Goal: Task Accomplishment & Management: Manage account settings

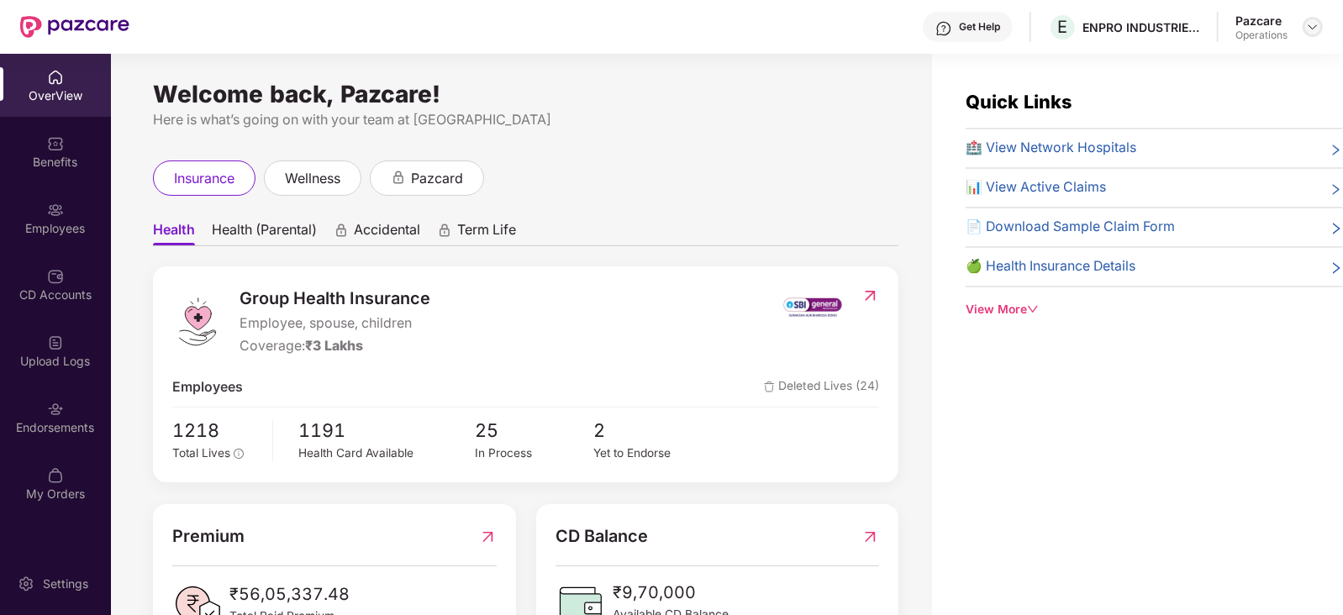
click at [1308, 27] on img at bounding box center [1312, 26] width 13 height 13
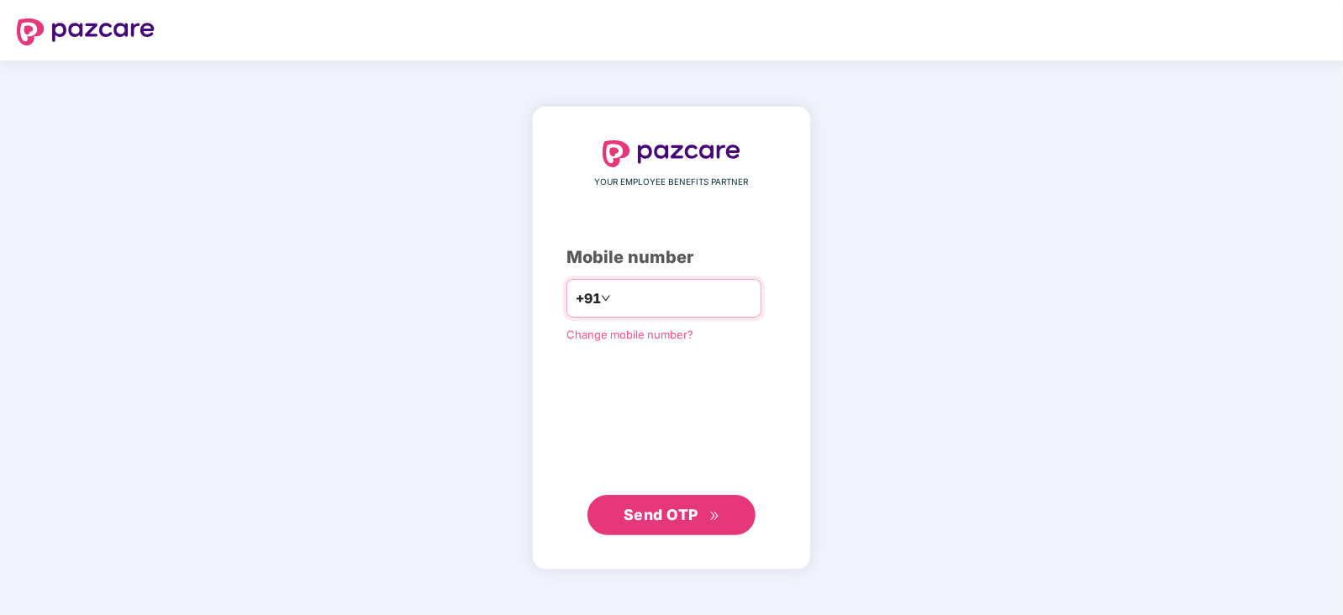
click at [650, 283] on div "+91" at bounding box center [664, 298] width 195 height 39
click at [662, 304] on input "number" at bounding box center [684, 298] width 138 height 27
type input "**********"
click at [673, 494] on div "**********" at bounding box center [672, 337] width 210 height 395
click at [666, 501] on button "Send OTP" at bounding box center [672, 514] width 168 height 40
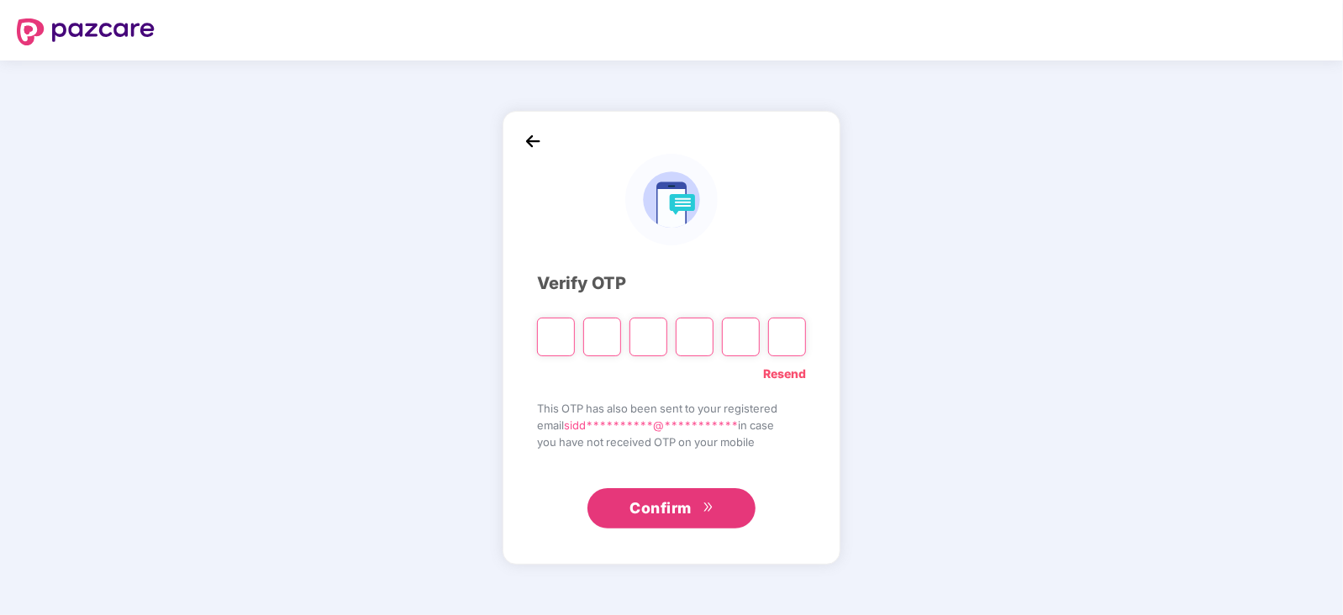
paste input "*"
type input "*"
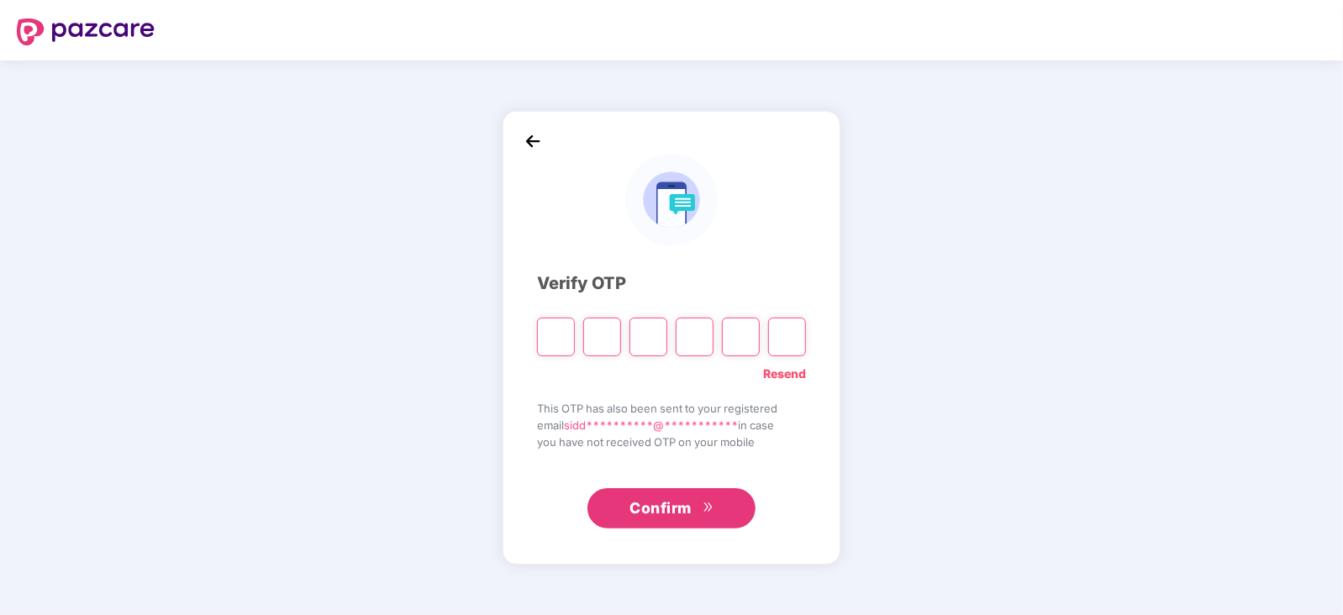
type input "*"
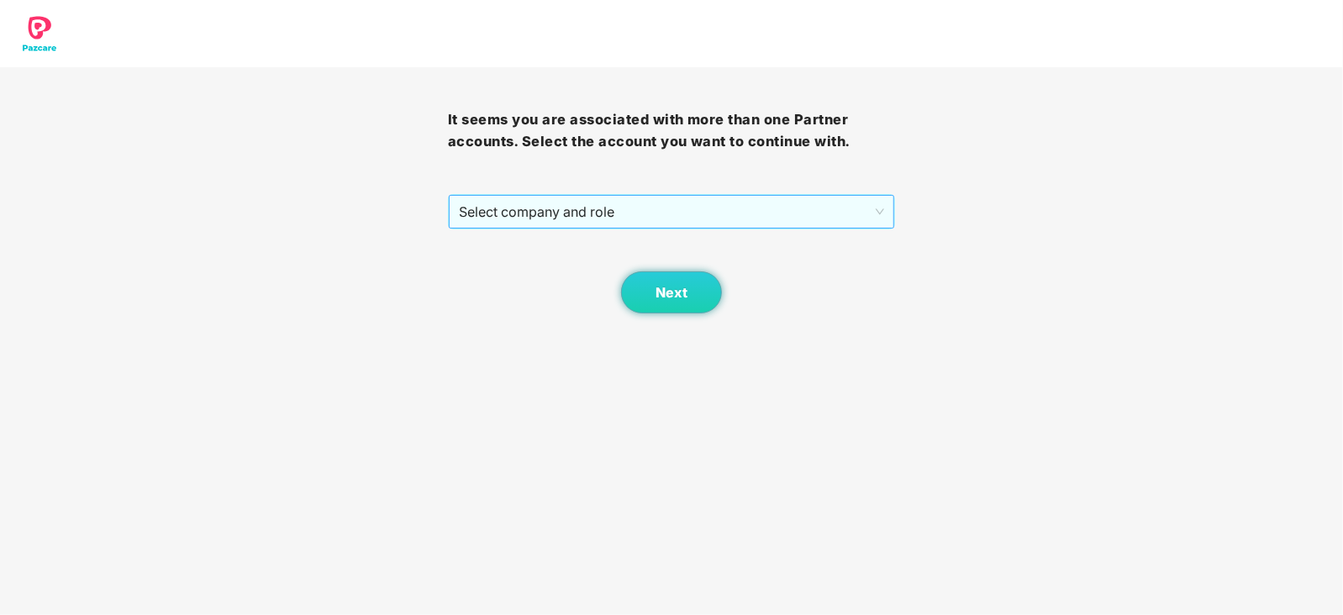
click at [572, 213] on span "Select company and role" at bounding box center [672, 212] width 426 height 32
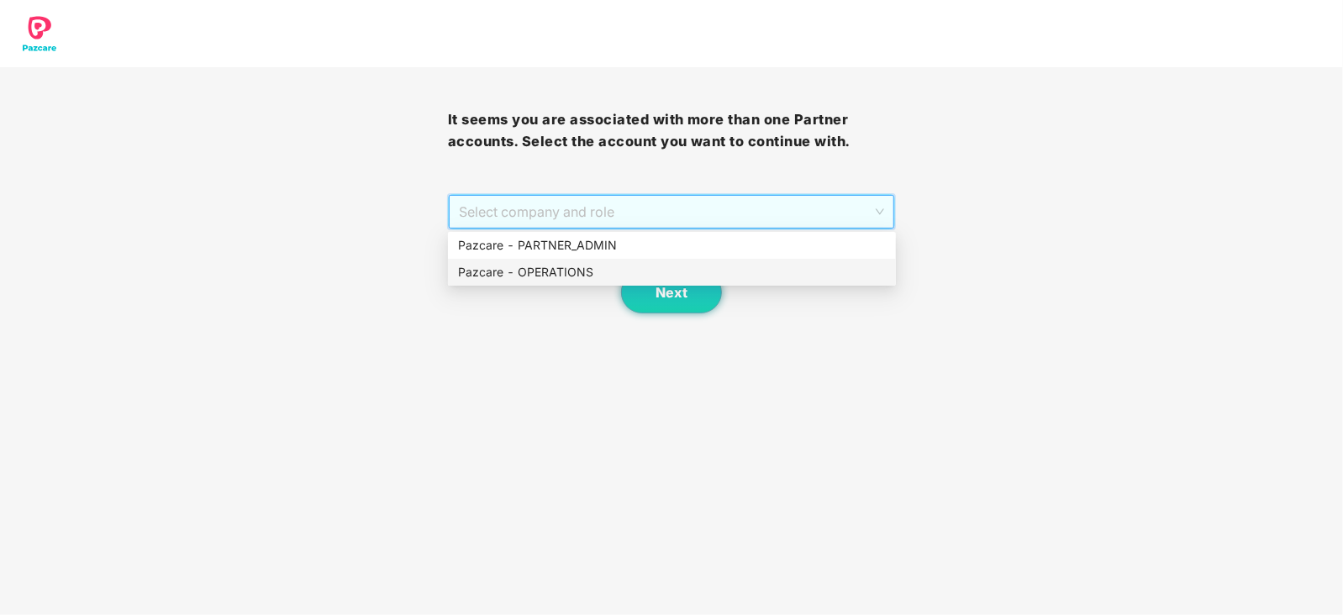
click at [556, 263] on div "Pazcare - OPERATIONS" at bounding box center [672, 272] width 428 height 18
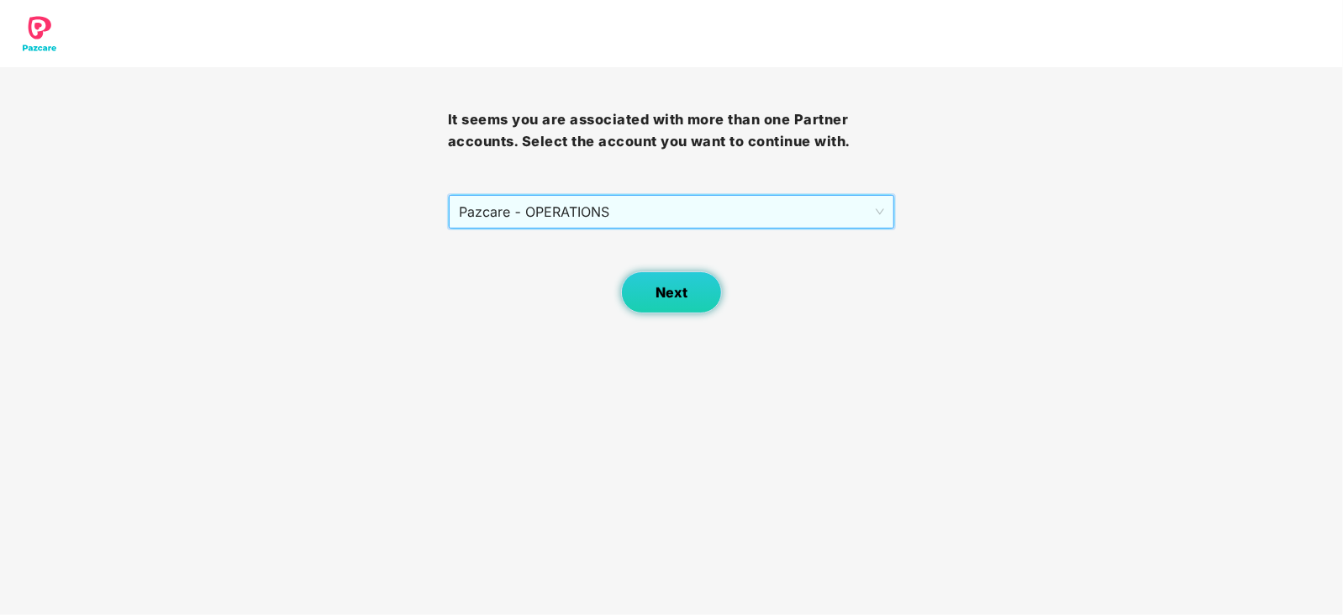
click at [648, 272] on button "Next" at bounding box center [671, 293] width 101 height 42
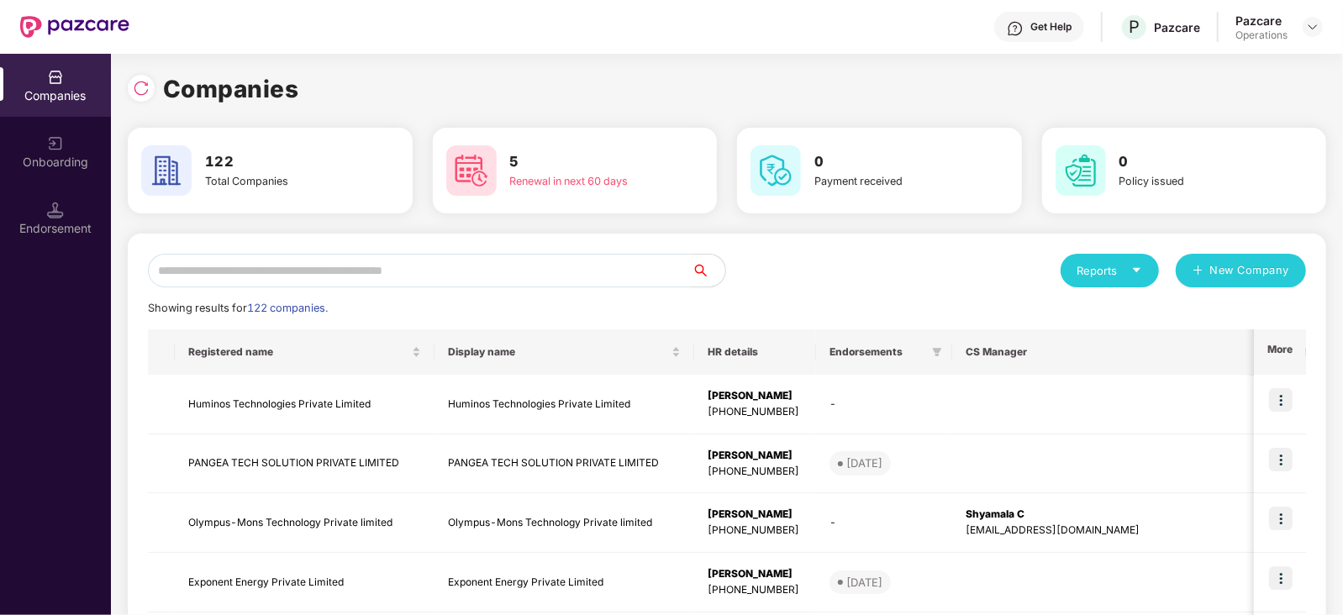
click at [408, 269] on input "text" at bounding box center [420, 271] width 544 height 34
paste input "**********"
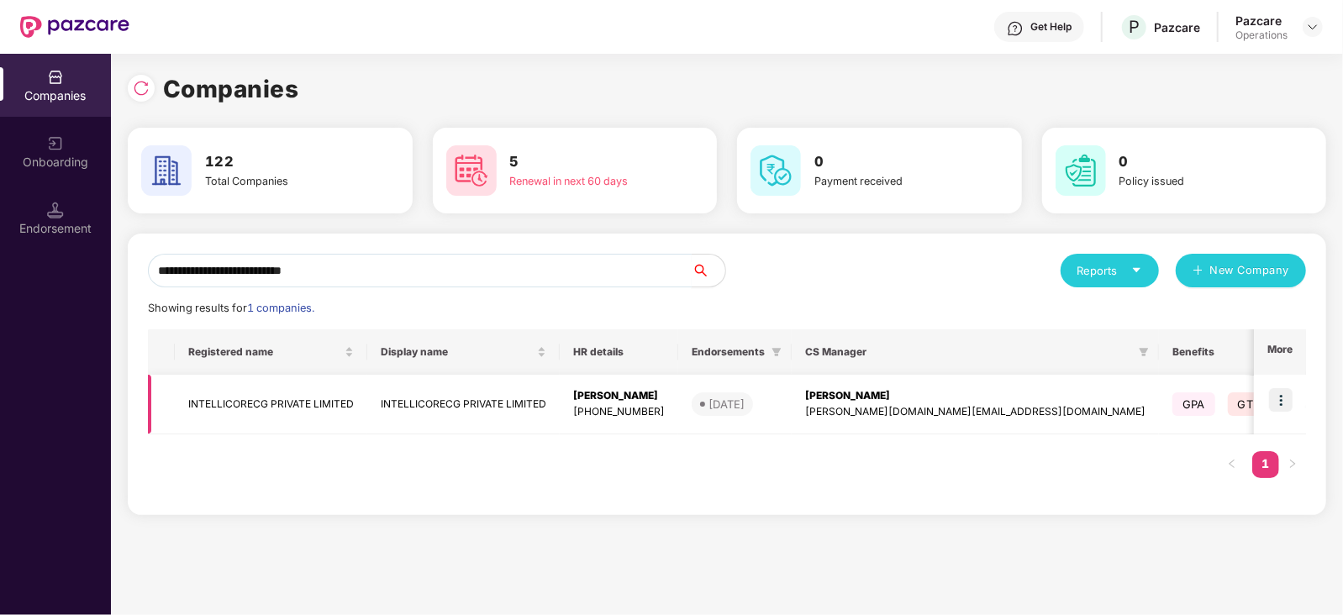
type input "**********"
click at [282, 409] on td "INTELLICORECG PRIVATE LIMITED" at bounding box center [271, 405] width 193 height 60
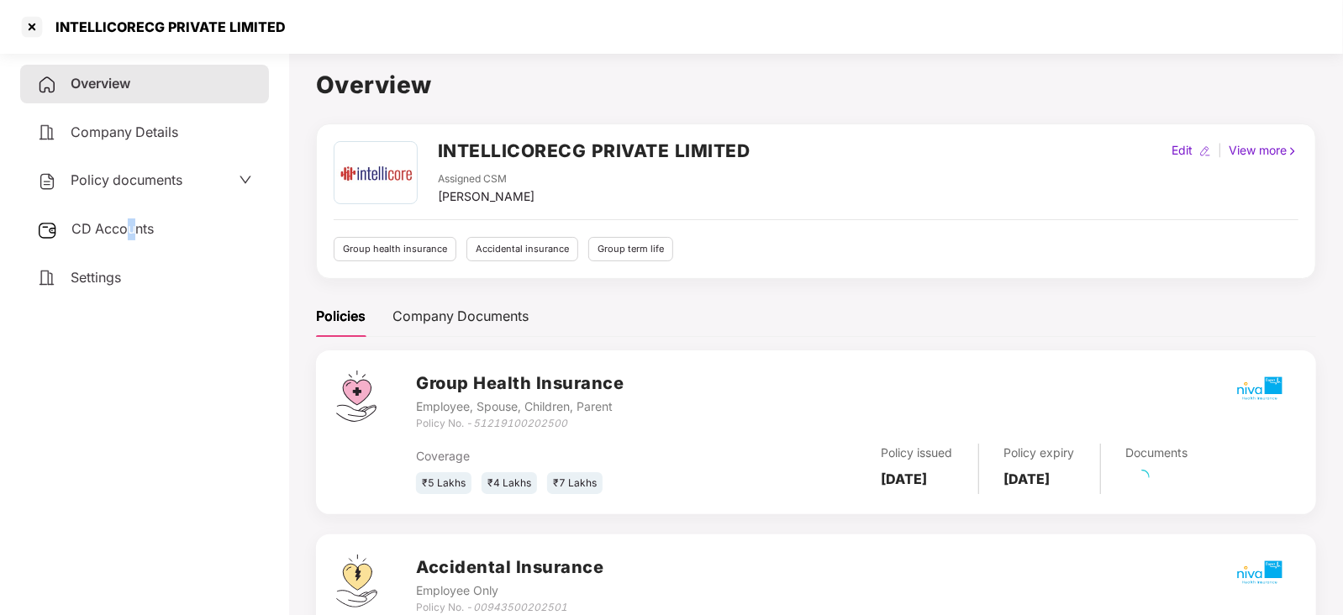
click at [129, 224] on span "CD Accounts" at bounding box center [112, 228] width 82 height 17
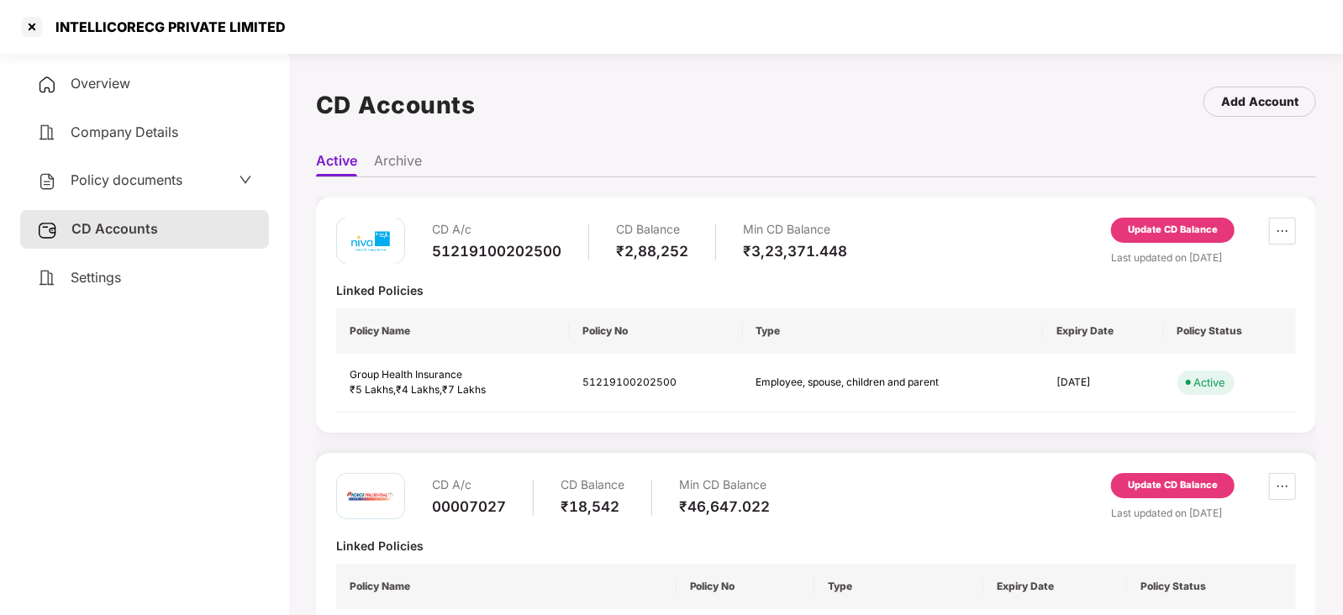
click at [1167, 488] on div "Update CD Balance" at bounding box center [1173, 485] width 90 height 15
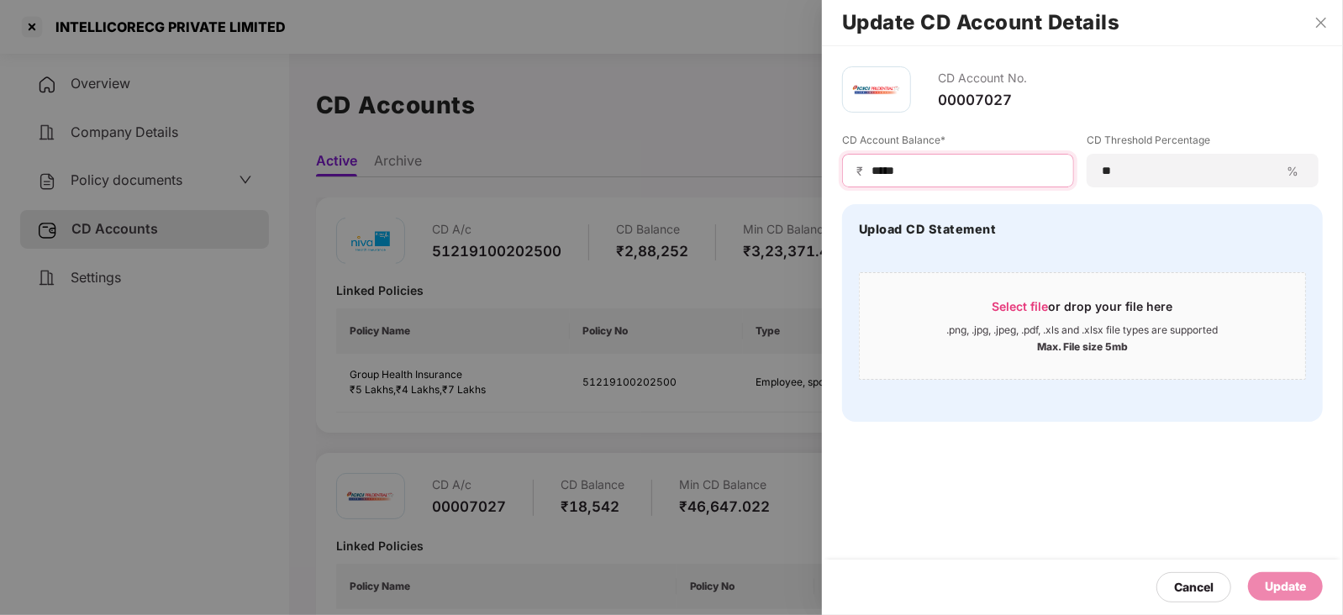
drag, startPoint x: 906, startPoint y: 168, endPoint x: 832, endPoint y: 168, distance: 74.0
click at [832, 168] on div "CD Account No. 00007027 CD Account Balance* ₹ ***** CD Threshold Percentage ** …" at bounding box center [1082, 244] width 521 height 396
paste input
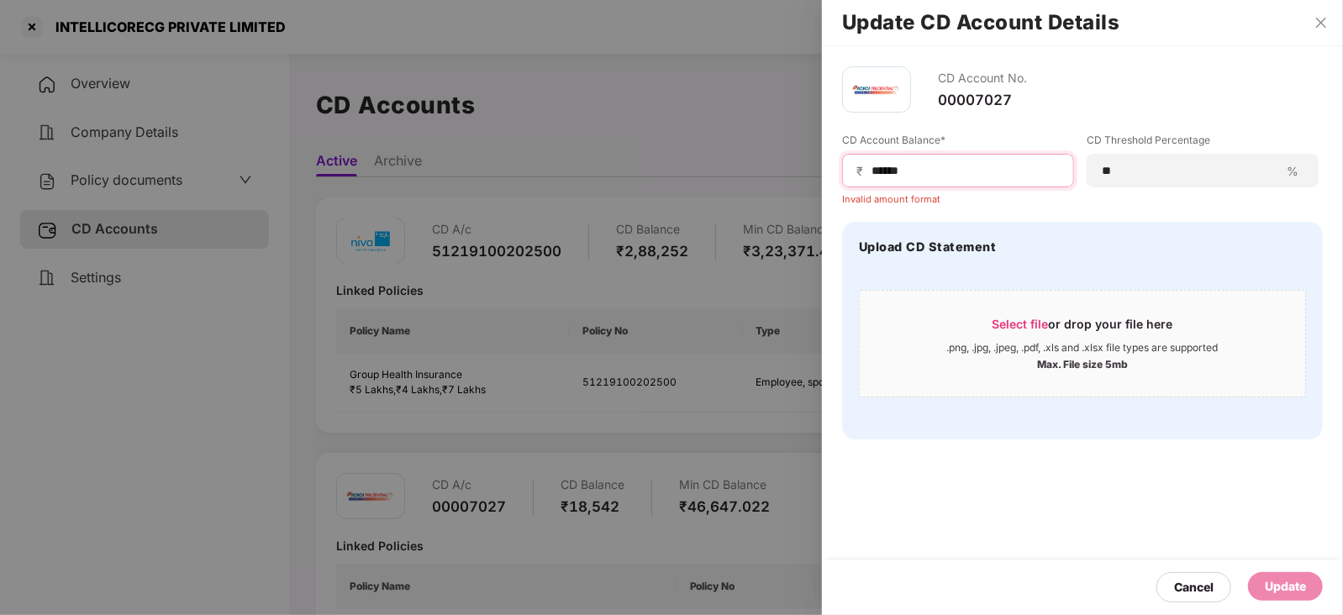
click at [876, 177] on input "*****" at bounding box center [965, 171] width 190 height 18
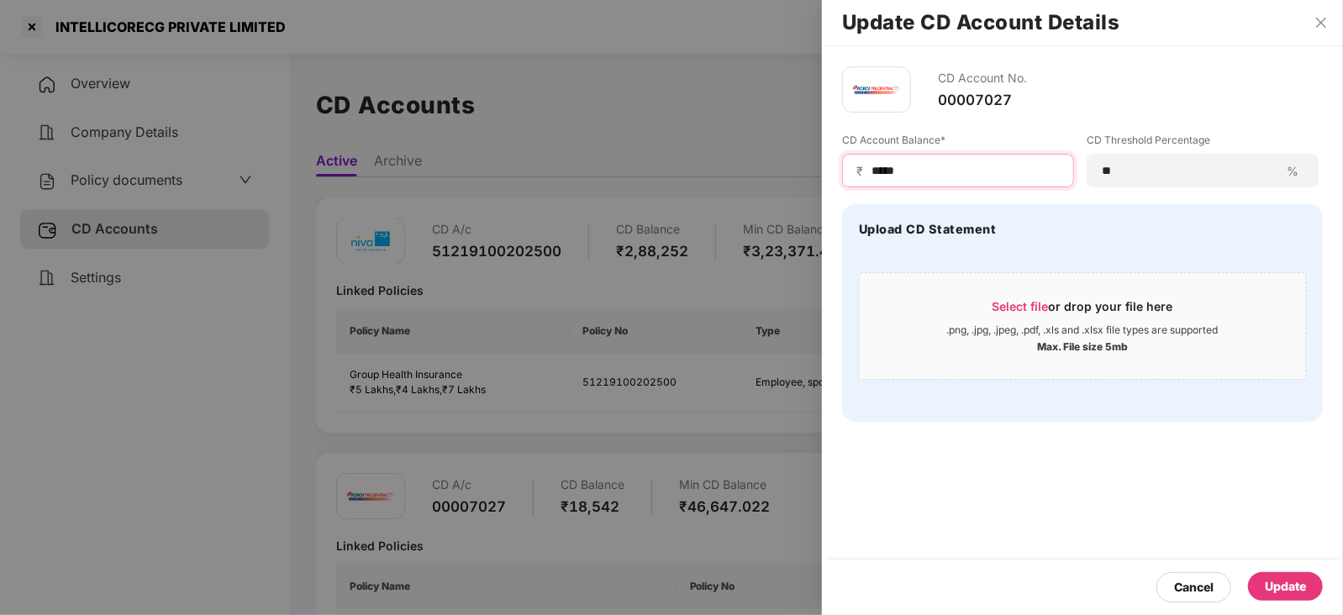
type input "*****"
click at [1290, 584] on div "Update" at bounding box center [1285, 587] width 41 height 18
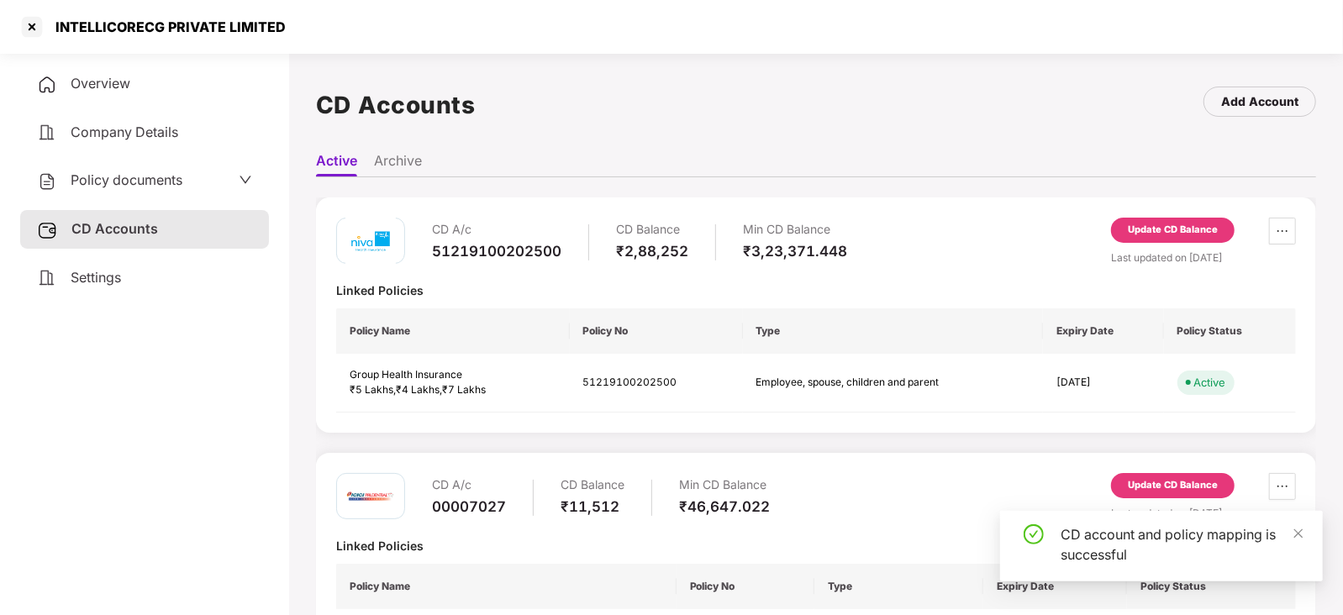
click at [126, 188] on span "Policy documents" at bounding box center [127, 180] width 112 height 17
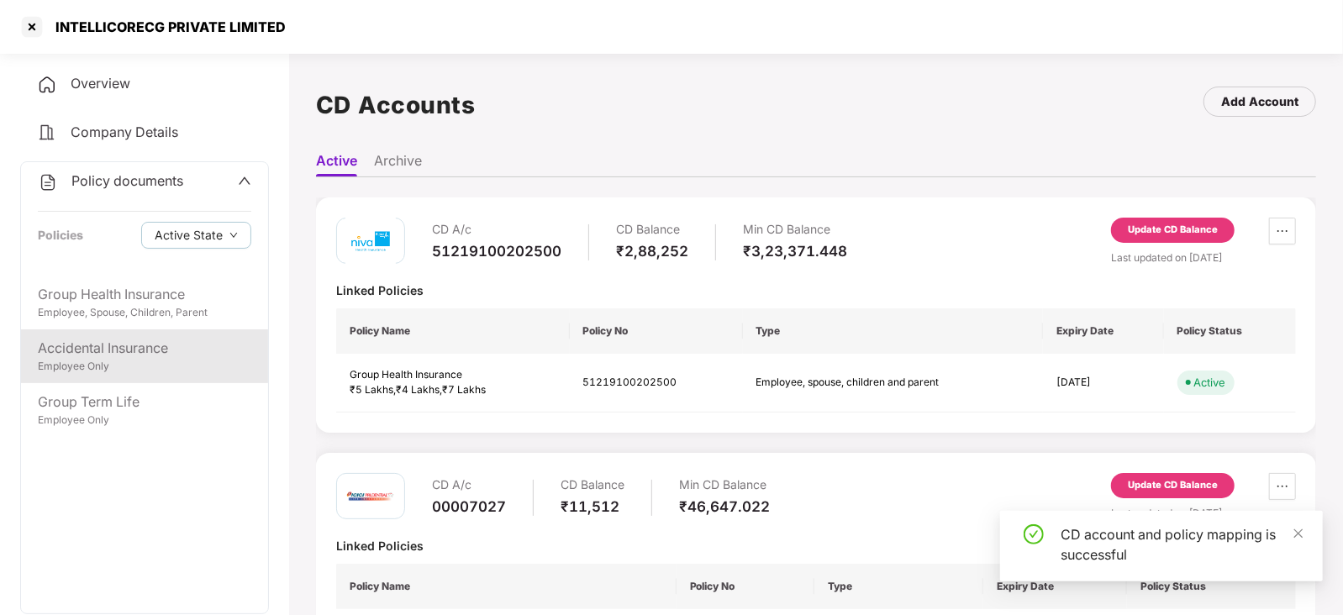
click at [124, 383] on div "Accidental Insurance Employee Only" at bounding box center [144, 357] width 247 height 54
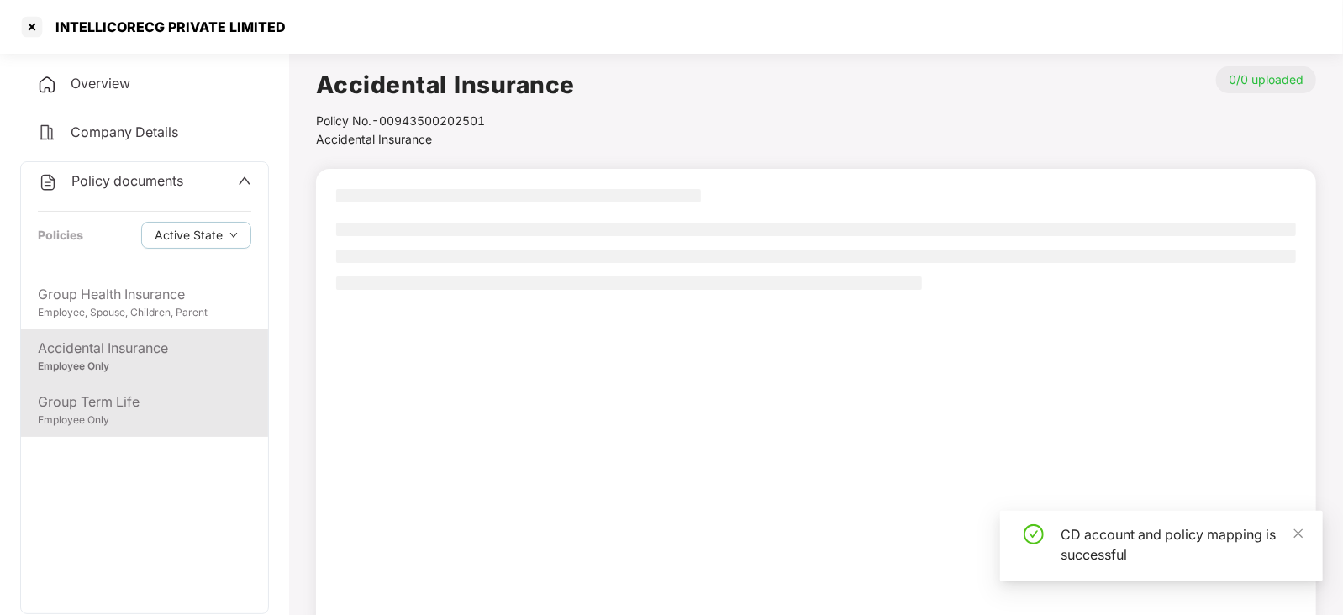
click at [100, 404] on div "Group Term Life" at bounding box center [145, 402] width 214 height 21
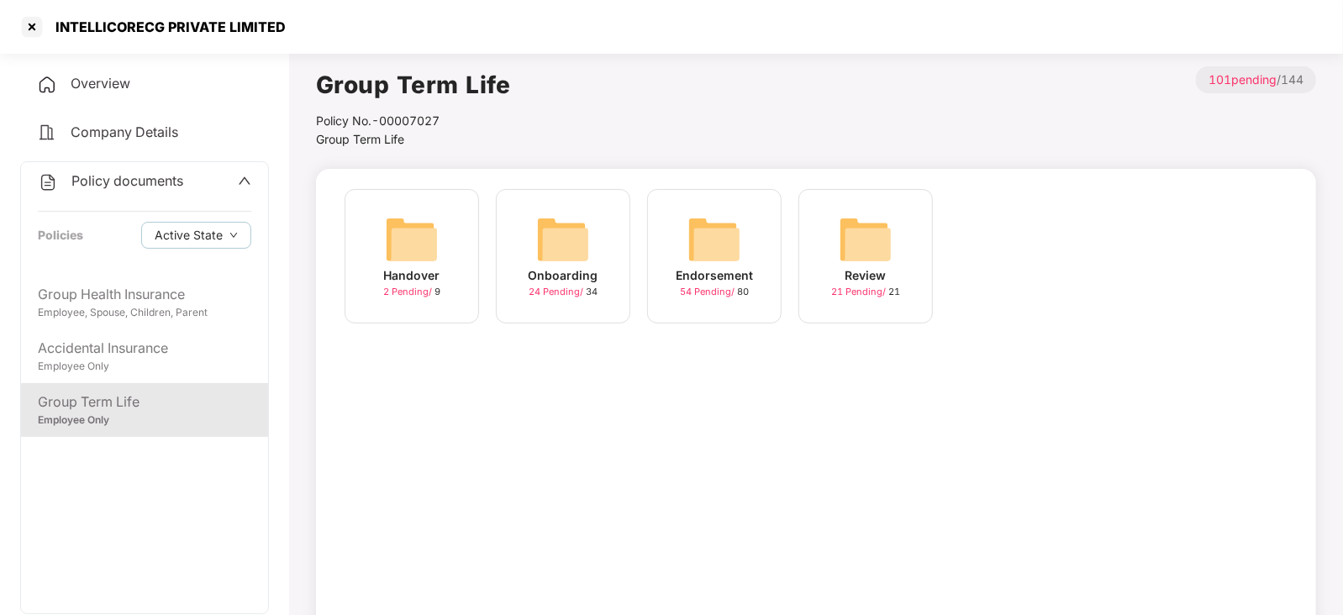
click at [715, 234] on img at bounding box center [715, 240] width 54 height 54
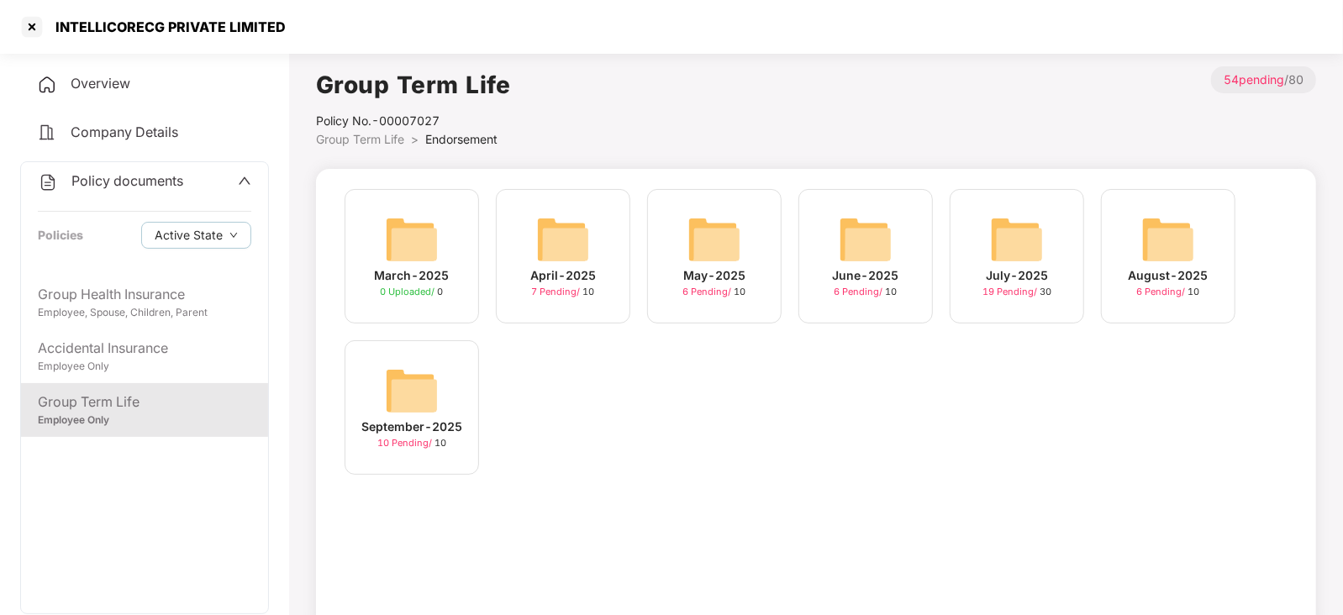
click at [407, 400] on img at bounding box center [412, 391] width 54 height 54
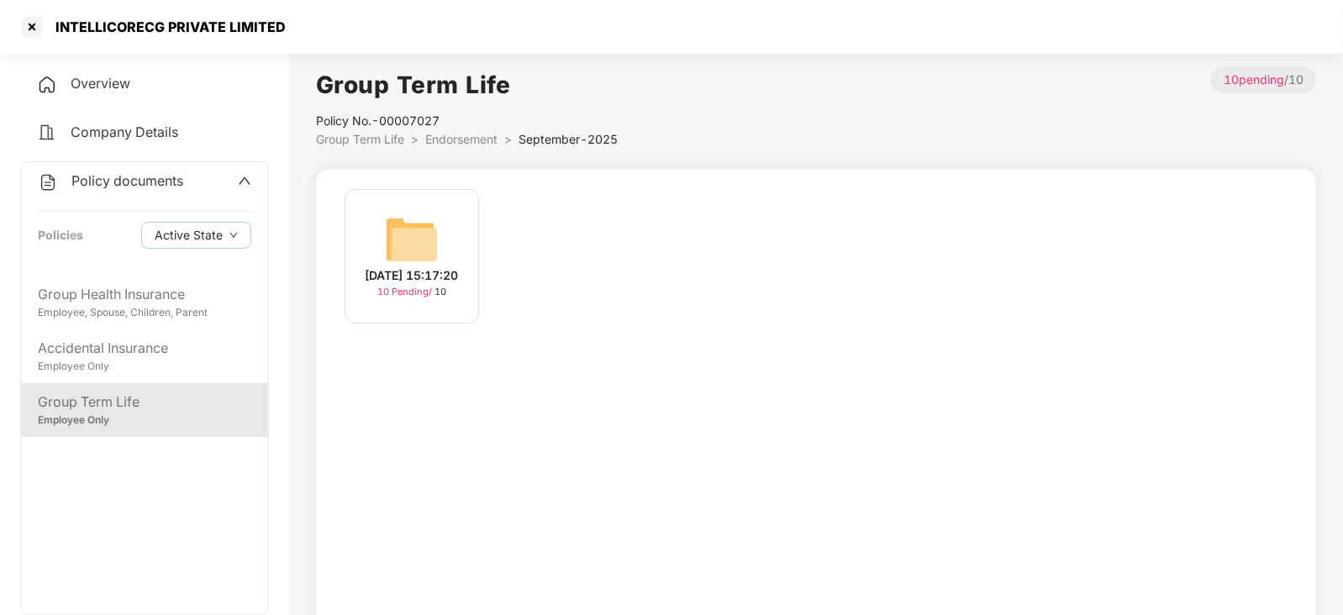
click at [429, 248] on img at bounding box center [412, 240] width 54 height 54
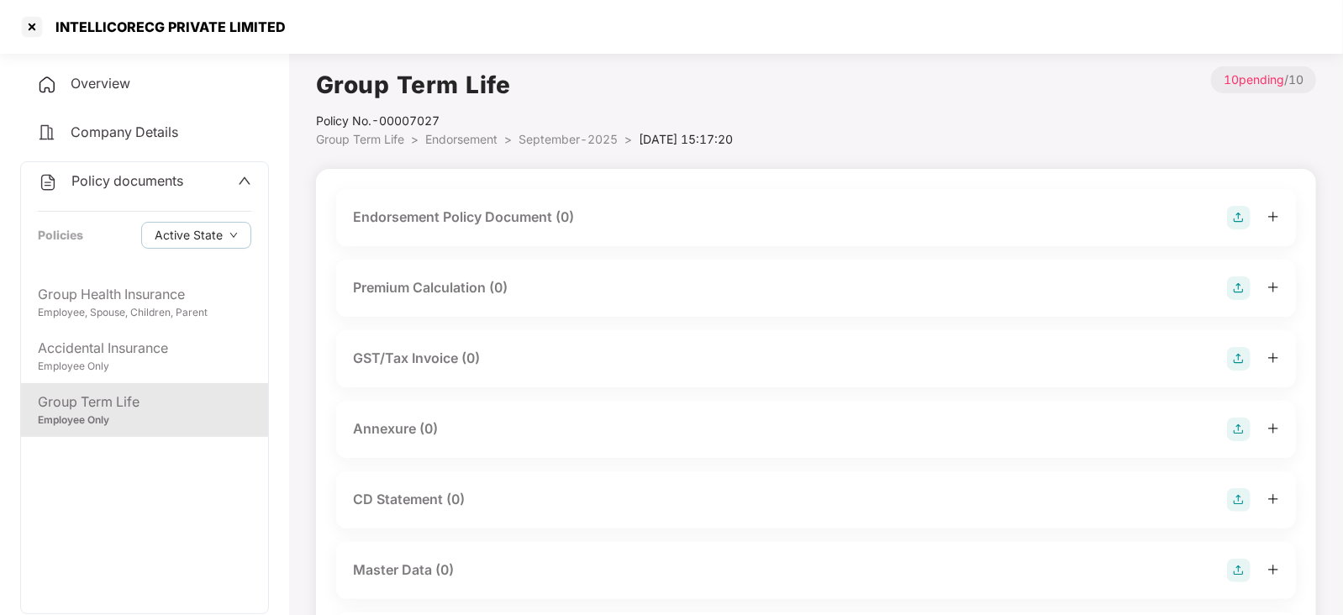
click at [1231, 220] on img at bounding box center [1239, 218] width 24 height 24
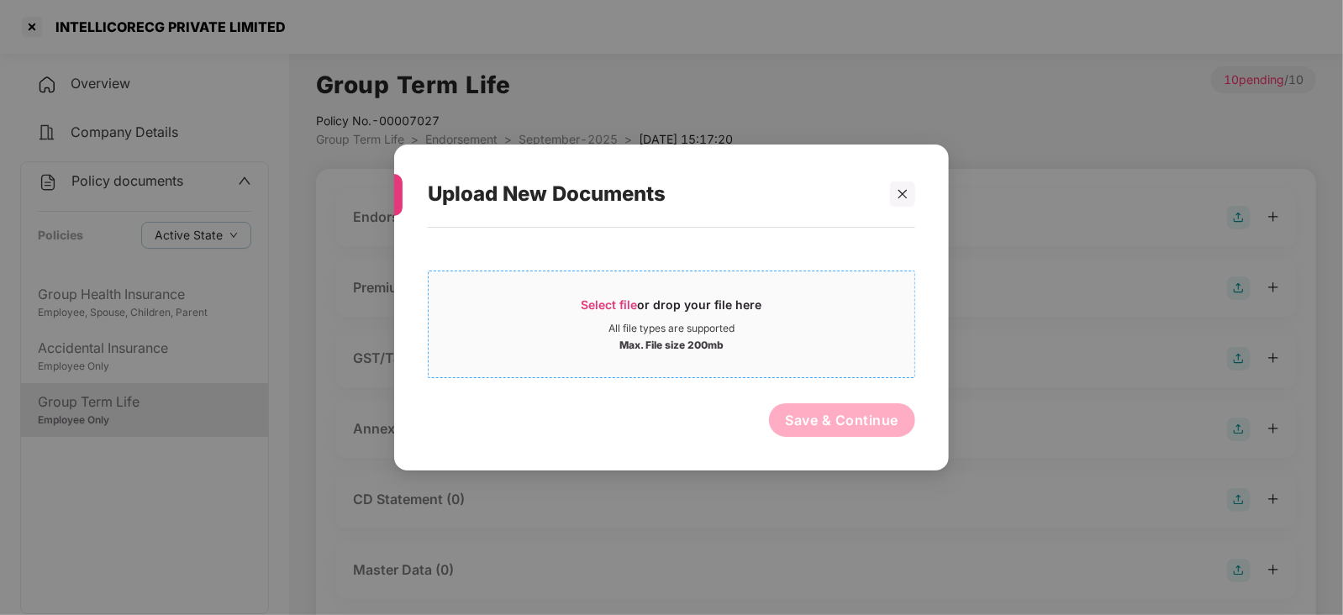
click at [592, 303] on span "Select file" at bounding box center [610, 305] width 56 height 14
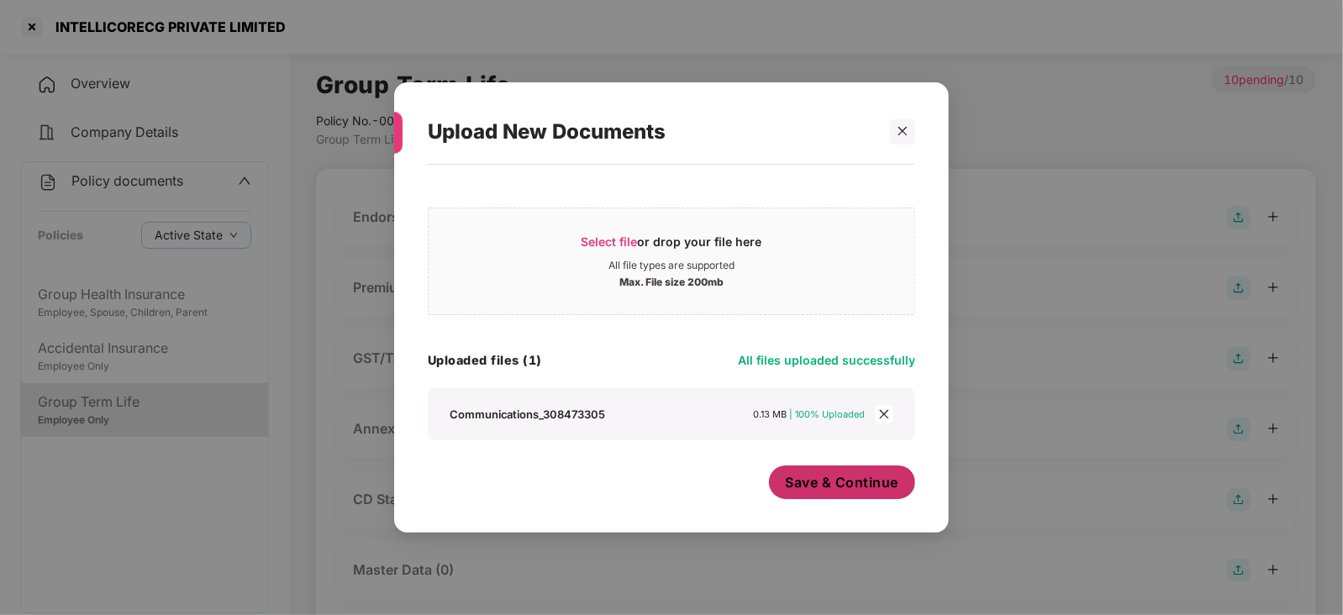
click at [817, 494] on button "Save & Continue" at bounding box center [842, 483] width 147 height 34
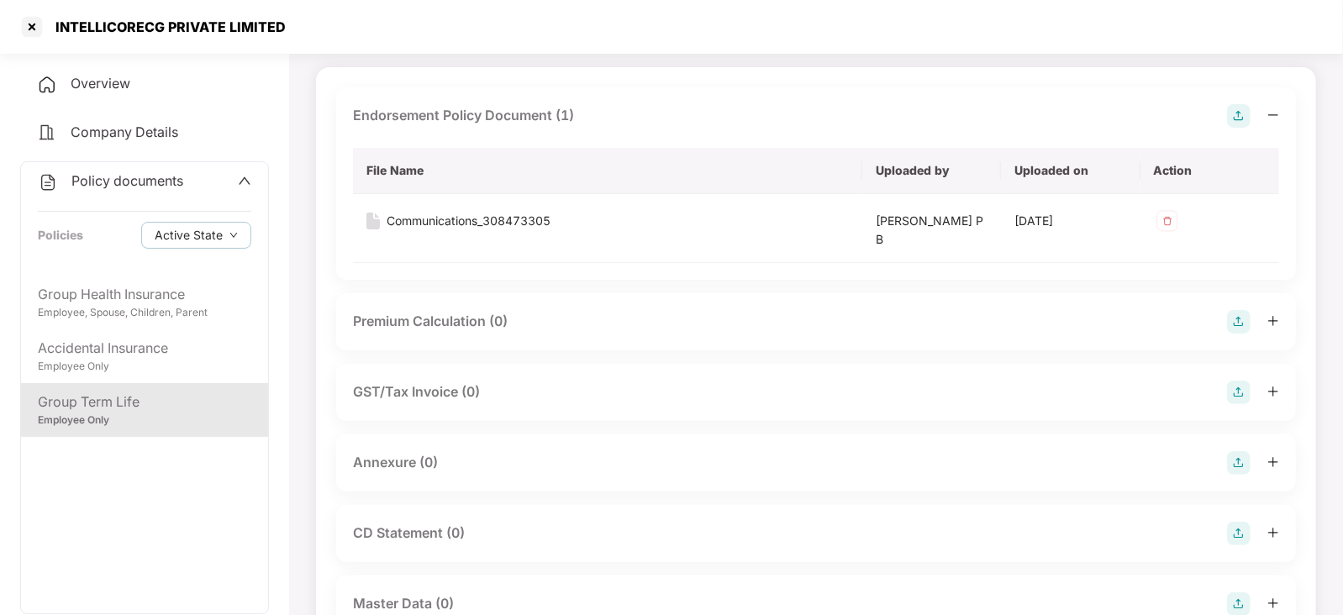
scroll to position [104, 0]
click at [1249, 317] on img at bounding box center [1239, 320] width 24 height 24
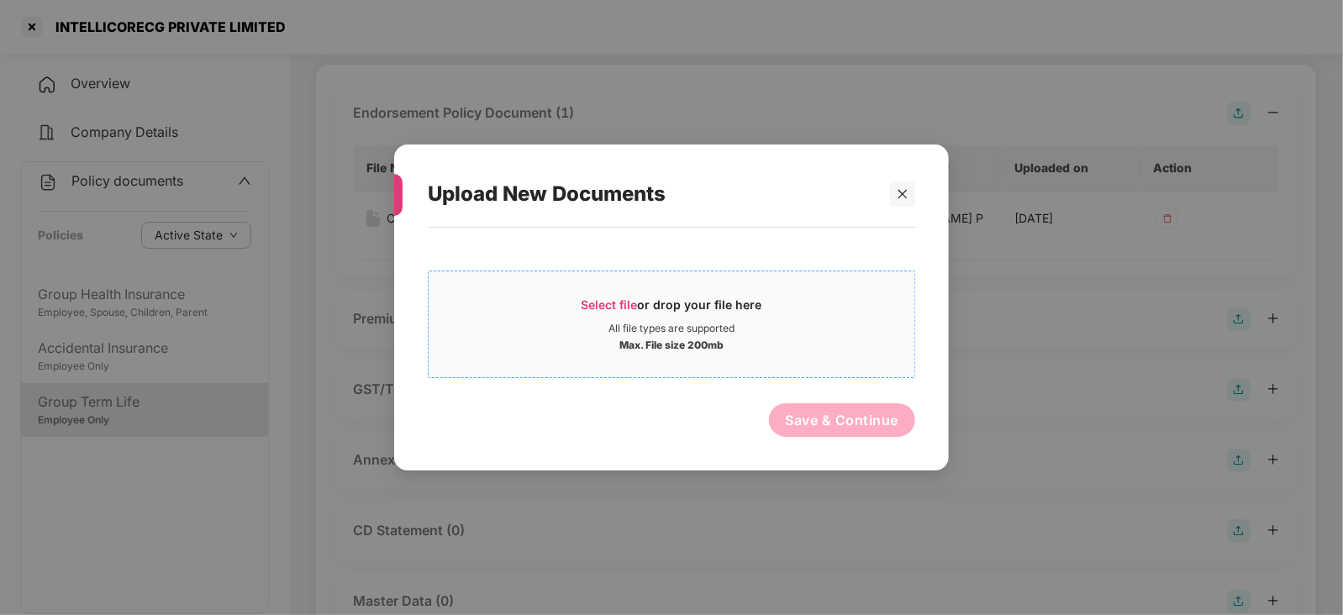
click at [596, 309] on span "Select file" at bounding box center [610, 305] width 56 height 14
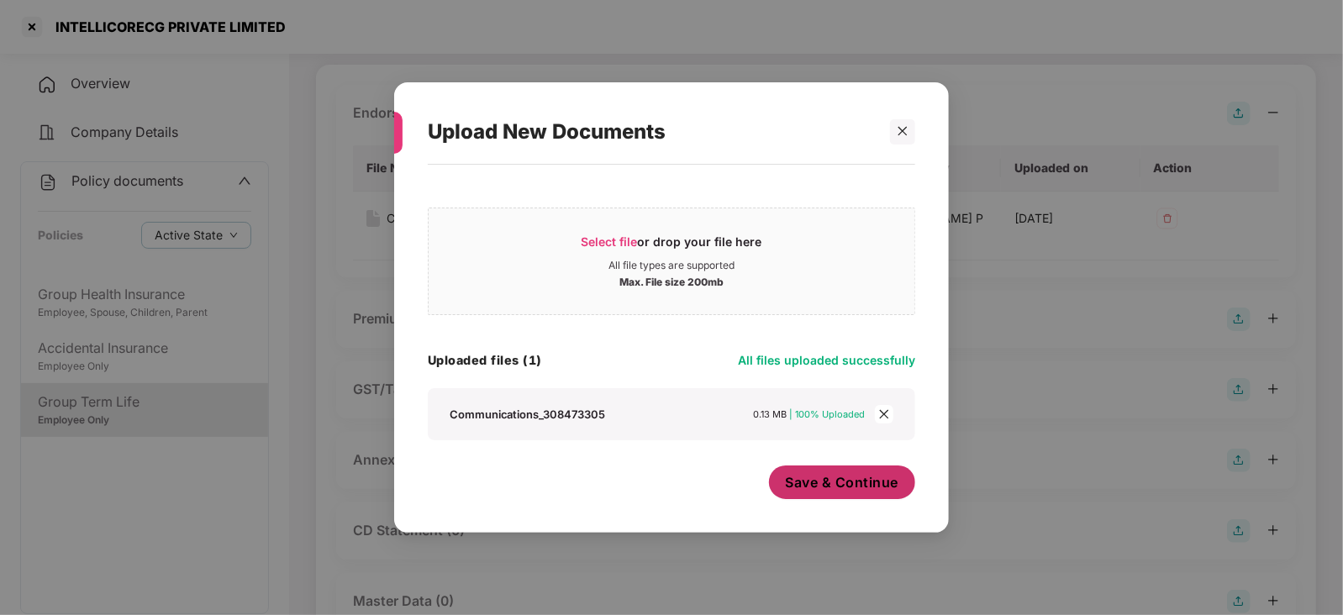
click at [820, 488] on span "Save & Continue" at bounding box center [842, 482] width 113 height 18
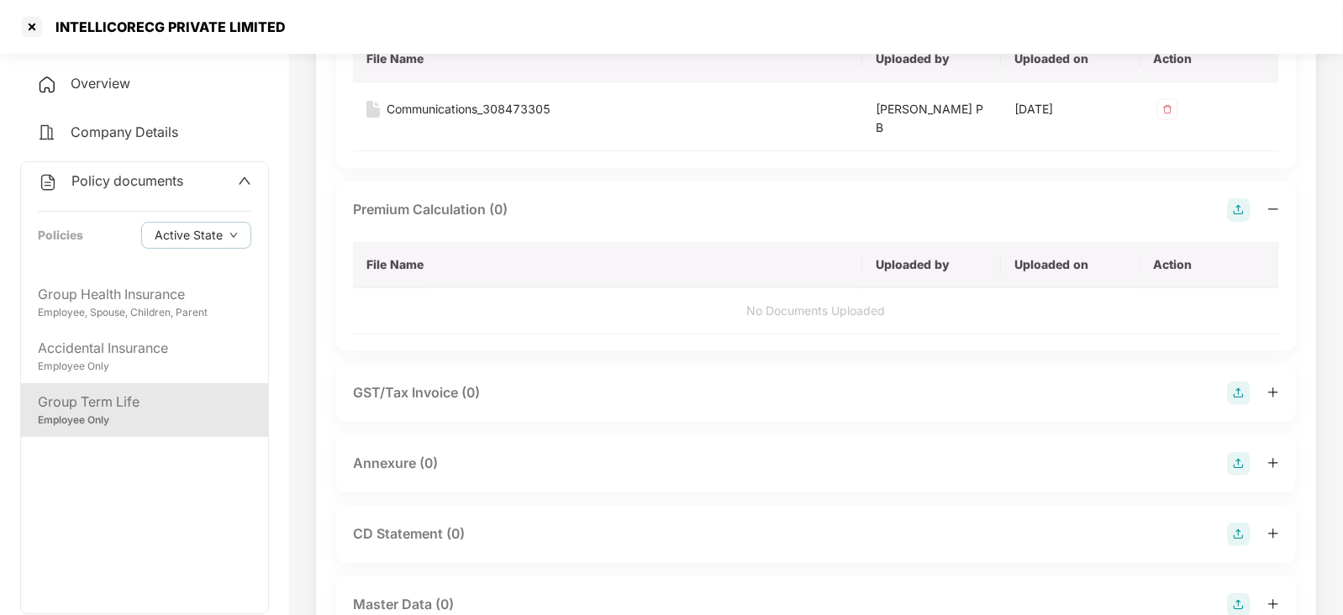
scroll to position [315, 0]
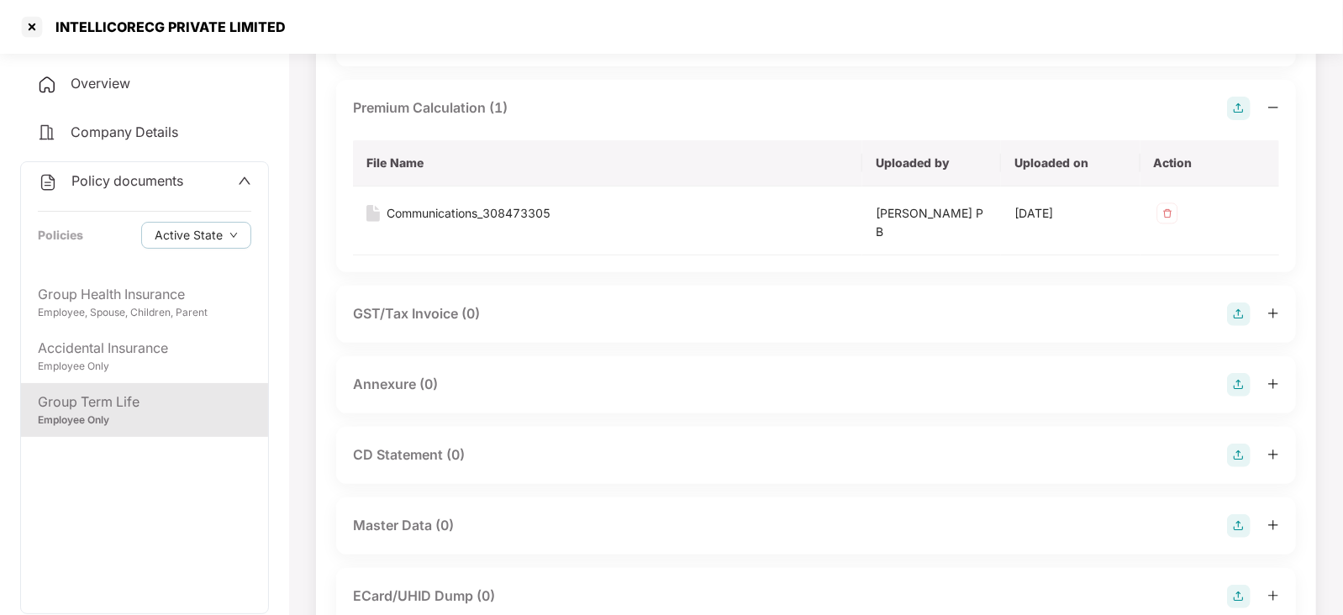
click at [1248, 382] on img at bounding box center [1239, 385] width 24 height 24
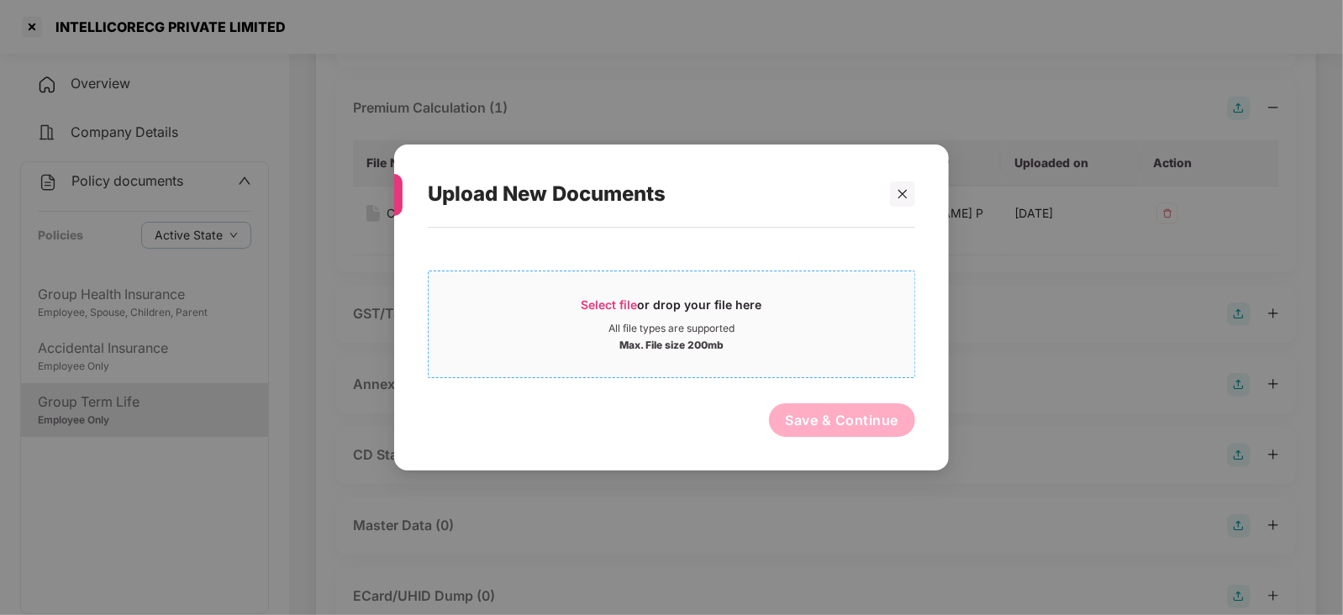
click at [601, 299] on span "Select file" at bounding box center [610, 305] width 56 height 14
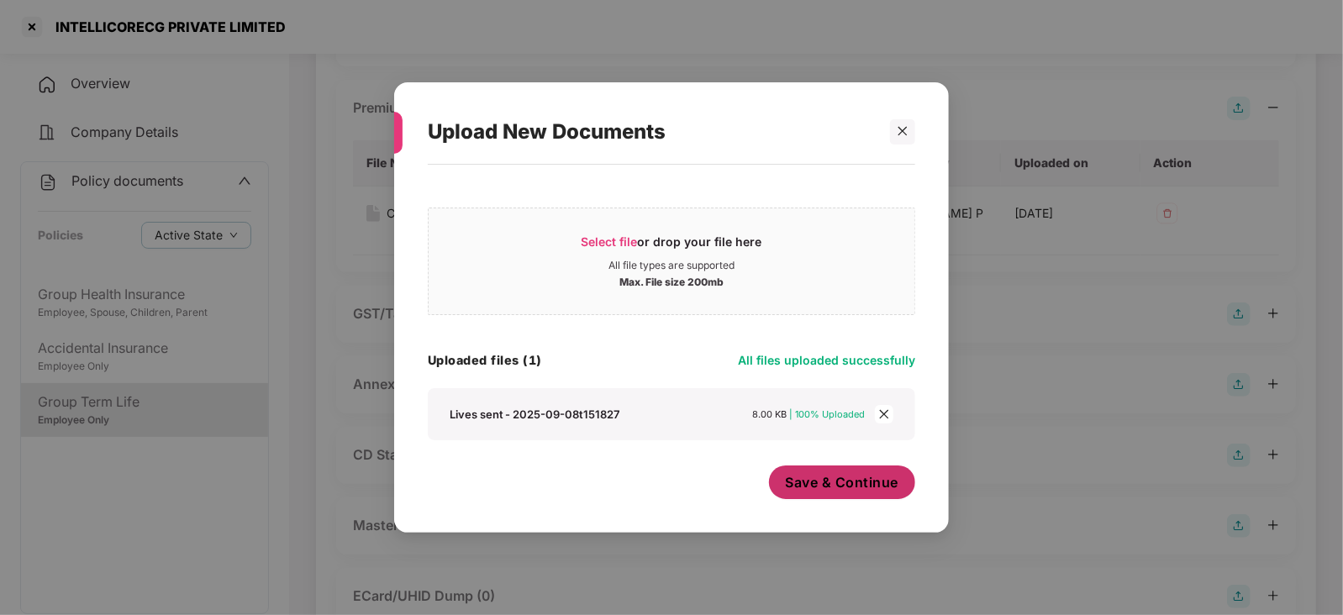
click at [858, 490] on span "Save & Continue" at bounding box center [842, 482] width 113 height 18
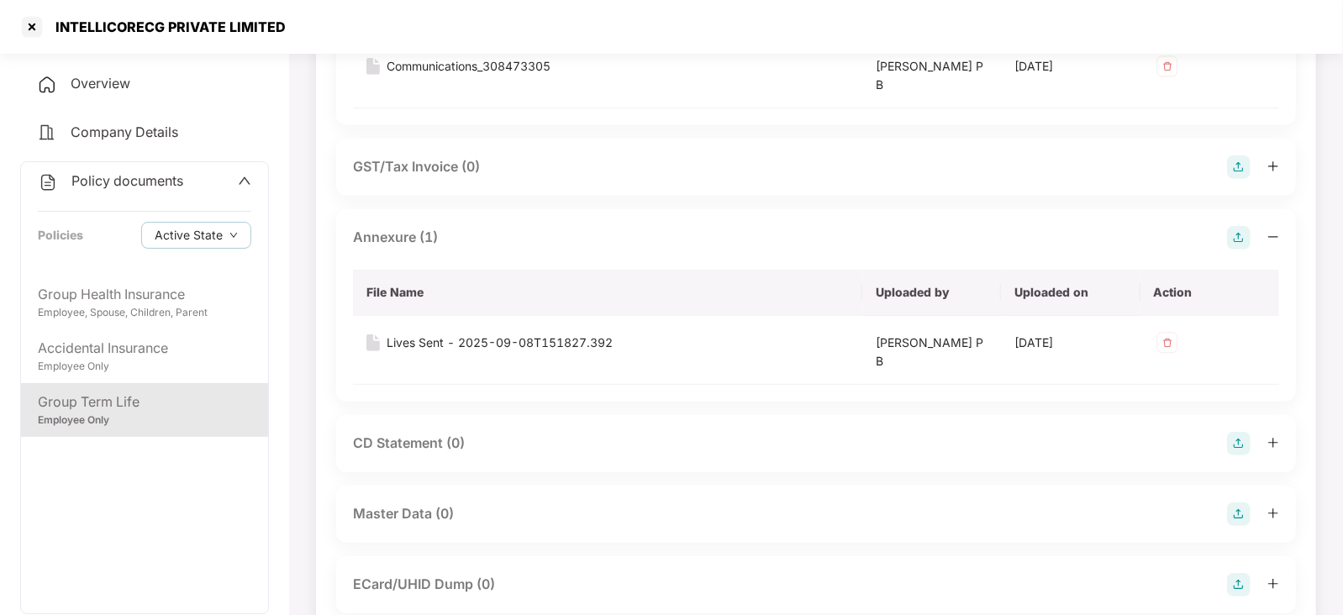
scroll to position [631, 0]
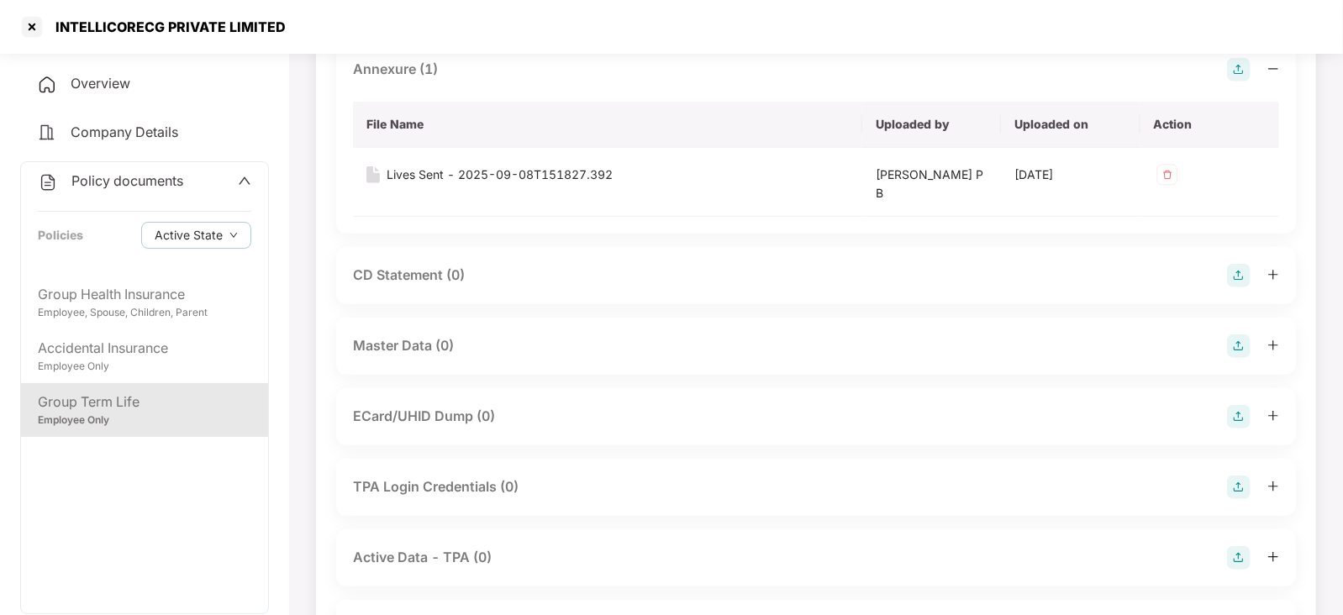
click at [1236, 347] on img at bounding box center [1239, 347] width 24 height 24
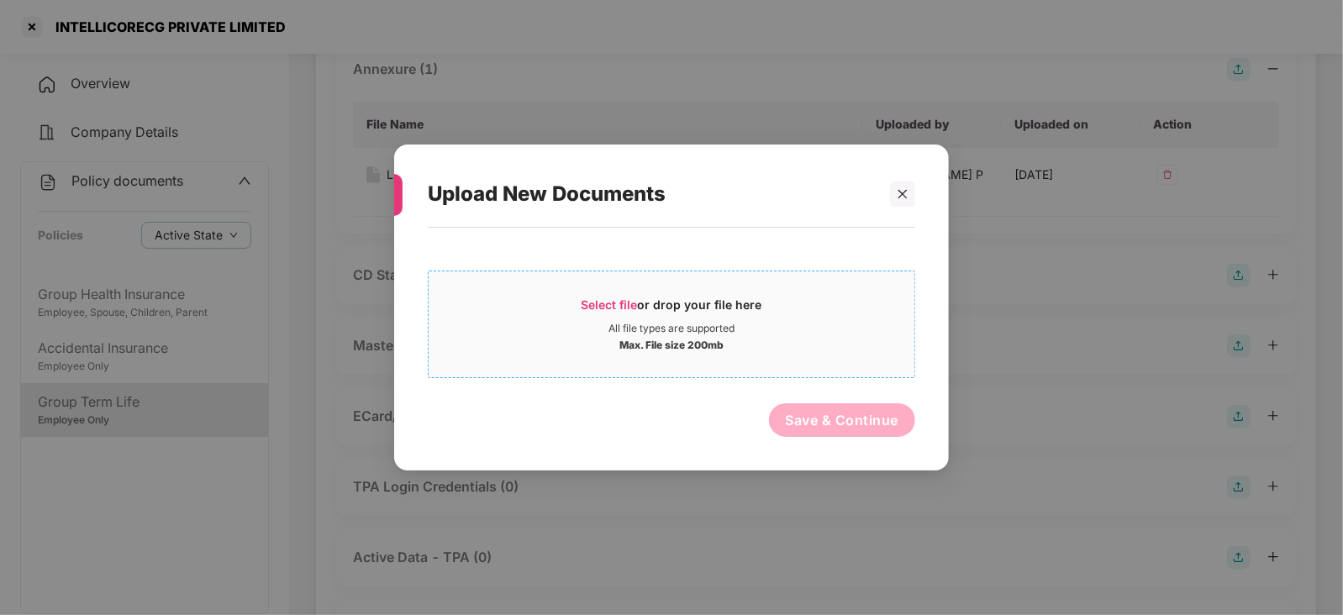
click at [604, 304] on span "Select file" at bounding box center [610, 305] width 56 height 14
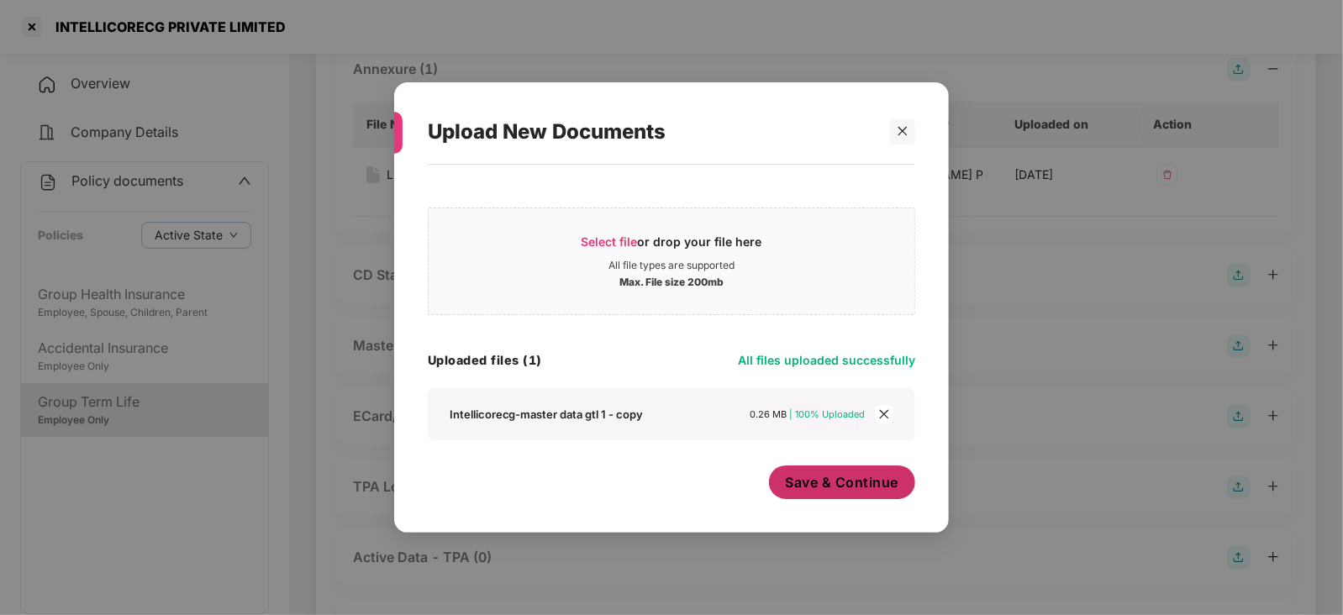
click at [795, 489] on span "Save & Continue" at bounding box center [842, 482] width 113 height 18
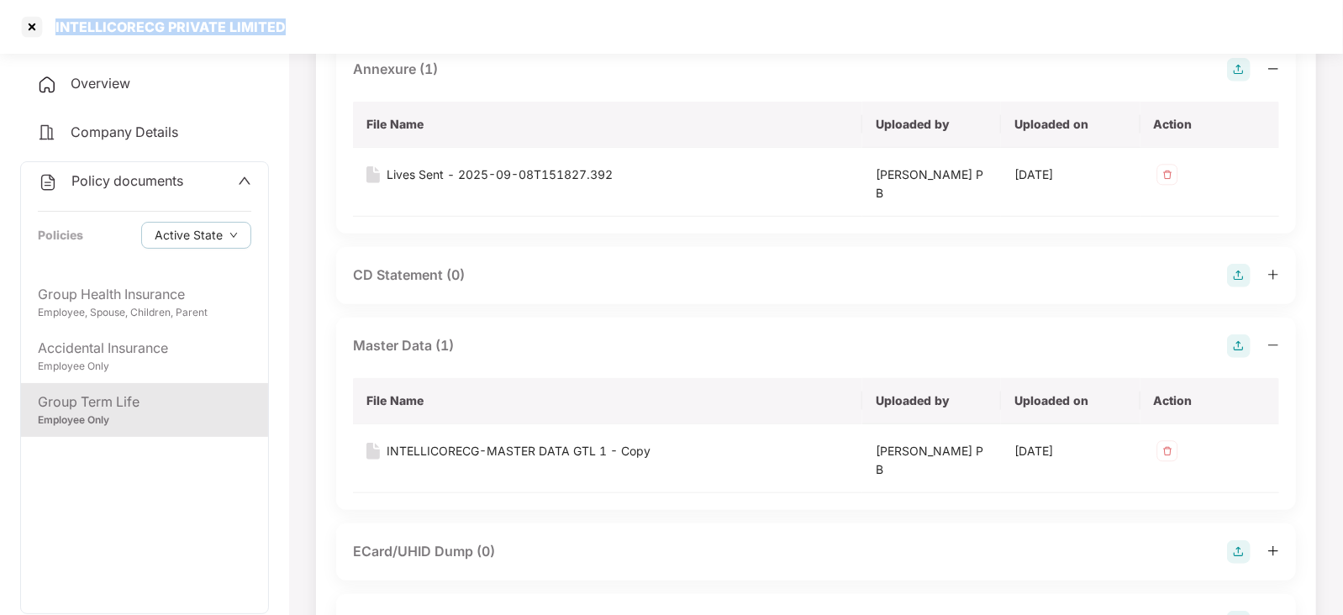
drag, startPoint x: 51, startPoint y: 27, endPoint x: 300, endPoint y: 35, distance: 249.0
click at [302, 35] on div "INTELLICORECG PRIVATE LIMITED" at bounding box center [671, 27] width 1343 height 54
copy div "INTELLICORECG PRIVATE LIMITED"
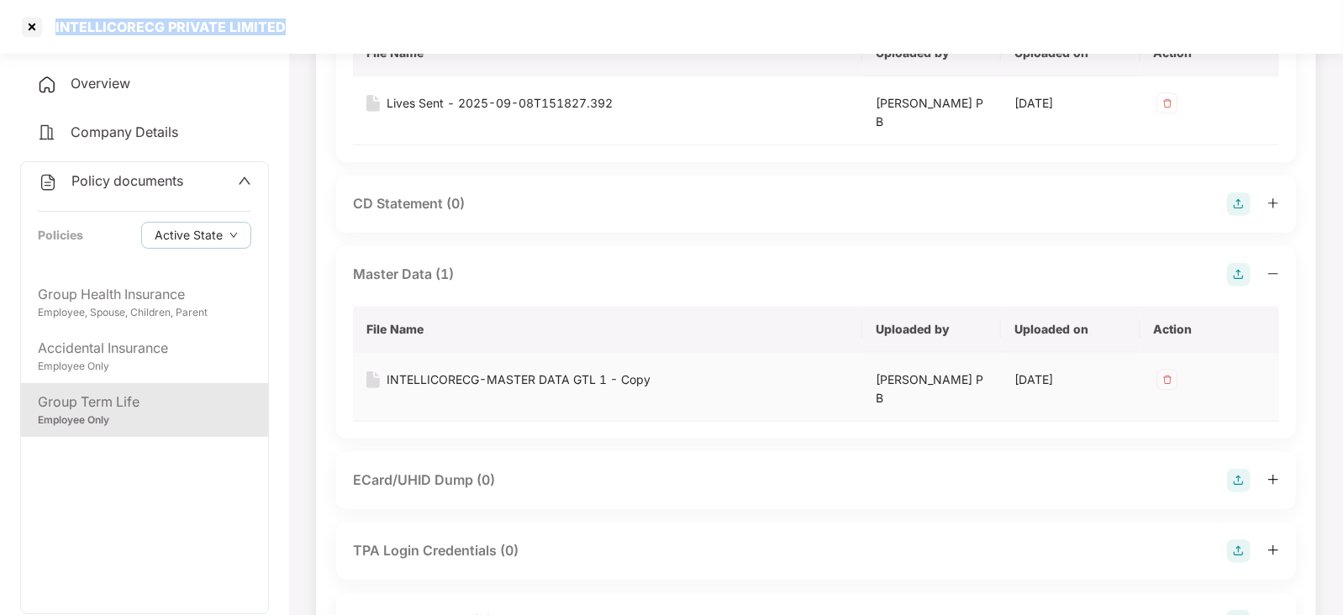
scroll to position [735, 0]
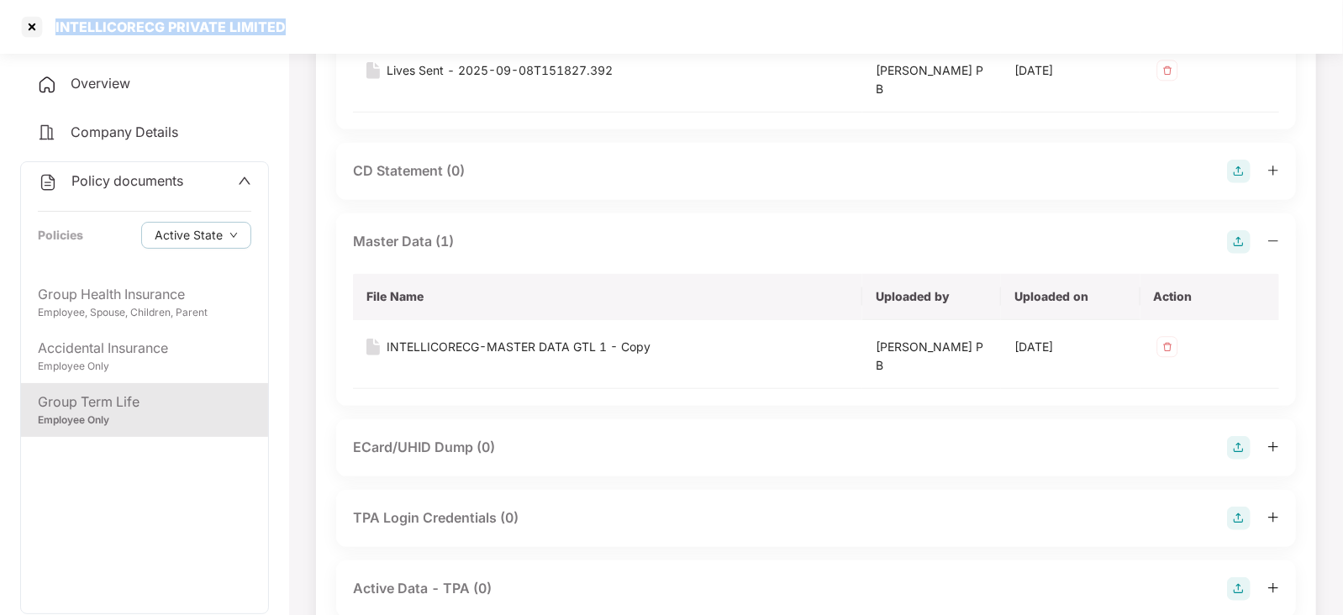
copy div "INTELLICORECG PRIVATE LIMITED"
click at [25, 20] on div at bounding box center [31, 26] width 27 height 27
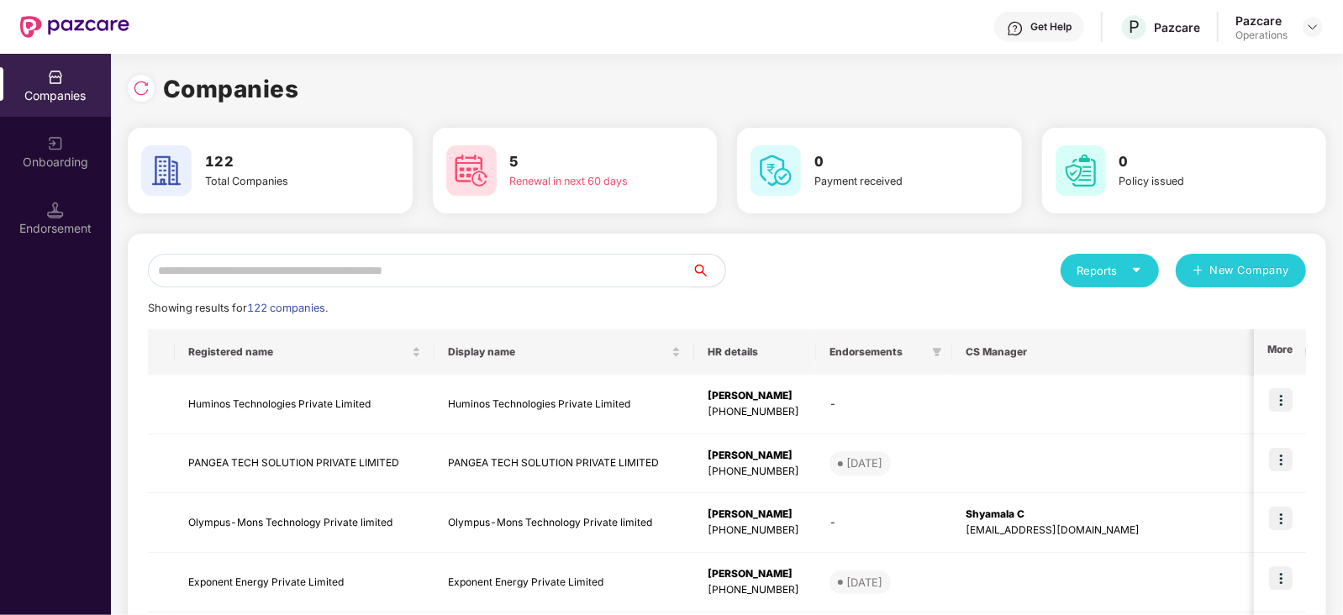
scroll to position [0, 0]
click at [402, 281] on input "text" at bounding box center [420, 271] width 544 height 34
click at [400, 279] on input "text" at bounding box center [420, 271] width 544 height 34
paste input "**********"
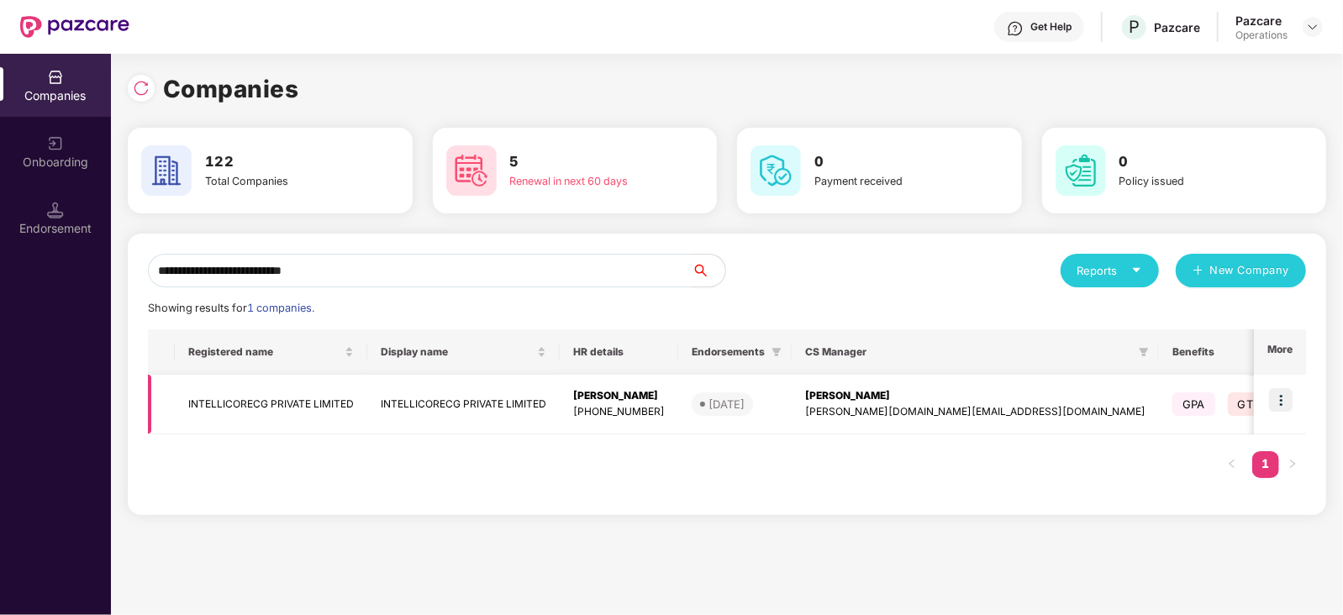
type input "**********"
click at [1285, 405] on img at bounding box center [1281, 400] width 24 height 24
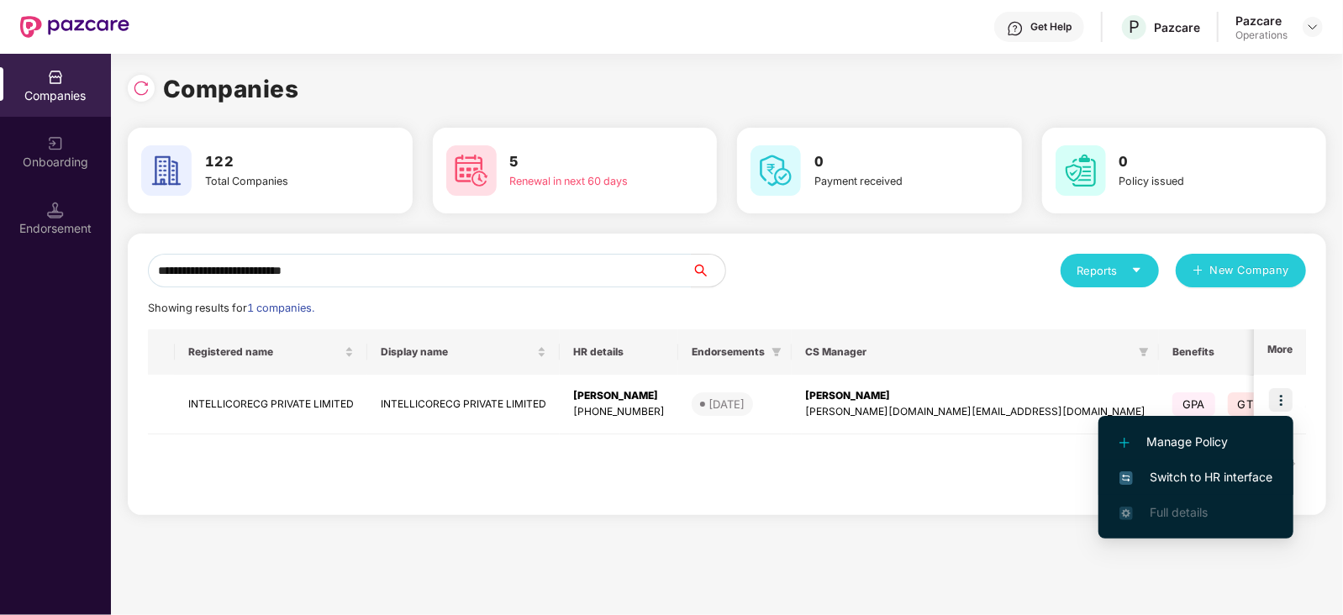
click at [1215, 468] on span "Switch to HR interface" at bounding box center [1196, 477] width 153 height 18
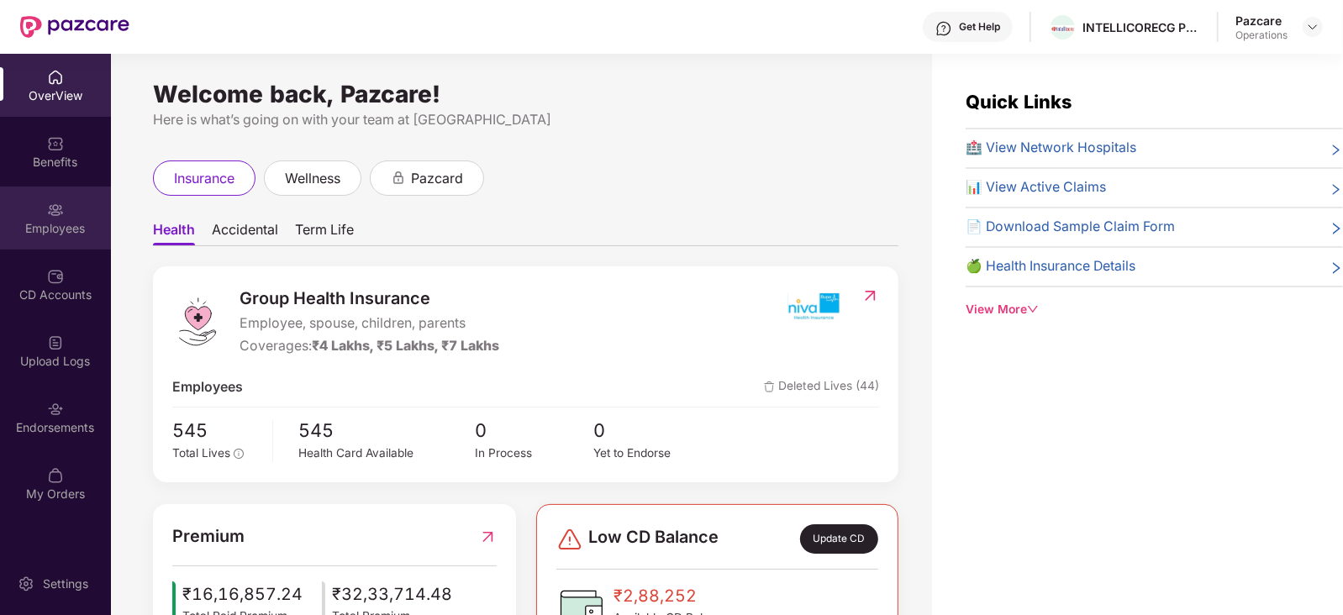
click at [67, 230] on div "Employees" at bounding box center [55, 228] width 111 height 17
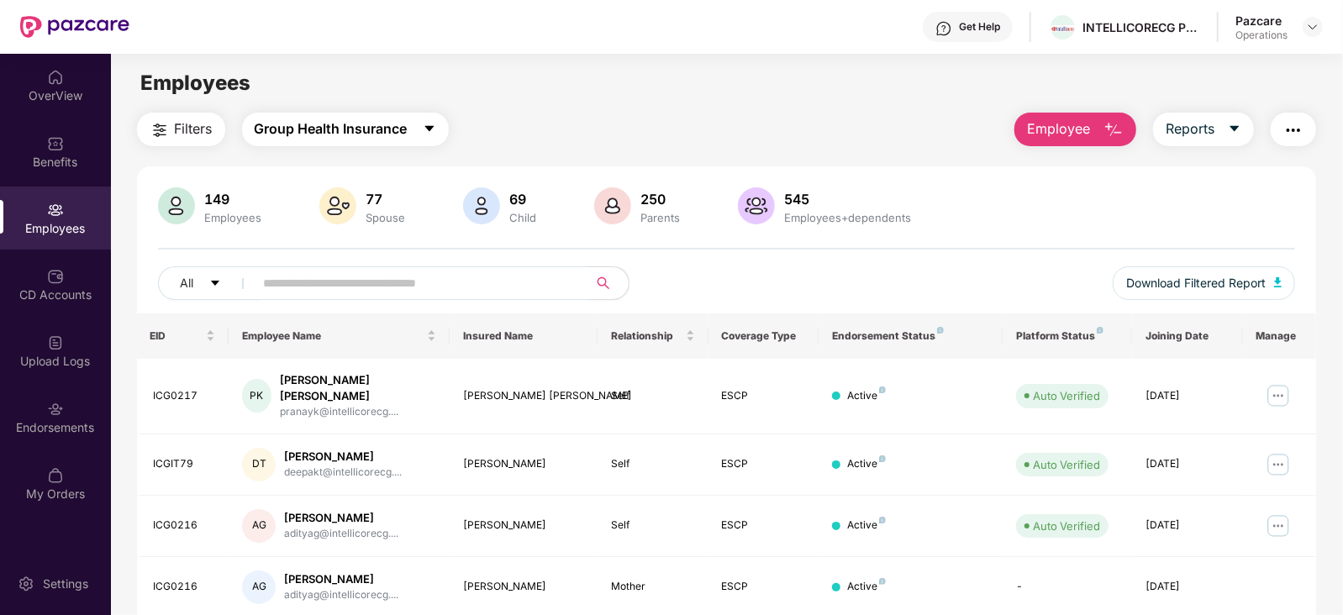
click at [354, 124] on span "Group Health Insurance" at bounding box center [331, 129] width 153 height 21
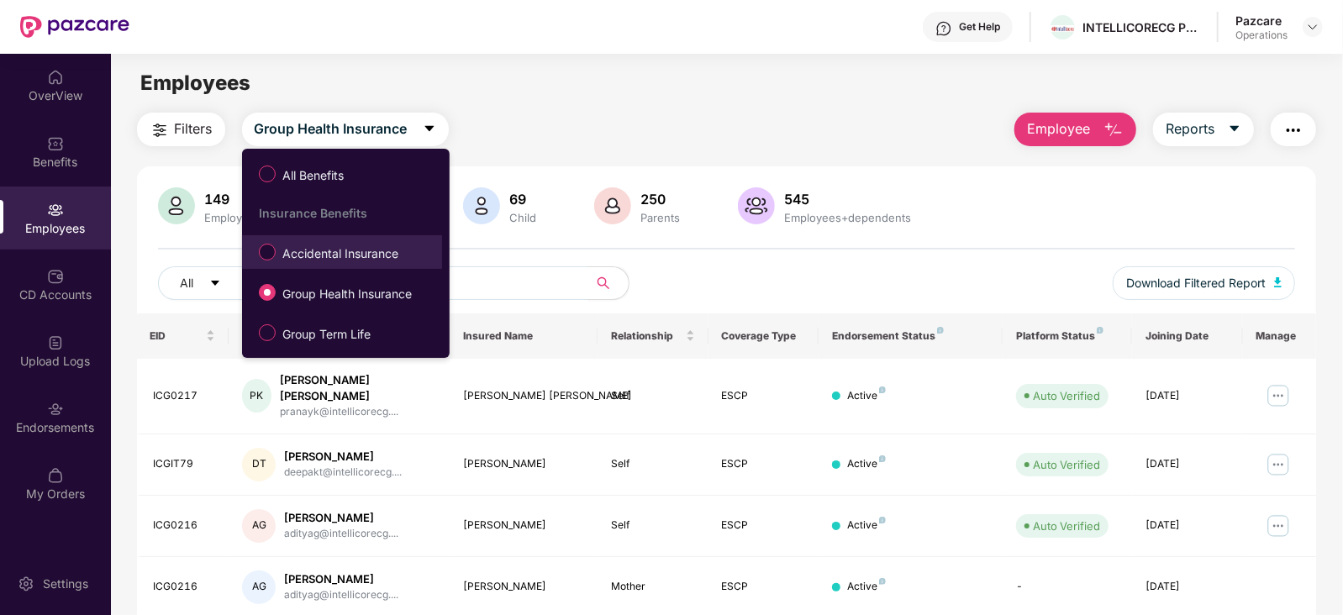
click at [324, 254] on span "Accidental Insurance" at bounding box center [340, 254] width 129 height 18
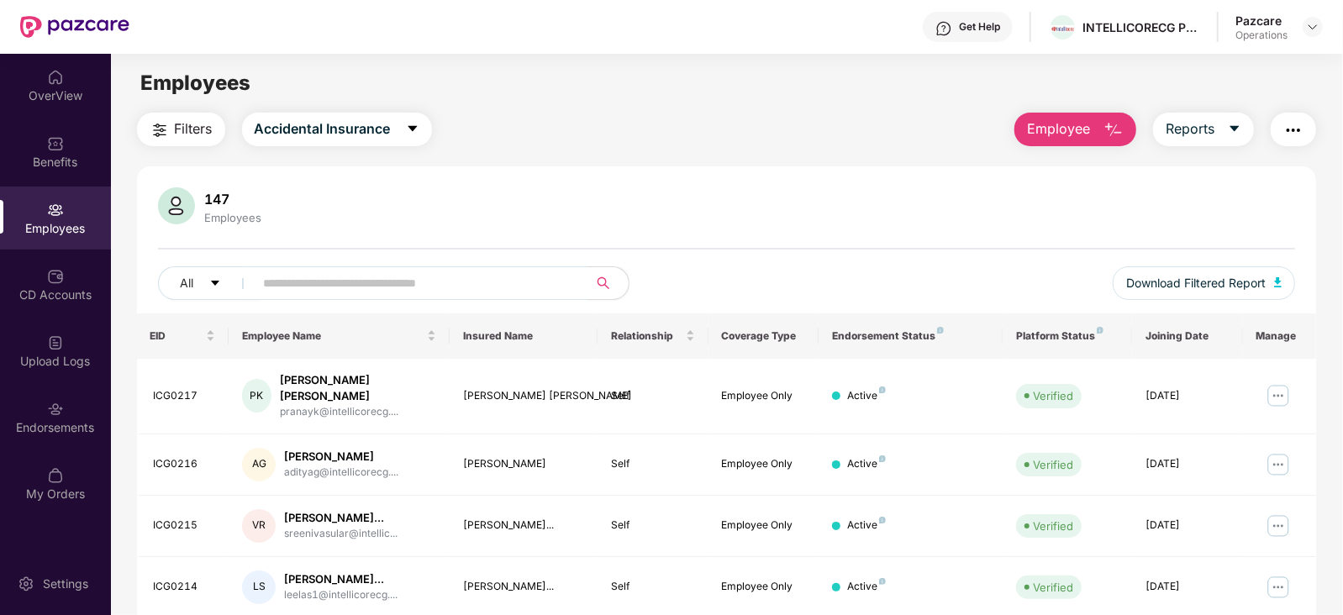
click at [185, 135] on span "Filters" at bounding box center [194, 129] width 38 height 21
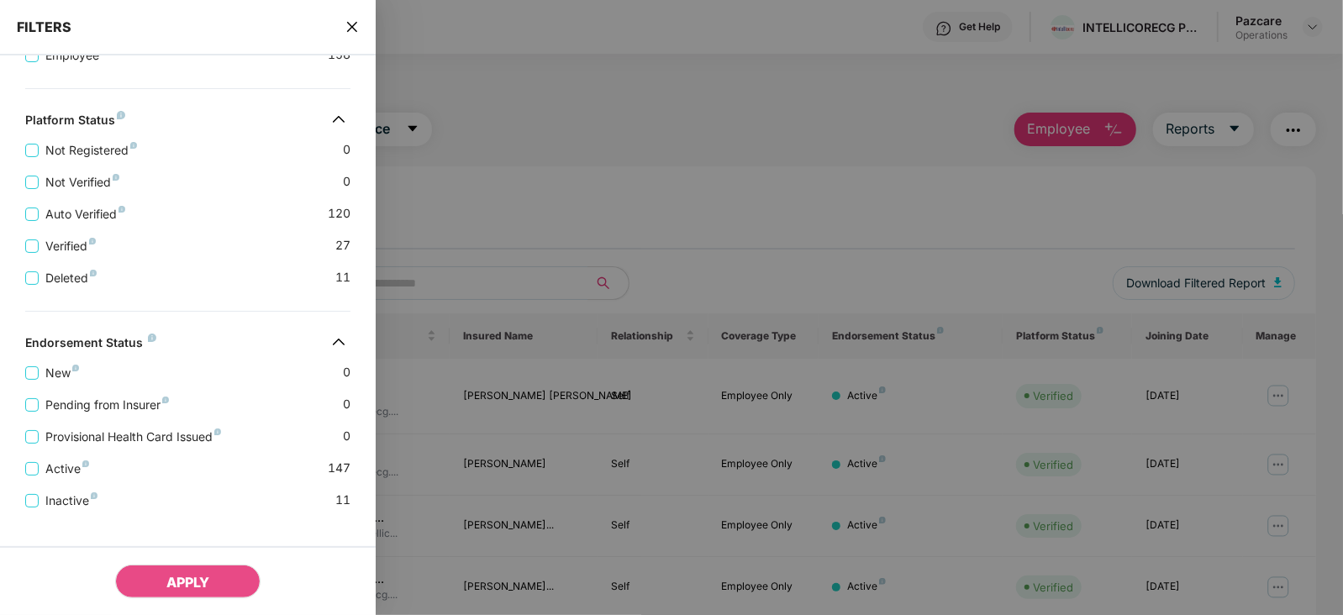
scroll to position [420, 0]
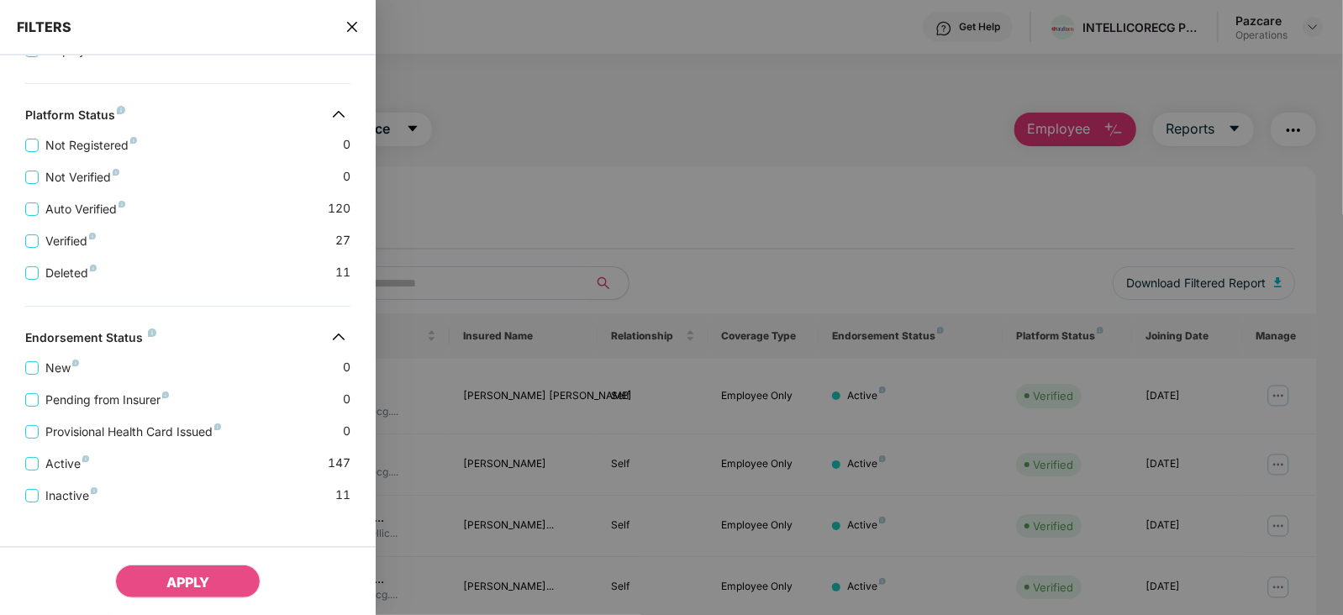
click at [351, 24] on icon "close" at bounding box center [352, 26] width 13 height 13
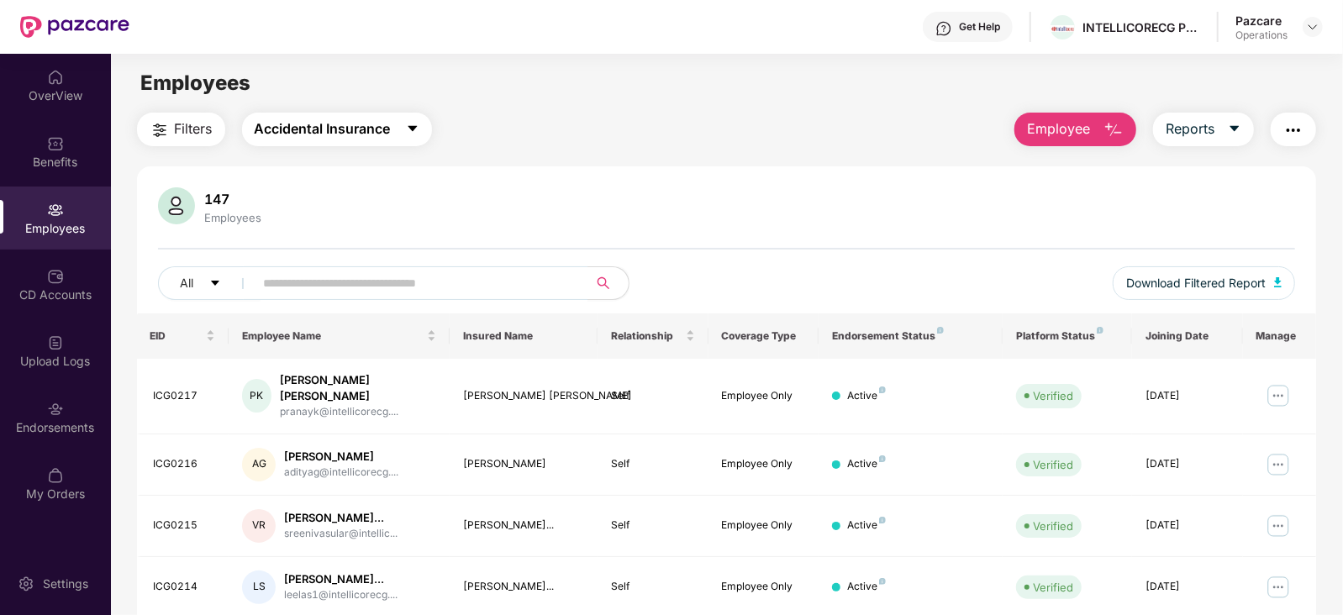
click at [377, 133] on span "Accidental Insurance" at bounding box center [323, 129] width 136 height 21
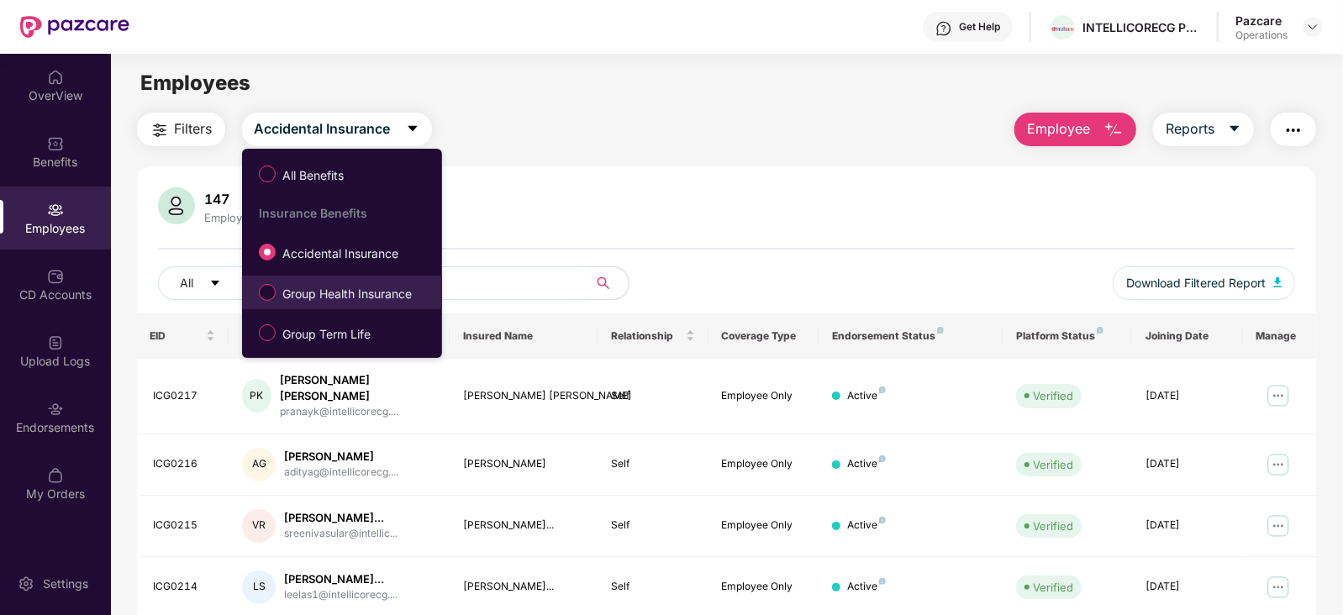
click at [344, 290] on span "Group Health Insurance" at bounding box center [347, 294] width 143 height 18
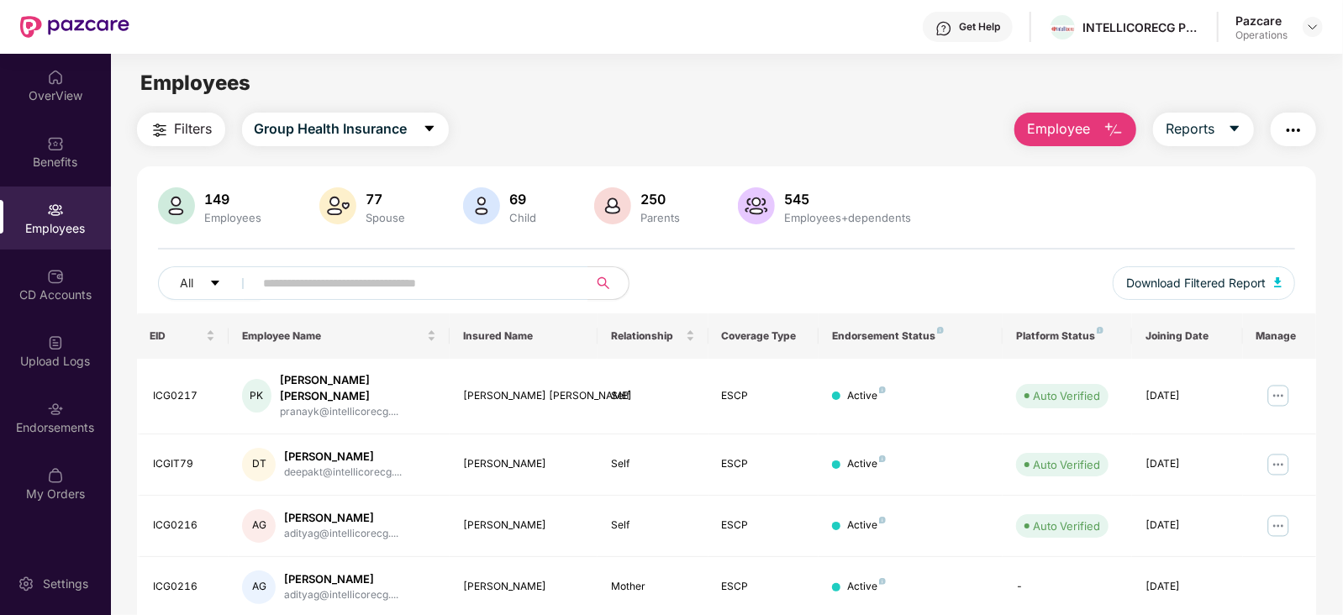
click at [182, 135] on span "Filters" at bounding box center [194, 129] width 38 height 21
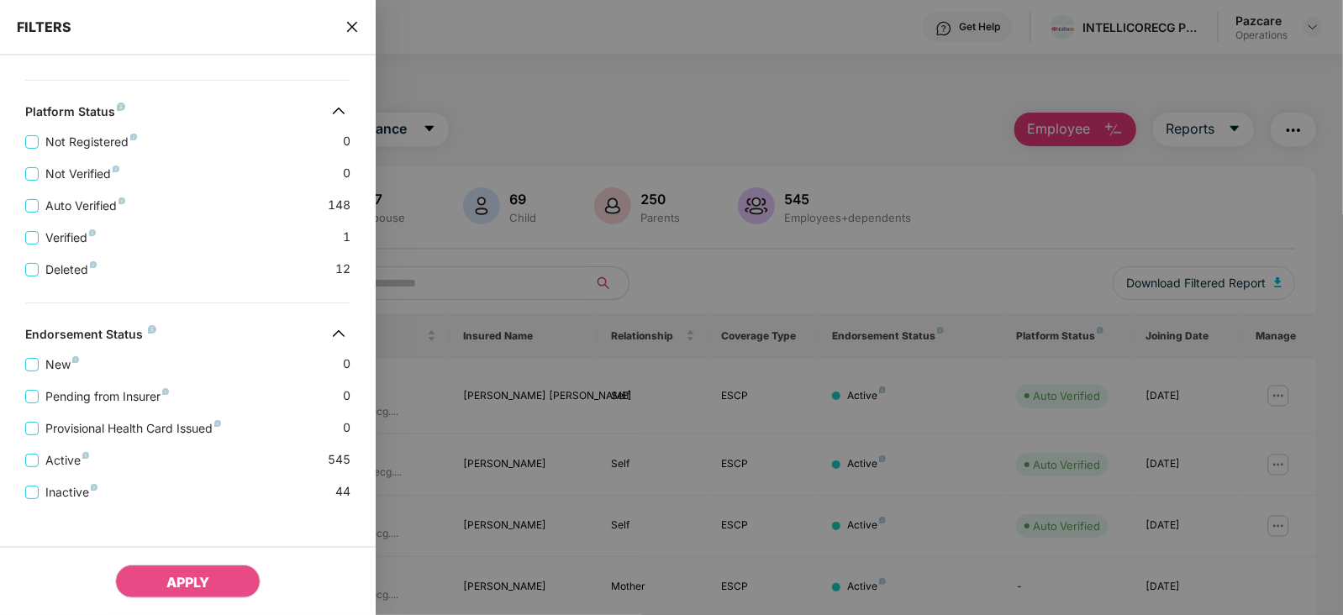
scroll to position [565, 0]
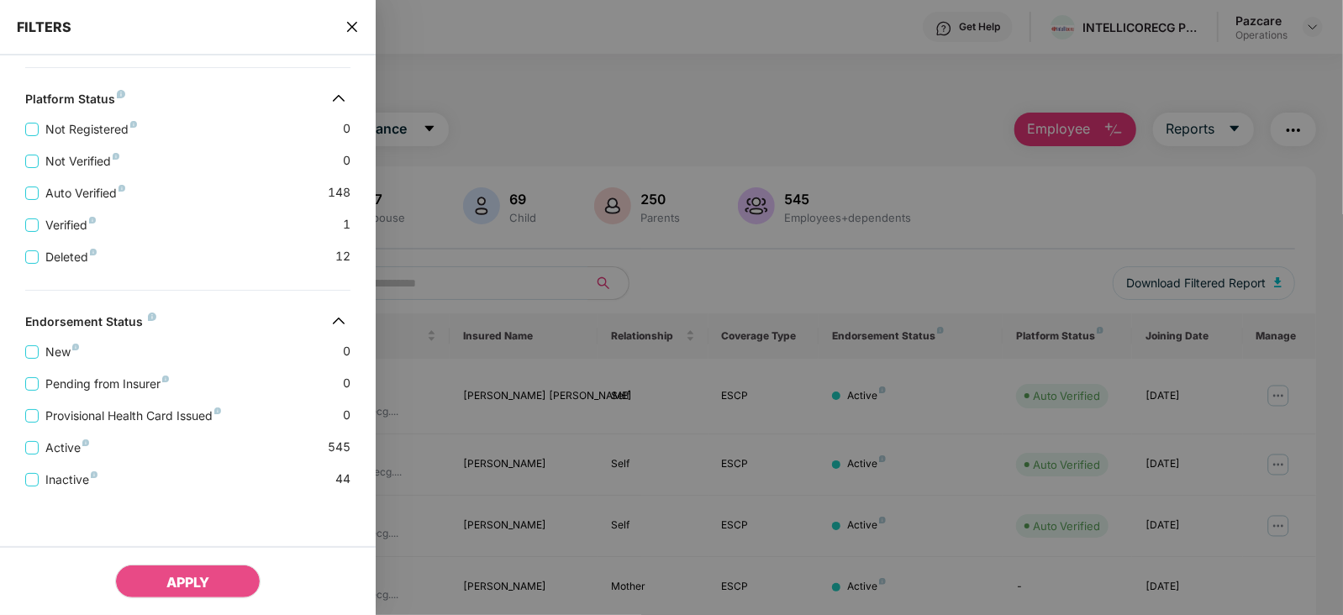
click at [351, 20] on icon "close" at bounding box center [352, 26] width 13 height 13
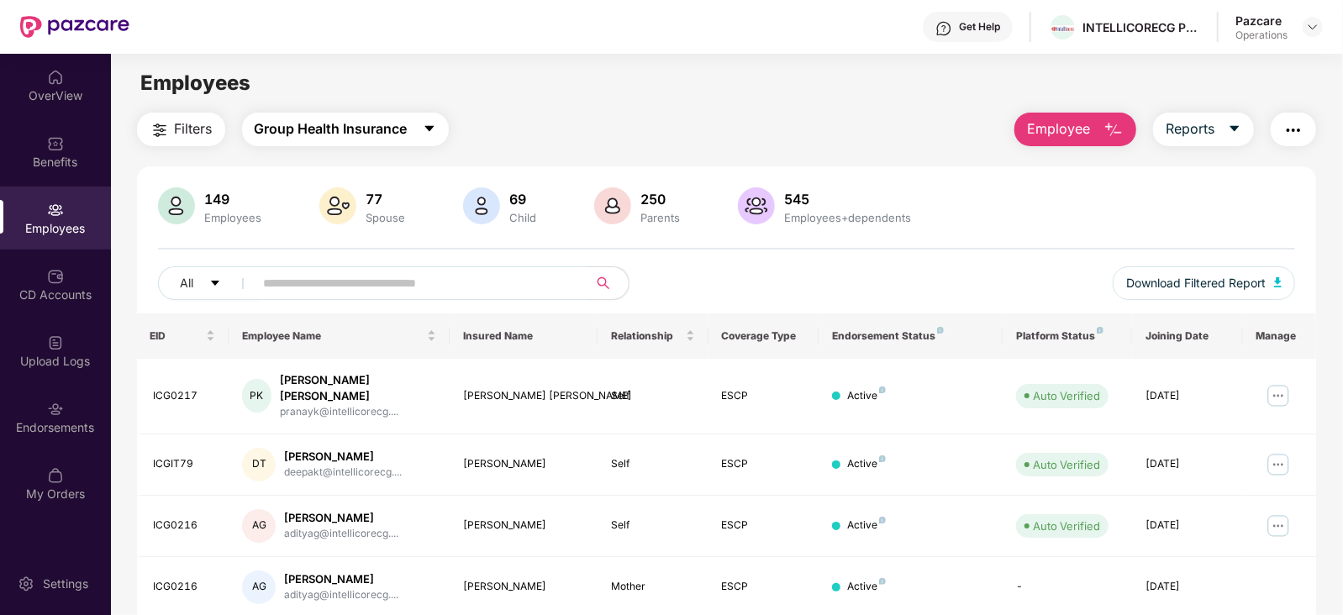
click at [411, 124] on button "Group Health Insurance" at bounding box center [345, 130] width 207 height 34
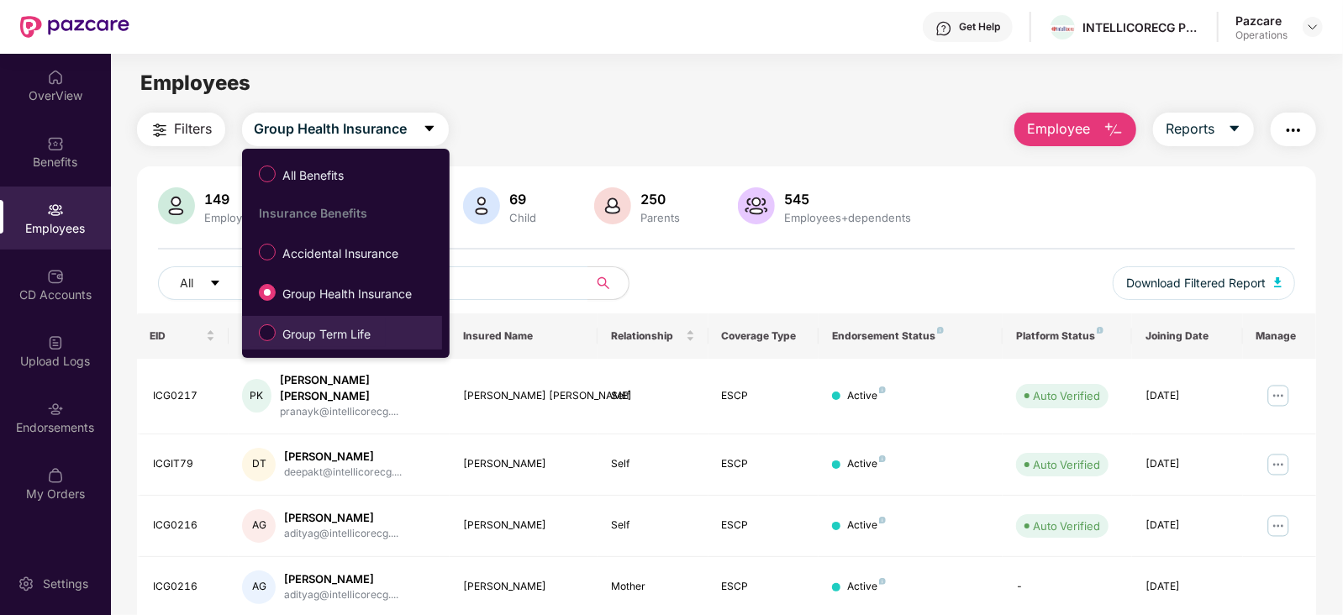
click at [335, 334] on span "Group Term Life" at bounding box center [327, 334] width 102 height 18
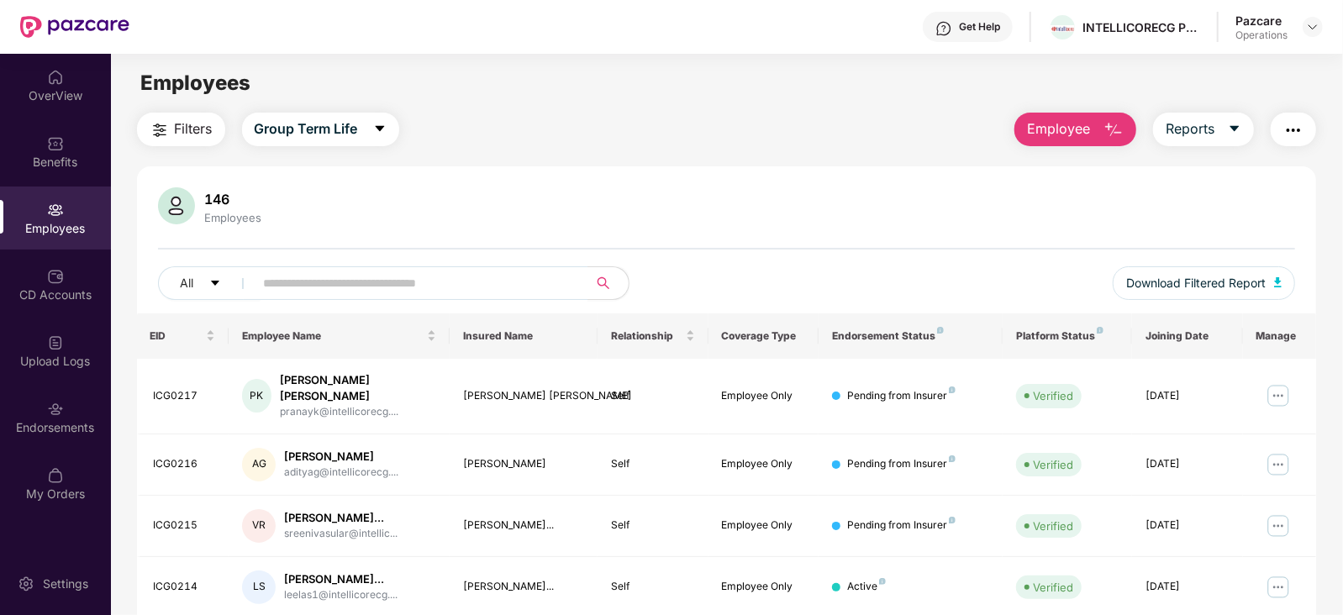
click at [184, 136] on span "Filters" at bounding box center [194, 129] width 38 height 21
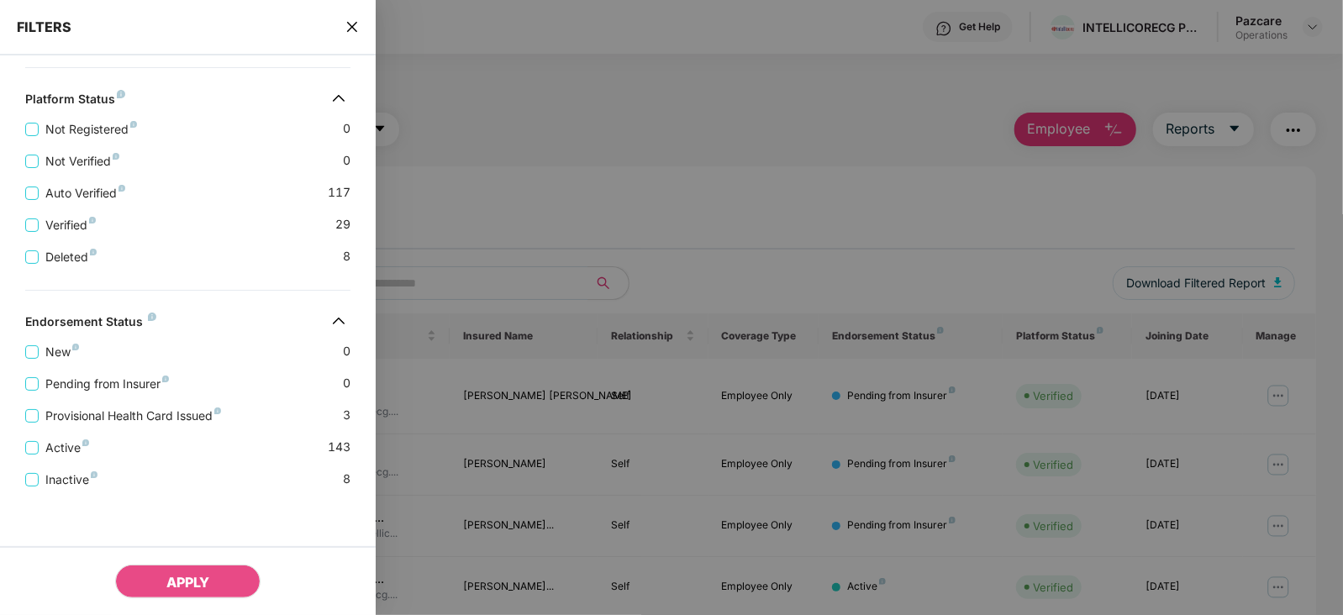
scroll to position [437, 0]
click at [183, 426] on div "Active 143" at bounding box center [187, 441] width 325 height 32
click at [180, 415] on span "Provisional Health Card Issued" at bounding box center [133, 416] width 189 height 18
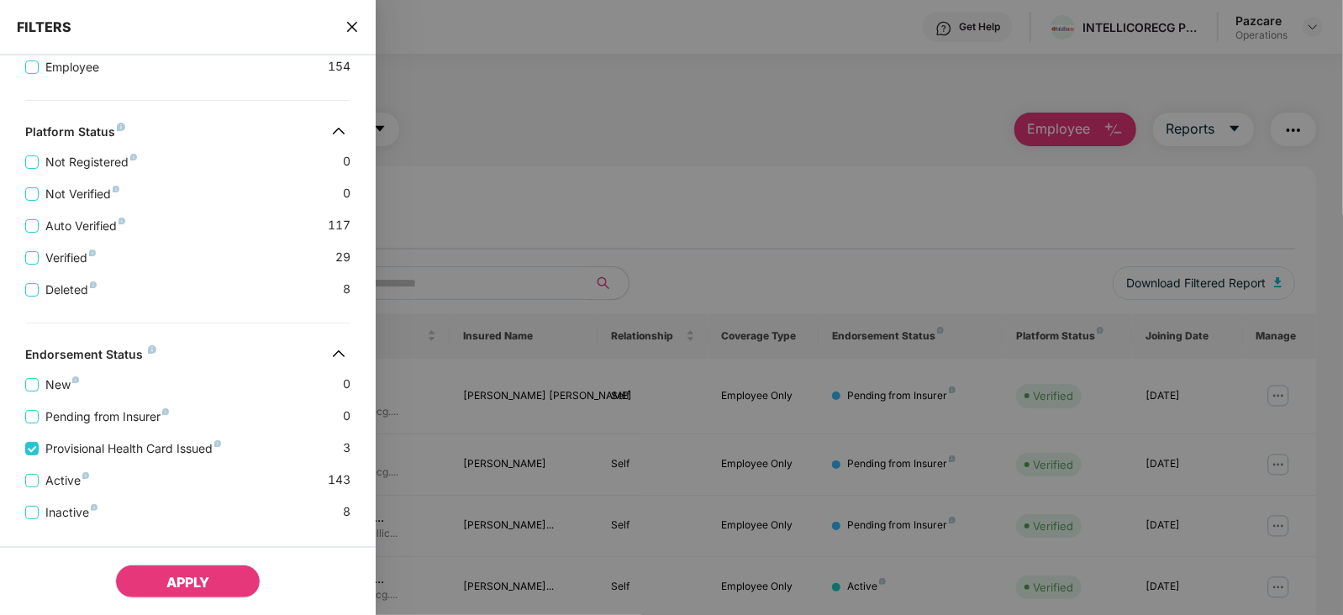
click at [214, 589] on button "APPLY" at bounding box center [187, 582] width 145 height 34
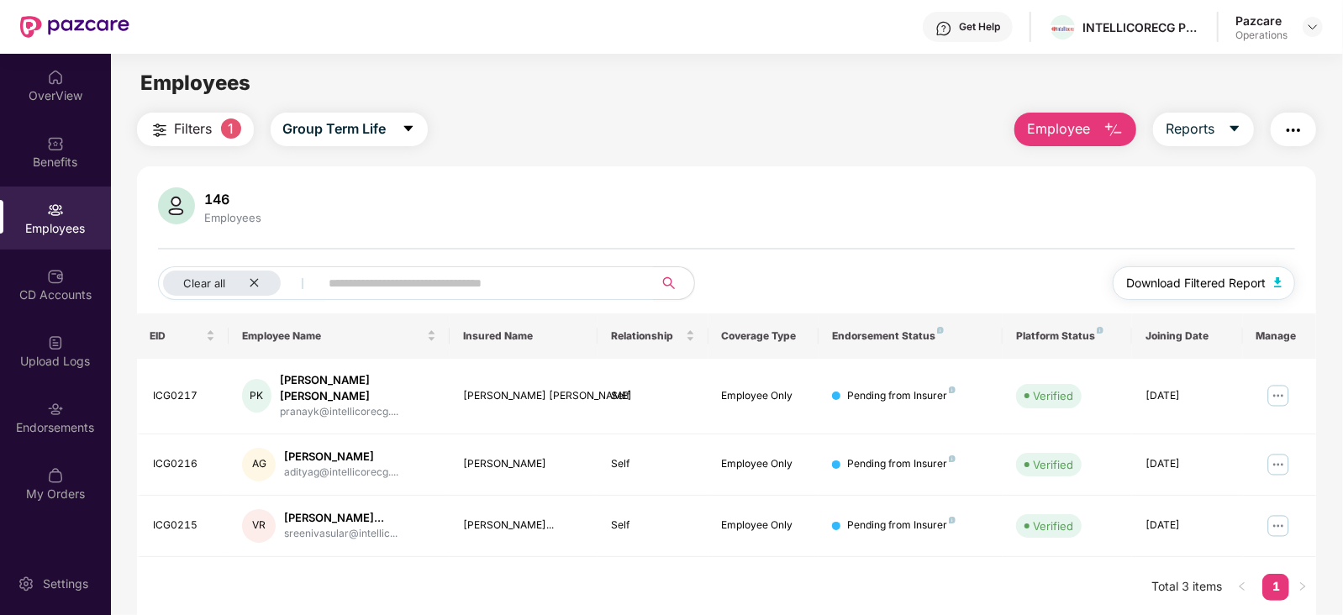
click at [1278, 292] on button "Download Filtered Report" at bounding box center [1204, 284] width 183 height 34
click at [1307, 132] on button "button" at bounding box center [1293, 130] width 45 height 34
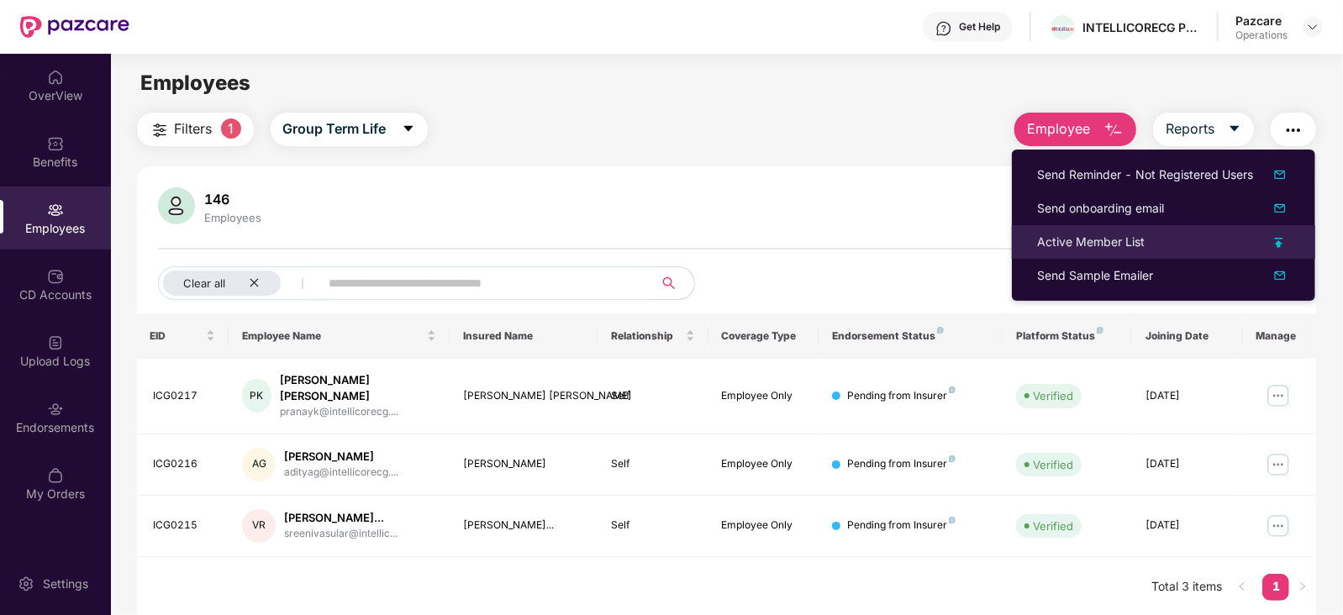
click at [1071, 245] on div "Active Member List" at bounding box center [1091, 242] width 108 height 18
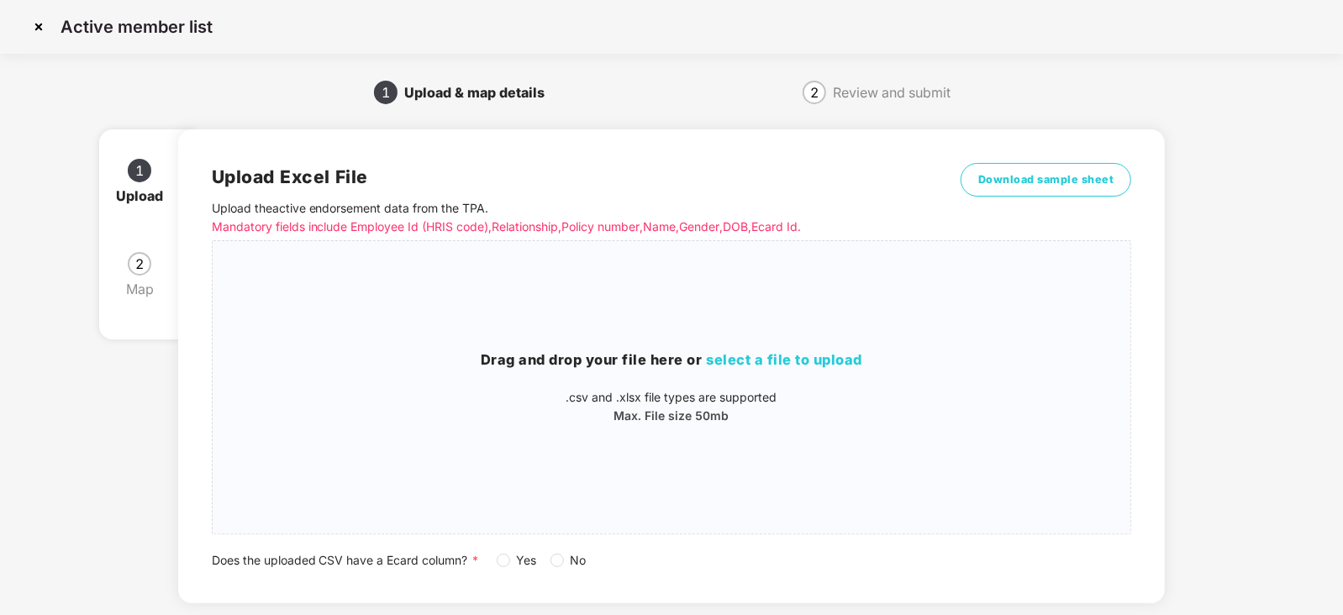
drag, startPoint x: 563, startPoint y: 572, endPoint x: 550, endPoint y: 566, distance: 14.7
click at [562, 572] on div "Upload Excel File Upload the active endorsement data from the TPA . Mandatory f…" at bounding box center [672, 366] width 988 height 474
click at [549, 565] on div "Yes No" at bounding box center [548, 561] width 103 height 18
click at [566, 565] on span "No" at bounding box center [578, 561] width 29 height 18
click at [728, 378] on div "Drag and drop your file here or select a file to upload .csv and .xlsx file typ…" at bounding box center [672, 388] width 919 height 76
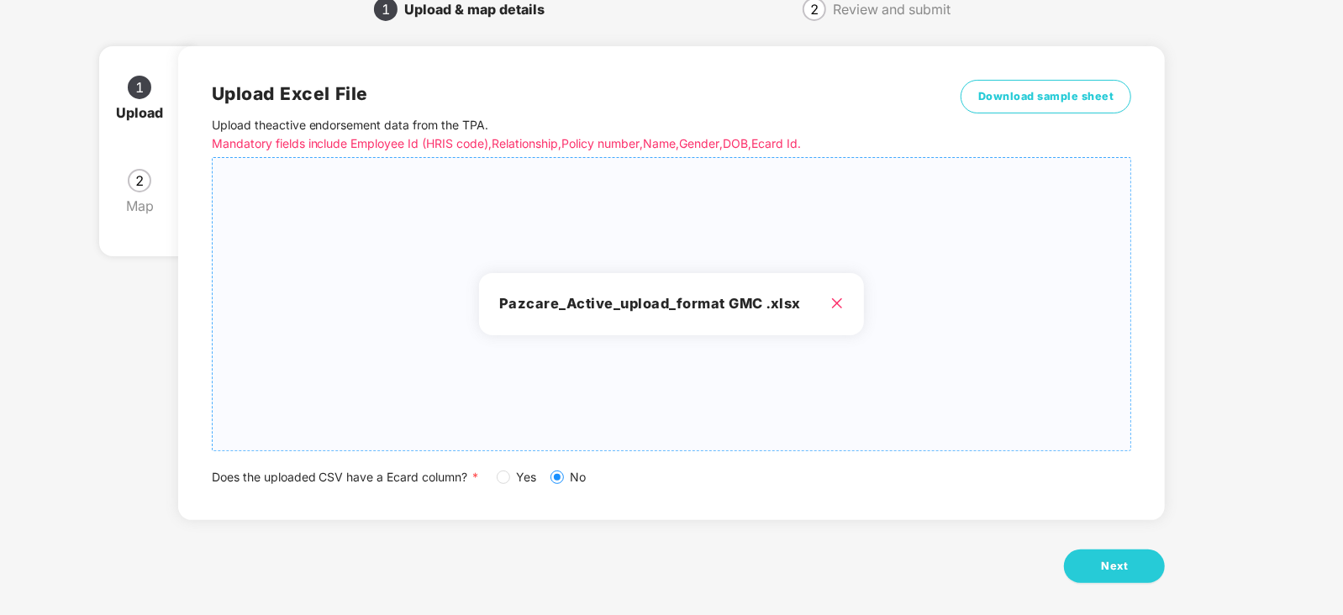
scroll to position [93, 0]
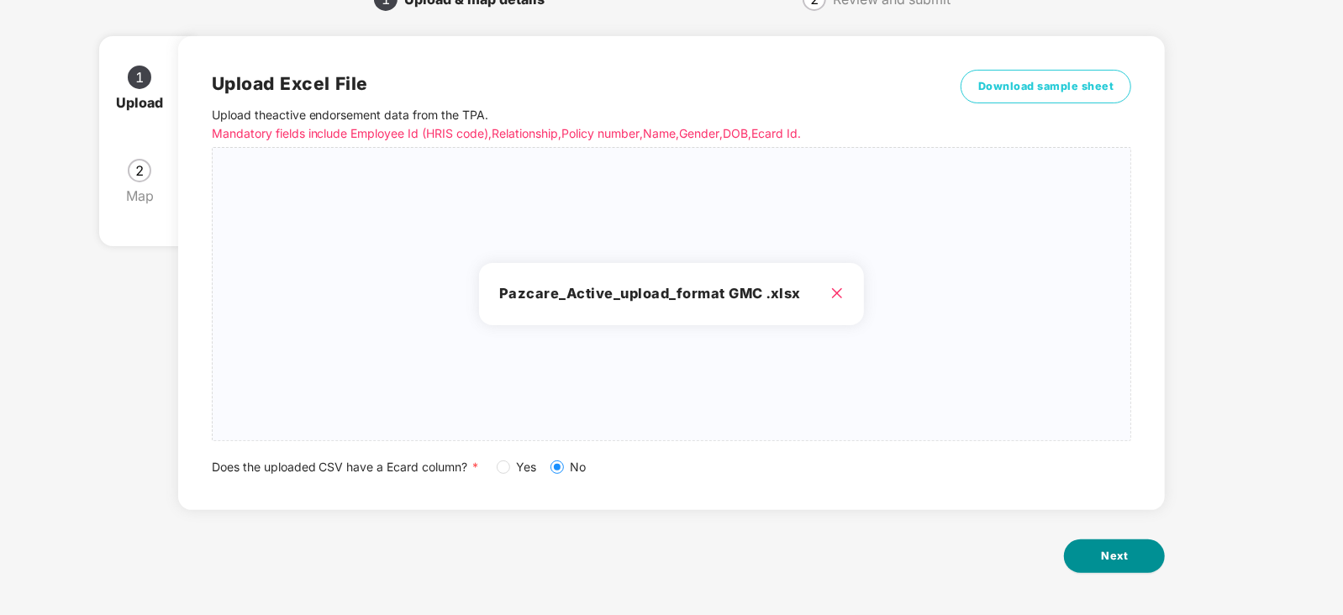
click at [1082, 562] on button "Next" at bounding box center [1114, 557] width 101 height 34
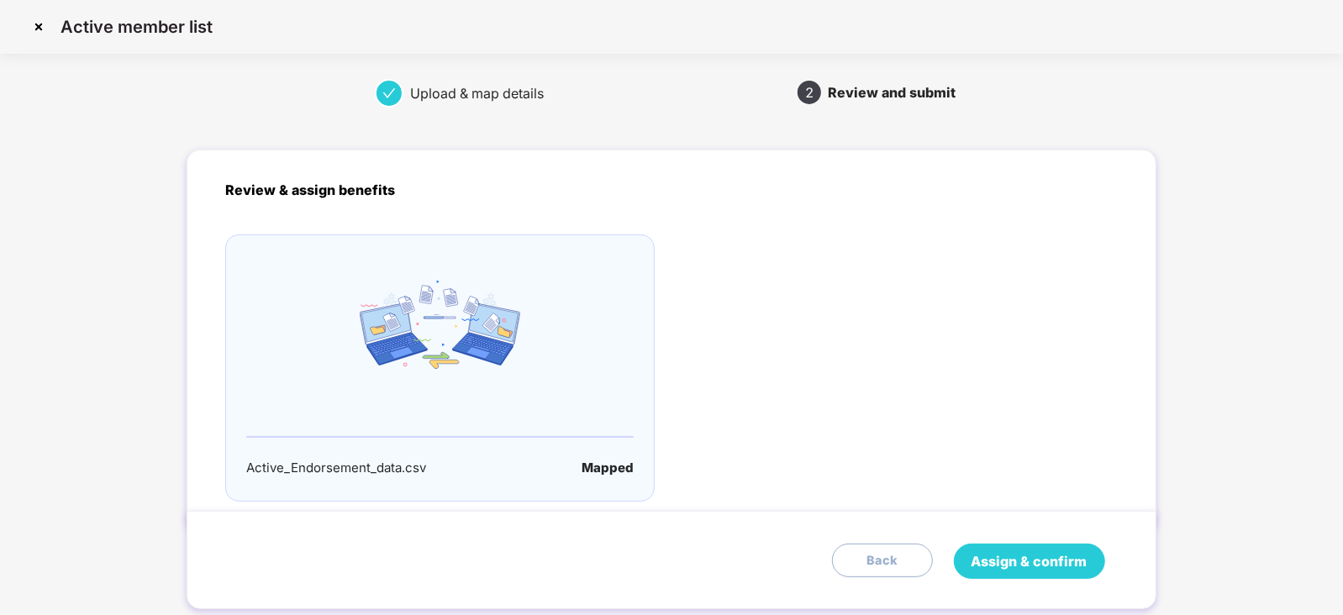
click at [1074, 561] on span "Assign & confirm" at bounding box center [1030, 562] width 116 height 21
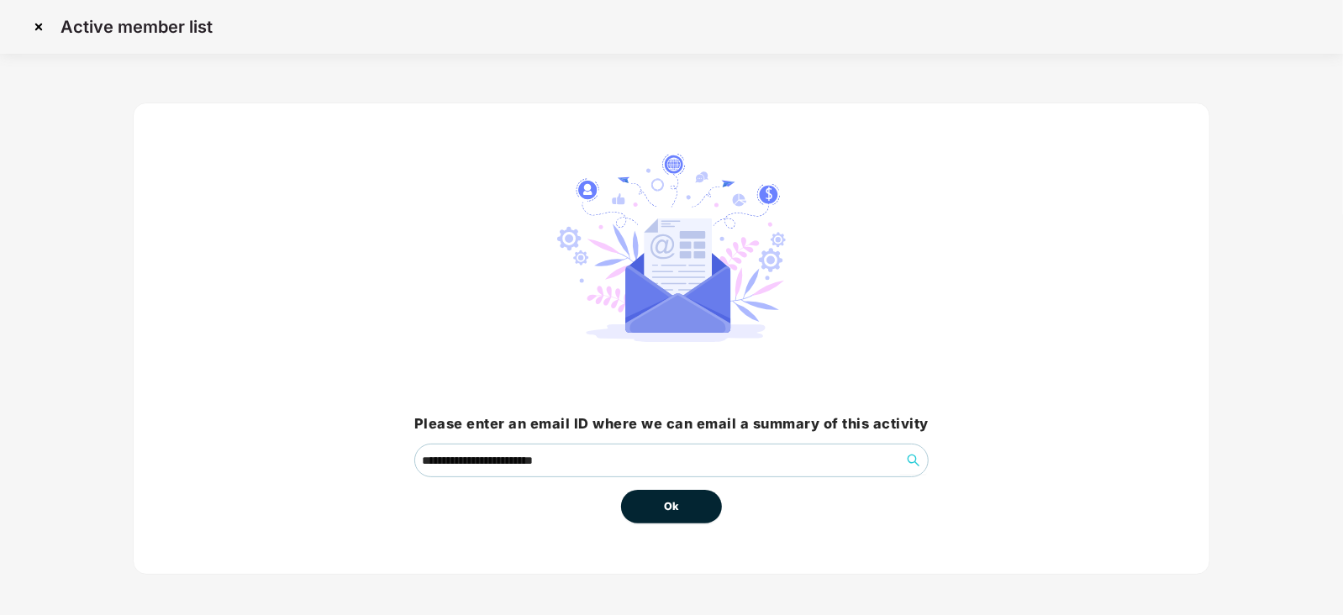
click at [656, 510] on button "Ok" at bounding box center [671, 507] width 101 height 34
click at [673, 510] on span "Ok" at bounding box center [671, 507] width 15 height 17
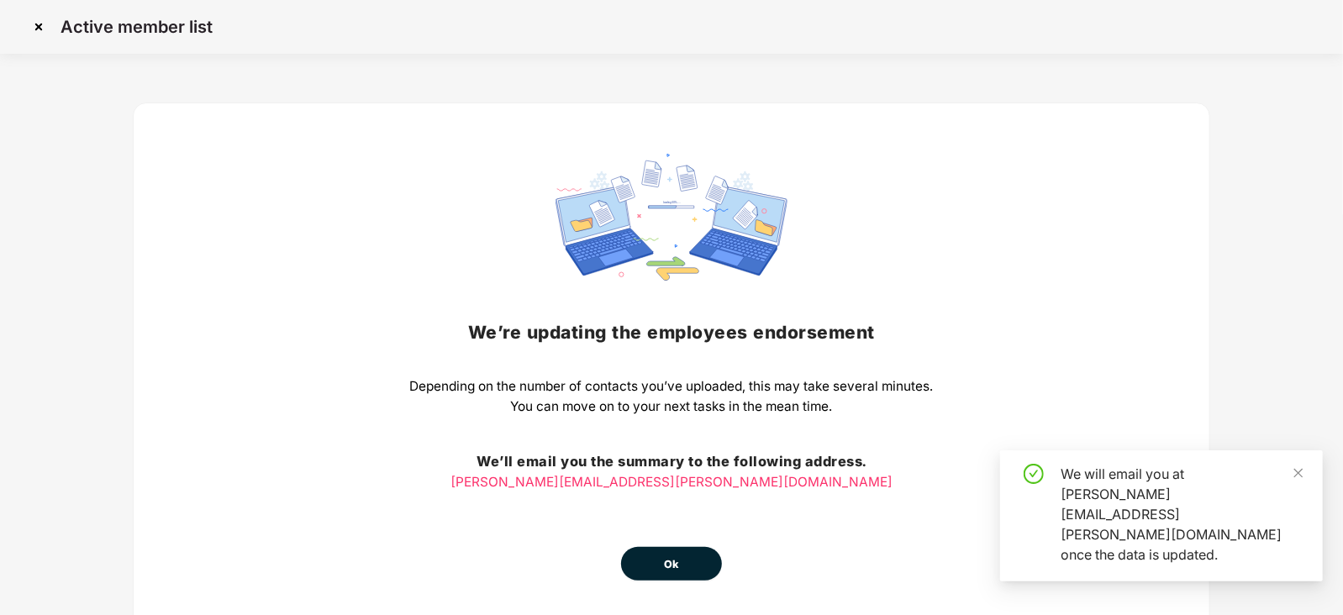
click at [680, 578] on button "Ok" at bounding box center [671, 564] width 101 height 34
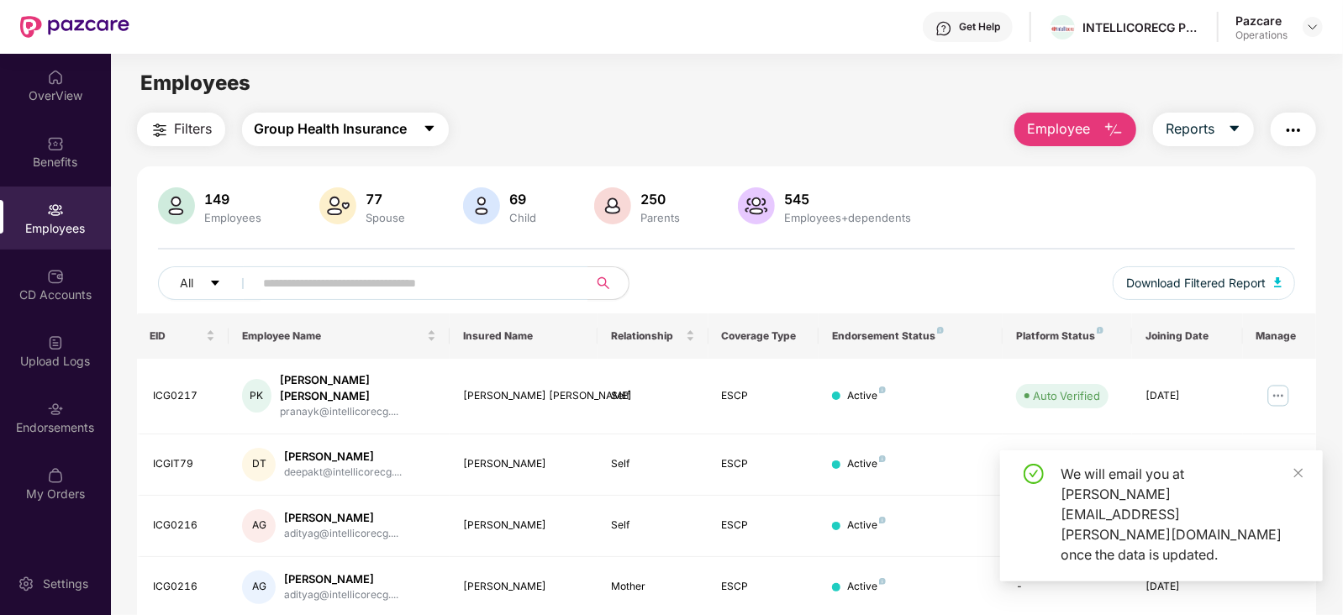
click at [362, 132] on span "Group Health Insurance" at bounding box center [331, 129] width 153 height 21
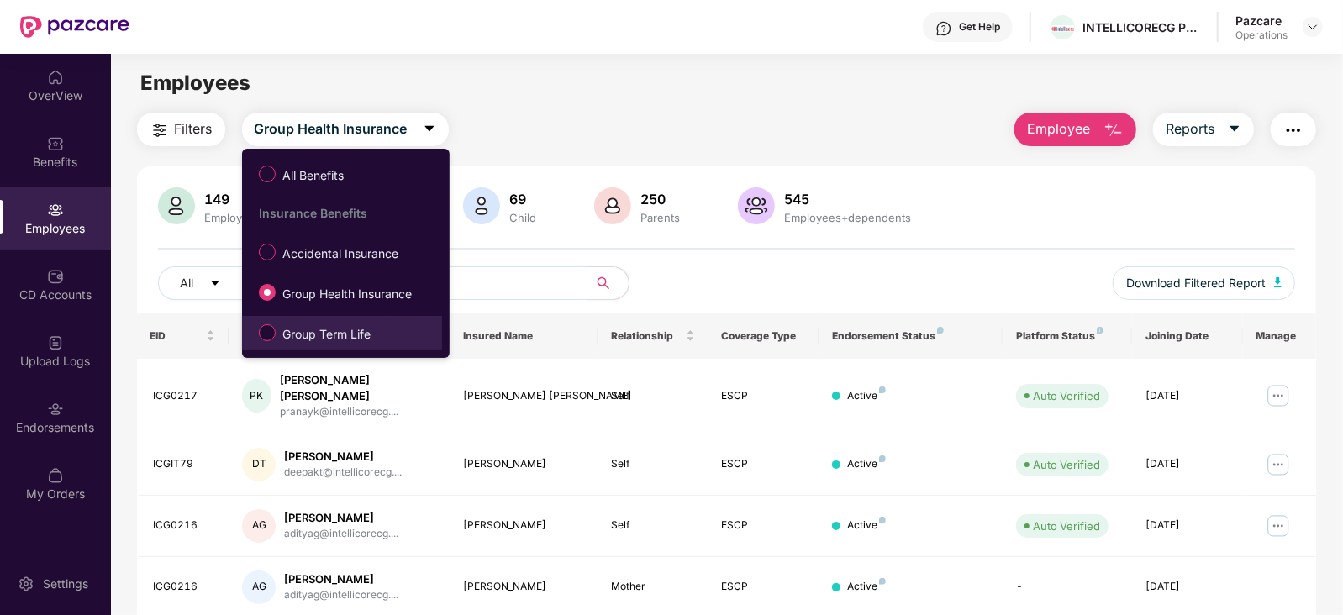
click at [349, 327] on span "Group Term Life" at bounding box center [327, 334] width 102 height 18
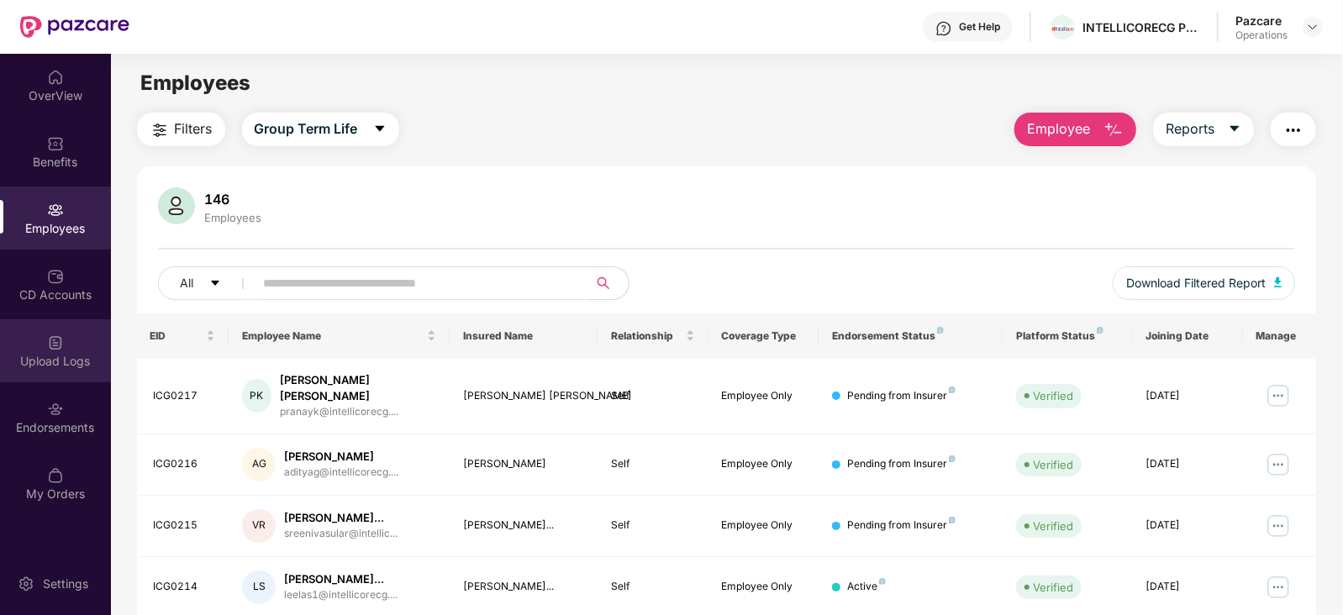
click at [57, 360] on div "Upload Logs" at bounding box center [55, 361] width 111 height 17
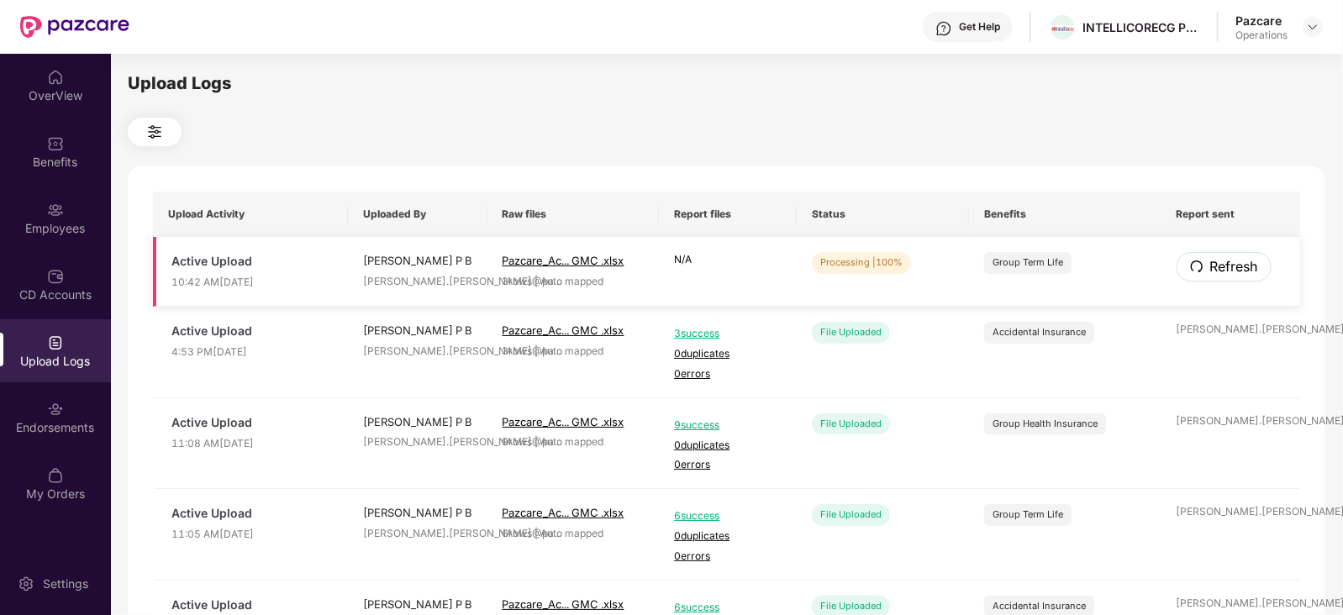
click at [1230, 269] on span "Refresh" at bounding box center [1235, 266] width 48 height 21
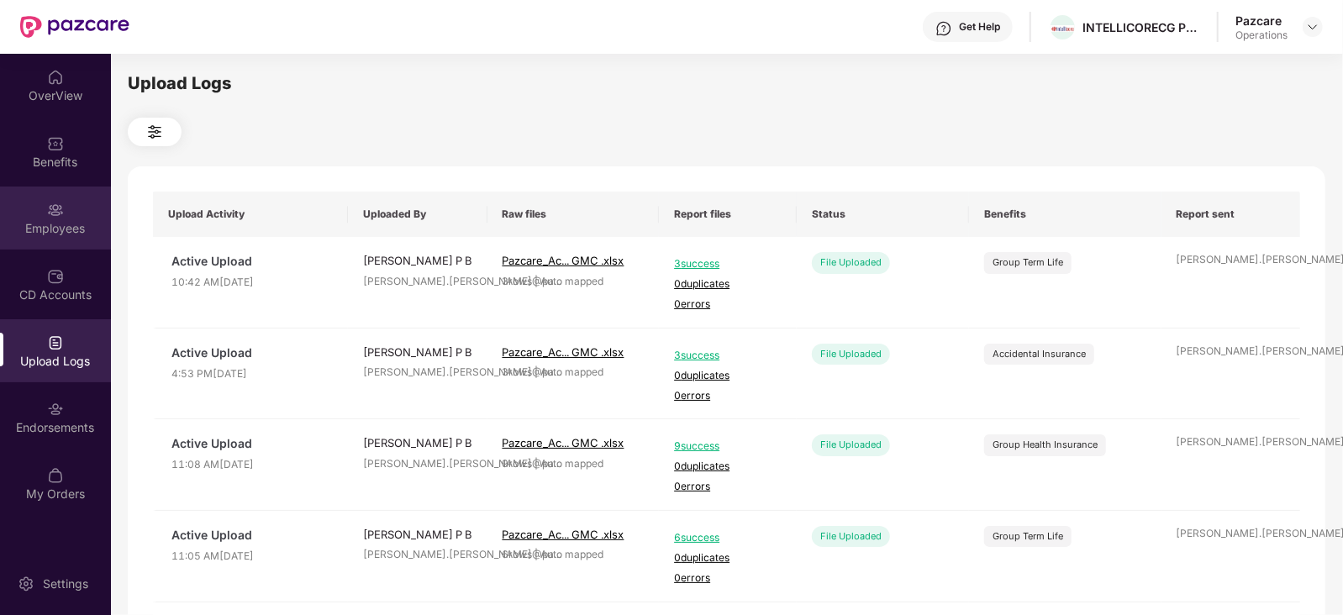
click at [45, 223] on div "Employees" at bounding box center [55, 228] width 111 height 17
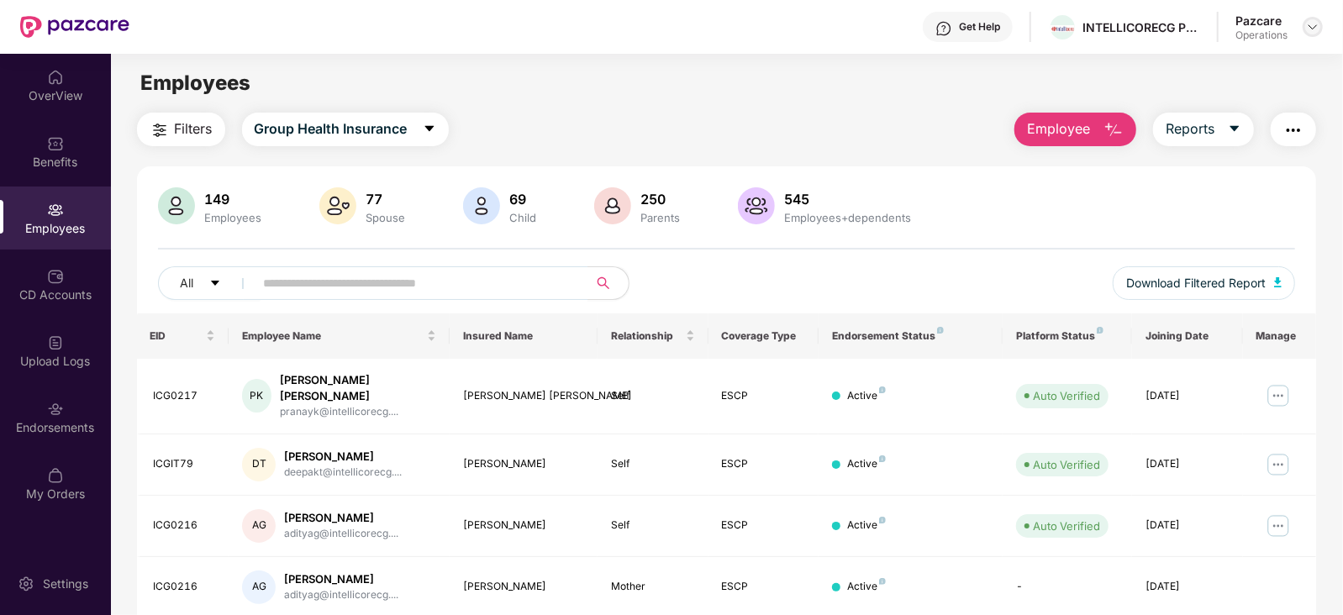
click at [1311, 30] on img at bounding box center [1312, 26] width 13 height 13
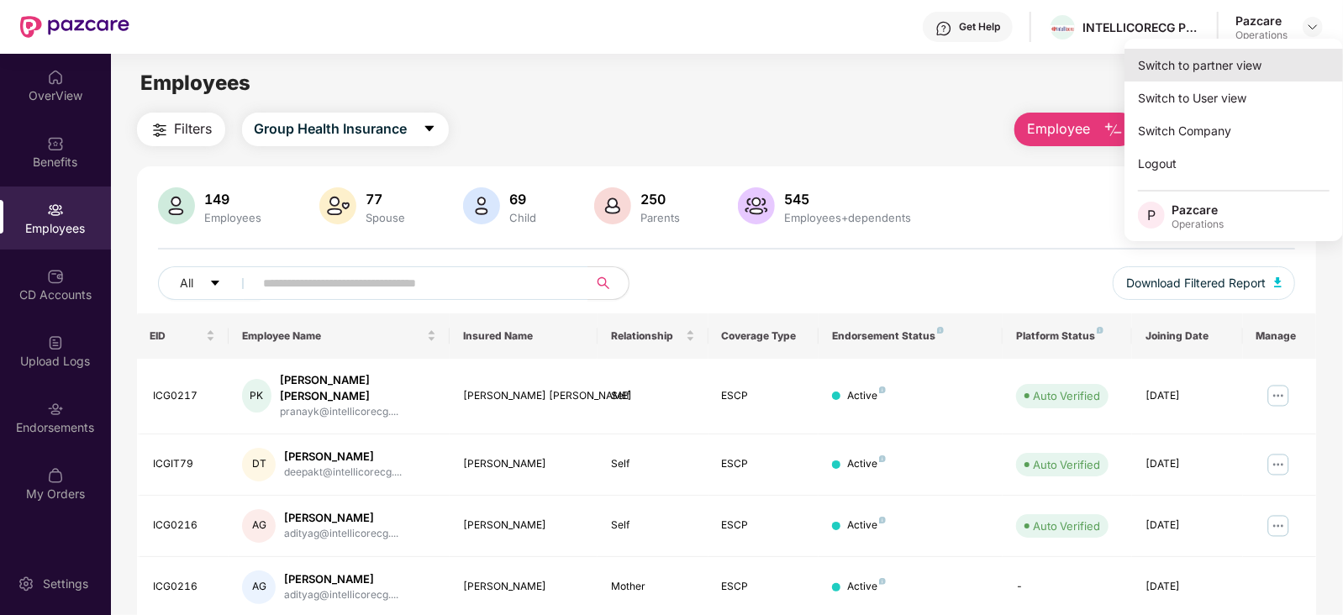
click at [1265, 71] on div "Switch to partner view" at bounding box center [1234, 65] width 219 height 33
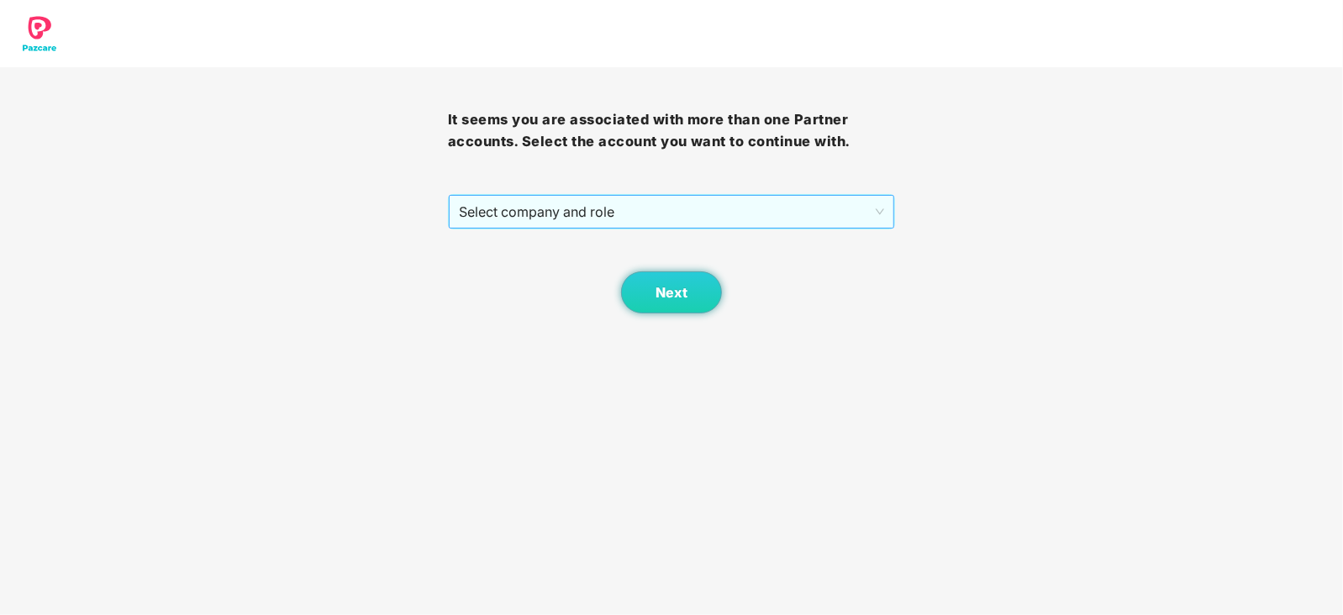
click at [696, 216] on span "Select company and role" at bounding box center [672, 212] width 426 height 32
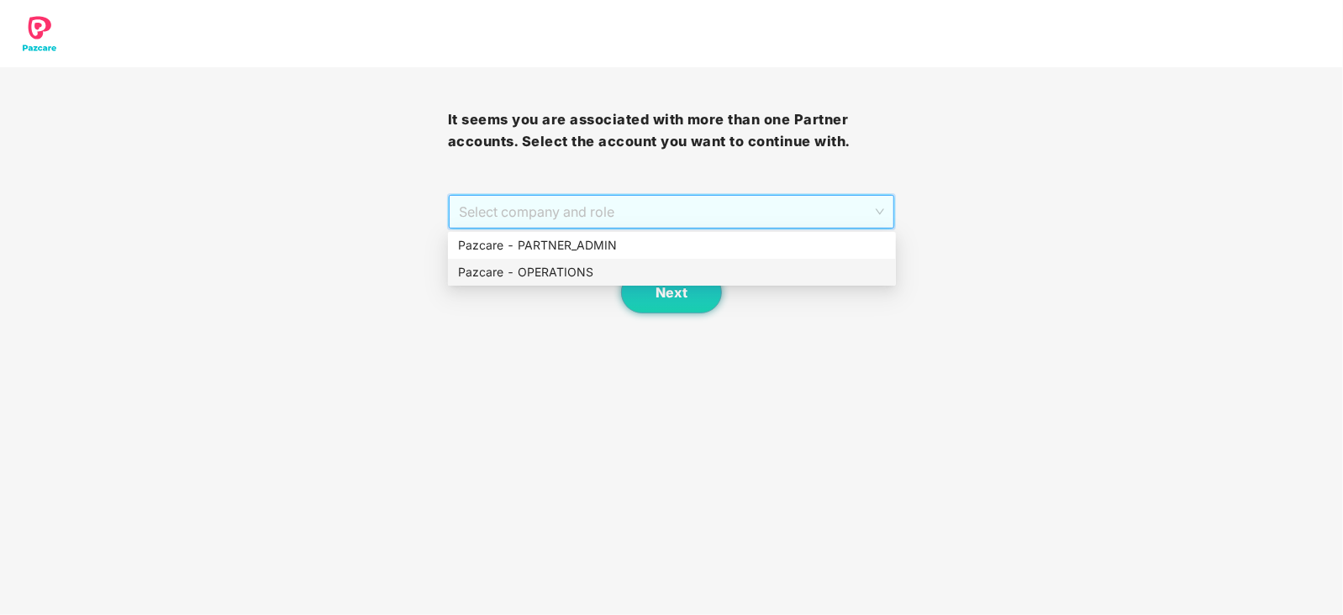
click at [589, 266] on div "Pazcare - OPERATIONS" at bounding box center [672, 272] width 428 height 18
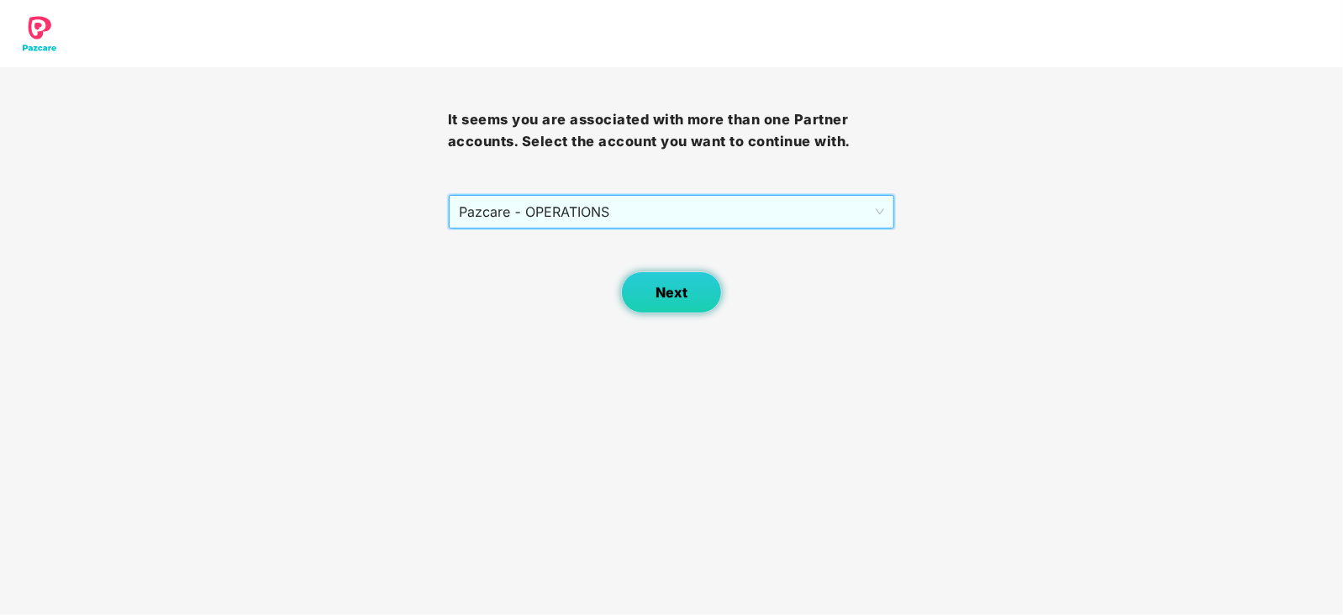
click at [669, 298] on span "Next" at bounding box center [672, 293] width 32 height 16
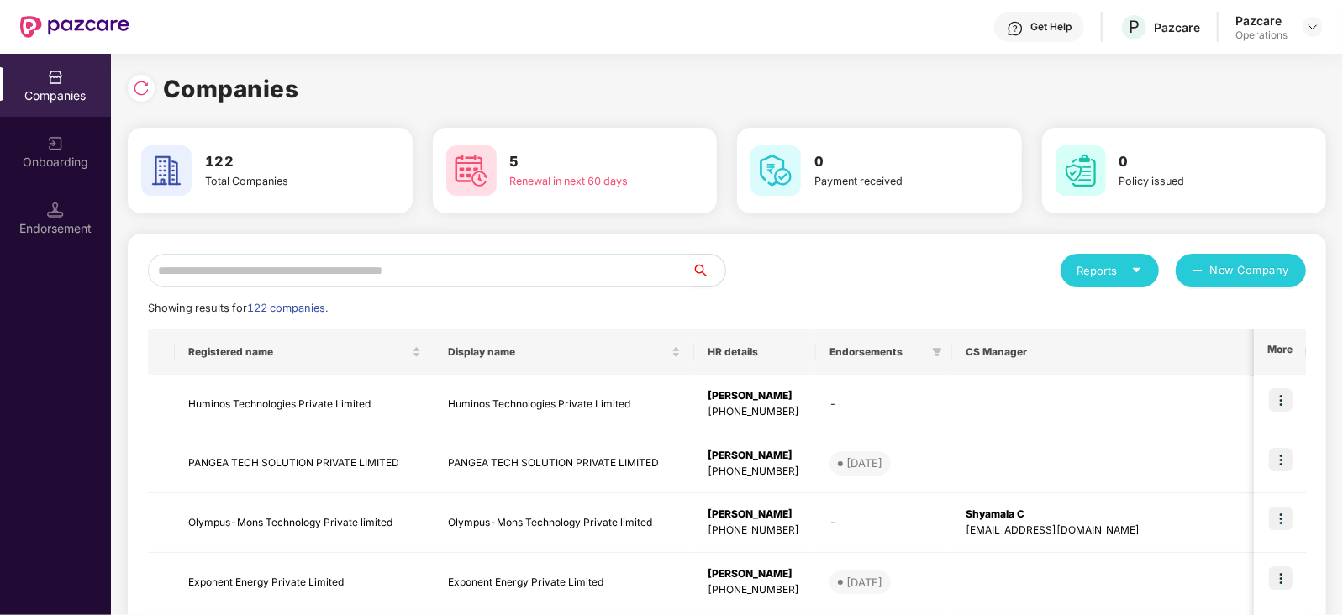
click at [542, 256] on input "text" at bounding box center [420, 271] width 544 height 34
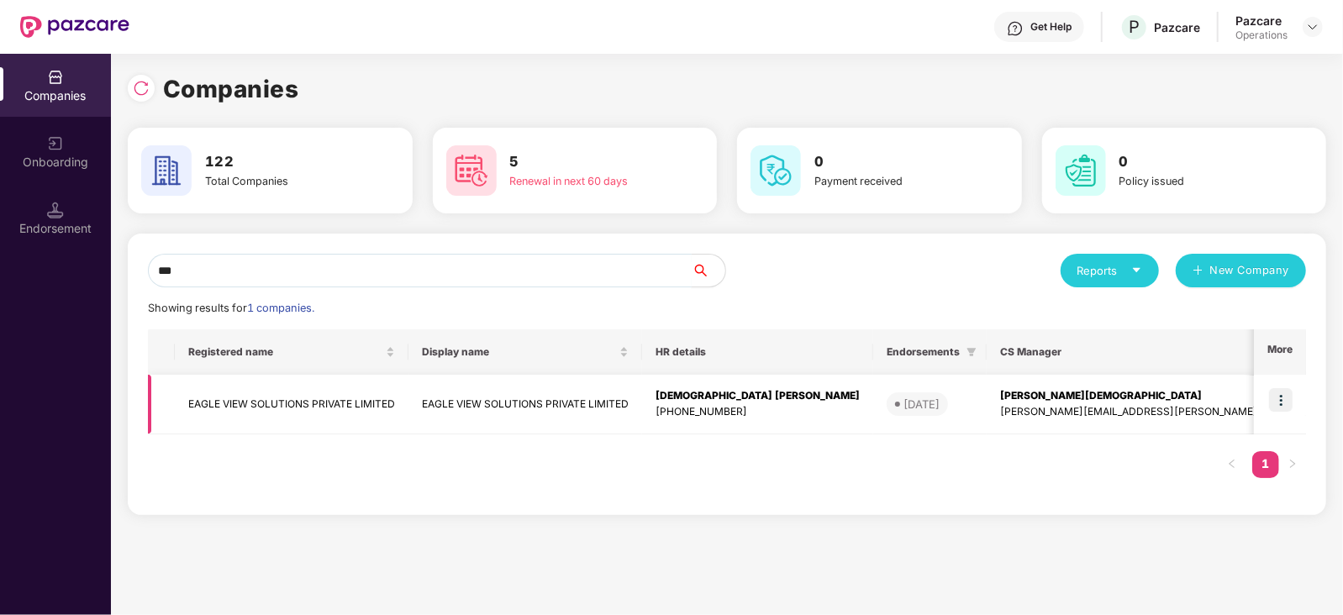
type input "***"
click at [1278, 402] on img at bounding box center [1281, 400] width 24 height 24
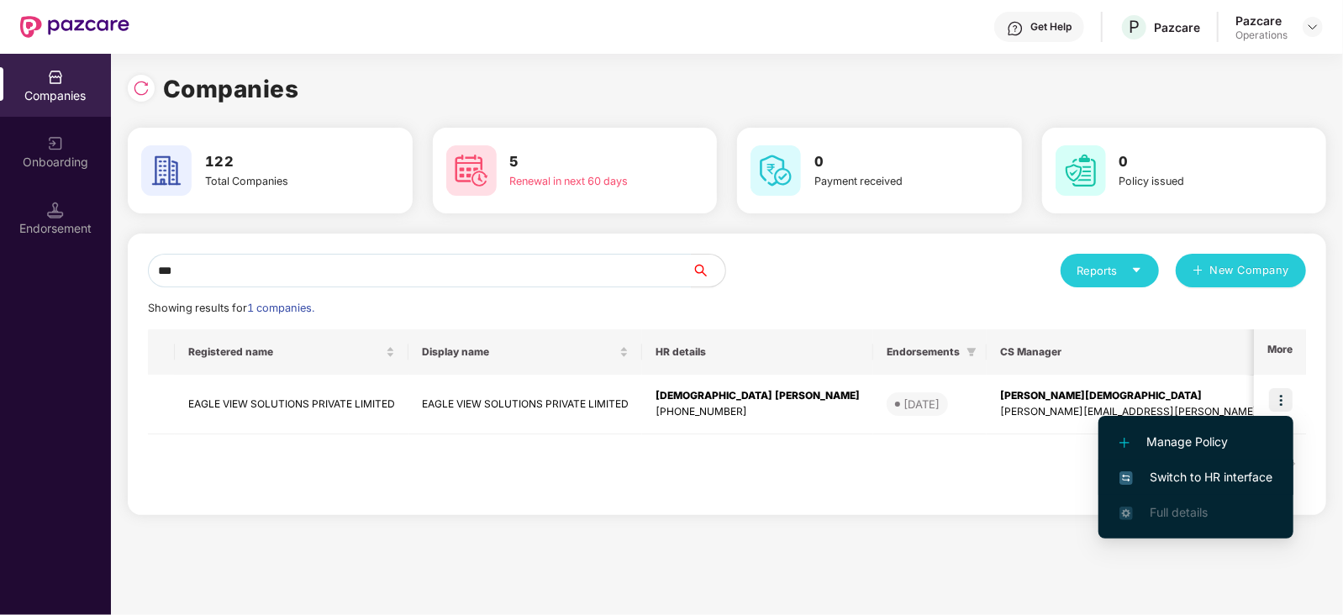
click at [1190, 476] on span "Switch to HR interface" at bounding box center [1196, 477] width 153 height 18
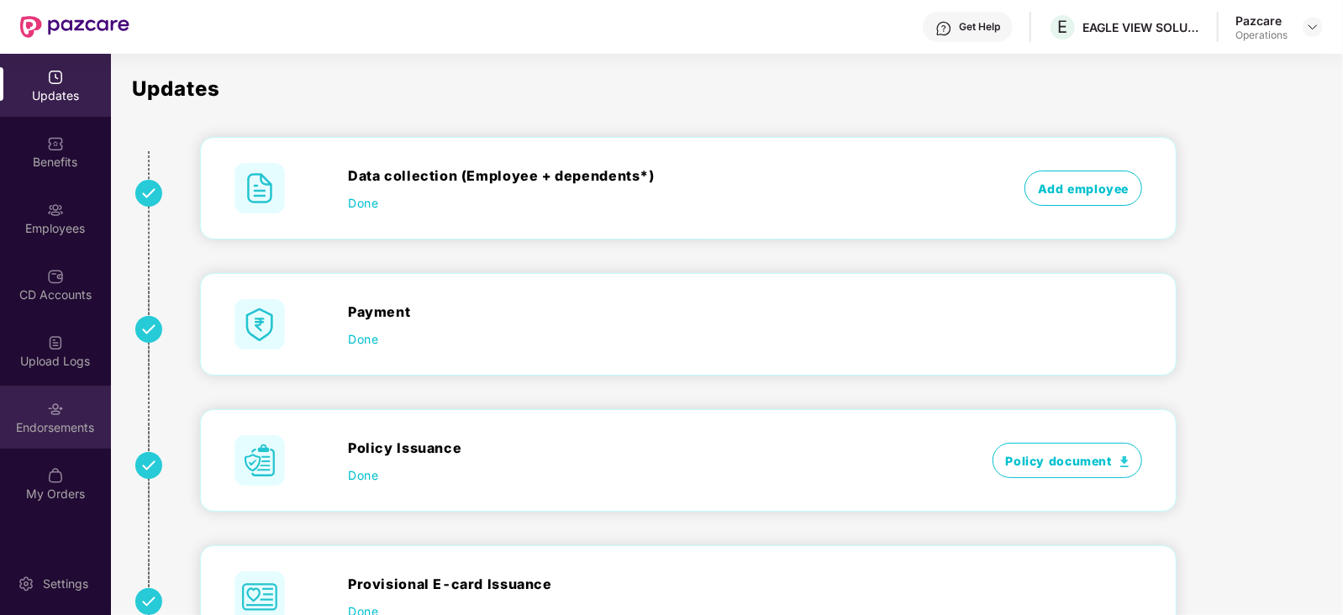
click at [68, 439] on div "Endorsements" at bounding box center [55, 417] width 111 height 63
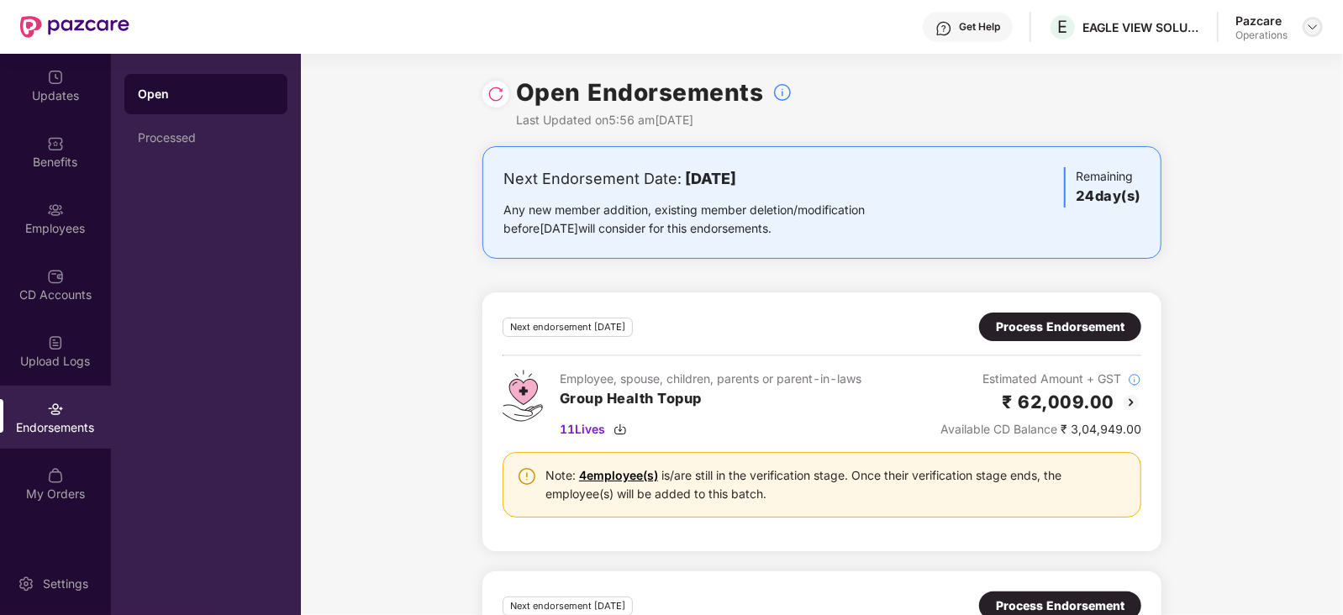
click at [1317, 24] on img at bounding box center [1312, 26] width 13 height 13
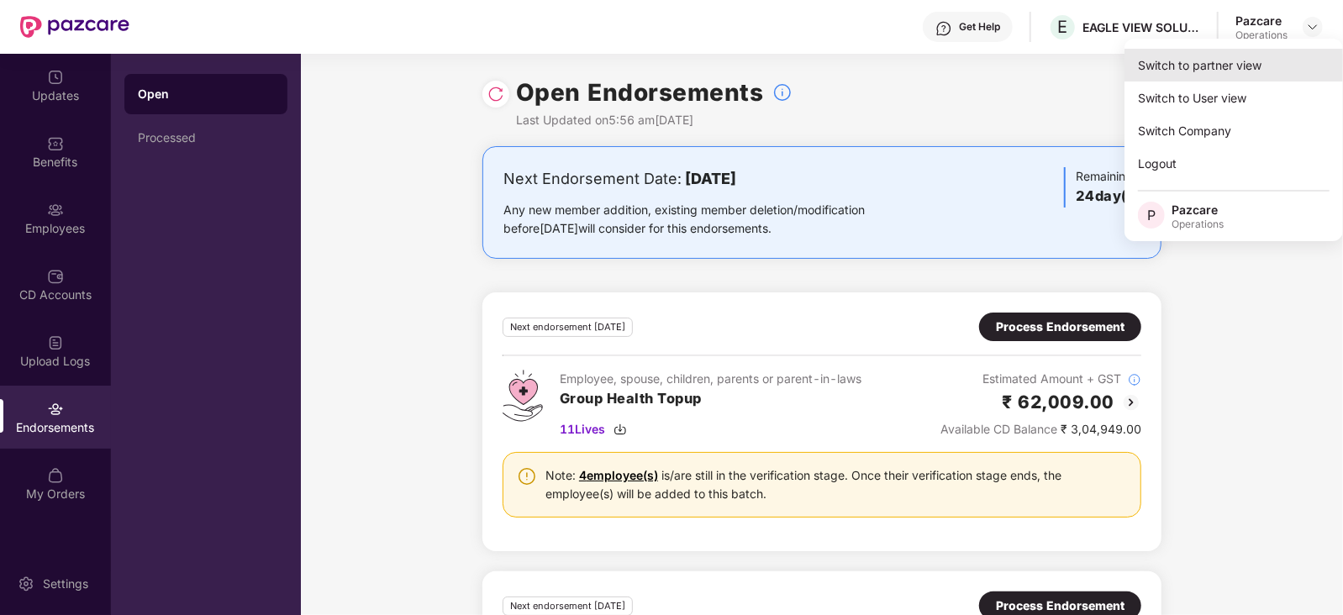
click at [1244, 61] on div "Switch to partner view" at bounding box center [1234, 65] width 219 height 33
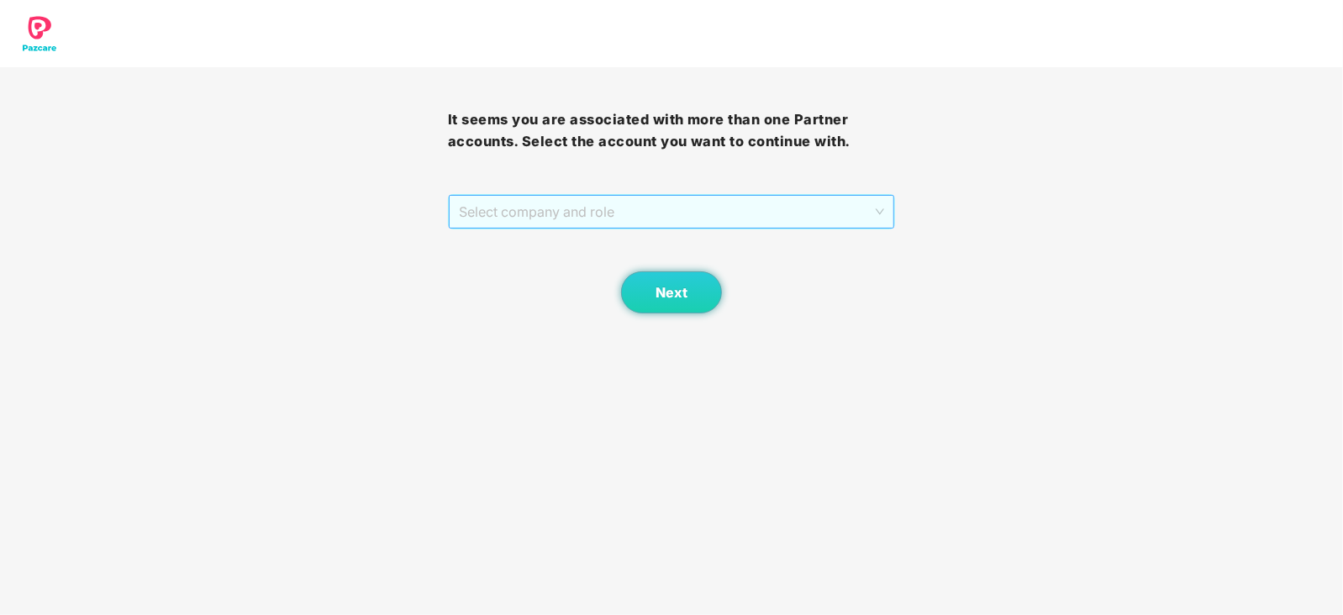
click at [492, 223] on span "Select company and role" at bounding box center [672, 212] width 426 height 32
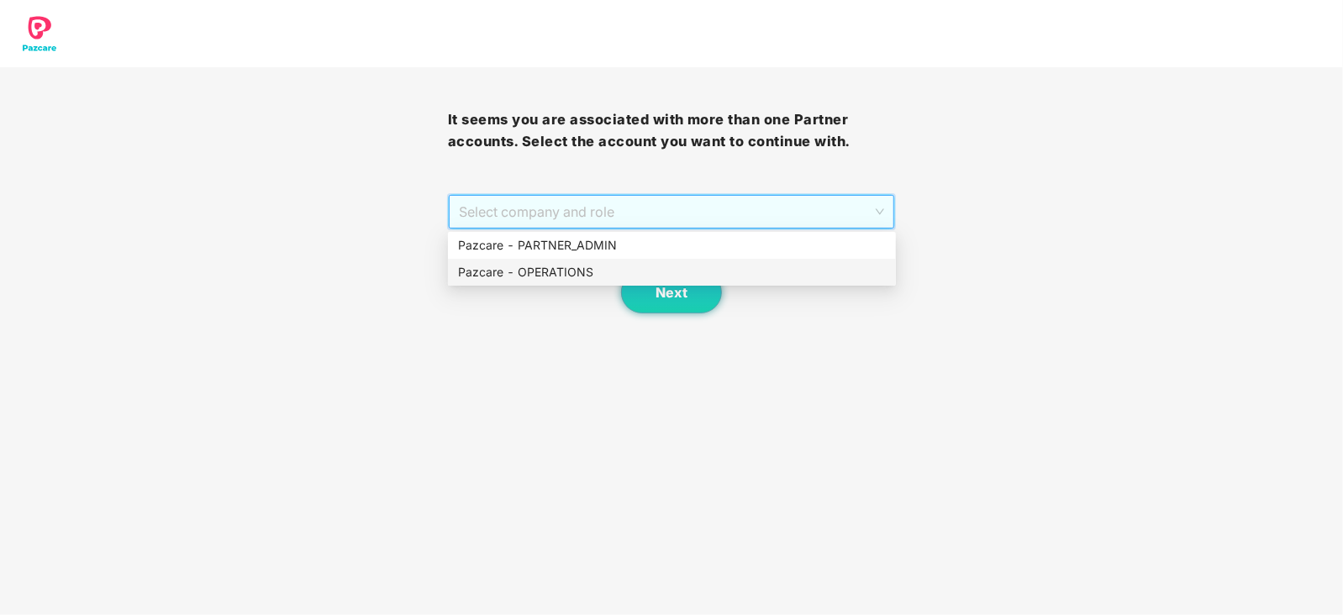
click at [506, 270] on div "Pazcare - OPERATIONS" at bounding box center [672, 272] width 428 height 18
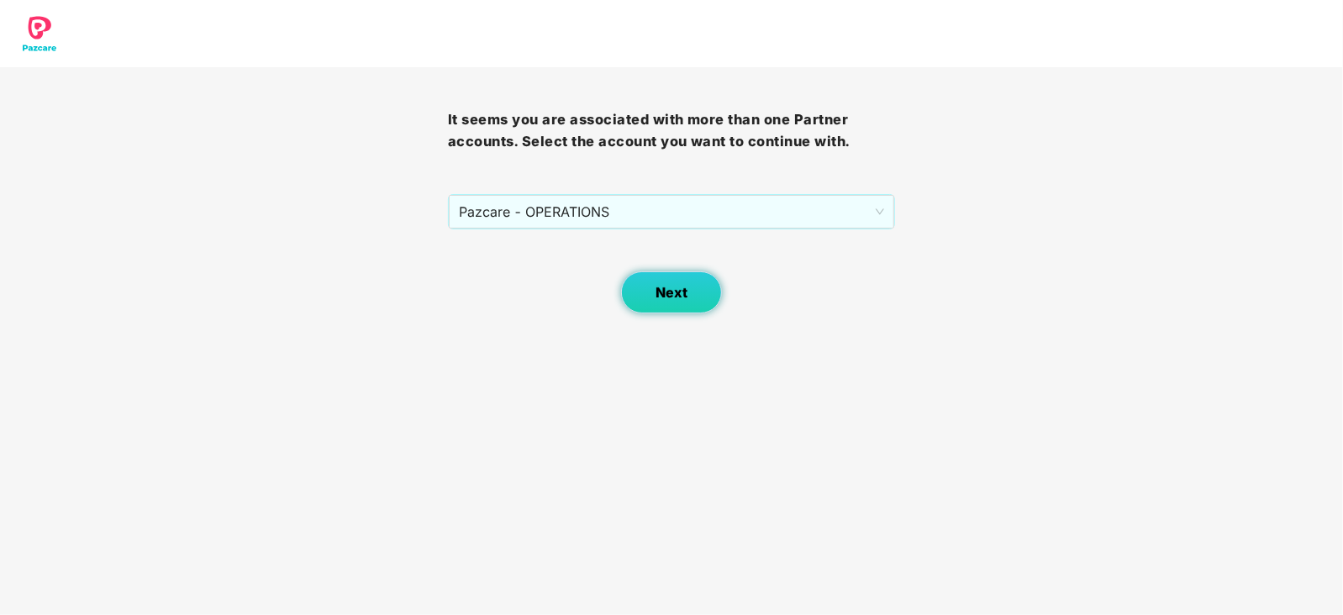
click at [639, 296] on button "Next" at bounding box center [671, 293] width 101 height 42
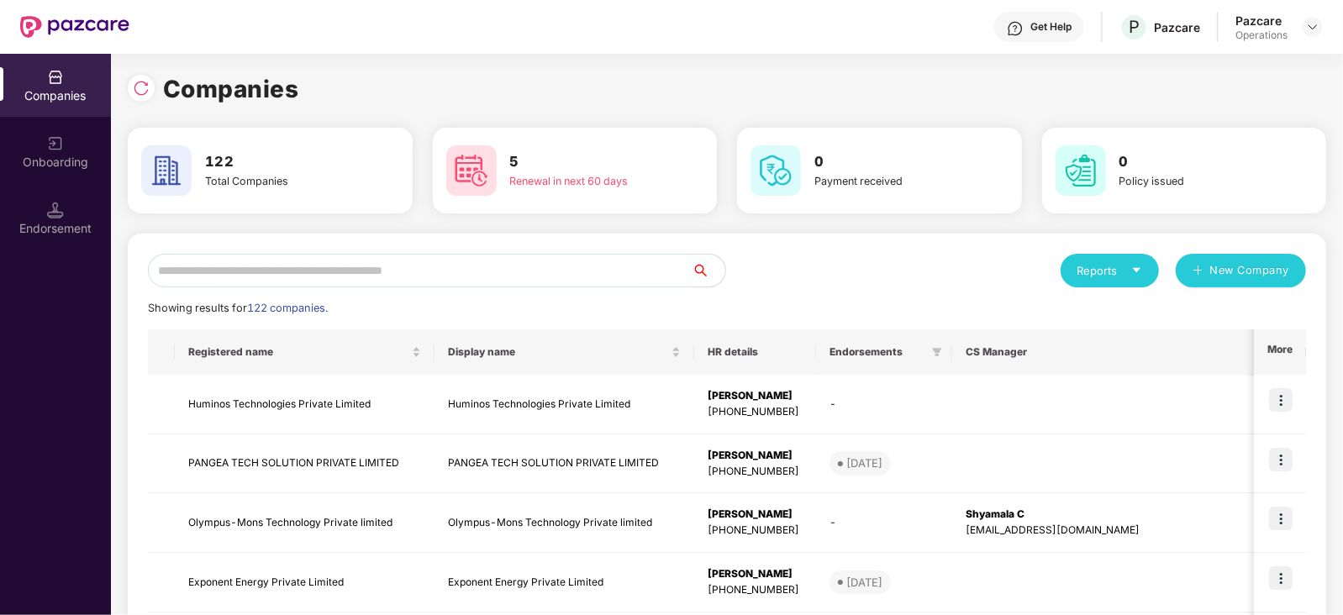
click at [446, 283] on input "text" at bounding box center [420, 271] width 544 height 34
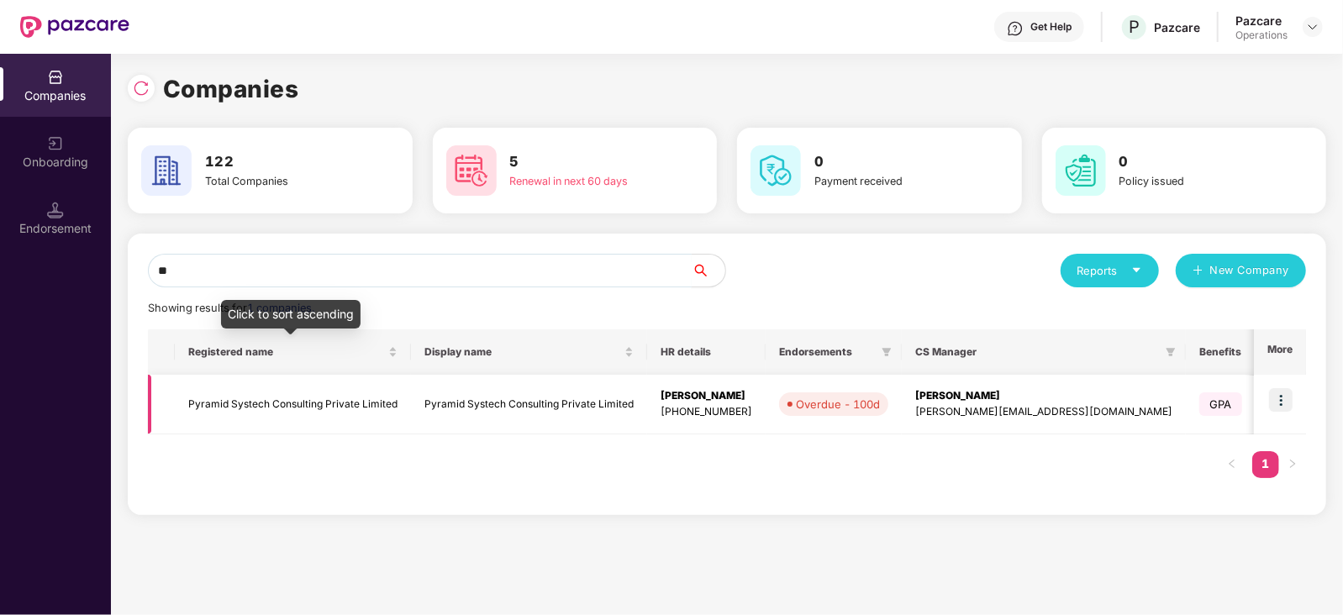
type input "**"
click at [328, 400] on td "Pyramid Systech Consulting Private Limited" at bounding box center [293, 405] width 236 height 60
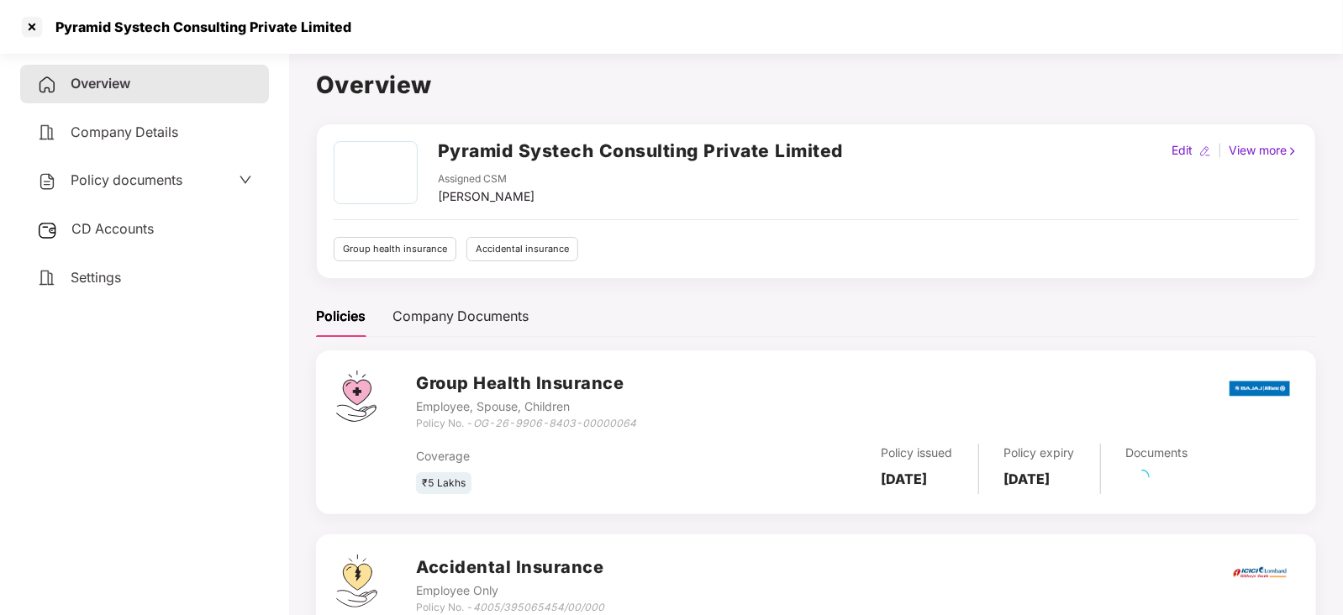
click at [144, 228] on span "CD Accounts" at bounding box center [112, 228] width 82 height 17
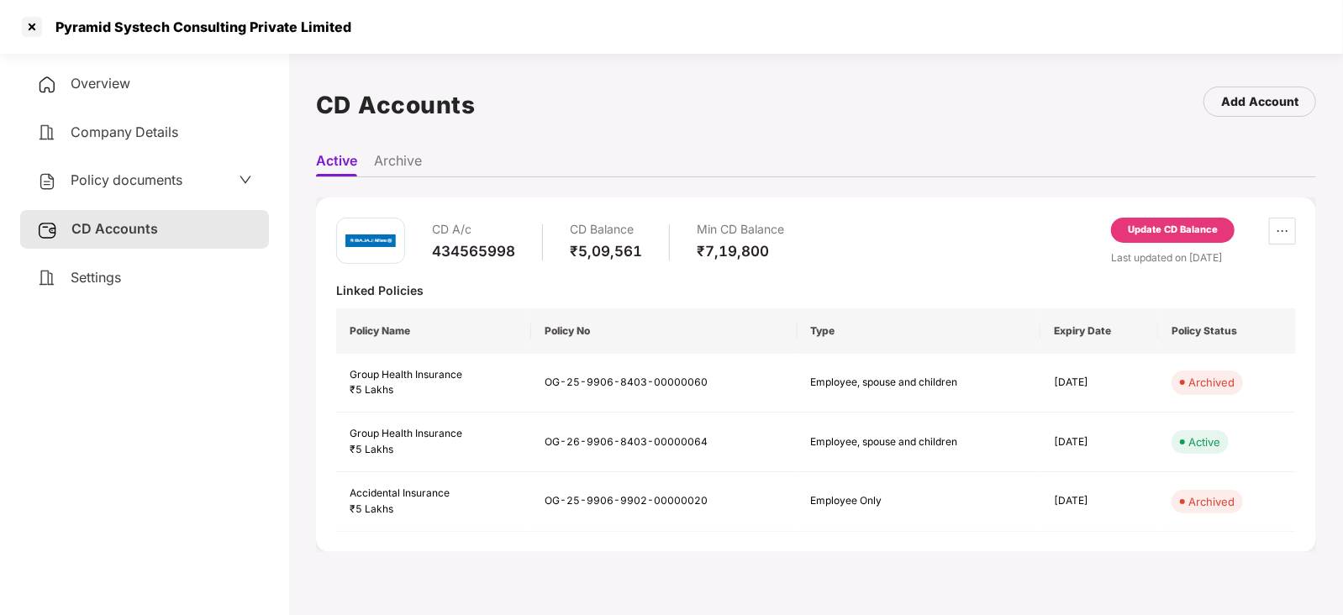
click at [1135, 216] on div "CD A/c 434565998 CD Balance ₹5,09,561 Min CD Balance ₹7,19,800 Update CD Balanc…" at bounding box center [816, 375] width 1000 height 355
click at [1143, 232] on div "Update CD Balance" at bounding box center [1173, 230] width 90 height 15
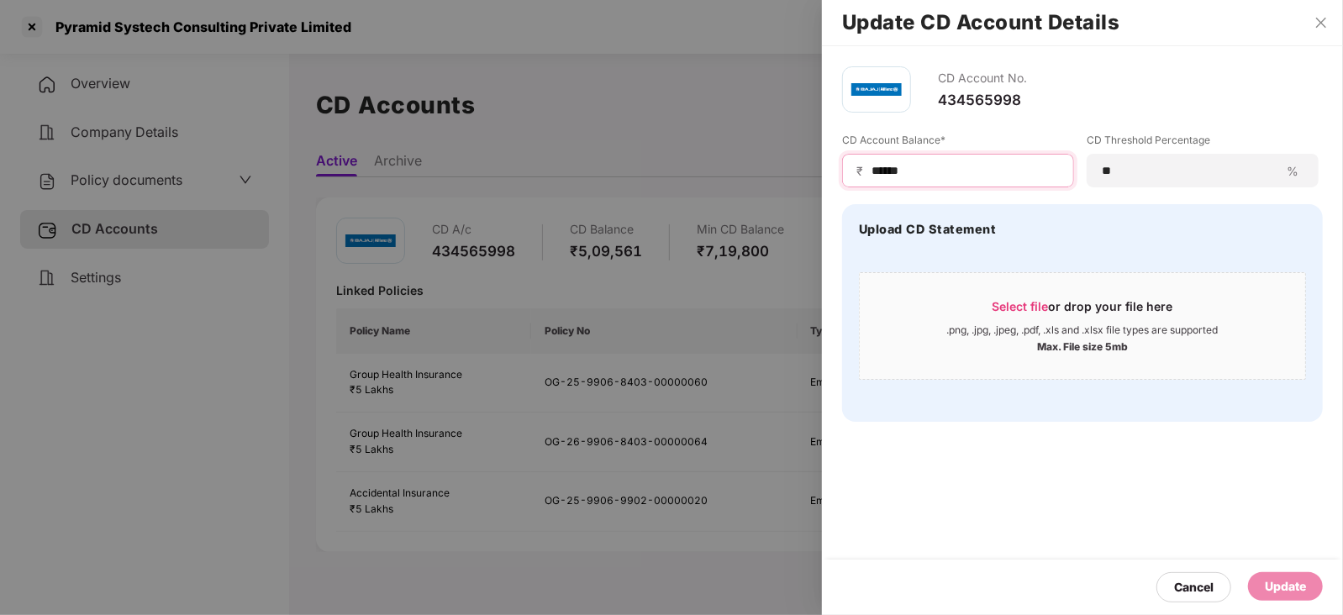
drag, startPoint x: 910, startPoint y: 170, endPoint x: 813, endPoint y: 179, distance: 98.0
click at [812, 179] on div "Update CD Account Details CD Account No. 434565998 CD Account Balance* ₹ ******…" at bounding box center [671, 307] width 1343 height 615
type input "****"
click at [1280, 584] on div "Update" at bounding box center [1285, 587] width 41 height 18
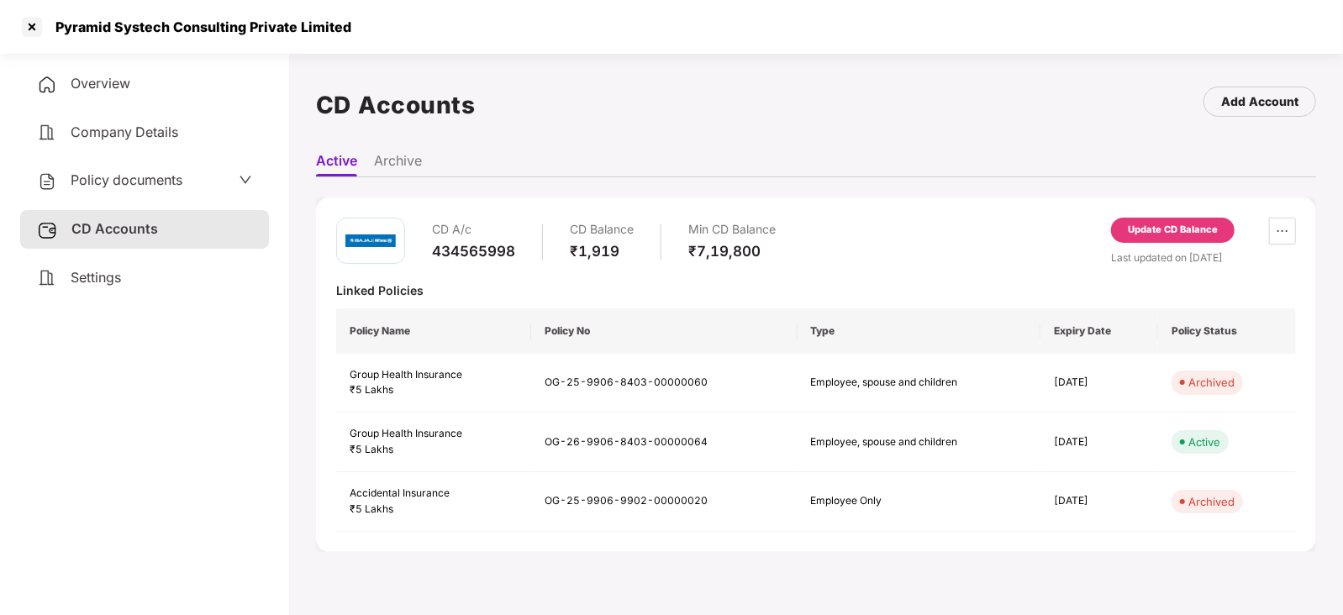
click at [114, 182] on span "Policy documents" at bounding box center [127, 180] width 112 height 17
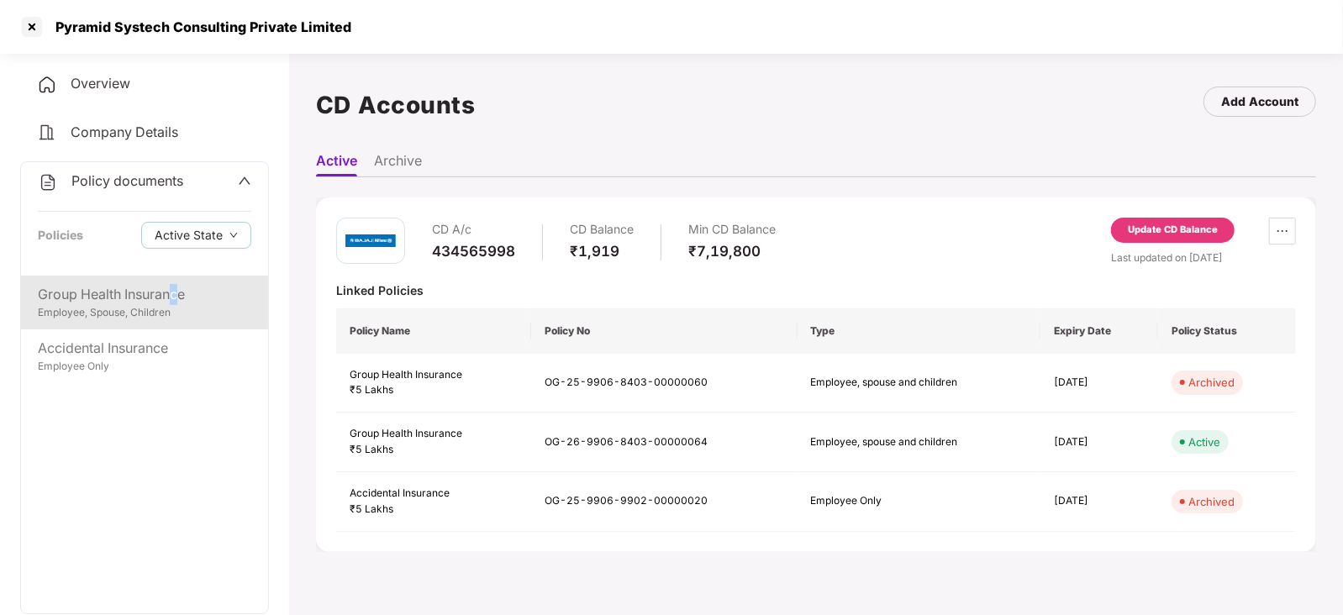
click at [176, 300] on div "Group Health Insurance" at bounding box center [145, 294] width 214 height 21
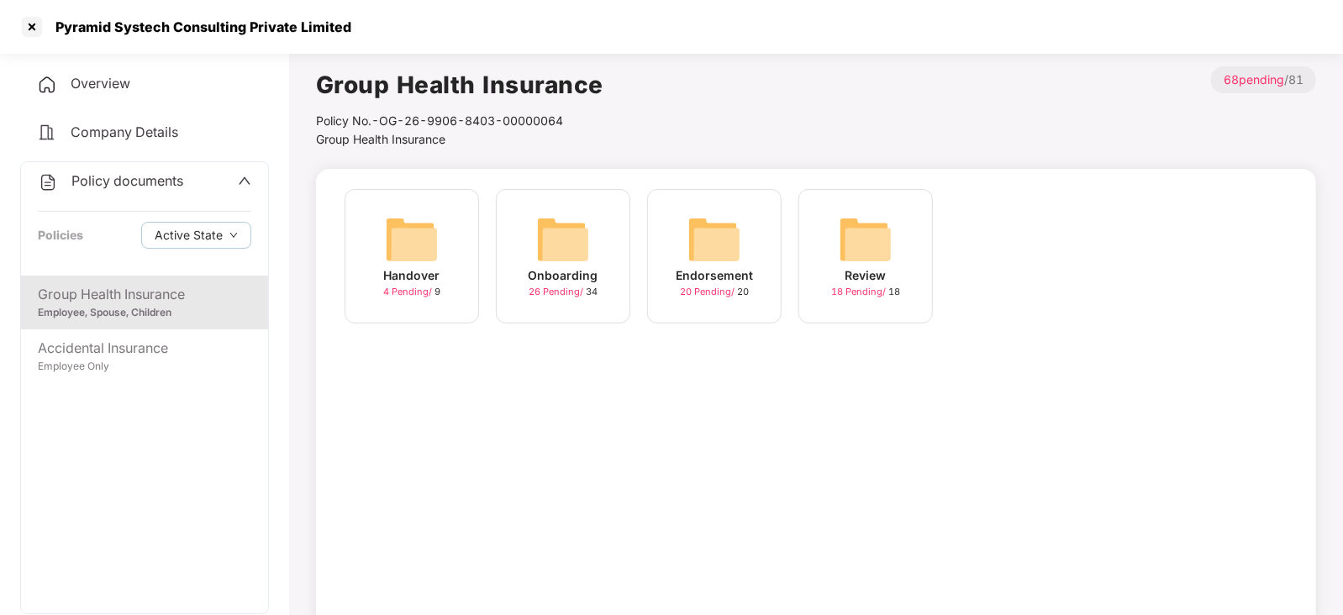
click at [686, 239] on div "Endorsement 20 Pending / 20" at bounding box center [714, 256] width 135 height 135
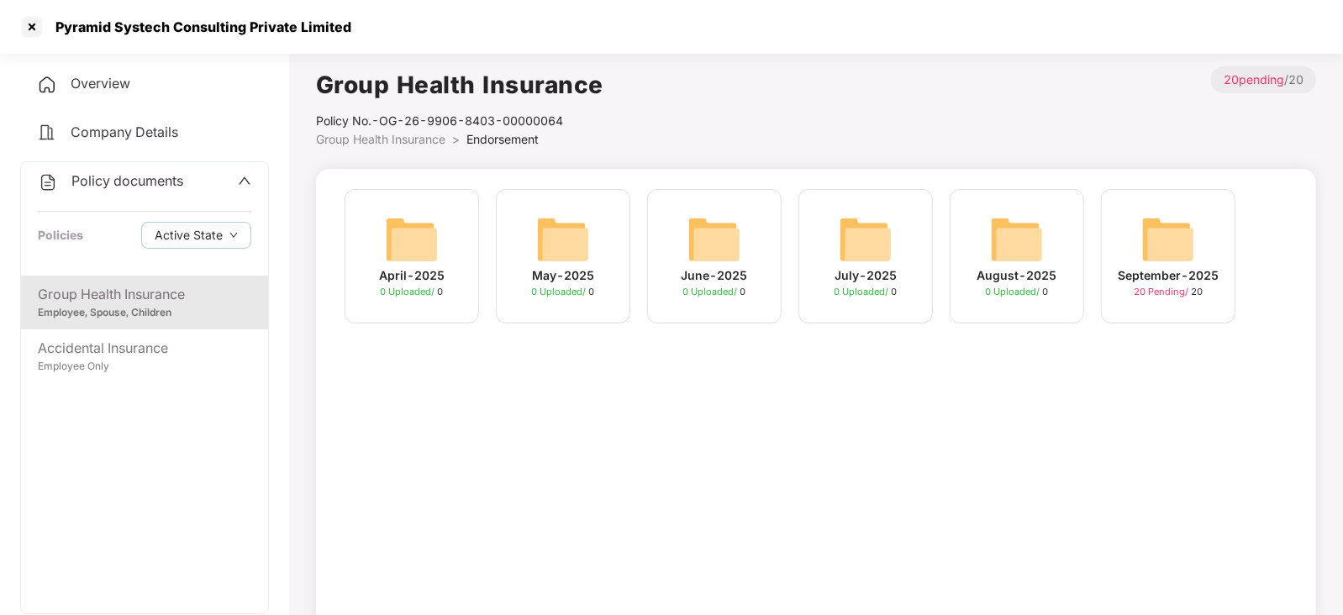
click at [1190, 239] on img at bounding box center [1169, 240] width 54 height 54
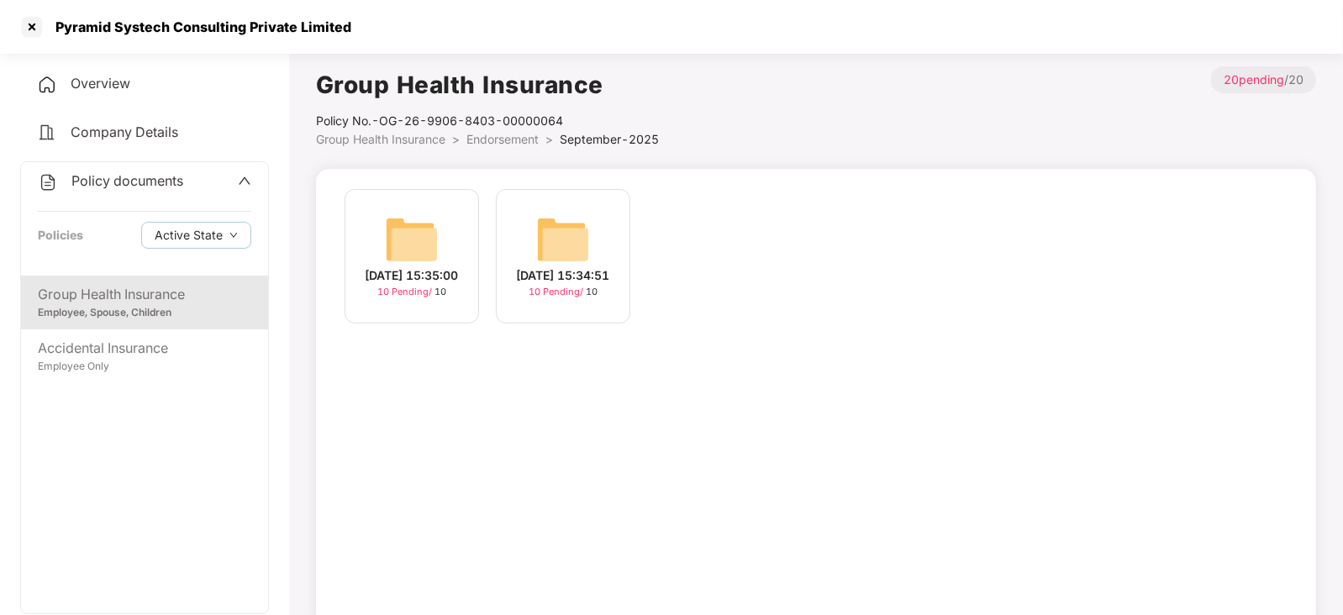
click at [560, 233] on img at bounding box center [563, 240] width 54 height 54
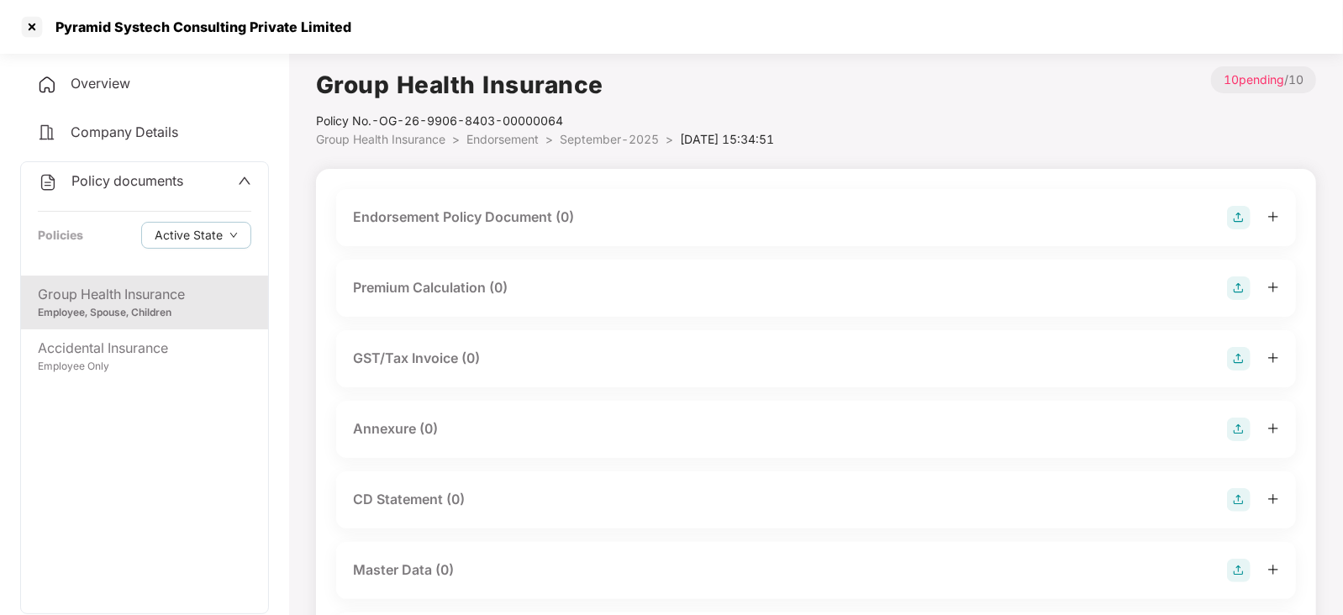
click at [1245, 221] on img at bounding box center [1239, 218] width 24 height 24
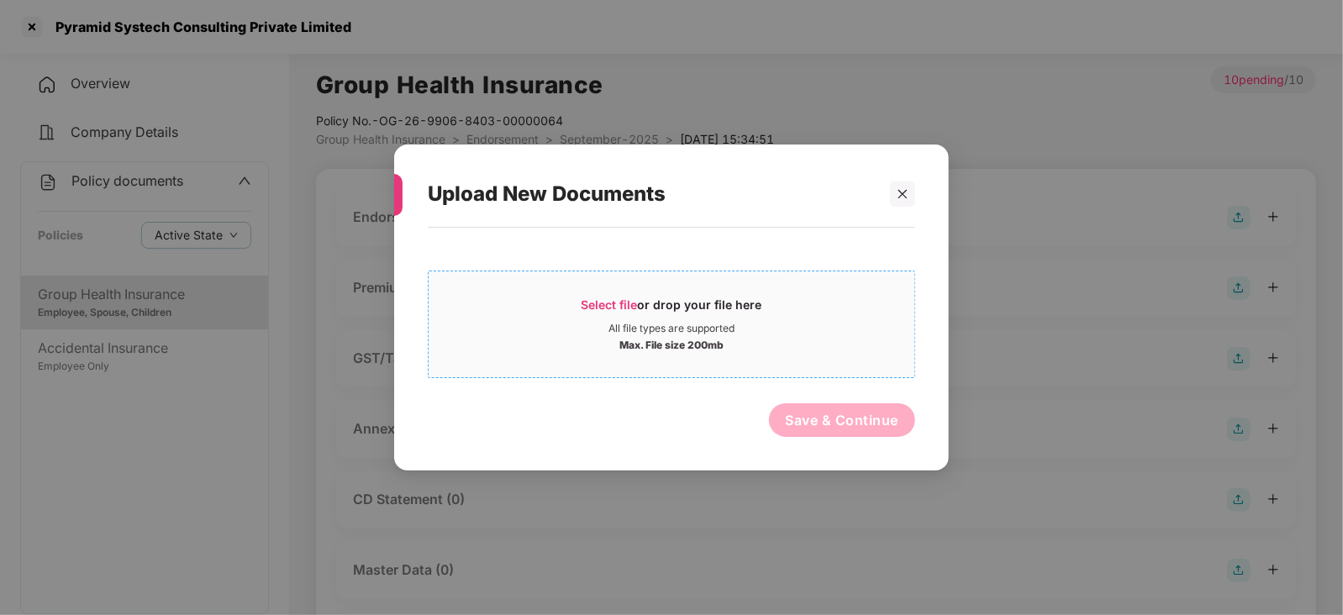
click at [626, 298] on span "Select file" at bounding box center [610, 305] width 56 height 14
click at [902, 188] on icon "close" at bounding box center [903, 194] width 12 height 12
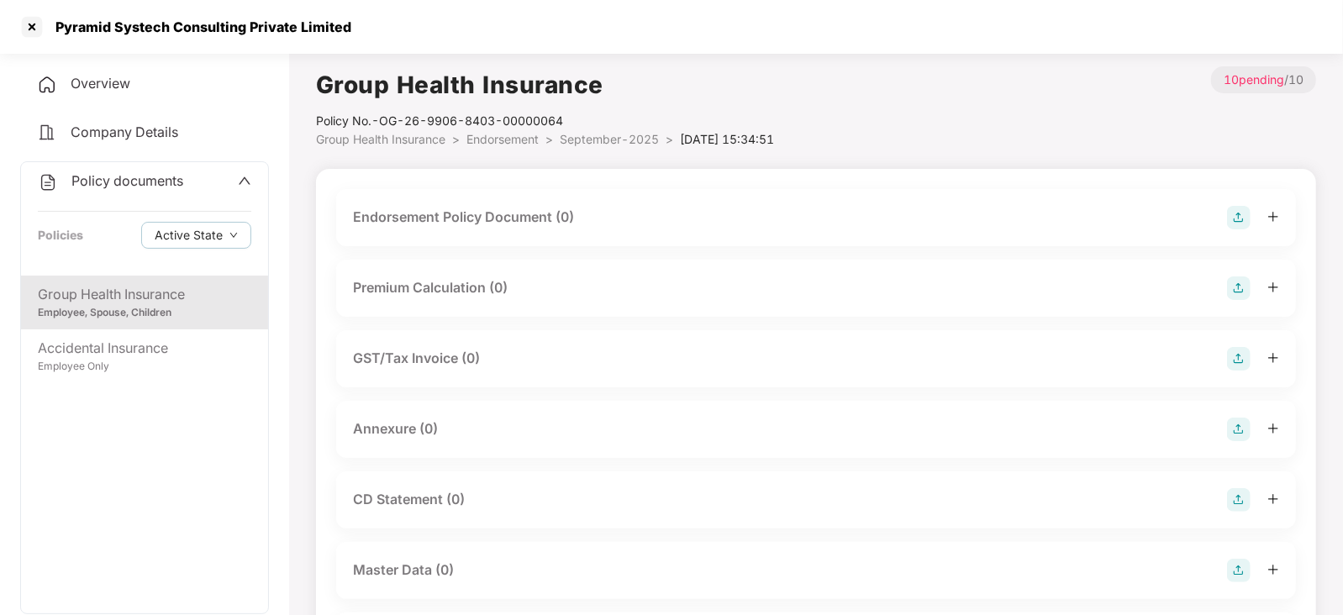
click at [1236, 229] on img at bounding box center [1239, 218] width 24 height 24
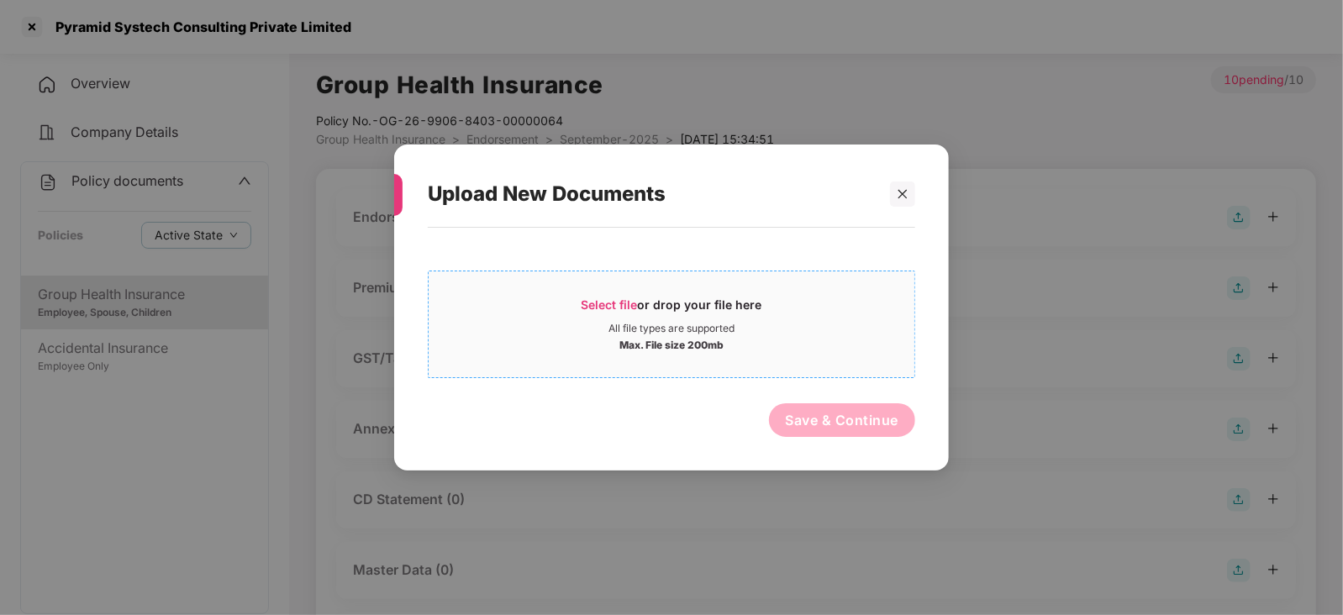
click at [610, 312] on div "Select file or drop your file here" at bounding box center [672, 309] width 181 height 25
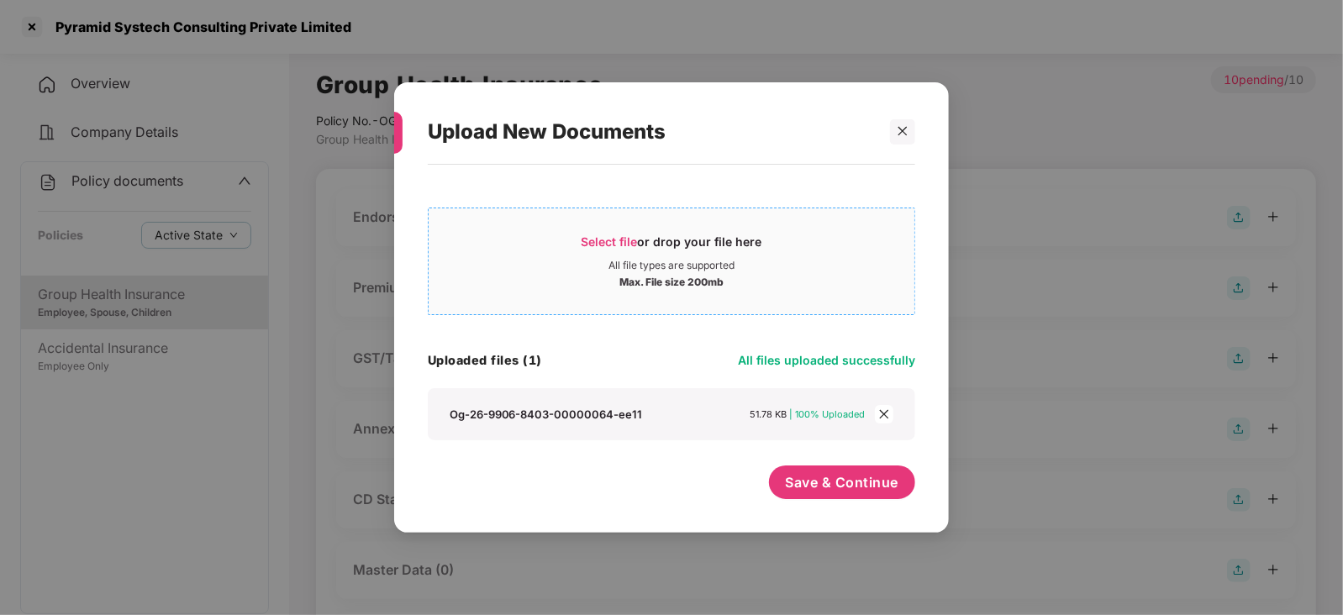
click at [607, 235] on span "Select file" at bounding box center [610, 242] width 56 height 14
click at [778, 480] on button "Save & Continue" at bounding box center [842, 483] width 147 height 34
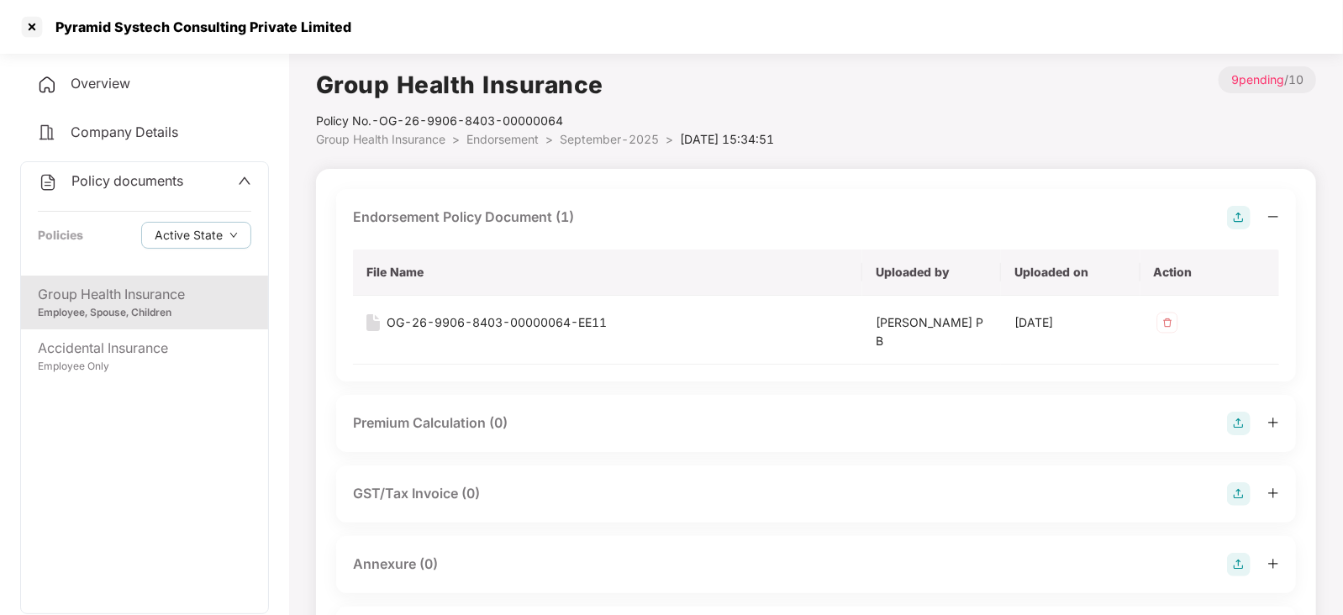
scroll to position [104, 0]
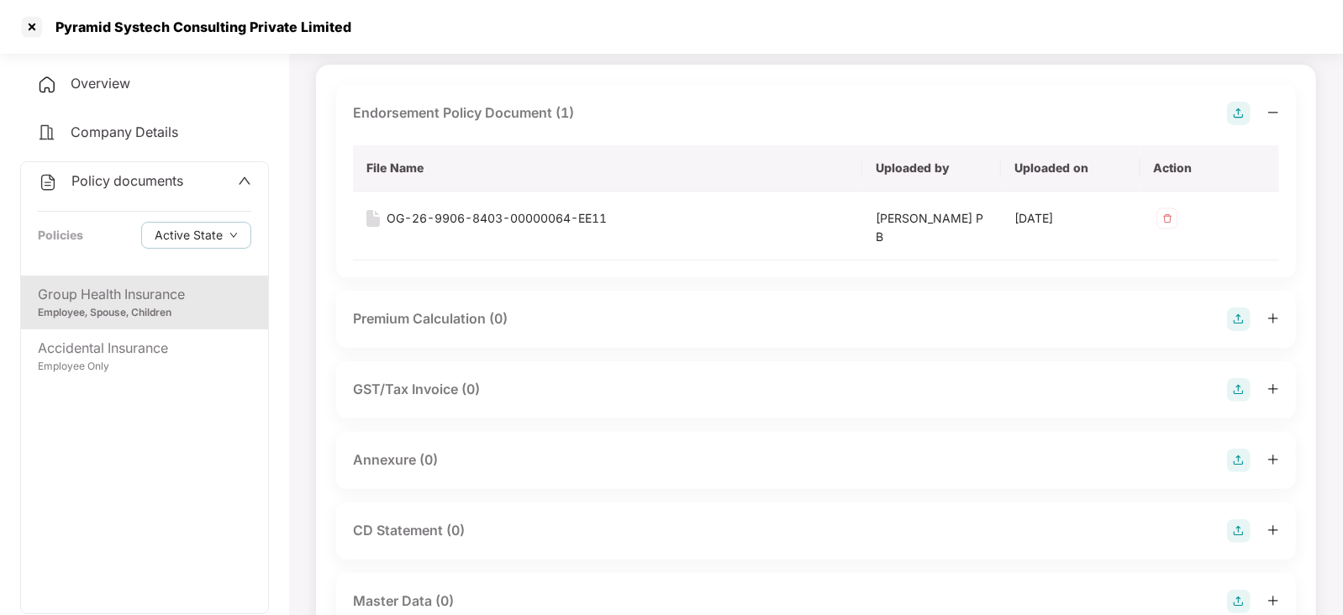
click at [1236, 317] on img at bounding box center [1239, 320] width 24 height 24
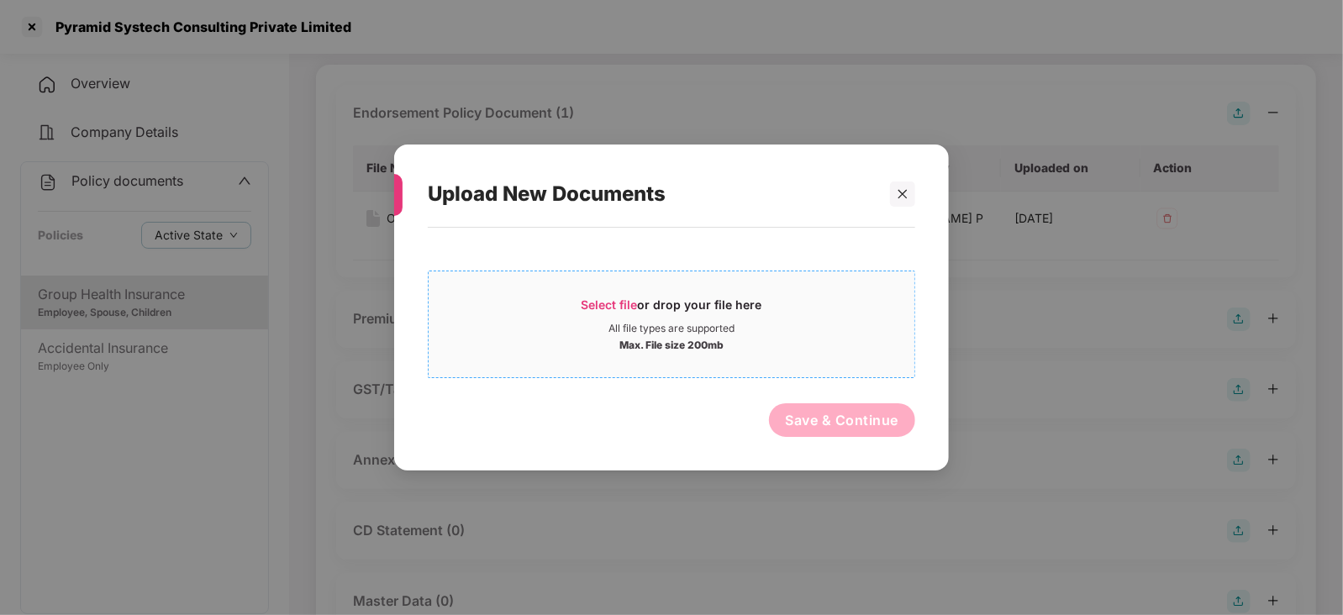
click at [614, 309] on span "Select file" at bounding box center [610, 305] width 56 height 14
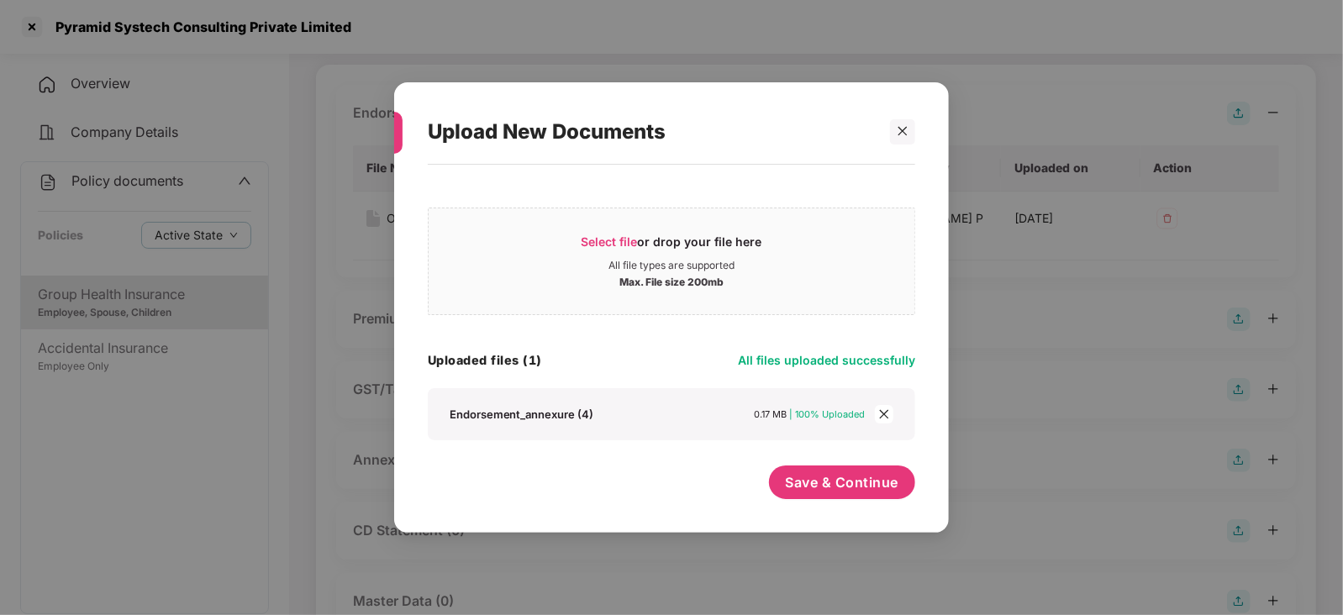
click at [837, 508] on div "Save & Continue" at bounding box center [842, 487] width 147 height 42
click at [836, 508] on div "Select file or drop your file here All file types are supported Max. File size …" at bounding box center [671, 340] width 555 height 351
click at [835, 502] on div "Save & Continue" at bounding box center [842, 487] width 147 height 42
click at [833, 501] on div "Save & Continue" at bounding box center [842, 487] width 147 height 42
click at [832, 494] on button "Save & Continue" at bounding box center [842, 483] width 147 height 34
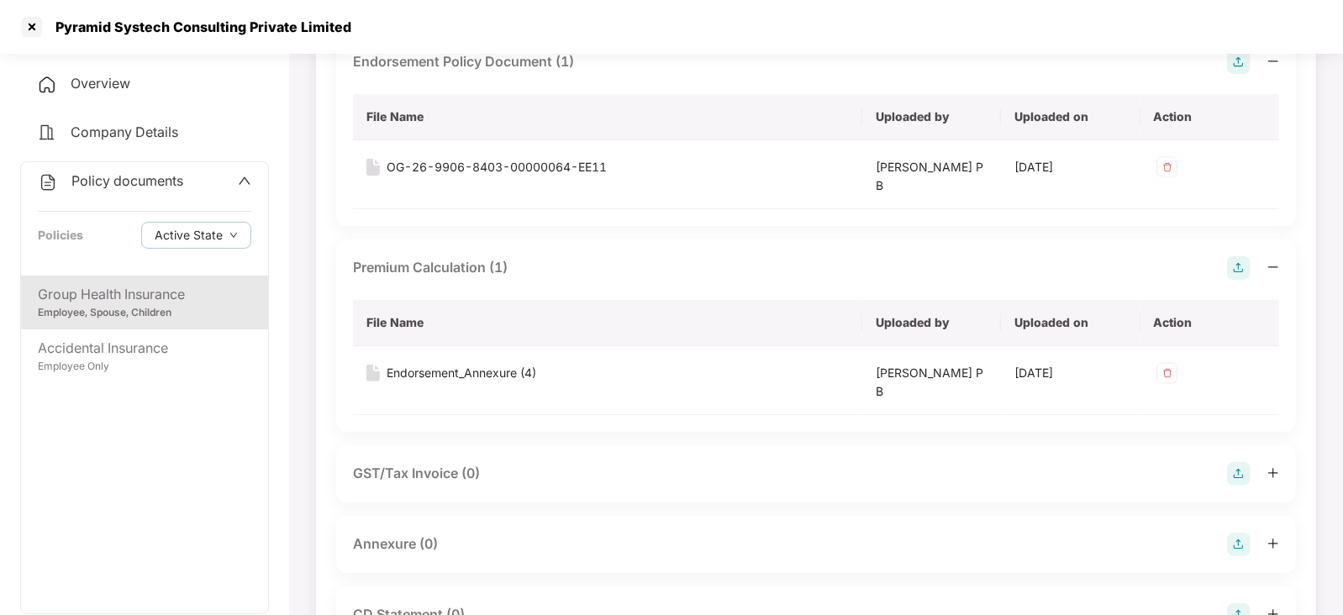
scroll to position [209, 0]
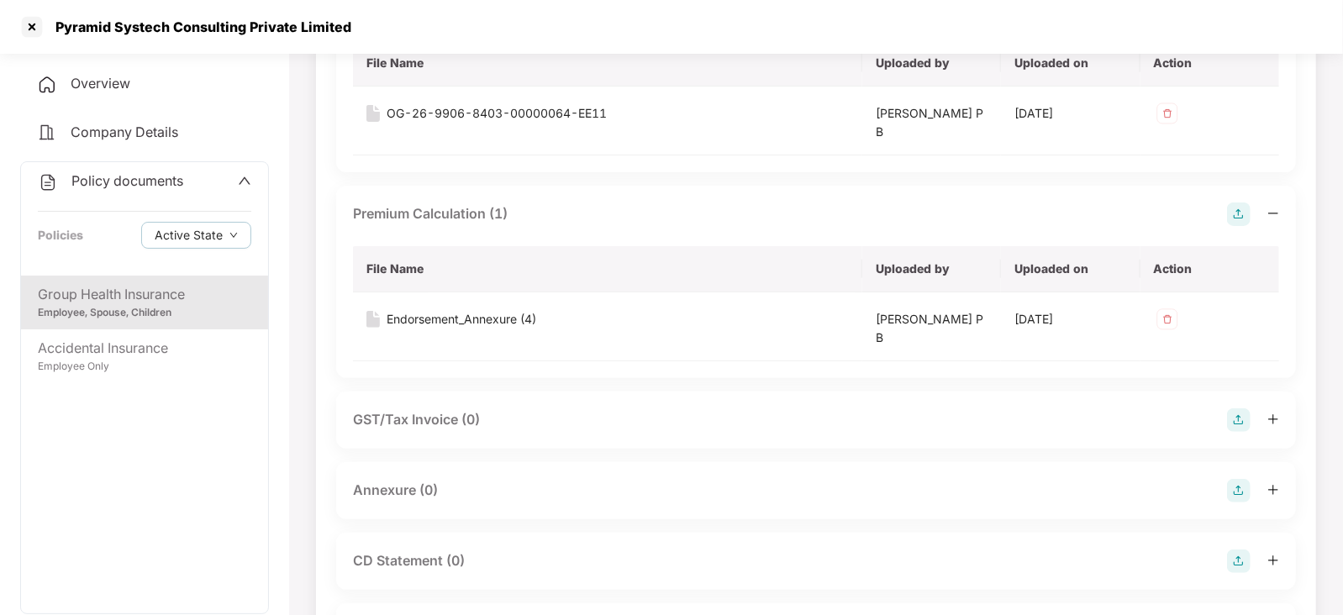
click at [1242, 479] on img at bounding box center [1239, 491] width 24 height 24
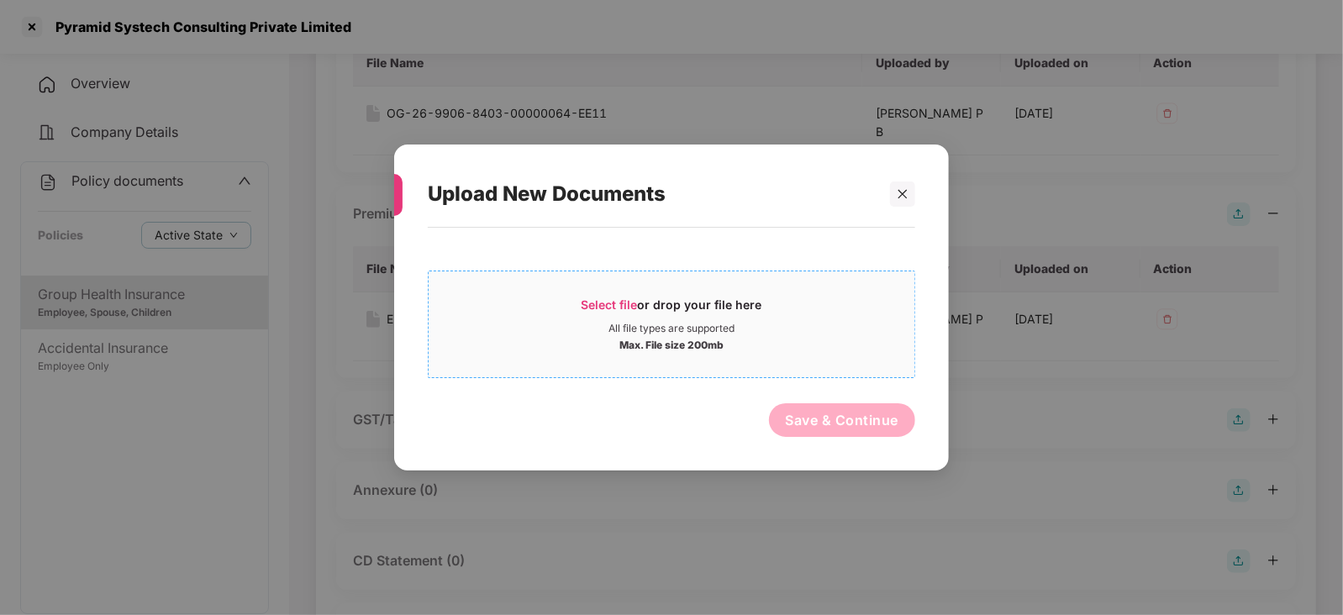
click at [601, 307] on span "Select file" at bounding box center [610, 305] width 56 height 14
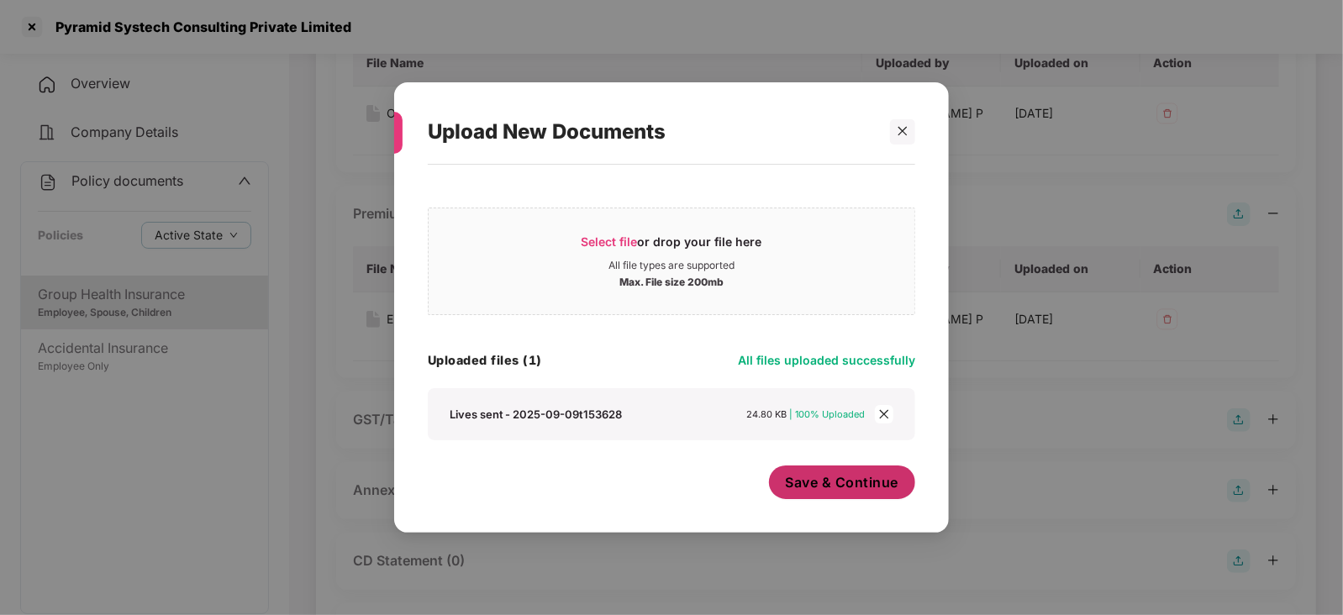
click at [853, 491] on span "Save & Continue" at bounding box center [842, 482] width 113 height 18
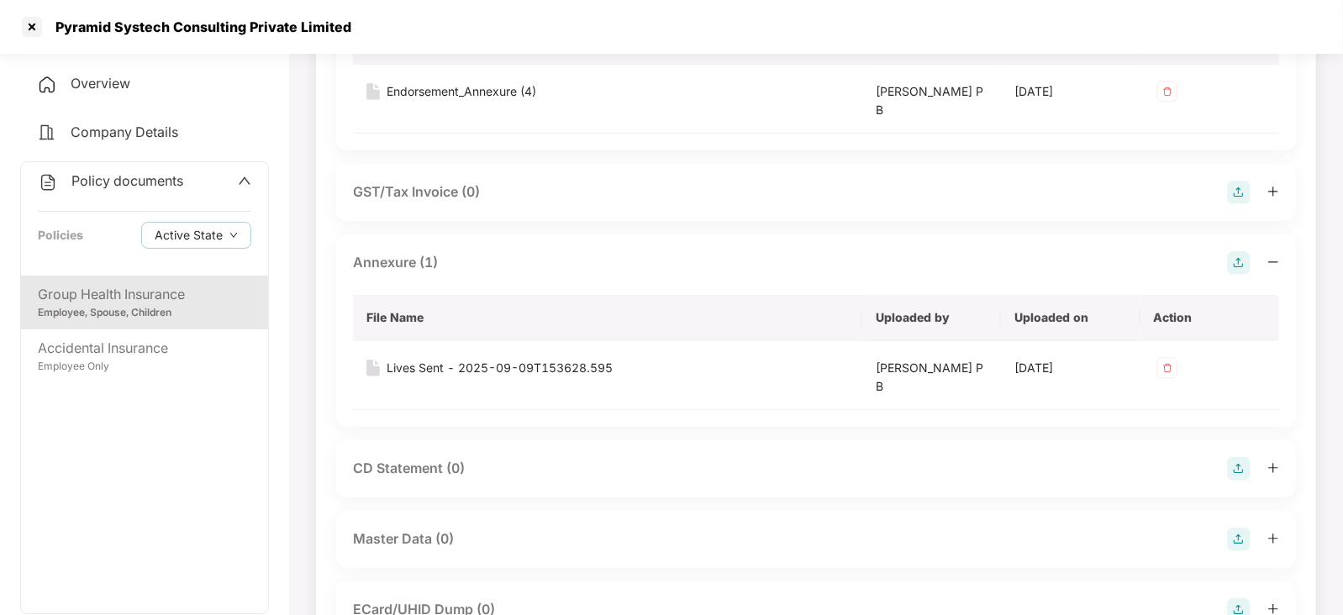
scroll to position [525, 0]
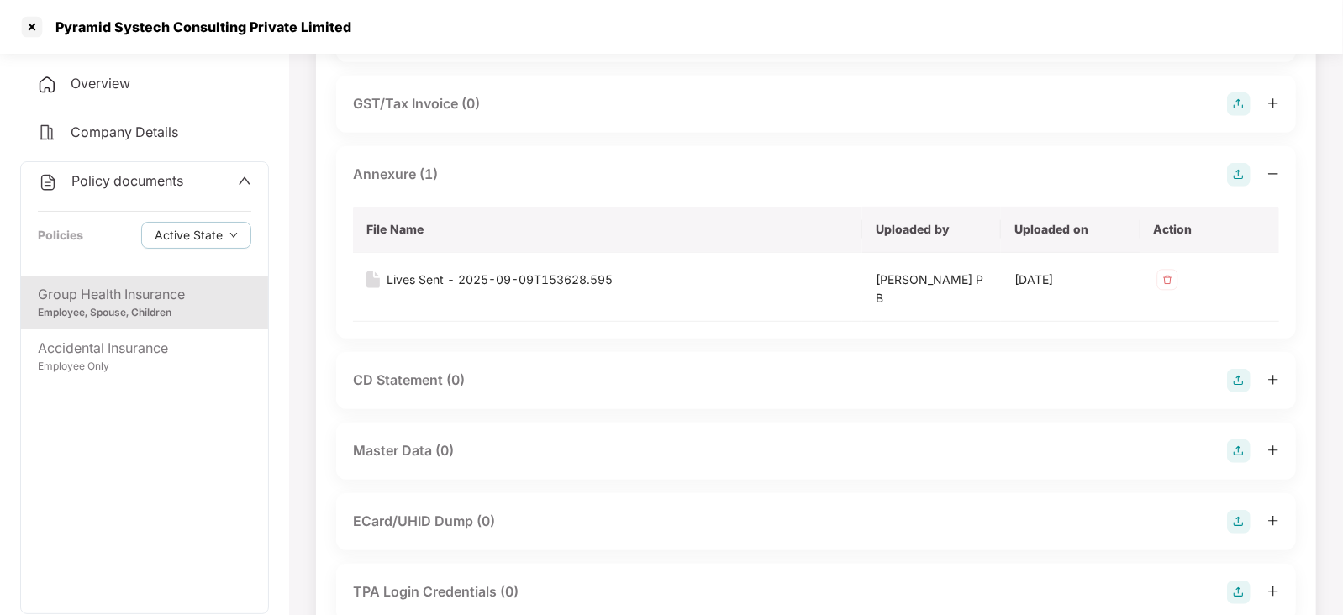
click at [1236, 377] on img at bounding box center [1239, 381] width 24 height 24
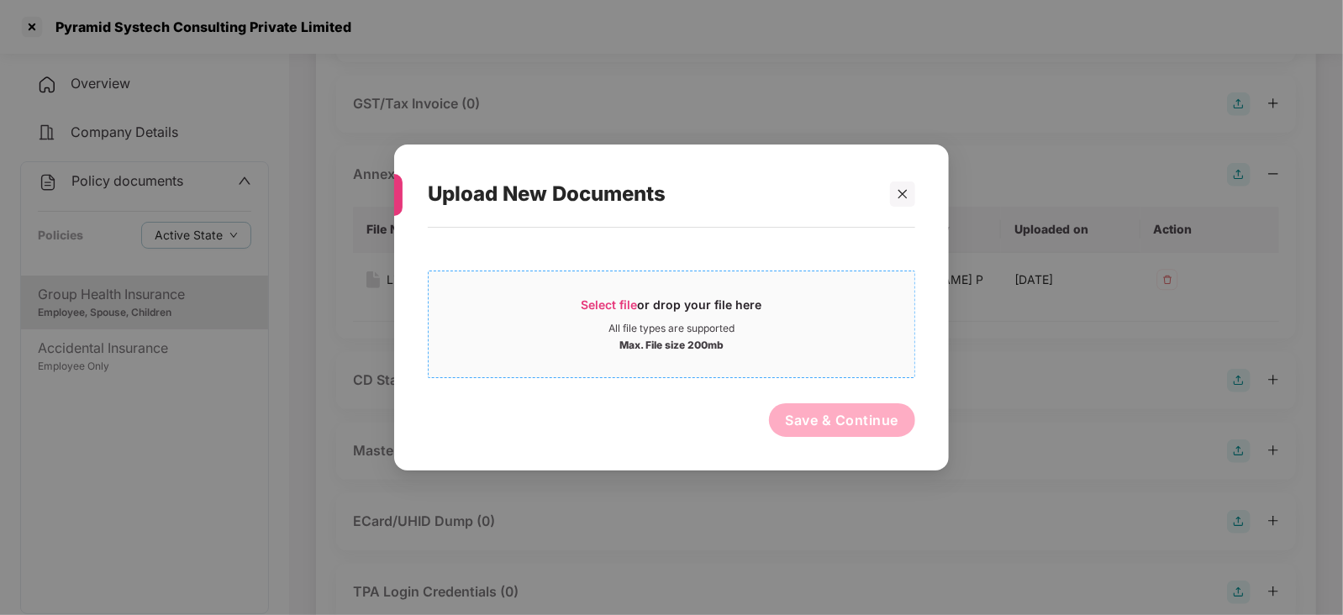
click at [619, 303] on span "Select file" at bounding box center [610, 305] width 56 height 14
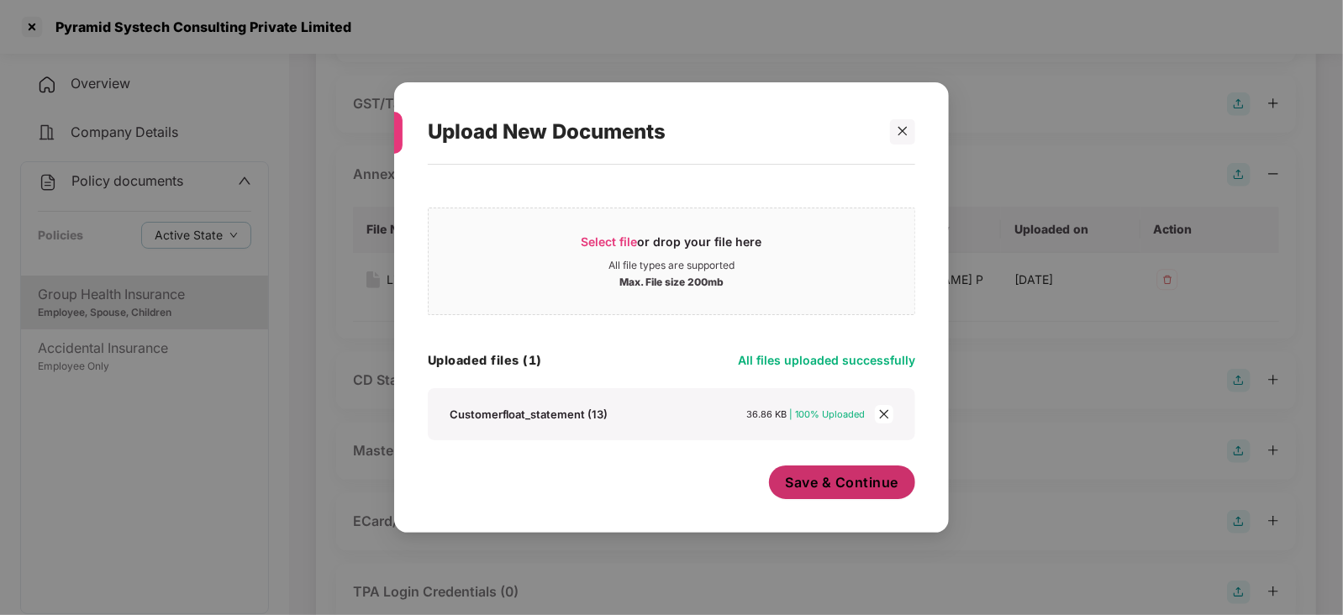
click at [844, 498] on button "Save & Continue" at bounding box center [842, 483] width 147 height 34
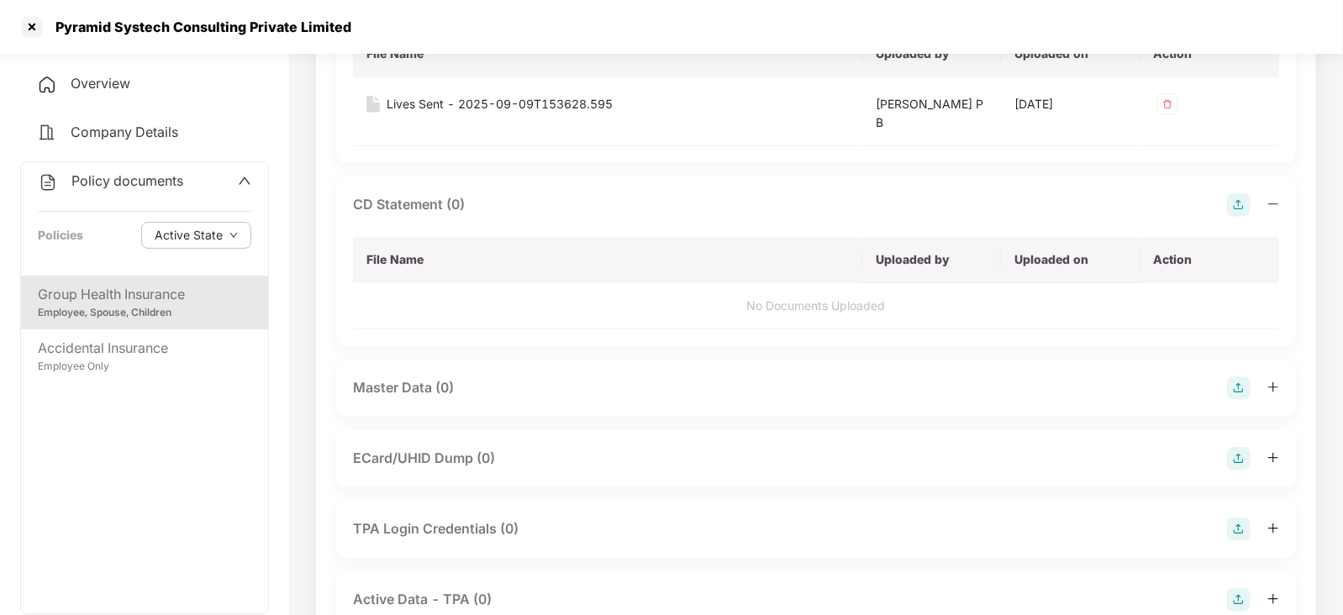
scroll to position [837, 0]
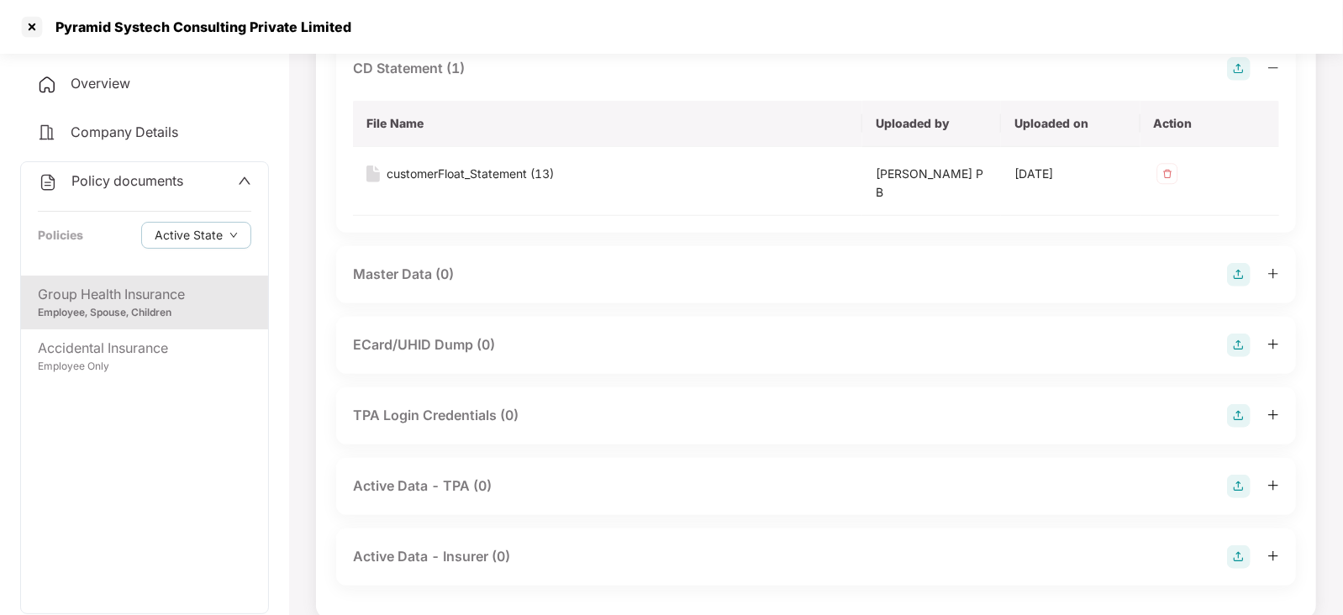
click at [1234, 273] on img at bounding box center [1239, 275] width 24 height 24
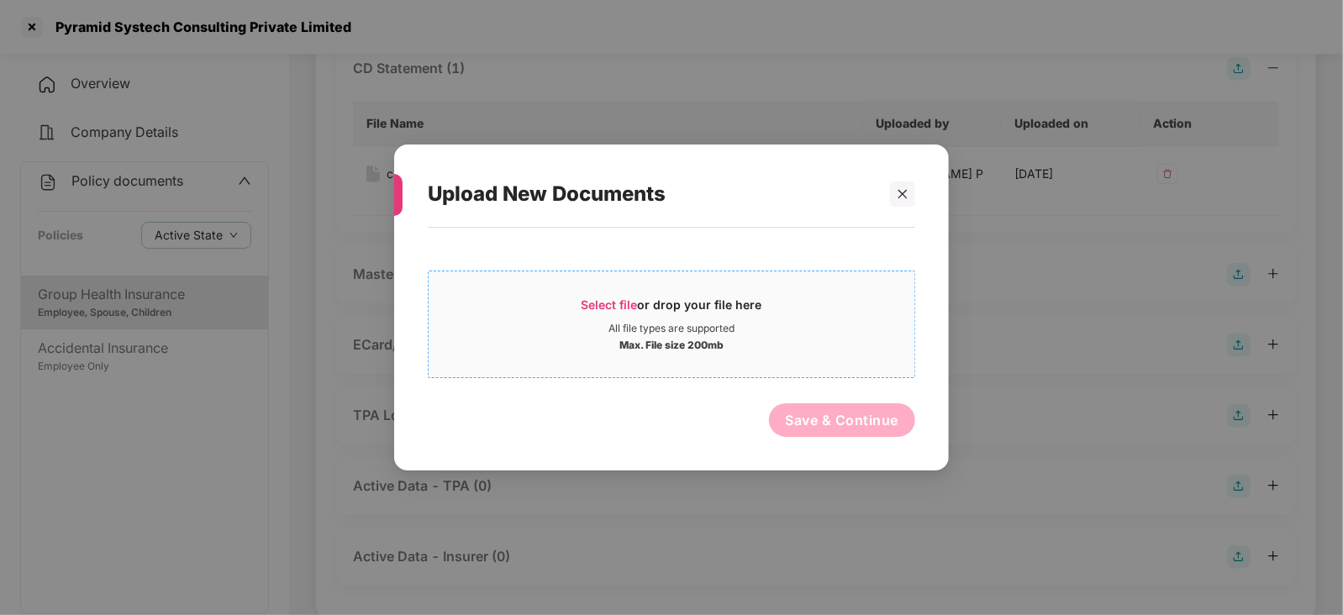
click at [583, 308] on span "Select file" at bounding box center [610, 305] width 56 height 14
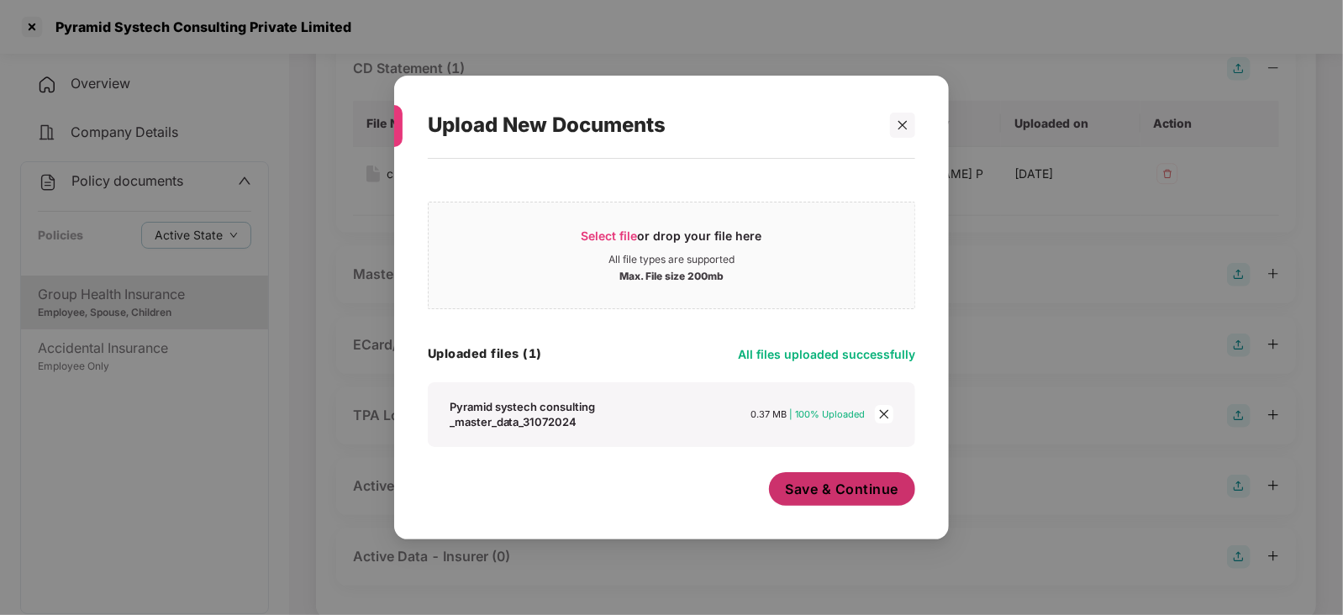
click at [811, 497] on span "Save & Continue" at bounding box center [842, 489] width 113 height 18
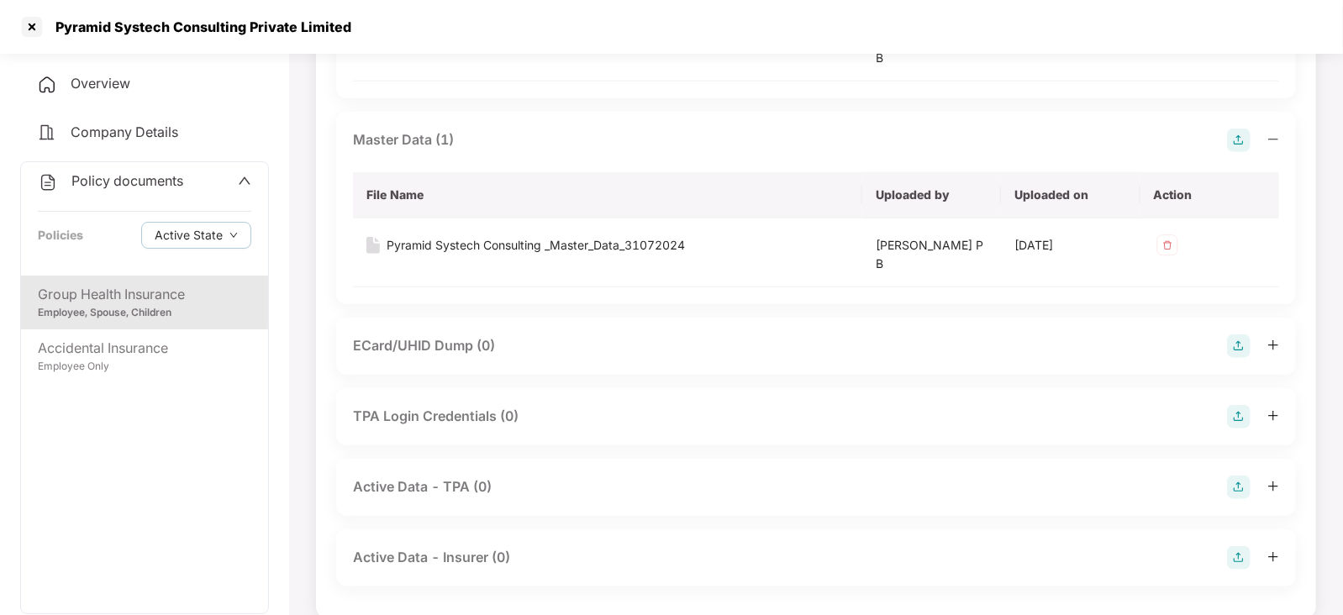
scroll to position [973, 0]
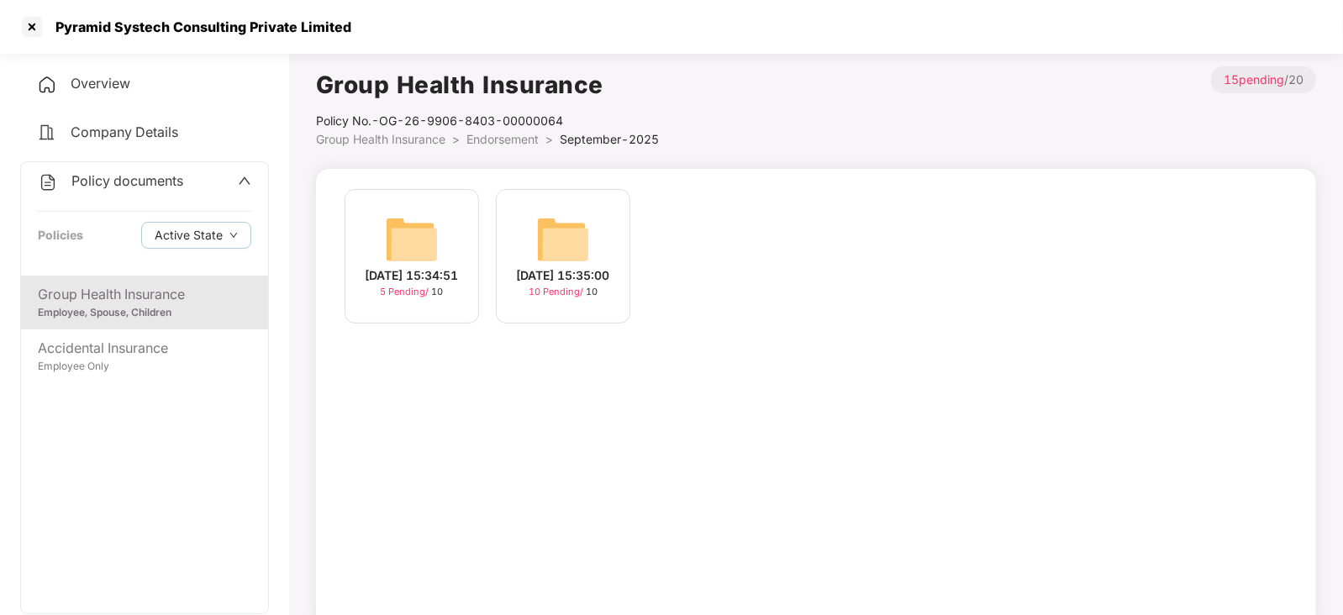
click at [552, 239] on img at bounding box center [563, 240] width 54 height 54
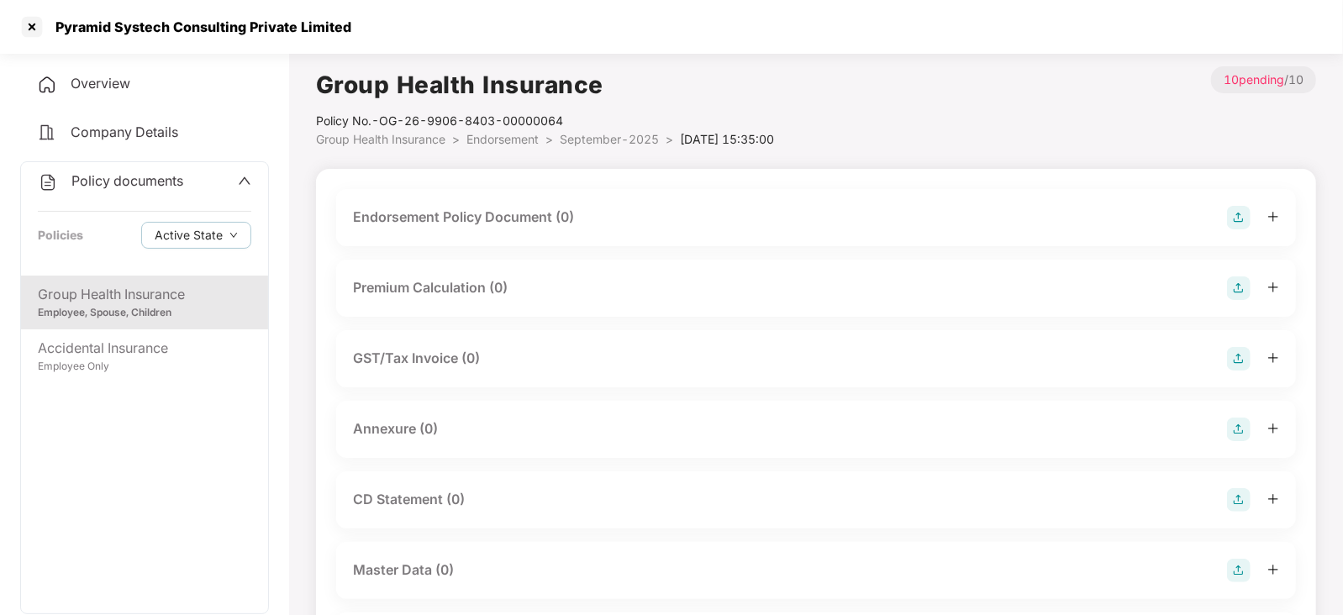
click at [1238, 217] on img at bounding box center [1239, 218] width 24 height 24
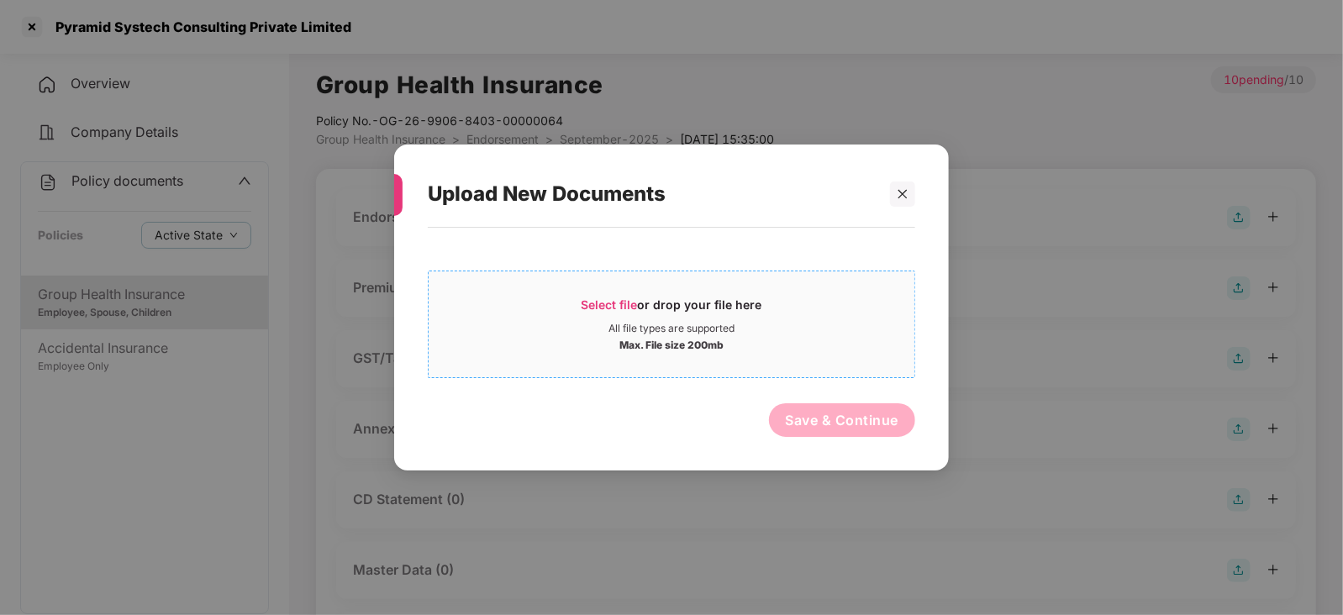
click at [581, 315] on div "Select file or drop your file here" at bounding box center [672, 309] width 486 height 25
click at [916, 194] on div "Upload New Documents Select file or drop your file here All file types are supp…" at bounding box center [671, 308] width 555 height 326
click at [904, 194] on icon "close" at bounding box center [903, 193] width 9 height 9
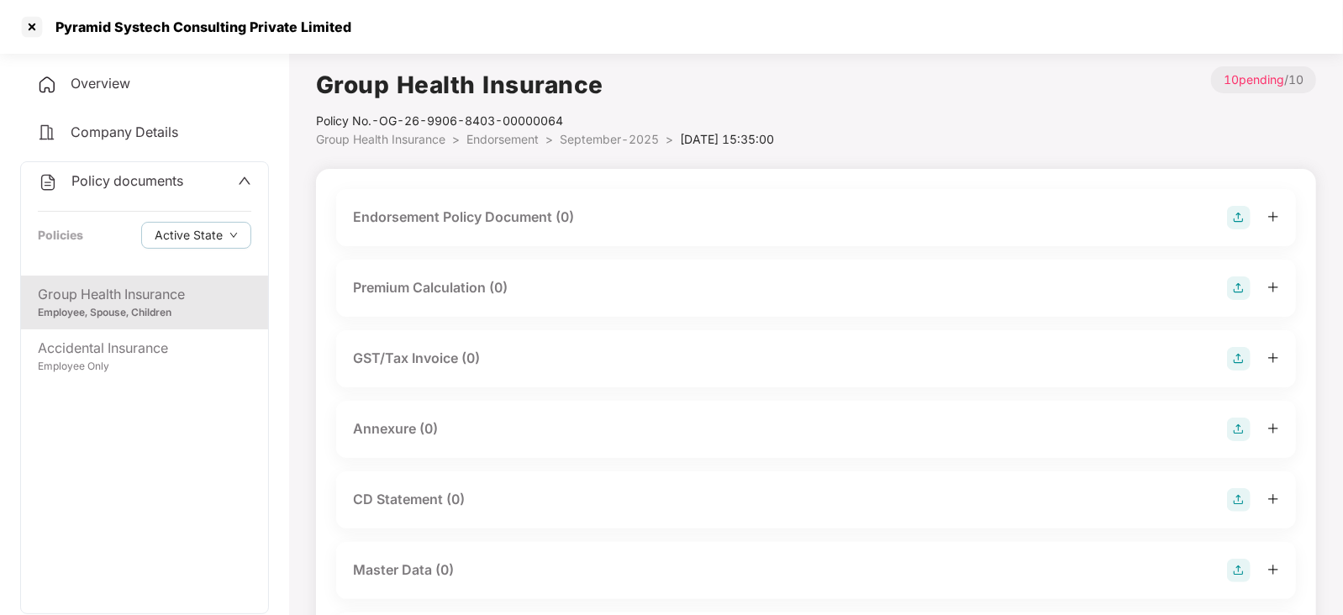
click at [1238, 569] on img at bounding box center [1239, 571] width 24 height 24
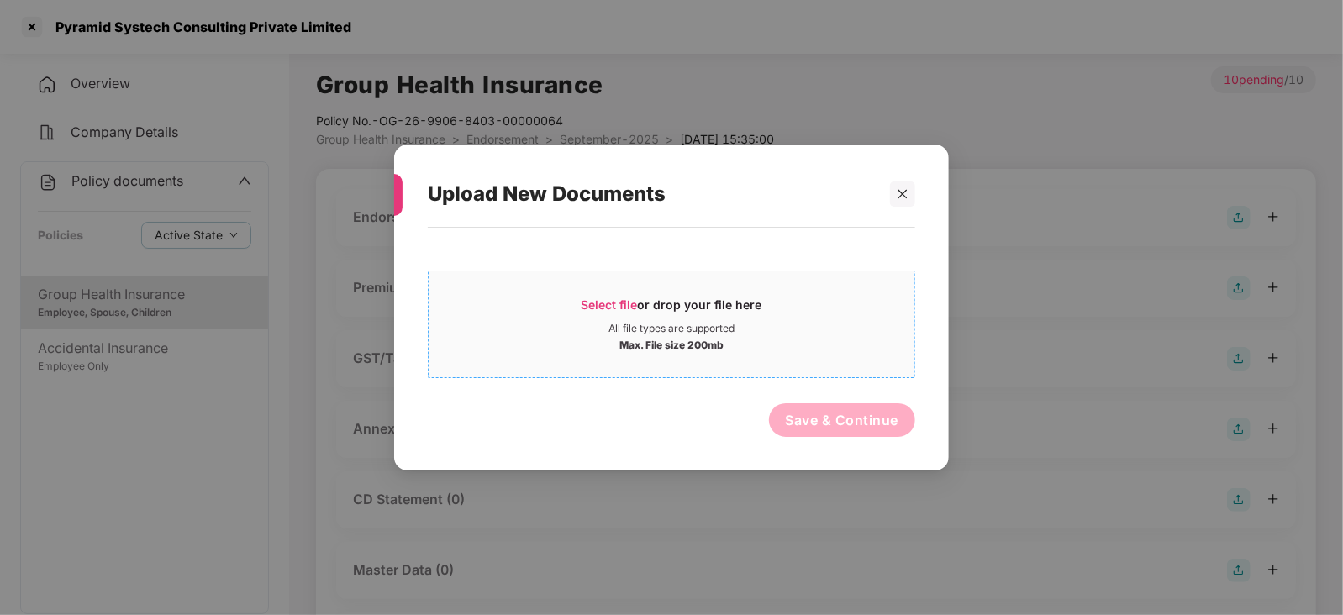
click at [623, 300] on span "Select file" at bounding box center [610, 305] width 56 height 14
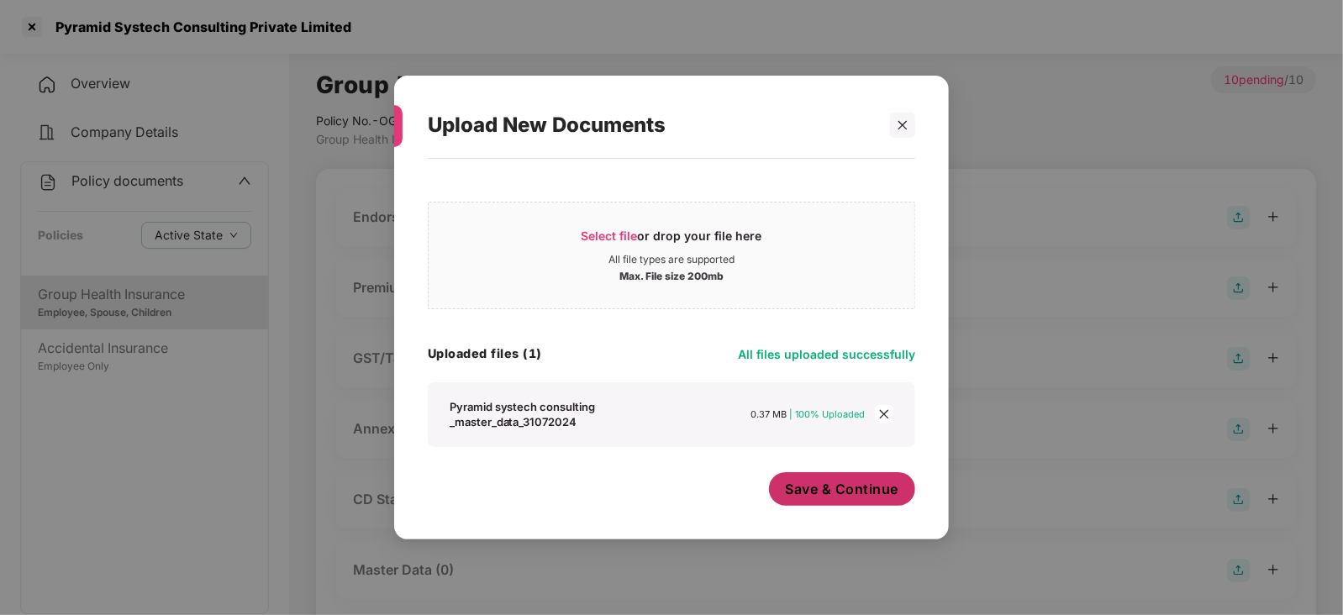
click at [817, 494] on span "Save & Continue" at bounding box center [842, 489] width 113 height 18
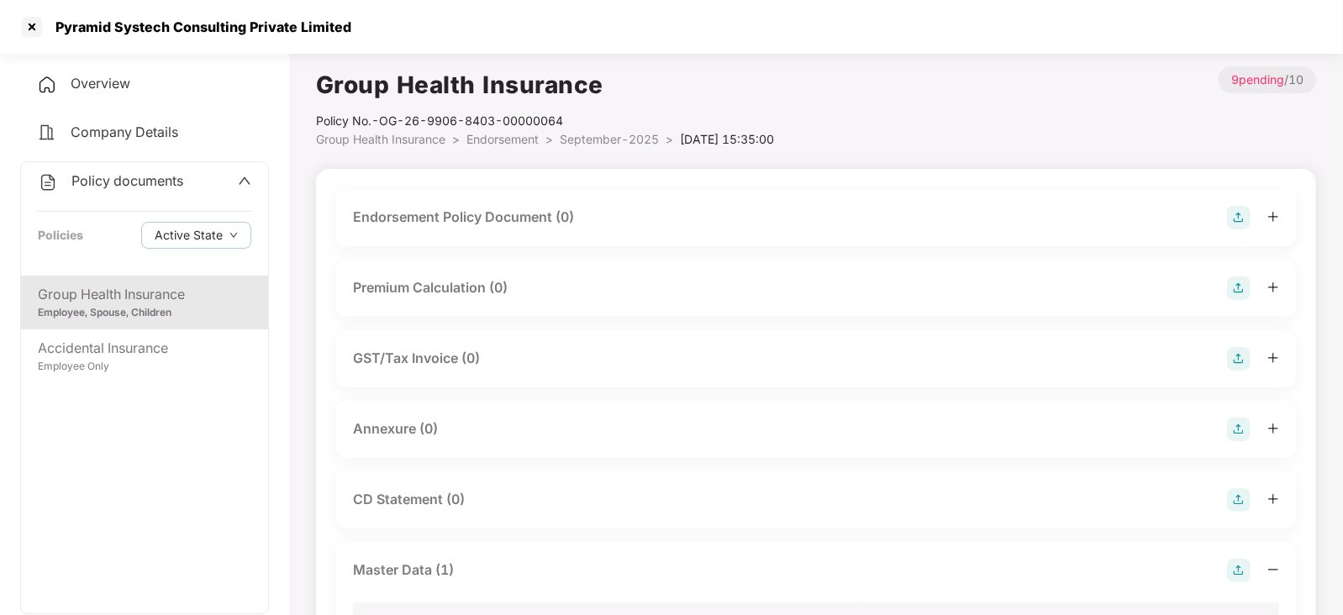
click at [1229, 224] on img at bounding box center [1239, 218] width 24 height 24
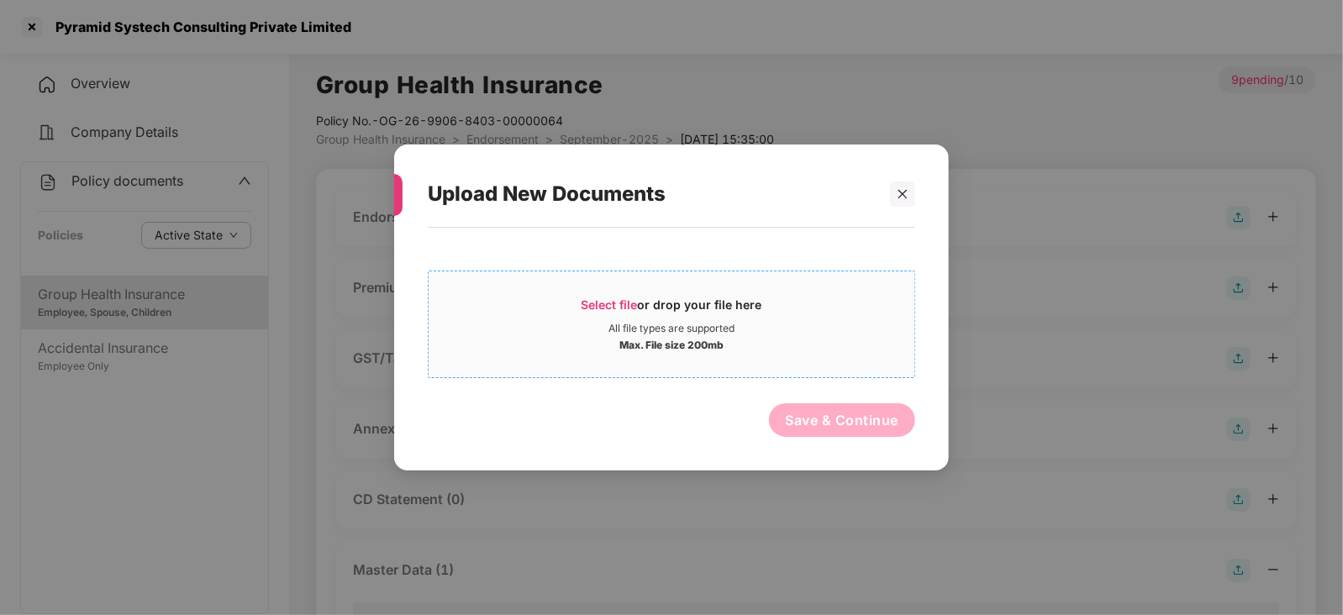
click at [622, 309] on span "Select file" at bounding box center [610, 305] width 56 height 14
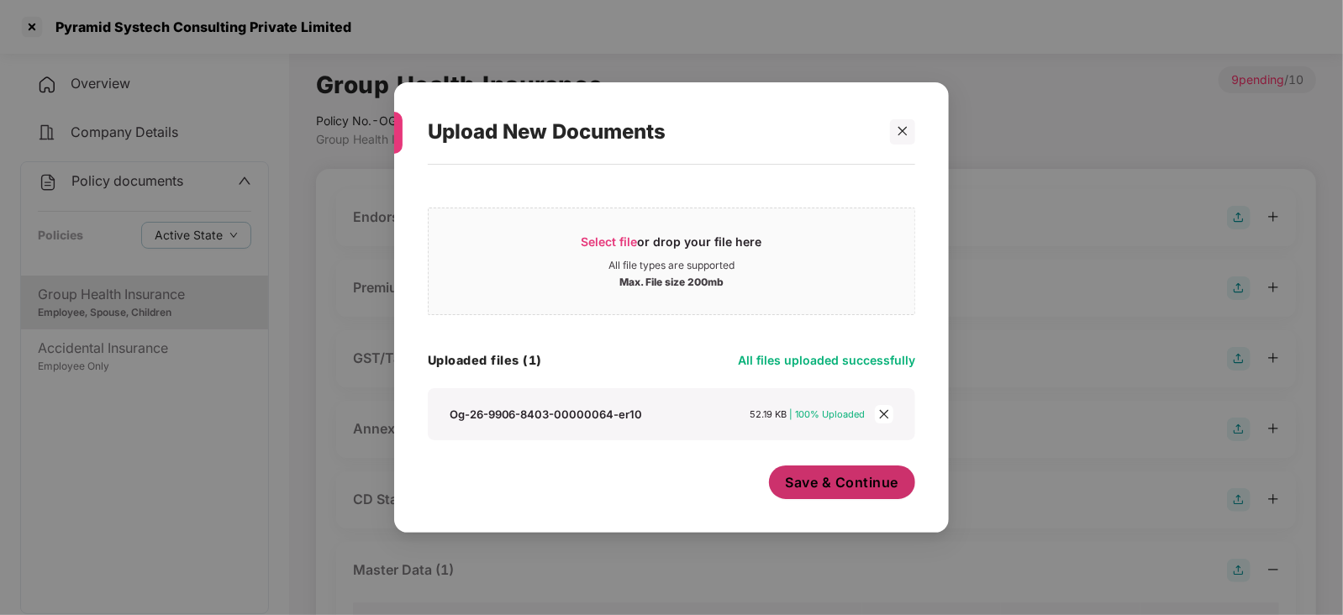
click at [815, 488] on span "Save & Continue" at bounding box center [842, 482] width 113 height 18
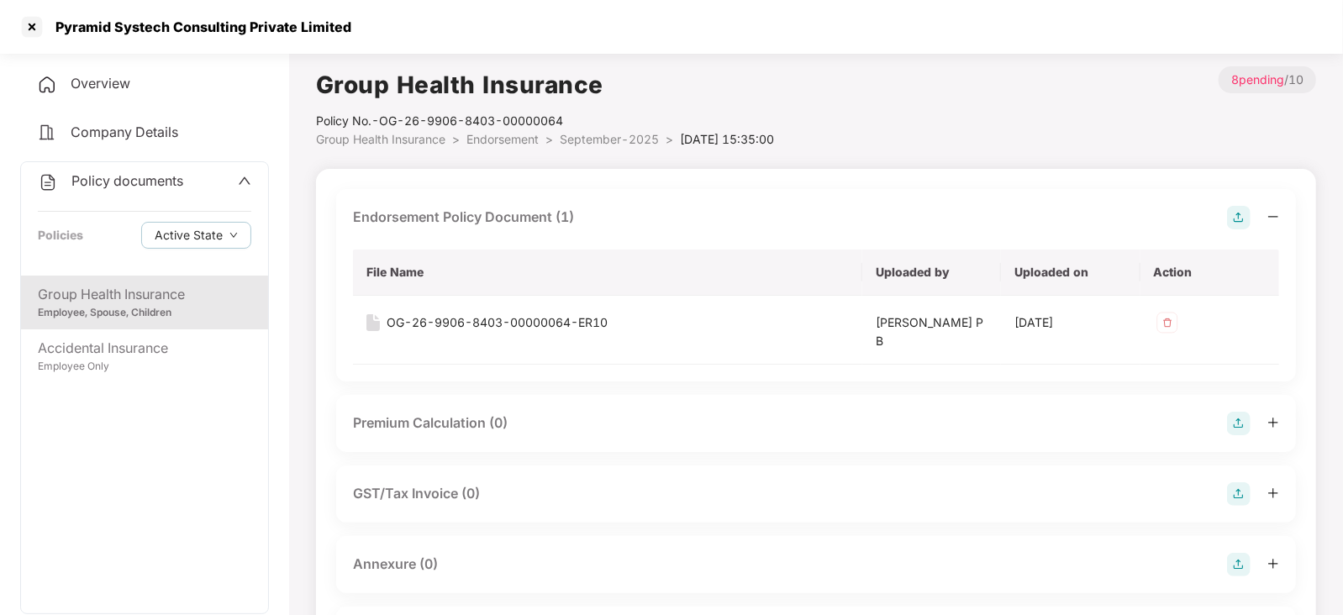
click at [1240, 412] on img at bounding box center [1239, 424] width 24 height 24
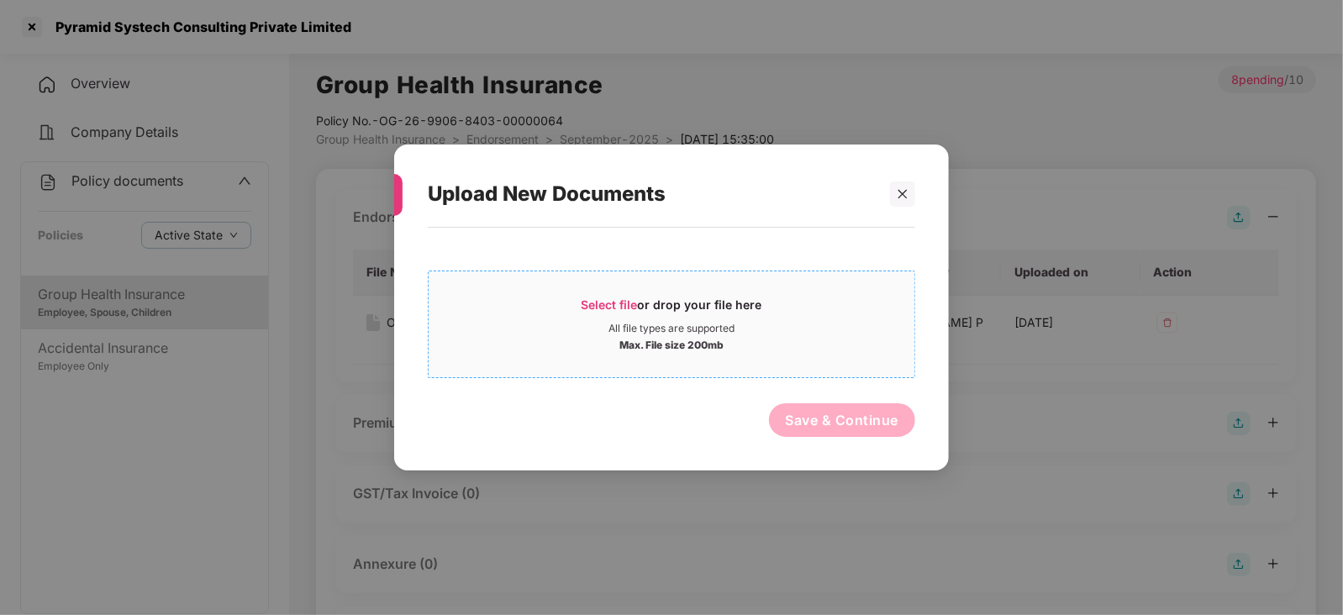
click at [614, 290] on span "Select file or drop your file here All file types are supported Max. File size …" at bounding box center [672, 324] width 486 height 81
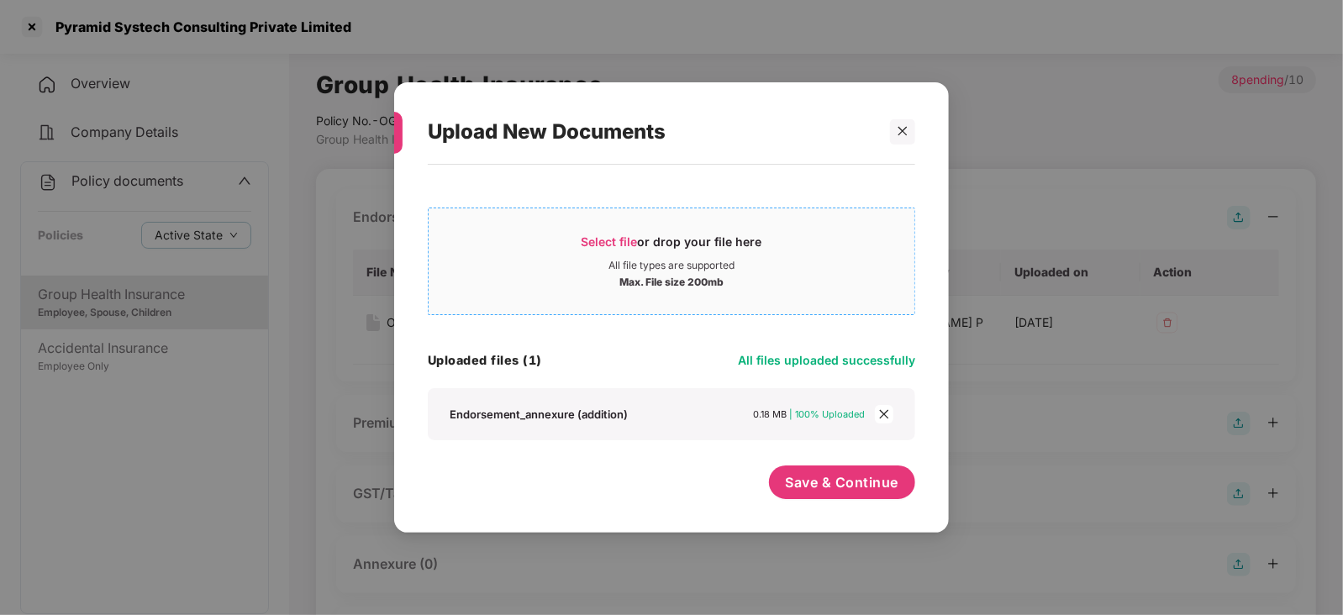
click at [617, 240] on span "Select file" at bounding box center [610, 242] width 56 height 14
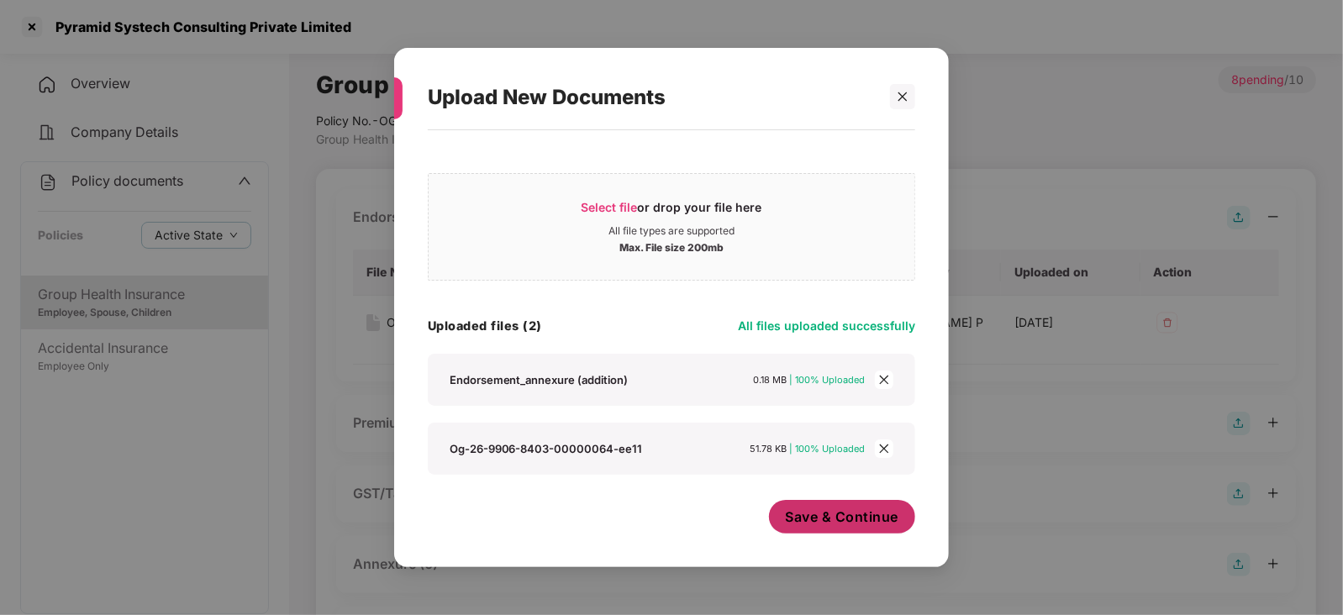
click at [799, 532] on button "Save & Continue" at bounding box center [842, 517] width 147 height 34
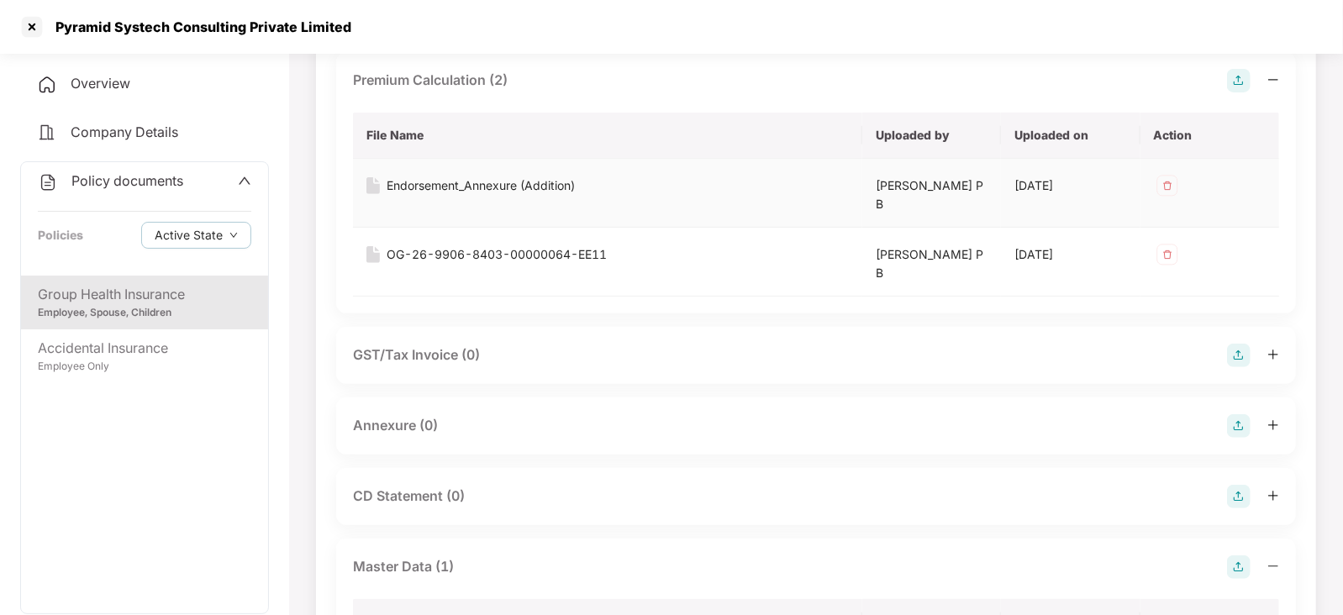
scroll to position [420, 0]
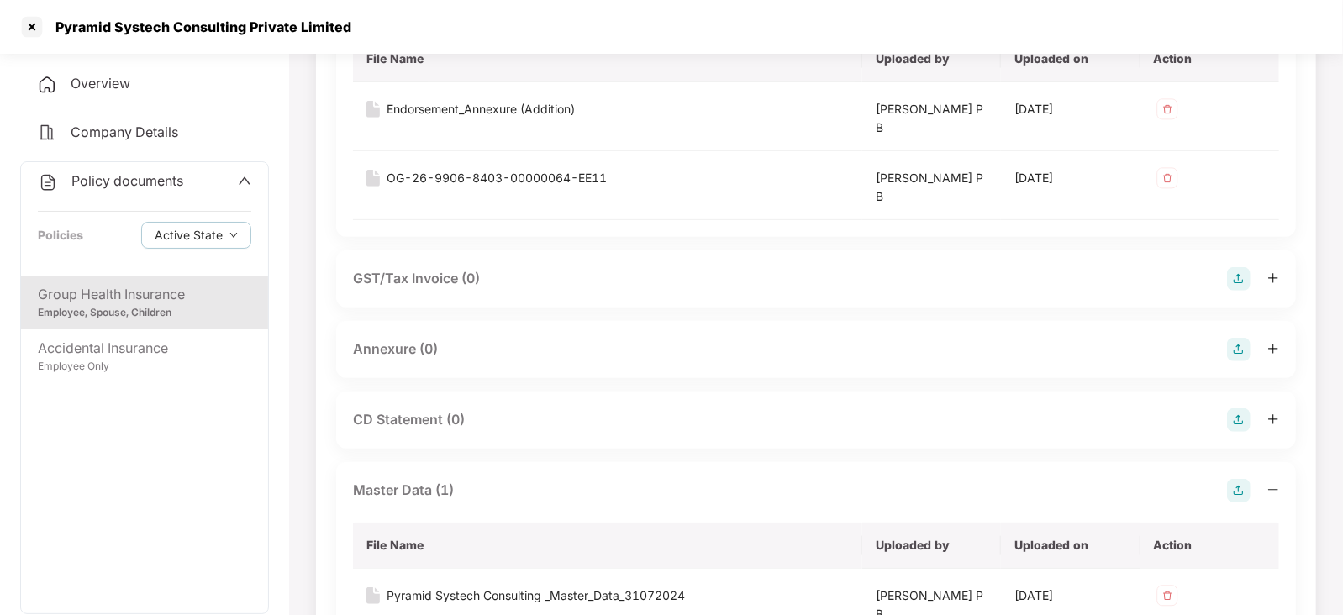
click at [1232, 348] on img at bounding box center [1239, 350] width 24 height 24
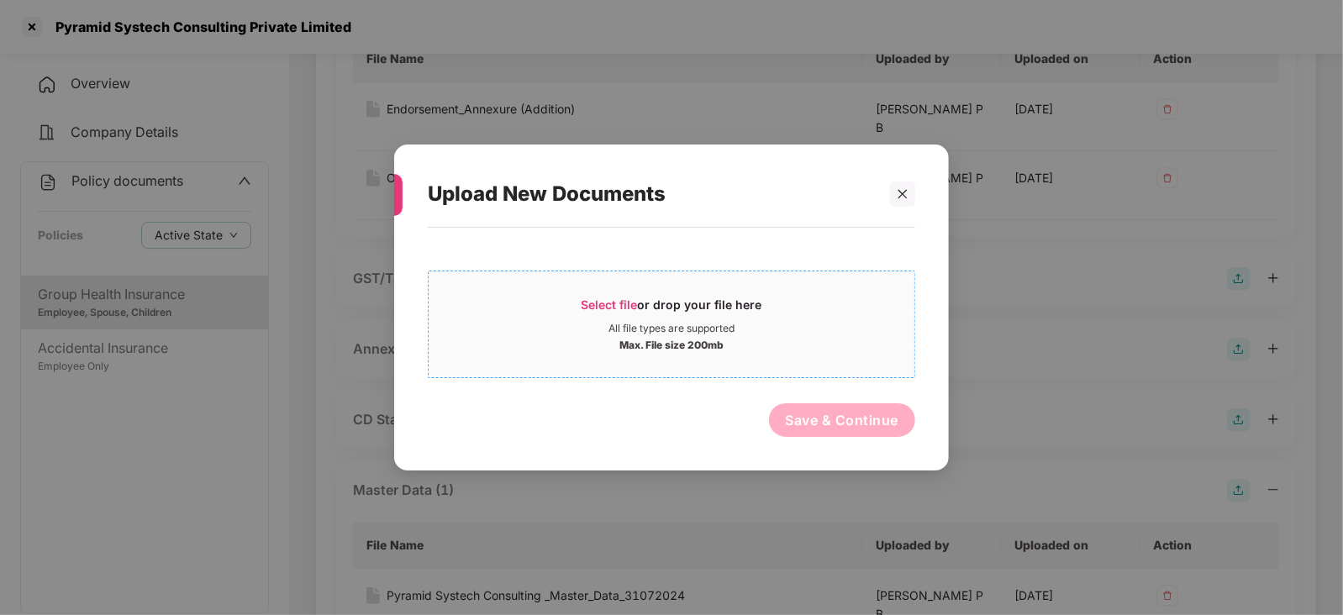
click at [600, 303] on span "Select file" at bounding box center [610, 305] width 56 height 14
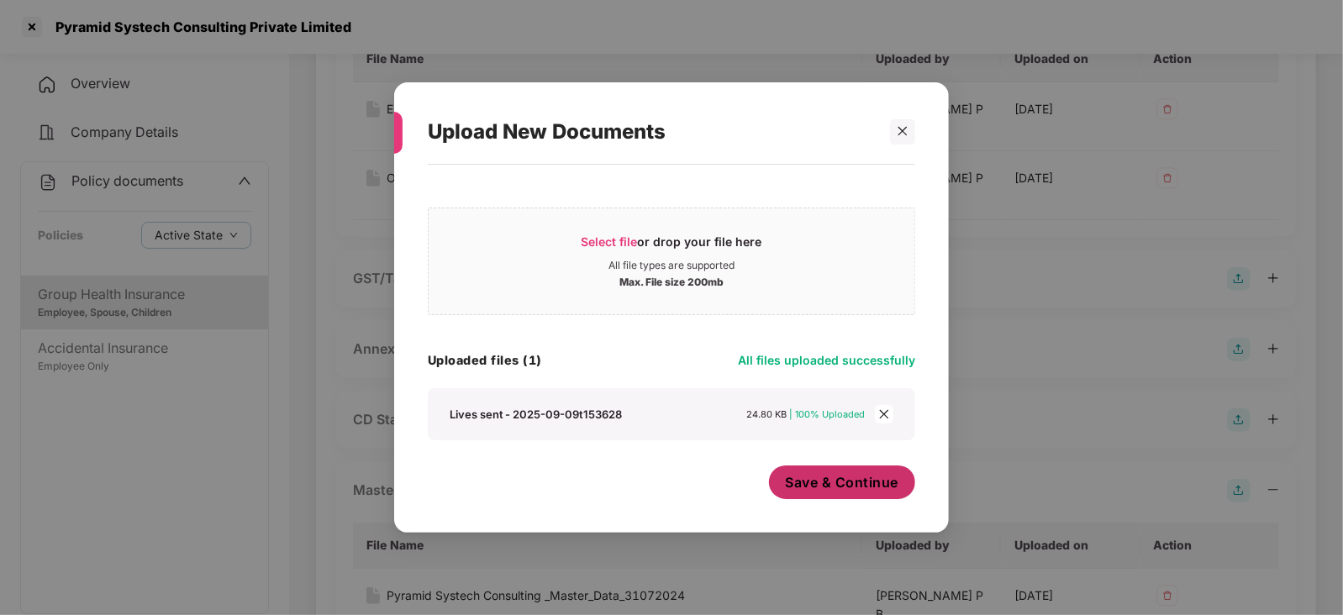
click at [807, 488] on span "Save & Continue" at bounding box center [842, 482] width 113 height 18
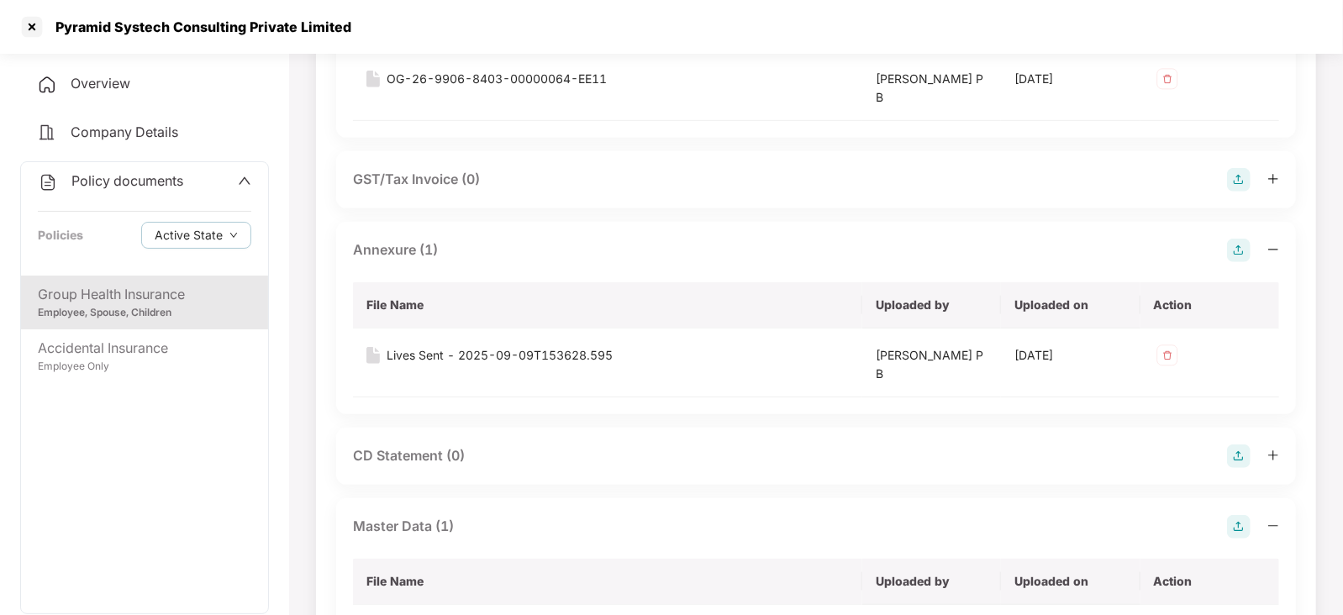
scroll to position [525, 0]
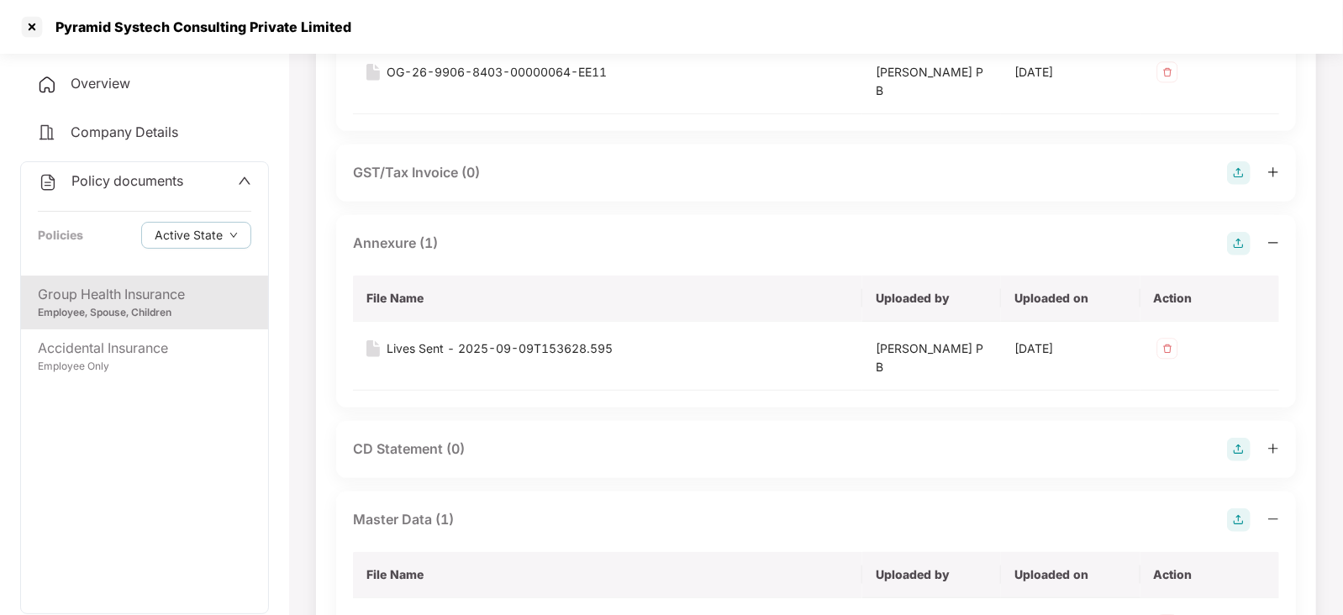
click at [1235, 447] on img at bounding box center [1239, 450] width 24 height 24
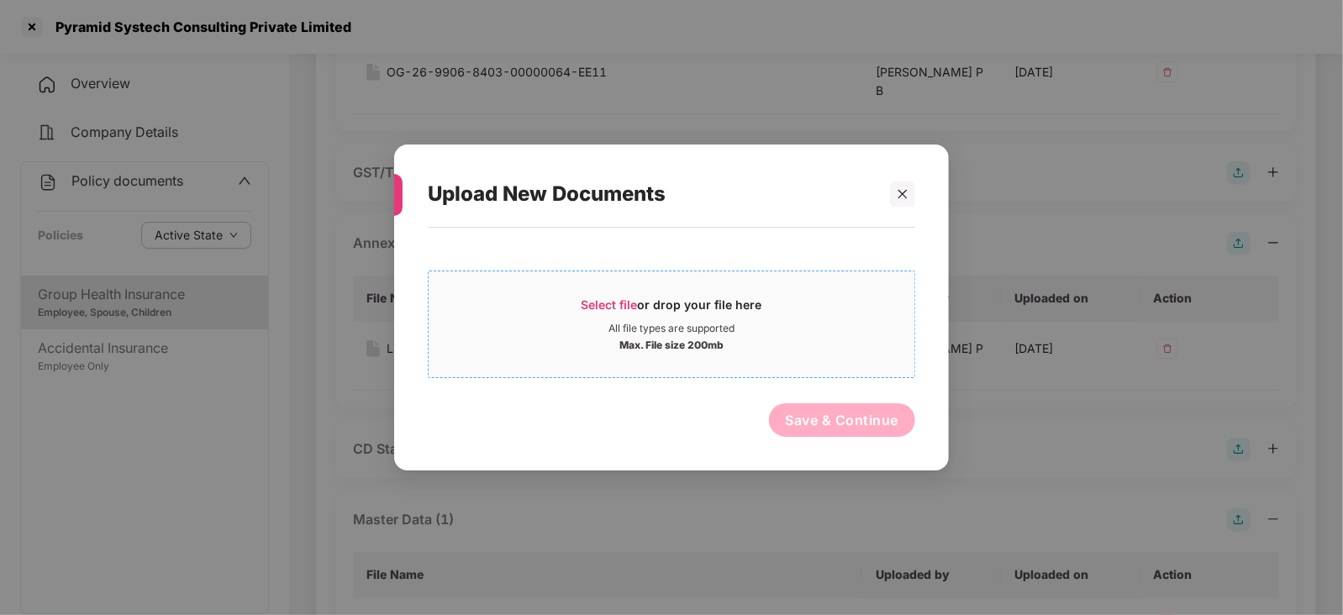
click at [631, 303] on span "Select file" at bounding box center [610, 305] width 56 height 14
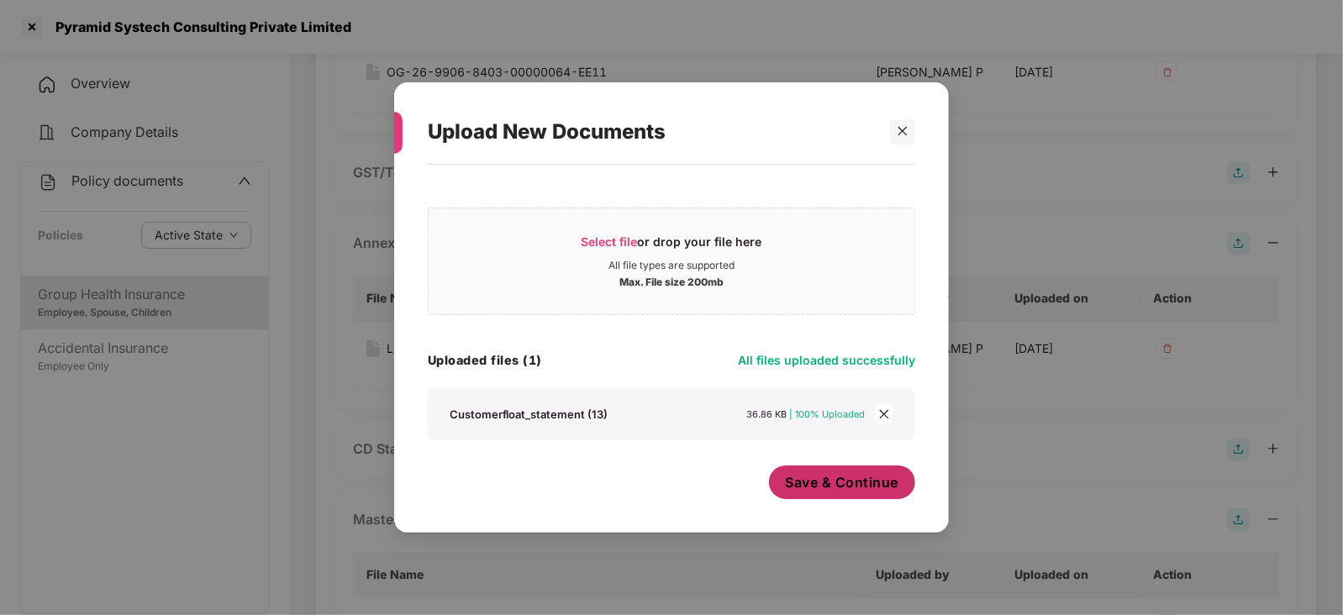
click at [837, 484] on span "Save & Continue" at bounding box center [842, 482] width 113 height 18
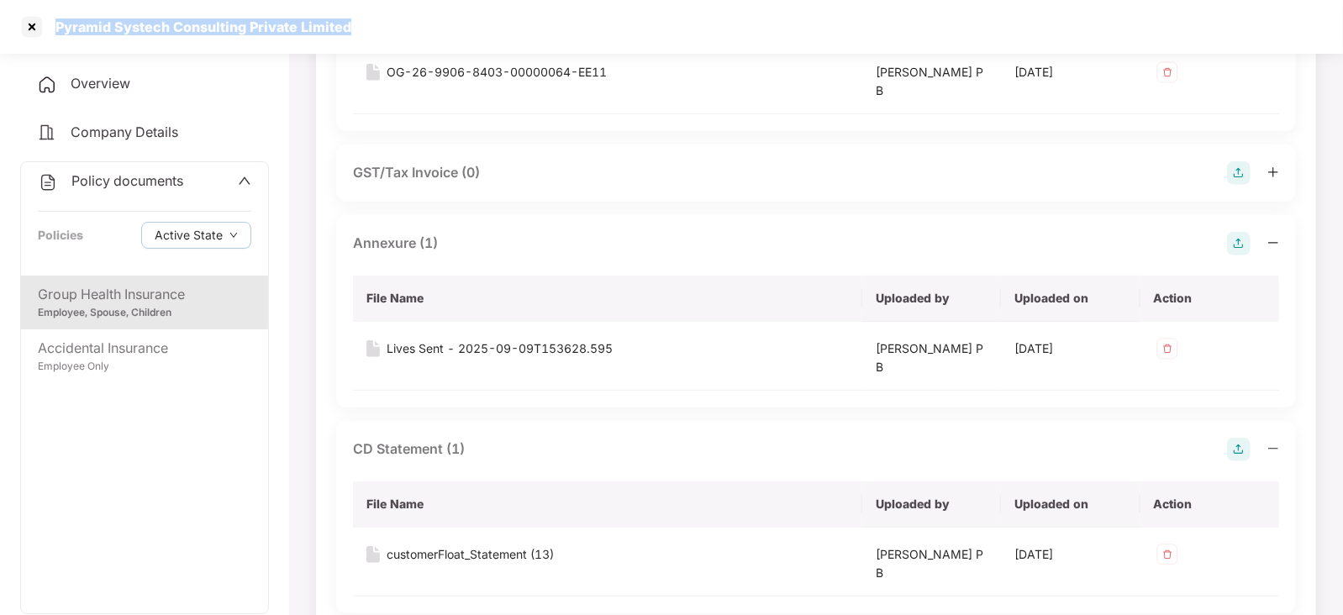
drag, startPoint x: 55, startPoint y: 25, endPoint x: 350, endPoint y: 38, distance: 294.5
click at [391, 29] on div "Pyramid Systech Consulting Private Limited" at bounding box center [671, 27] width 1343 height 54
copy div "Pyramid Systech Consulting Private Limited"
click at [37, 24] on div at bounding box center [31, 26] width 27 height 27
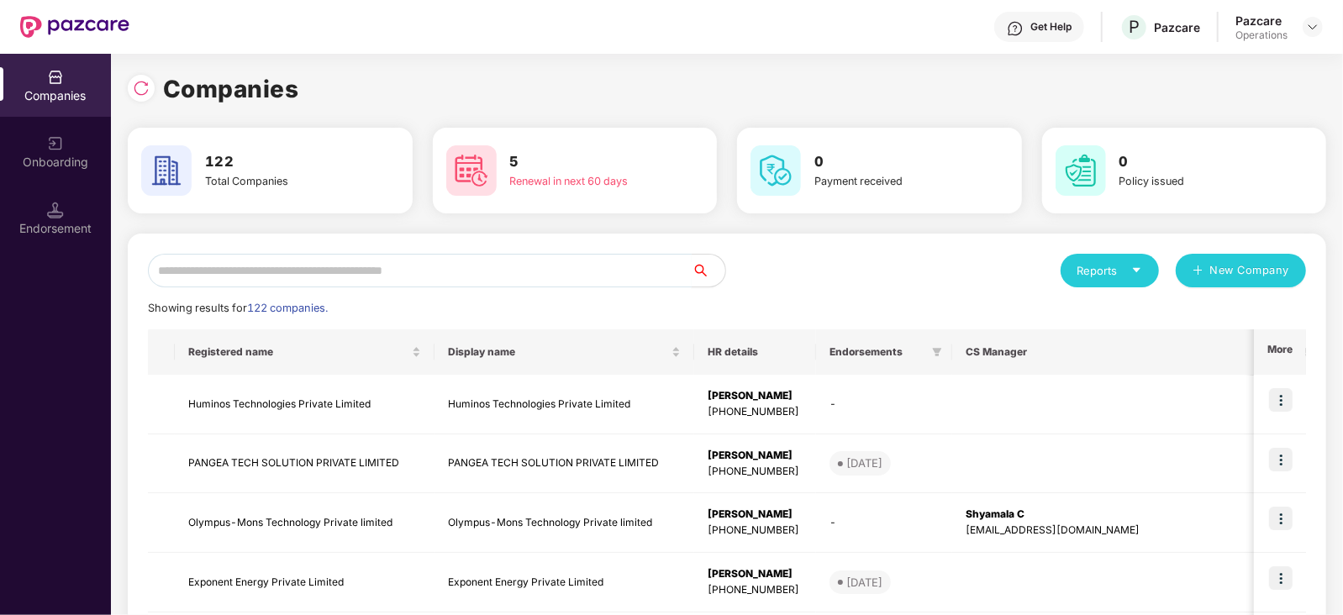
click at [430, 261] on input "text" at bounding box center [420, 271] width 544 height 34
paste input "**********"
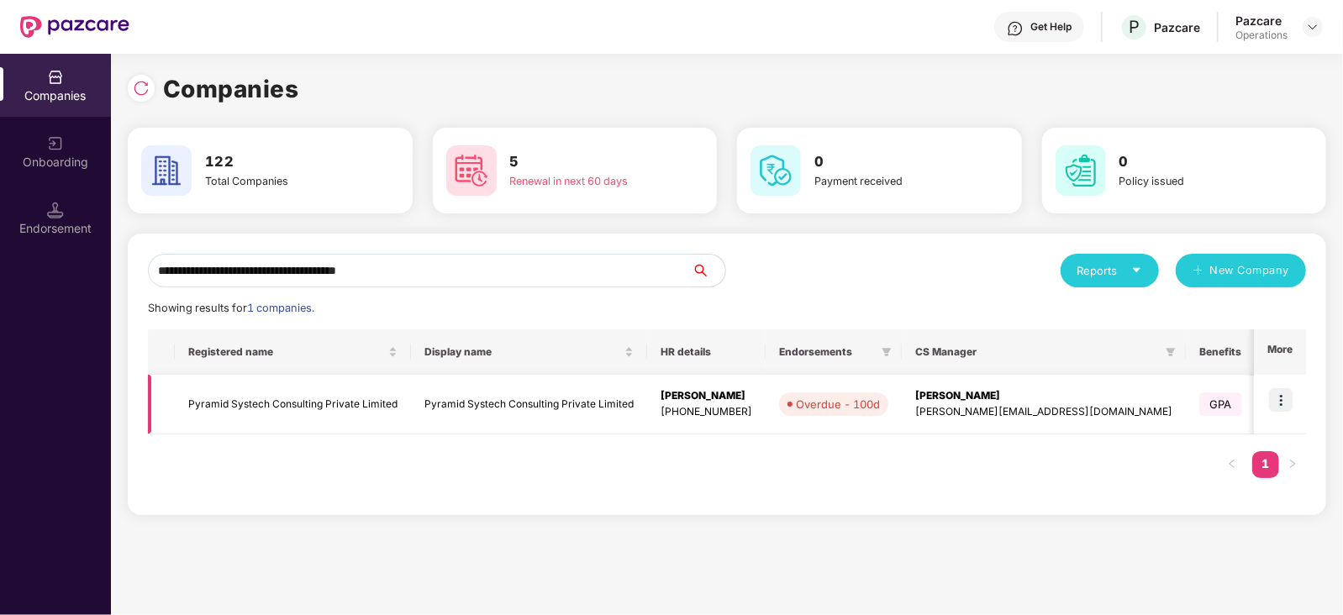
type input "**********"
click at [1276, 407] on img at bounding box center [1281, 400] width 24 height 24
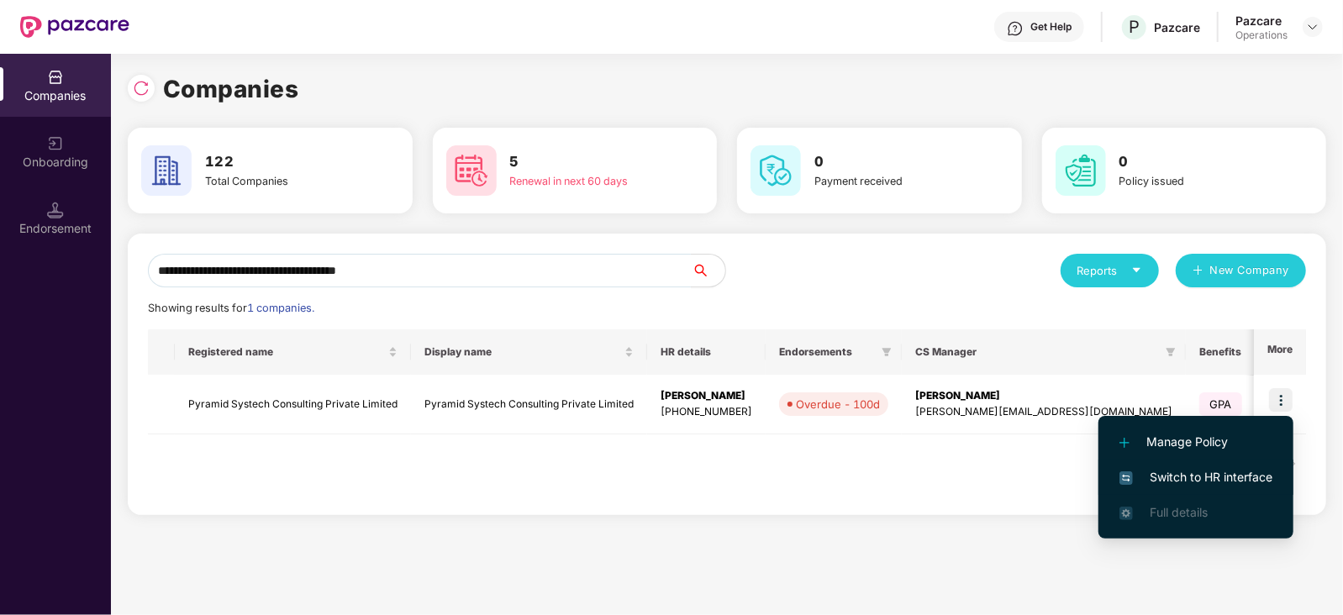
click at [1234, 474] on span "Switch to HR interface" at bounding box center [1196, 477] width 153 height 18
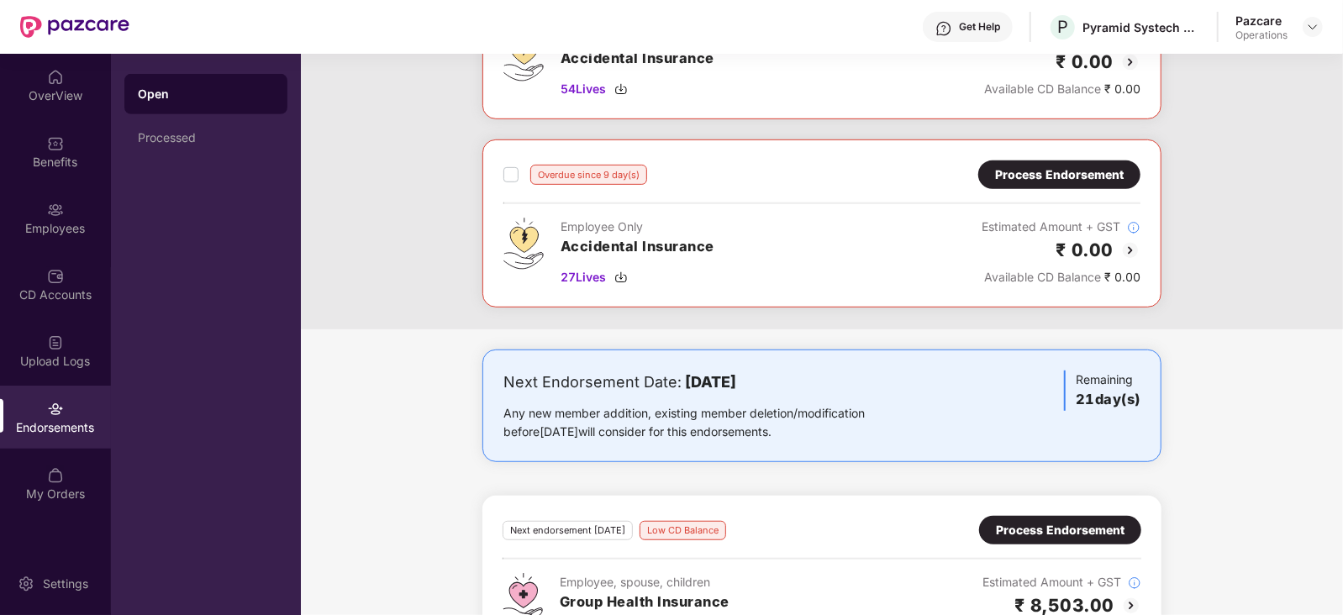
scroll to position [631, 0]
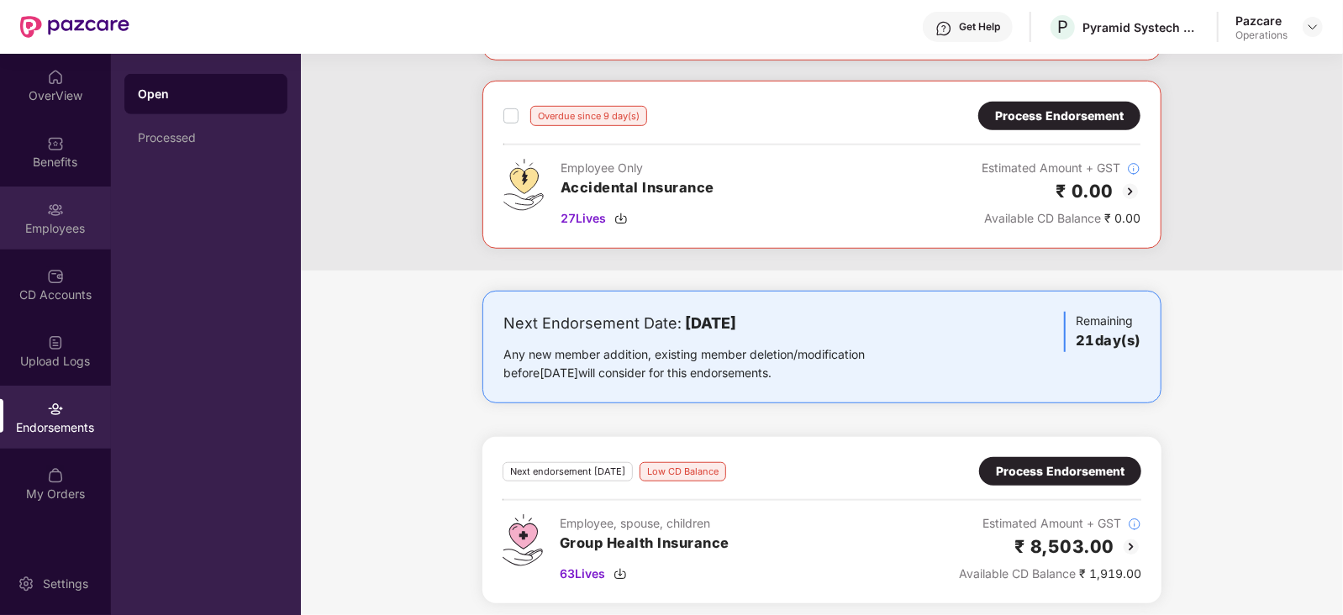
click at [54, 229] on div "Employees" at bounding box center [55, 228] width 111 height 17
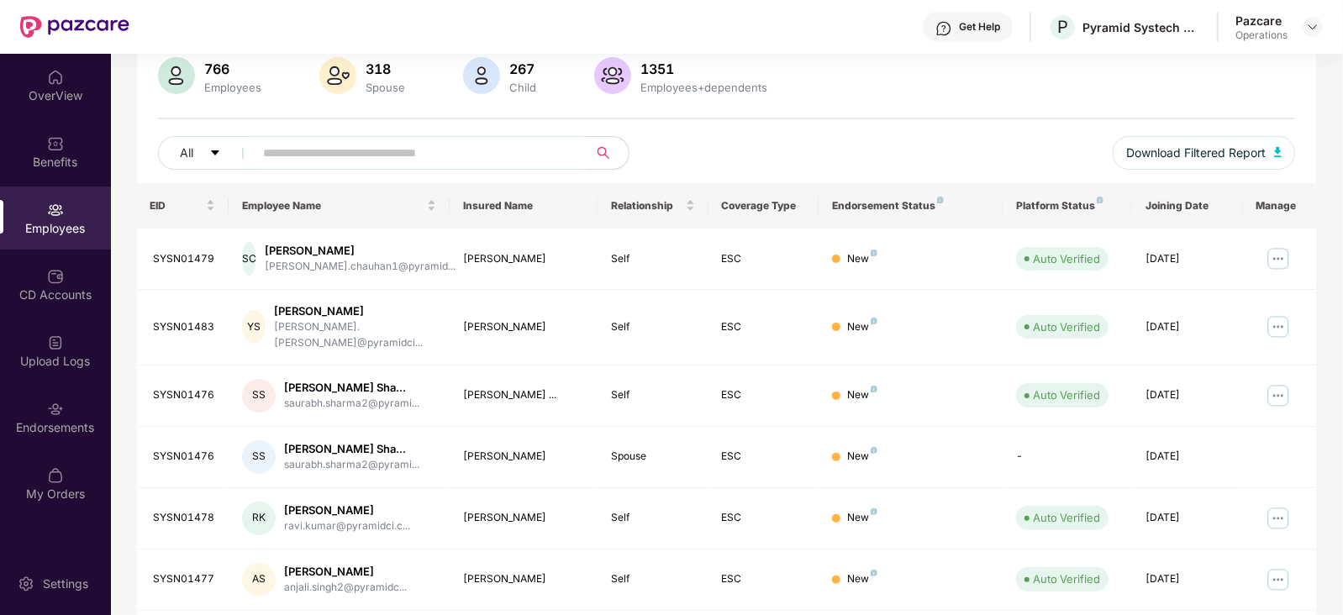
scroll to position [0, 0]
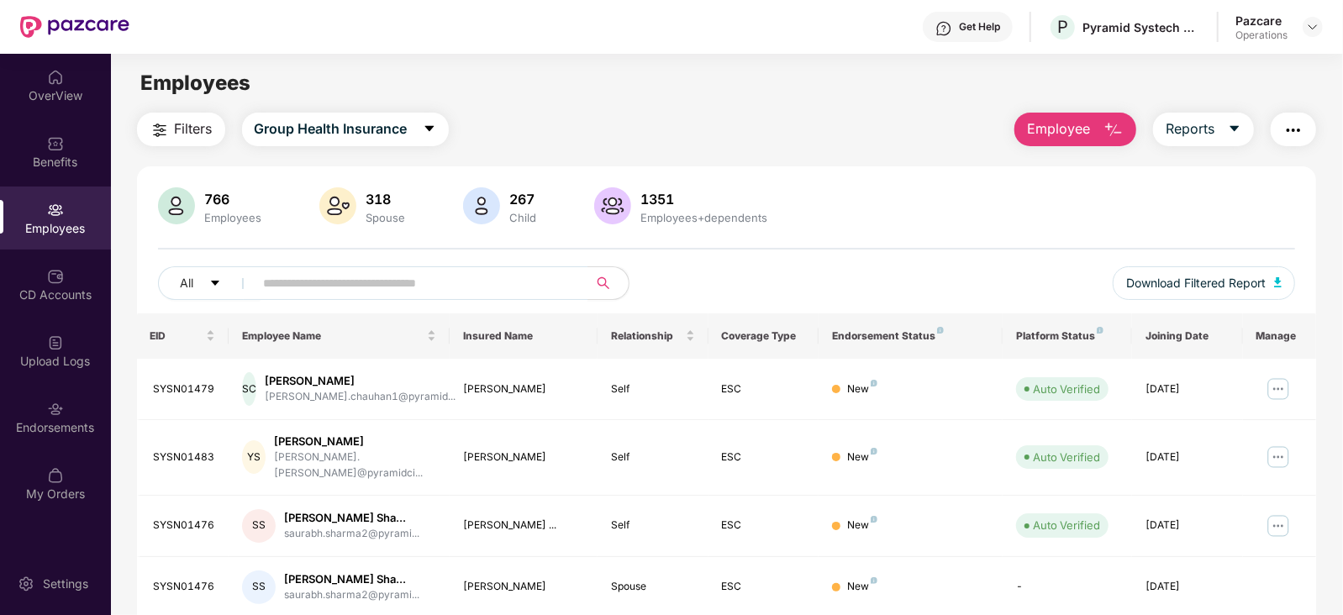
click at [191, 133] on span "Filters" at bounding box center [194, 129] width 38 height 21
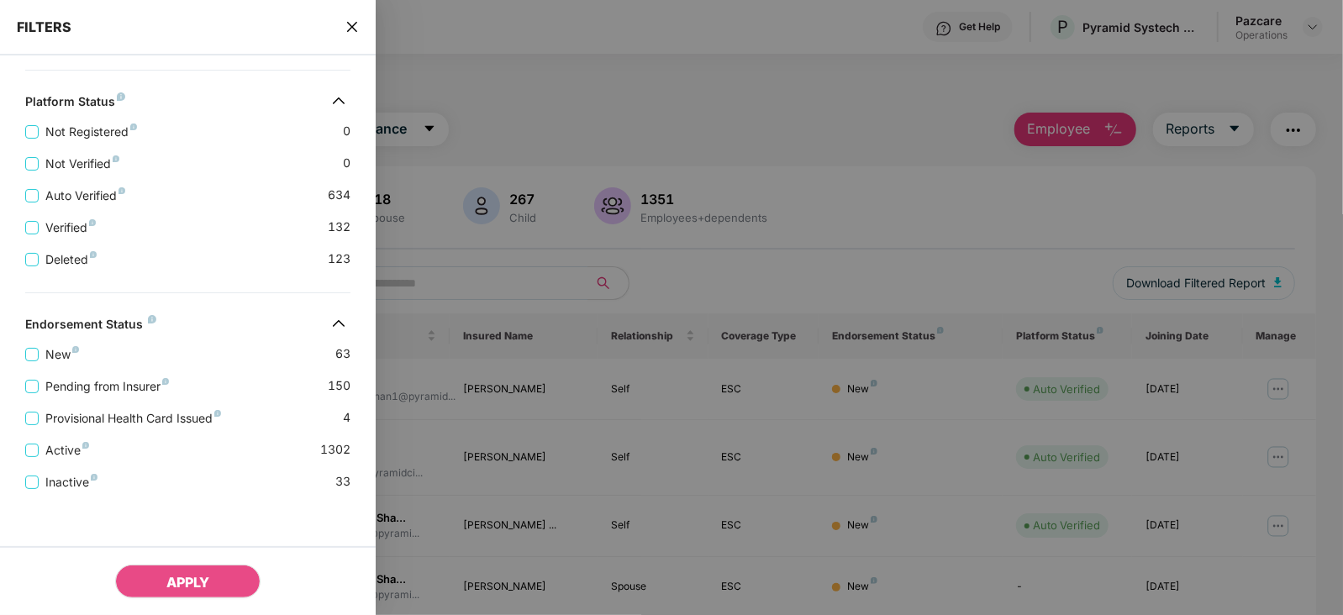
scroll to position [475, 0]
click at [105, 393] on div "Provisional Health Card Issued 4" at bounding box center [187, 409] width 325 height 32
click at [101, 388] on span "Pending from Insurer" at bounding box center [107, 384] width 137 height 18
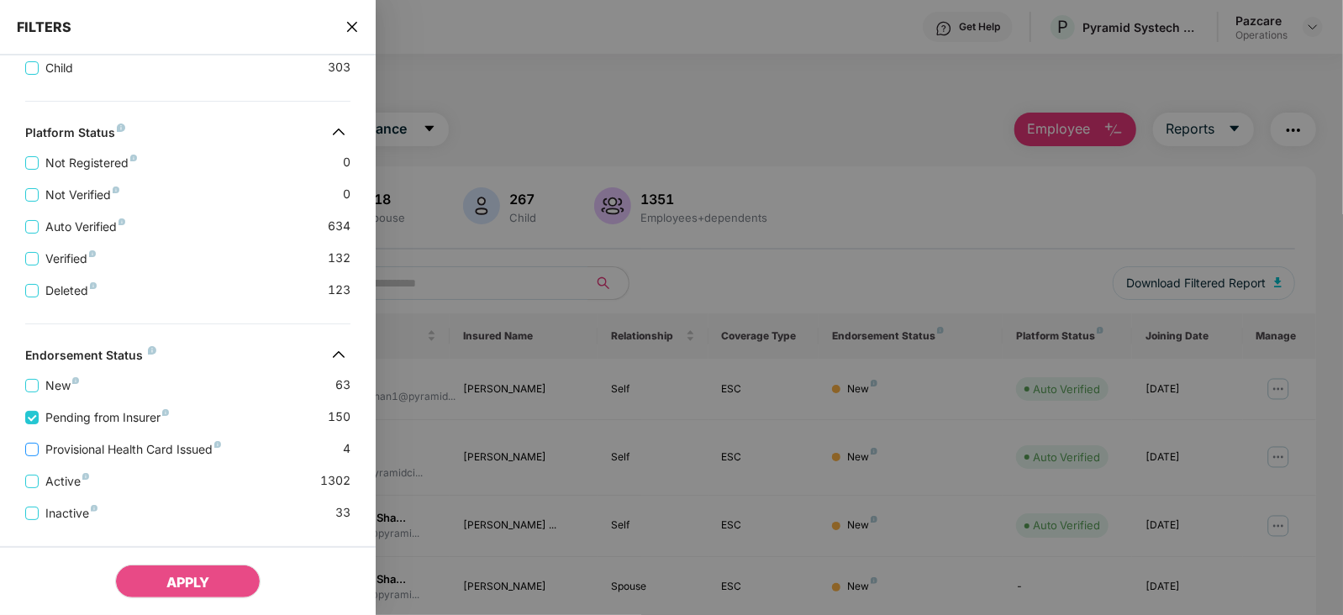
click at [124, 448] on span "Provisional Health Card Issued" at bounding box center [133, 450] width 189 height 18
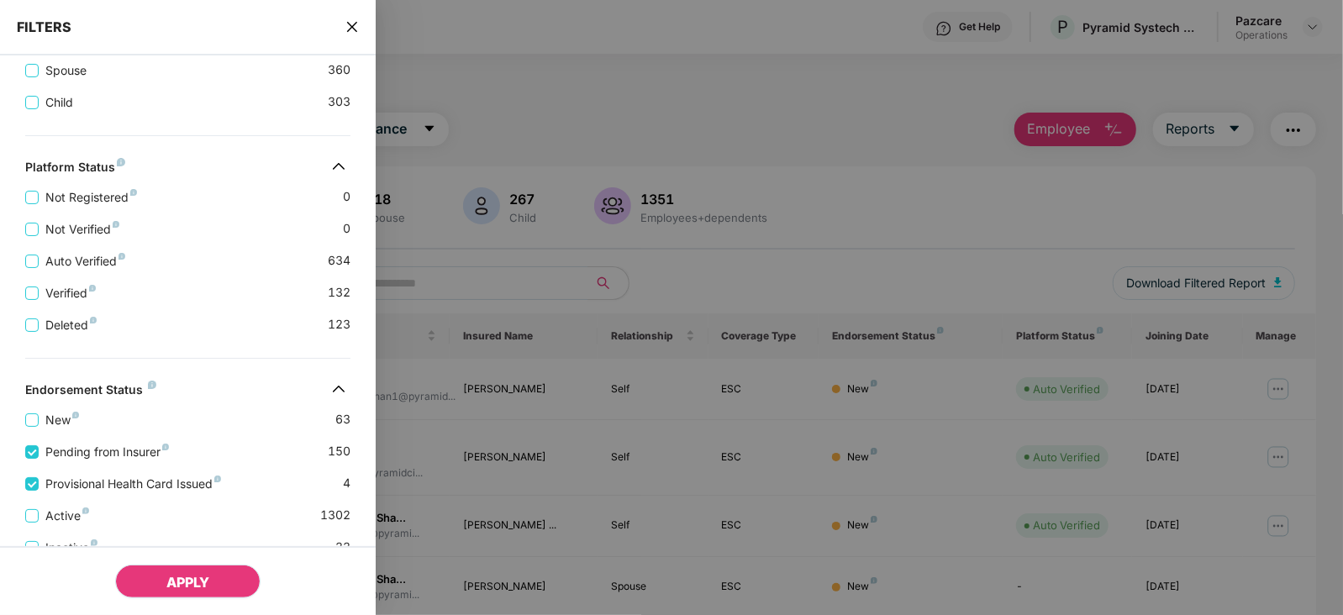
drag, startPoint x: 201, startPoint y: 579, endPoint x: 332, endPoint y: 544, distance: 135.8
click at [200, 578] on span "APPLY" at bounding box center [187, 582] width 43 height 17
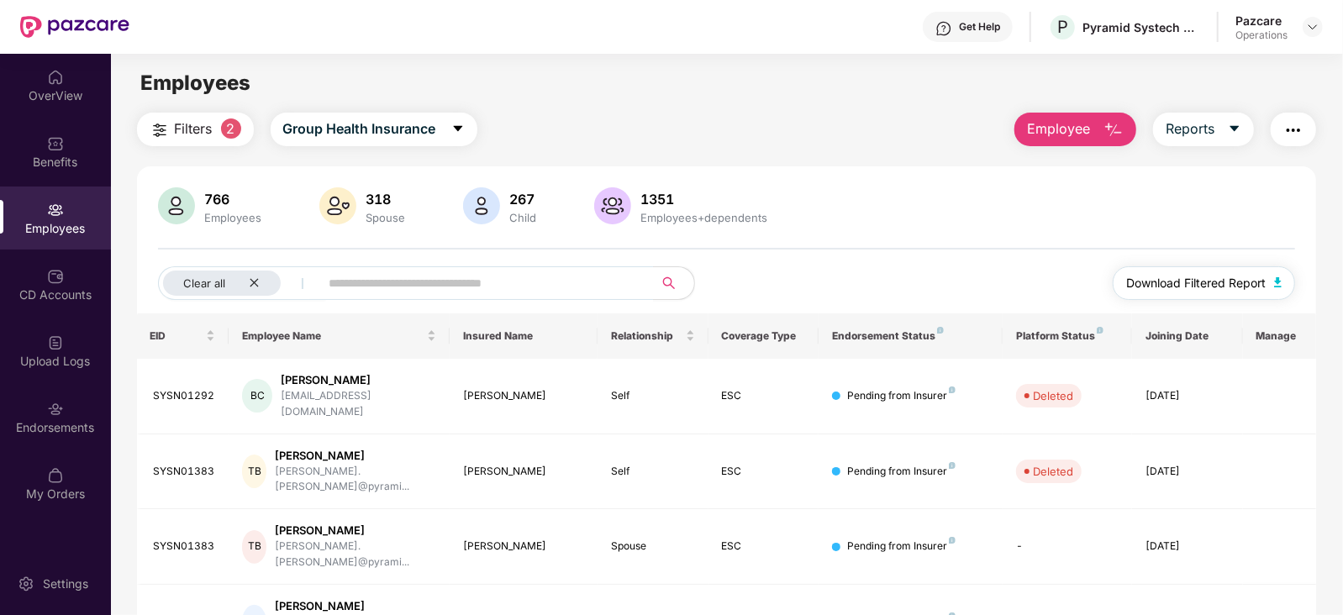
click at [1262, 284] on span "Download Filtered Report" at bounding box center [1197, 283] width 140 height 18
click at [1291, 134] on img "button" at bounding box center [1294, 130] width 20 height 20
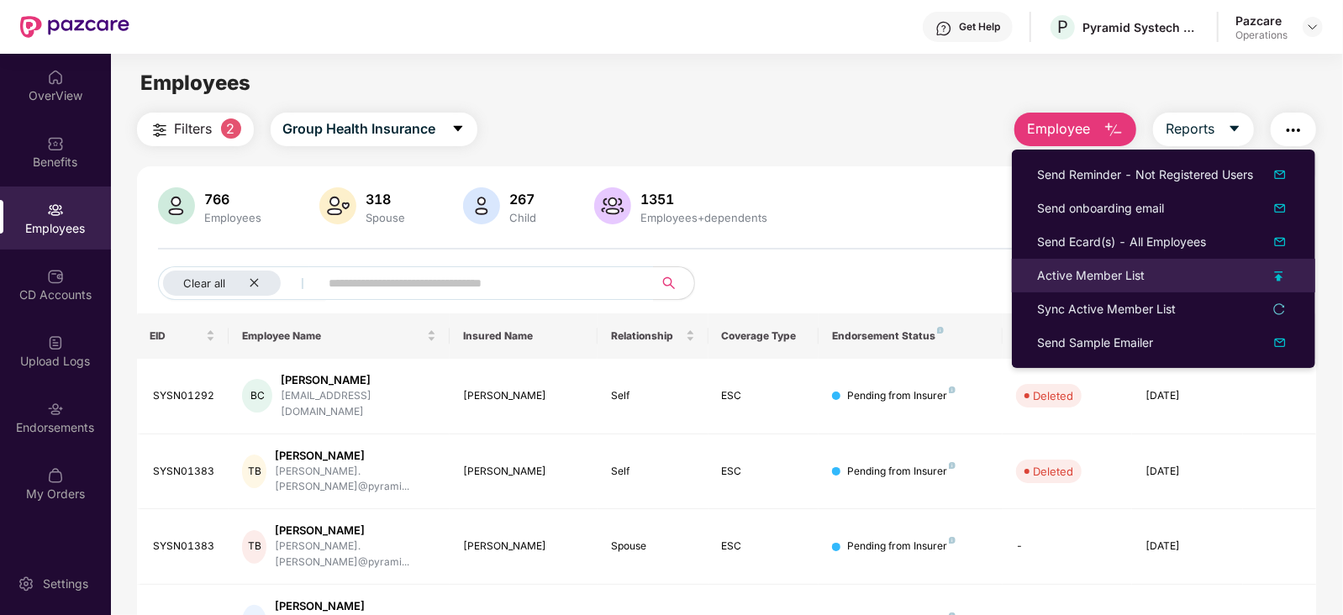
click at [1074, 262] on li "Active Member List" at bounding box center [1163, 276] width 303 height 34
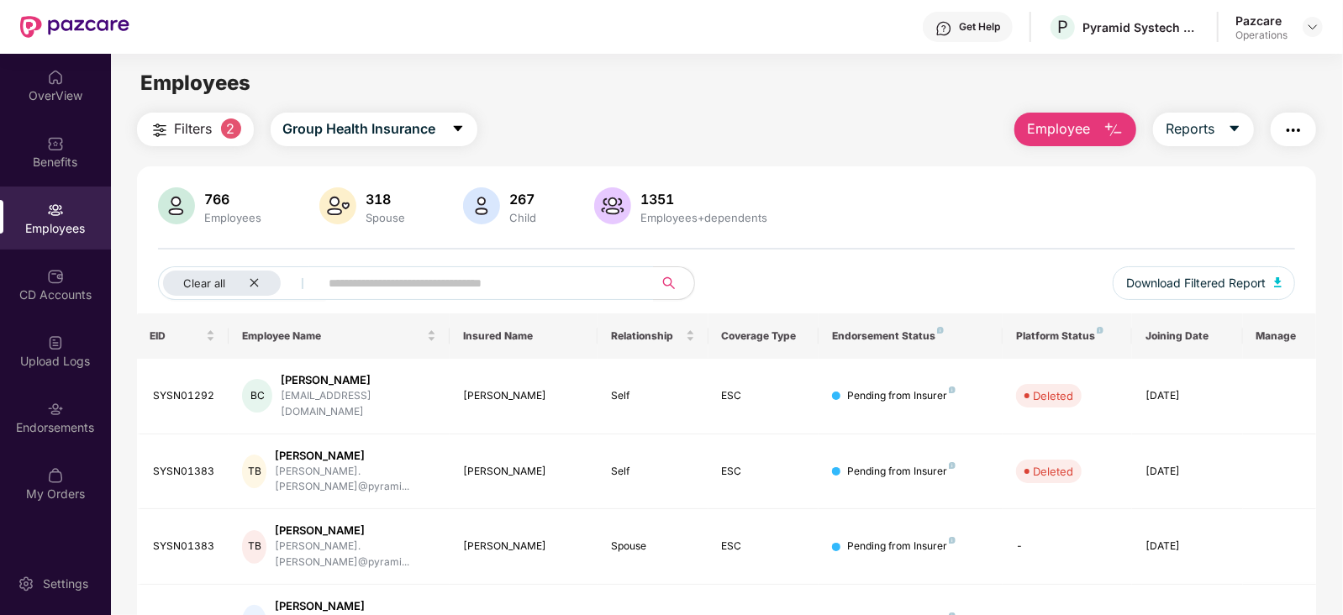
click at [1300, 129] on img "button" at bounding box center [1294, 130] width 20 height 20
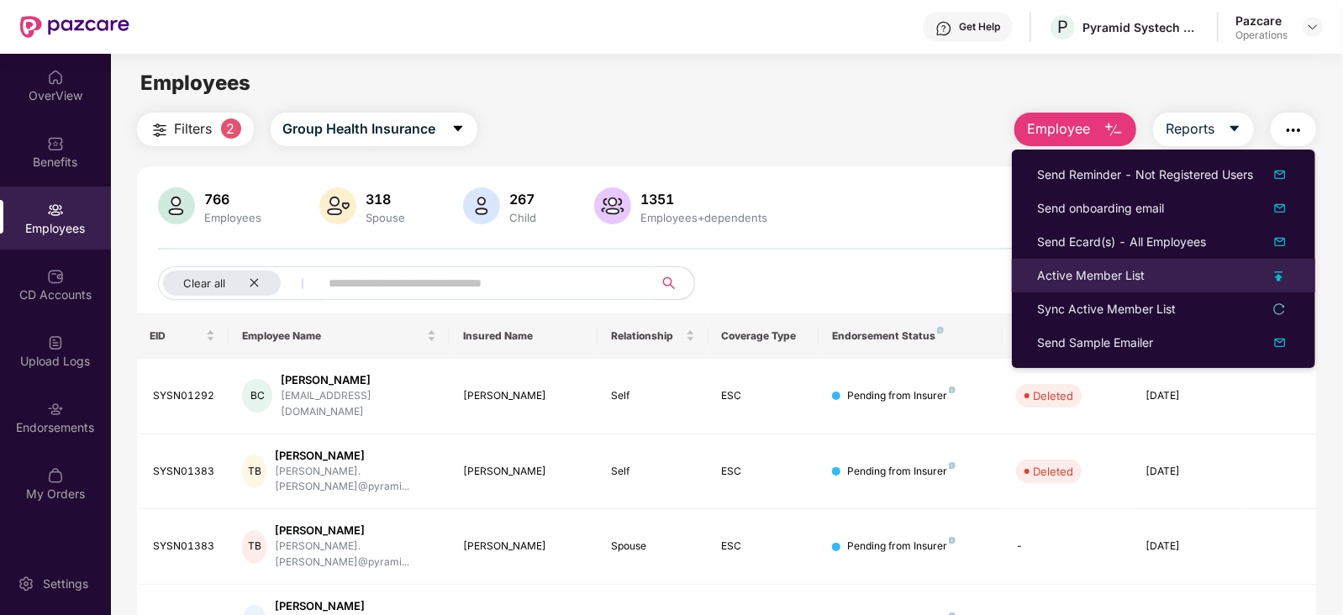
click at [1089, 271] on div "Active Member List" at bounding box center [1091, 276] width 108 height 18
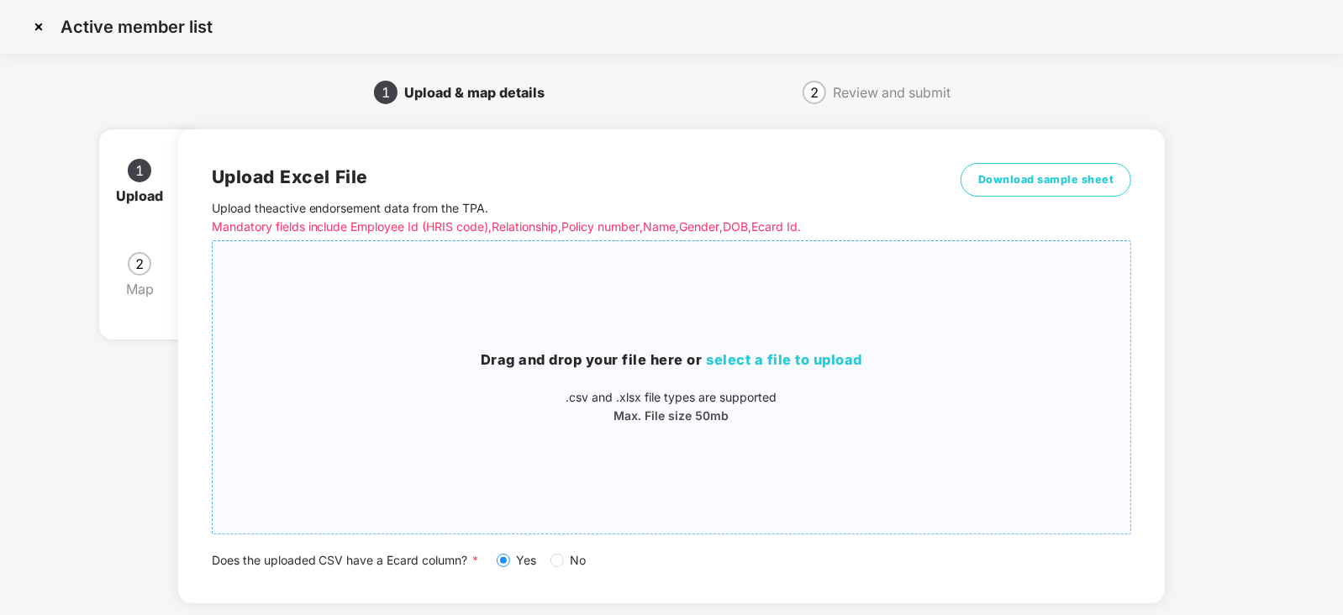
click at [776, 361] on span "select a file to upload" at bounding box center [785, 359] width 156 height 17
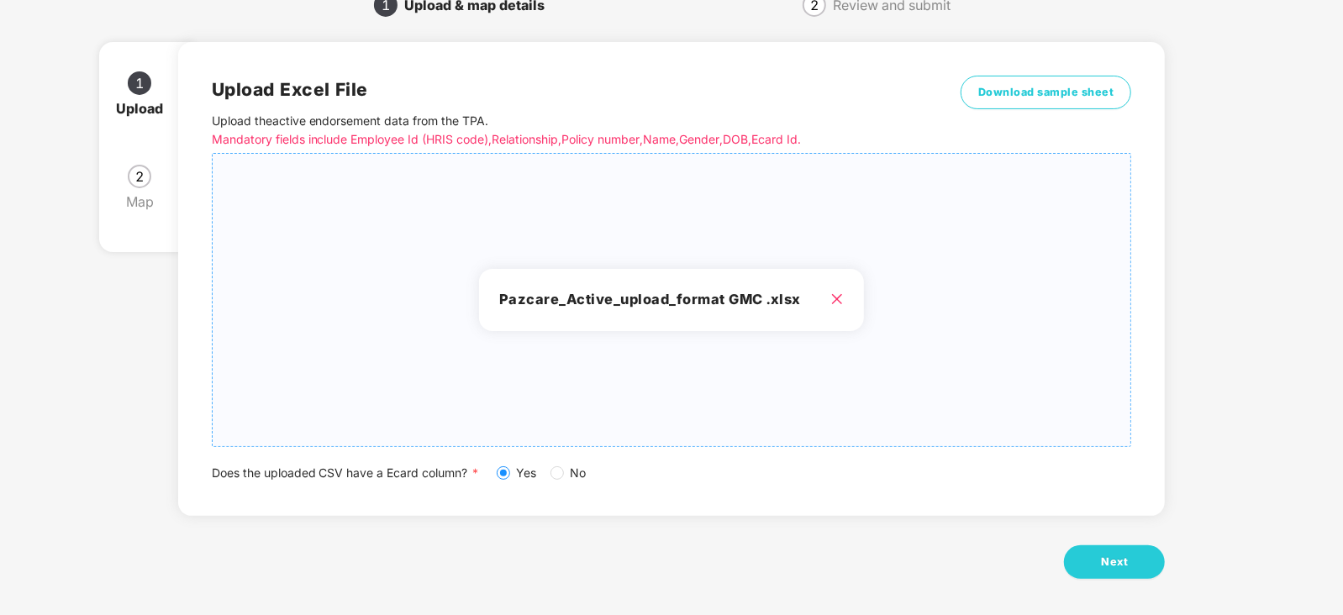
scroll to position [93, 0]
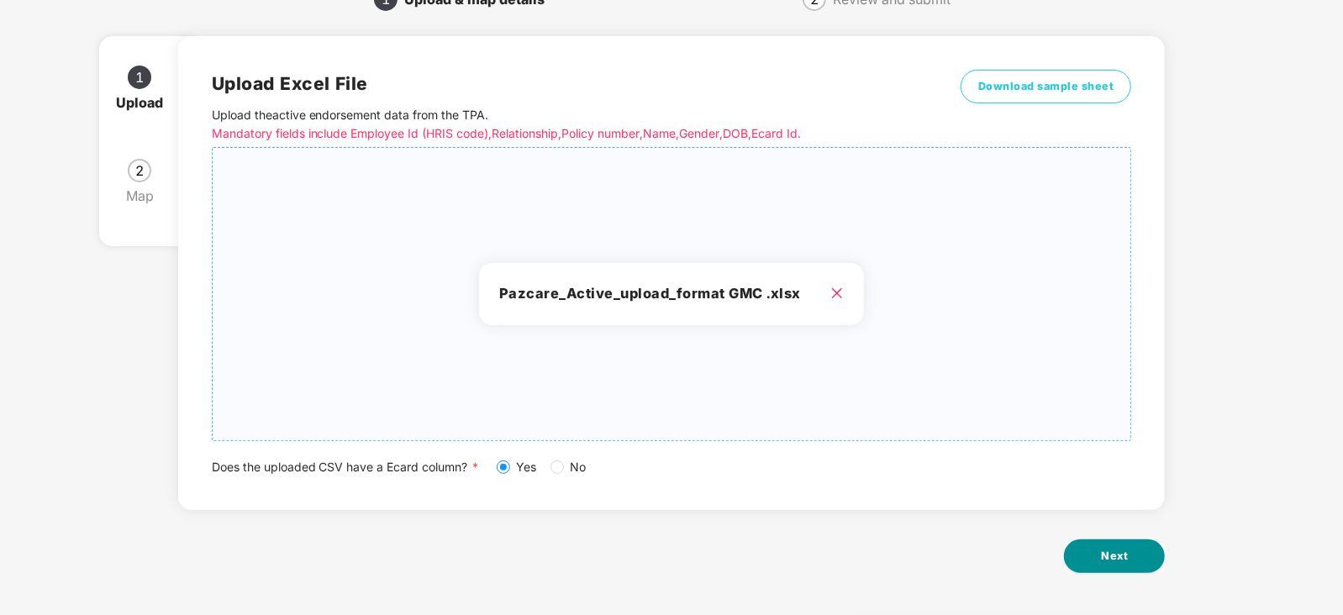
click at [1118, 554] on span "Next" at bounding box center [1114, 556] width 27 height 17
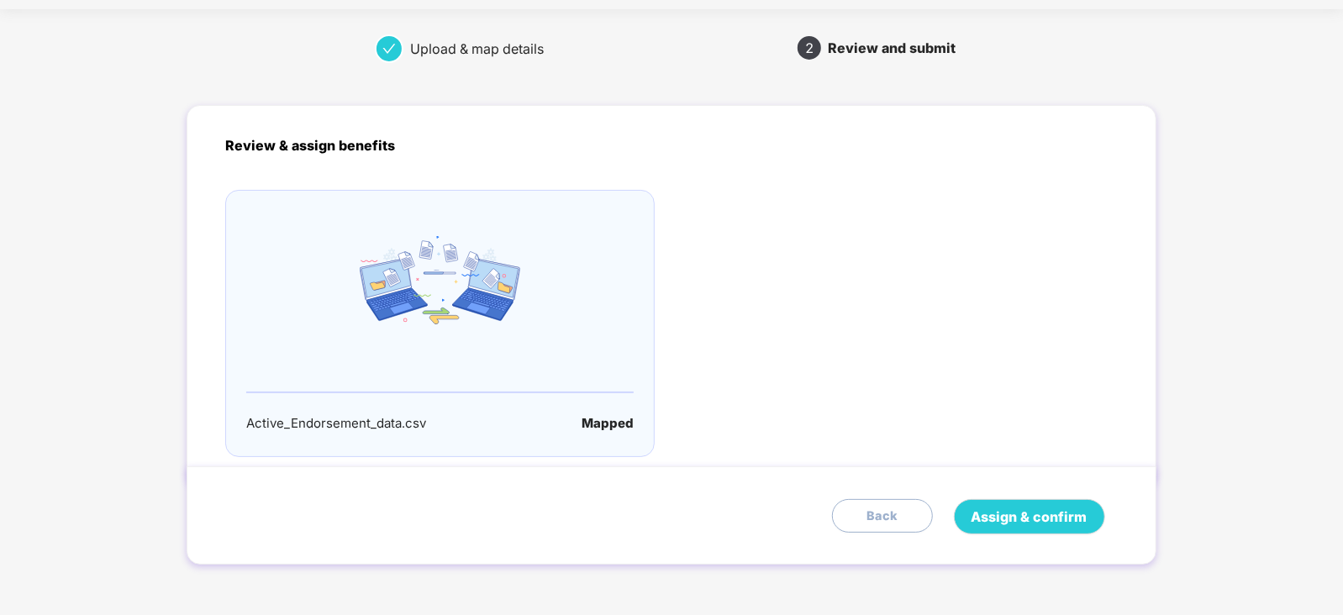
scroll to position [0, 0]
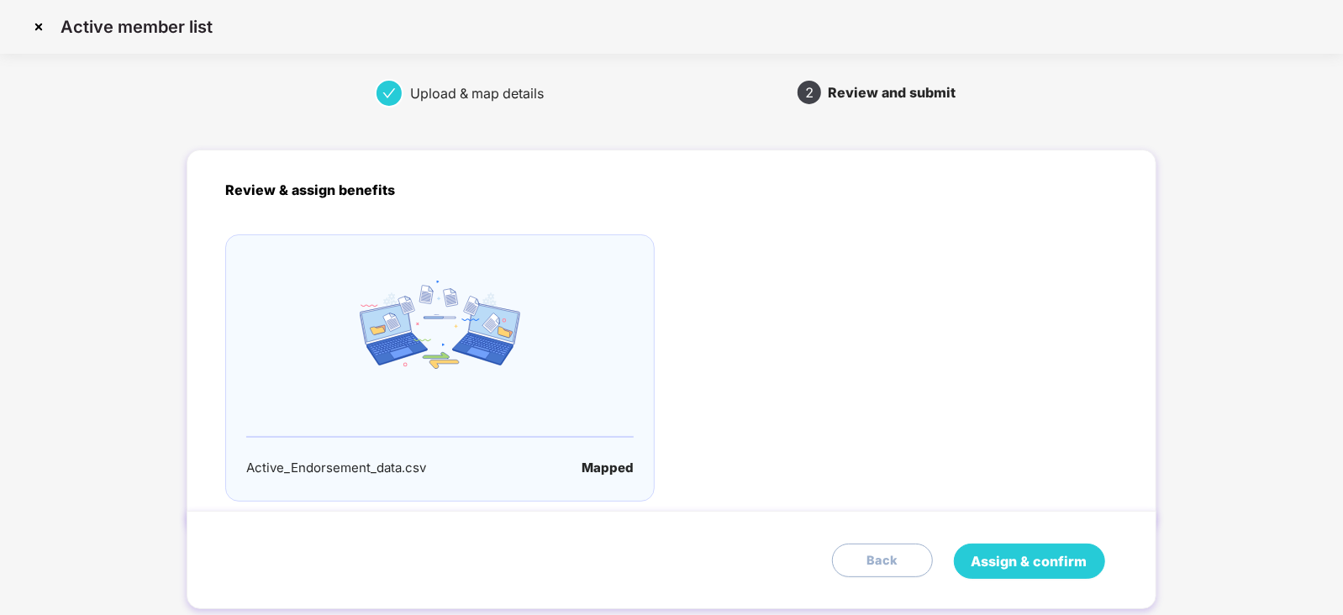
click at [1059, 569] on span "Assign & confirm" at bounding box center [1030, 562] width 116 height 21
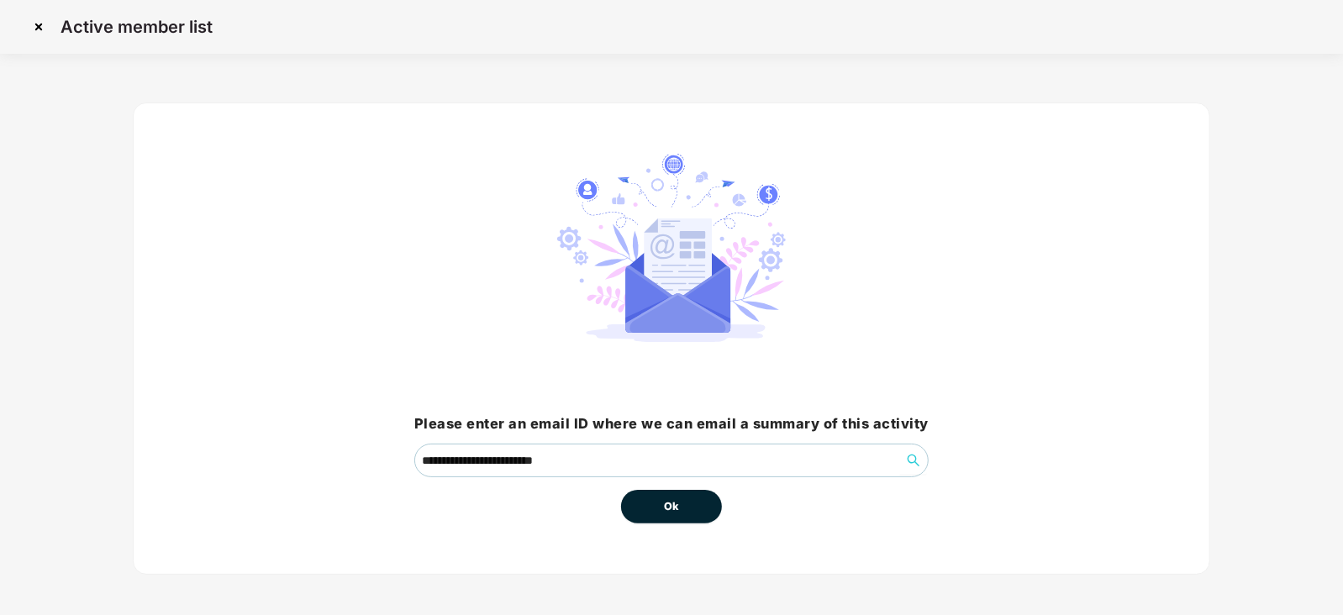
click at [673, 508] on span "Ok" at bounding box center [671, 507] width 15 height 17
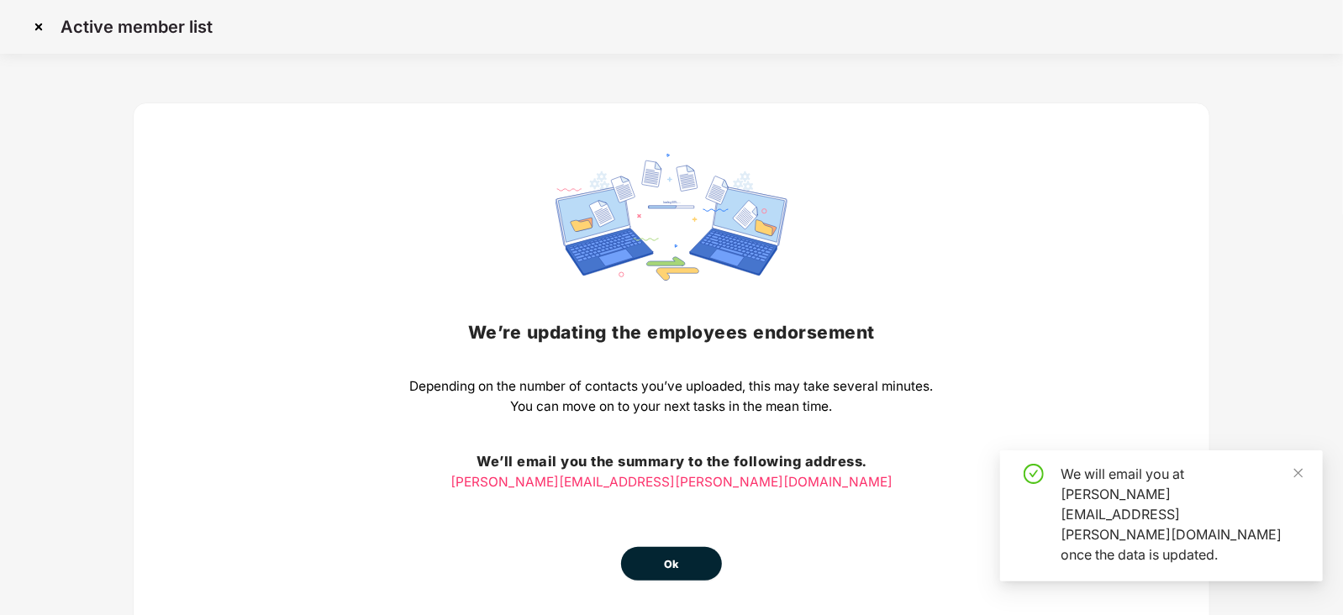
click at [669, 558] on span "Ok" at bounding box center [671, 565] width 15 height 17
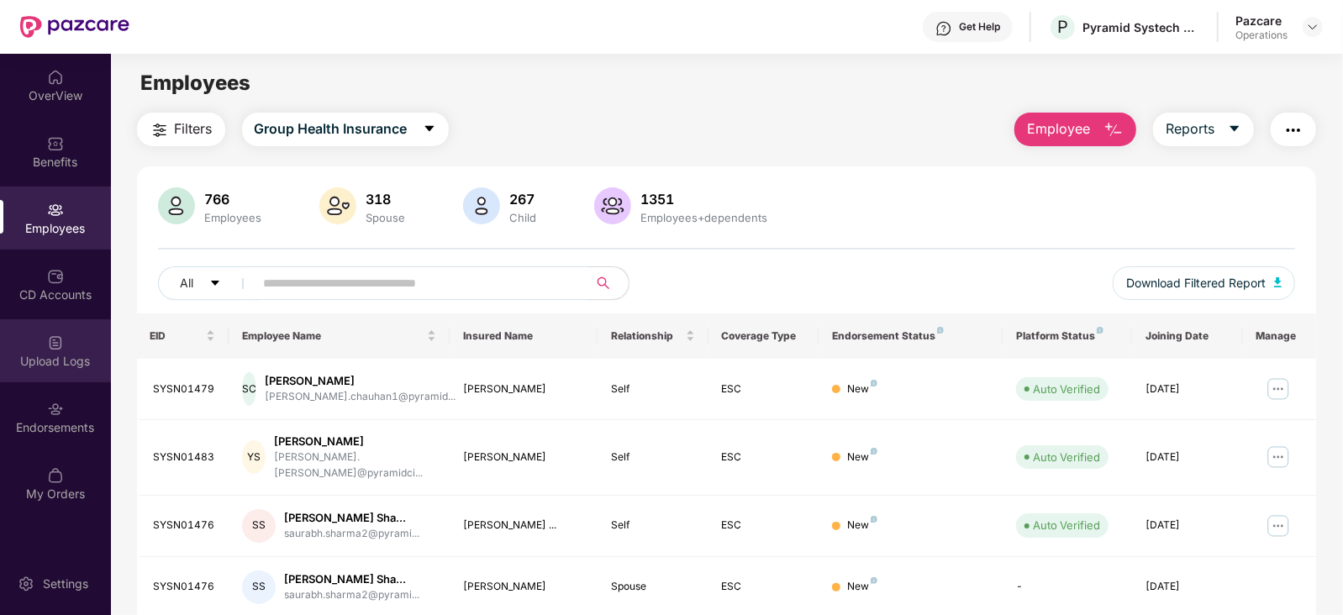
click at [35, 349] on div "Upload Logs" at bounding box center [55, 350] width 111 height 63
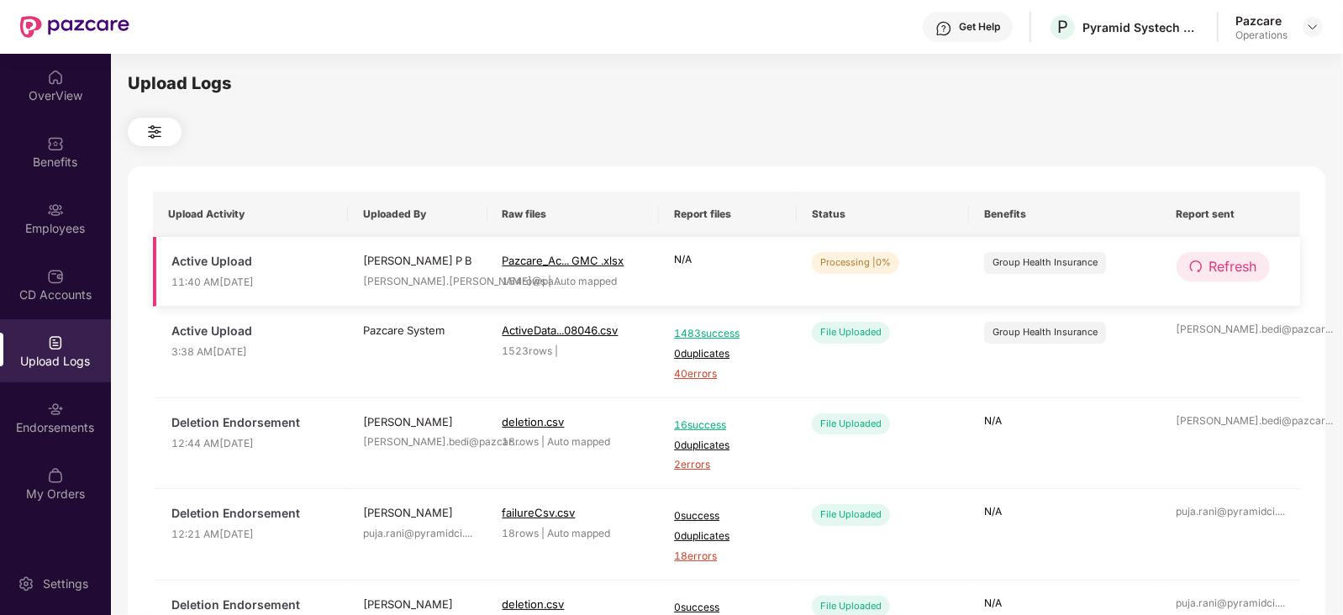
click at [1247, 278] on button "Refresh" at bounding box center [1223, 266] width 93 height 29
click at [1246, 277] on span "Refresh" at bounding box center [1235, 266] width 48 height 21
click at [1255, 264] on button "Refresh" at bounding box center [1224, 266] width 95 height 29
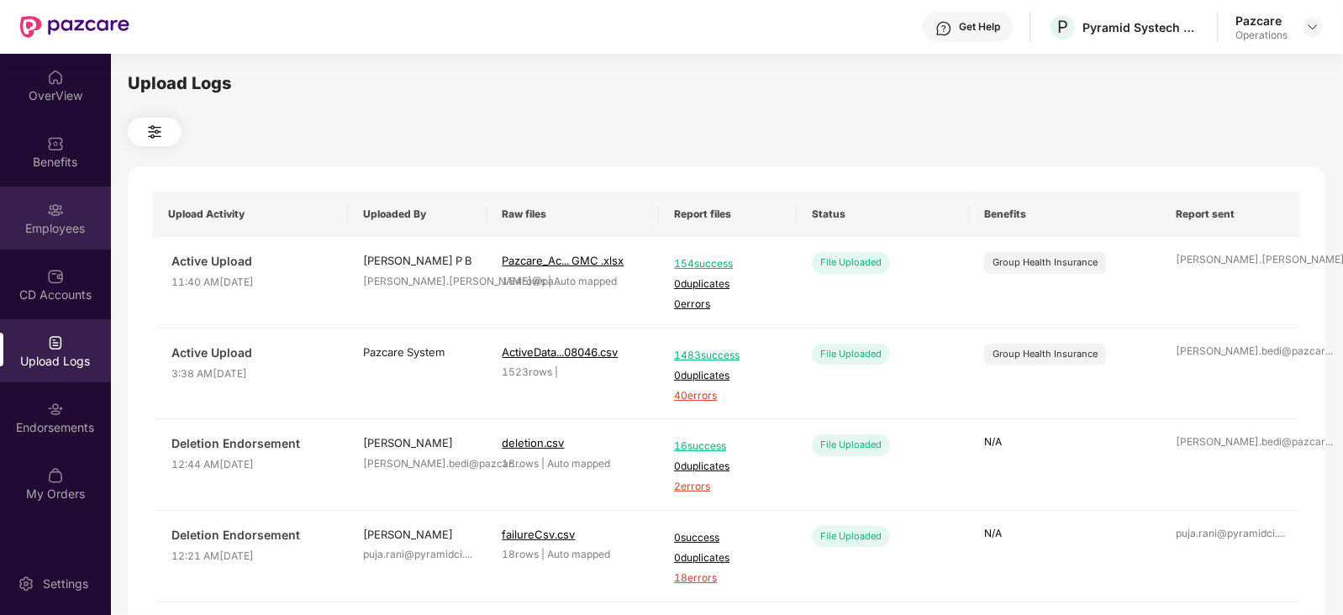
click at [41, 207] on div "Employees" at bounding box center [55, 218] width 111 height 63
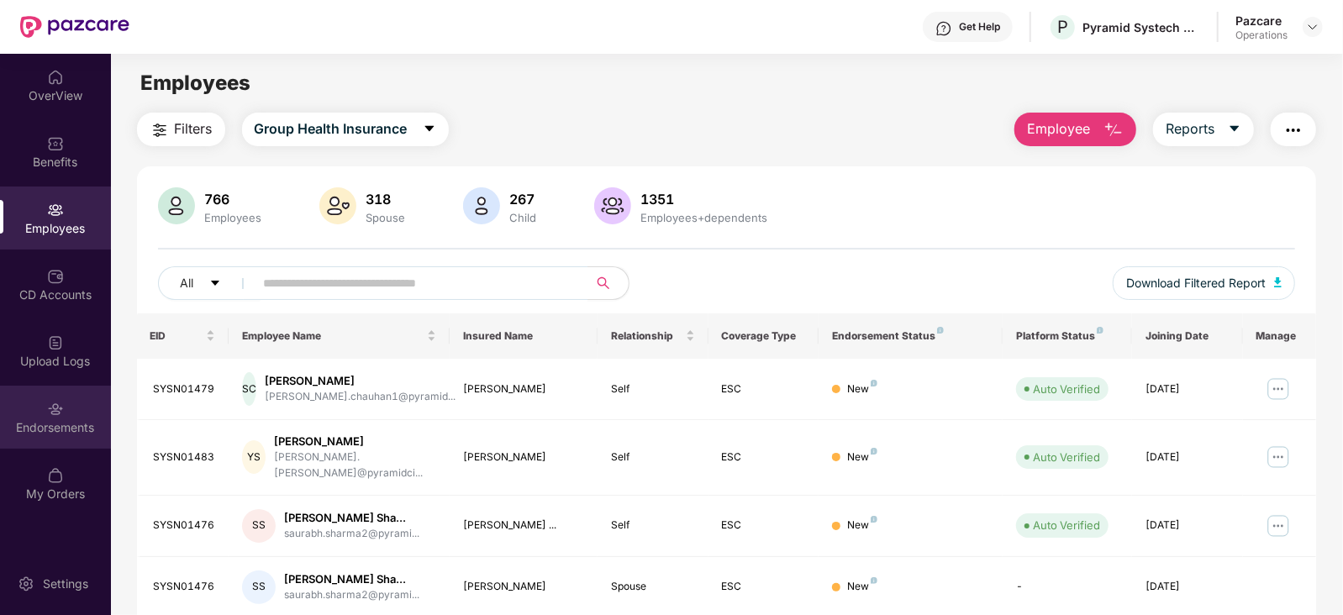
click at [51, 420] on div "Endorsements" at bounding box center [55, 428] width 111 height 17
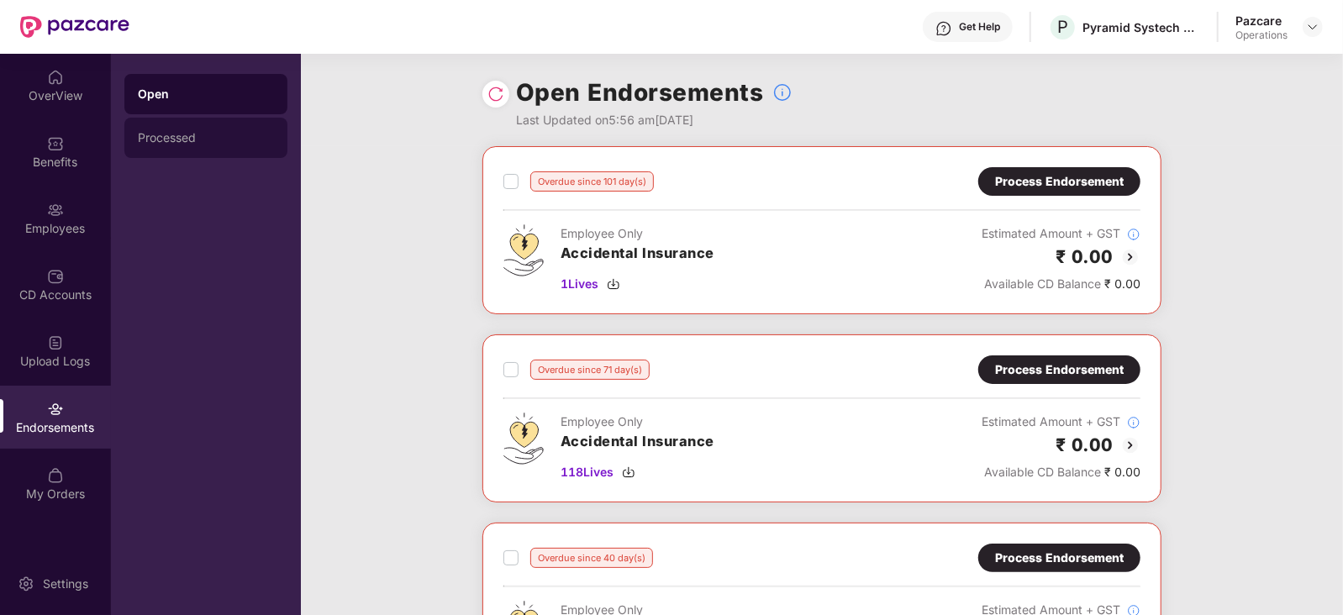
click at [176, 140] on div "Processed" at bounding box center [206, 137] width 136 height 13
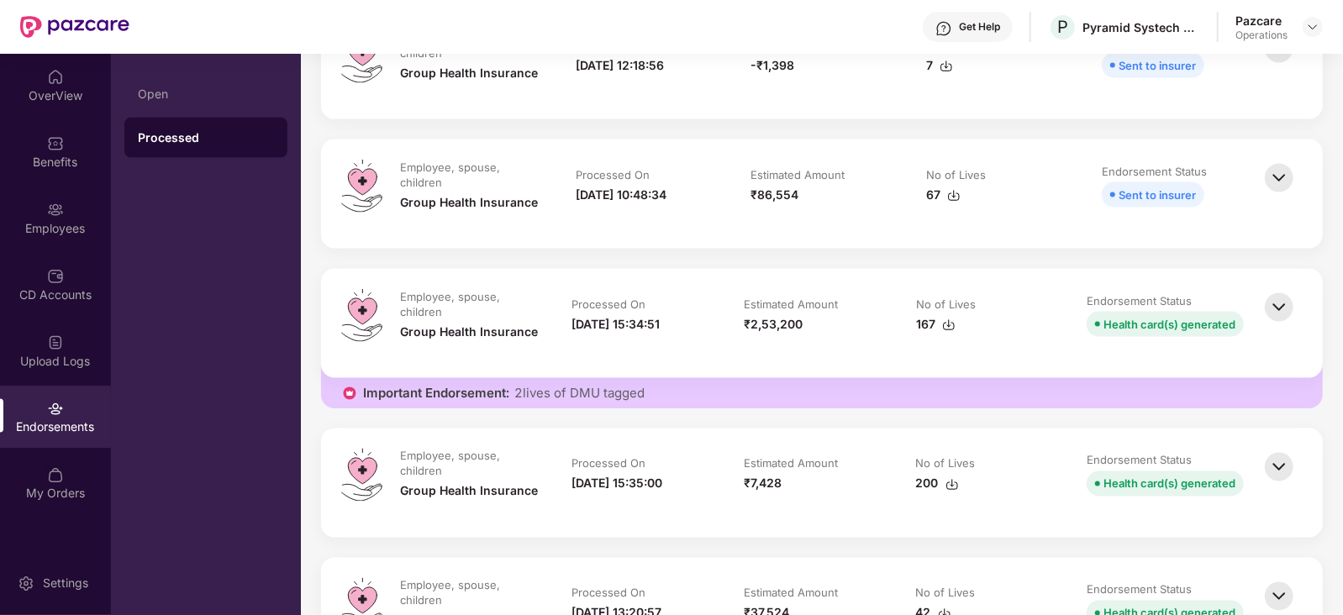
scroll to position [1787, 0]
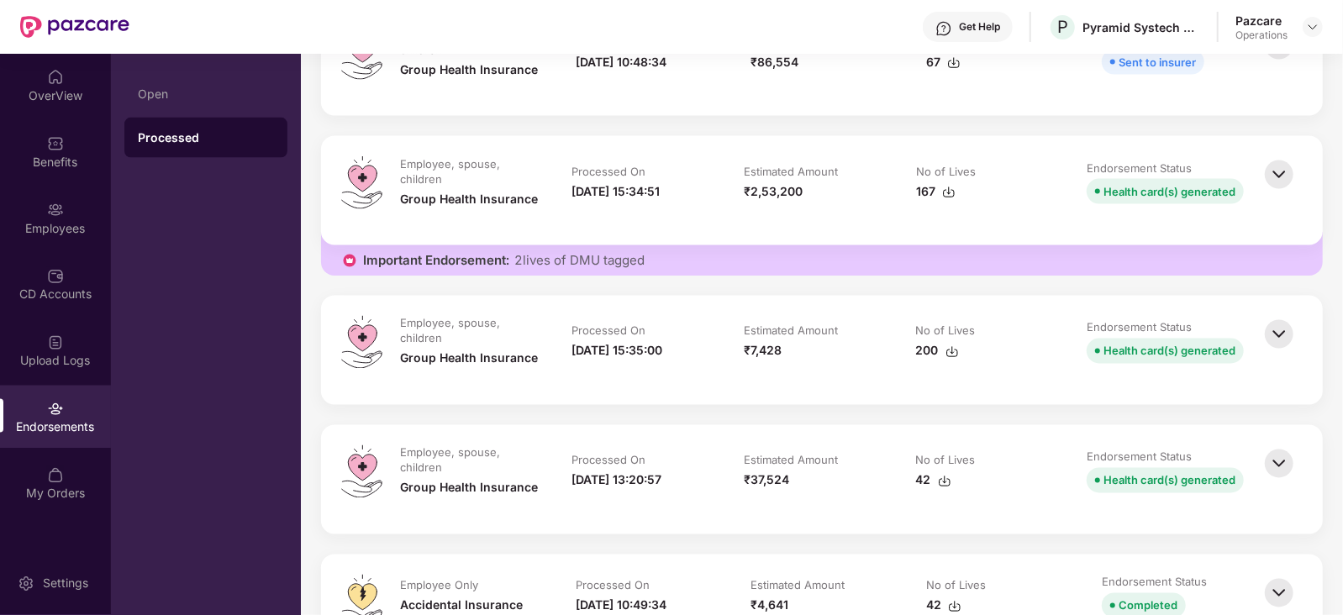
click at [1289, 341] on img at bounding box center [1279, 334] width 37 height 37
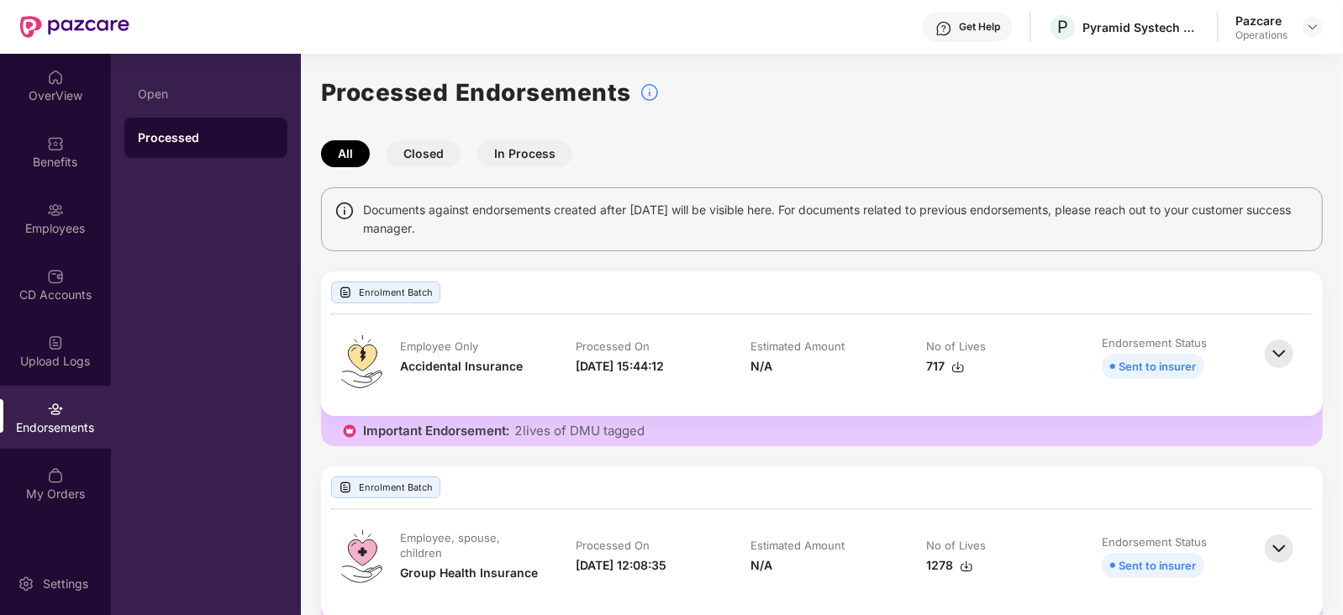
click at [1303, 33] on div at bounding box center [1313, 27] width 20 height 20
click at [1308, 28] on img at bounding box center [1312, 26] width 13 height 13
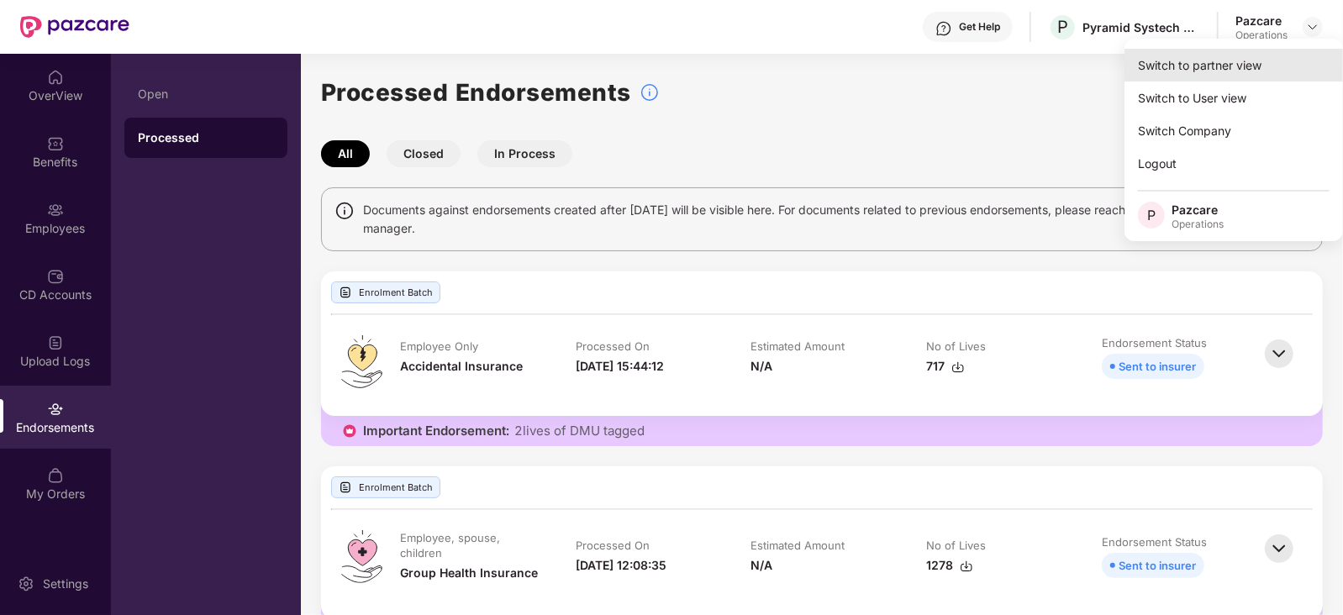
click at [1236, 64] on div "Switch to partner view" at bounding box center [1234, 65] width 219 height 33
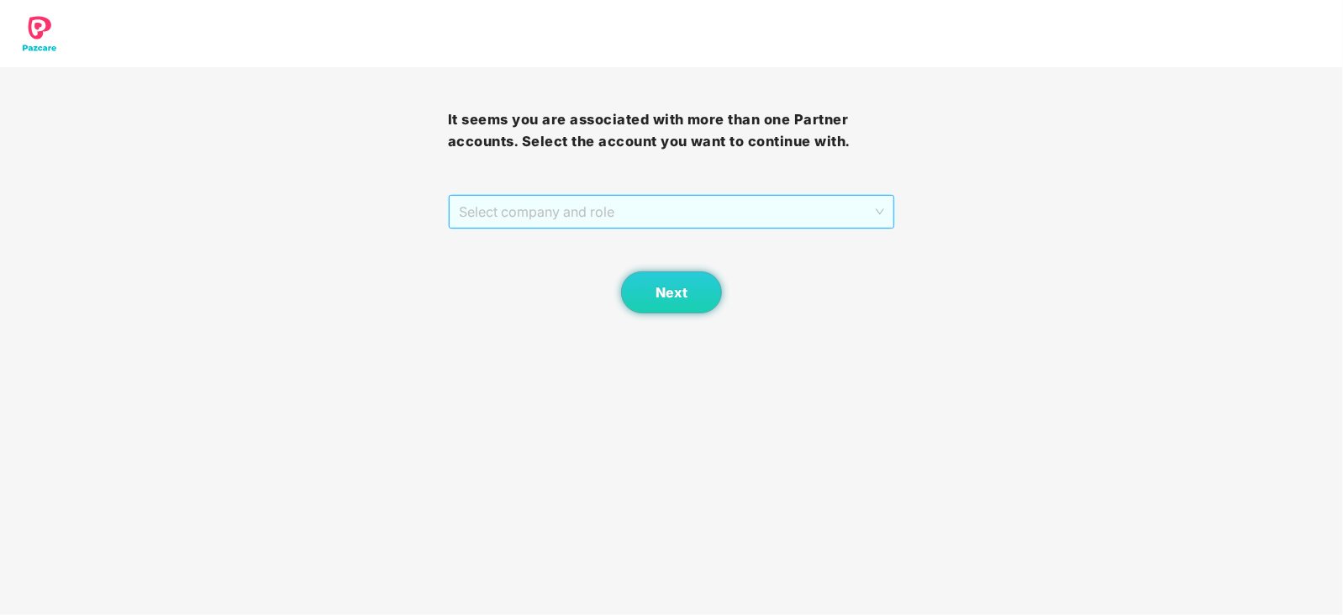
click at [621, 214] on span "Select company and role" at bounding box center [672, 212] width 426 height 32
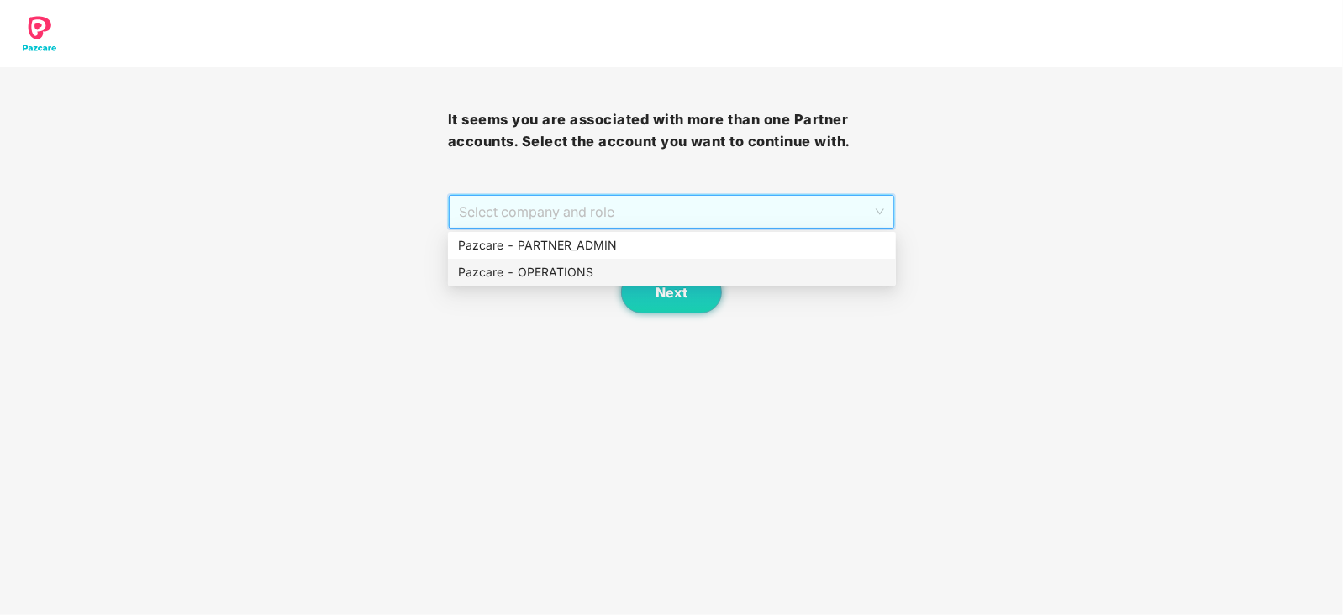
click at [550, 277] on div "Pazcare - OPERATIONS" at bounding box center [672, 272] width 428 height 18
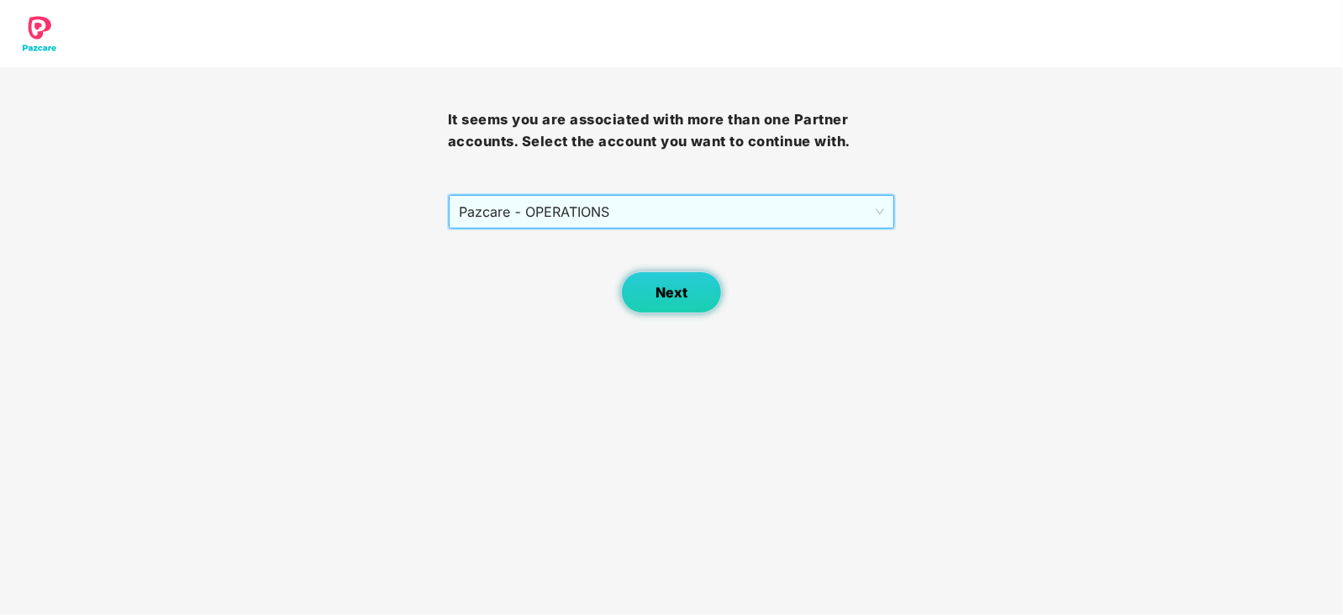
click at [658, 292] on span "Next" at bounding box center [672, 293] width 32 height 16
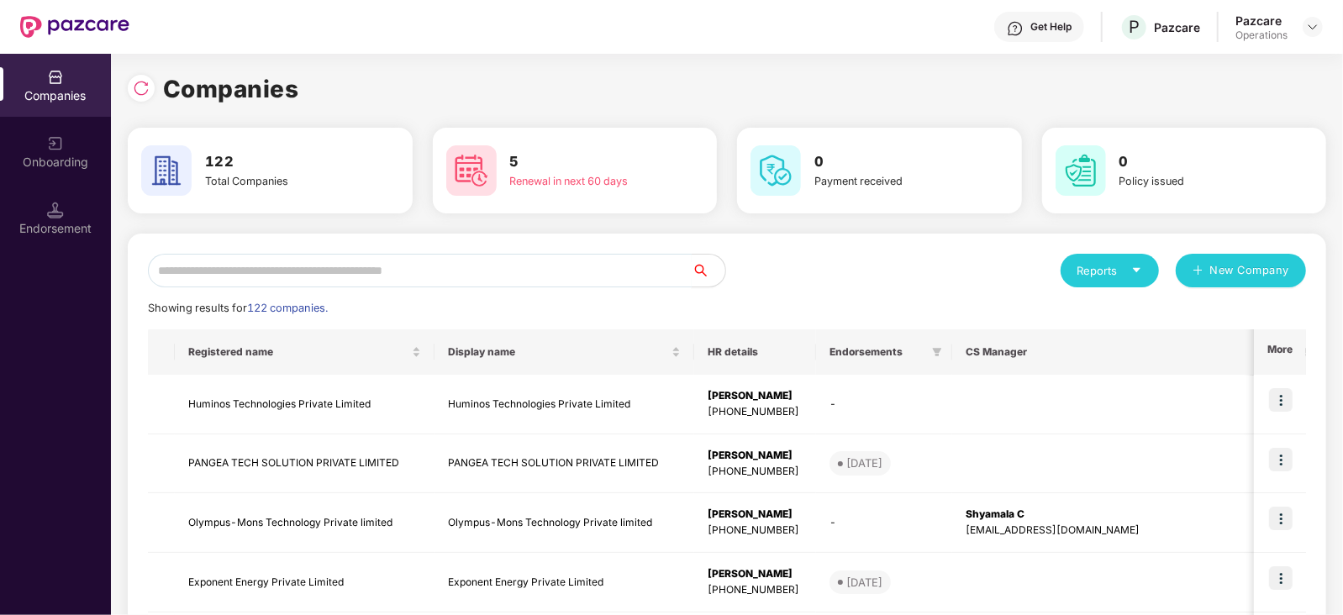
click at [279, 267] on input "text" at bounding box center [420, 271] width 544 height 34
paste input "**********"
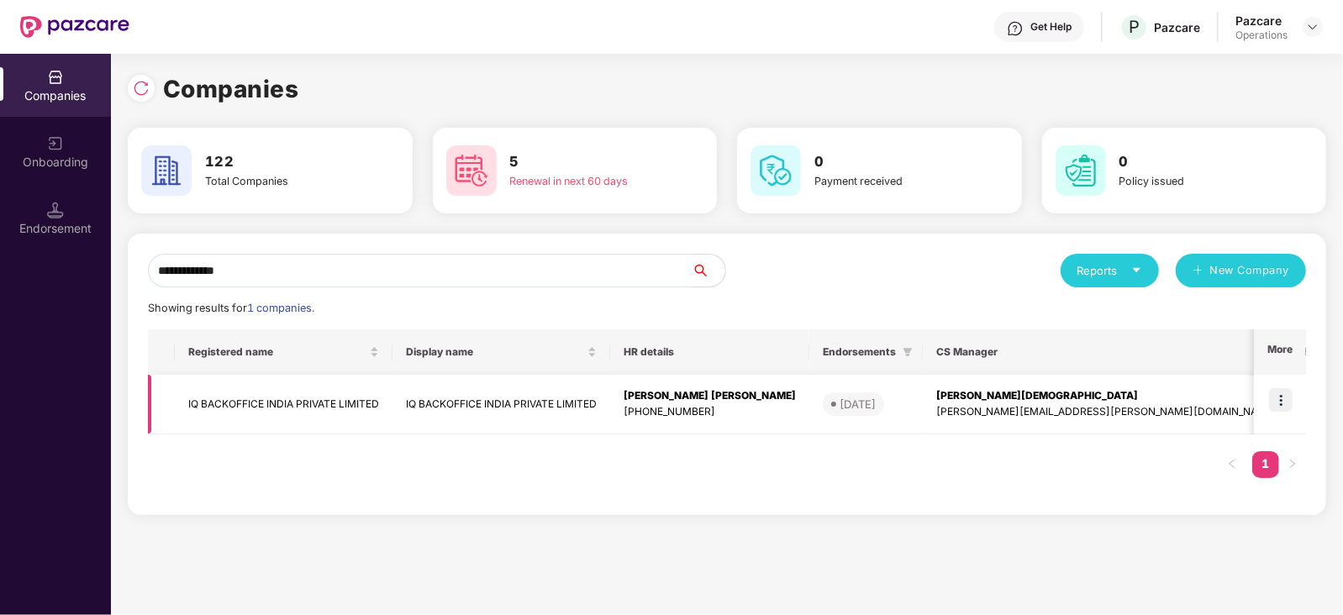
type input "**********"
click at [274, 407] on td "IQ BACKOFFICE INDIA PRIVATE LIMITED" at bounding box center [284, 405] width 218 height 60
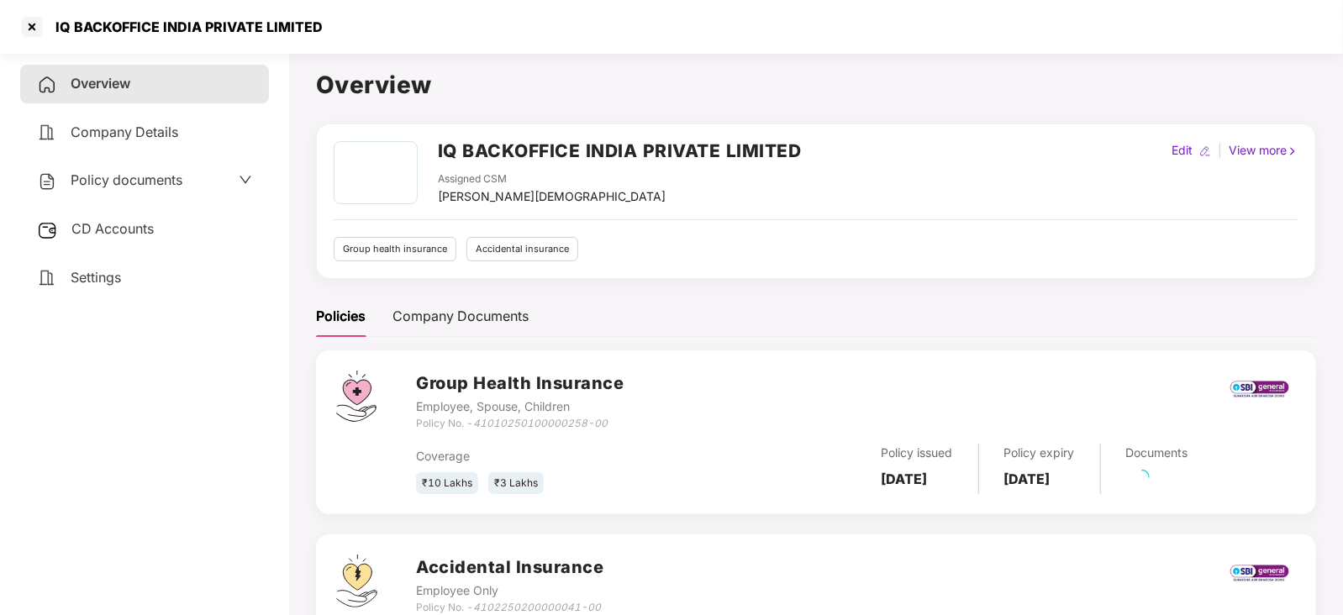
click at [108, 196] on div "Policy documents" at bounding box center [144, 180] width 249 height 39
click at [107, 182] on span "Policy documents" at bounding box center [127, 180] width 112 height 17
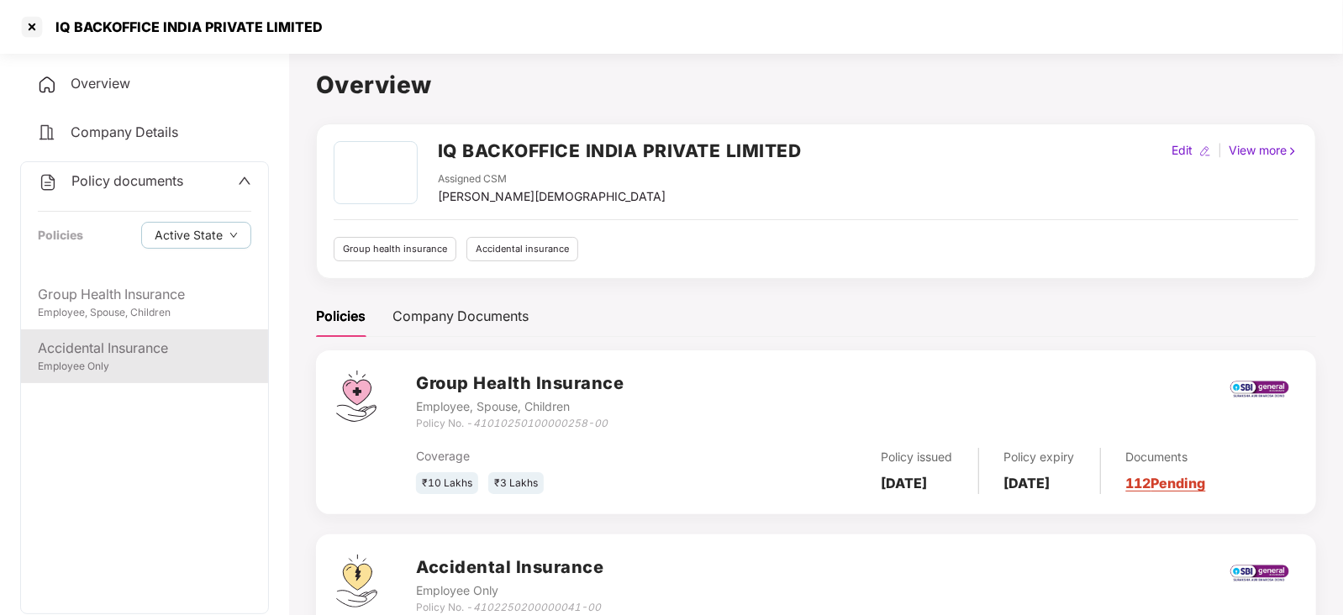
click at [134, 351] on div "Accidental Insurance" at bounding box center [145, 348] width 214 height 21
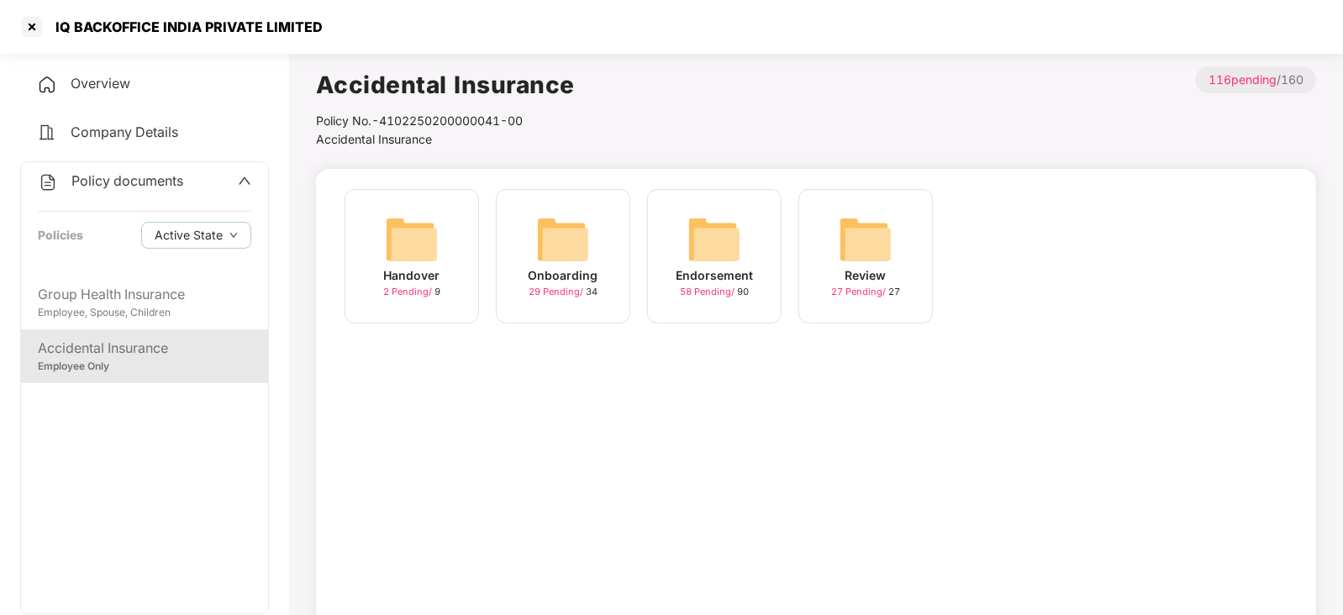
click at [702, 243] on img at bounding box center [715, 240] width 54 height 54
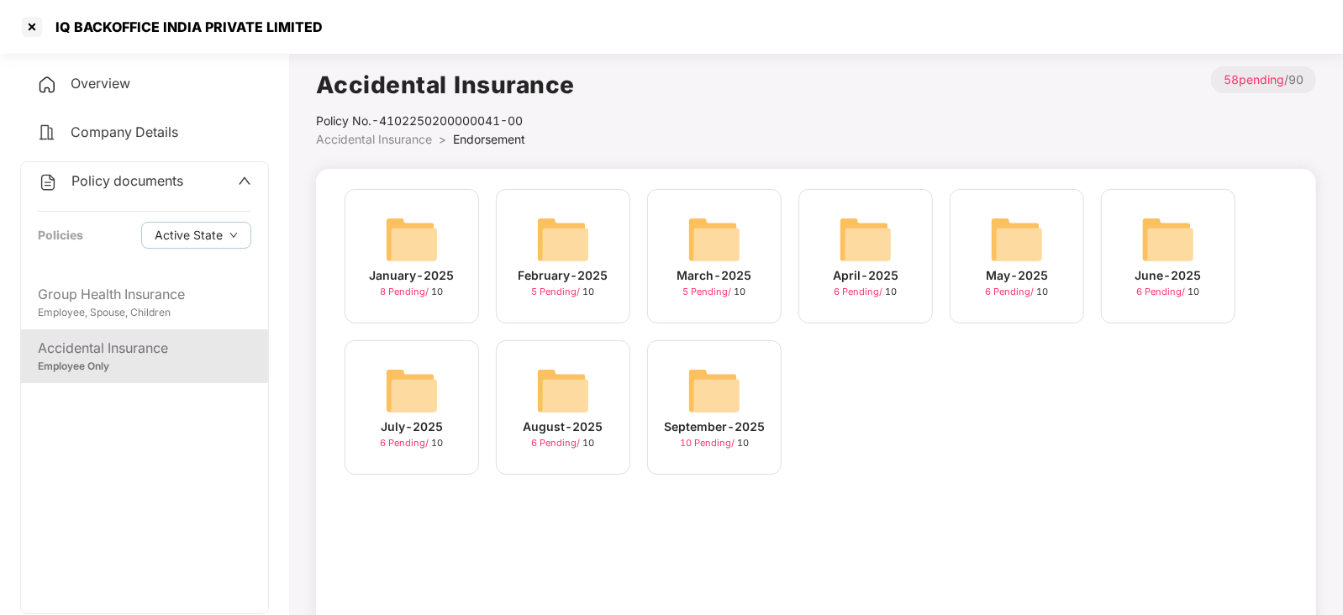
click at [727, 390] on img at bounding box center [715, 391] width 54 height 54
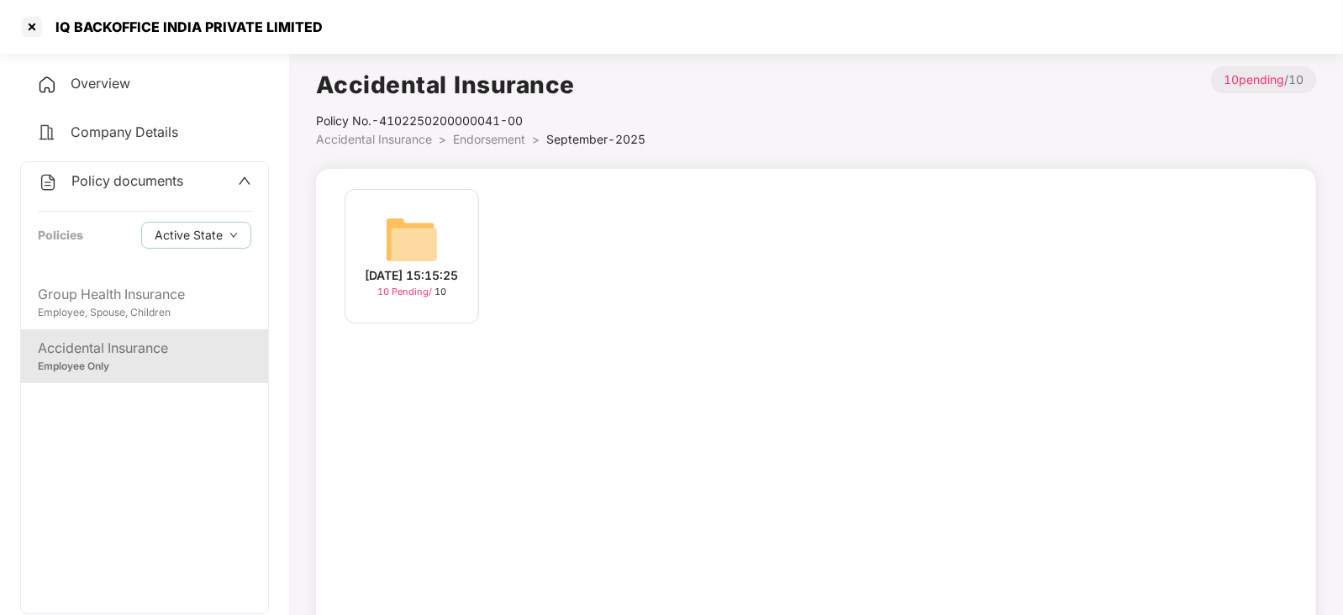
click at [421, 244] on img at bounding box center [412, 240] width 54 height 54
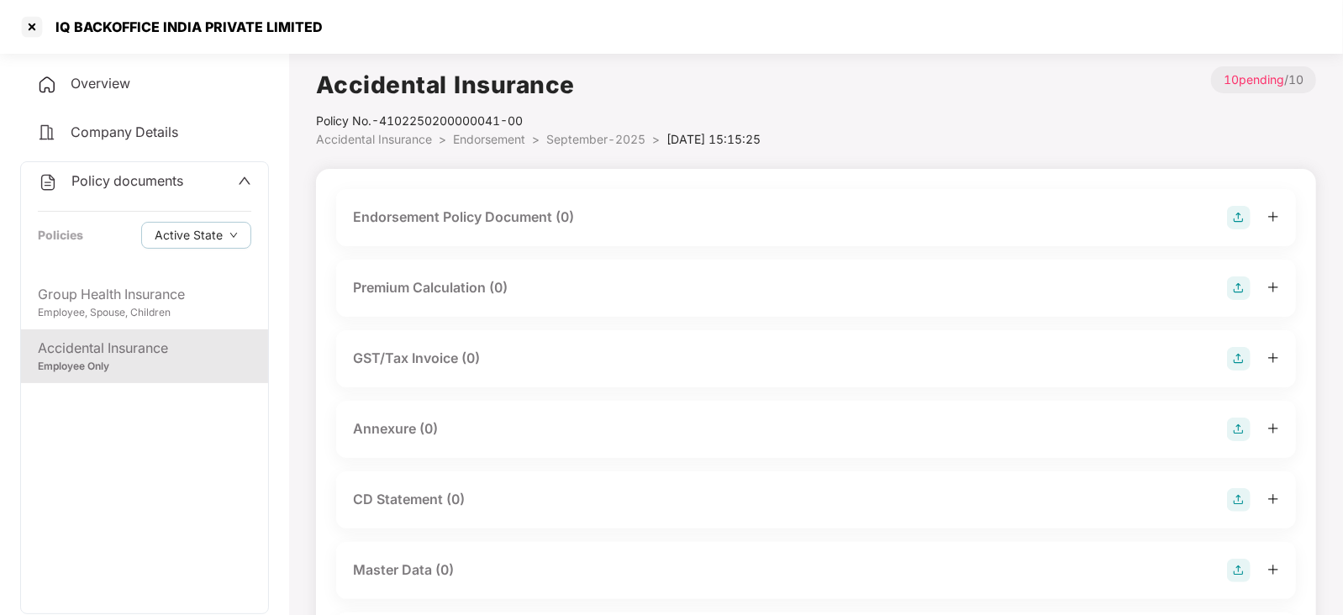
click at [1238, 212] on img at bounding box center [1239, 218] width 24 height 24
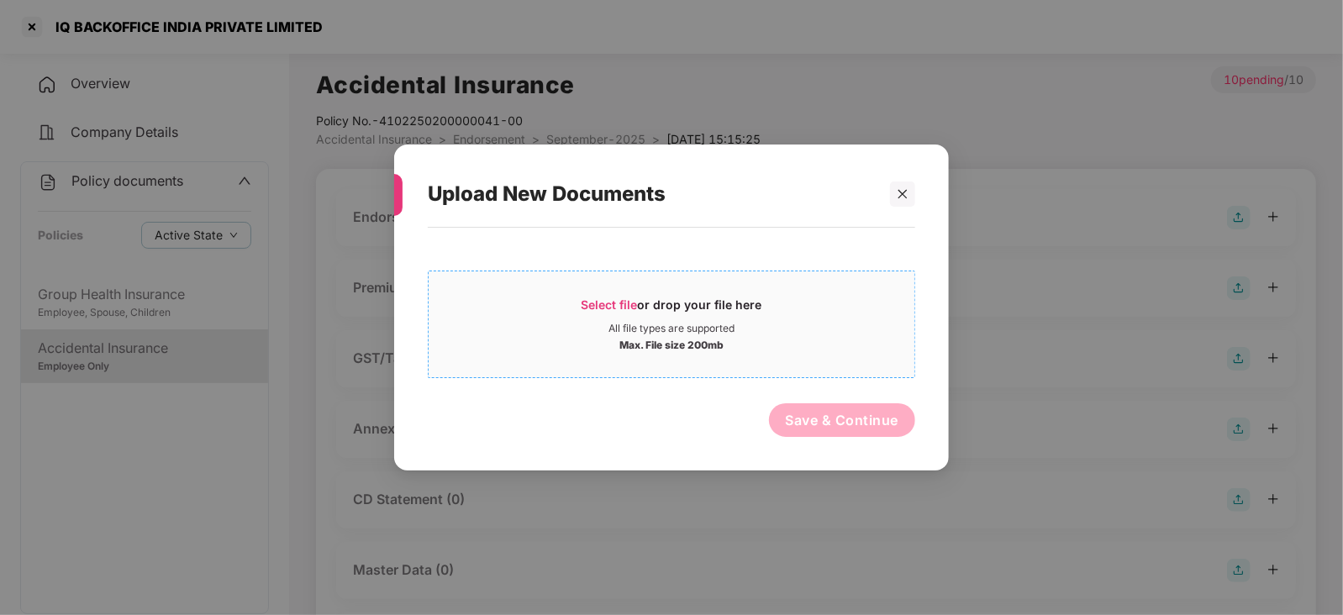
click at [590, 309] on span "Select file" at bounding box center [610, 305] width 56 height 14
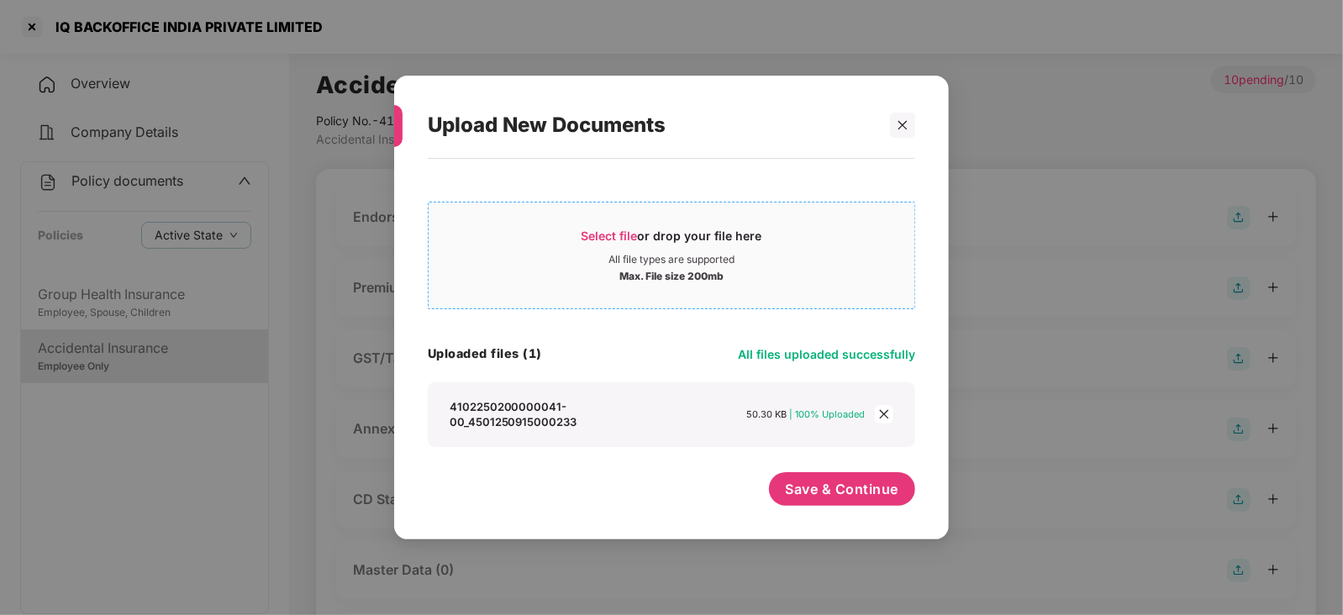
click at [618, 229] on span "Select file" at bounding box center [610, 236] width 56 height 14
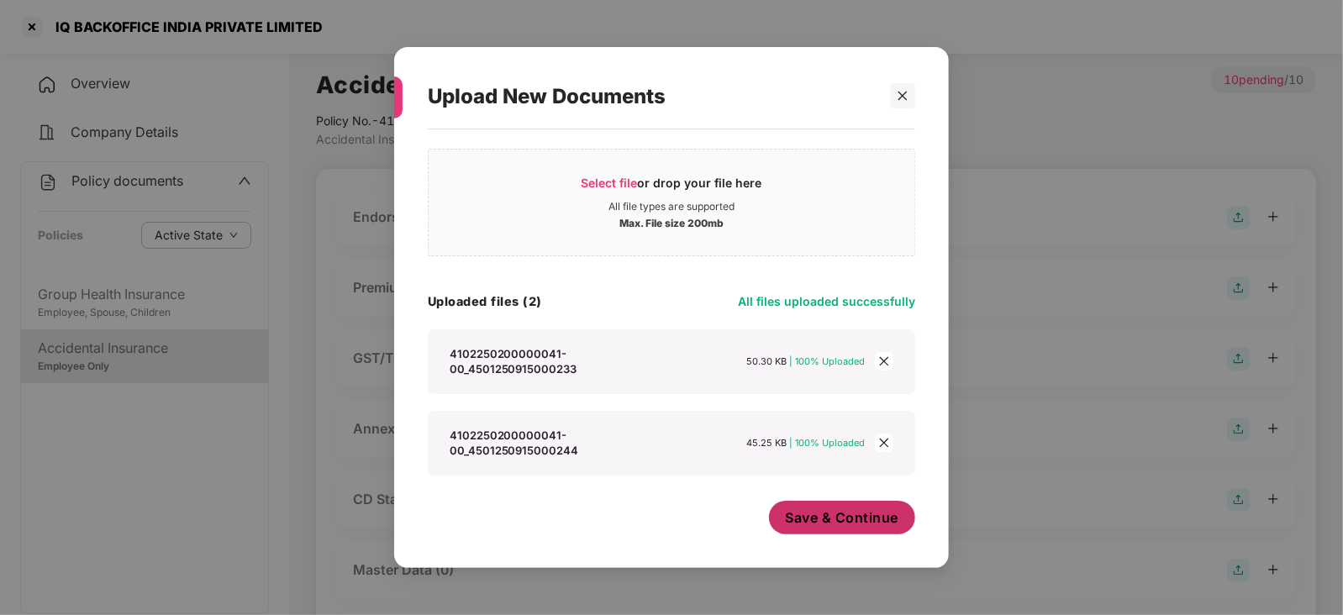
scroll to position [23, 0]
click at [821, 522] on span "Save & Continue" at bounding box center [842, 518] width 113 height 18
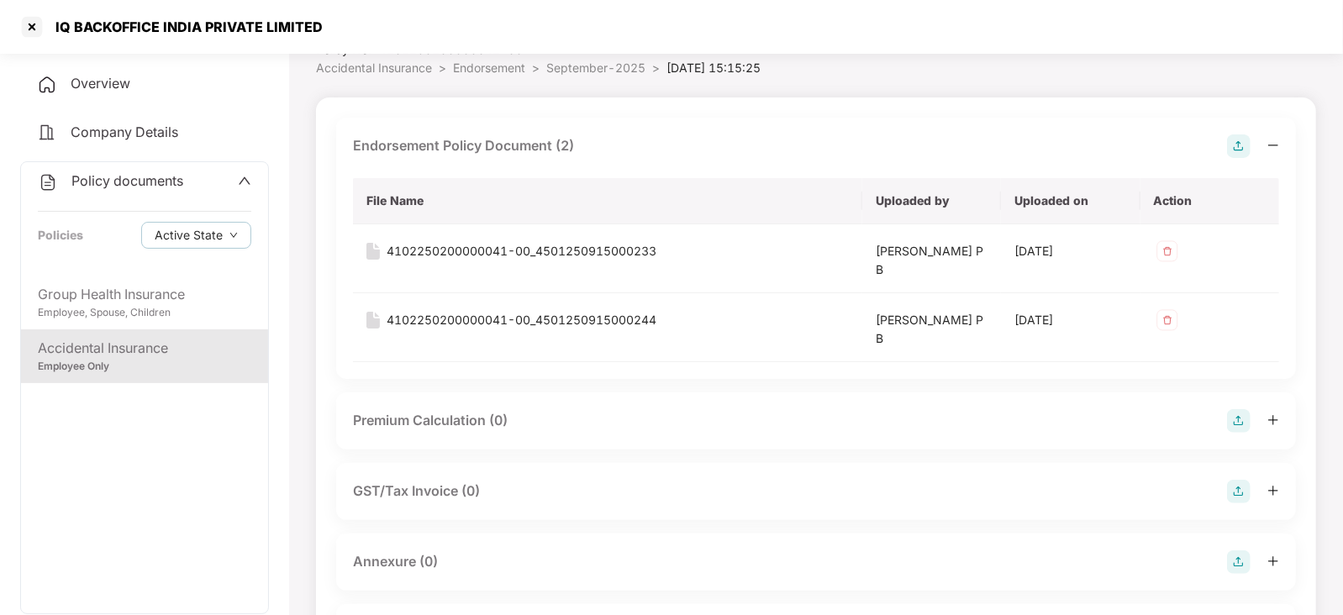
scroll to position [104, 0]
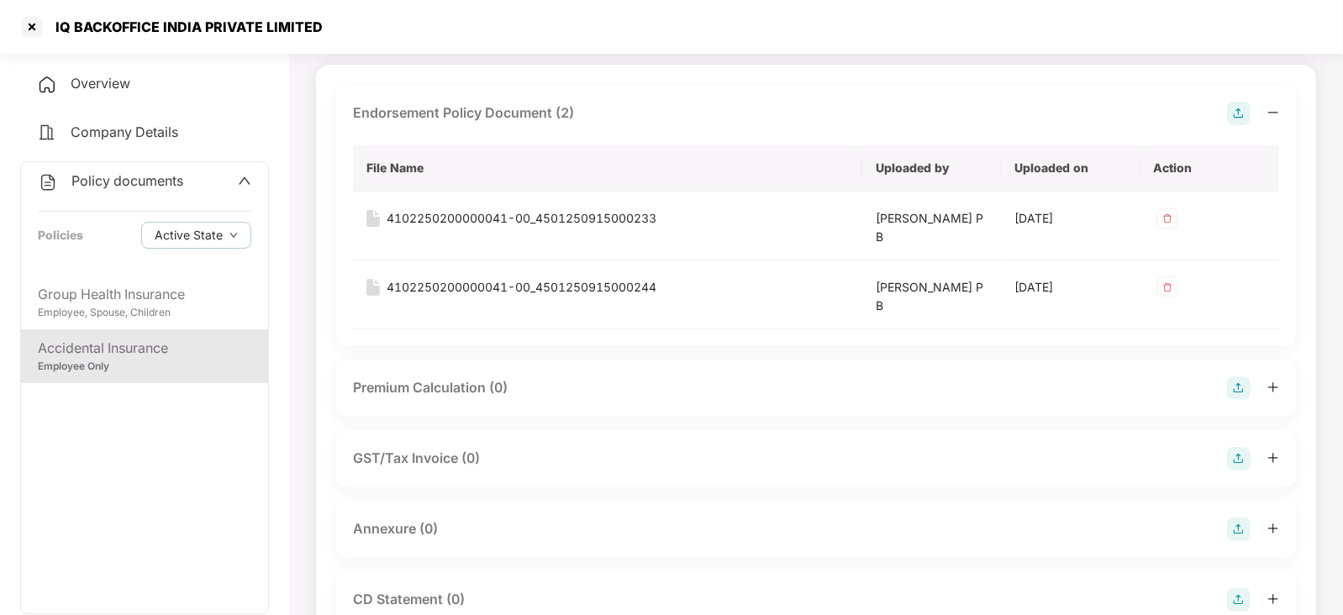
click at [1241, 390] on img at bounding box center [1239, 389] width 24 height 24
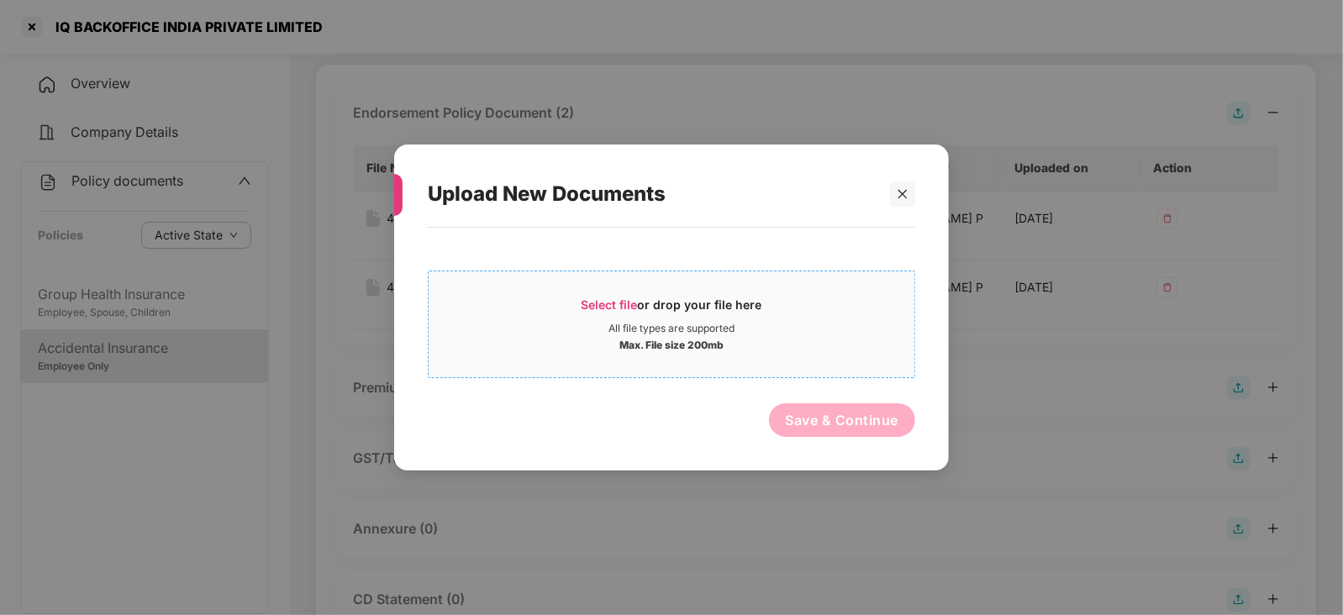
click at [599, 293] on span "Select file or drop your file here All file types are supported Max. File size …" at bounding box center [672, 324] width 486 height 81
click at [901, 195] on icon "close" at bounding box center [903, 193] width 9 height 9
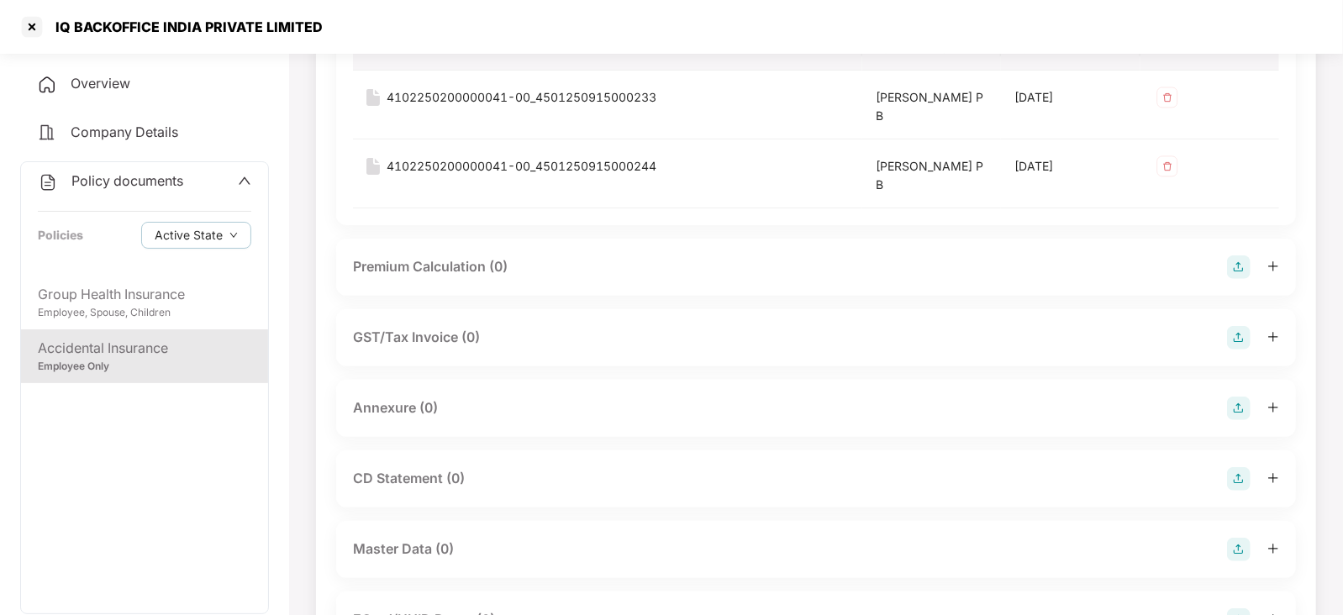
scroll to position [420, 0]
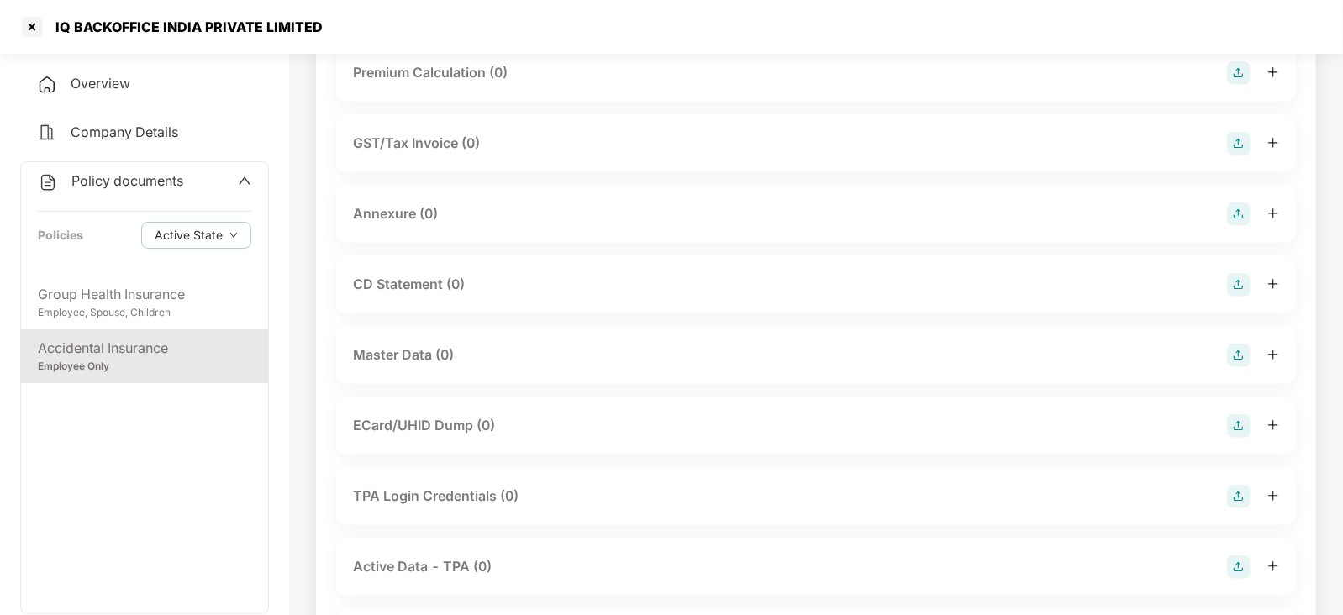
click at [1236, 220] on img at bounding box center [1239, 215] width 24 height 24
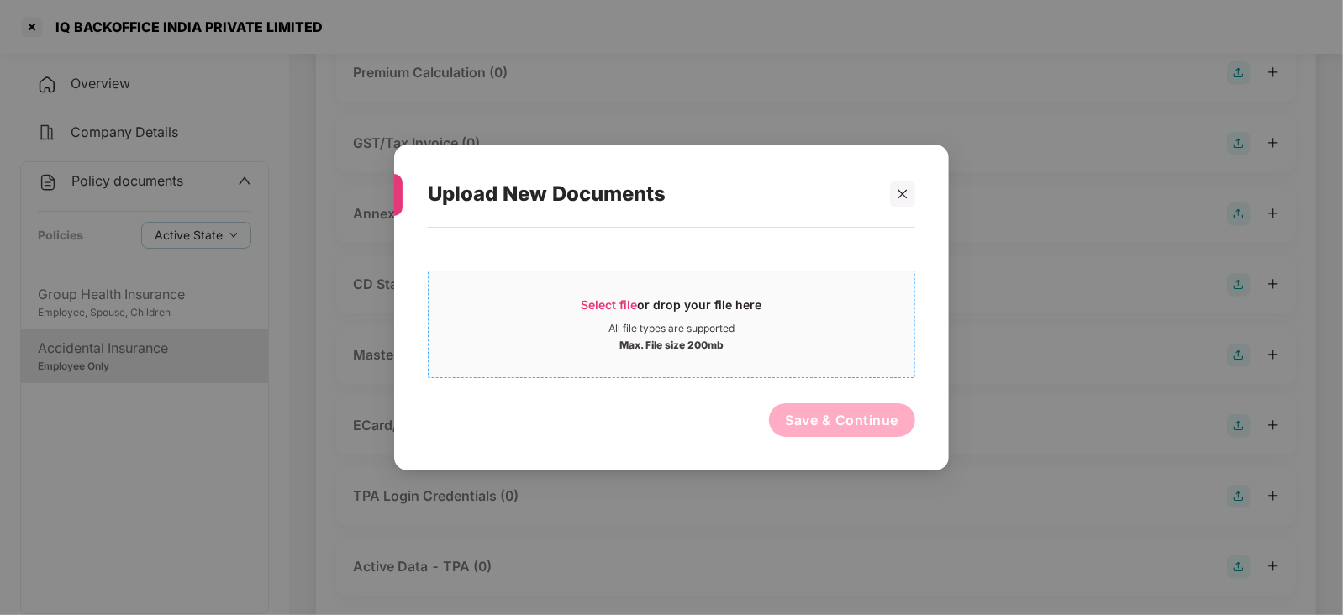
click at [632, 309] on span "Select file" at bounding box center [610, 305] width 56 height 14
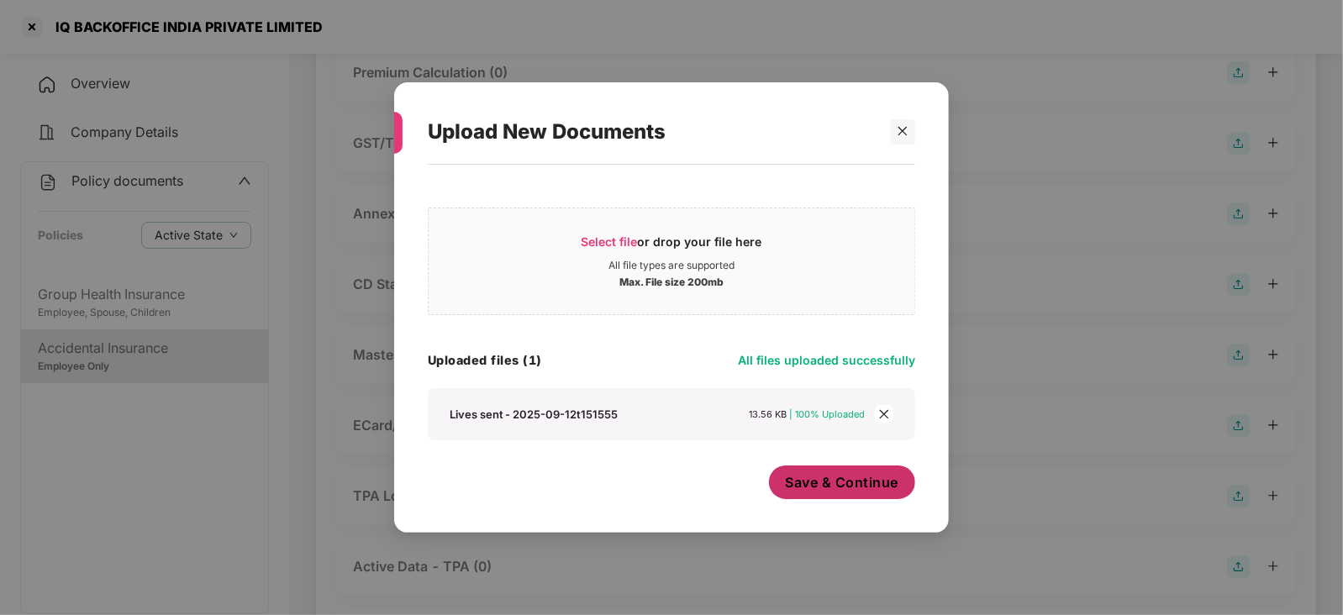
click at [823, 495] on button "Save & Continue" at bounding box center [842, 483] width 147 height 34
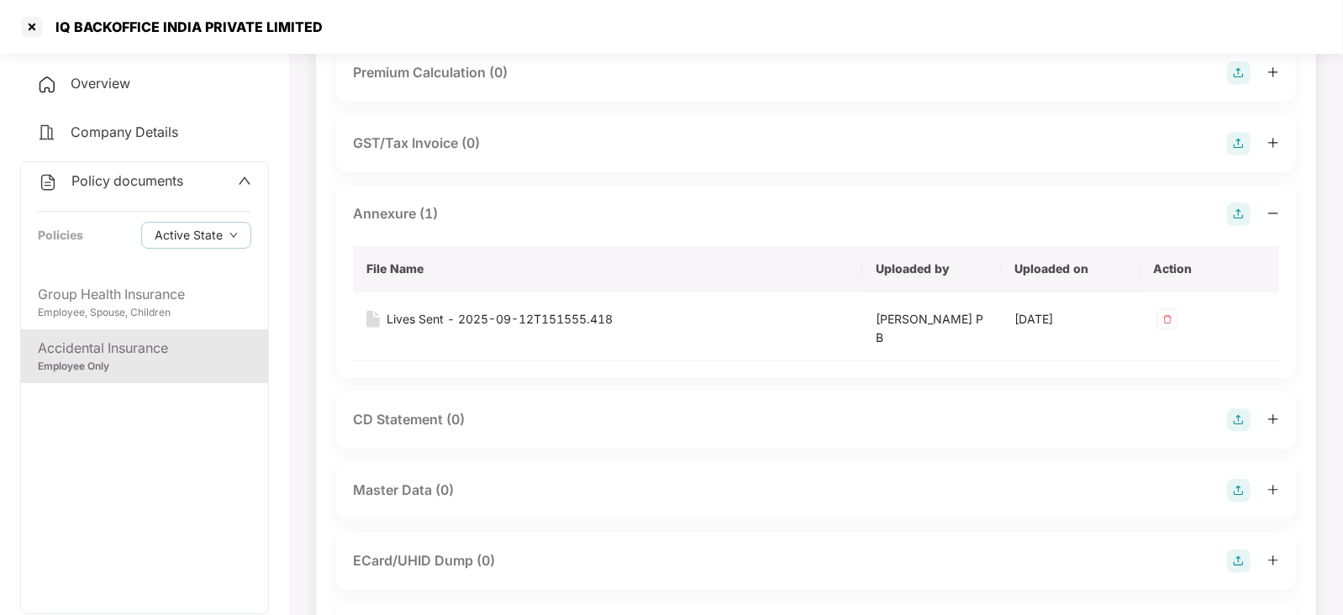
scroll to position [525, 0]
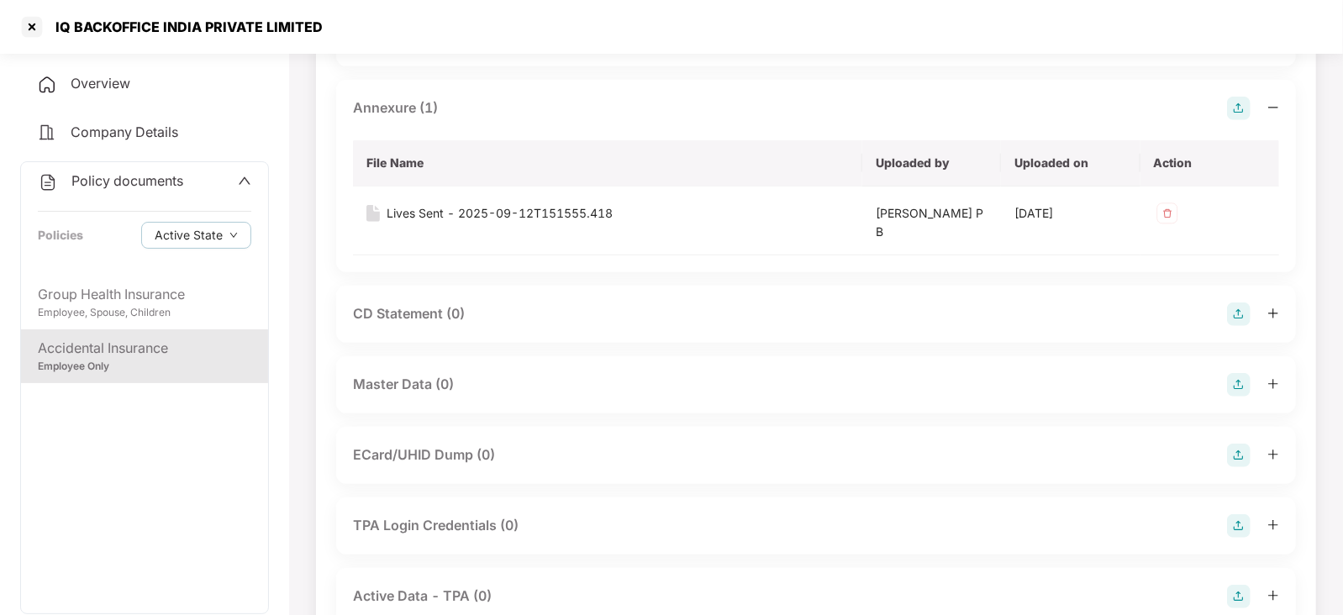
click at [1240, 373] on img at bounding box center [1239, 385] width 24 height 24
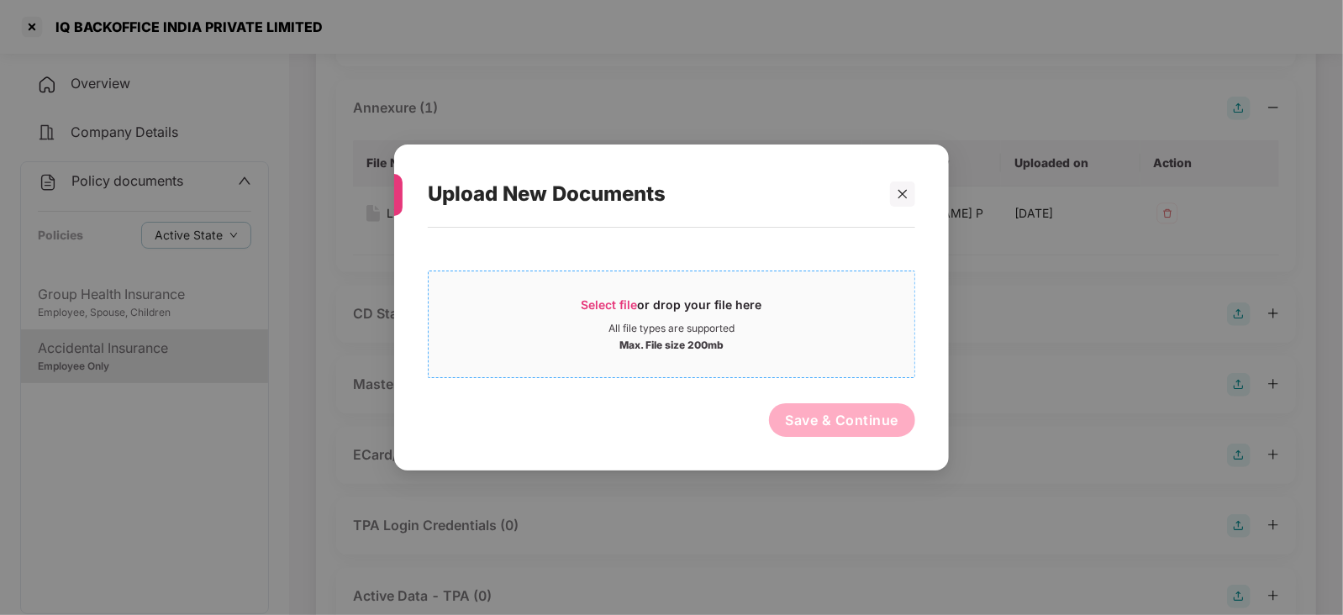
click at [620, 311] on div "Select file or drop your file here" at bounding box center [672, 309] width 181 height 25
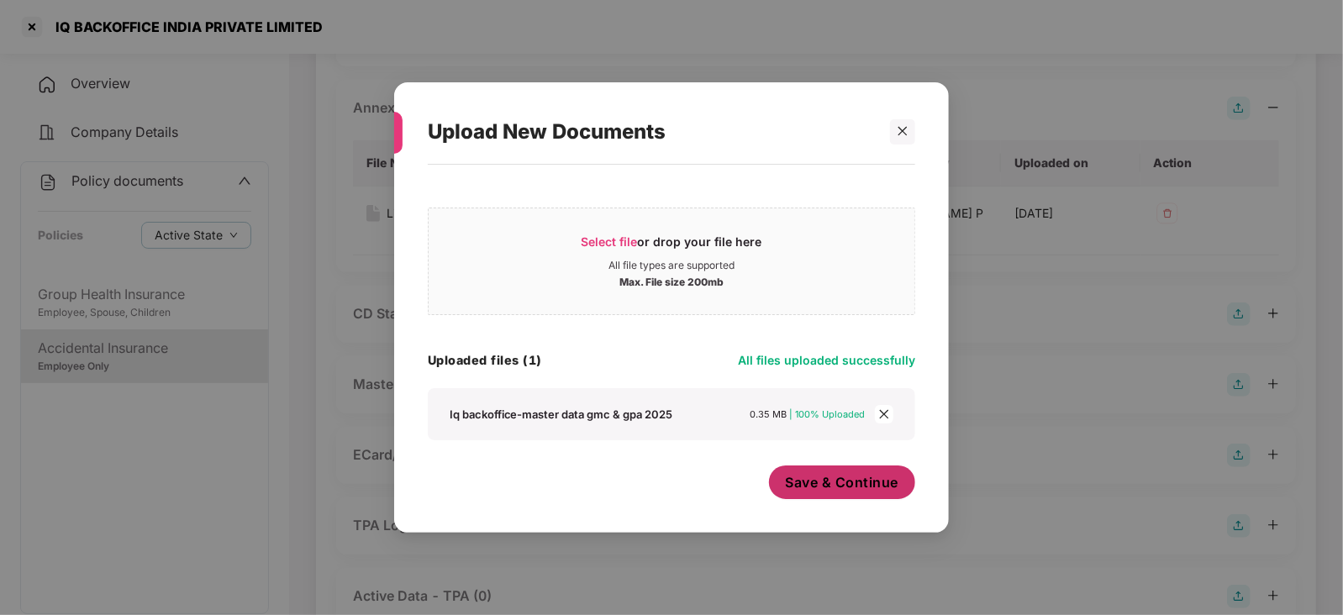
click at [863, 473] on span "Save & Continue" at bounding box center [842, 482] width 113 height 18
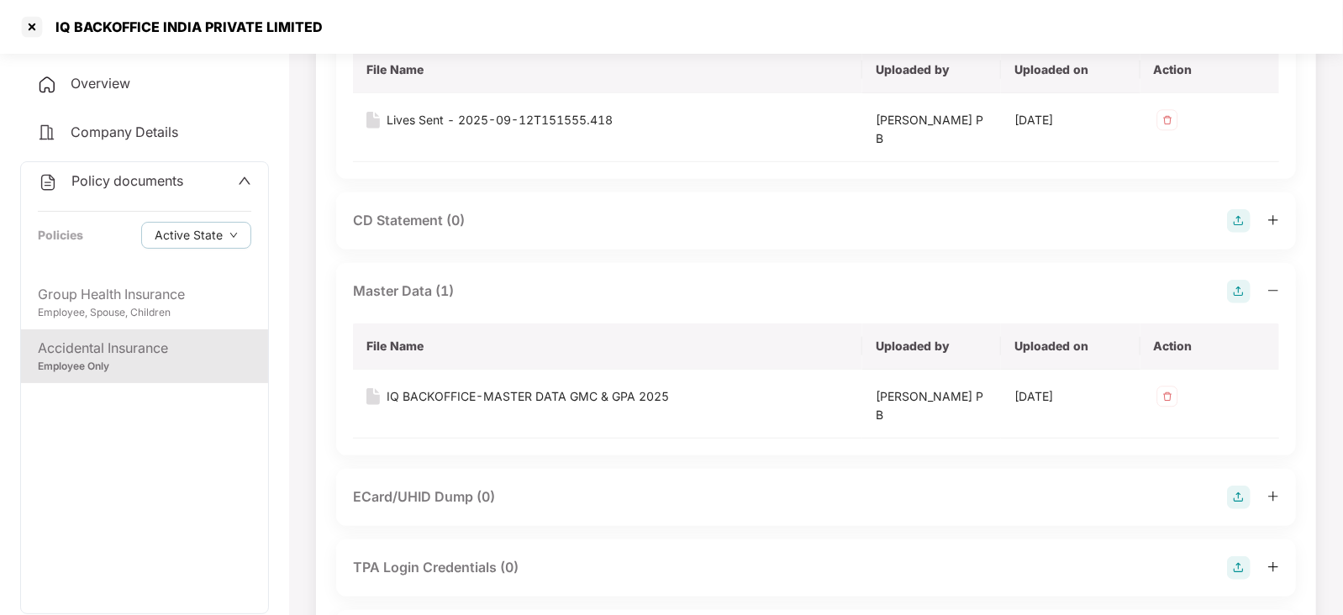
scroll to position [631, 0]
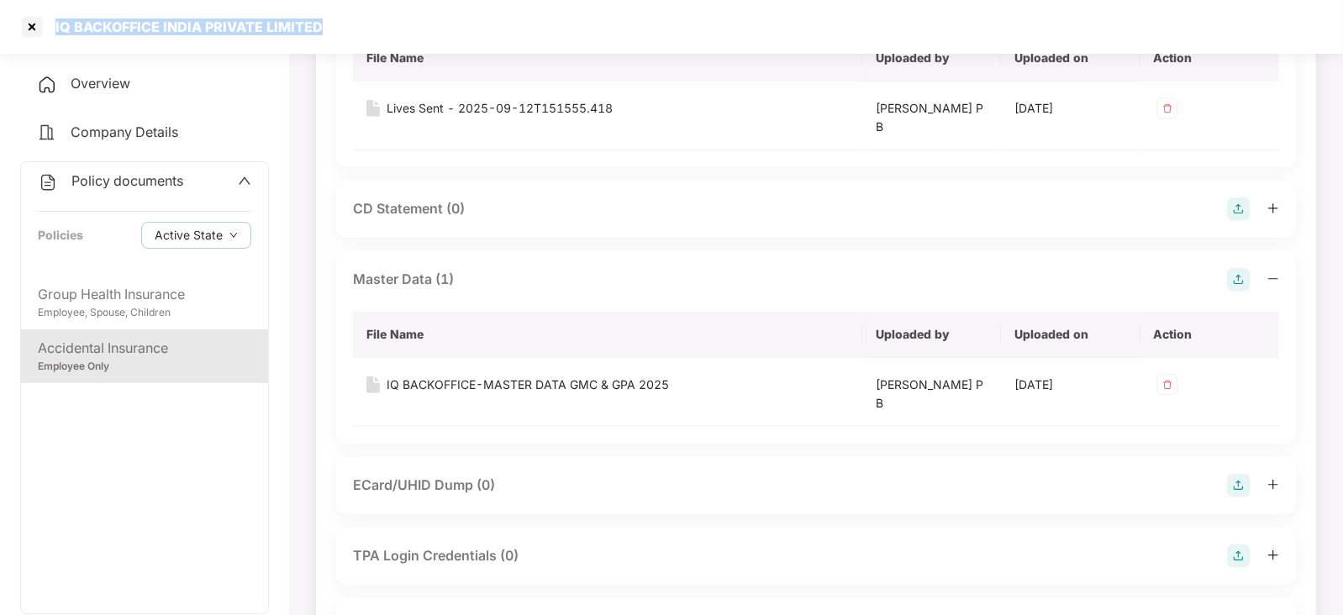
drag, startPoint x: 55, startPoint y: 21, endPoint x: 371, endPoint y: 36, distance: 316.5
click at [371, 36] on div "IQ BACKOFFICE INDIA PRIVATE LIMITED" at bounding box center [671, 27] width 1343 height 54
copy div "IQ BACKOFFICE INDIA PRIVATE LIMITED"
click at [45, 31] on div "IQ BACKOFFICE INDIA PRIVATE LIMITED" at bounding box center [183, 26] width 277 height 17
click at [32, 27] on div at bounding box center [31, 26] width 27 height 27
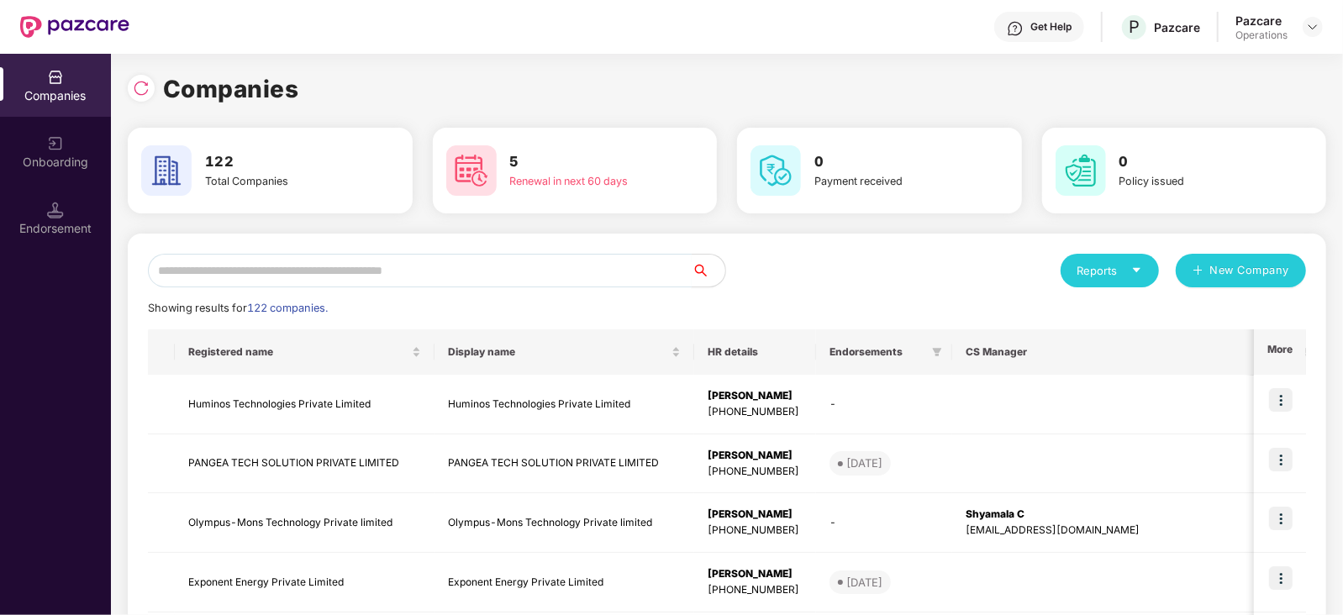
click at [399, 278] on input "text" at bounding box center [420, 271] width 544 height 34
paste input "**********"
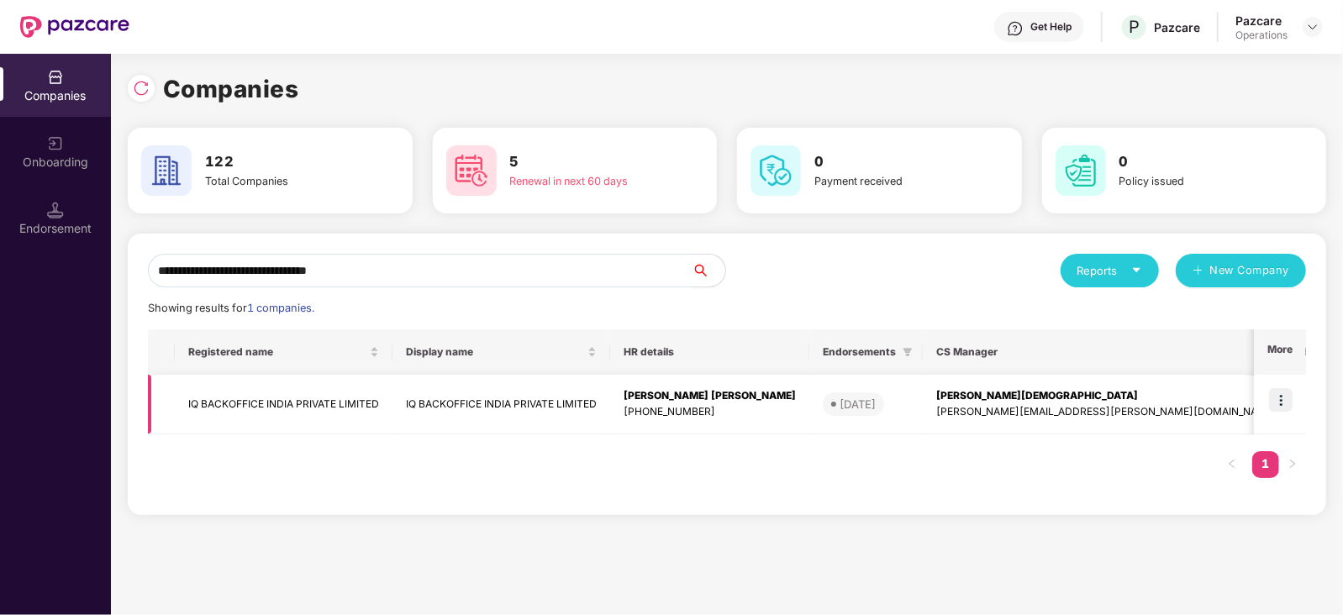
type input "**********"
click at [1286, 391] on img at bounding box center [1281, 400] width 24 height 24
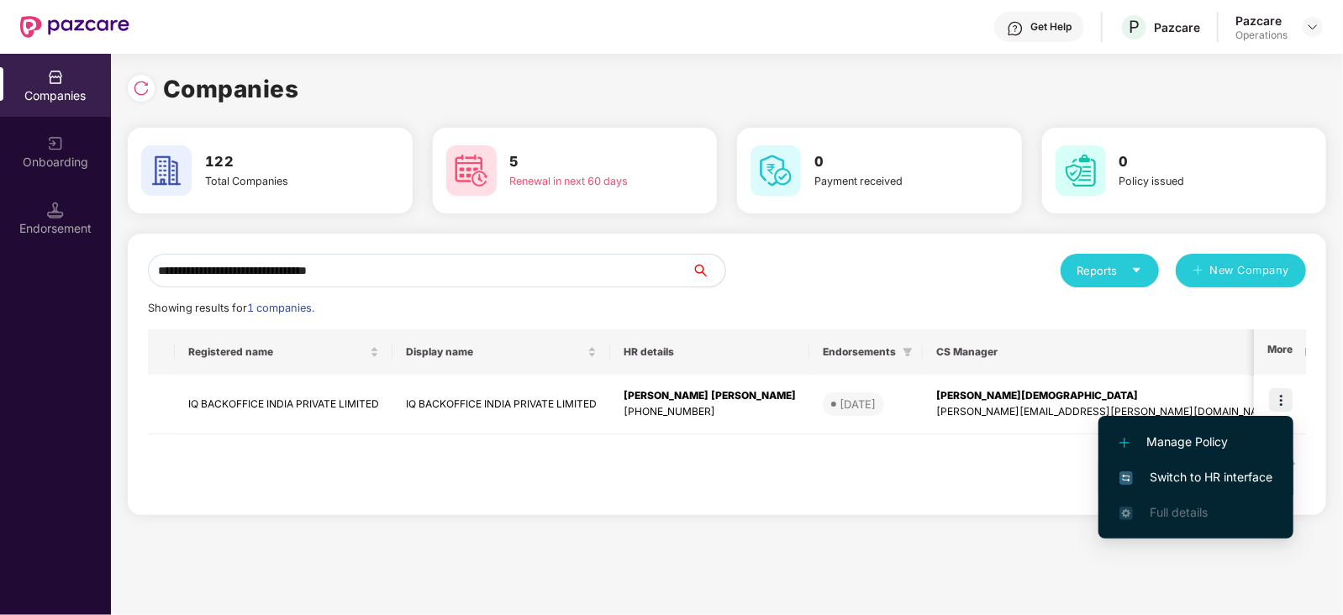
click at [1248, 481] on span "Switch to HR interface" at bounding box center [1196, 477] width 153 height 18
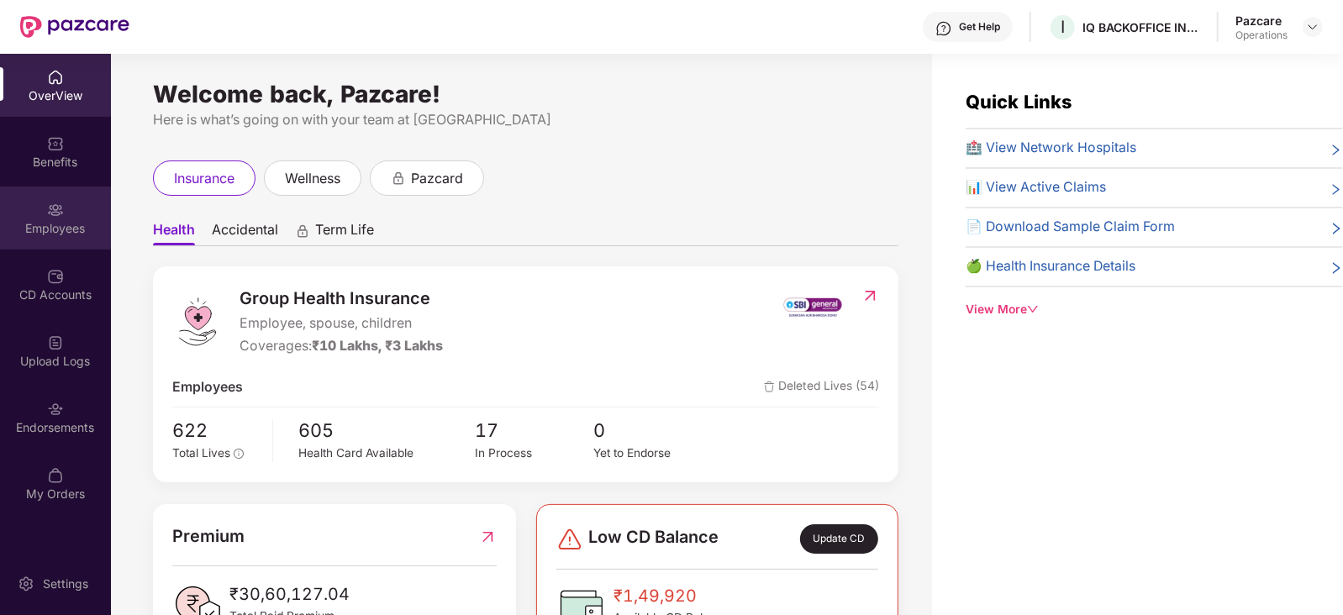
click at [34, 224] on div "Employees" at bounding box center [55, 228] width 111 height 17
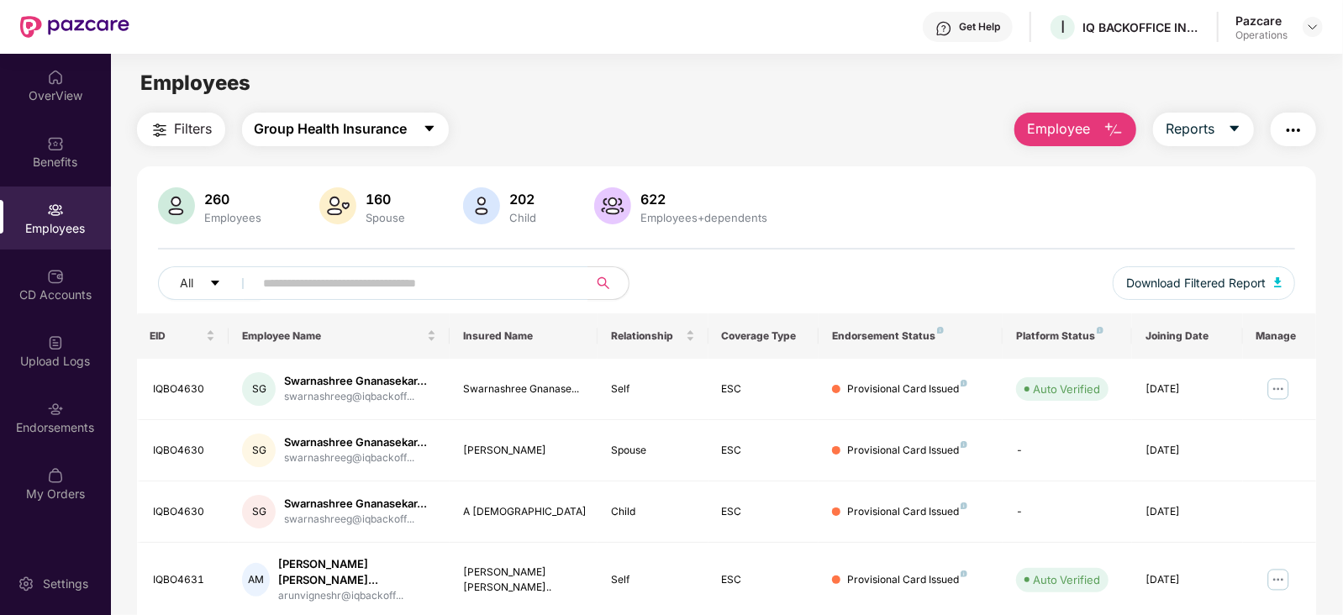
click at [328, 113] on button "Group Health Insurance" at bounding box center [345, 130] width 207 height 34
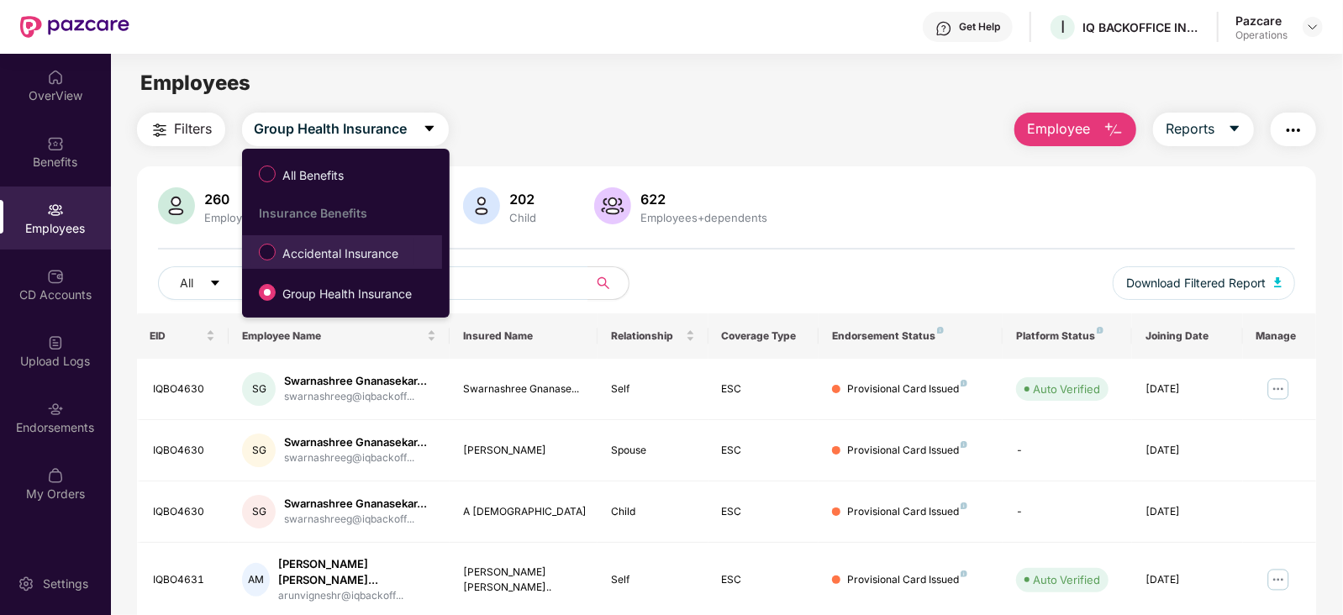
click at [349, 261] on span "Accidental Insurance" at bounding box center [340, 254] width 129 height 18
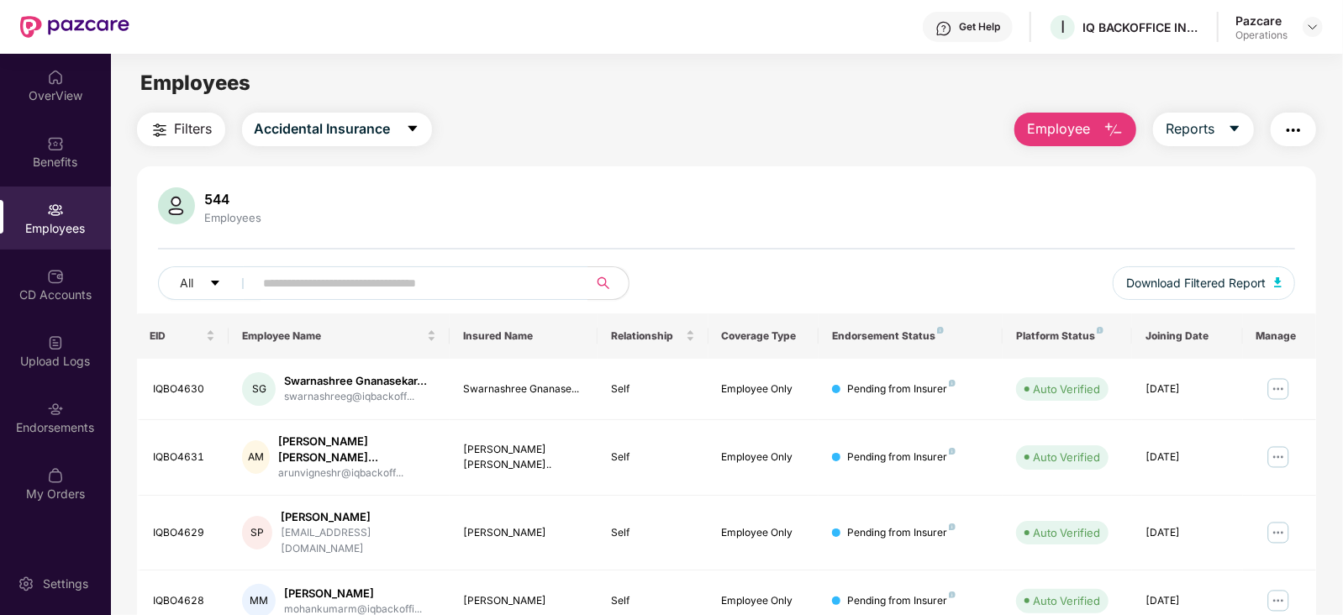
click at [171, 136] on button "Filters" at bounding box center [181, 130] width 88 height 34
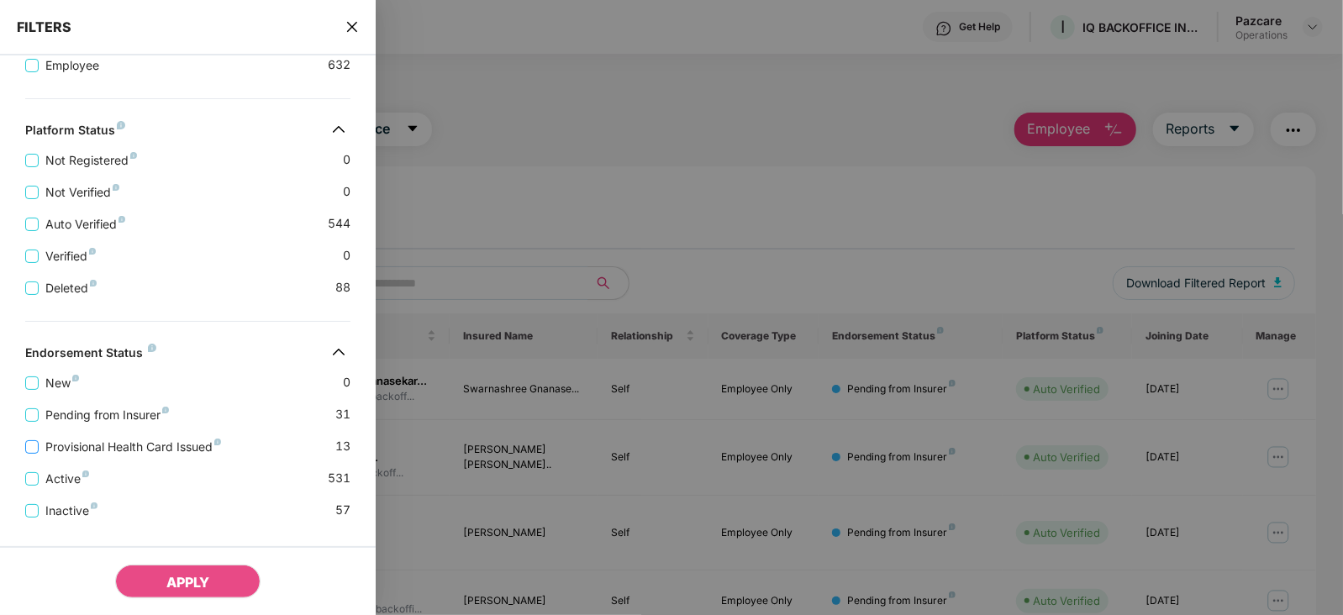
scroll to position [411, 0]
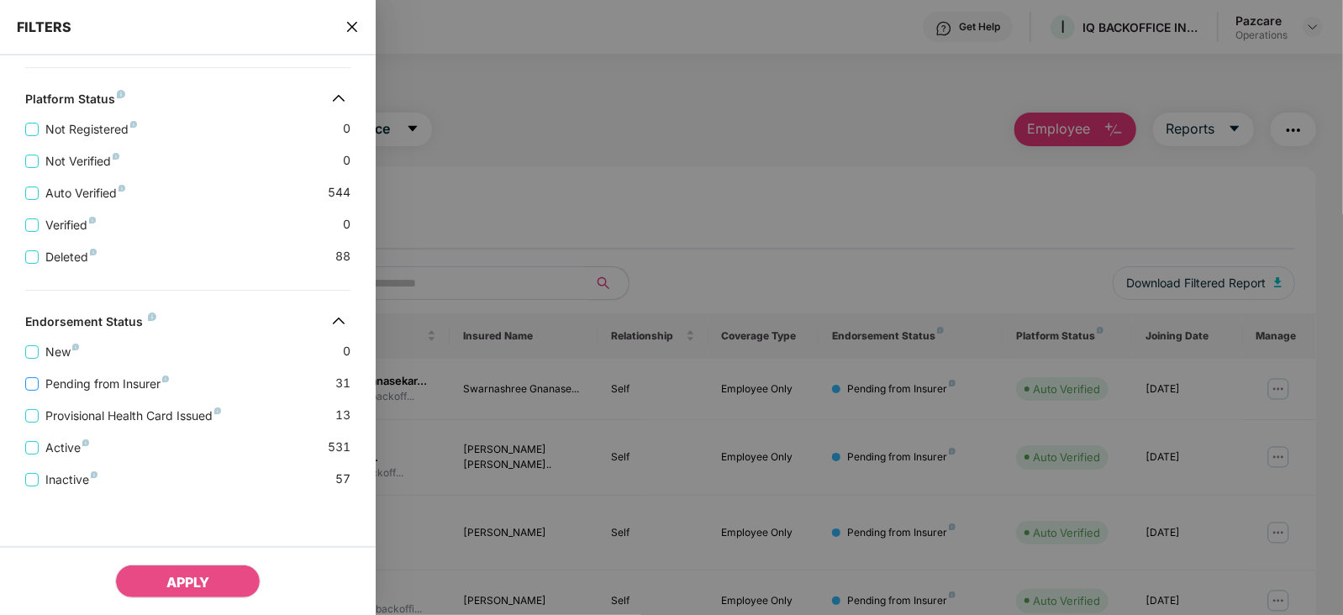
click at [101, 380] on span "Pending from Insurer" at bounding box center [107, 384] width 137 height 18
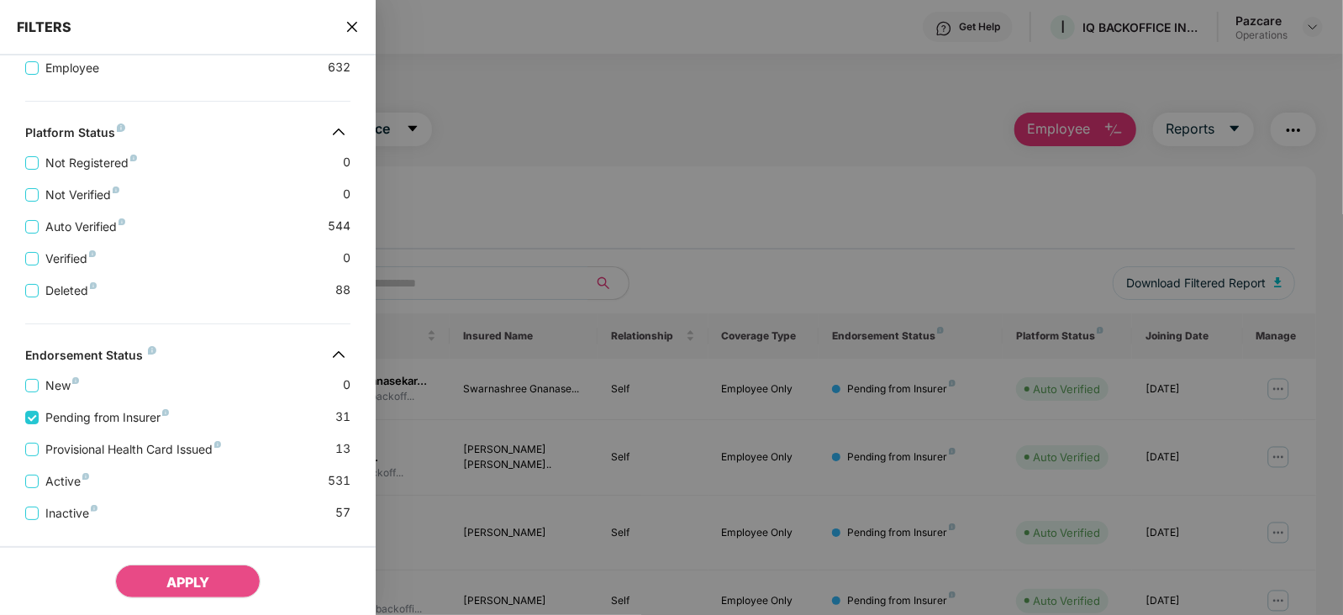
click at [115, 435] on div "Provisional Health Card Issued 13" at bounding box center [187, 443] width 325 height 32
click at [118, 453] on span "Provisional Health Card Issued" at bounding box center [133, 450] width 189 height 18
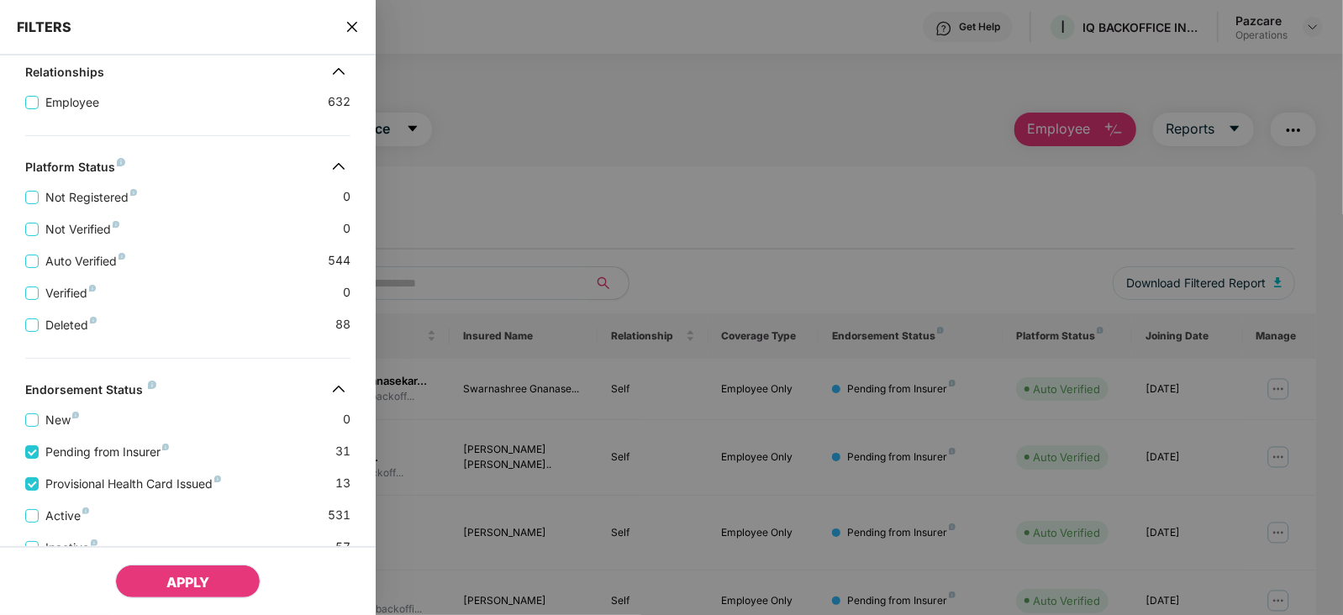
click at [189, 598] on button "APPLY" at bounding box center [187, 582] width 145 height 34
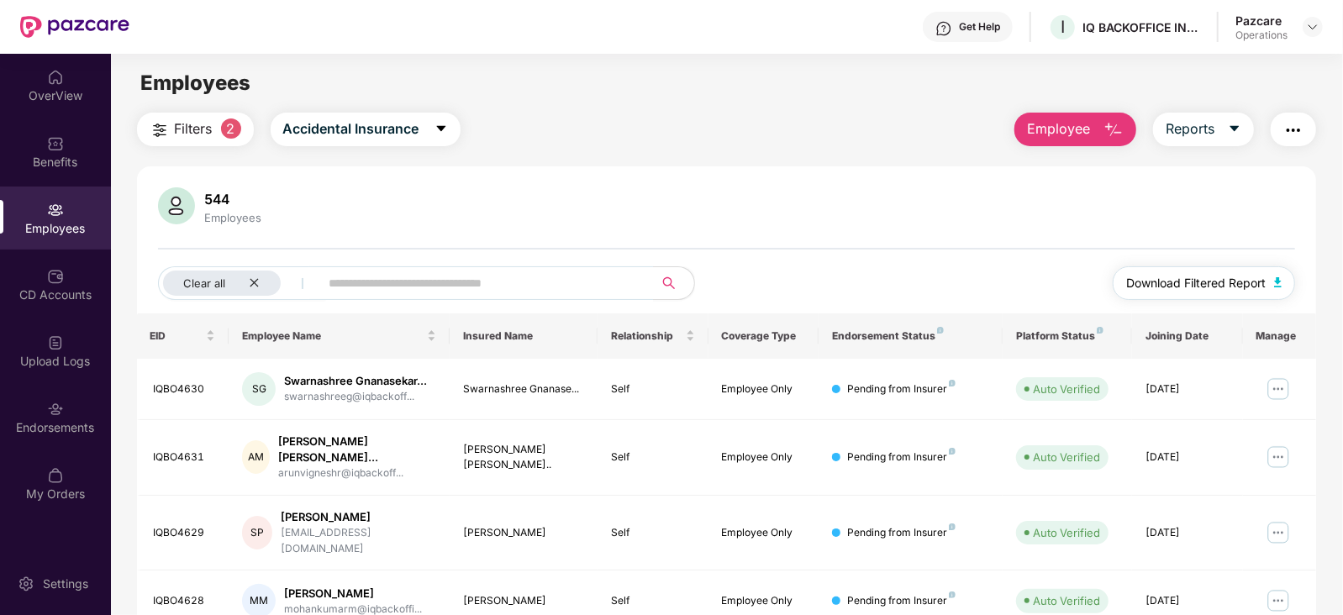
click at [1270, 282] on button "Download Filtered Report" at bounding box center [1204, 284] width 183 height 34
click at [1288, 132] on img "button" at bounding box center [1294, 130] width 20 height 20
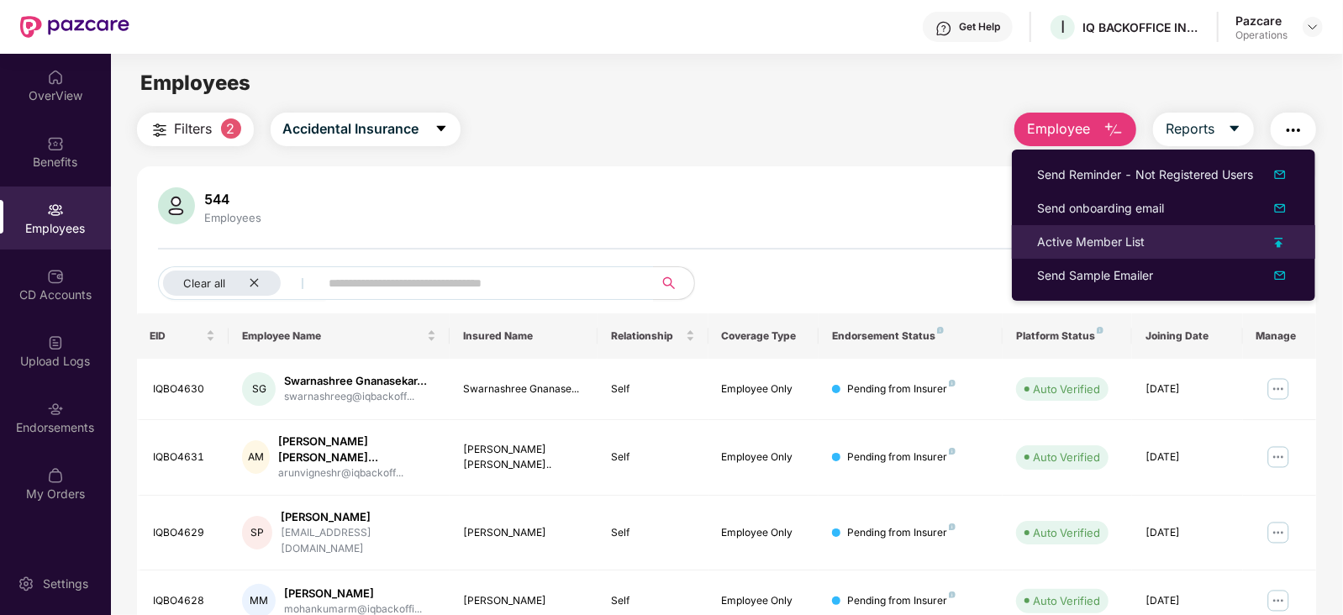
click at [1085, 237] on div "Active Member List" at bounding box center [1091, 242] width 108 height 18
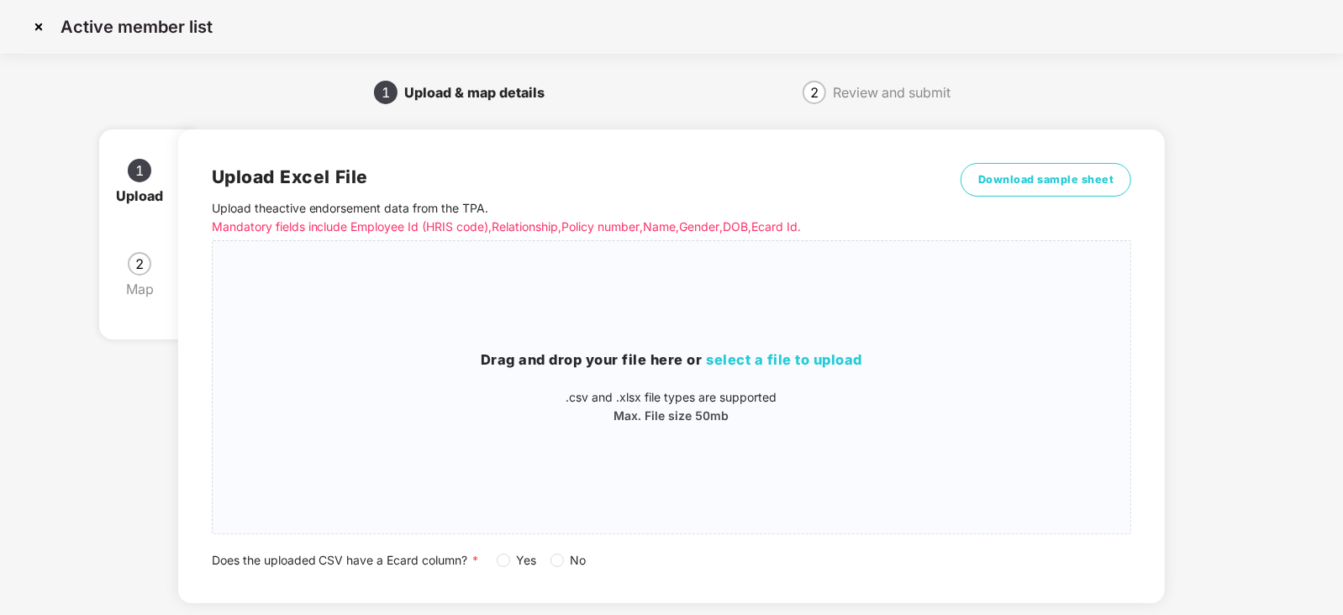
click at [566, 562] on span "No" at bounding box center [578, 561] width 29 height 18
click at [743, 372] on div "Drag and drop your file here or select a file to upload .csv and .xlsx file typ…" at bounding box center [672, 388] width 919 height 76
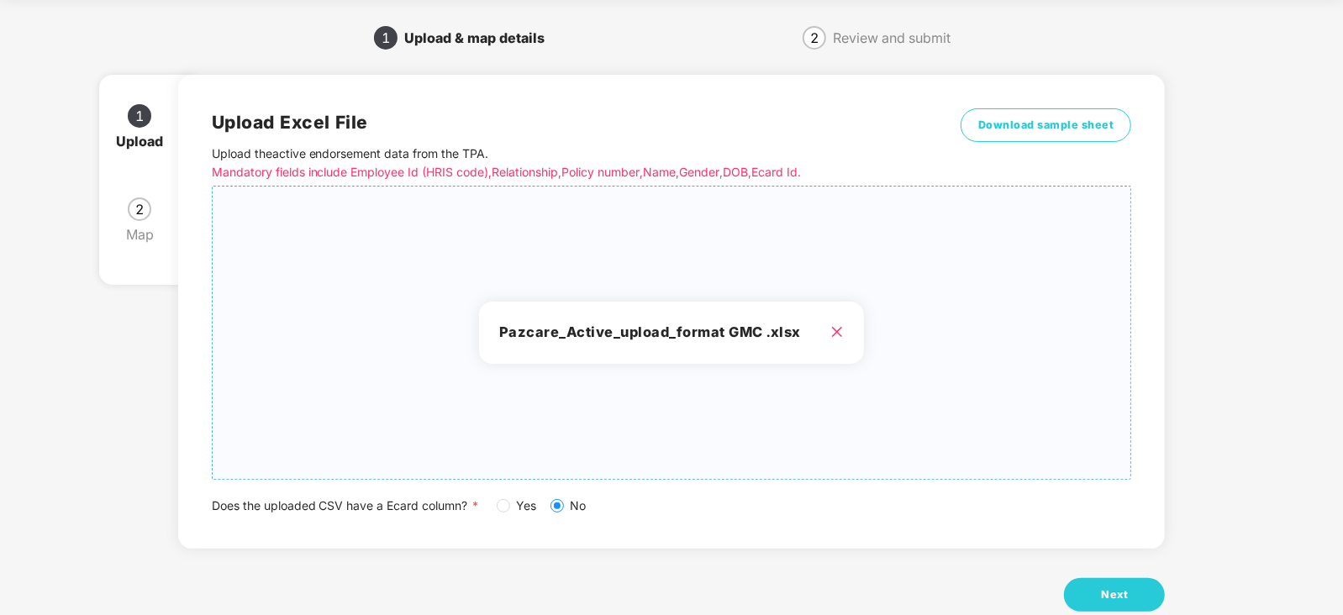
scroll to position [93, 0]
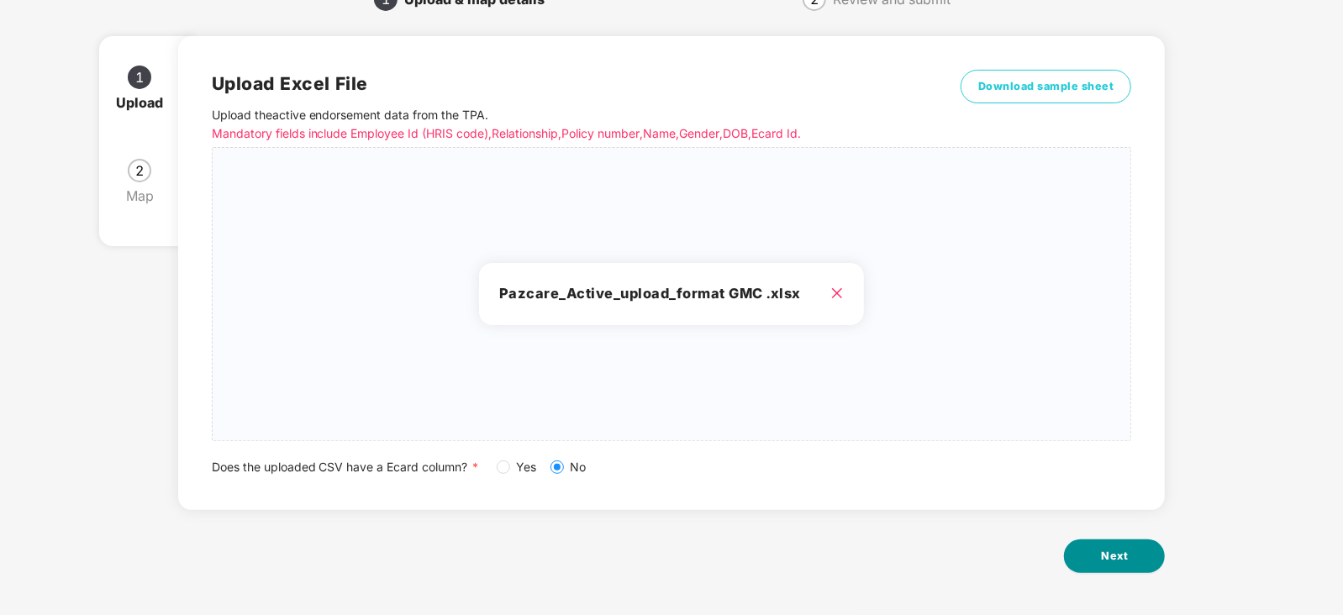
click at [1120, 563] on span "Next" at bounding box center [1114, 556] width 27 height 17
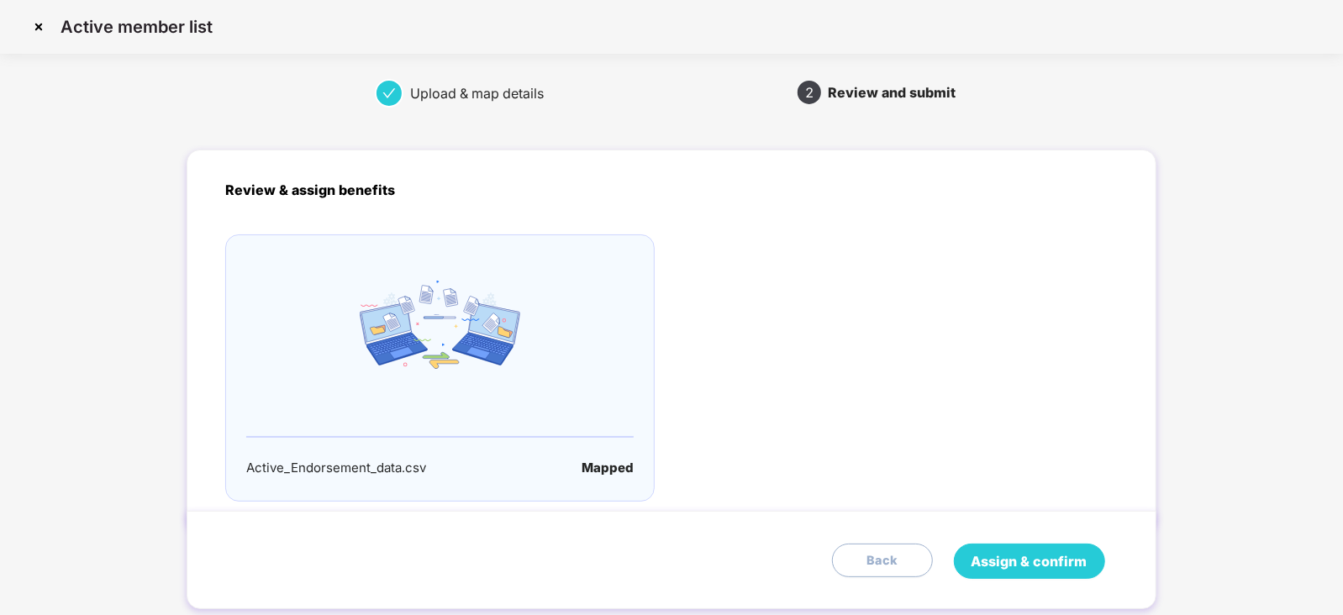
click at [1064, 563] on span "Assign & confirm" at bounding box center [1030, 562] width 116 height 21
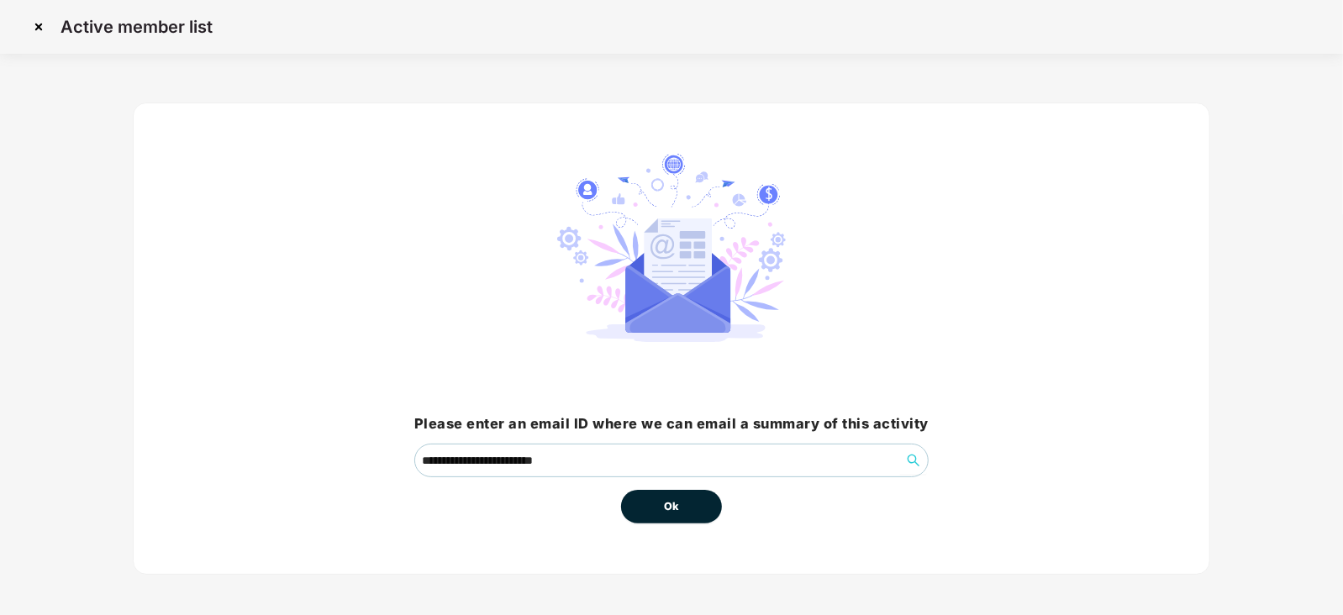
click at [672, 506] on span "Ok" at bounding box center [671, 507] width 15 height 17
click at [673, 500] on span "Ok" at bounding box center [671, 507] width 15 height 17
click at [673, 499] on span "Ok" at bounding box center [671, 507] width 15 height 17
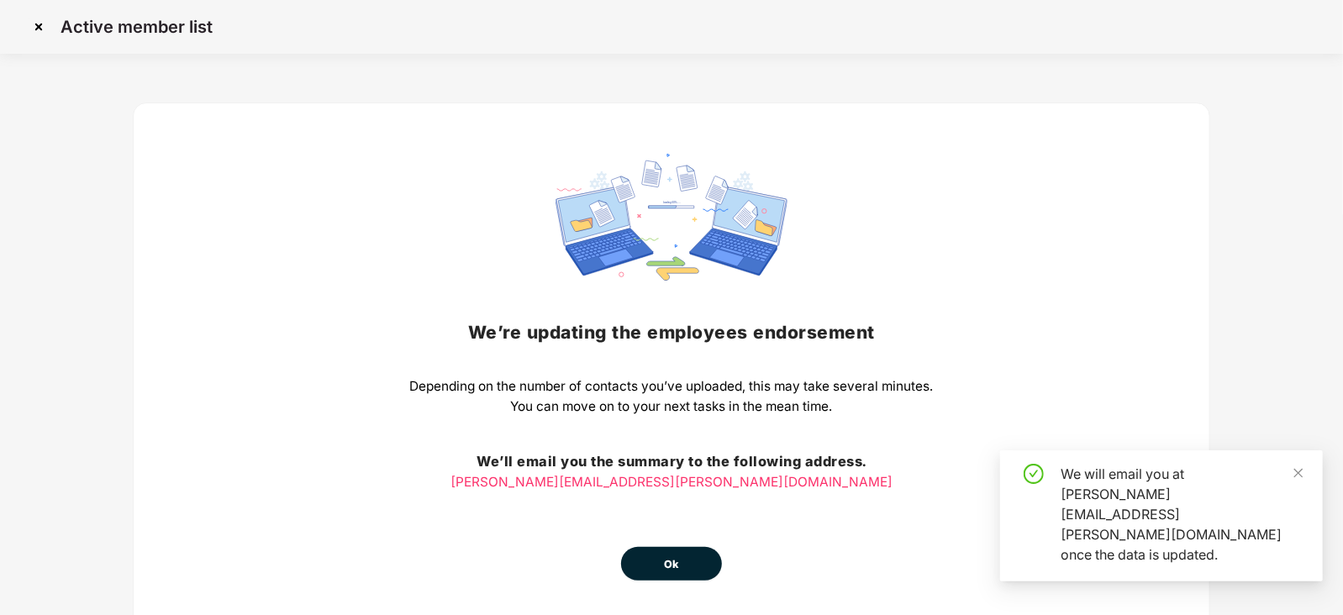
click at [683, 511] on div "We’re updating the employees endorsement Depending on the number of contacts yo…" at bounding box center [672, 367] width 524 height 427
drag, startPoint x: 682, startPoint y: 514, endPoint x: 682, endPoint y: 546, distance: 32.8
click at [681, 519] on div "We’re updating the employees endorsement Depending on the number of contacts yo…" at bounding box center [672, 367] width 524 height 427
click at [682, 552] on button "Ok" at bounding box center [671, 564] width 101 height 34
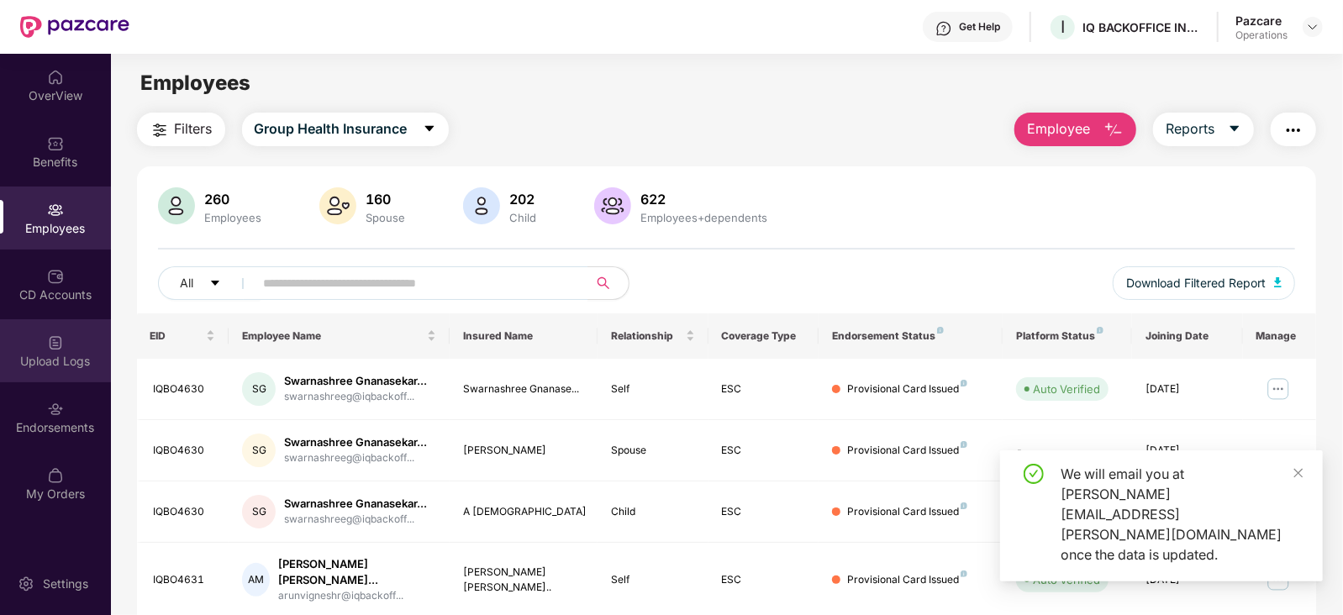
click at [50, 335] on img at bounding box center [55, 343] width 17 height 17
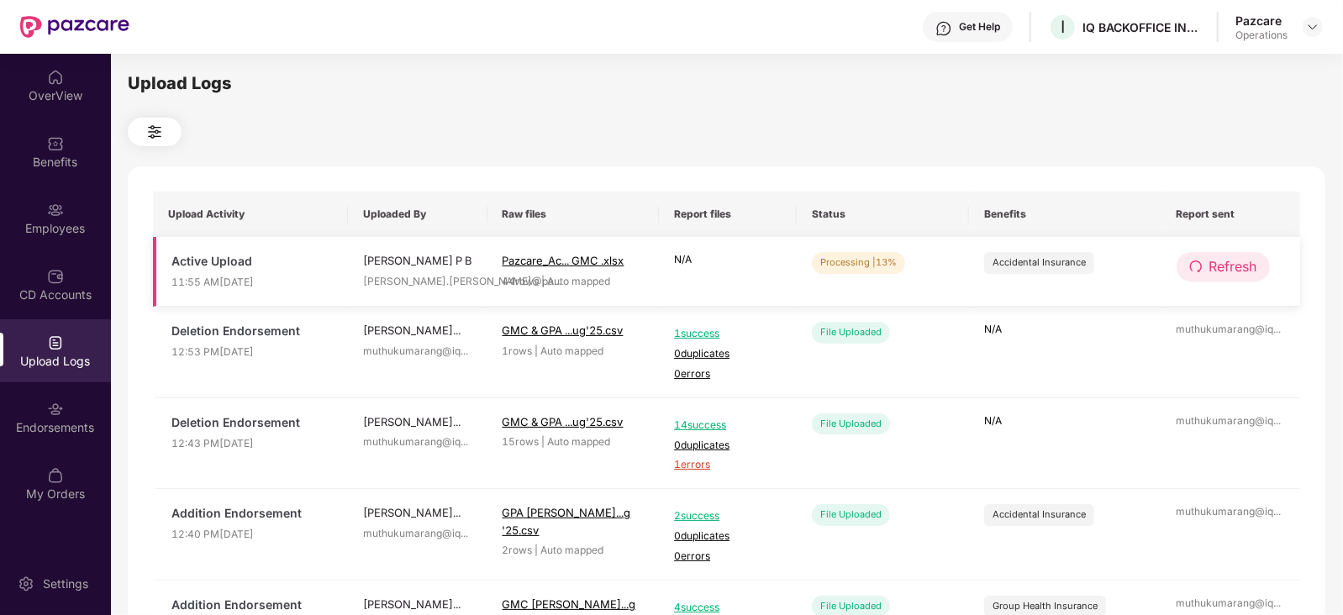
click at [1265, 268] on button "Refresh" at bounding box center [1223, 266] width 93 height 29
click at [1261, 267] on button "Refresh" at bounding box center [1224, 266] width 95 height 29
click at [1244, 259] on span "Refresh" at bounding box center [1234, 266] width 48 height 21
click at [1244, 259] on span "Refresh" at bounding box center [1235, 266] width 48 height 21
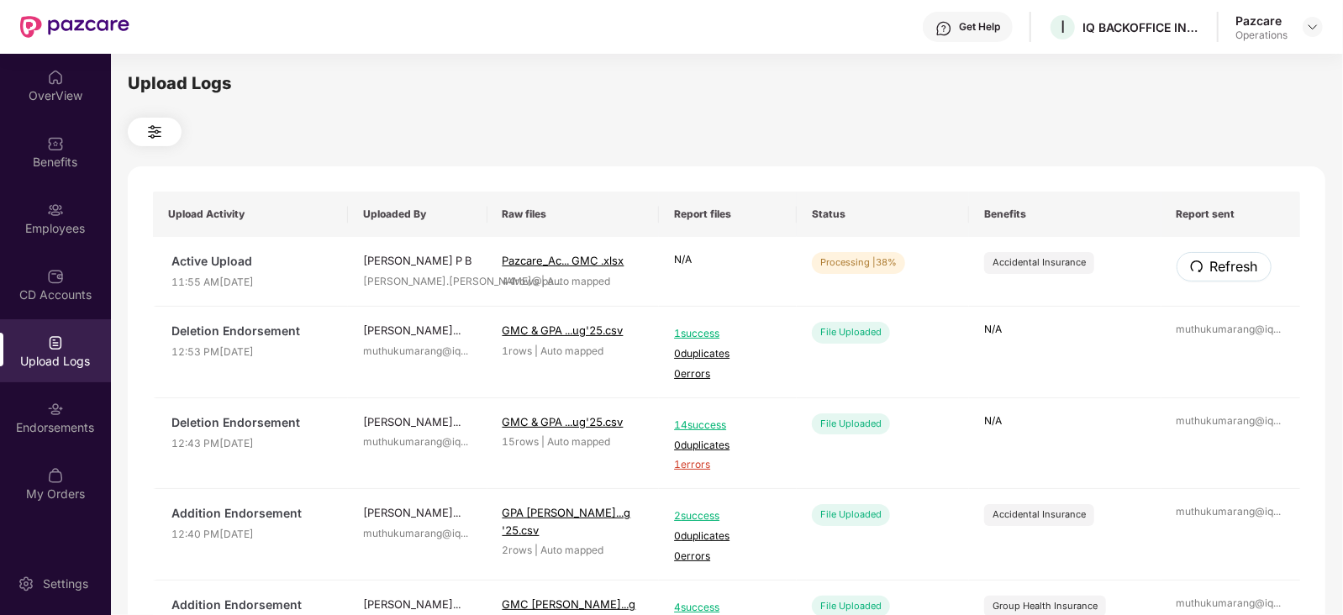
click at [1244, 259] on span "Refresh" at bounding box center [1235, 266] width 48 height 21
click at [1244, 258] on span "Refresh" at bounding box center [1234, 266] width 48 height 21
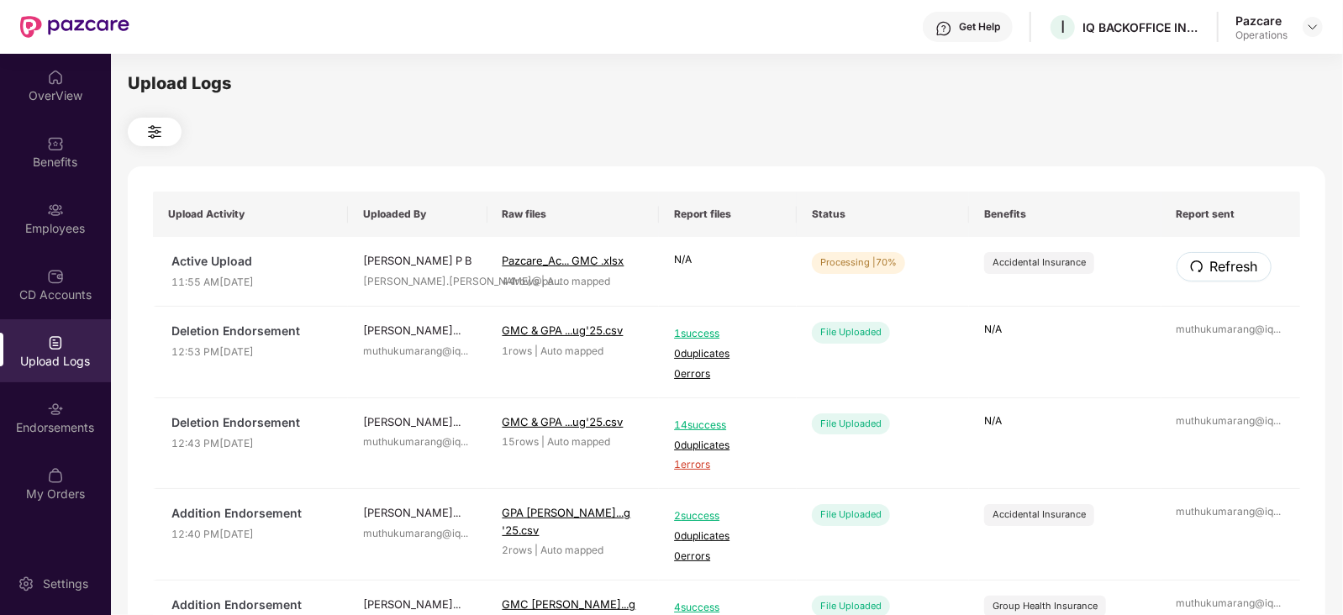
click at [1244, 258] on span "Refresh" at bounding box center [1235, 266] width 48 height 21
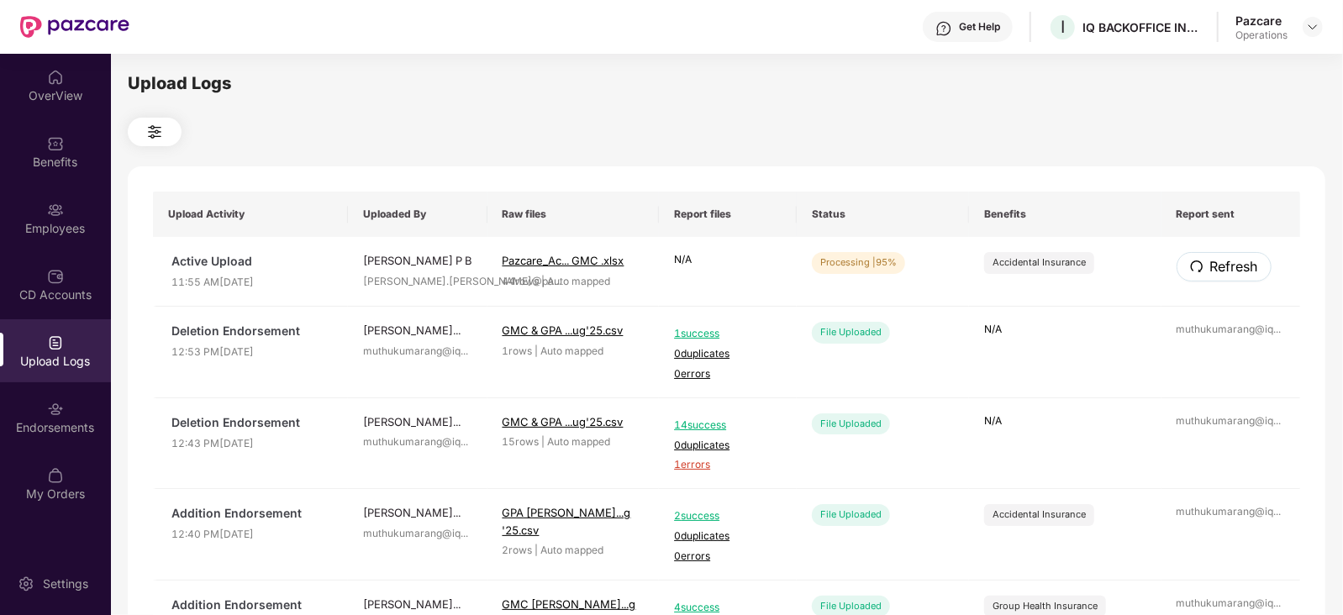
click at [1244, 258] on span "Refresh" at bounding box center [1235, 266] width 48 height 21
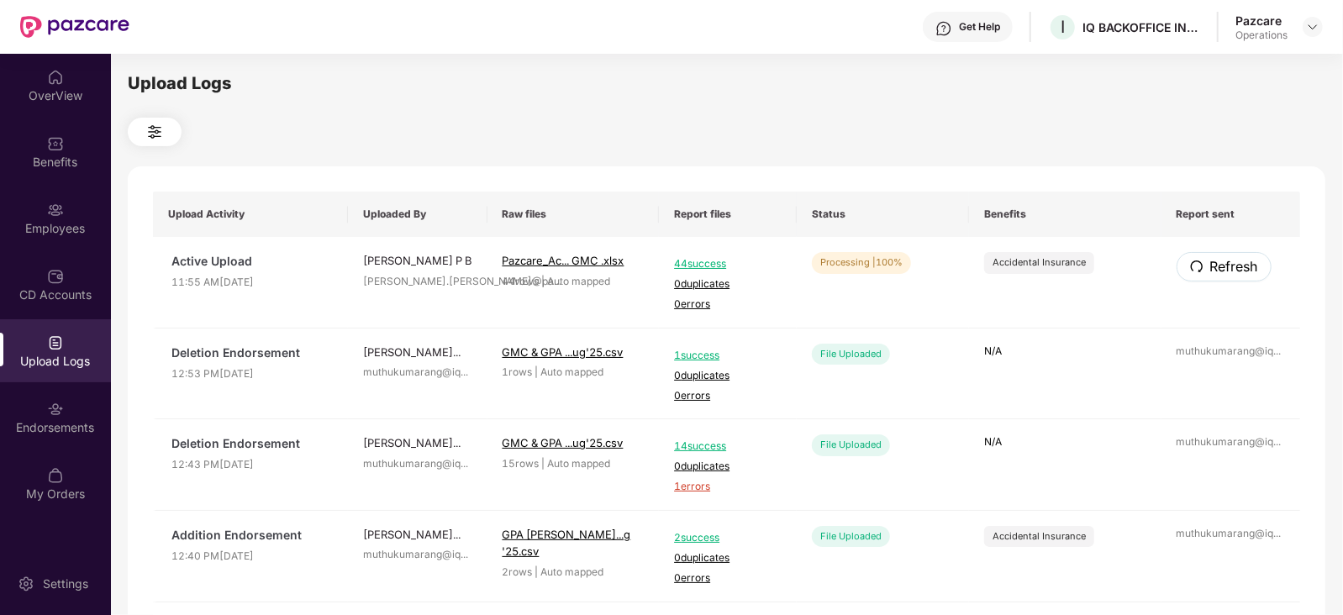
click at [1244, 258] on span "Refresh" at bounding box center [1235, 266] width 48 height 21
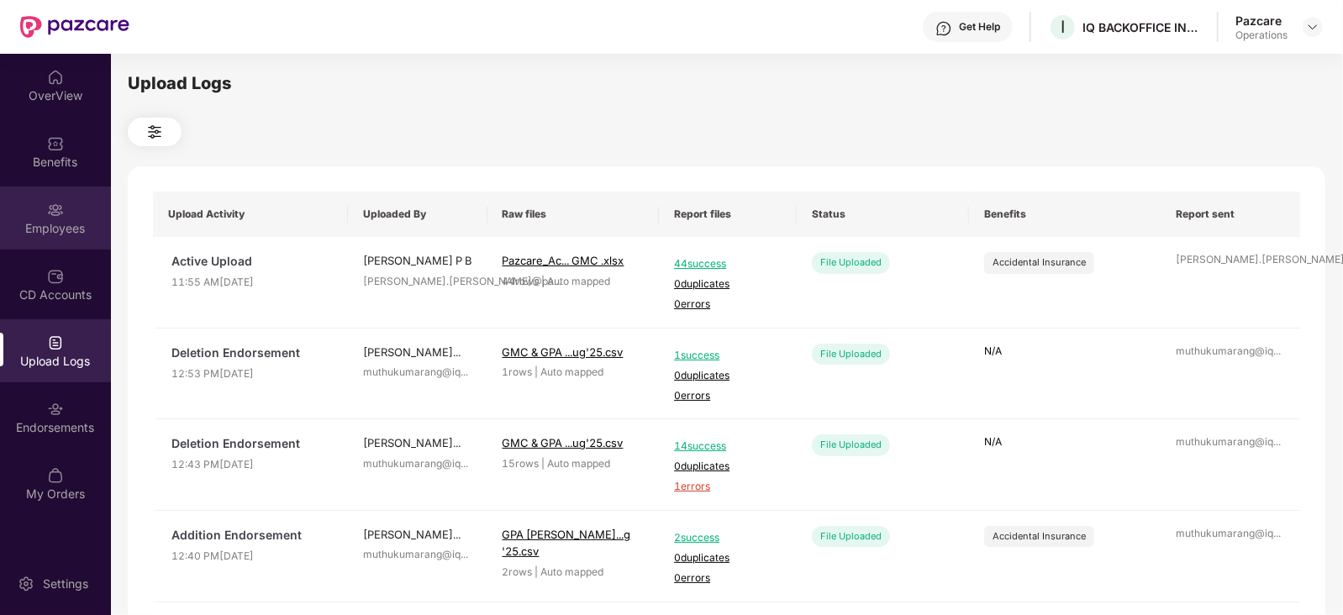
click at [96, 218] on div "Employees" at bounding box center [55, 218] width 111 height 63
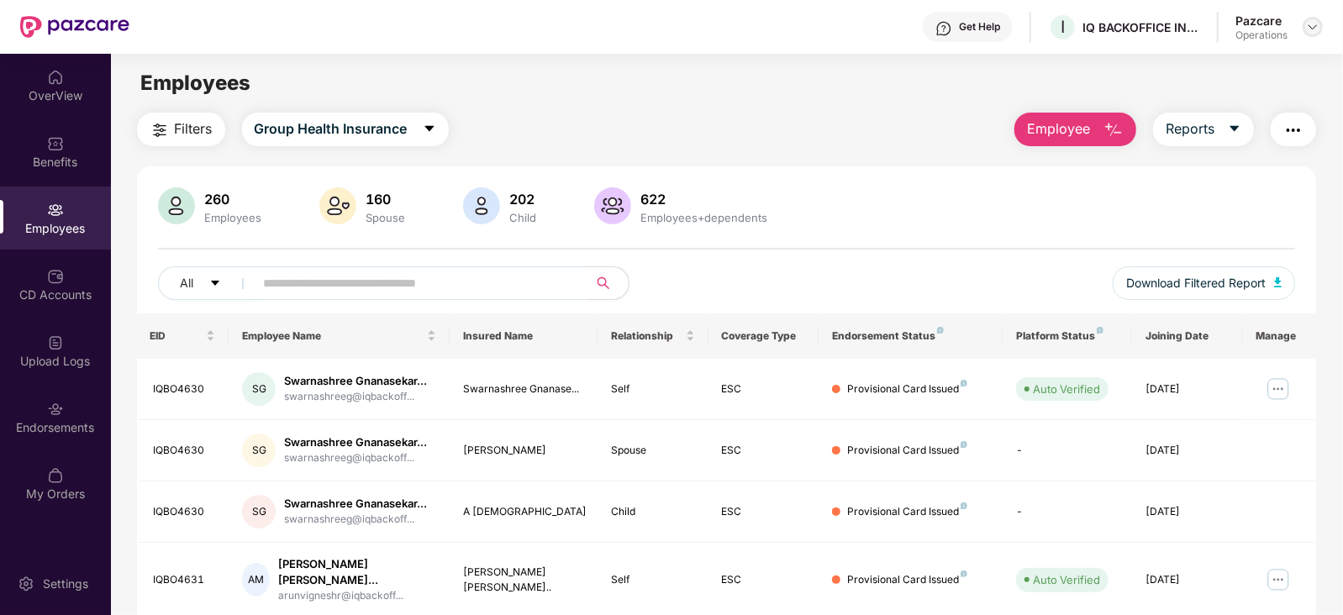
click at [1321, 29] on div at bounding box center [1313, 27] width 20 height 20
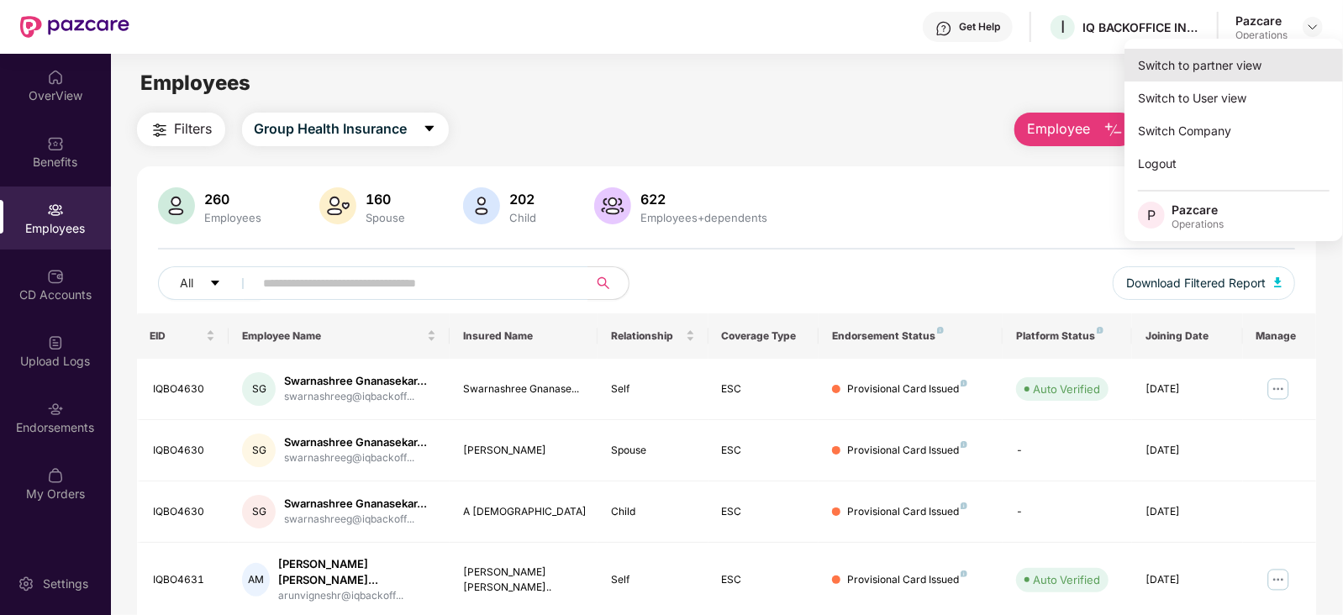
click at [1269, 56] on div "Switch to partner view" at bounding box center [1234, 65] width 219 height 33
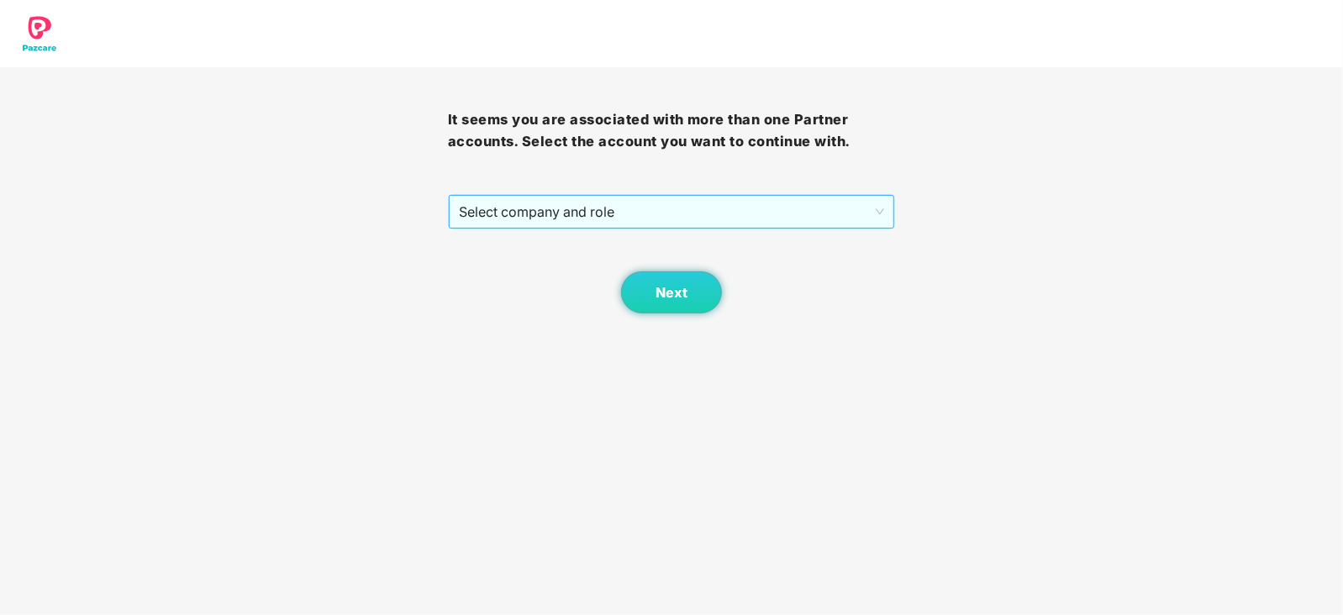
click at [551, 217] on span "Select company and role" at bounding box center [672, 212] width 426 height 32
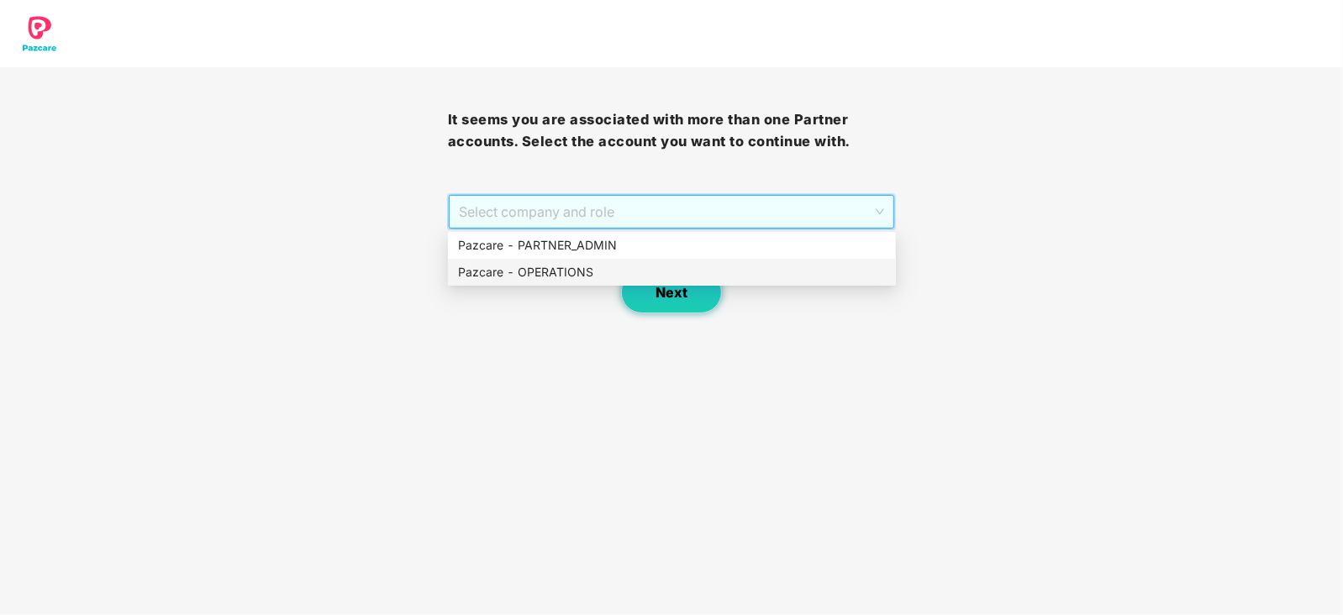
drag, startPoint x: 546, startPoint y: 271, endPoint x: 713, endPoint y: 297, distance: 169.3
click at [546, 272] on div "Pazcare - OPERATIONS" at bounding box center [672, 272] width 428 height 18
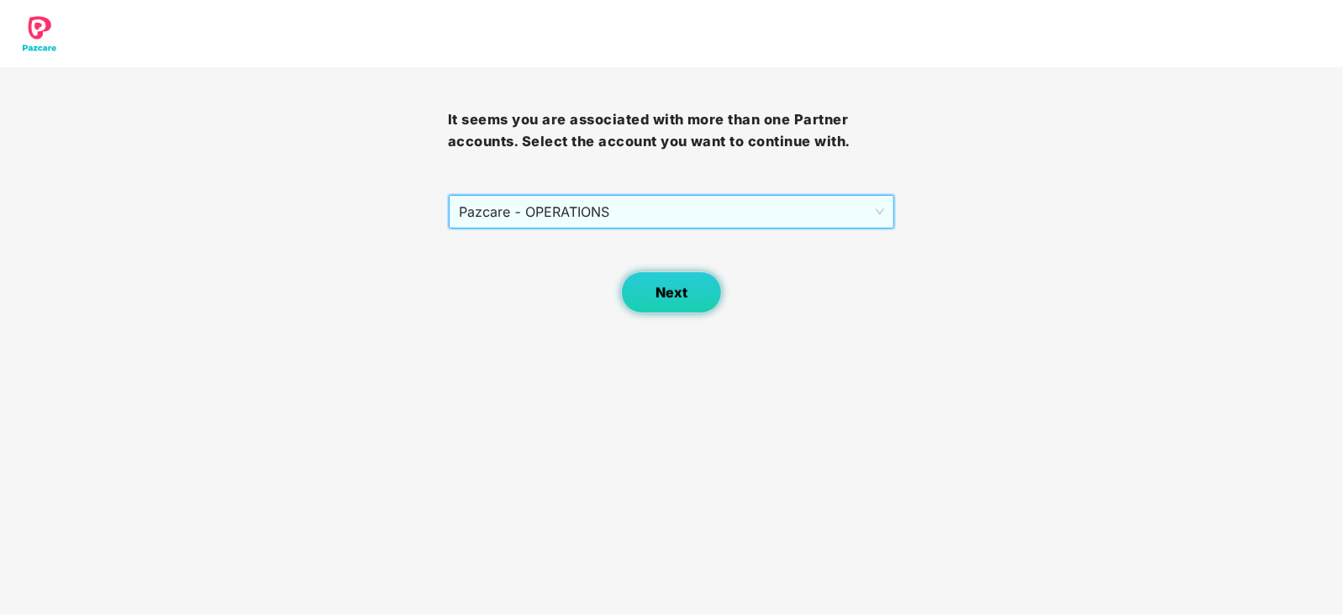
click at [696, 301] on button "Next" at bounding box center [671, 293] width 101 height 42
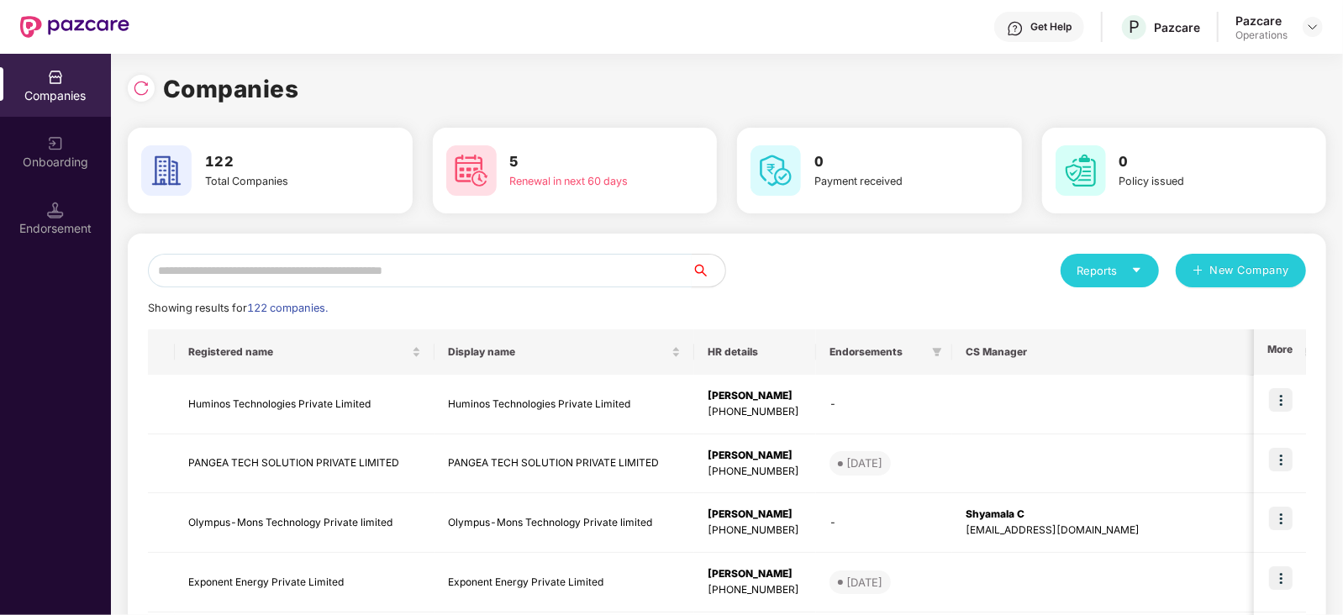
click at [458, 266] on input "text" at bounding box center [420, 271] width 544 height 34
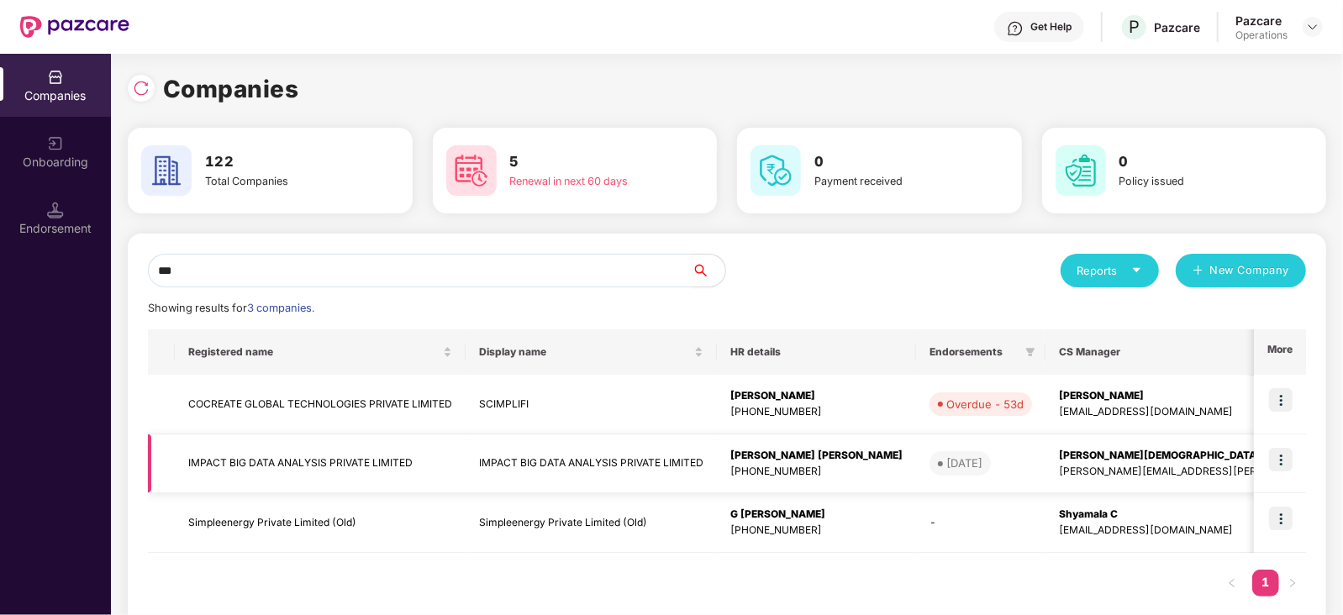
type input "***"
click at [298, 467] on td "IMPACT BIG DATA ANALYSIS PRIVATE LIMITED" at bounding box center [320, 465] width 291 height 60
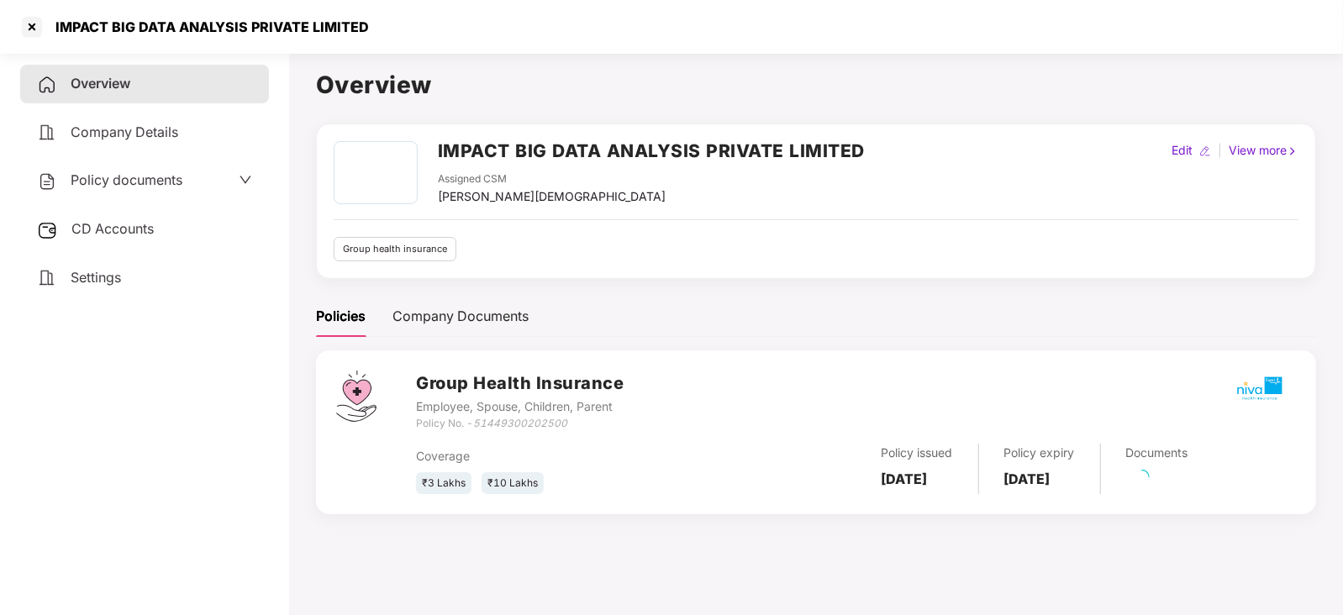
click at [113, 236] on span "CD Accounts" at bounding box center [112, 228] width 82 height 17
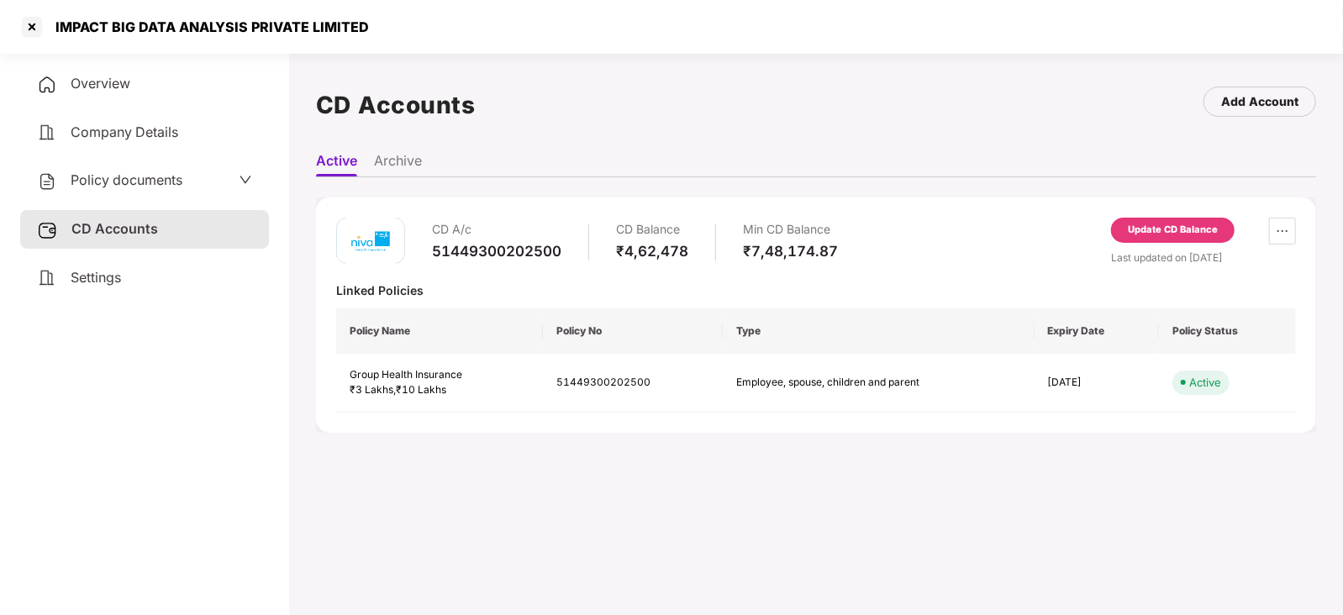
click at [1152, 238] on div "Update CD Balance" at bounding box center [1173, 230] width 124 height 25
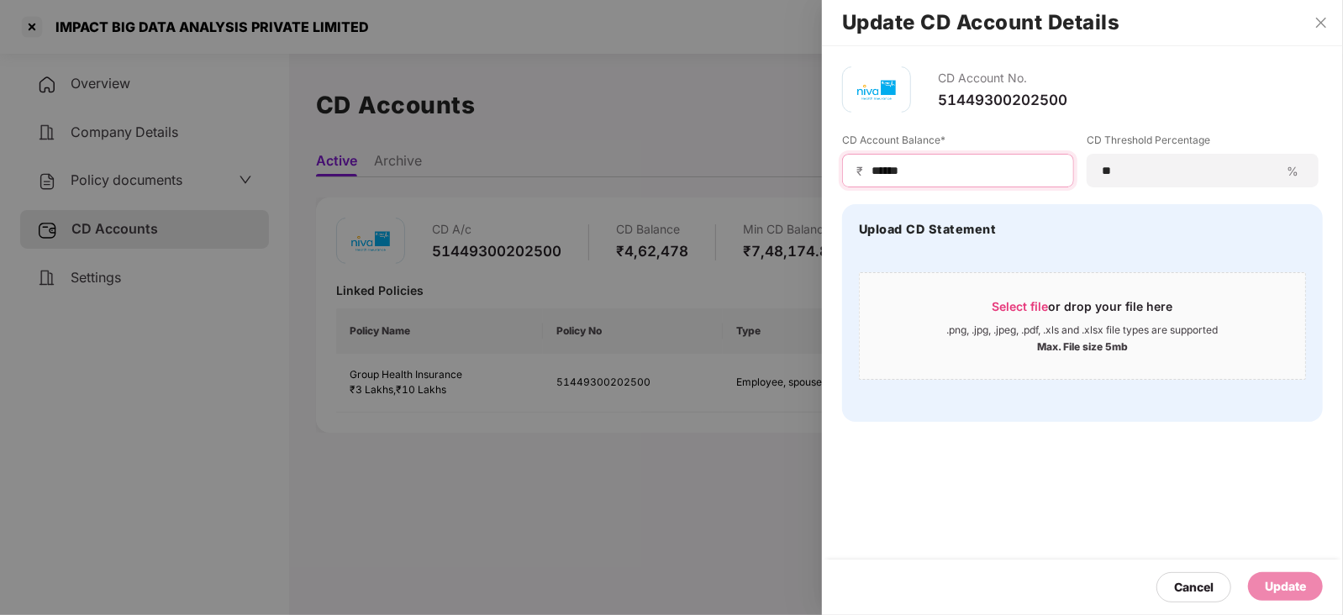
drag, startPoint x: 919, startPoint y: 166, endPoint x: 855, endPoint y: 170, distance: 64.0
click at [855, 170] on div "₹ ******" at bounding box center [958, 171] width 232 height 34
paste input
type input "******"
click at [1312, 589] on div "Update" at bounding box center [1285, 587] width 75 height 29
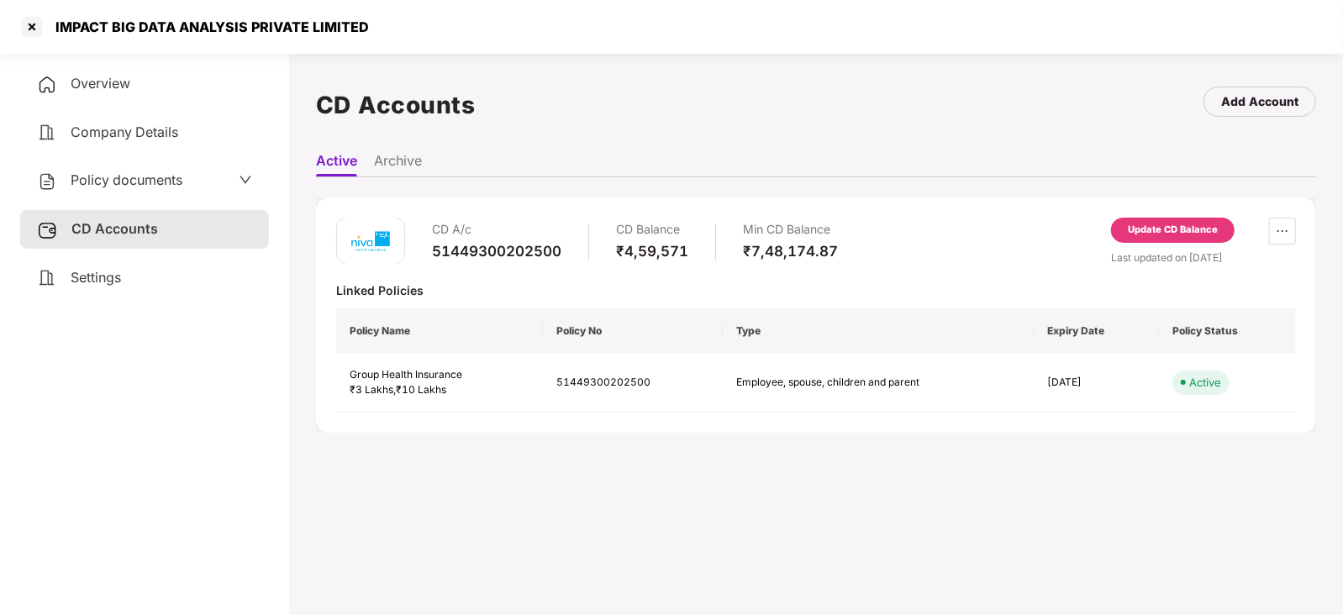
click at [125, 181] on span "Policy documents" at bounding box center [127, 180] width 112 height 17
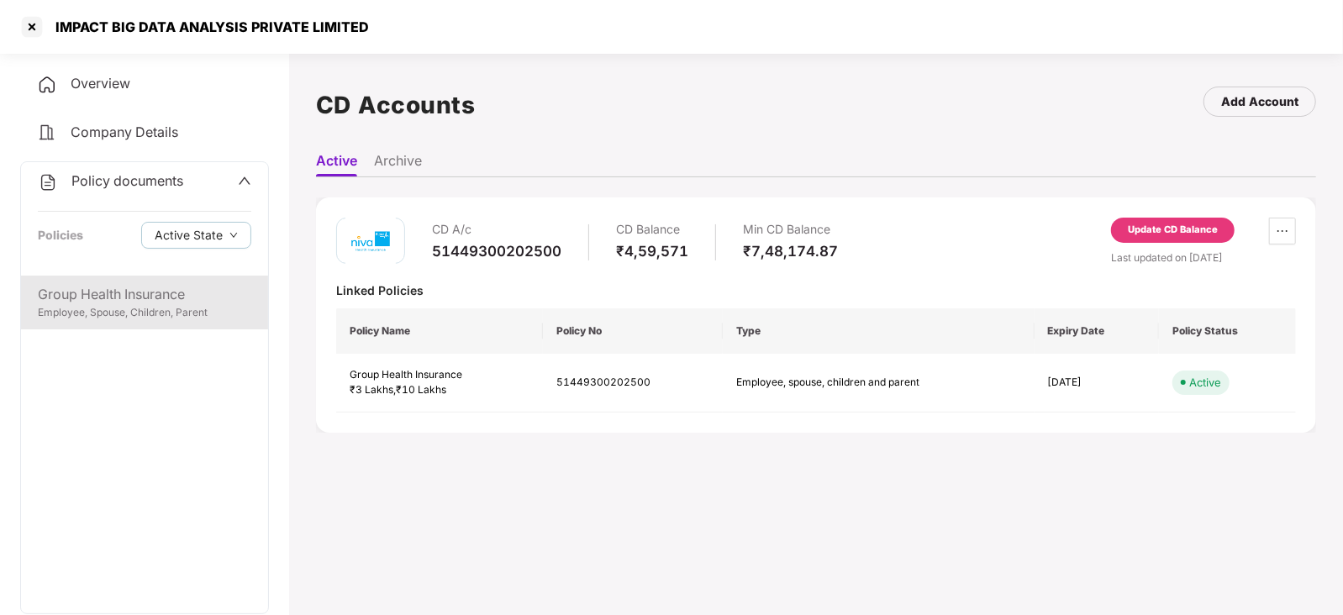
click at [151, 298] on div "Group Health Insurance" at bounding box center [145, 294] width 214 height 21
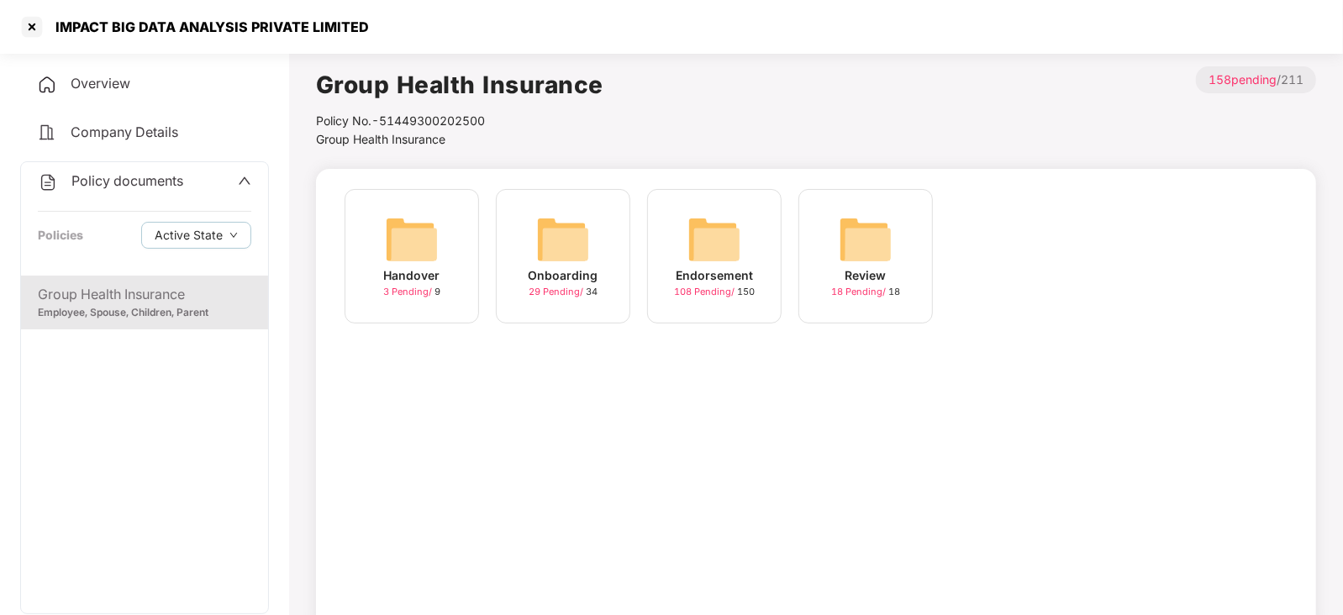
click at [726, 238] on img at bounding box center [715, 240] width 54 height 54
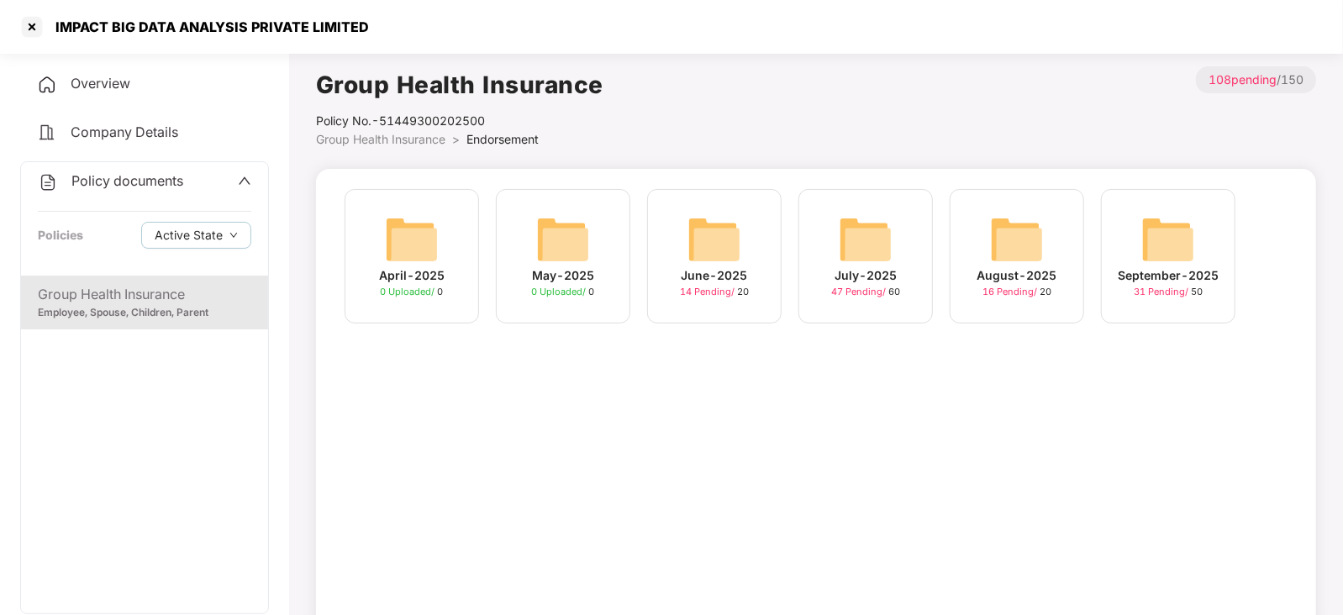
click at [1180, 235] on img at bounding box center [1169, 240] width 54 height 54
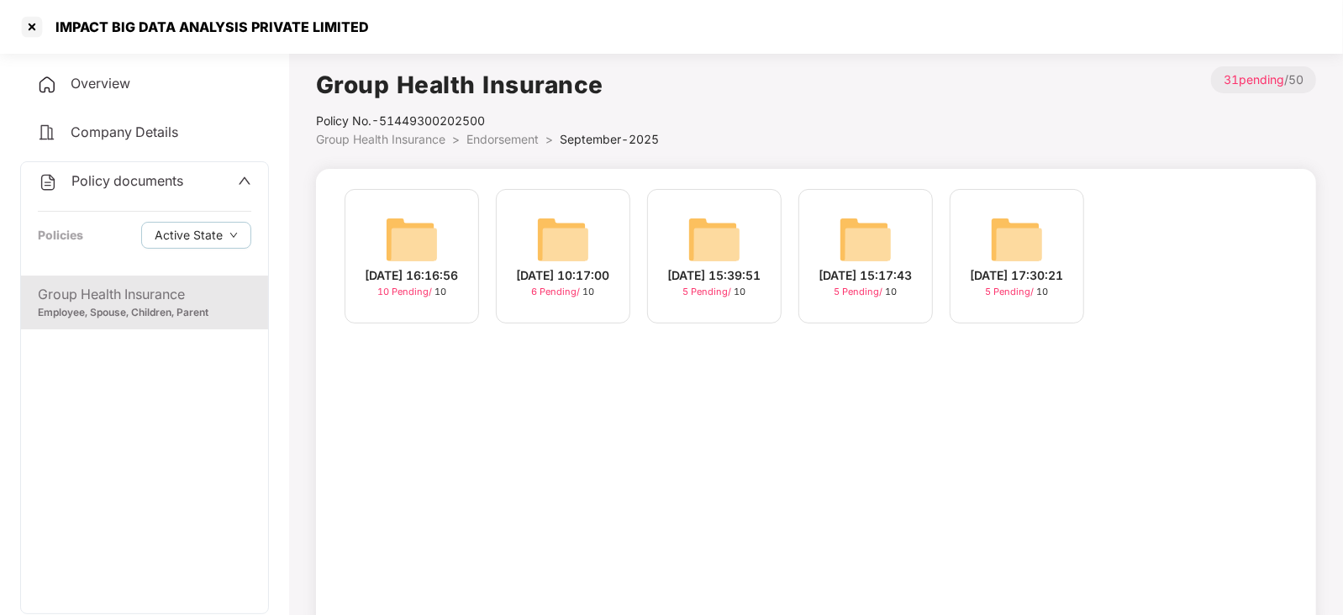
click at [411, 241] on img at bounding box center [412, 240] width 54 height 54
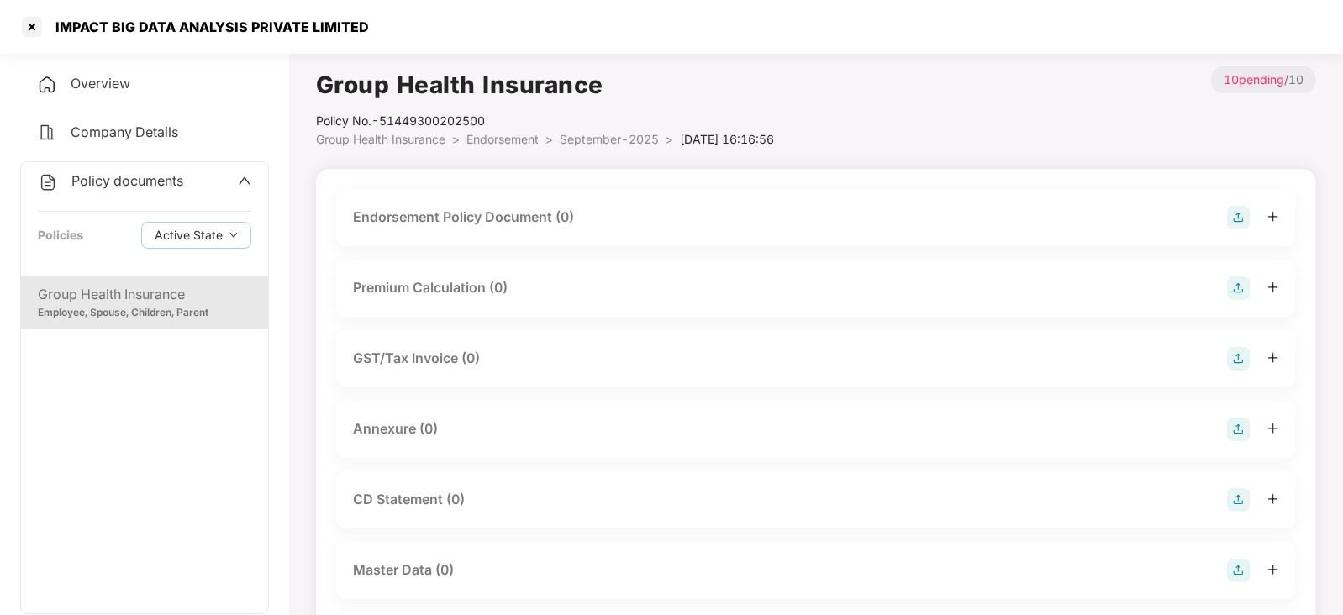
click at [1234, 223] on img at bounding box center [1239, 218] width 24 height 24
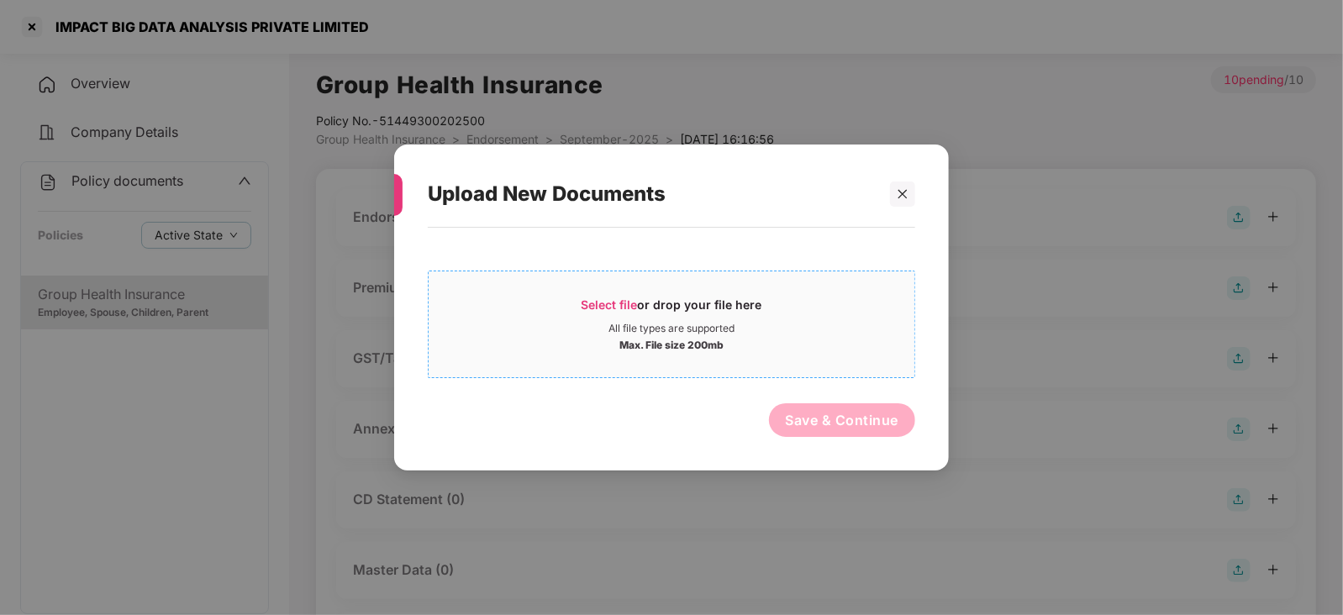
click at [618, 303] on span "Select file" at bounding box center [610, 305] width 56 height 14
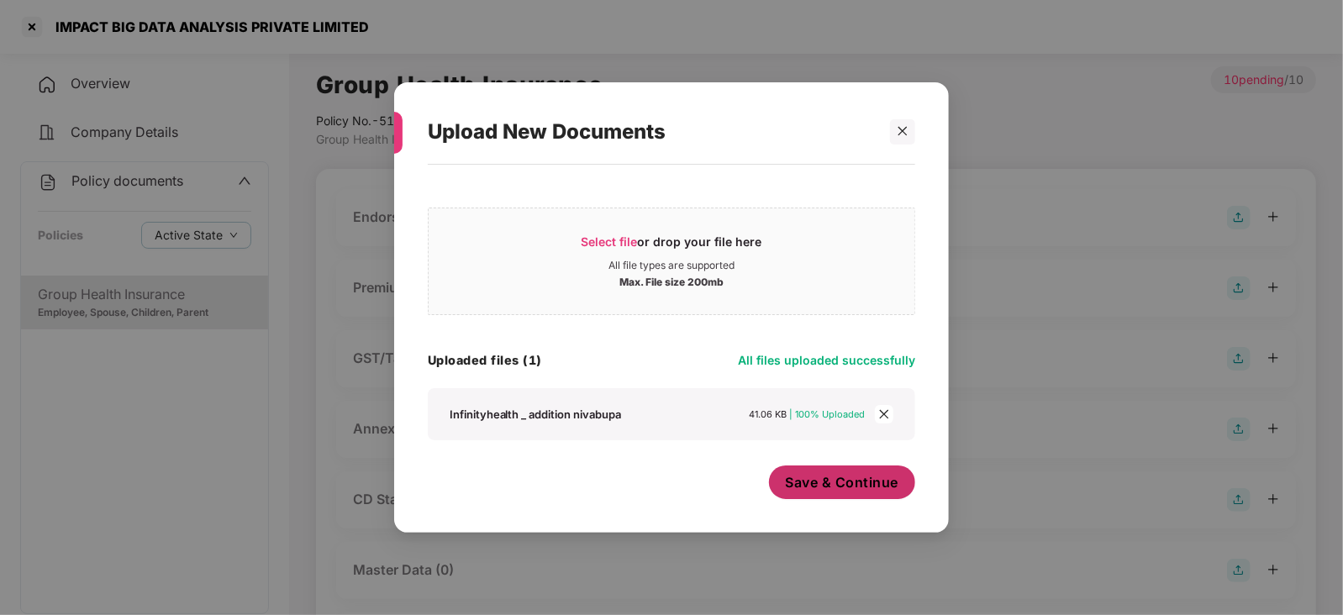
click at [834, 489] on span "Save & Continue" at bounding box center [842, 482] width 113 height 18
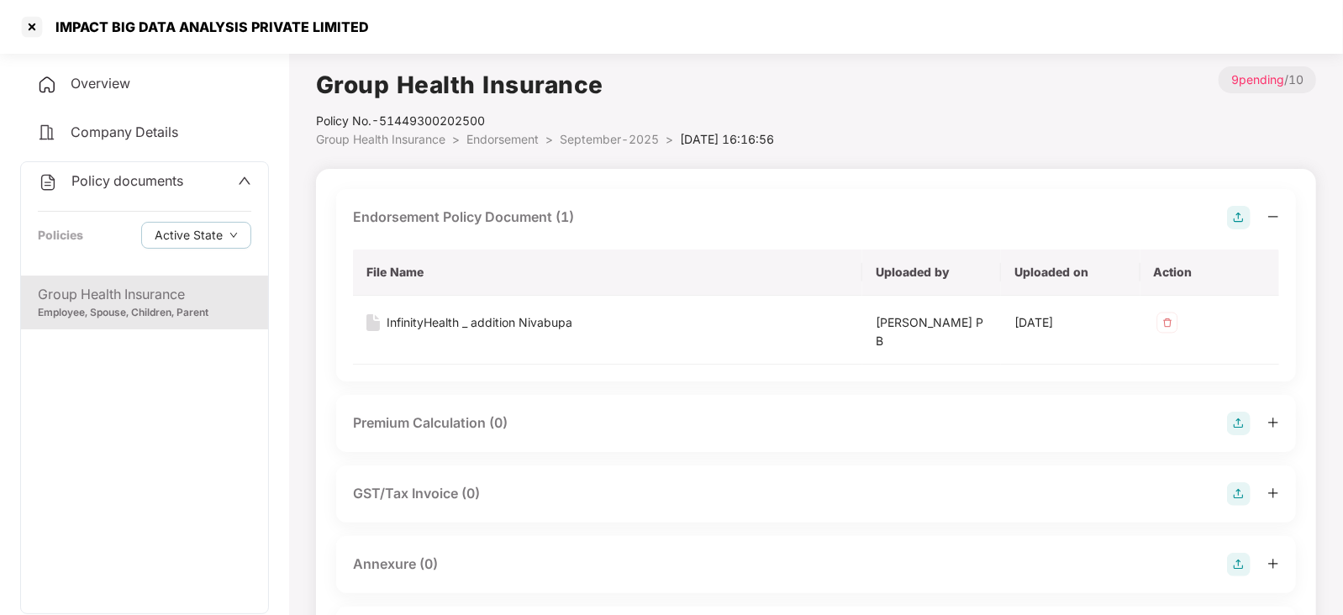
click at [1241, 420] on img at bounding box center [1239, 424] width 24 height 24
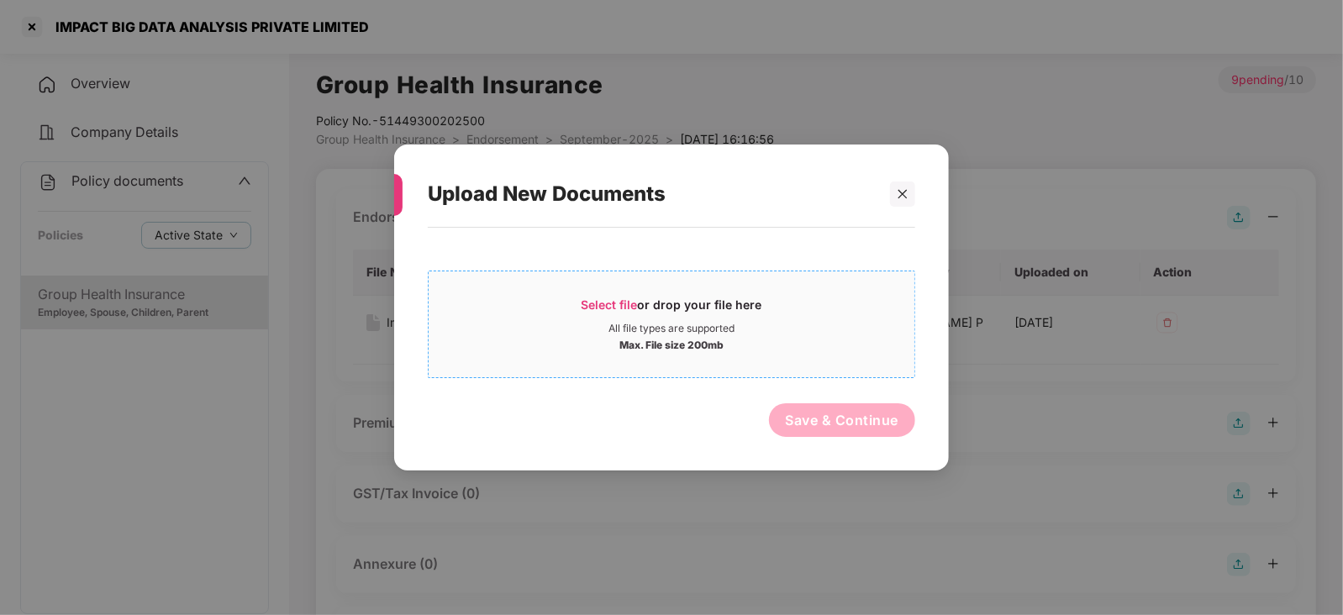
click at [620, 298] on span "Select file" at bounding box center [610, 305] width 56 height 14
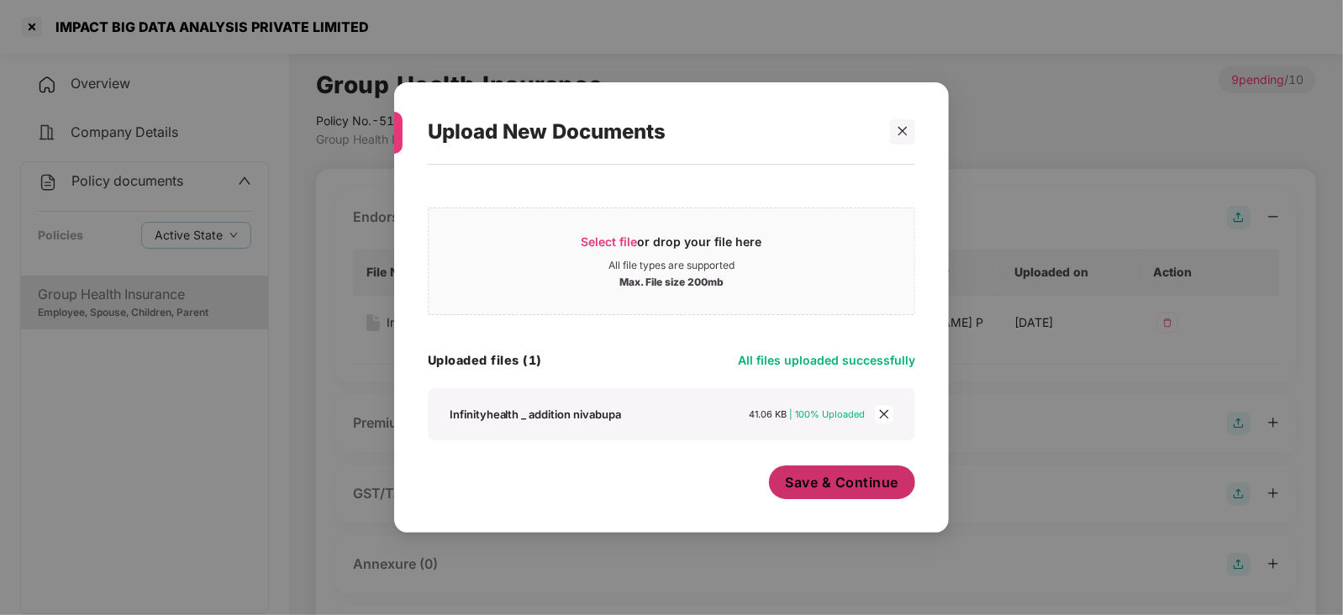
click at [800, 484] on span "Save & Continue" at bounding box center [842, 482] width 113 height 18
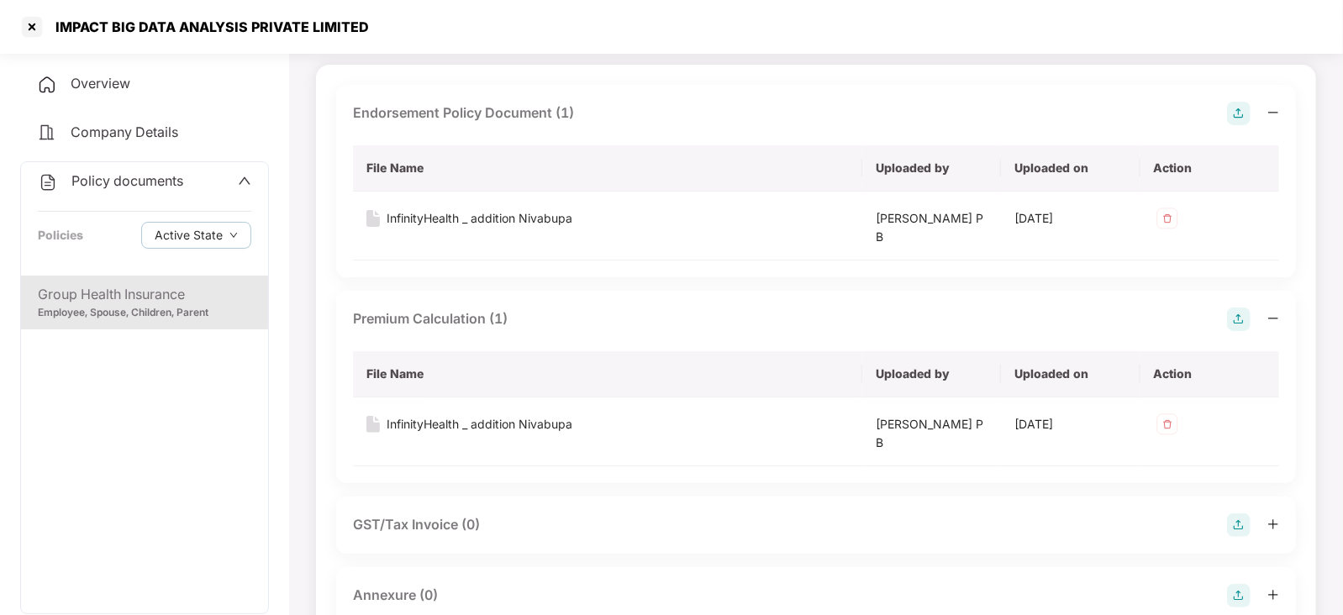
scroll to position [315, 0]
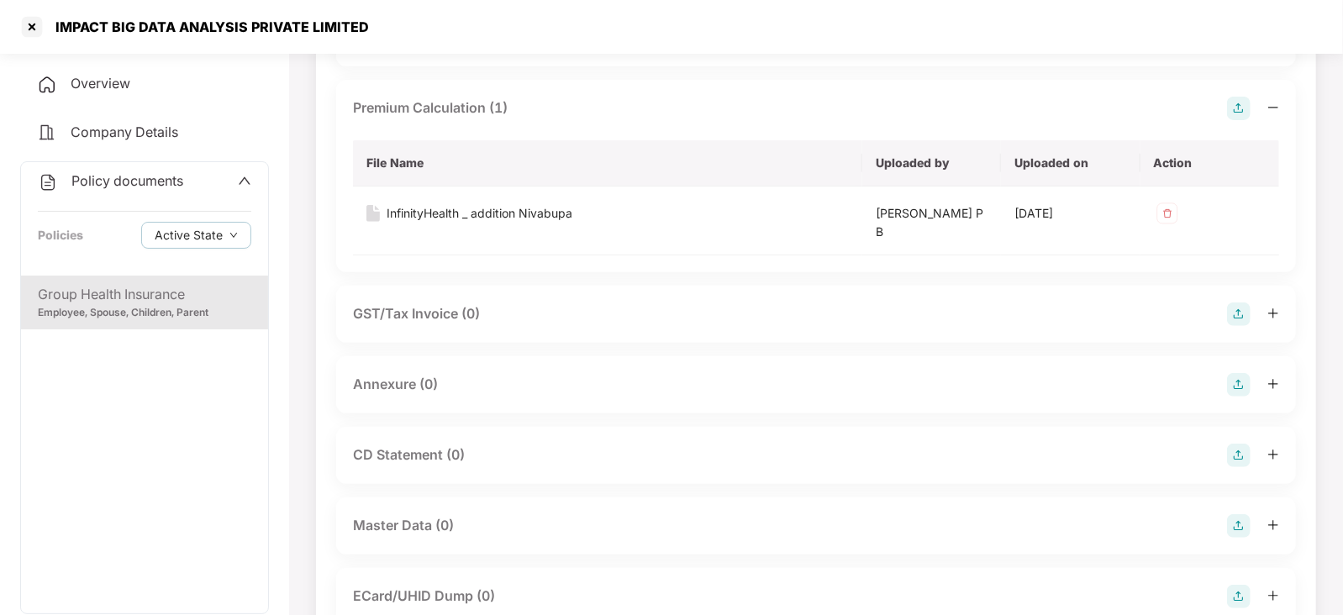
click at [1237, 387] on img at bounding box center [1239, 385] width 24 height 24
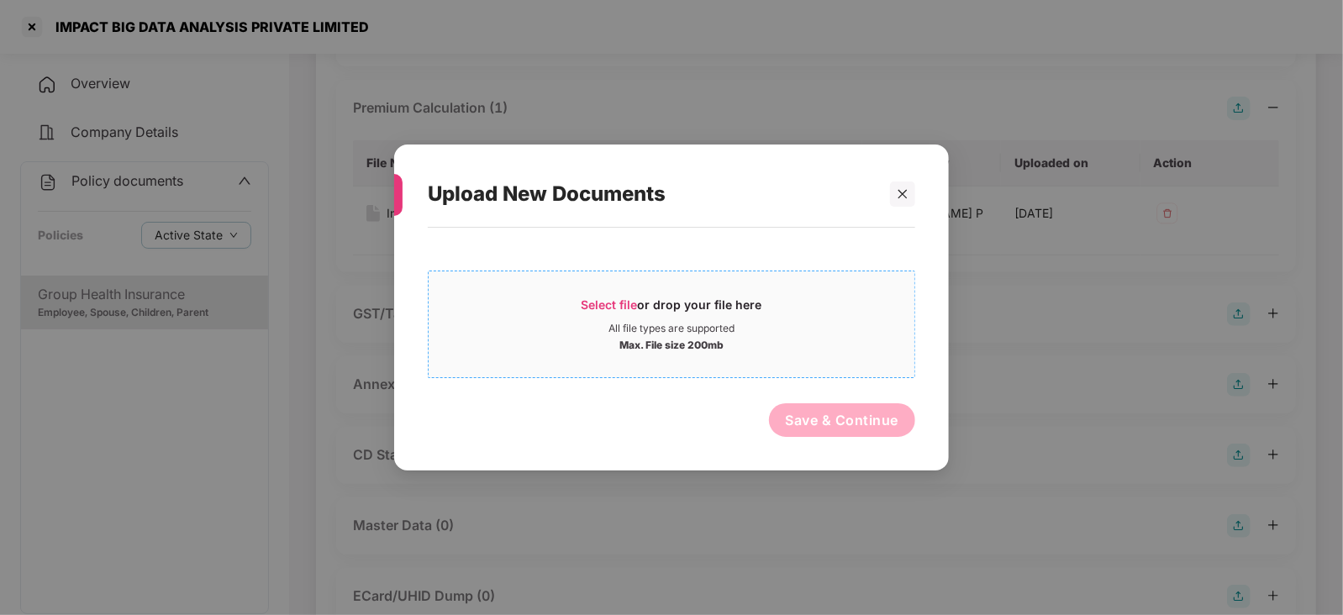
click at [583, 305] on span "Select file" at bounding box center [610, 305] width 56 height 14
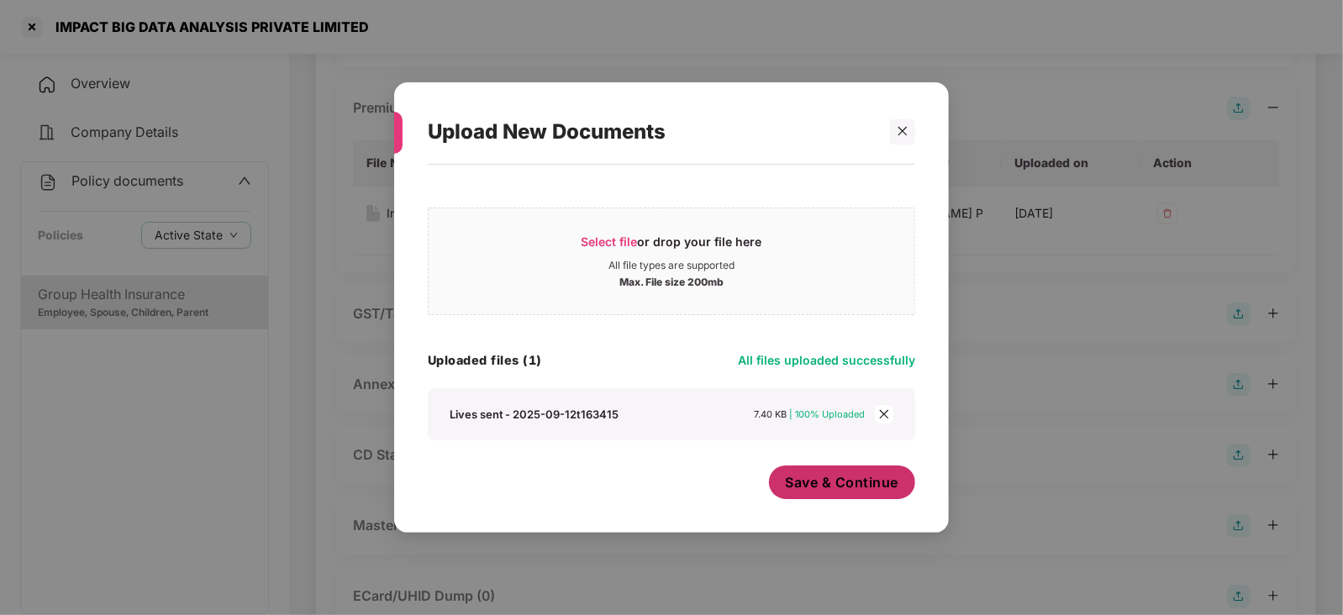
click at [840, 484] on span "Save & Continue" at bounding box center [842, 482] width 113 height 18
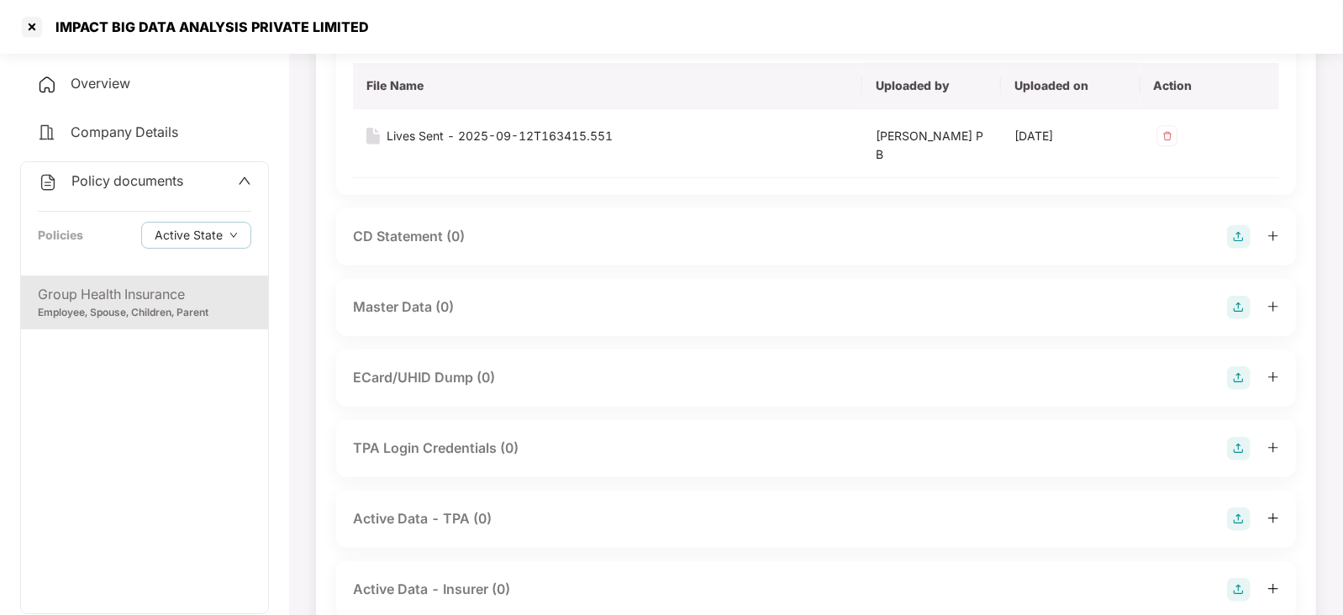
scroll to position [702, 0]
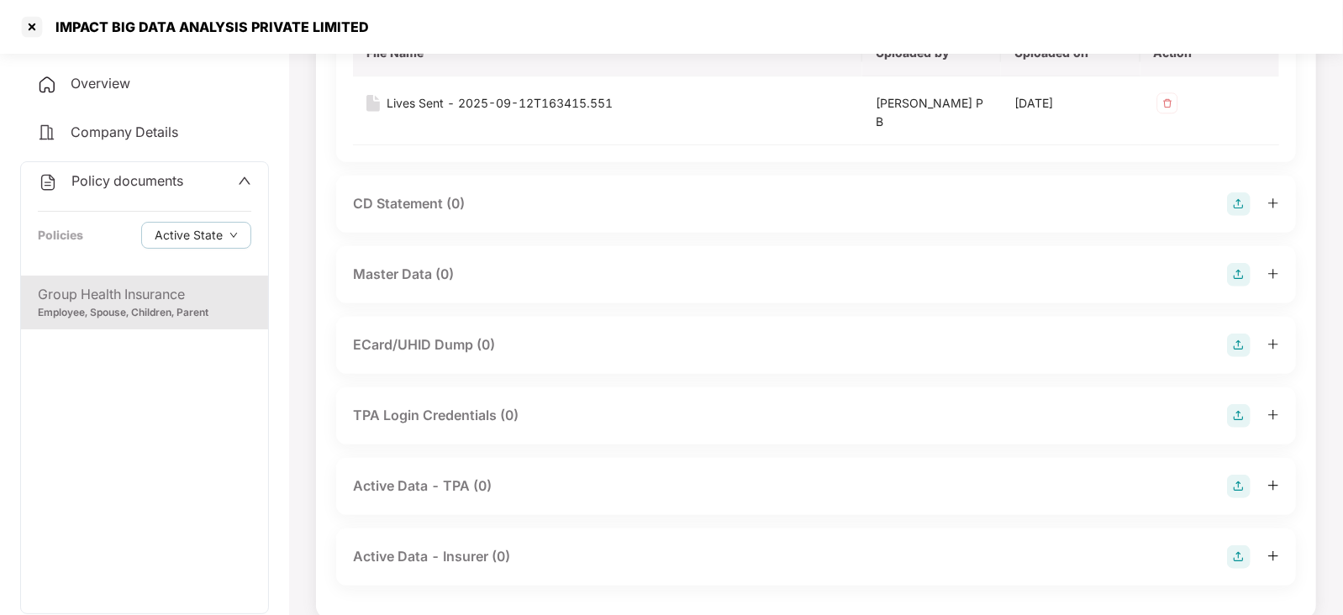
click at [1227, 258] on div "Master Data (0)" at bounding box center [816, 274] width 960 height 57
click at [1244, 275] on img at bounding box center [1239, 275] width 24 height 24
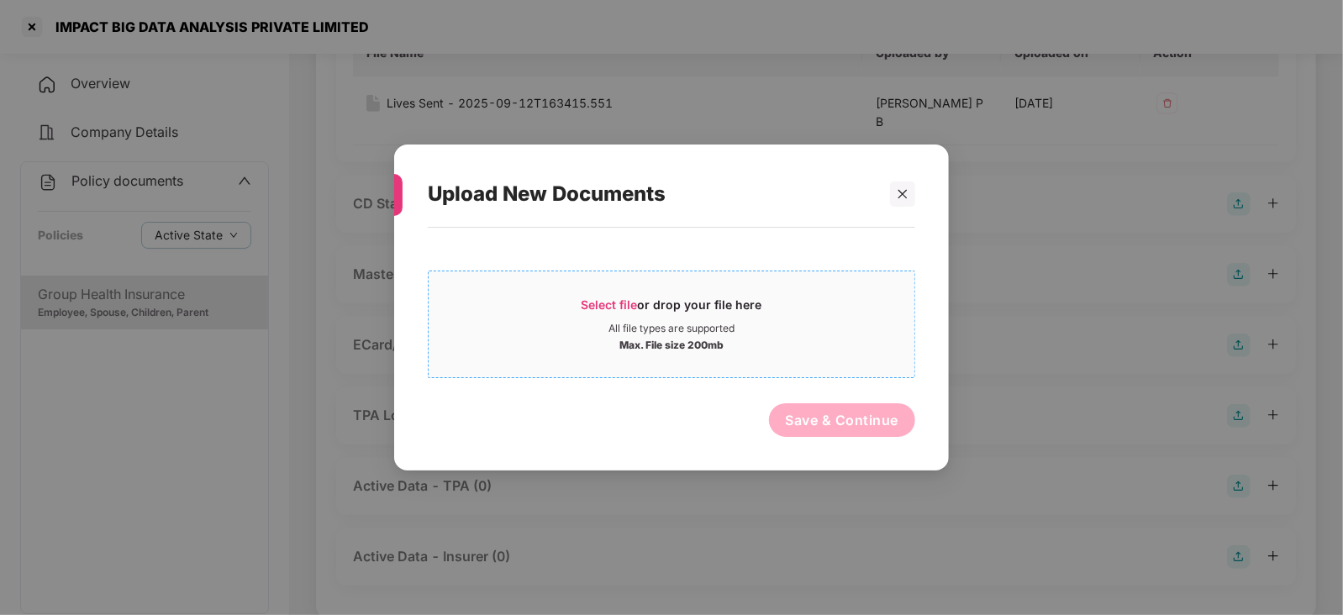
click at [615, 298] on span "Select file" at bounding box center [610, 305] width 56 height 14
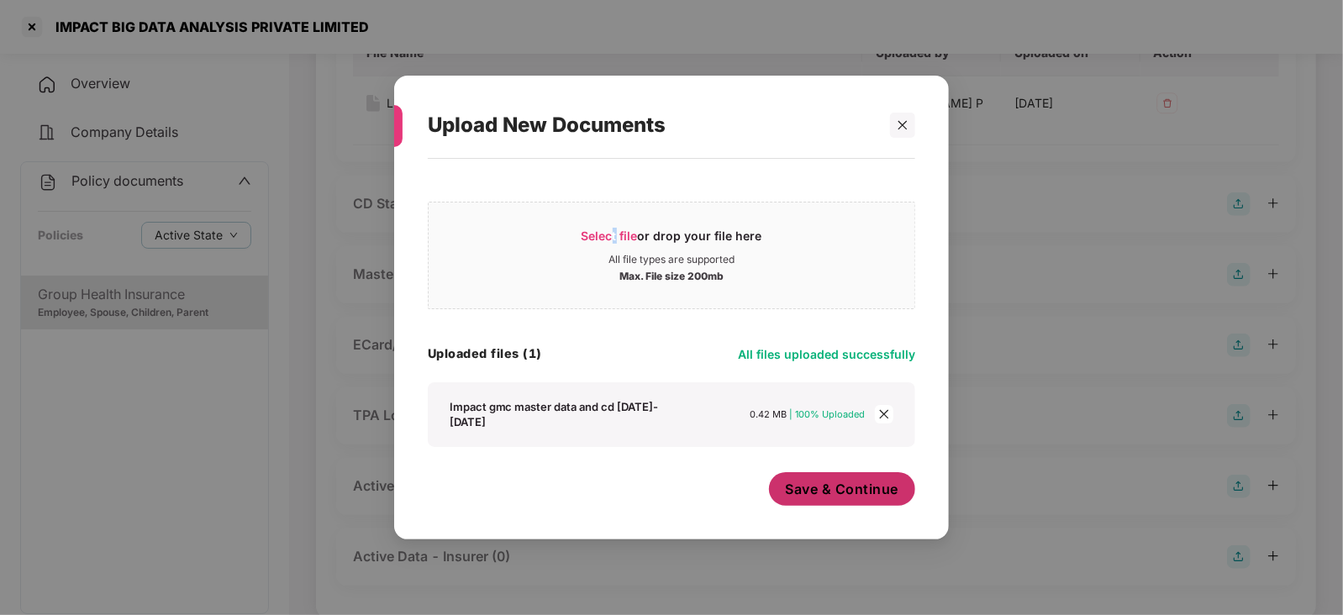
click at [828, 498] on span "Save & Continue" at bounding box center [842, 489] width 113 height 18
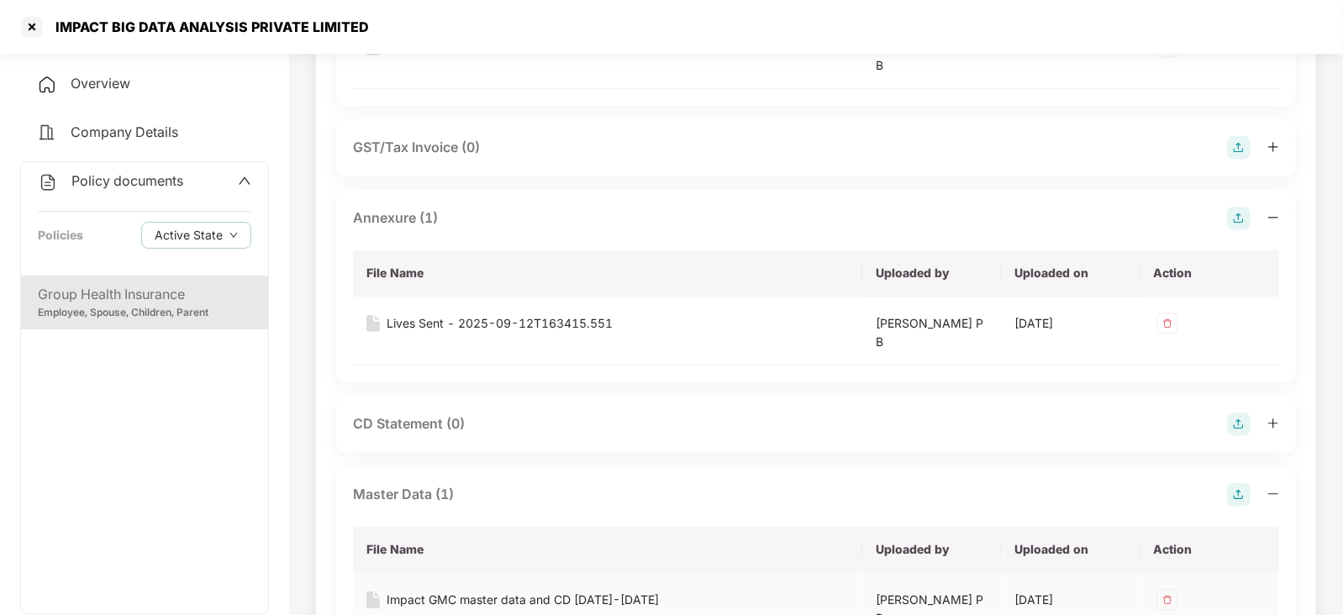
scroll to position [282, 0]
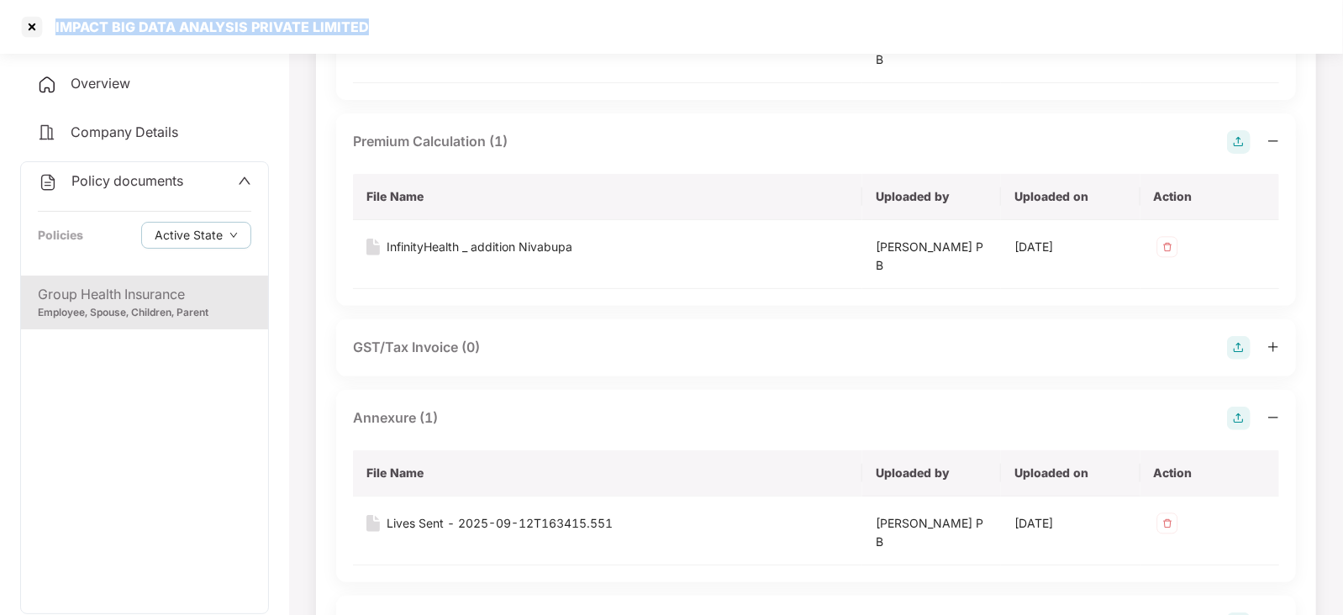
drag, startPoint x: 46, startPoint y: 23, endPoint x: 366, endPoint y: 53, distance: 320.9
click at [412, 31] on div "IMPACT BIG DATA ANALYSIS PRIVATE LIMITED" at bounding box center [671, 27] width 1343 height 54
copy div "IMPACT BIG DATA ANALYSIS PRIVATE LIMITED"
click at [29, 32] on div at bounding box center [31, 26] width 27 height 27
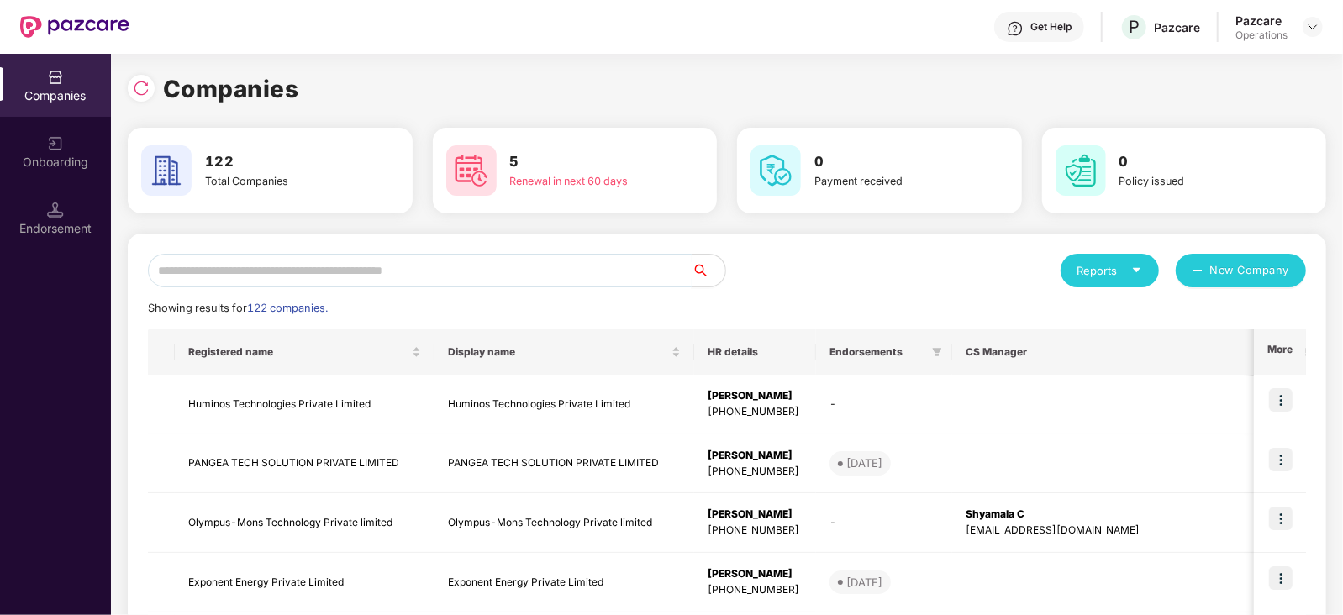
click at [442, 259] on input "text" at bounding box center [420, 271] width 544 height 34
paste input "**********"
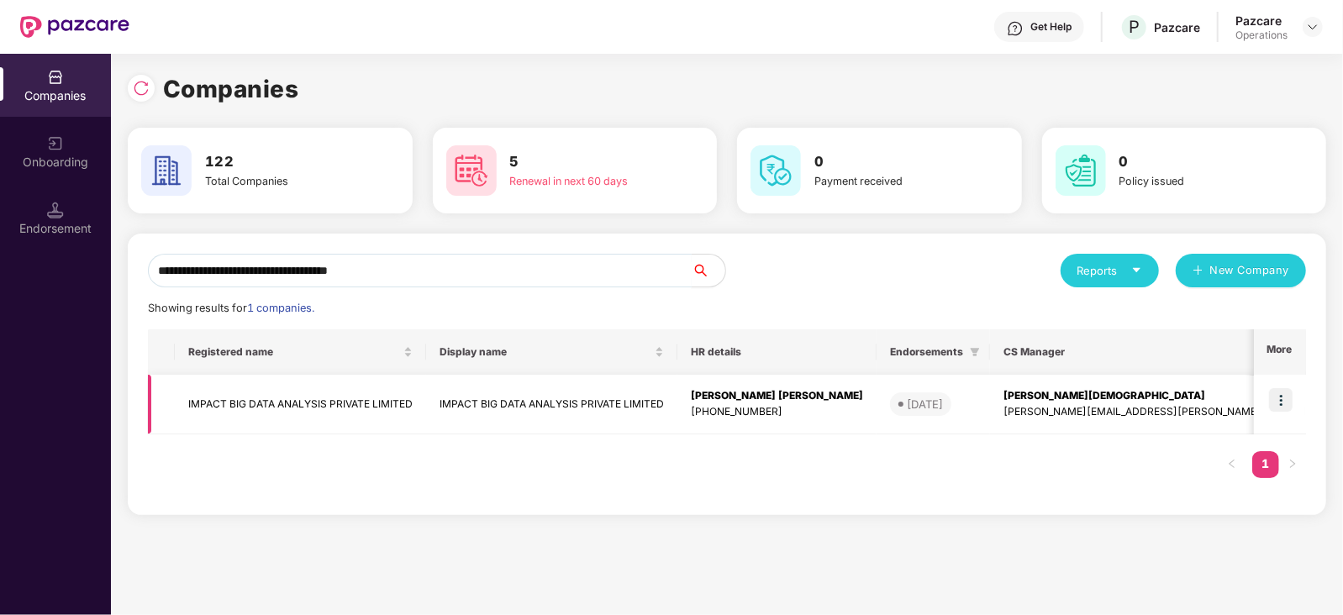
type input "**********"
click at [1280, 404] on img at bounding box center [1281, 400] width 24 height 24
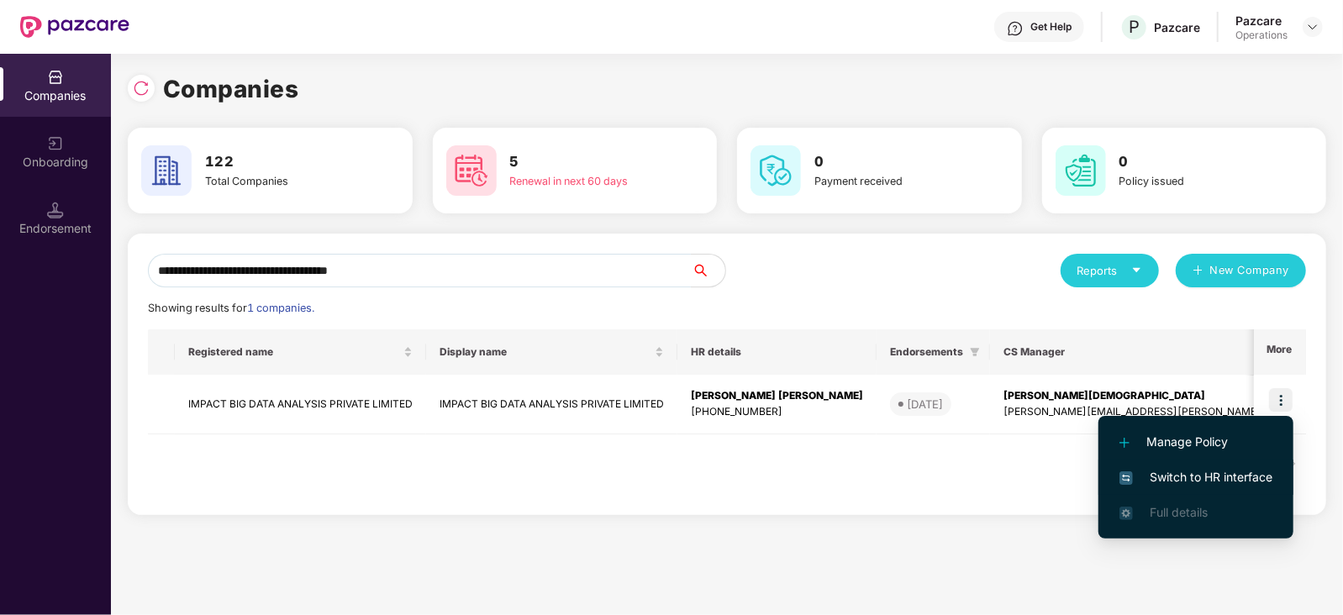
click at [1227, 480] on span "Switch to HR interface" at bounding box center [1196, 477] width 153 height 18
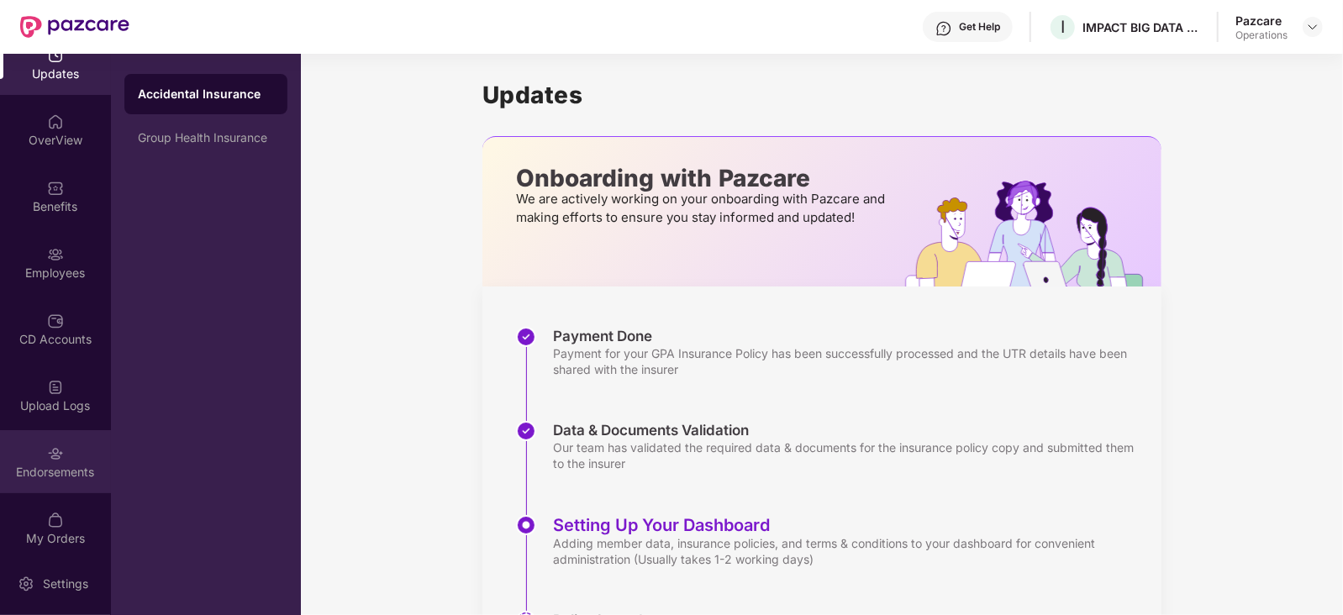
scroll to position [33, 0]
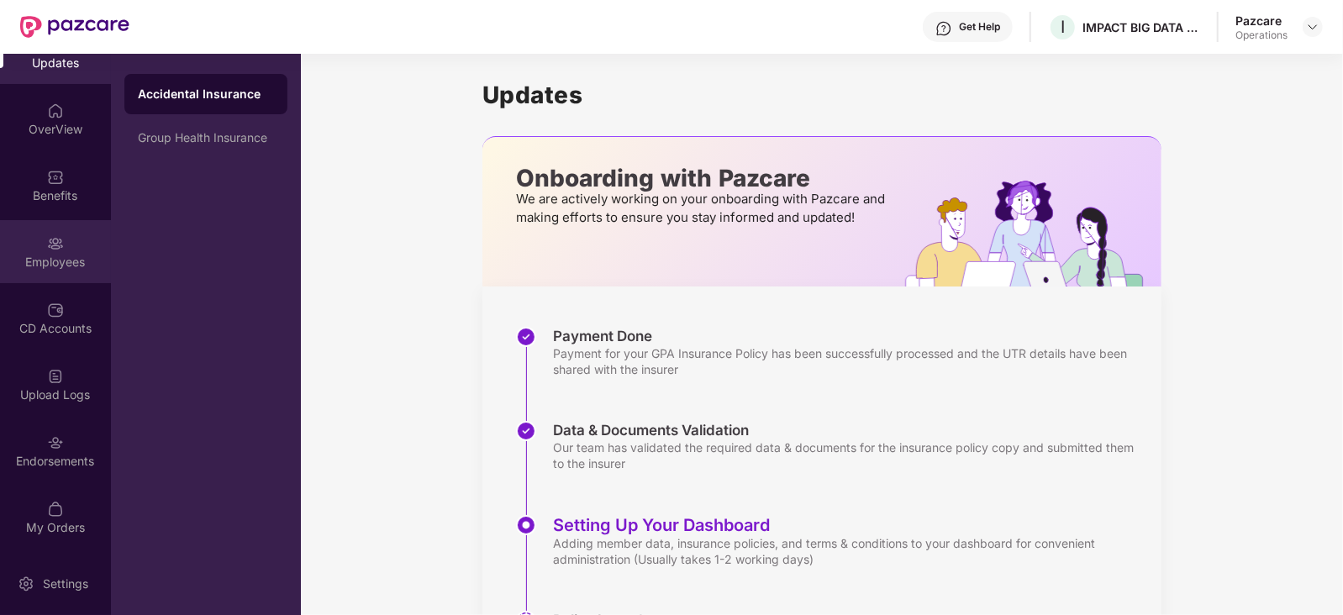
click at [46, 227] on div "Employees" at bounding box center [55, 251] width 111 height 63
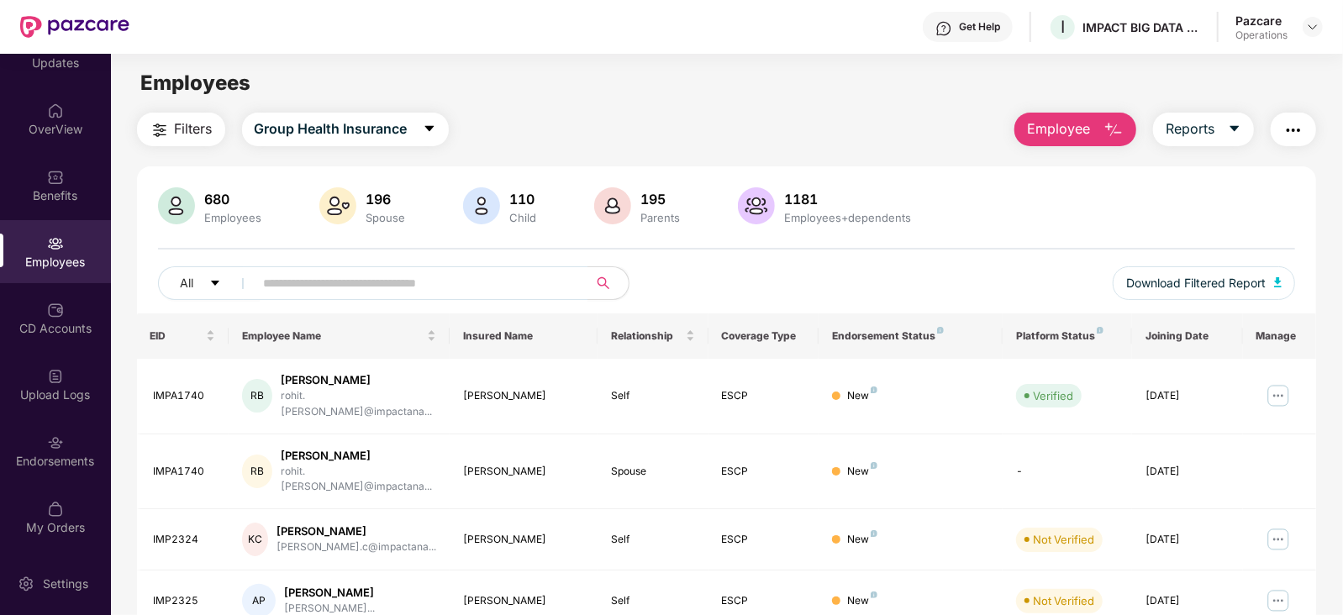
click at [187, 129] on span "Filters" at bounding box center [194, 129] width 38 height 21
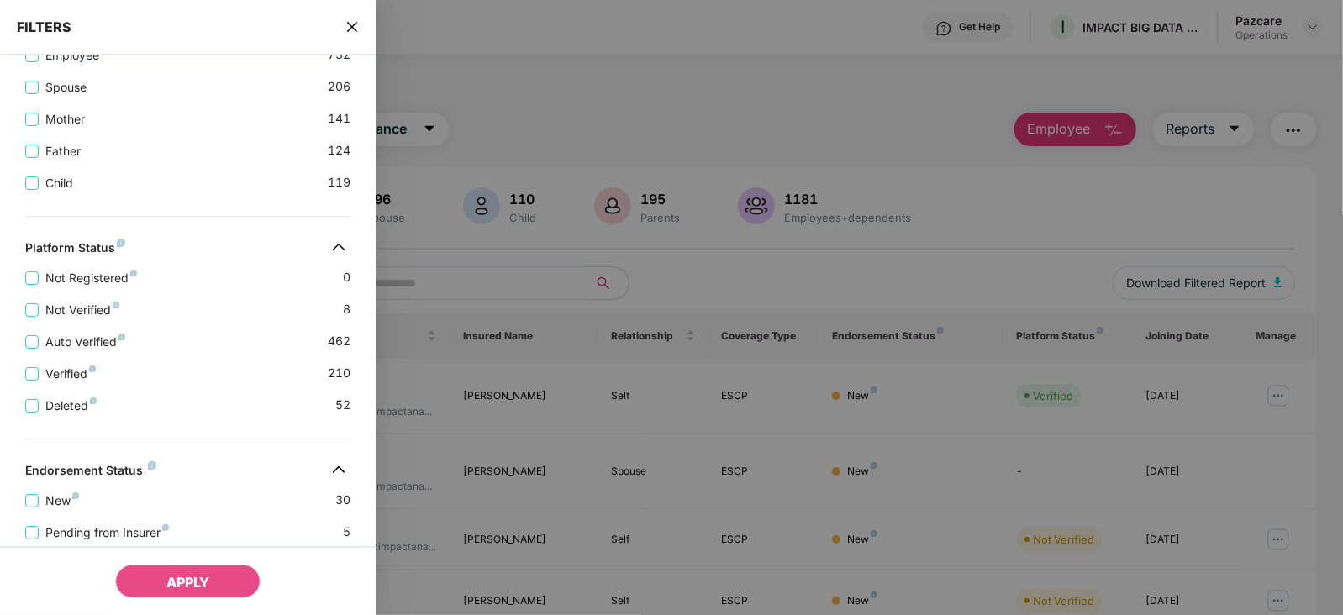
scroll to position [514, 0]
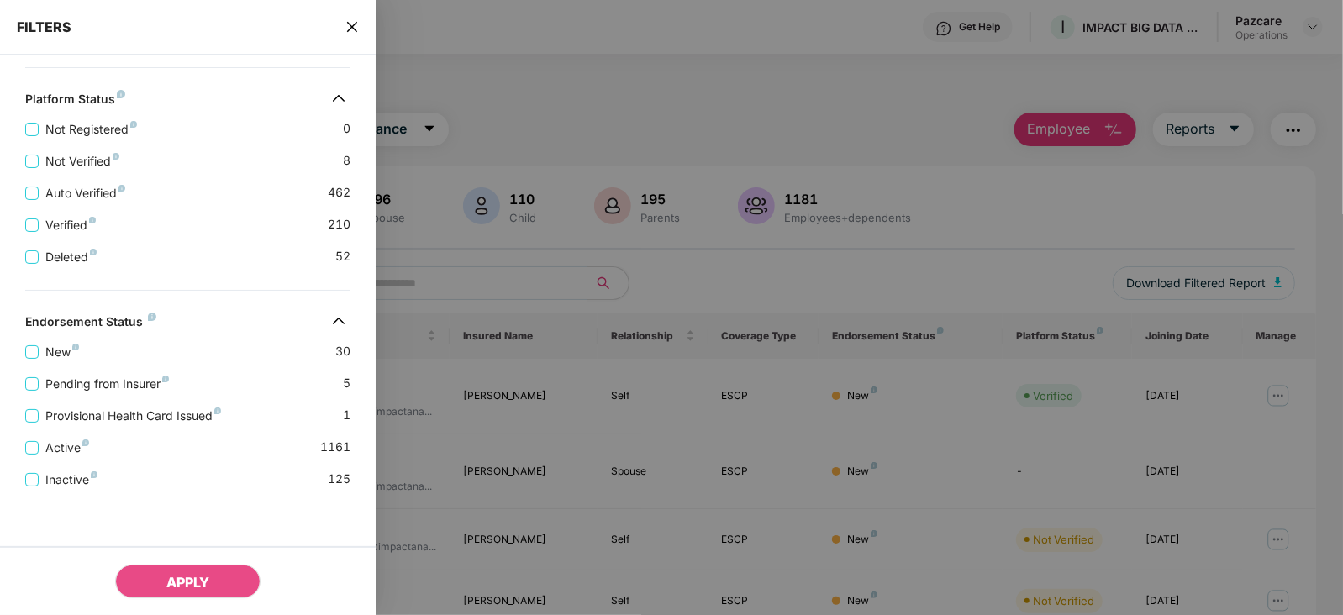
click at [130, 403] on div "Provisional Health Card Issued 1" at bounding box center [187, 409] width 325 height 32
click at [132, 420] on span "Provisional Health Card Issued" at bounding box center [133, 416] width 189 height 18
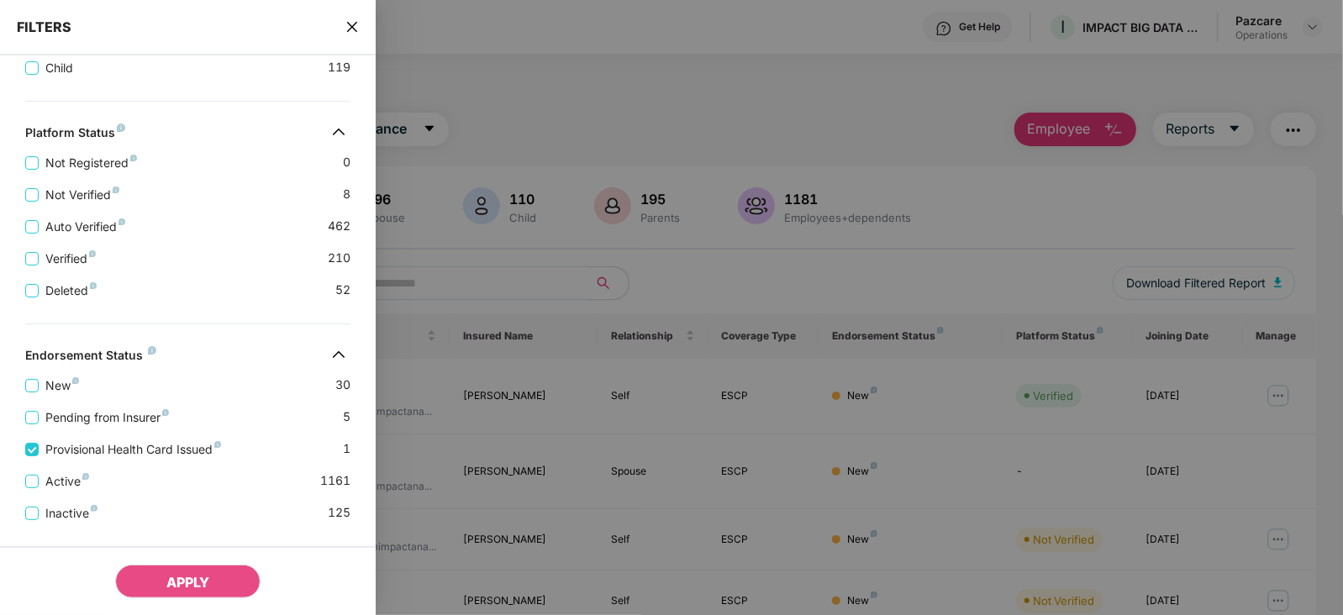
click at [122, 408] on div "Pending from Insurer 5" at bounding box center [187, 411] width 325 height 32
click at [122, 409] on span "Pending from Insurer" at bounding box center [107, 418] width 137 height 18
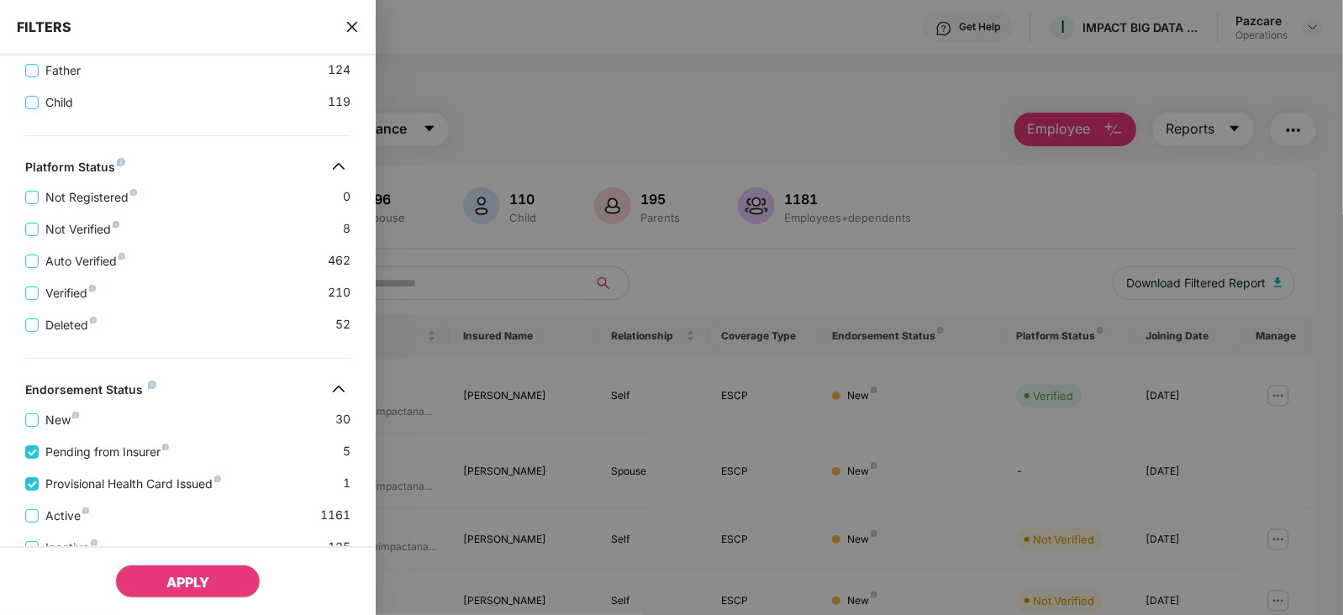
click at [182, 590] on button "APPLY" at bounding box center [187, 582] width 145 height 34
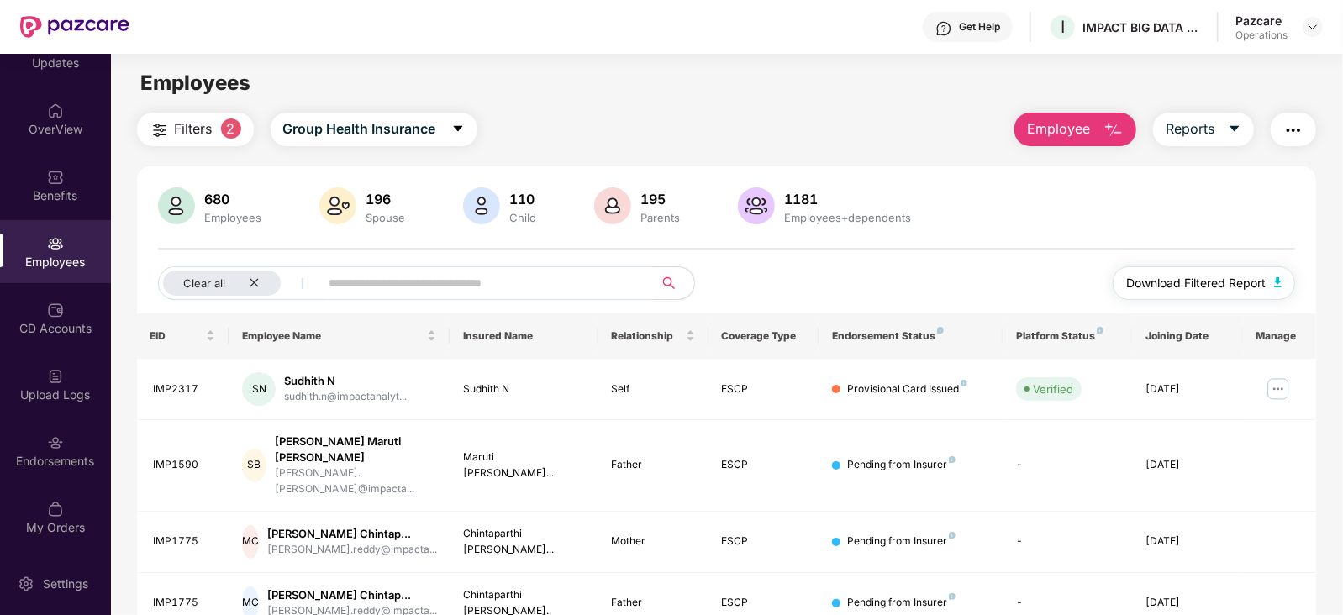
click at [1269, 283] on button "Download Filtered Report" at bounding box center [1204, 284] width 183 height 34
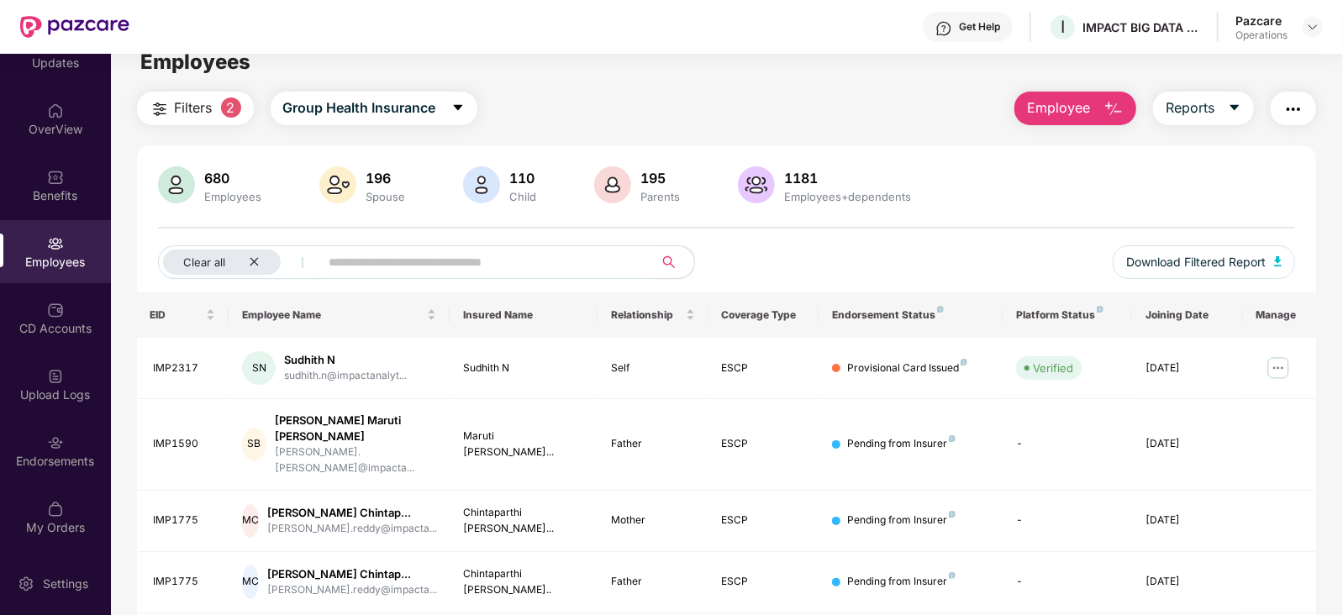
scroll to position [0, 0]
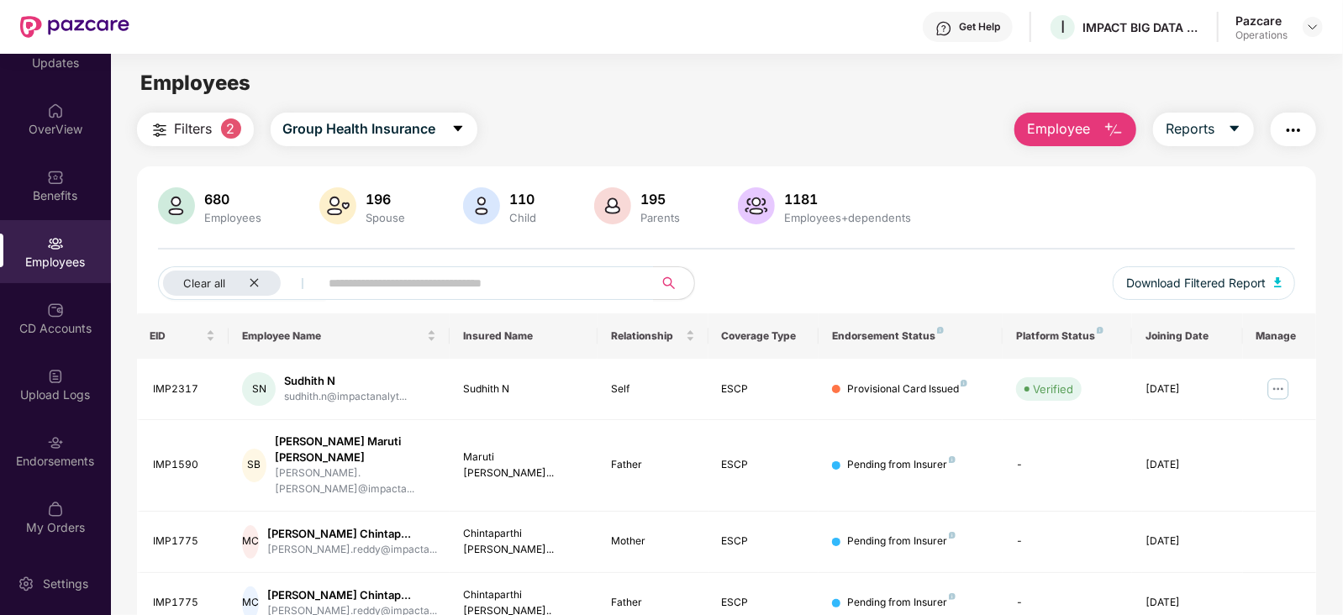
click at [1306, 124] on button "button" at bounding box center [1293, 130] width 45 height 34
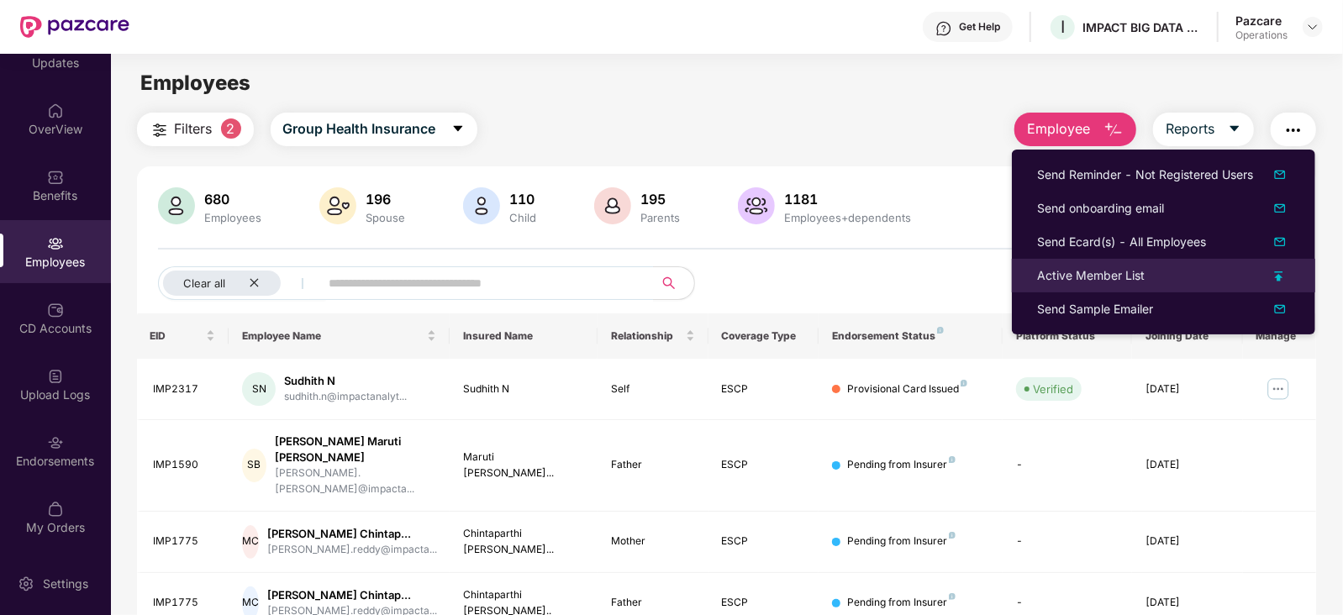
click at [1080, 268] on div "Active Member List" at bounding box center [1091, 276] width 108 height 18
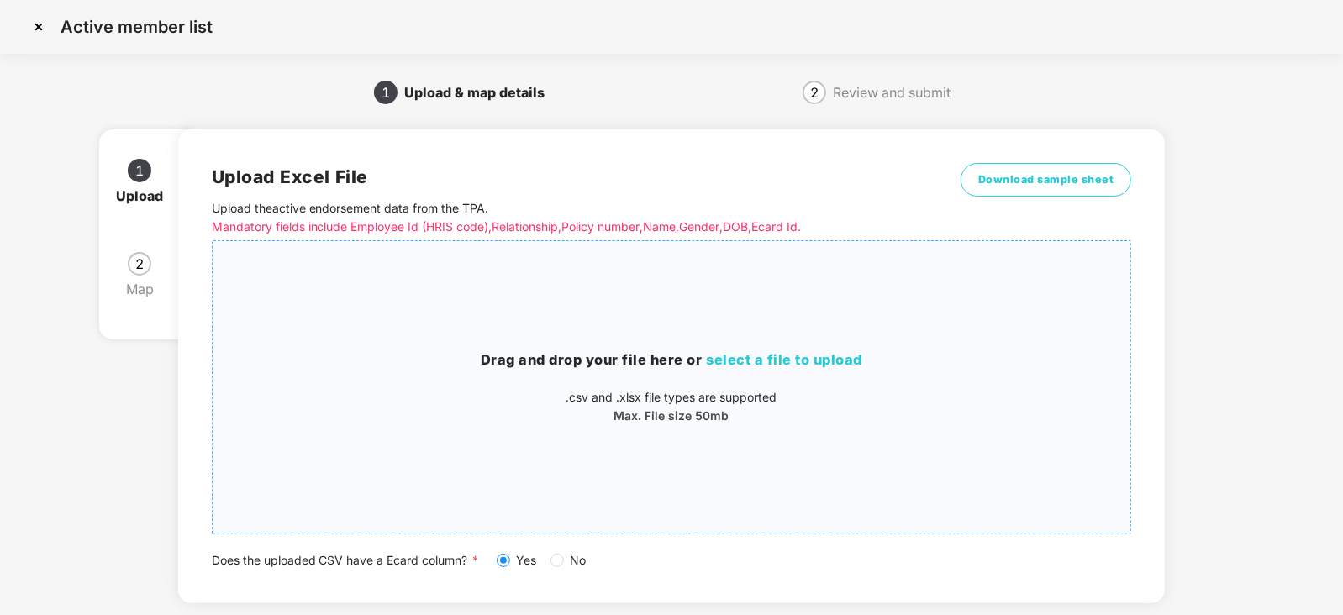
click at [764, 371] on h3 "Drag and drop your file here or select a file to upload" at bounding box center [672, 361] width 919 height 22
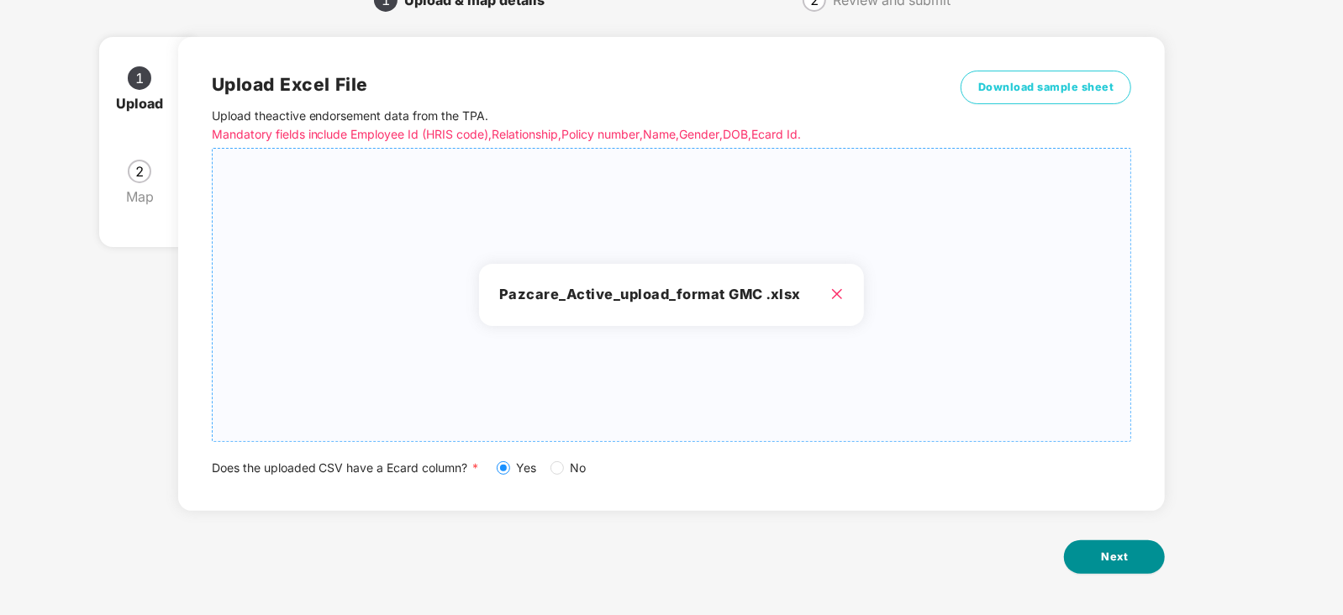
scroll to position [93, 0]
click at [1169, 573] on div "1 Upload 2 Map Upload Excel File Upload the active endorsement data from the TP…" at bounding box center [672, 314] width 1078 height 603
click at [1131, 557] on button "Next" at bounding box center [1114, 557] width 101 height 34
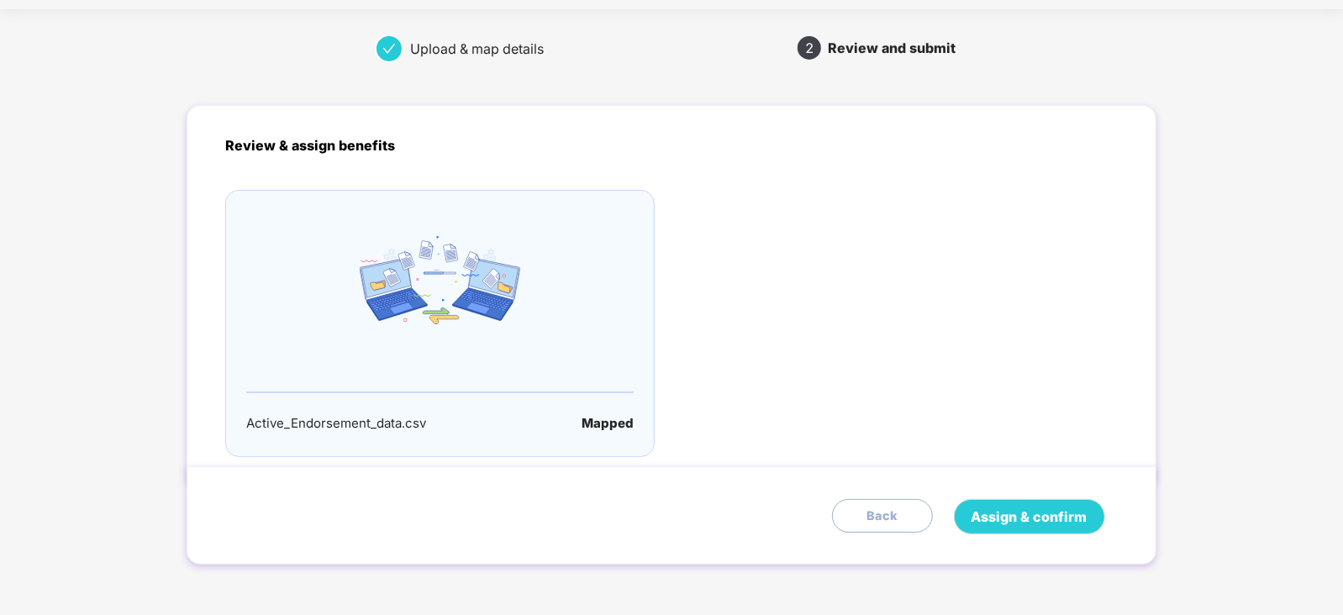
scroll to position [0, 0]
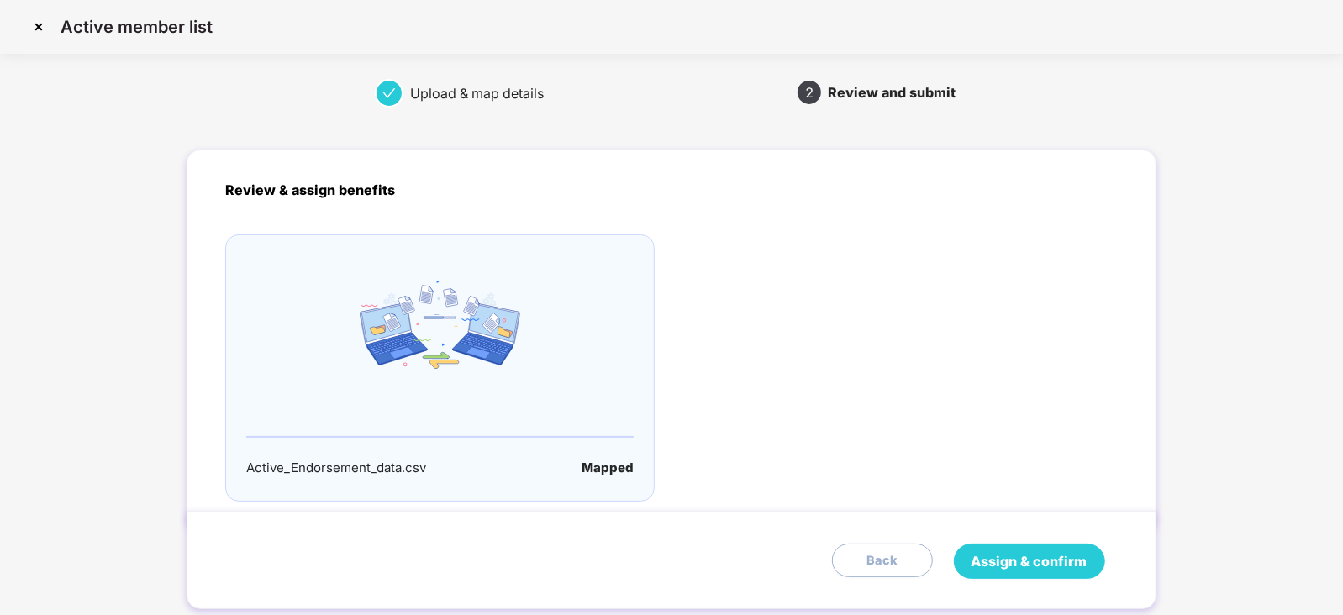
click at [1002, 566] on span "Assign & confirm" at bounding box center [1030, 562] width 116 height 21
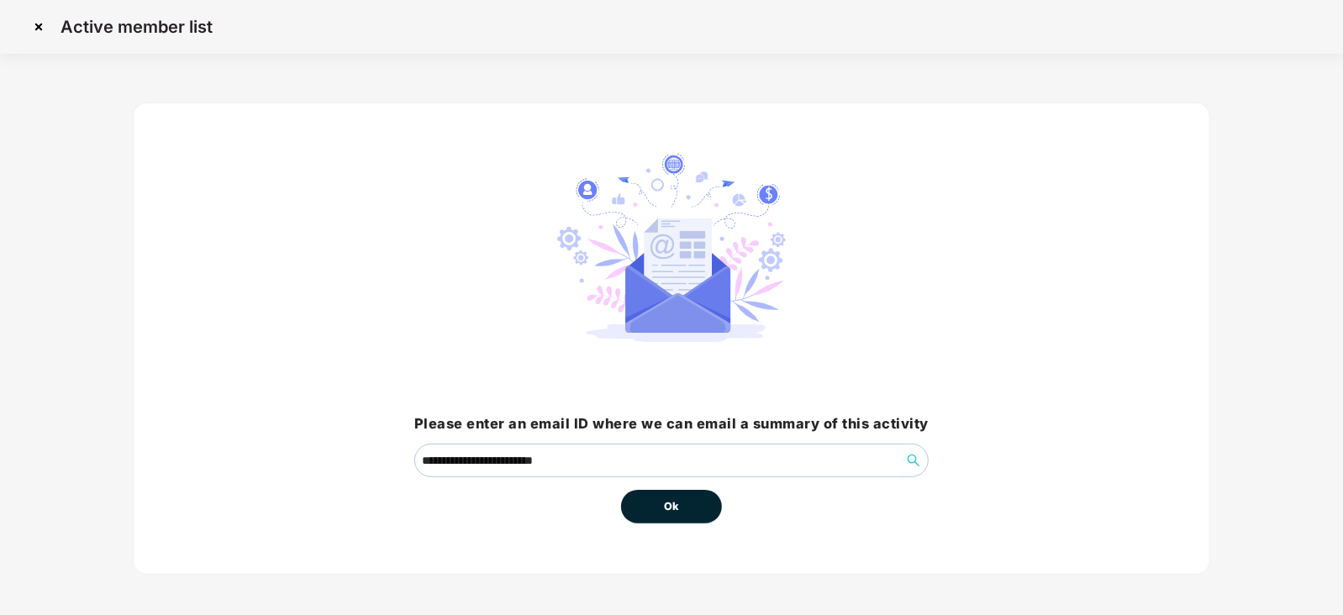
click at [681, 502] on button "Ok" at bounding box center [671, 507] width 101 height 34
click at [680, 502] on button "Ok" at bounding box center [671, 507] width 101 height 34
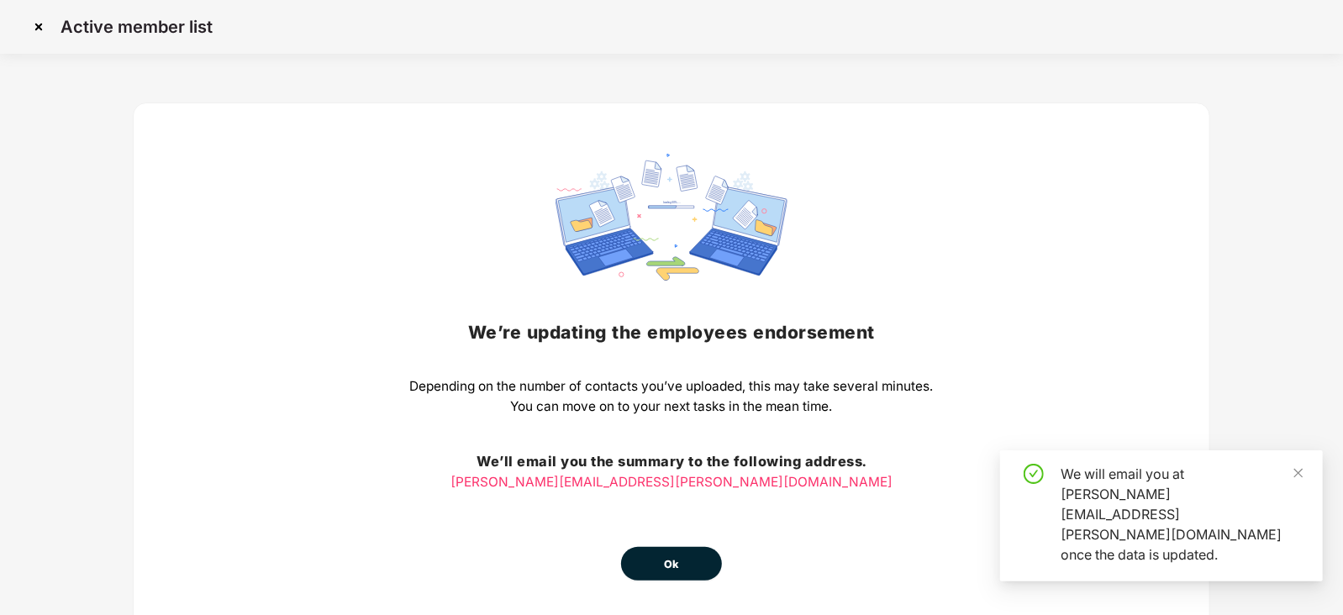
click at [672, 549] on button "Ok" at bounding box center [671, 564] width 101 height 34
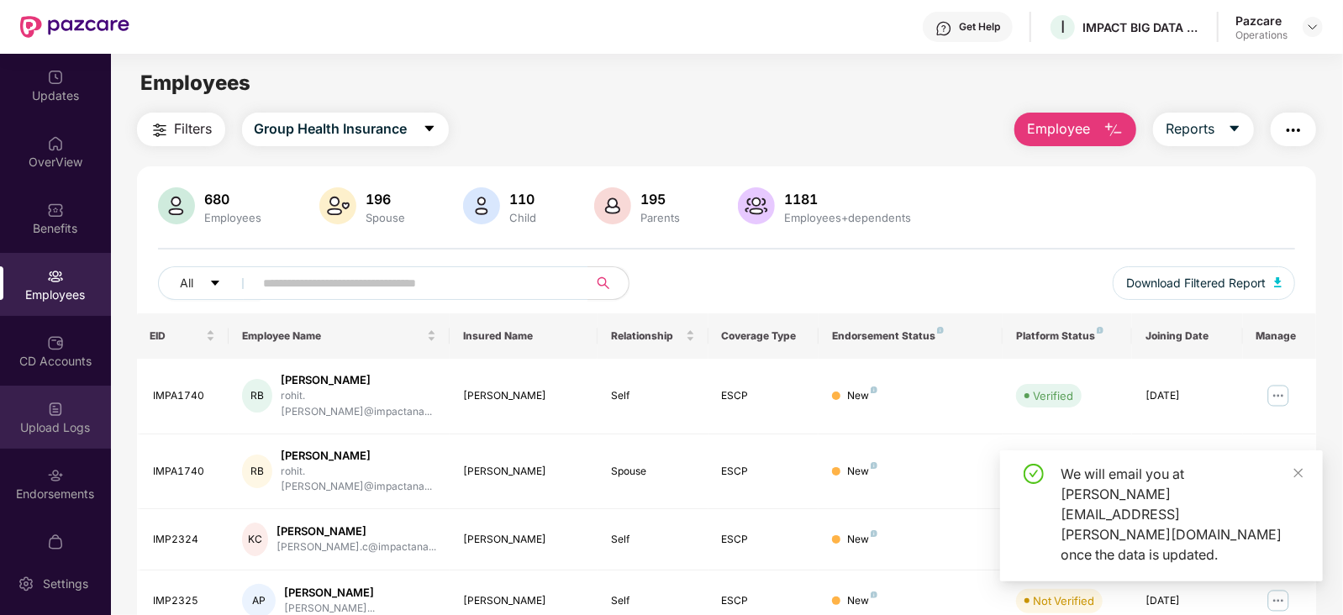
click at [97, 412] on div "Upload Logs" at bounding box center [55, 417] width 111 height 63
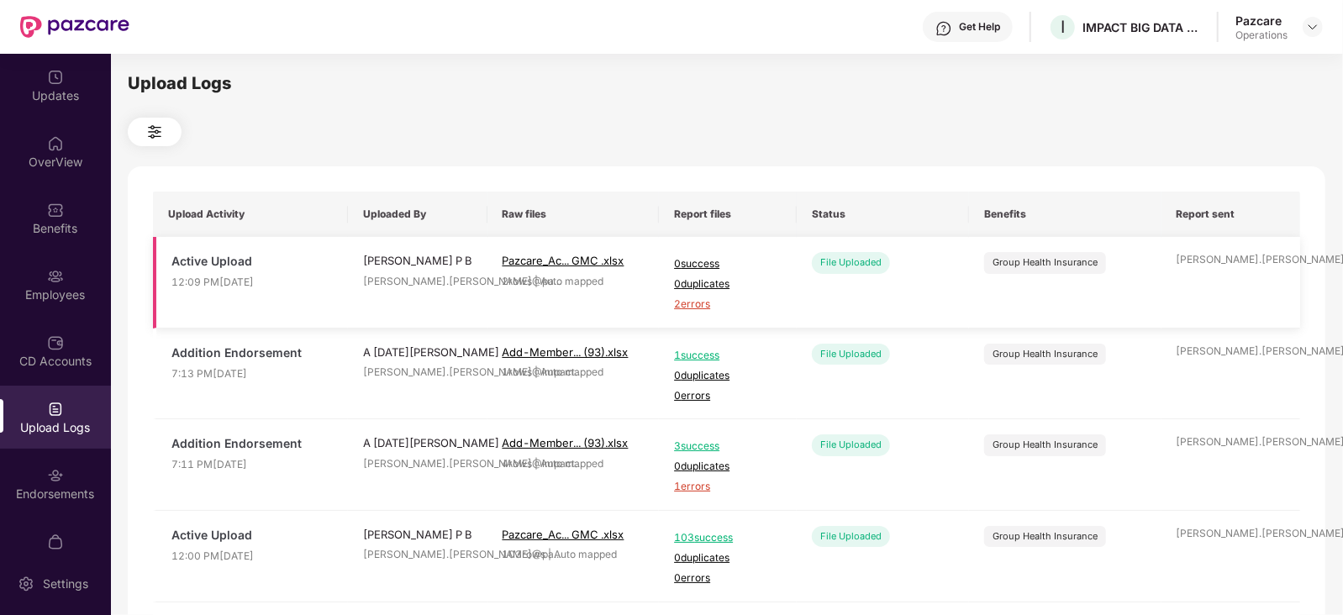
click at [693, 298] on span "2 errors" at bounding box center [728, 305] width 108 height 16
click at [55, 282] on img at bounding box center [55, 276] width 17 height 17
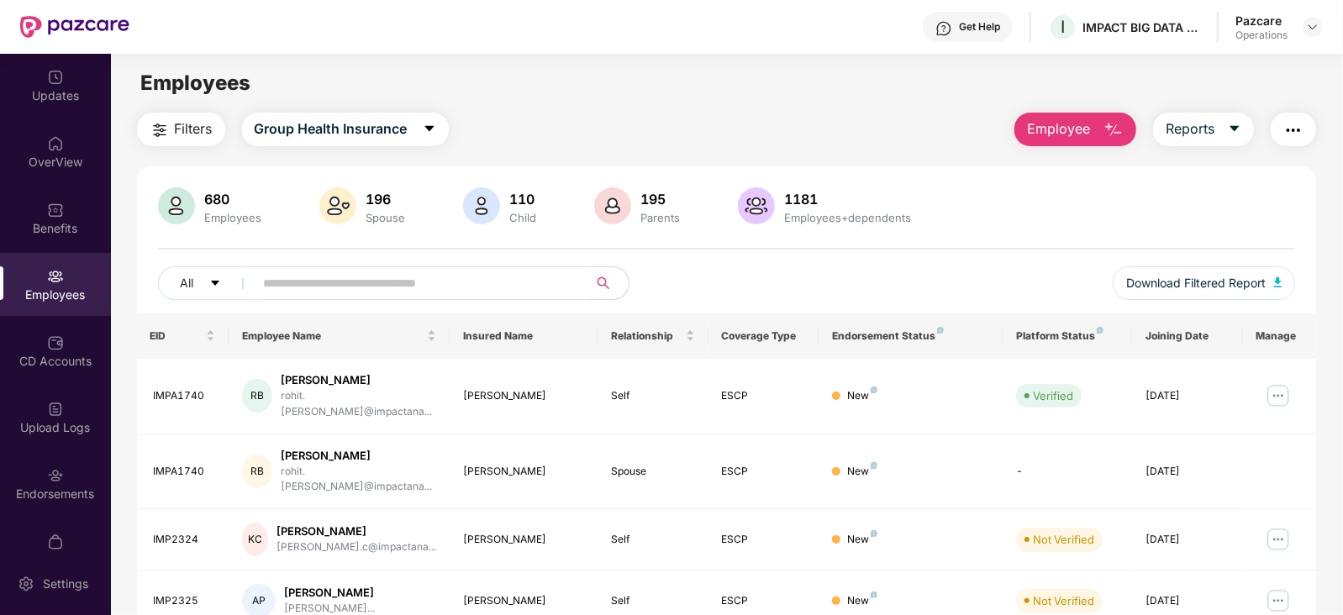
click at [1289, 128] on img "button" at bounding box center [1294, 130] width 20 height 20
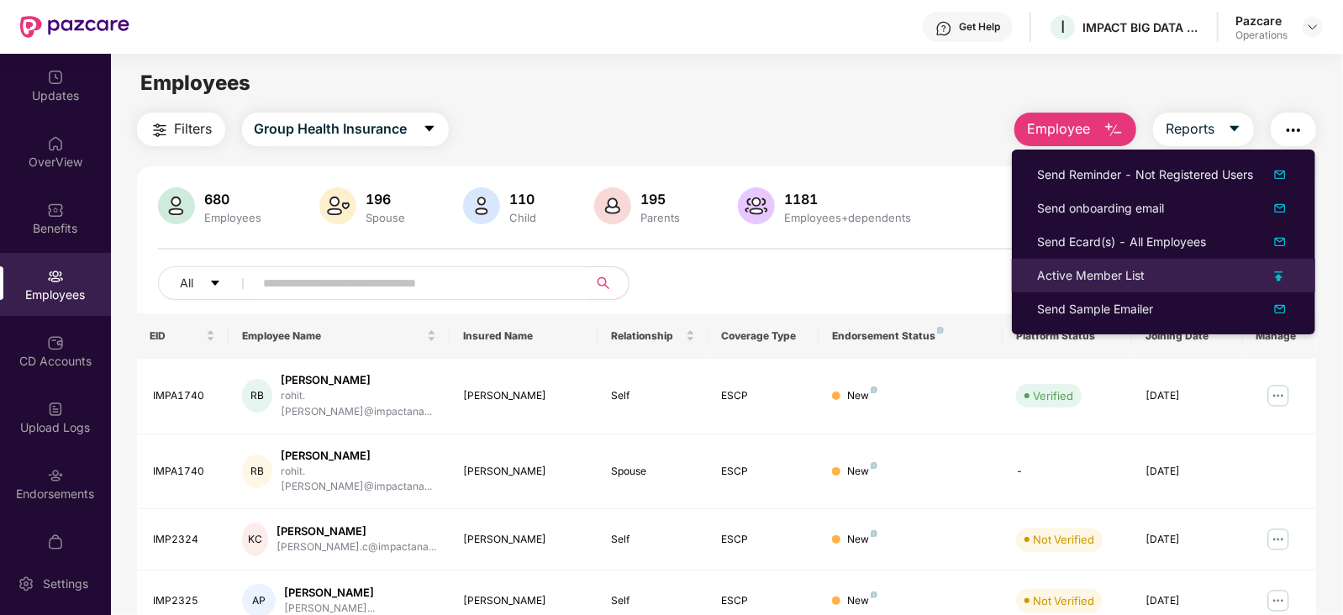
click at [1100, 261] on li "Active Member List" at bounding box center [1163, 276] width 303 height 34
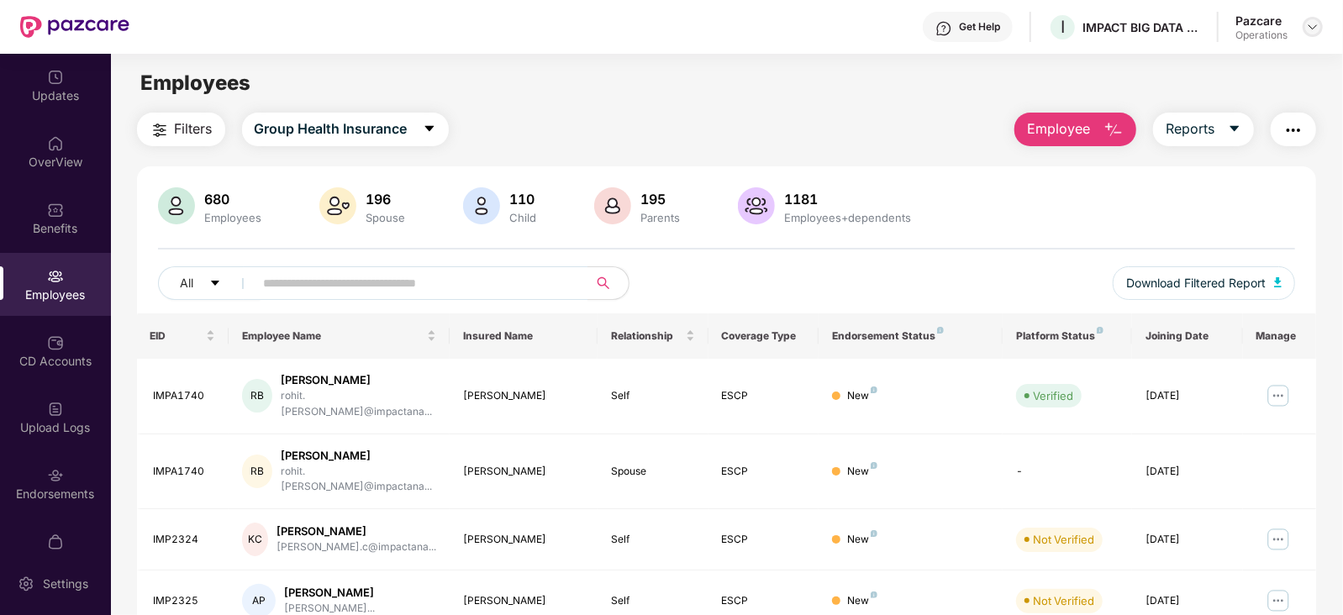
click at [1306, 26] on div at bounding box center [1313, 27] width 20 height 20
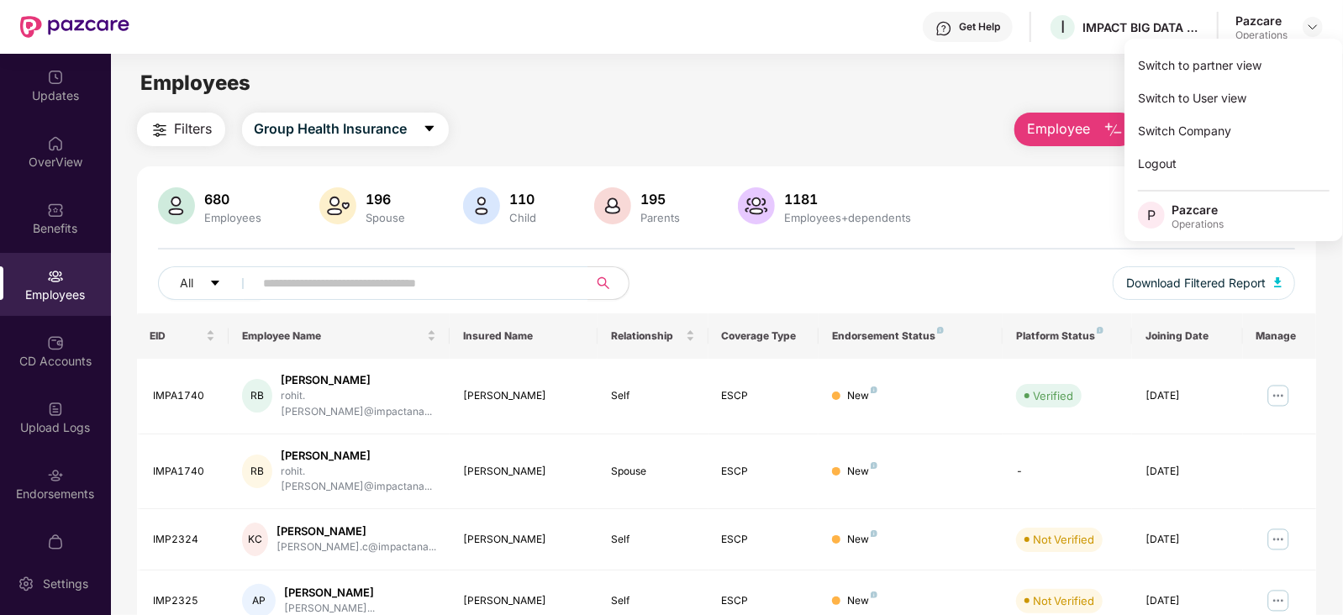
click at [946, 193] on div "680 Employees 196 Spouse 110 Child 195 Parents 1181 Employees+dependents" at bounding box center [727, 207] width 1138 height 40
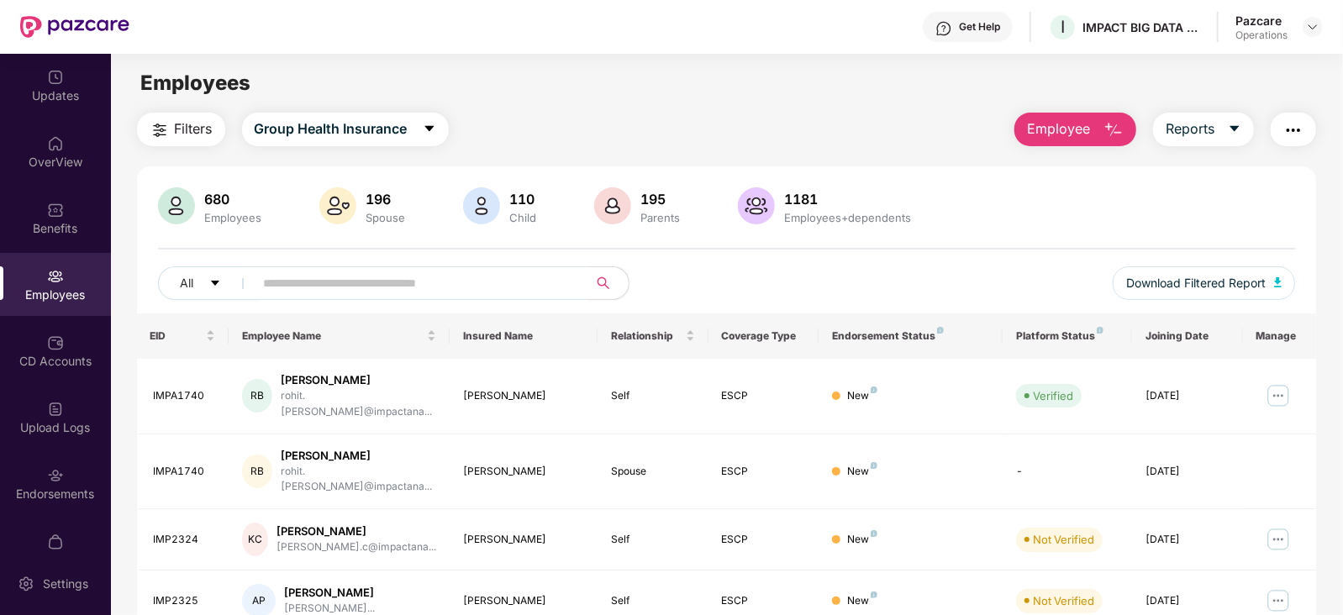
click at [1291, 132] on img "button" at bounding box center [1294, 130] width 20 height 20
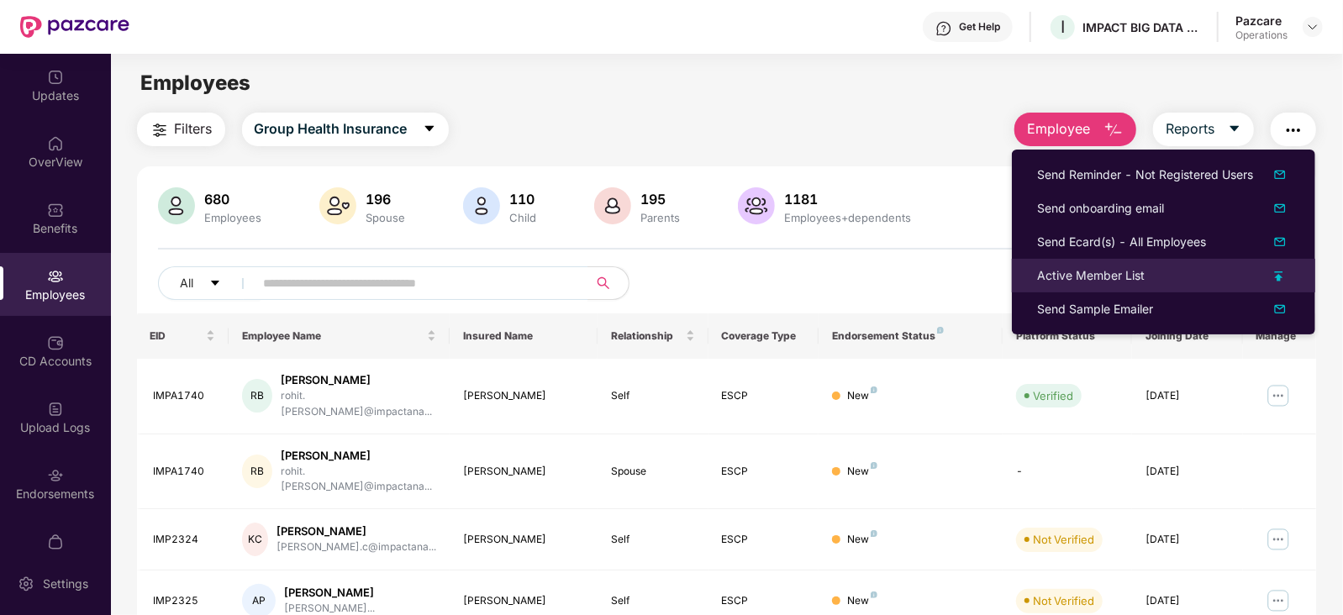
click at [1080, 275] on div "Active Member List" at bounding box center [1091, 276] width 108 height 18
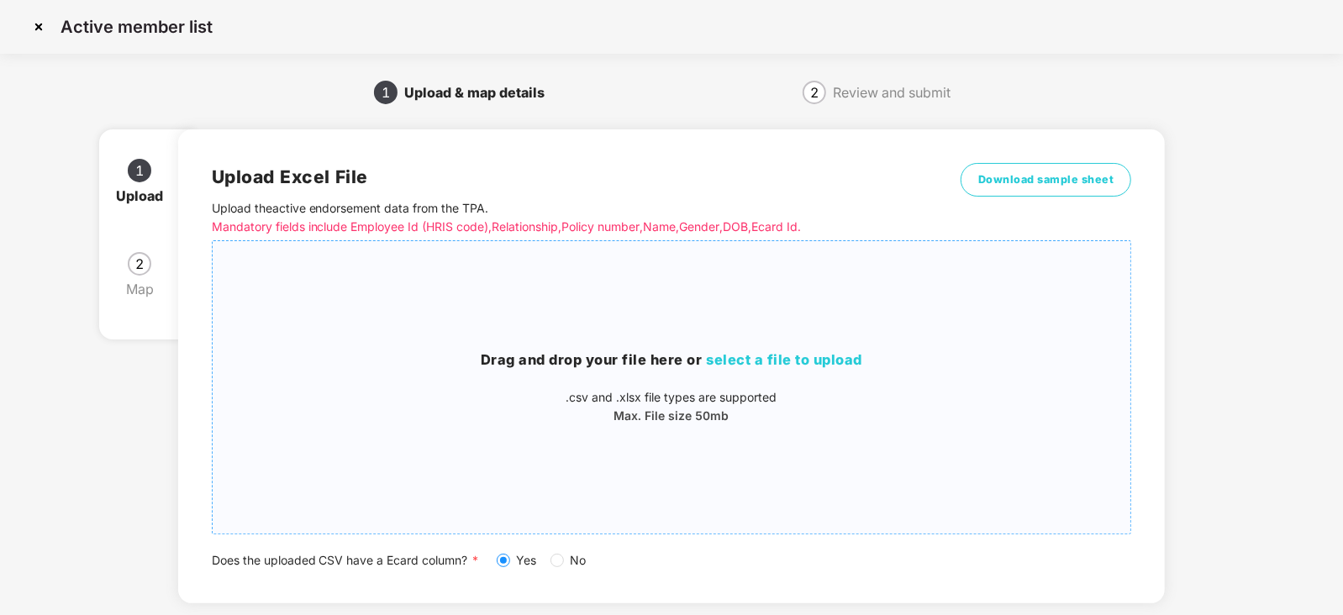
click at [722, 360] on span "select a file to upload" at bounding box center [785, 359] width 156 height 17
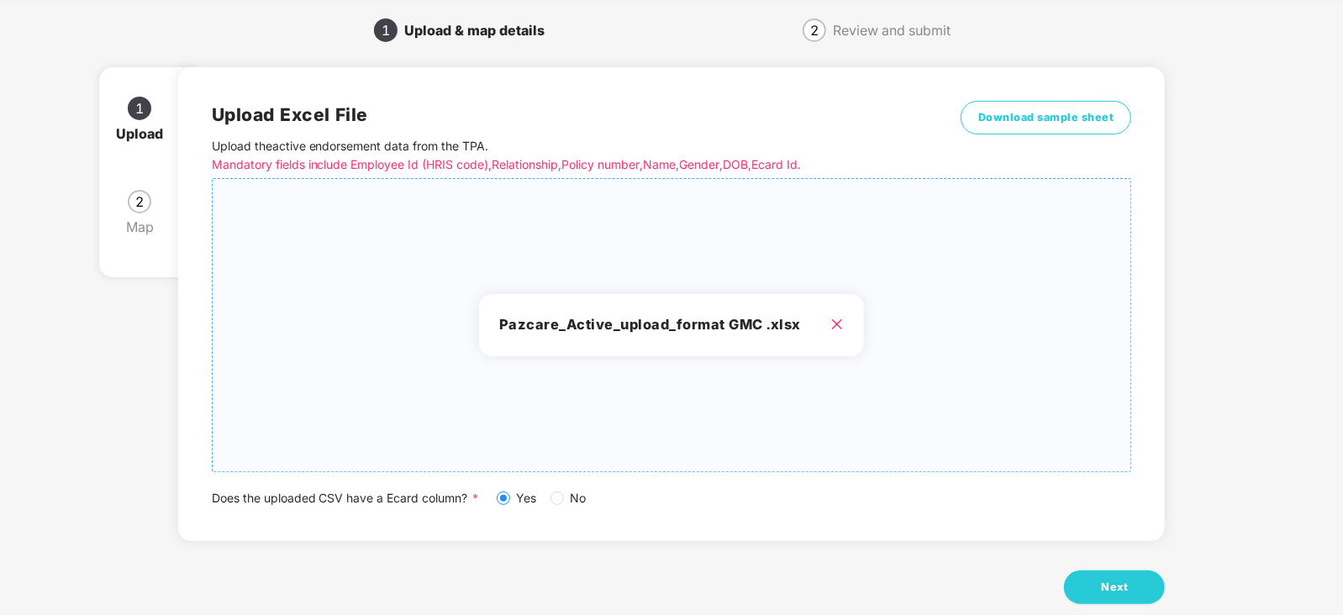
scroll to position [93, 0]
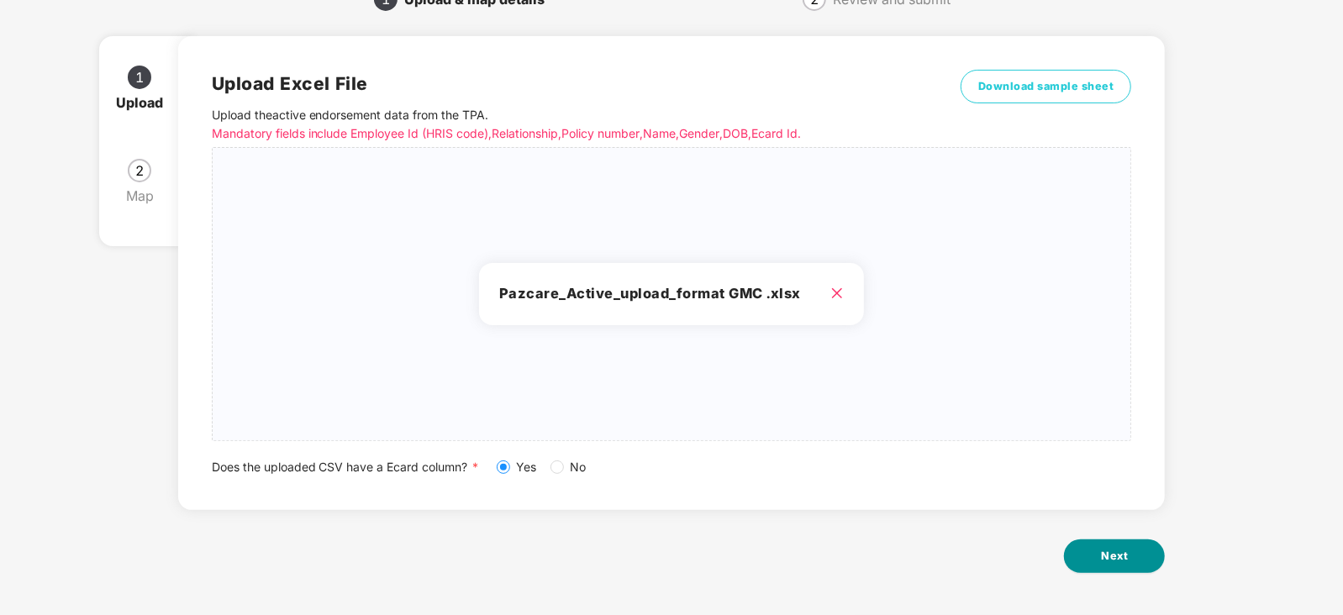
click at [1110, 544] on button "Next" at bounding box center [1114, 557] width 101 height 34
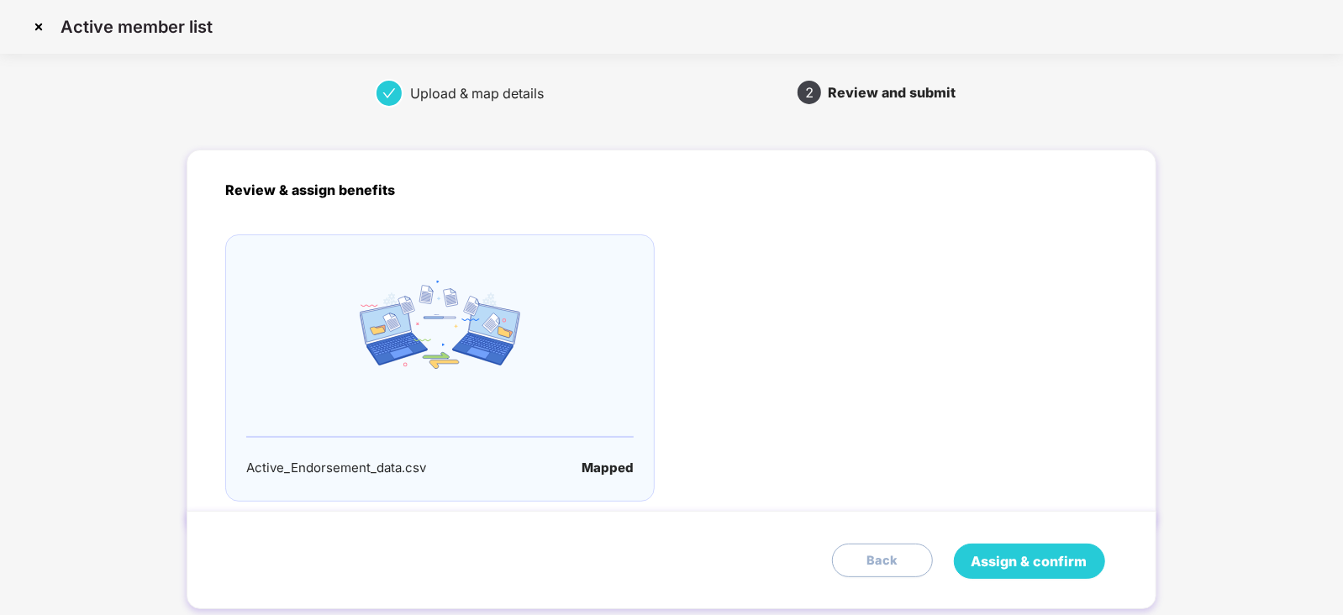
click at [1055, 548] on button "Assign & confirm" at bounding box center [1029, 561] width 151 height 35
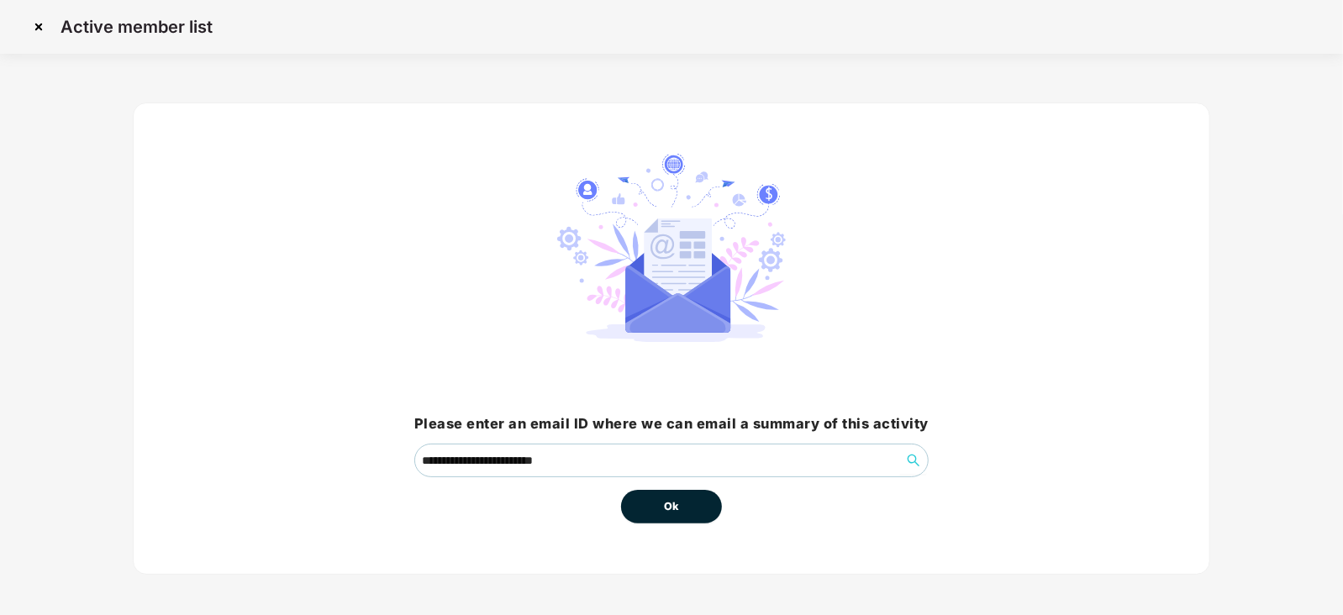
click at [684, 520] on button "Ok" at bounding box center [671, 507] width 101 height 34
click at [681, 520] on button "Ok" at bounding box center [671, 507] width 101 height 34
click at [677, 518] on button "Ok" at bounding box center [671, 507] width 101 height 34
click at [674, 509] on span "Ok" at bounding box center [671, 507] width 15 height 17
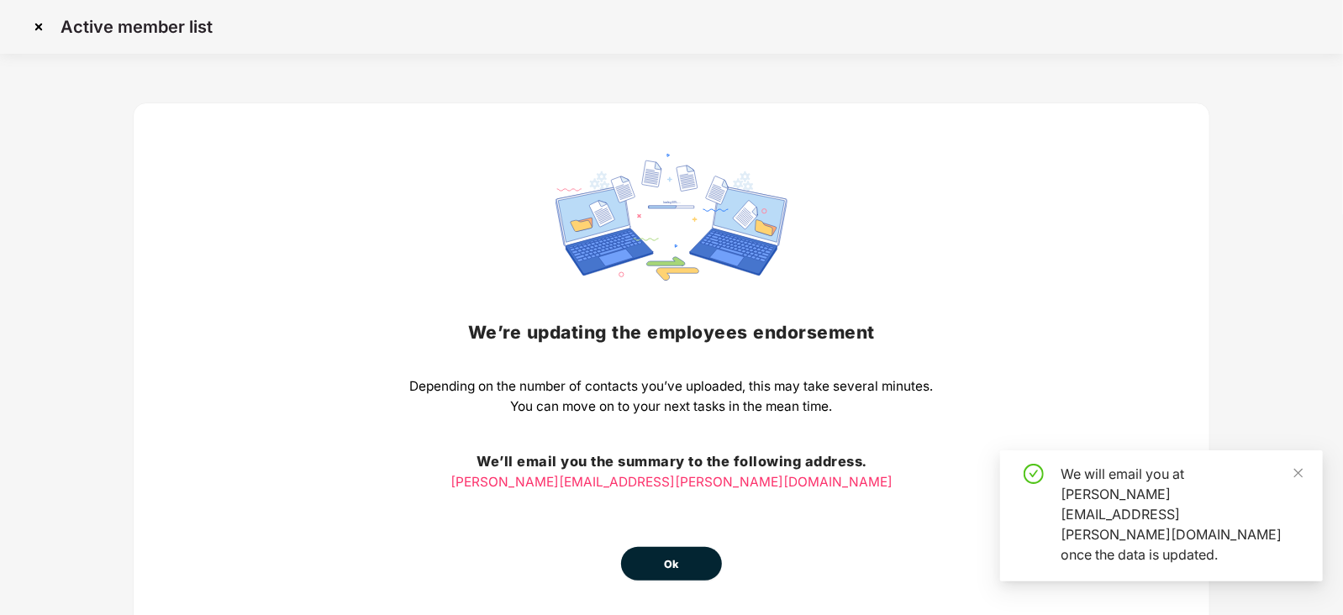
click at [676, 573] on button "Ok" at bounding box center [671, 564] width 101 height 34
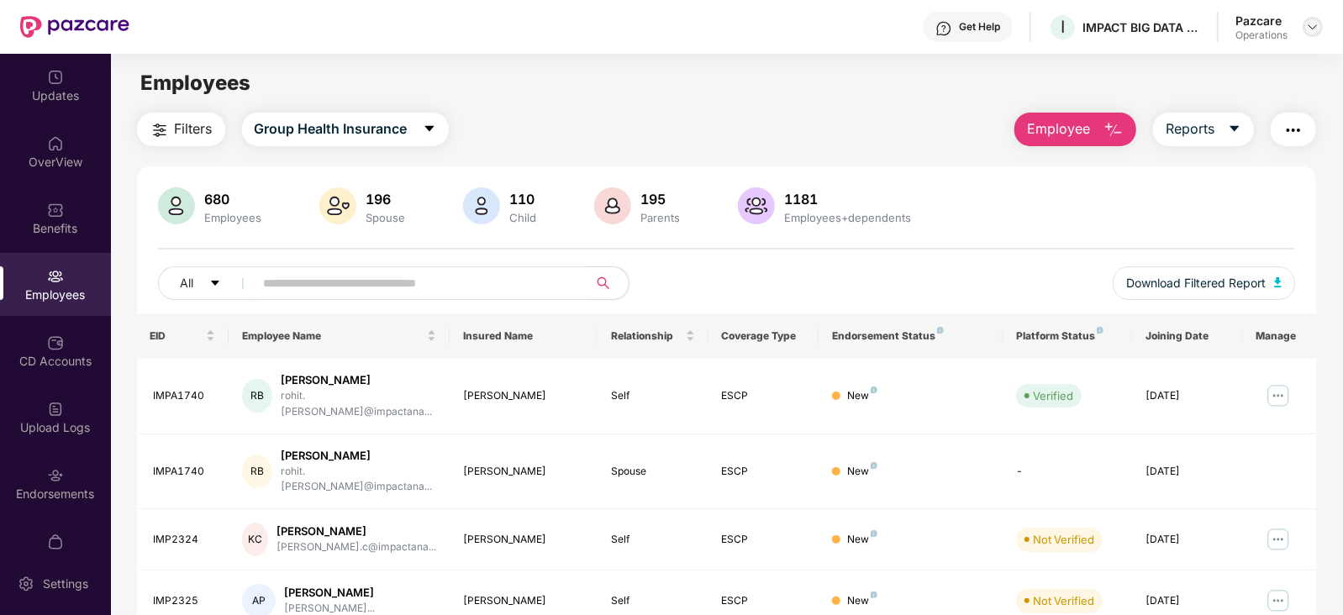
click at [1307, 30] on img at bounding box center [1312, 26] width 13 height 13
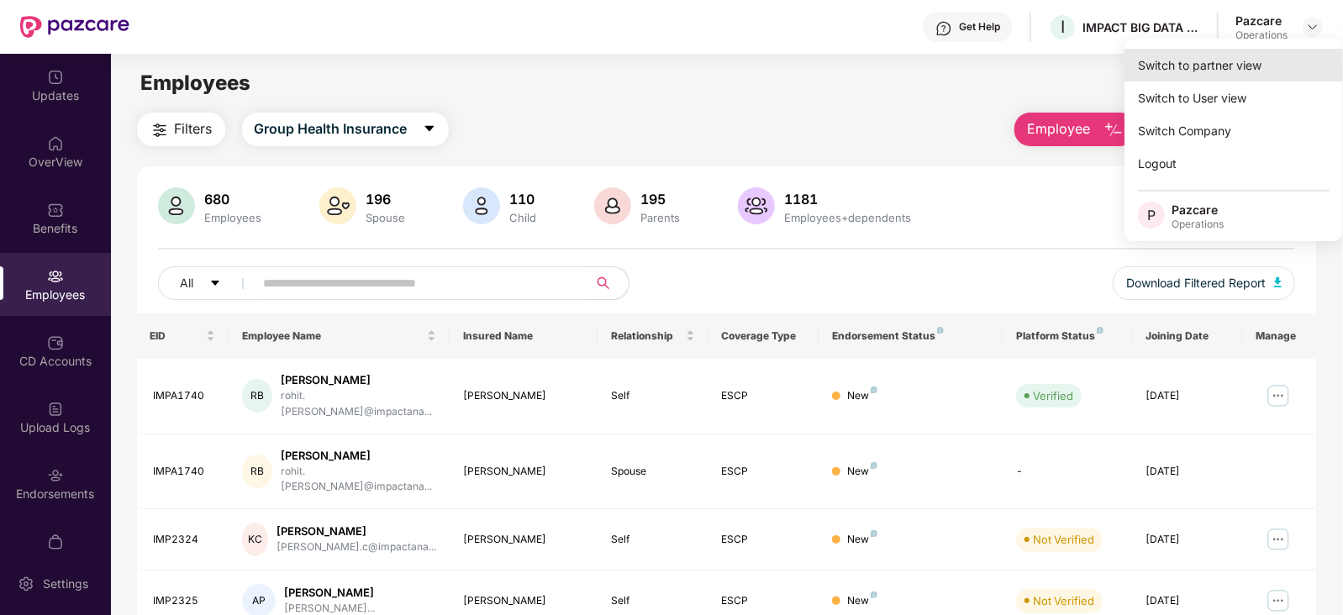
click at [1237, 61] on div "Switch to partner view" at bounding box center [1234, 65] width 219 height 33
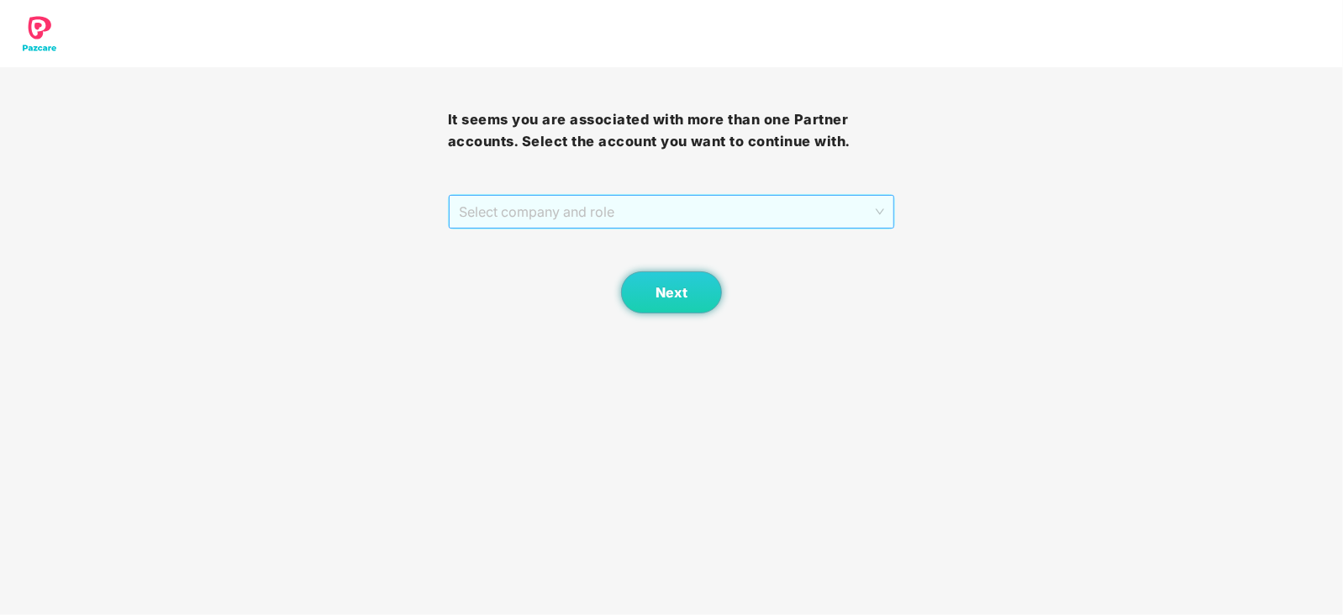
click at [542, 210] on span "Select company and role" at bounding box center [672, 212] width 426 height 32
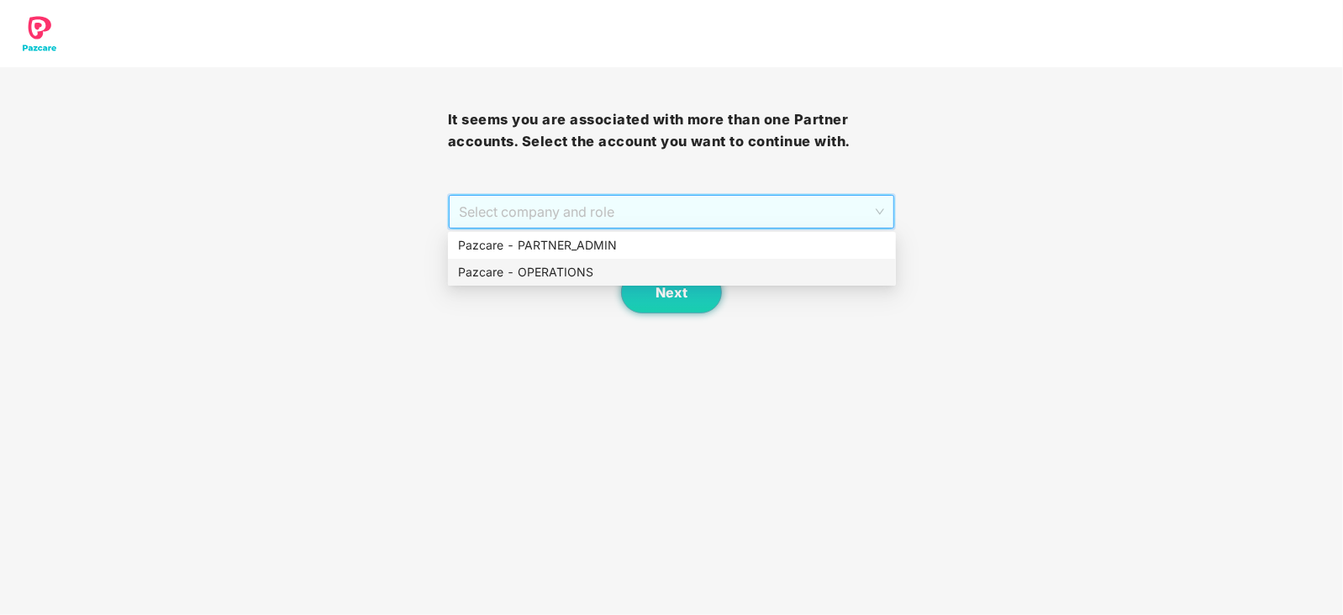
click at [557, 261] on div "Pazcare - OPERATIONS" at bounding box center [672, 272] width 448 height 27
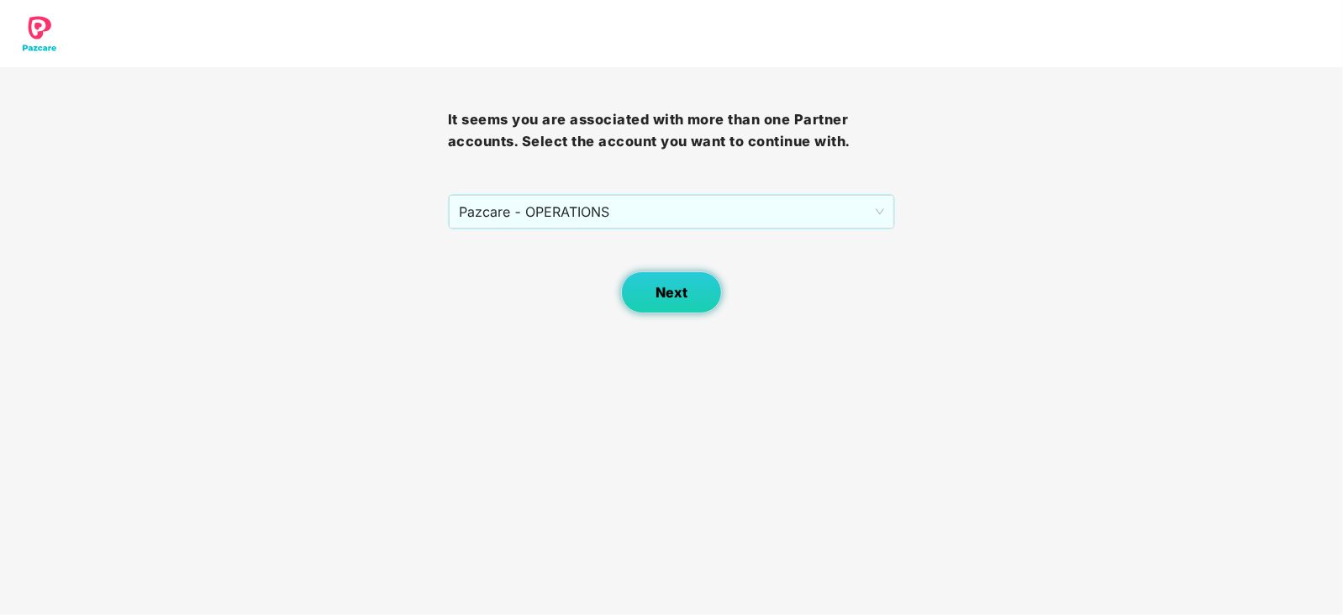
click at [647, 308] on button "Next" at bounding box center [671, 293] width 101 height 42
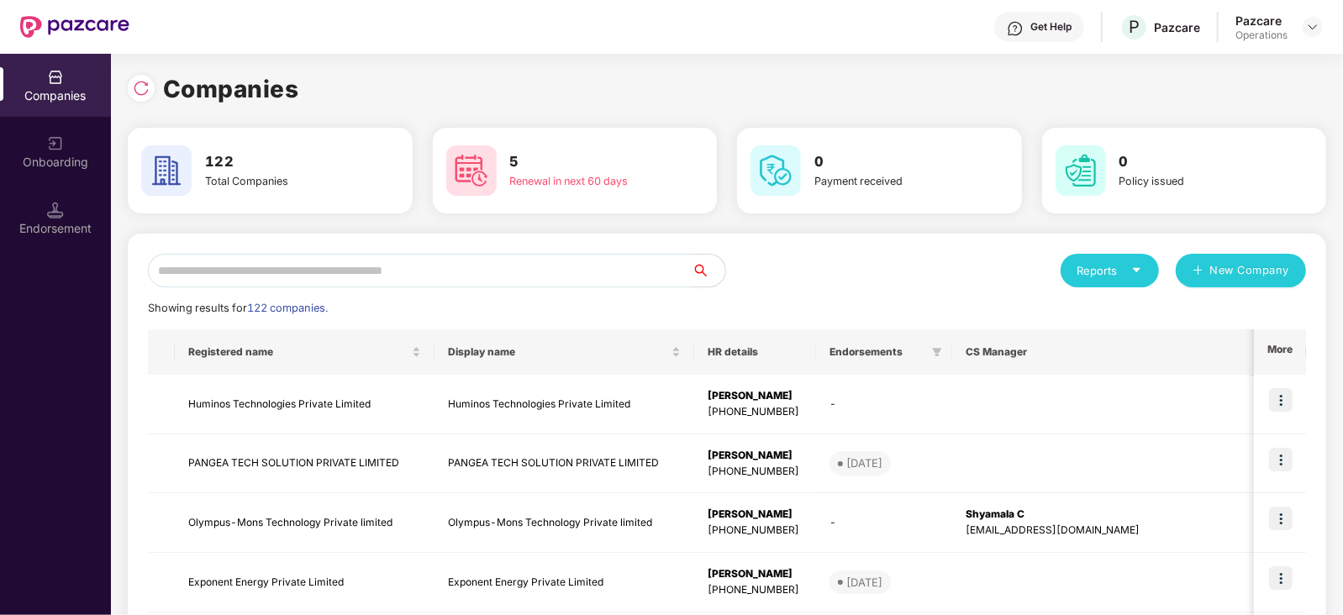
click at [483, 271] on input "text" at bounding box center [420, 271] width 544 height 34
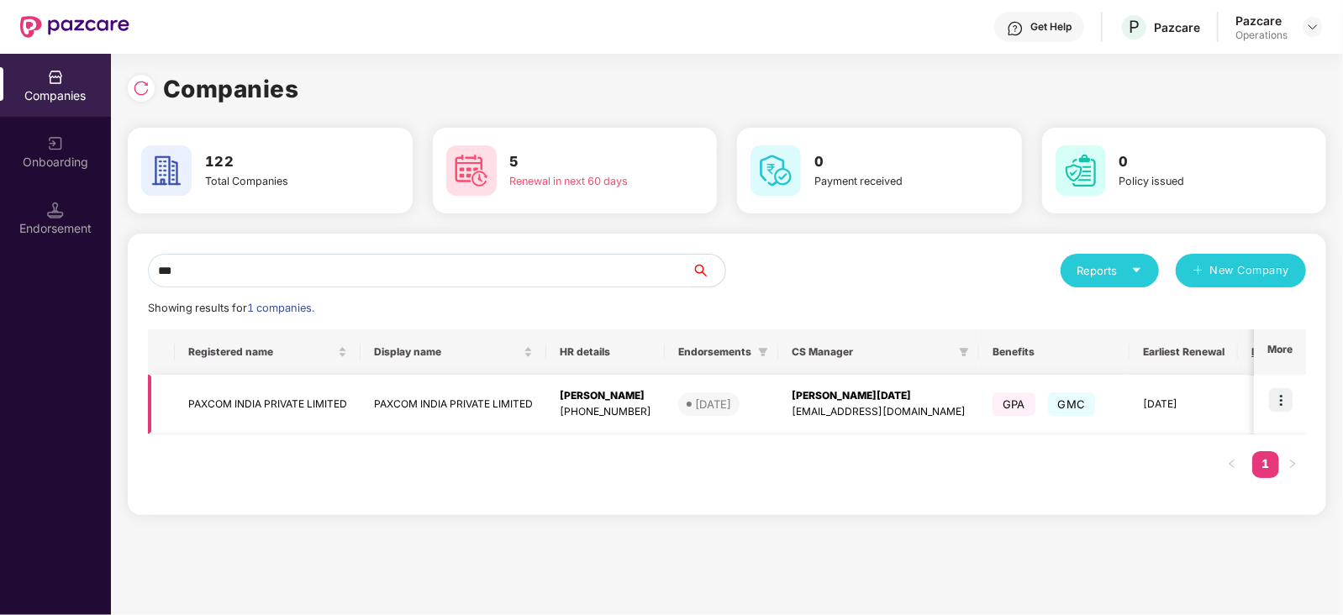
type input "***"
click at [1282, 404] on img at bounding box center [1281, 400] width 24 height 24
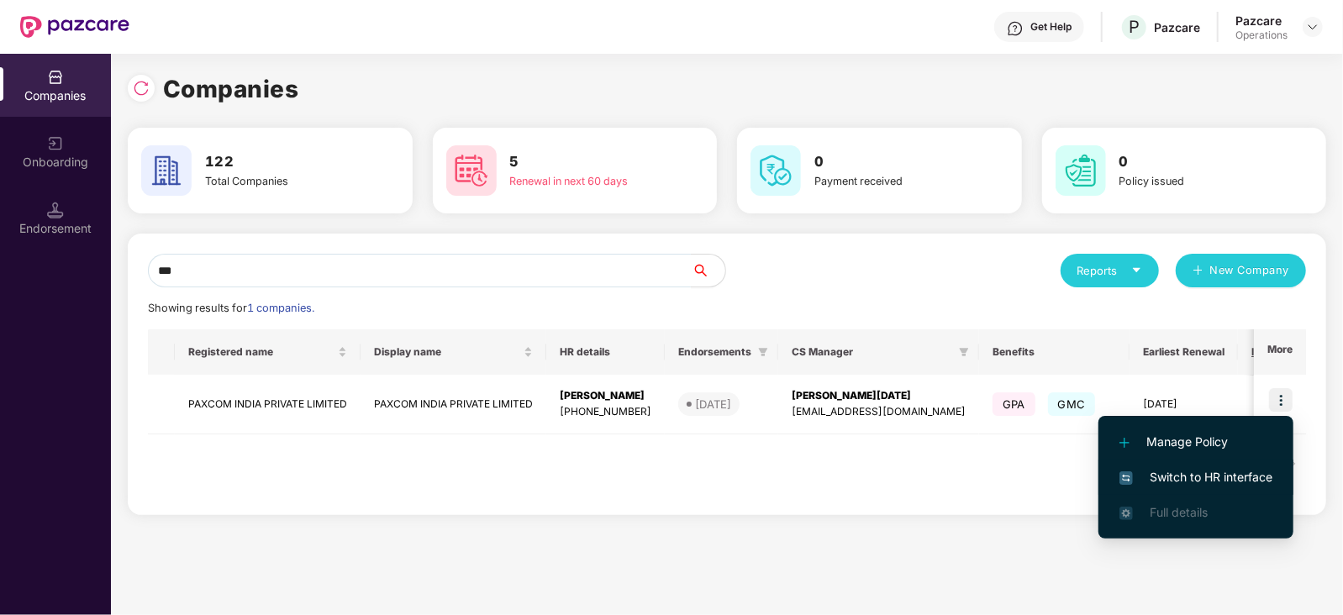
drag, startPoint x: 1210, startPoint y: 475, endPoint x: 1344, endPoint y: 457, distance: 135.8
click at [1212, 476] on span "Switch to HR interface" at bounding box center [1196, 477] width 153 height 18
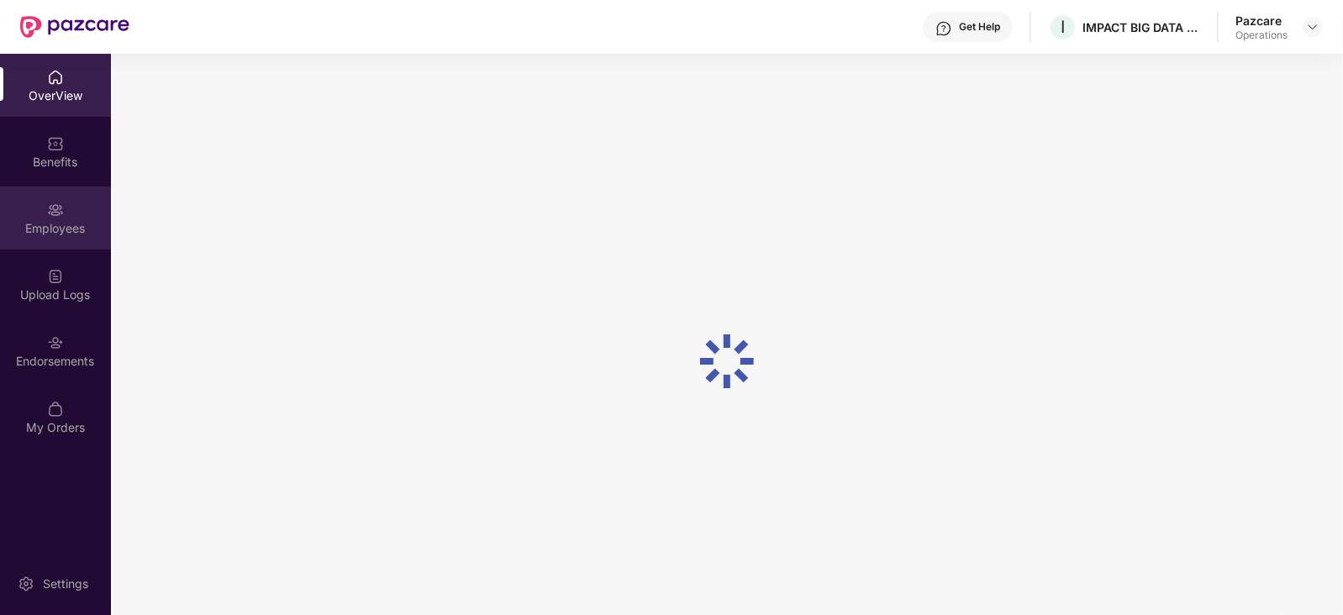
click at [63, 232] on div "Employees" at bounding box center [55, 228] width 111 height 17
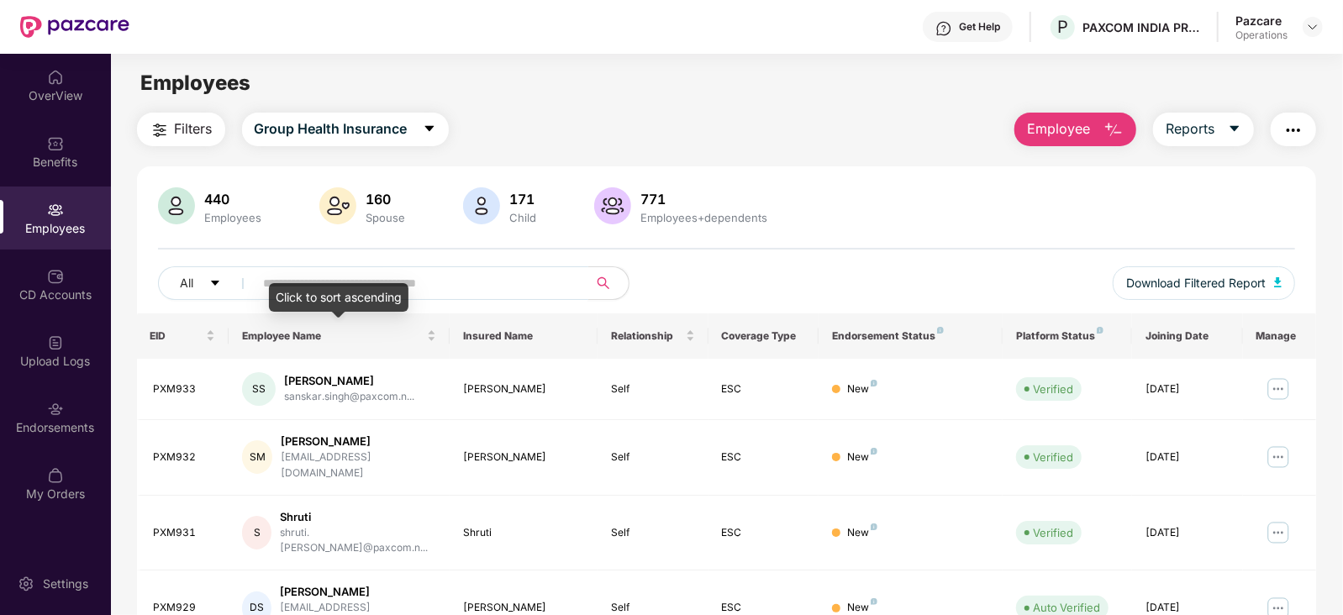
click at [356, 280] on input "text" at bounding box center [415, 283] width 302 height 25
type input "*"
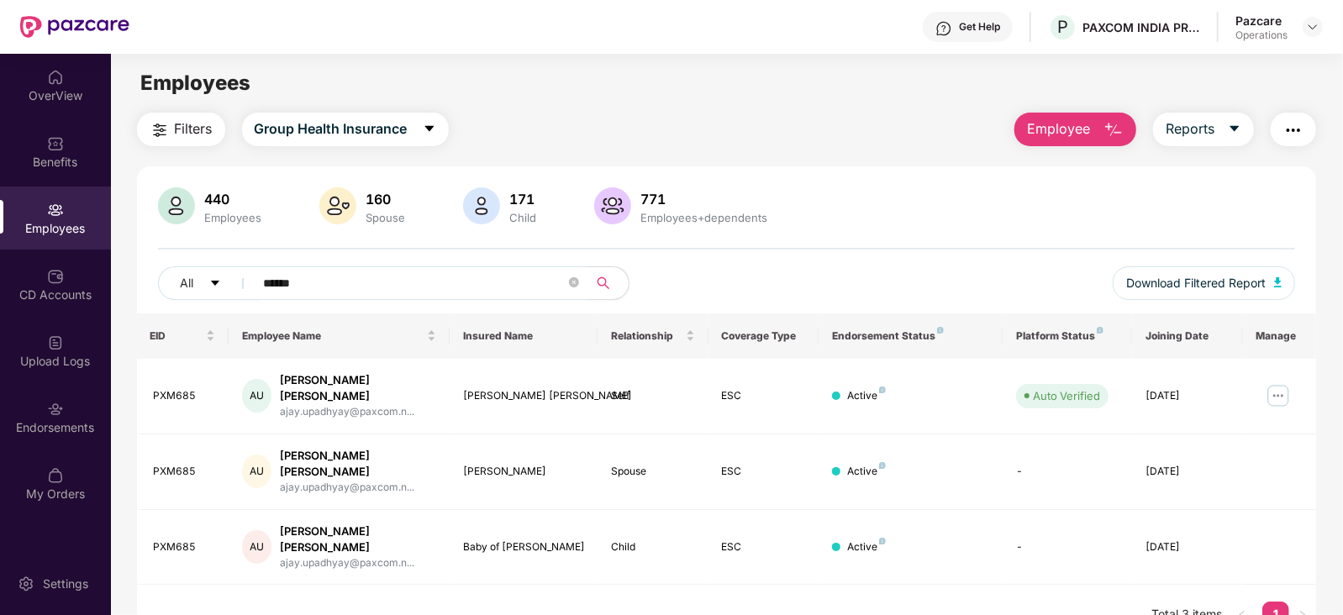
type input "******"
click at [1313, 13] on div "Pazcare Operations" at bounding box center [1279, 27] width 87 height 29
click at [1332, 24] on header "Get Help P PAXCOM INDIA PRIVATE LIMITED Pazcare Operations" at bounding box center [671, 27] width 1343 height 54
click at [1313, 29] on img at bounding box center [1312, 26] width 13 height 13
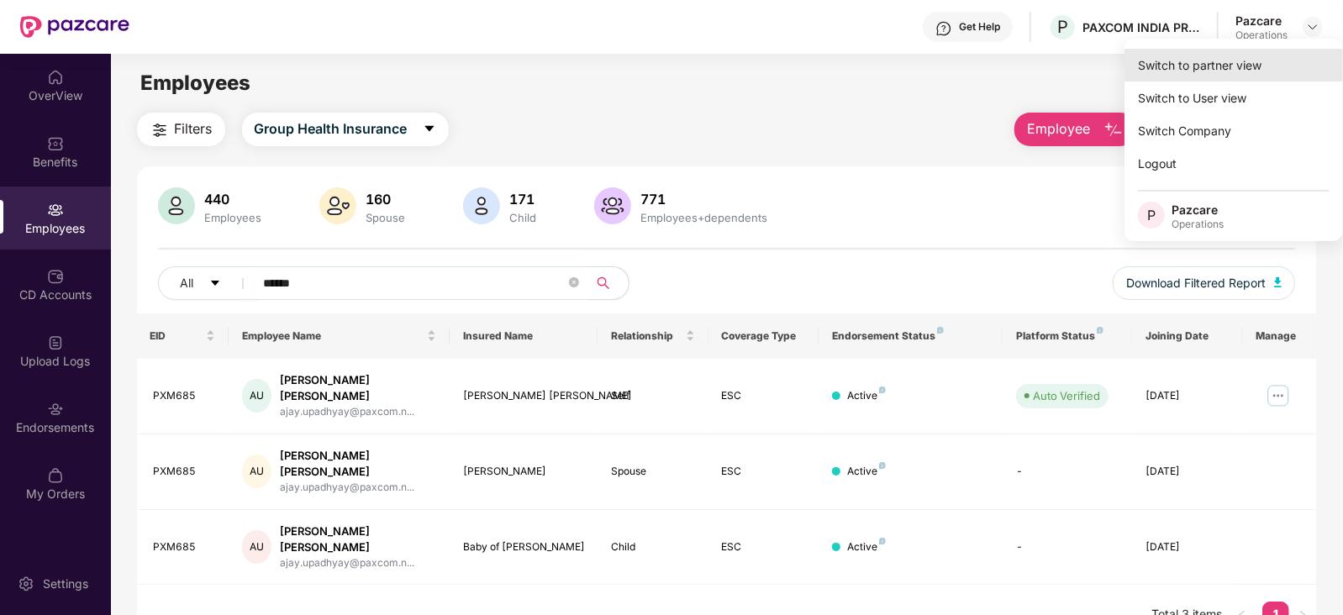
click at [1238, 69] on div "Switch to partner view" at bounding box center [1234, 65] width 219 height 33
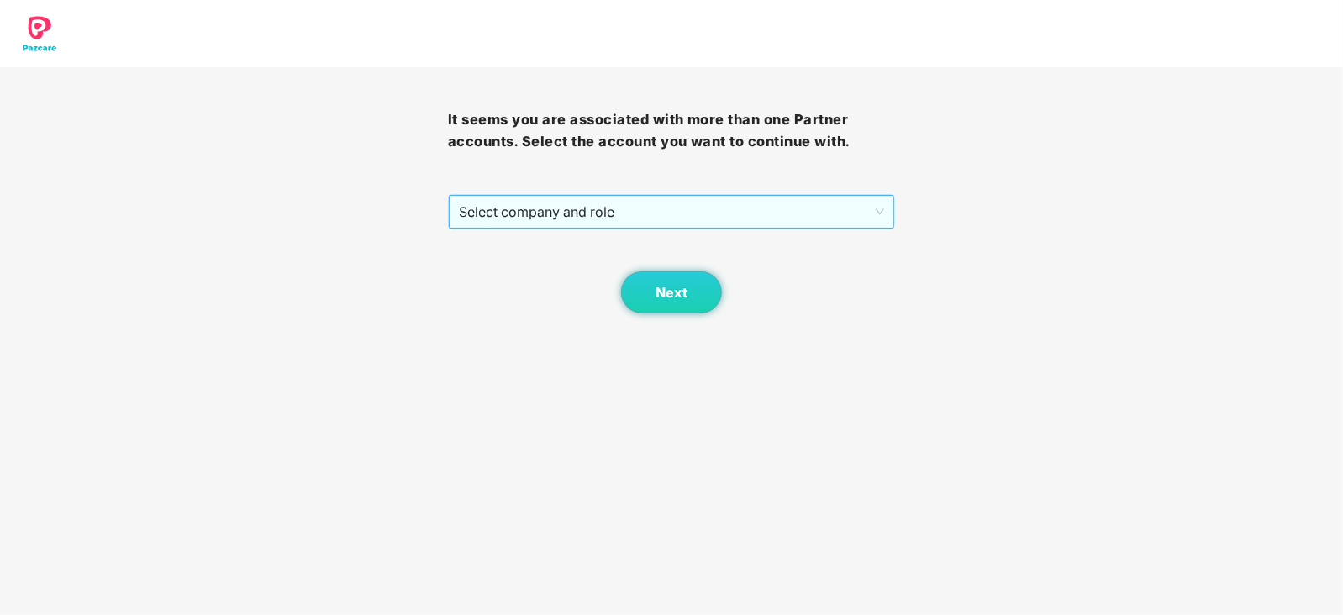
click at [753, 202] on span "Select company and role" at bounding box center [672, 212] width 426 height 32
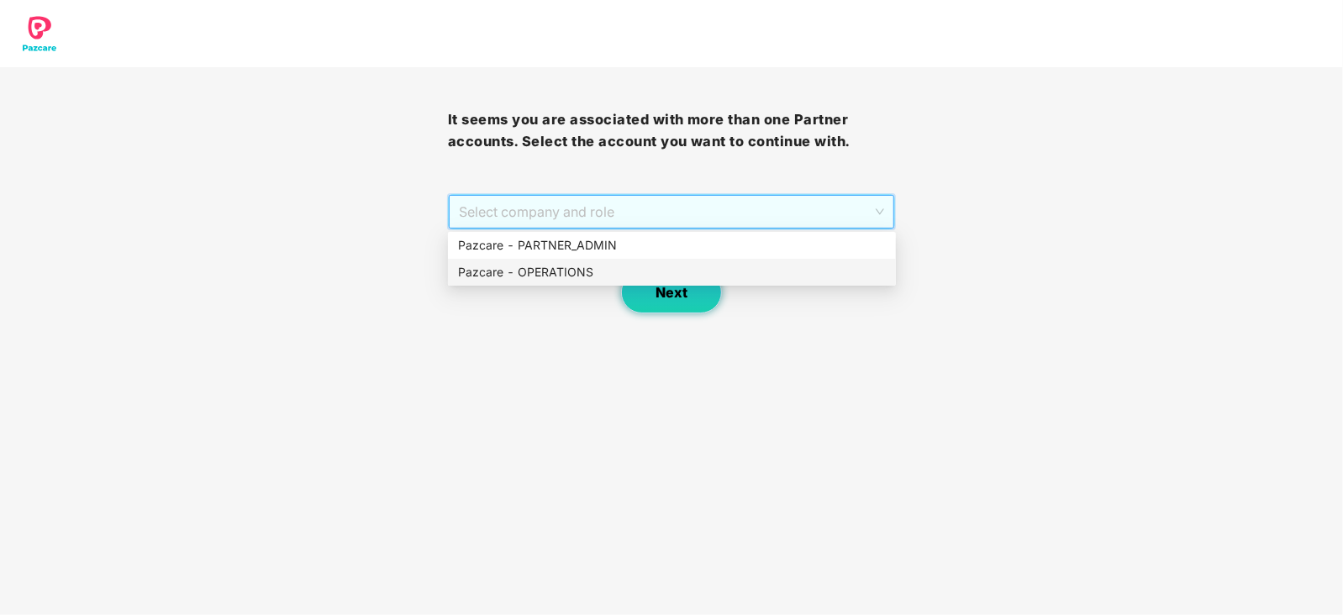
drag, startPoint x: 591, startPoint y: 264, endPoint x: 632, endPoint y: 288, distance: 47.9
click at [594, 267] on div "Pazcare - OPERATIONS" at bounding box center [672, 272] width 428 height 18
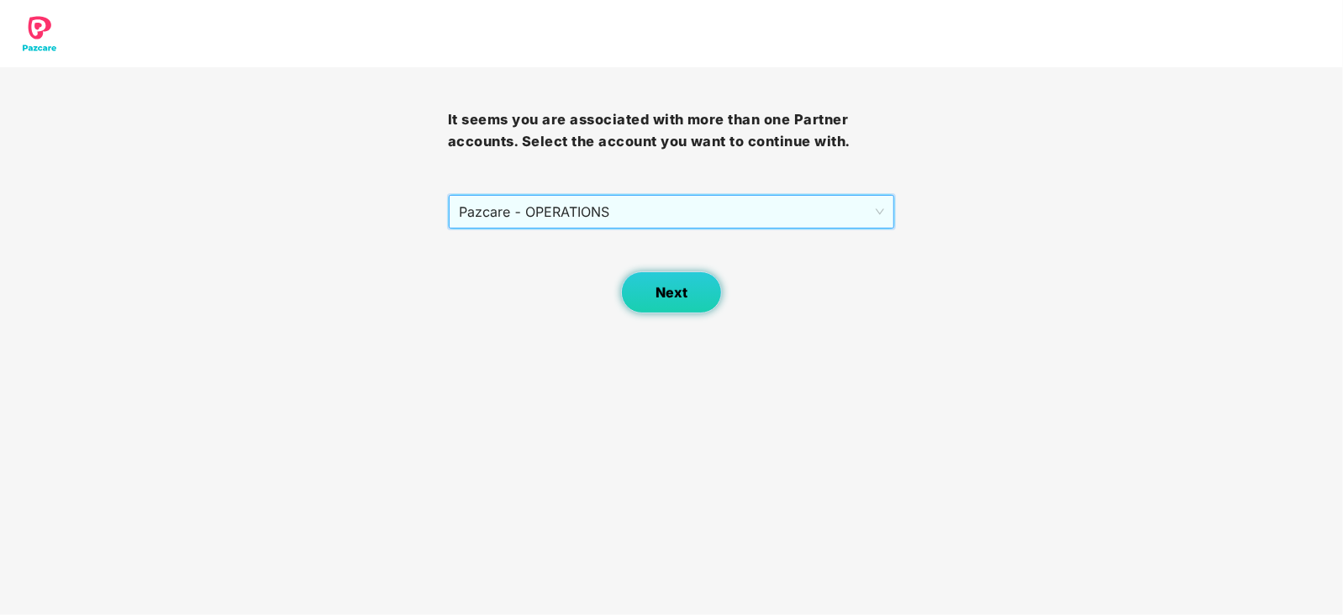
click at [645, 292] on button "Next" at bounding box center [671, 293] width 101 height 42
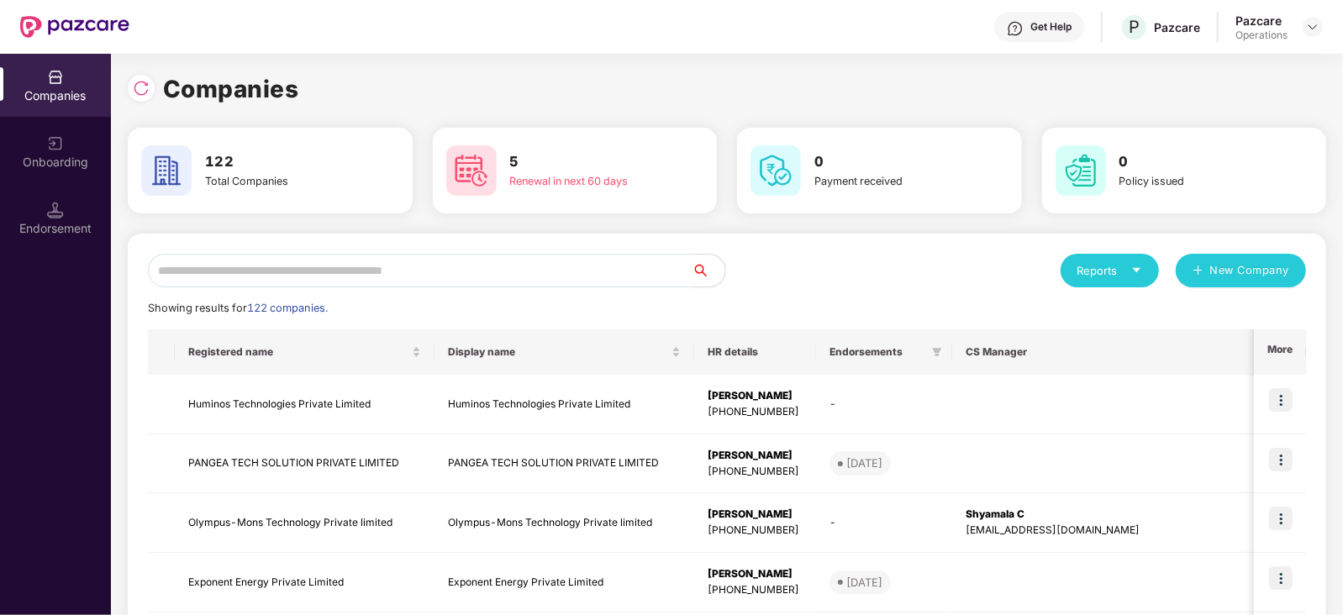
click at [336, 275] on input "text" at bounding box center [420, 271] width 544 height 34
paste input "**********"
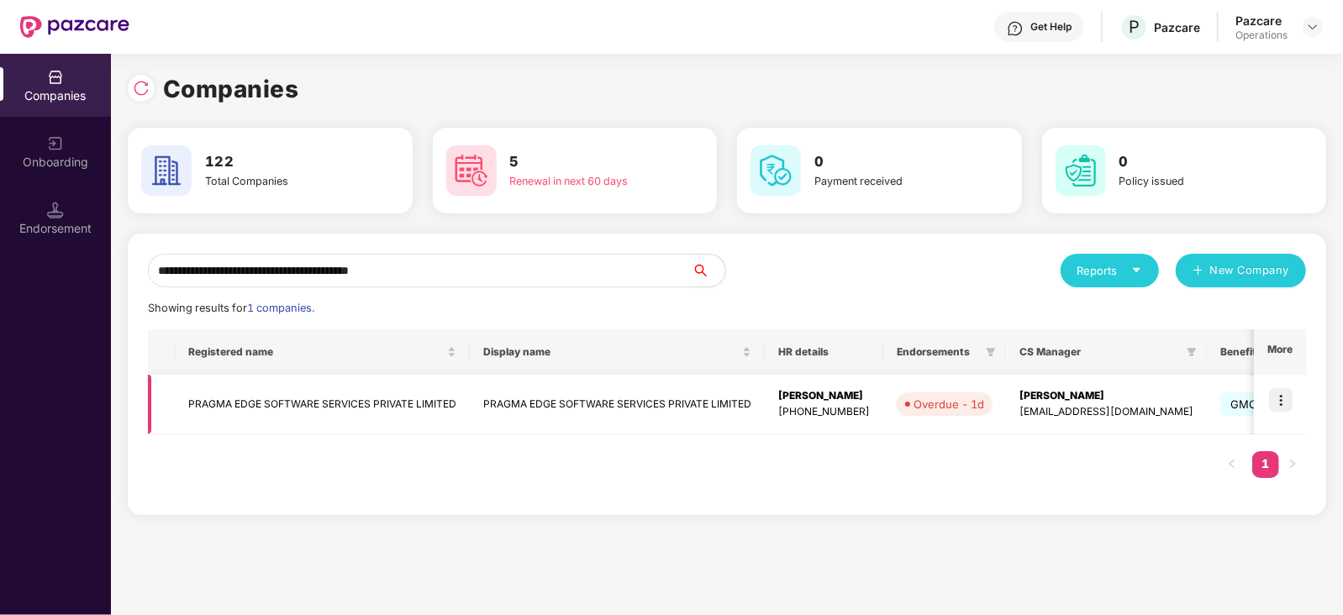
type input "**********"
click at [306, 406] on td "PRAGMA EDGE SOFTWARE SERVICES PRIVATE LIMITED" at bounding box center [322, 405] width 295 height 60
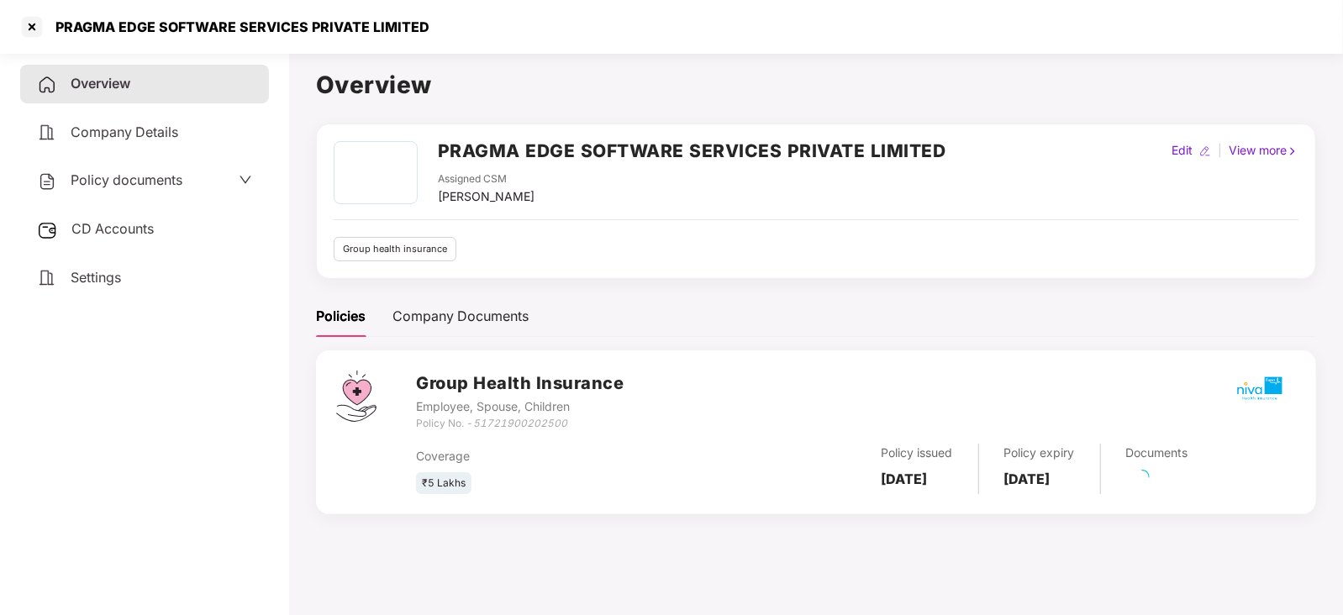
click at [130, 237] on span "CD Accounts" at bounding box center [112, 228] width 82 height 17
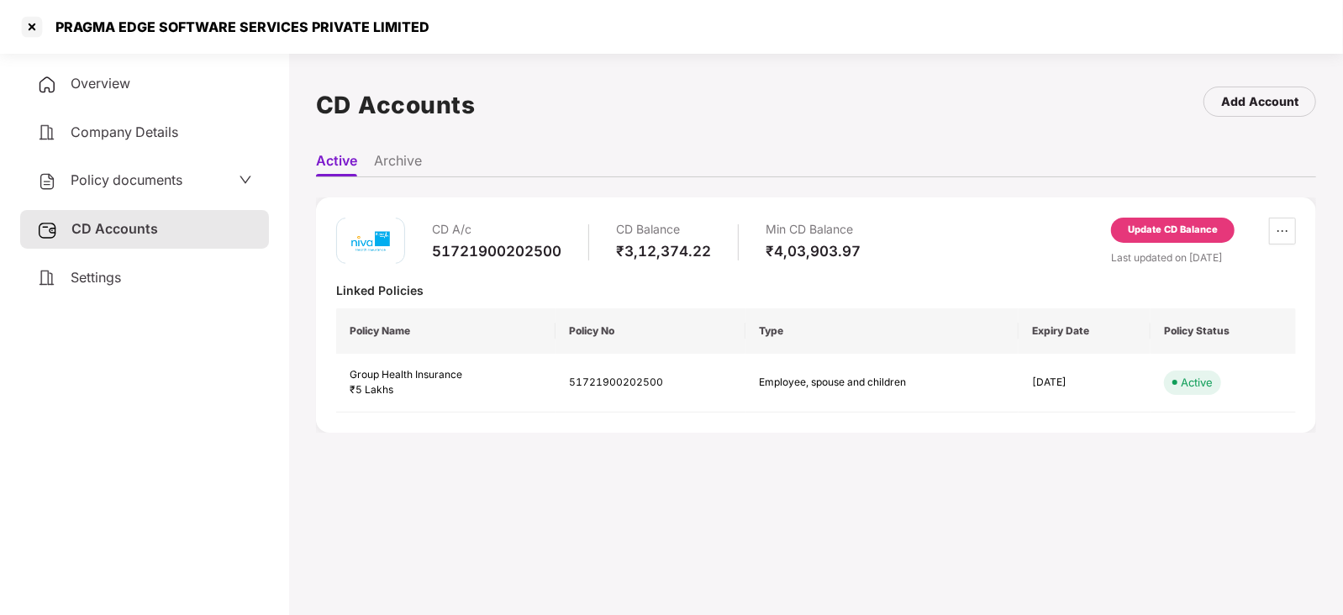
click at [1185, 201] on div "CD A/c 51721900202500 CD Balance ₹3,12,374.22 Min CD Balance ₹4,03,903.97 Updat…" at bounding box center [816, 315] width 1000 height 235
click at [1181, 218] on div "Update CD Balance" at bounding box center [1173, 230] width 124 height 25
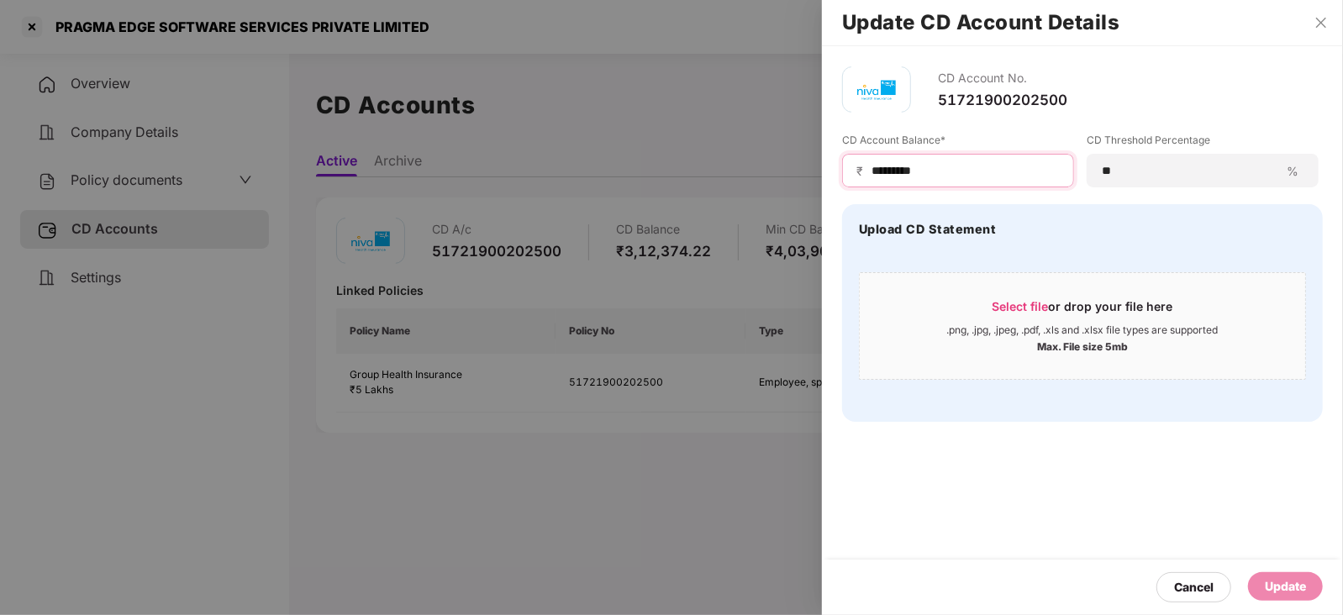
drag, startPoint x: 933, startPoint y: 166, endPoint x: 756, endPoint y: 177, distance: 177.7
click at [756, 175] on div "Update CD Account Details CD Account No. 51721900202500 CD Account Balance* ₹ *…" at bounding box center [671, 307] width 1343 height 615
paste input
type input "*********"
click at [1289, 591] on div "Update" at bounding box center [1285, 587] width 41 height 18
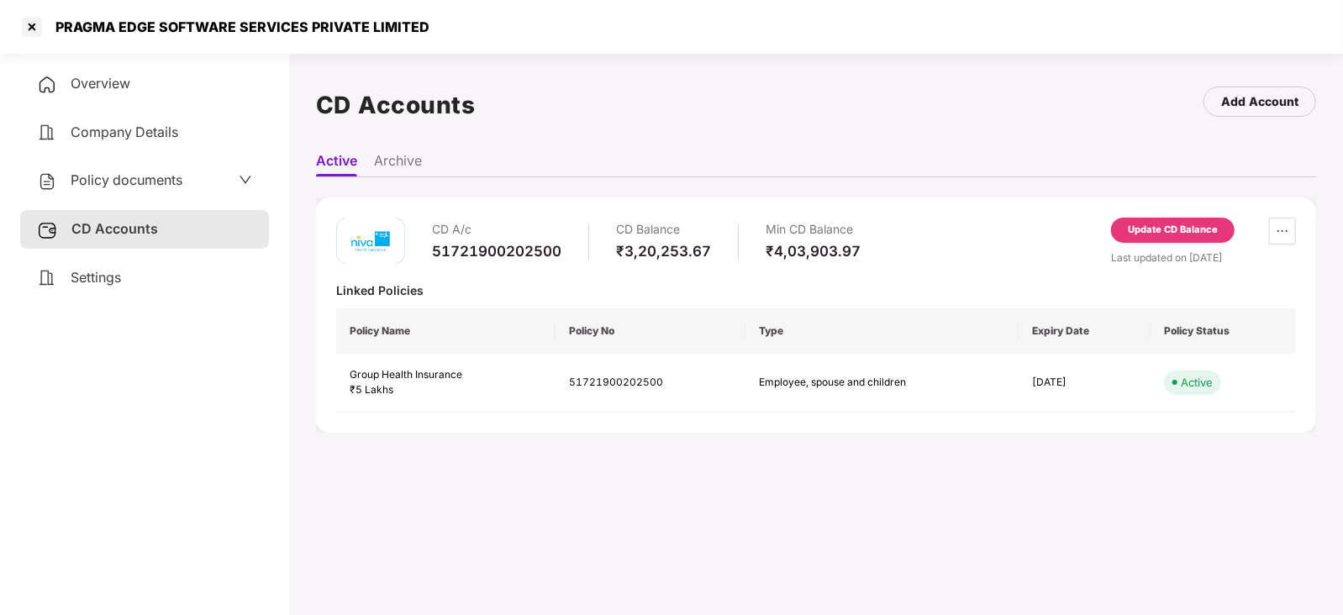
click at [140, 193] on div "Policy documents" at bounding box center [144, 180] width 249 height 39
click at [125, 174] on span "Policy documents" at bounding box center [127, 180] width 112 height 17
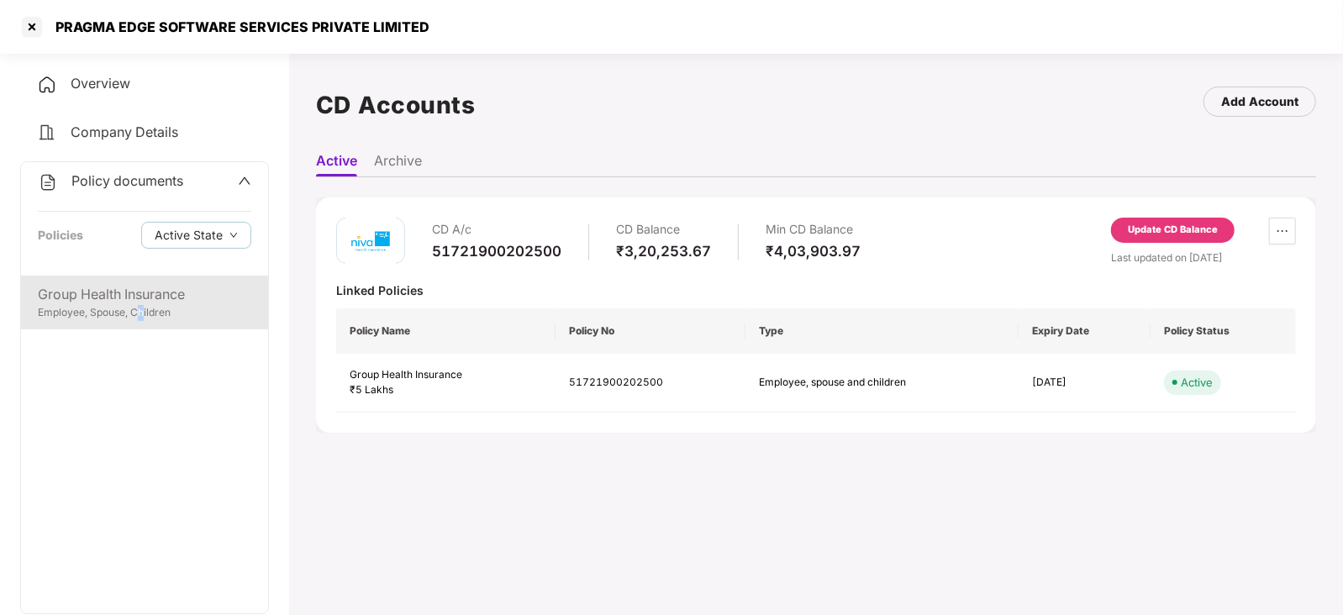
click at [140, 307] on div "Employee, Spouse, Children" at bounding box center [145, 313] width 214 height 16
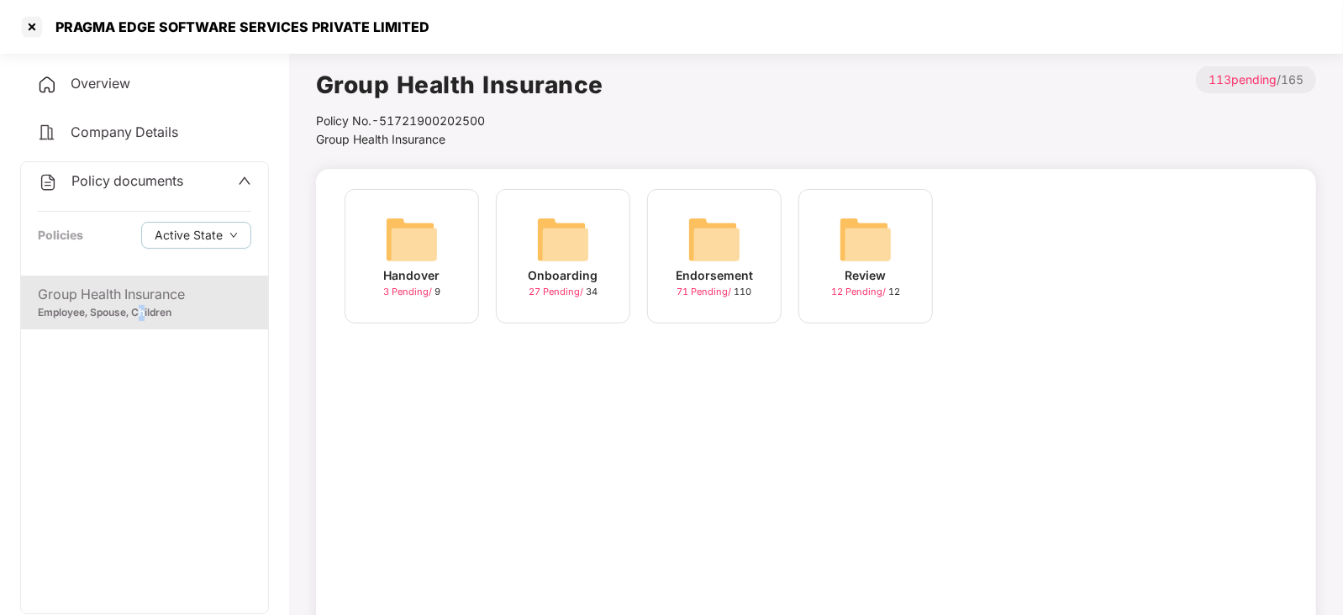
click at [721, 241] on img at bounding box center [715, 240] width 54 height 54
click at [863, 256] on img at bounding box center [866, 240] width 54 height 54
click at [872, 249] on img at bounding box center [866, 240] width 54 height 54
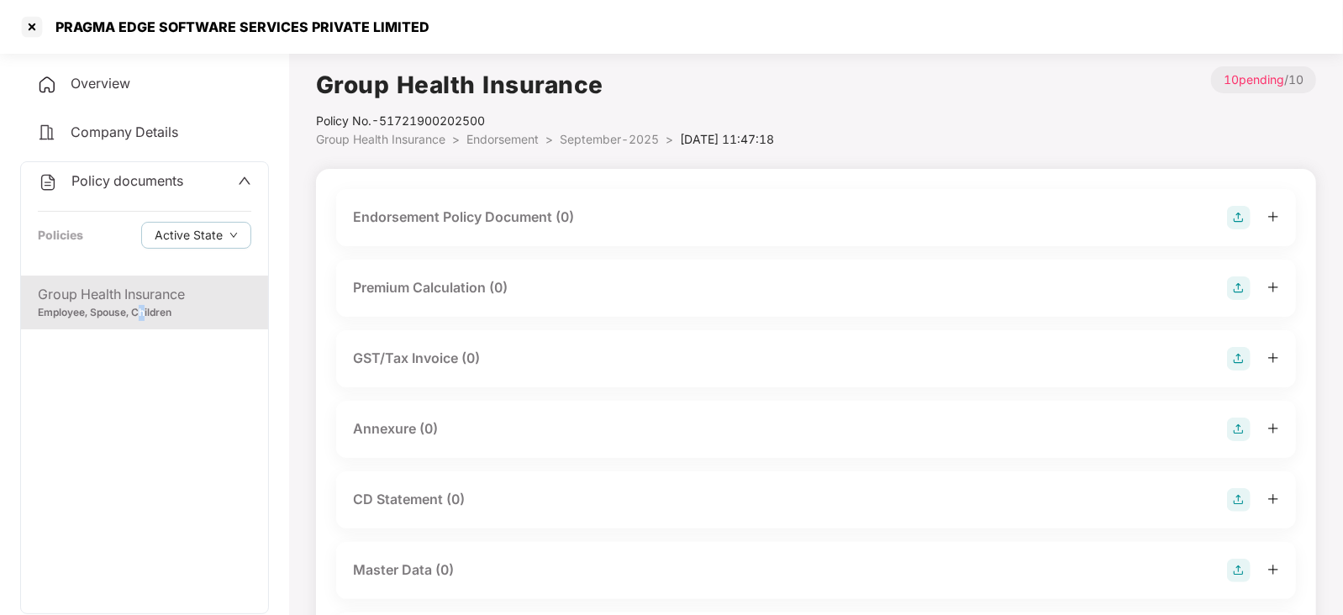
click at [1228, 214] on img at bounding box center [1239, 218] width 24 height 24
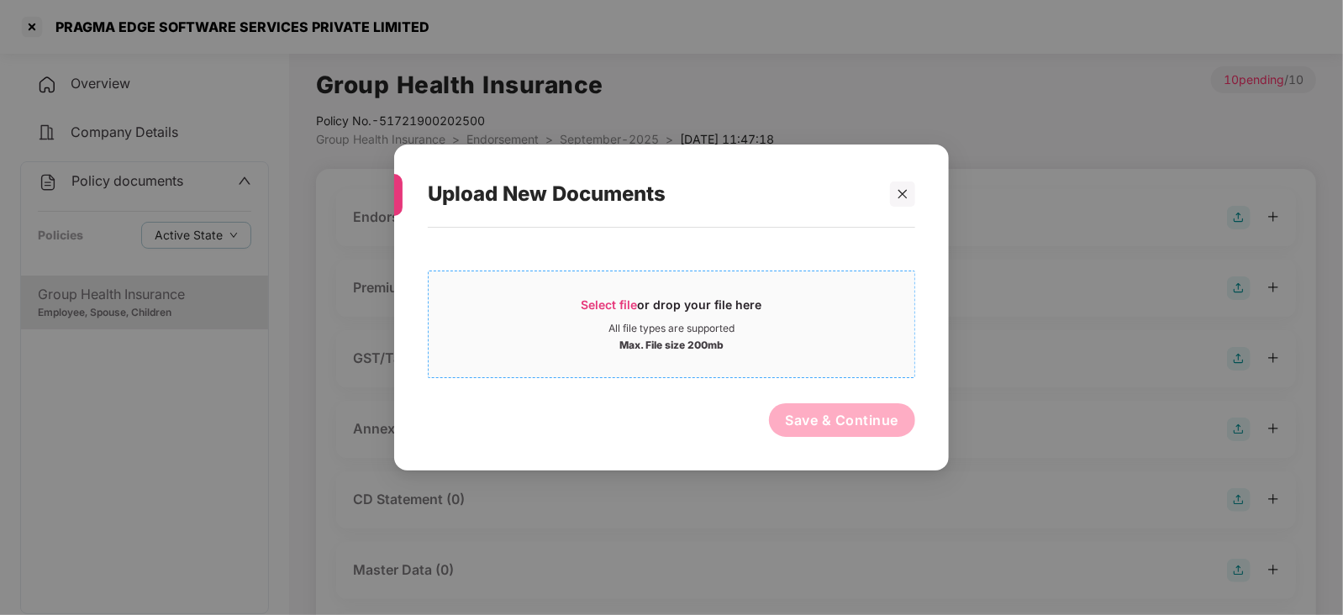
click at [626, 312] on div "Select file or drop your file here" at bounding box center [672, 309] width 181 height 25
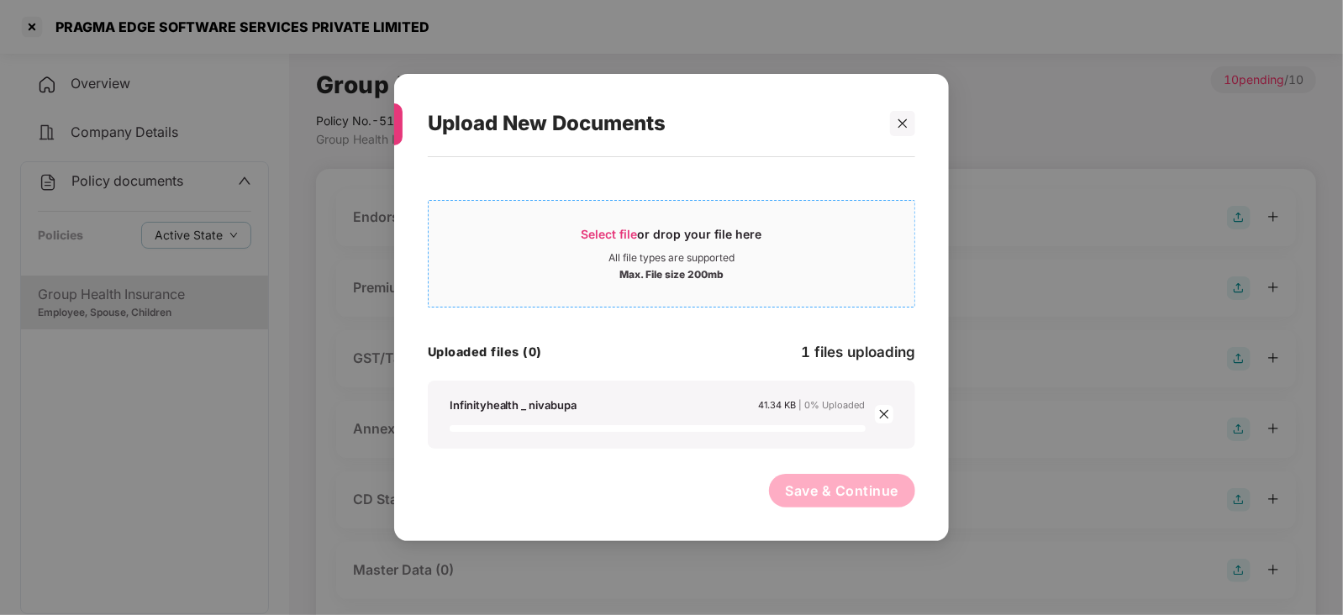
click at [593, 241] on div "Select file or drop your file here" at bounding box center [672, 238] width 181 height 25
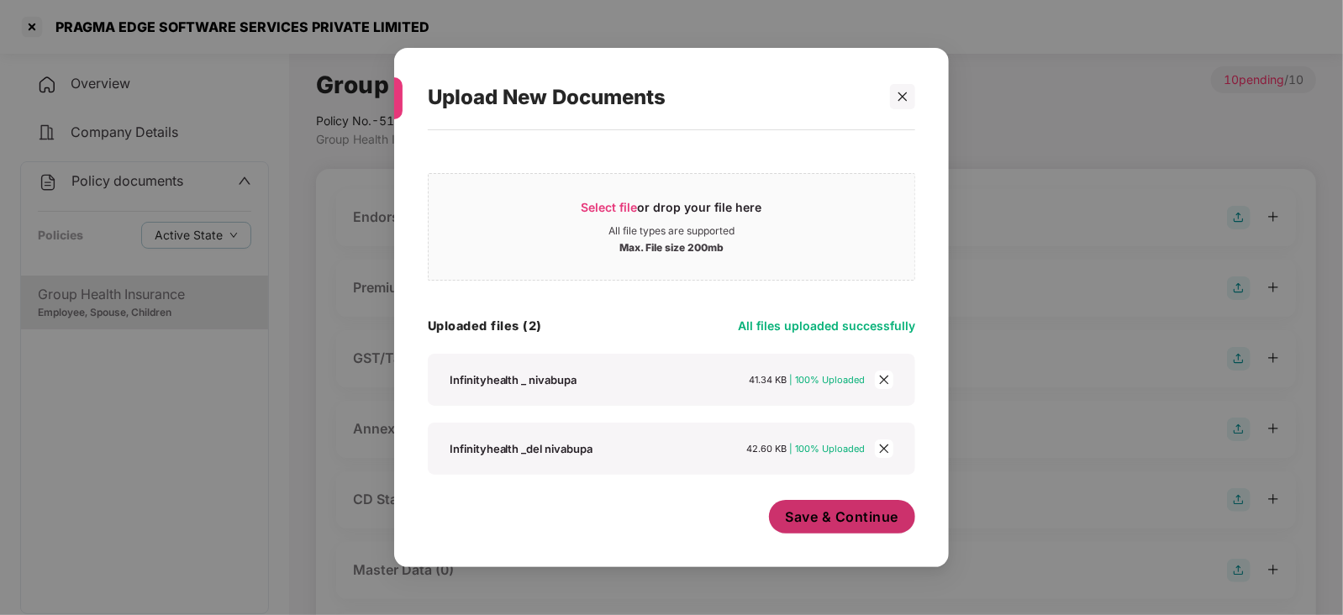
click at [813, 532] on button "Save & Continue" at bounding box center [842, 517] width 147 height 34
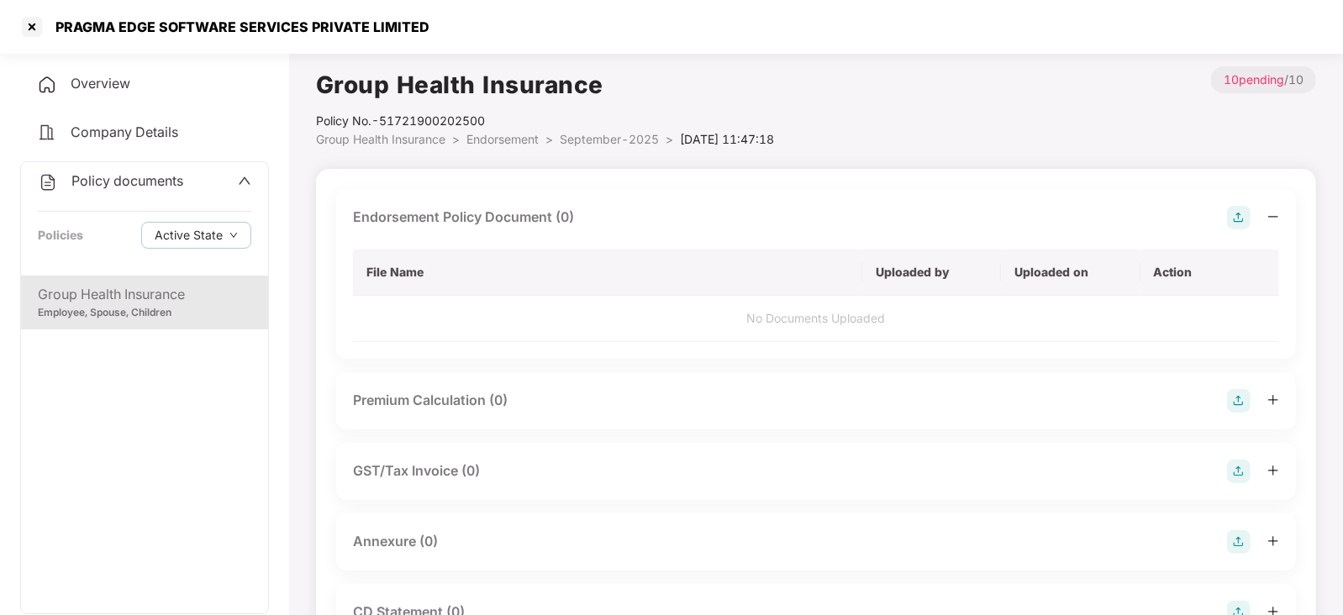
scroll to position [209, 0]
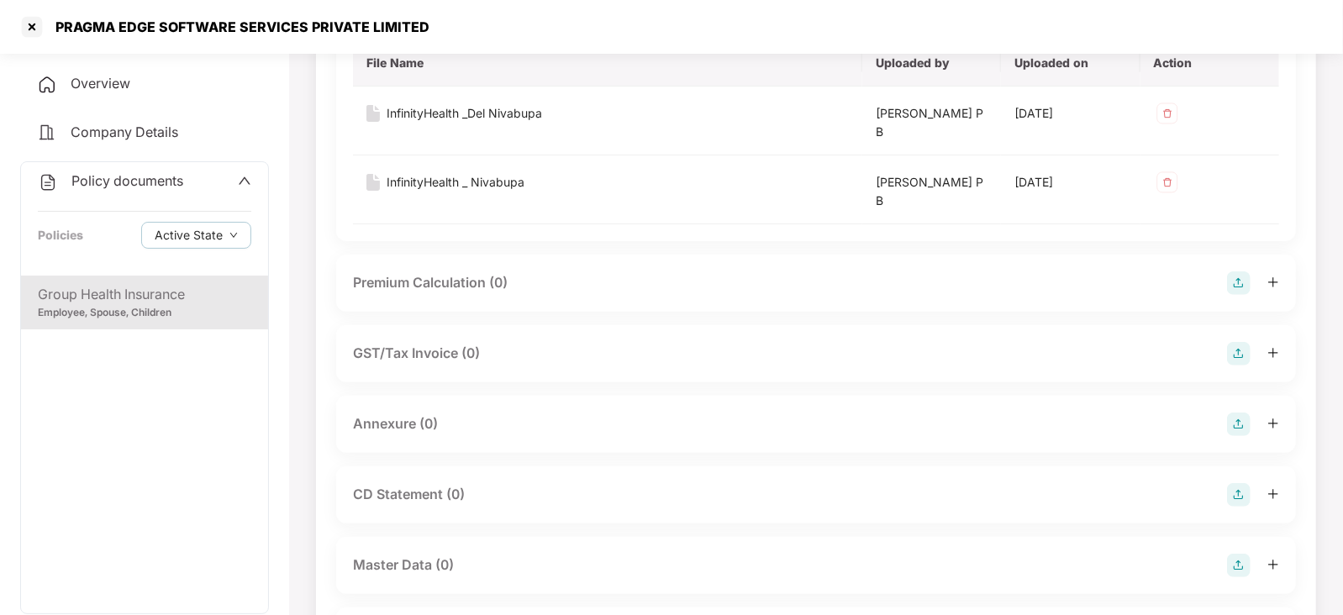
click at [1239, 282] on img at bounding box center [1239, 284] width 24 height 24
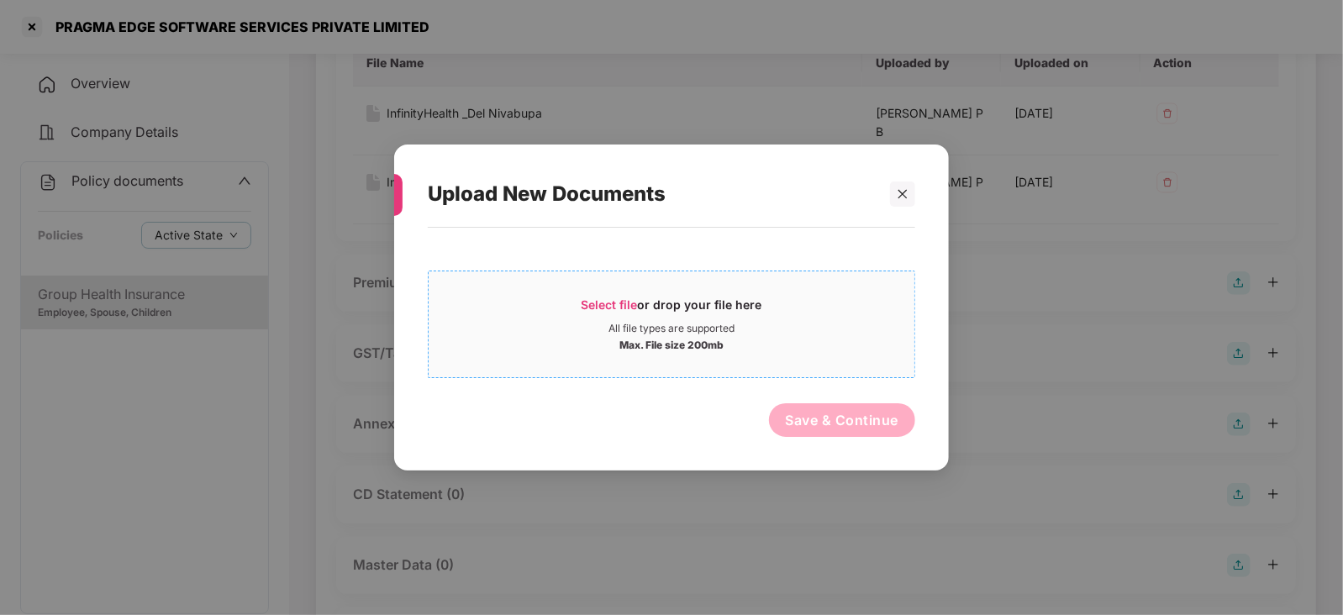
click at [623, 299] on span "Select file" at bounding box center [610, 305] width 56 height 14
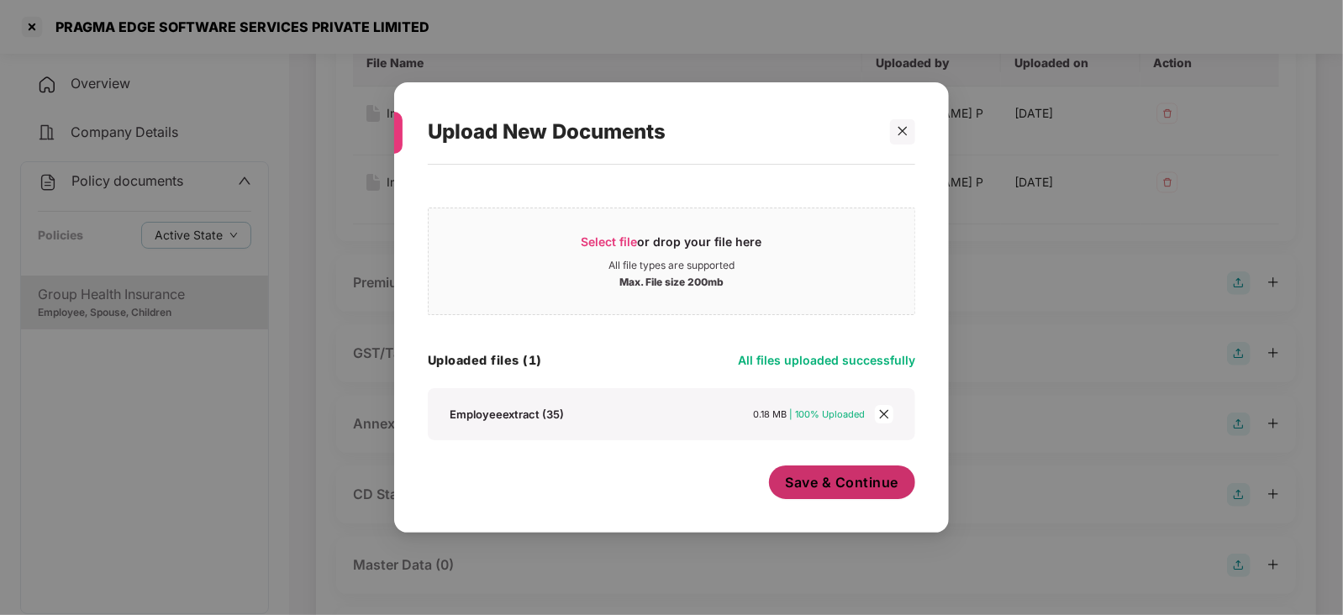
click at [842, 485] on span "Save & Continue" at bounding box center [842, 482] width 113 height 18
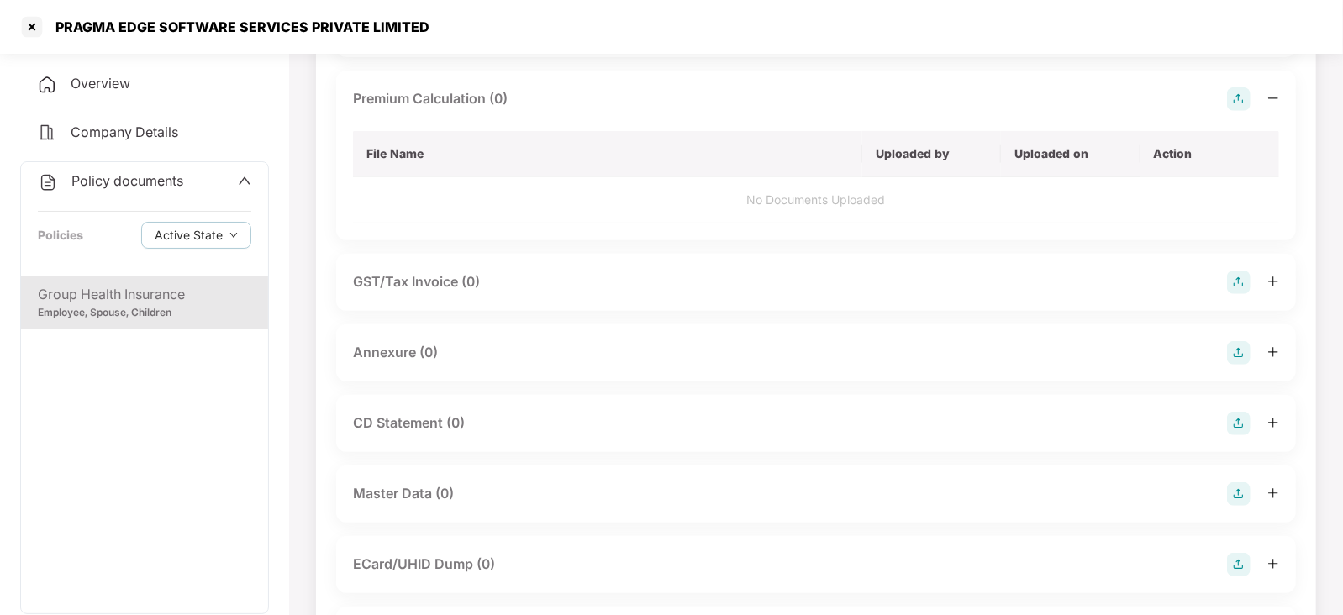
scroll to position [420, 0]
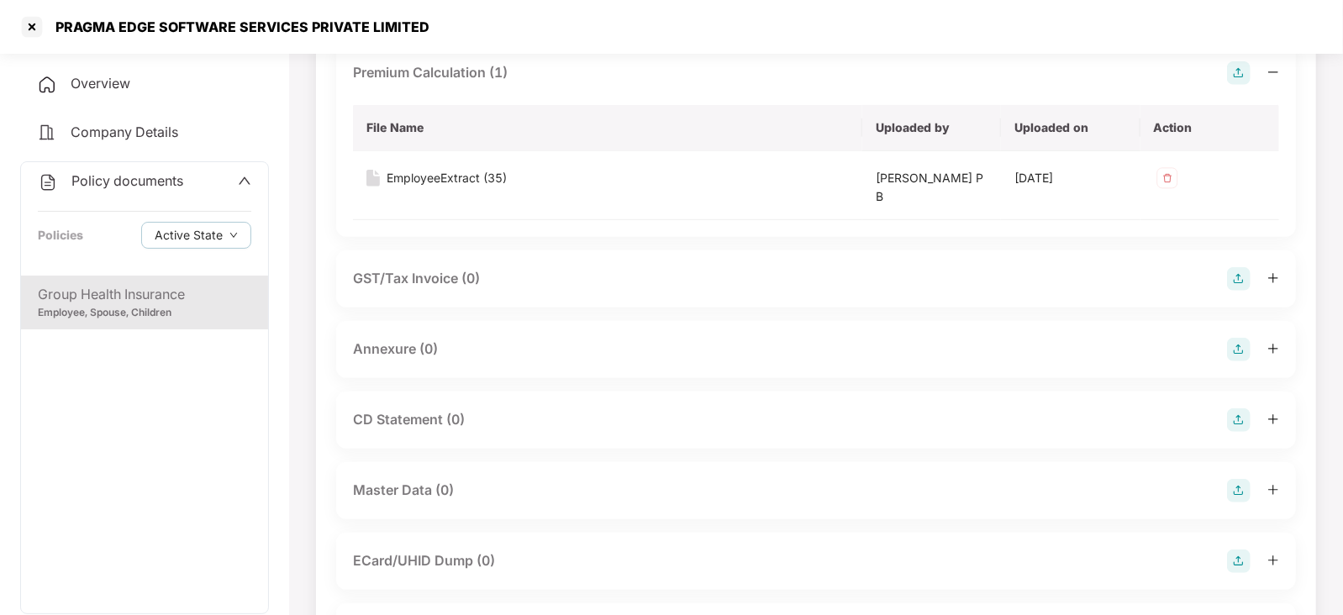
click at [1238, 351] on img at bounding box center [1239, 350] width 24 height 24
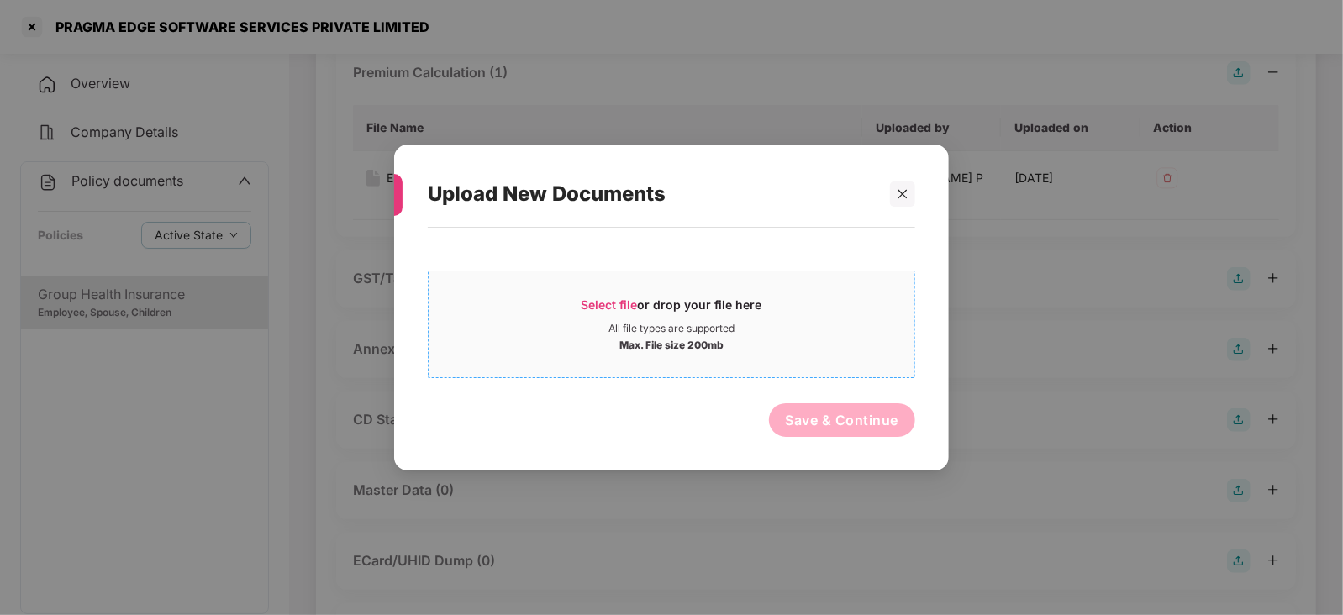
click at [589, 308] on span "Select file" at bounding box center [610, 305] width 56 height 14
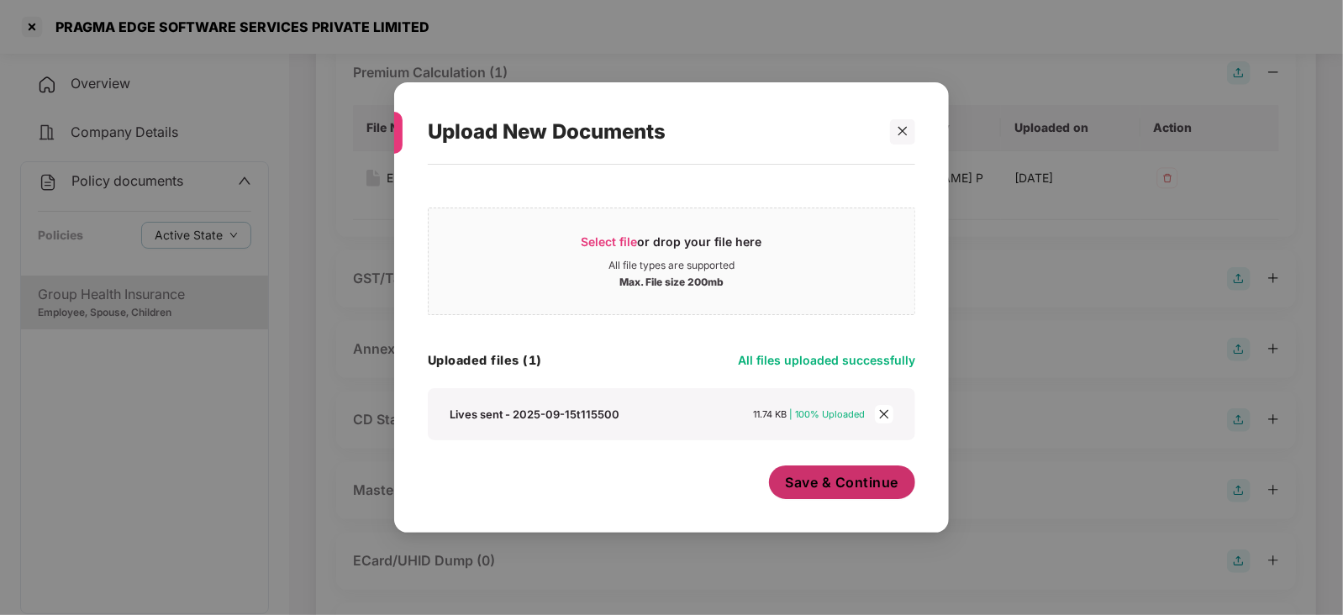
click at [831, 488] on span "Save & Continue" at bounding box center [842, 482] width 113 height 18
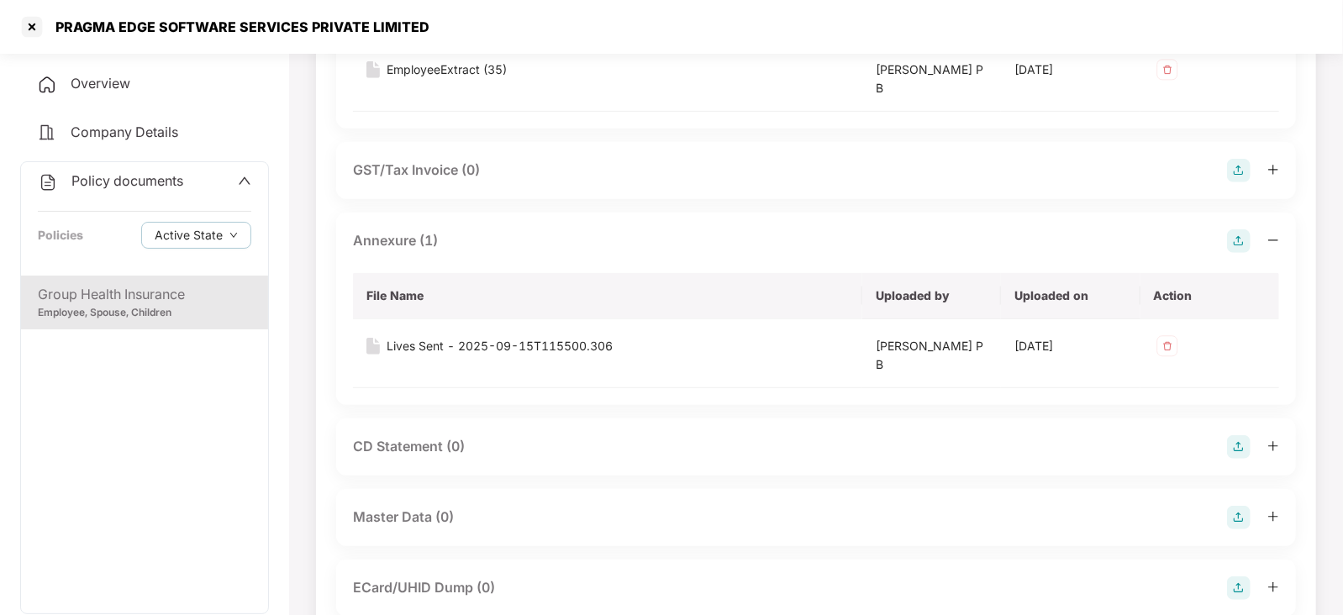
scroll to position [525, 0]
click at [1234, 447] on img at bounding box center [1239, 450] width 24 height 24
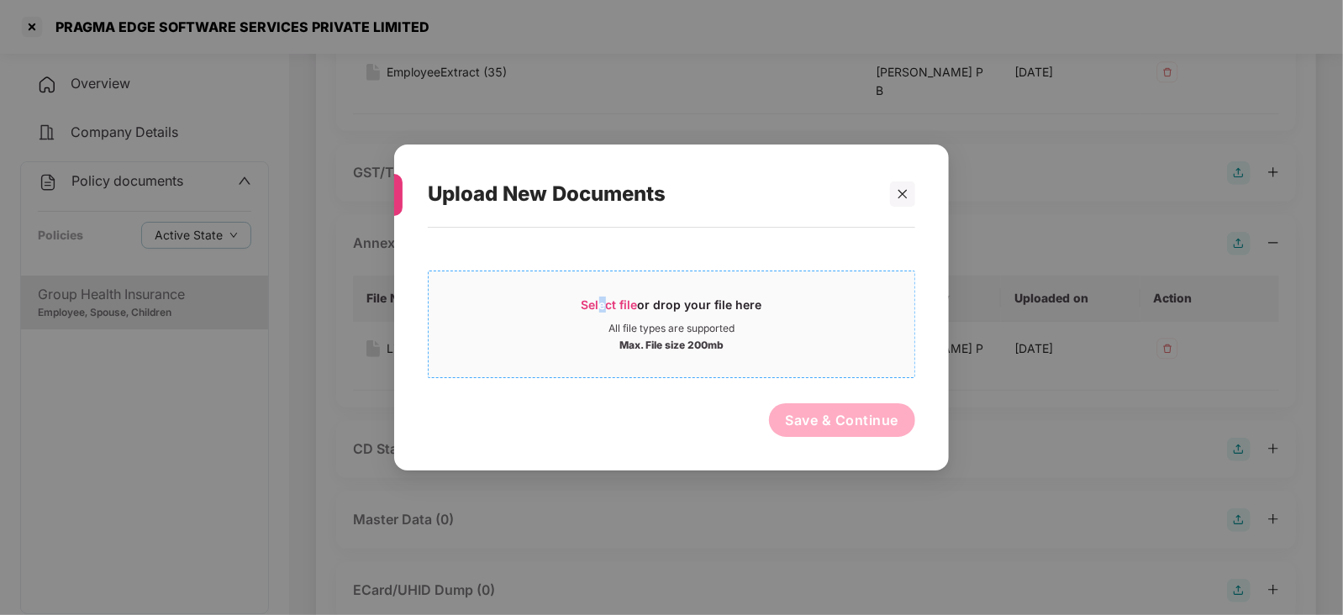
click at [603, 298] on span "Select file" at bounding box center [610, 305] width 56 height 14
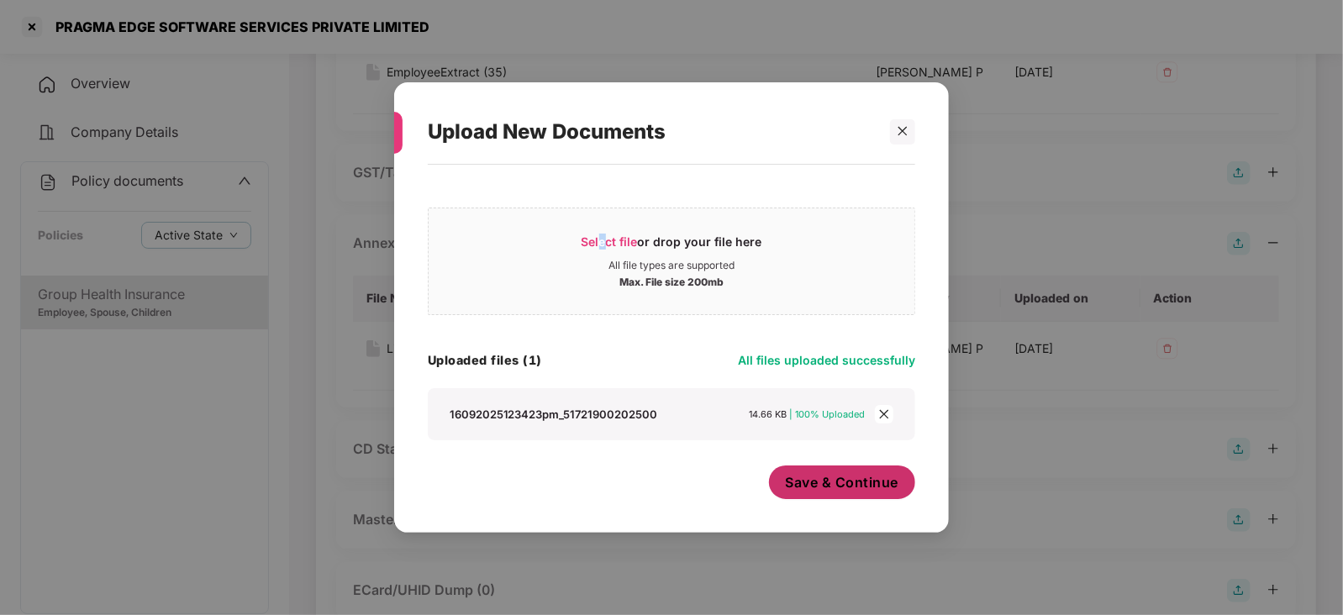
click at [821, 488] on span "Save & Continue" at bounding box center [842, 482] width 113 height 18
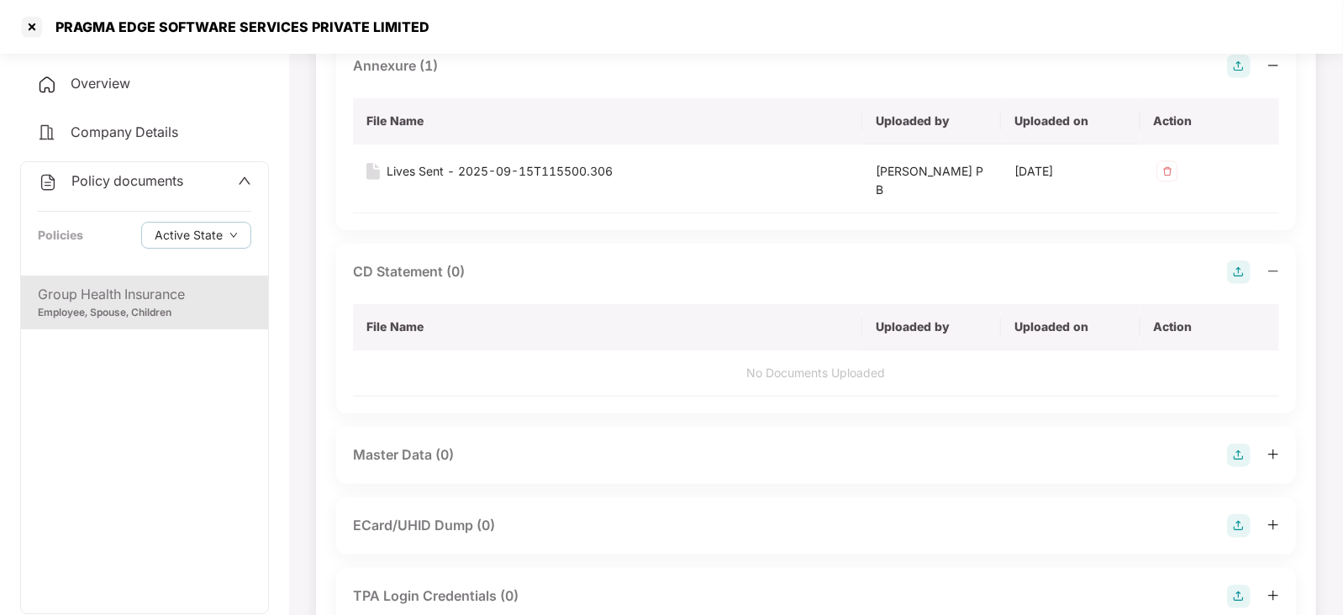
scroll to position [735, 0]
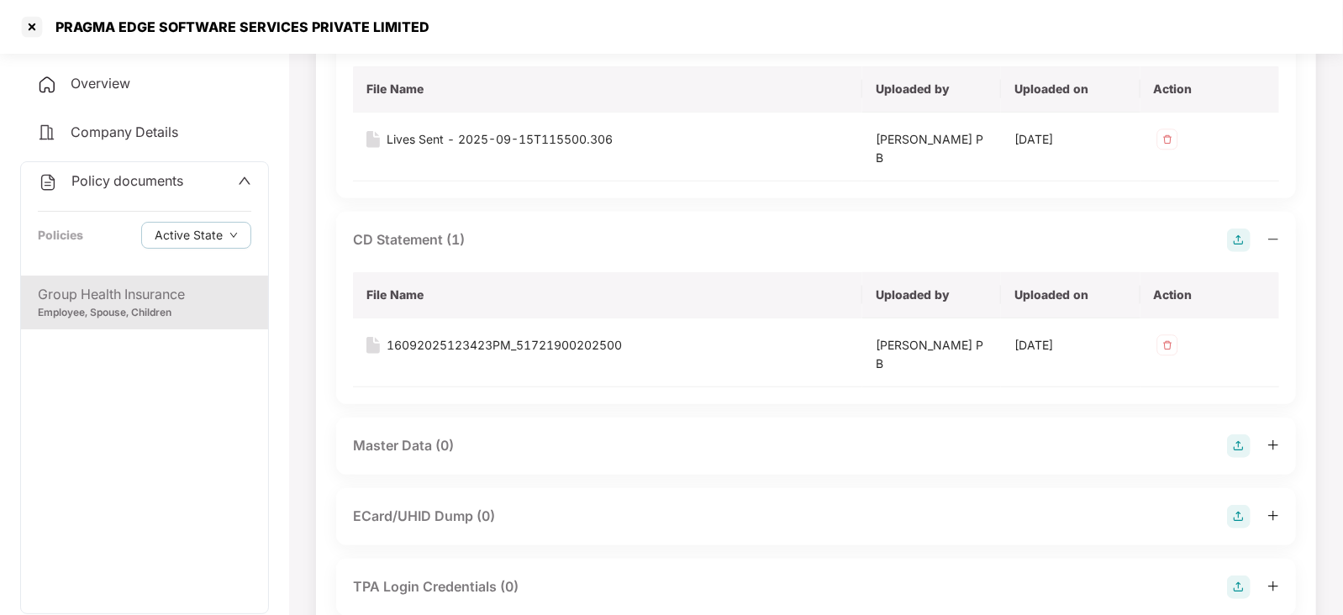
click at [1238, 443] on img at bounding box center [1239, 447] width 24 height 24
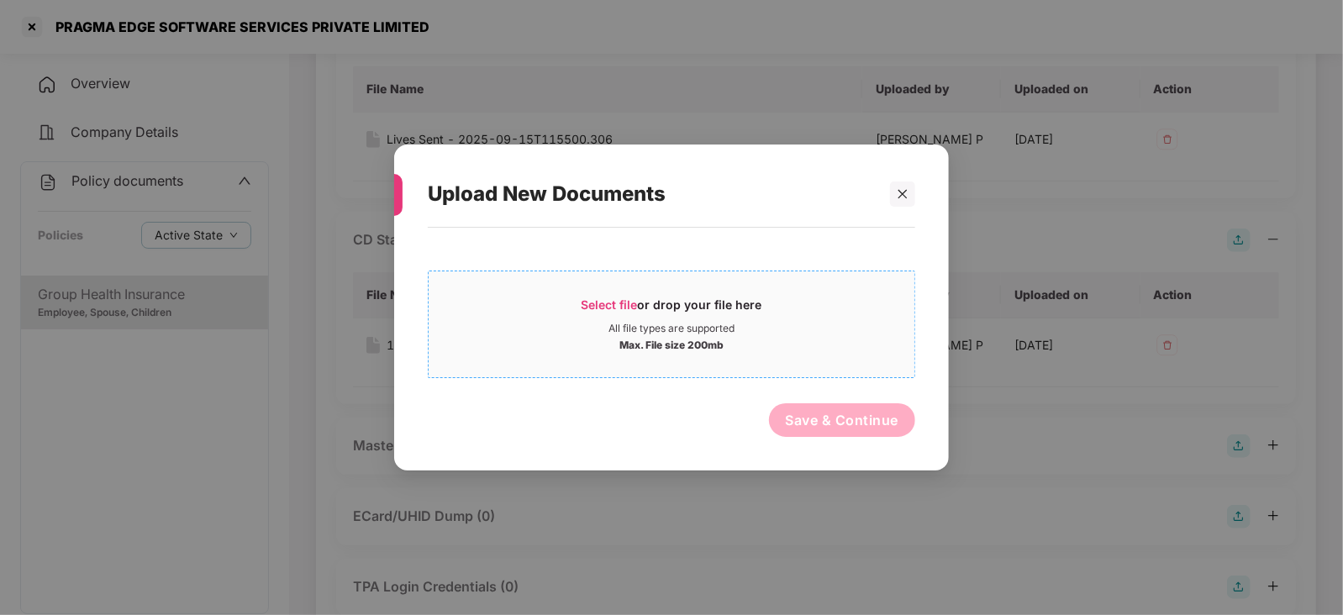
click at [613, 298] on span "Select file" at bounding box center [610, 305] width 56 height 14
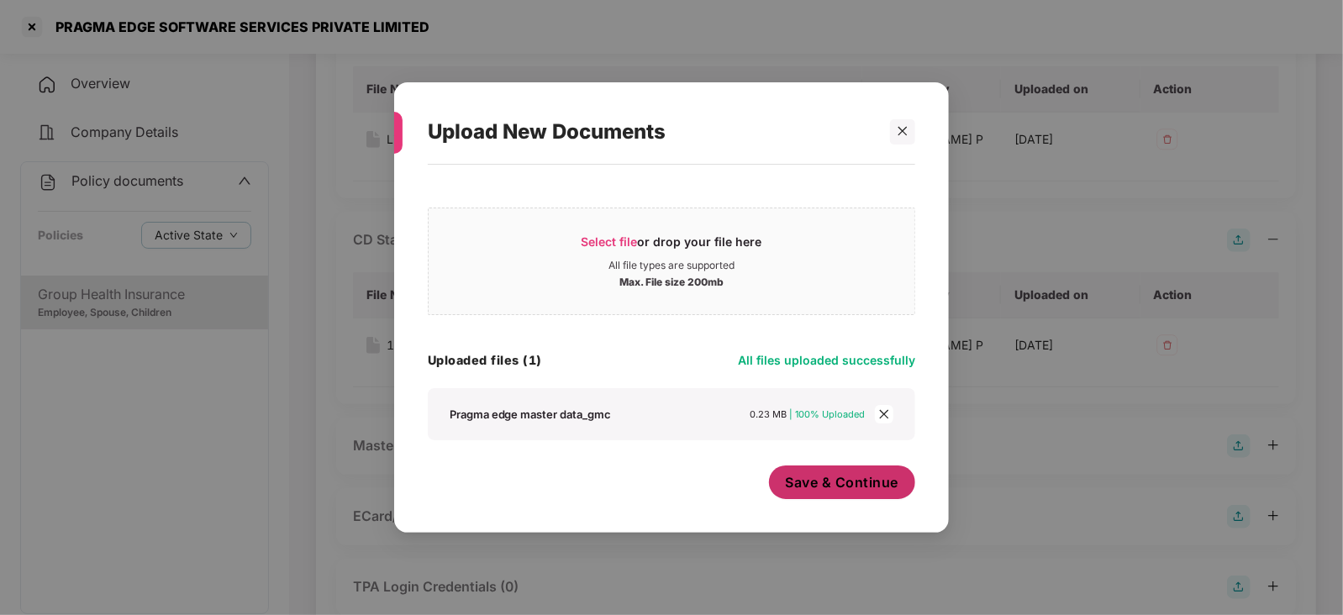
click at [818, 496] on button "Save & Continue" at bounding box center [842, 483] width 147 height 34
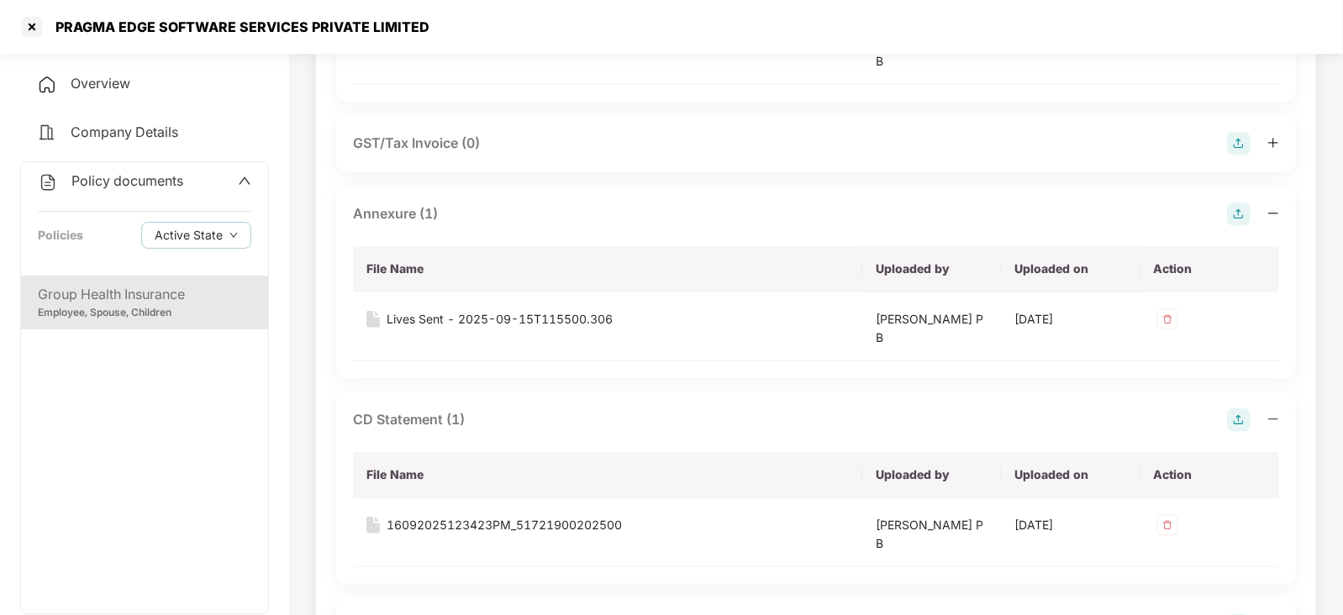
scroll to position [420, 0]
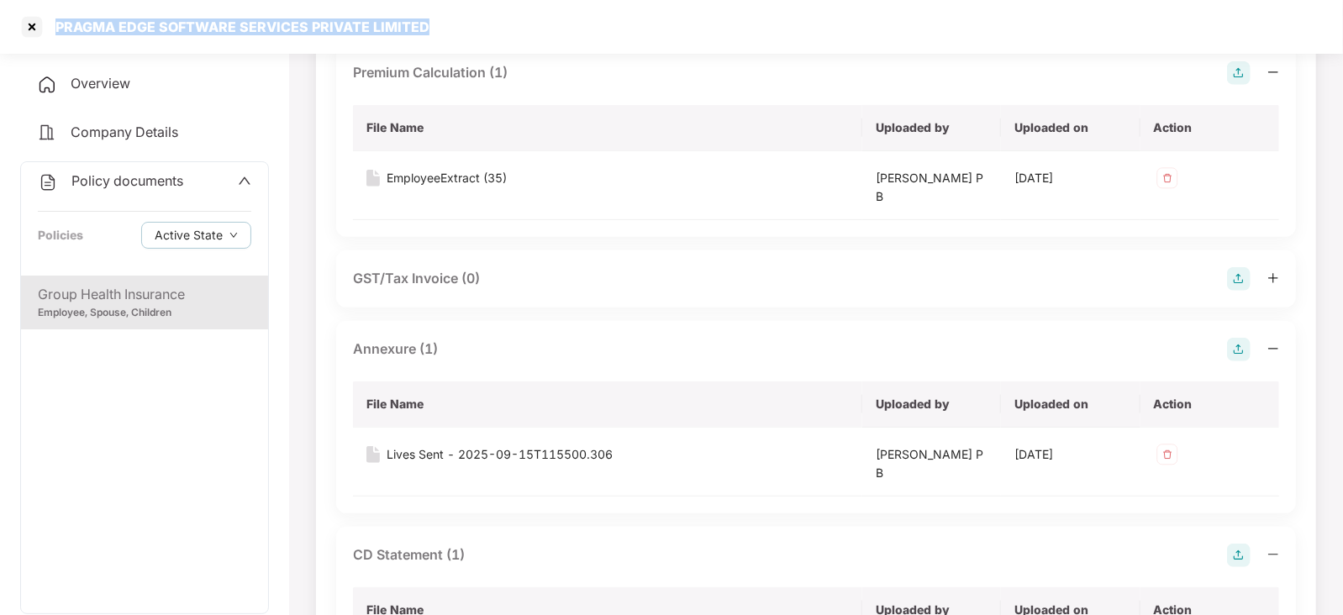
drag, startPoint x: 51, startPoint y: 27, endPoint x: 429, endPoint y: 35, distance: 377.6
click at [431, 35] on div "PRAGMA EDGE SOFTWARE SERVICES PRIVATE LIMITED" at bounding box center [671, 27] width 1343 height 54
copy div "PRAGMA EDGE SOFTWARE SERVICES PRIVATE LIMITED"
click at [111, 137] on span "Company Details" at bounding box center [125, 132] width 108 height 17
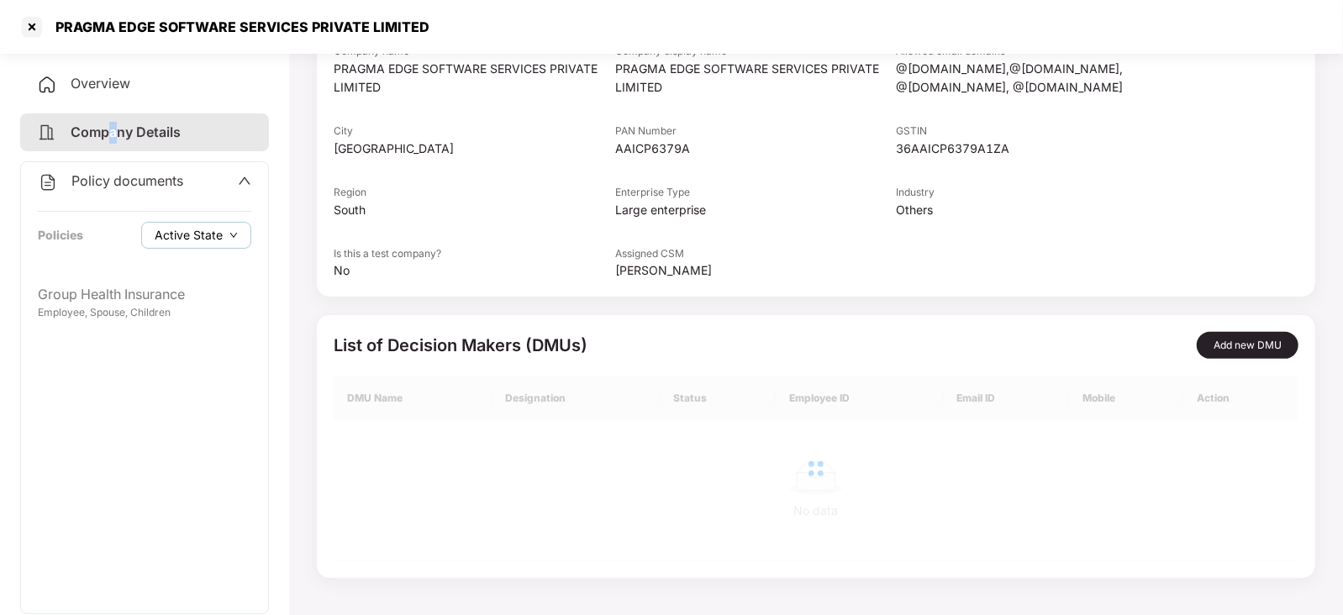
scroll to position [205, 0]
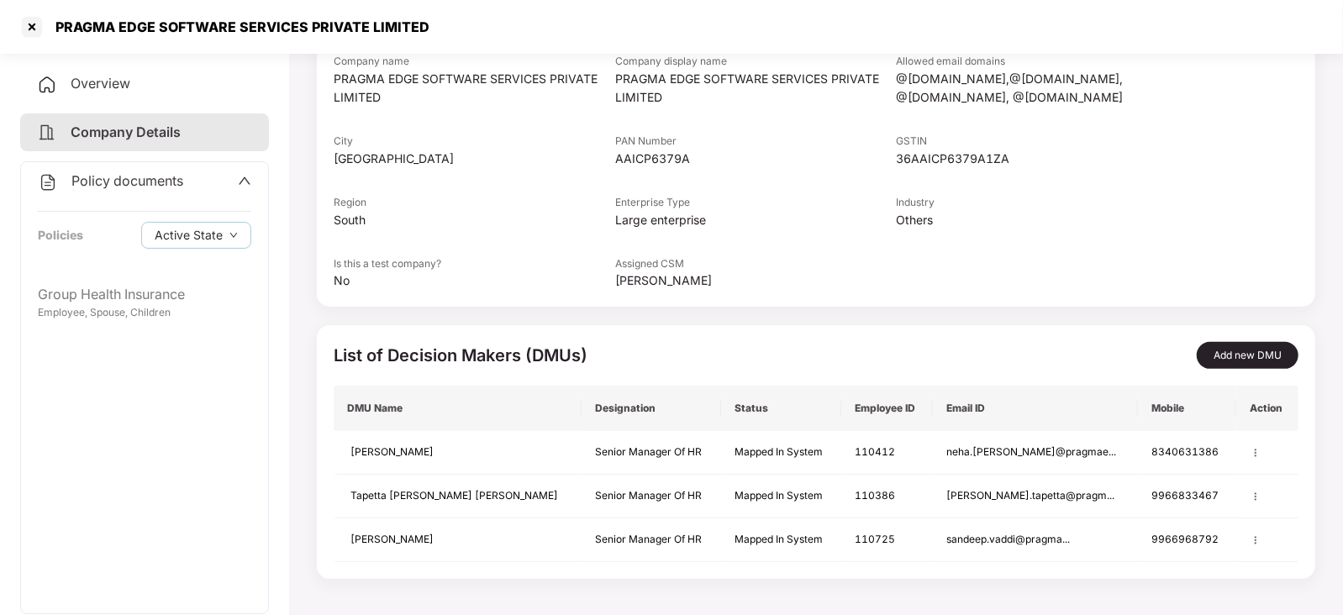
click at [122, 182] on span "Policy documents" at bounding box center [127, 180] width 112 height 17
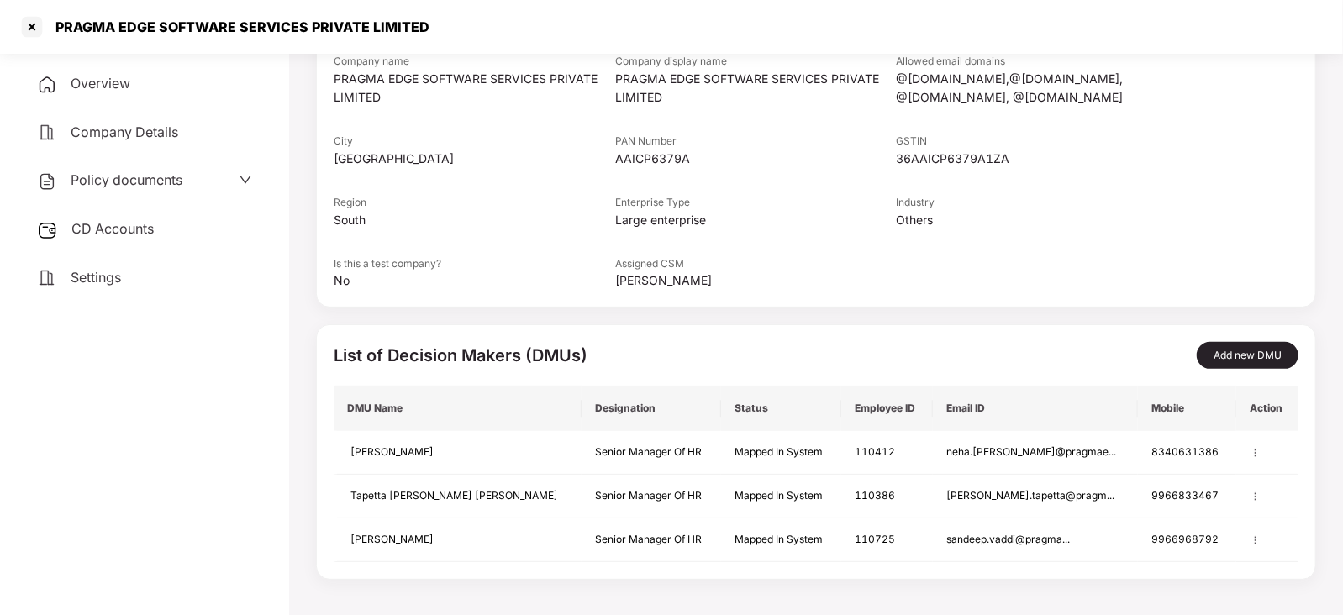
click at [123, 224] on span "CD Accounts" at bounding box center [112, 228] width 82 height 17
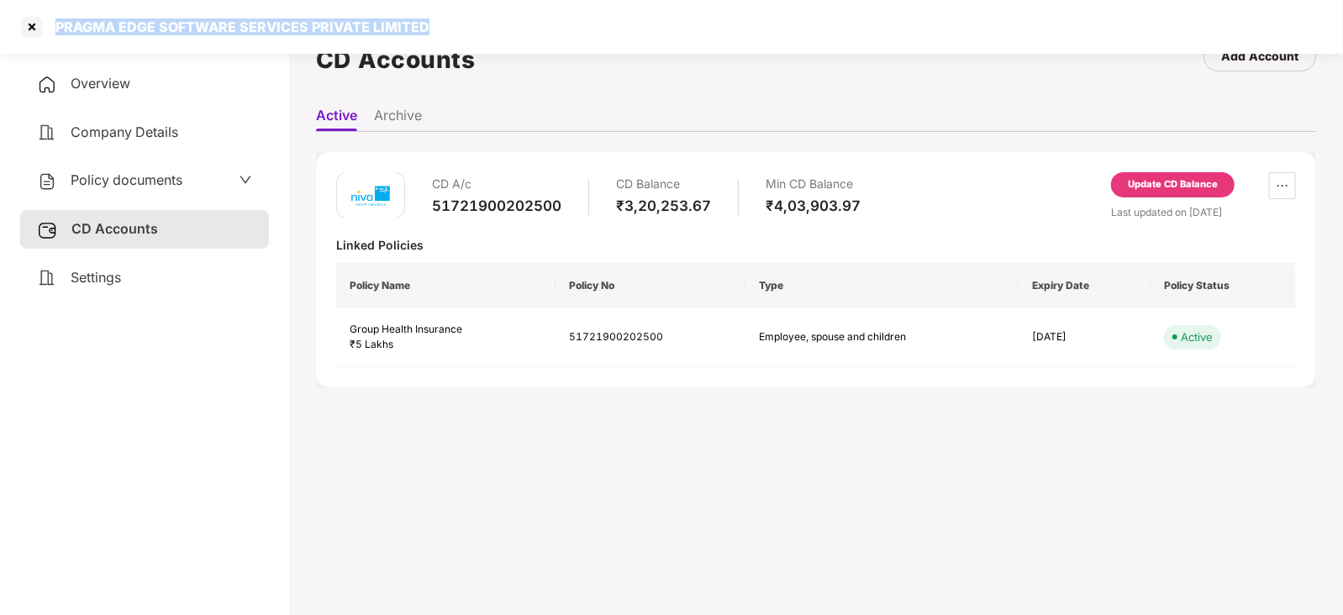
drag, startPoint x: 50, startPoint y: 27, endPoint x: 449, endPoint y: 19, distance: 398.6
click at [449, 19] on div "PRAGMA EDGE SOFTWARE SERVICES PRIVATE LIMITED" at bounding box center [671, 27] width 1343 height 54
copy div "PRAGMA EDGE SOFTWARE SERVICES PRIVATE LIMITED"
click at [31, 29] on div at bounding box center [31, 26] width 27 height 27
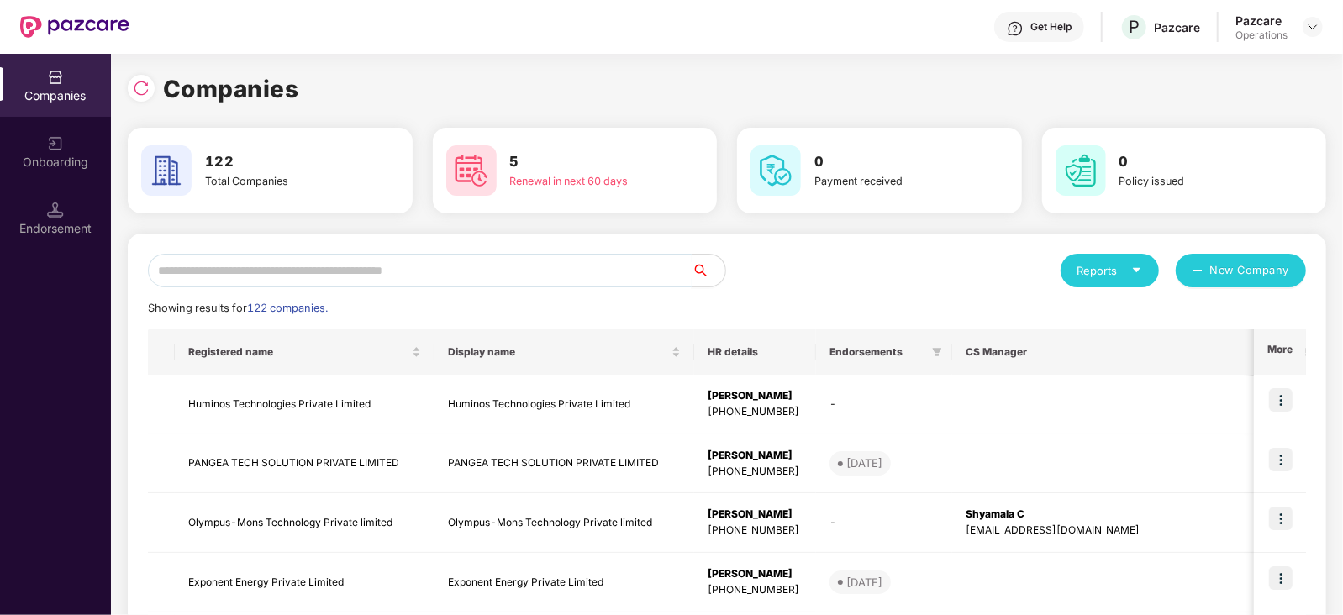
click at [299, 271] on input "text" at bounding box center [420, 271] width 544 height 34
paste input "**********"
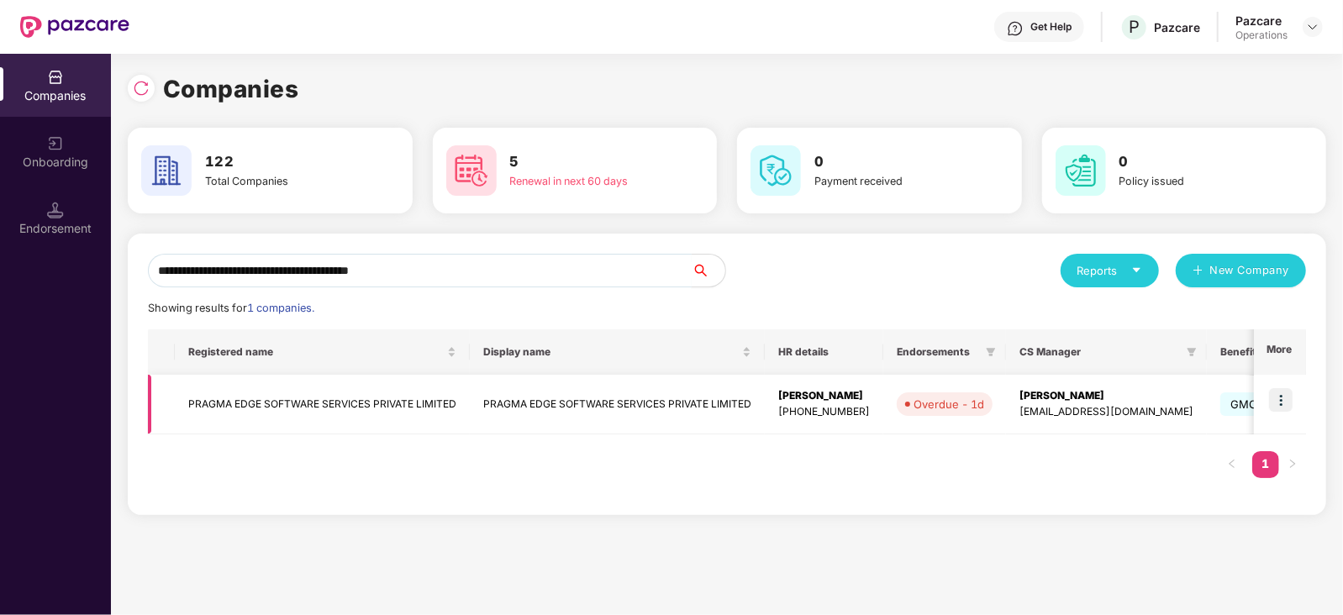
type input "**********"
click at [1278, 399] on img at bounding box center [1281, 400] width 24 height 24
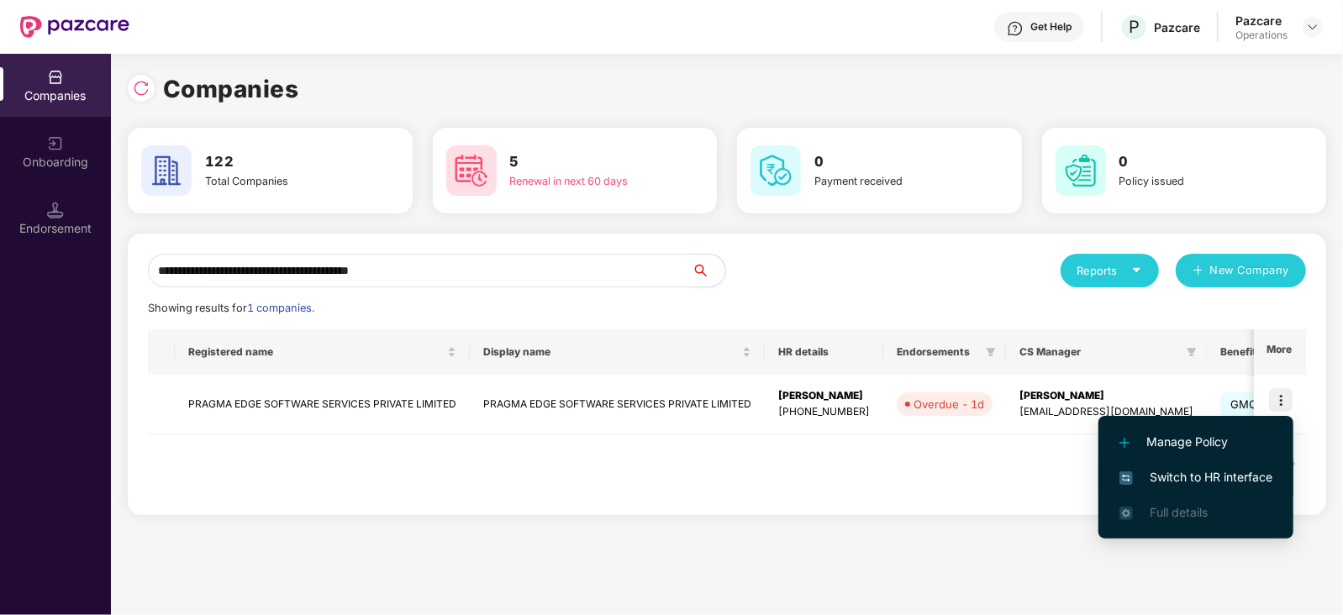
click at [1252, 478] on span "Switch to HR interface" at bounding box center [1196, 477] width 153 height 18
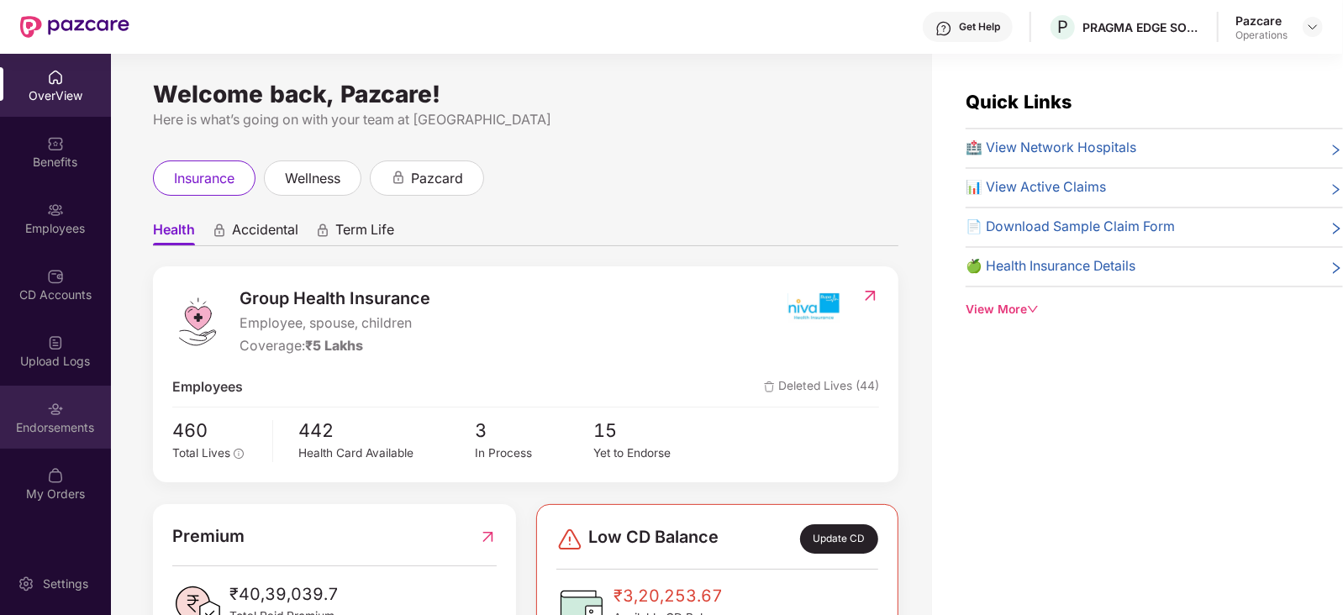
click at [30, 431] on div "Endorsements" at bounding box center [55, 428] width 111 height 17
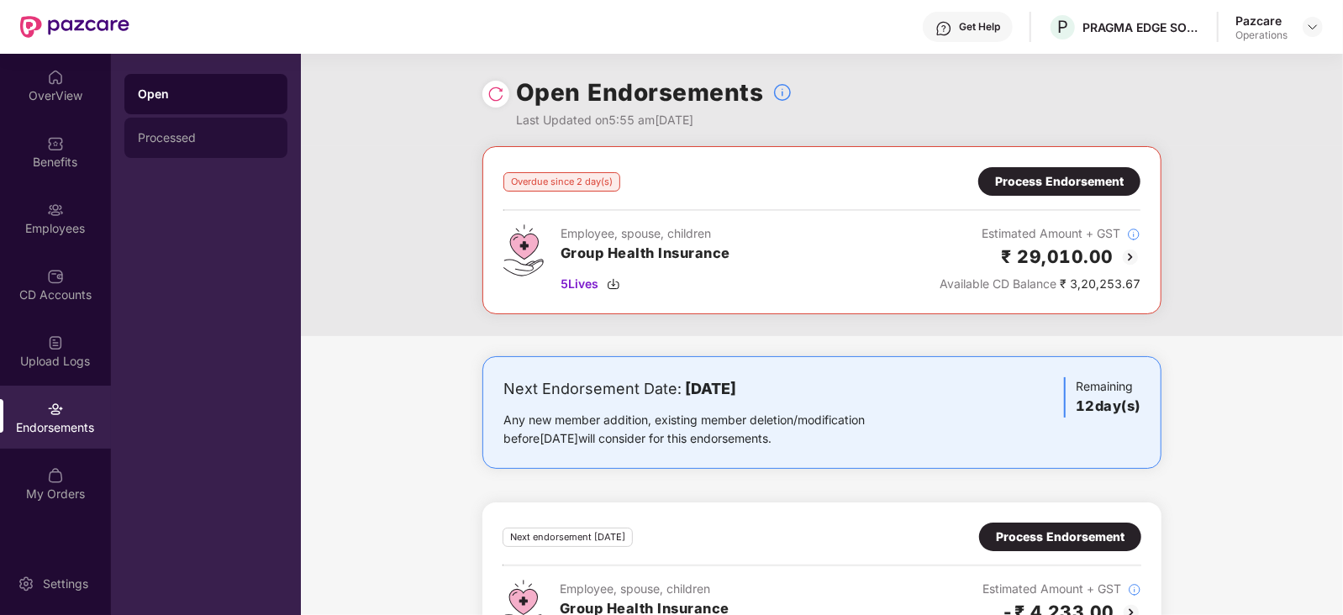
click at [159, 129] on div "Processed" at bounding box center [205, 138] width 163 height 40
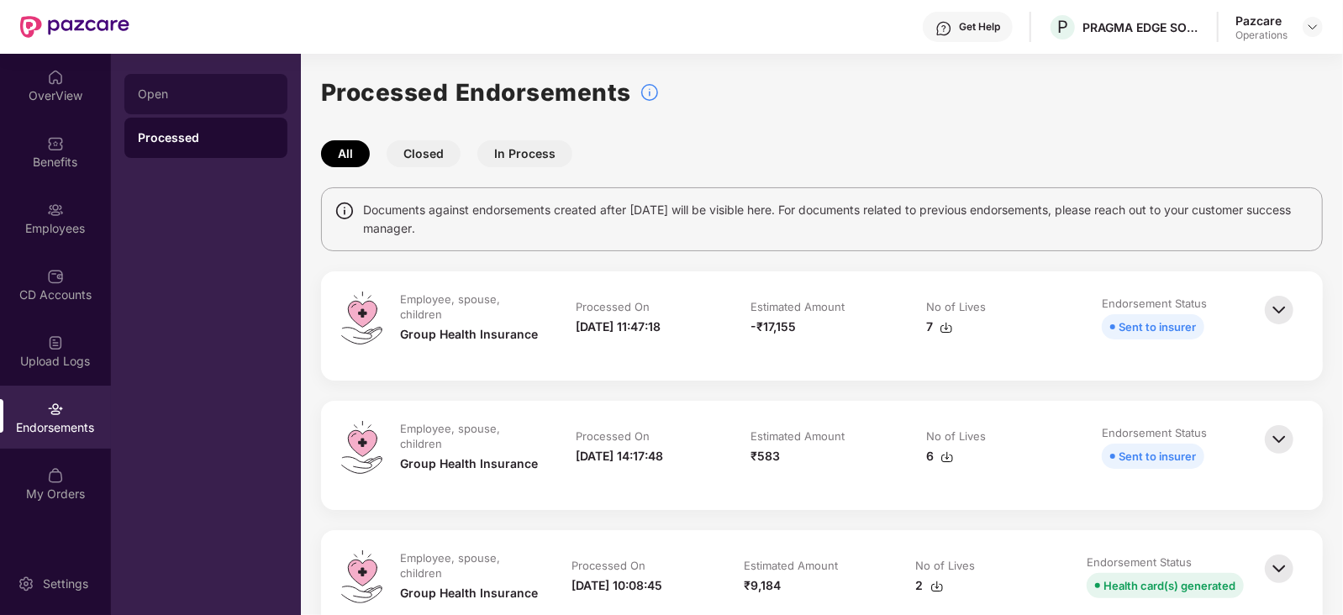
click at [151, 97] on div "Open" at bounding box center [206, 93] width 136 height 13
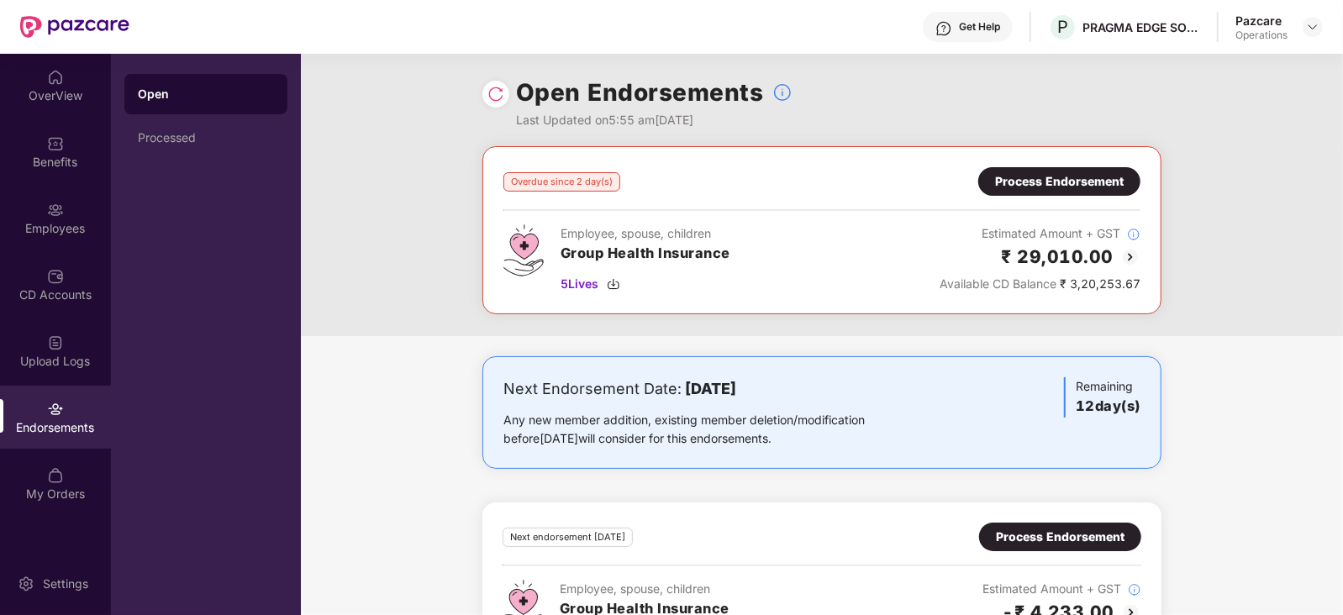
click at [1027, 194] on div "Process Endorsement" at bounding box center [1060, 181] width 162 height 29
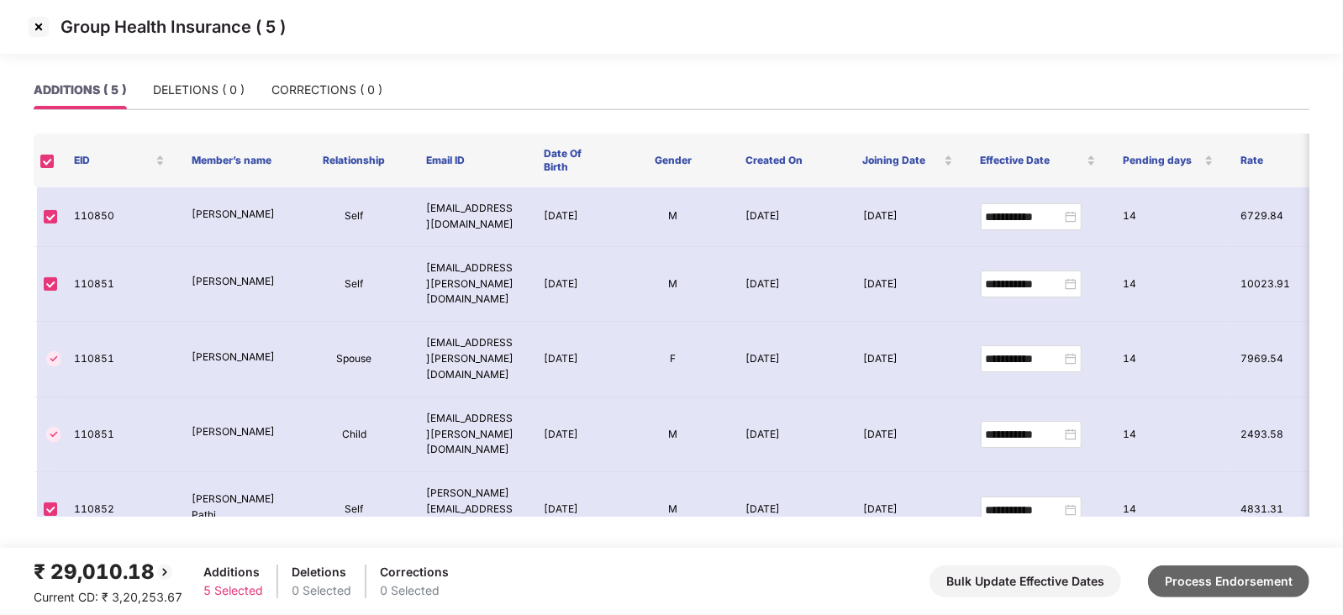
click at [1191, 572] on button "Process Endorsement" at bounding box center [1228, 582] width 161 height 32
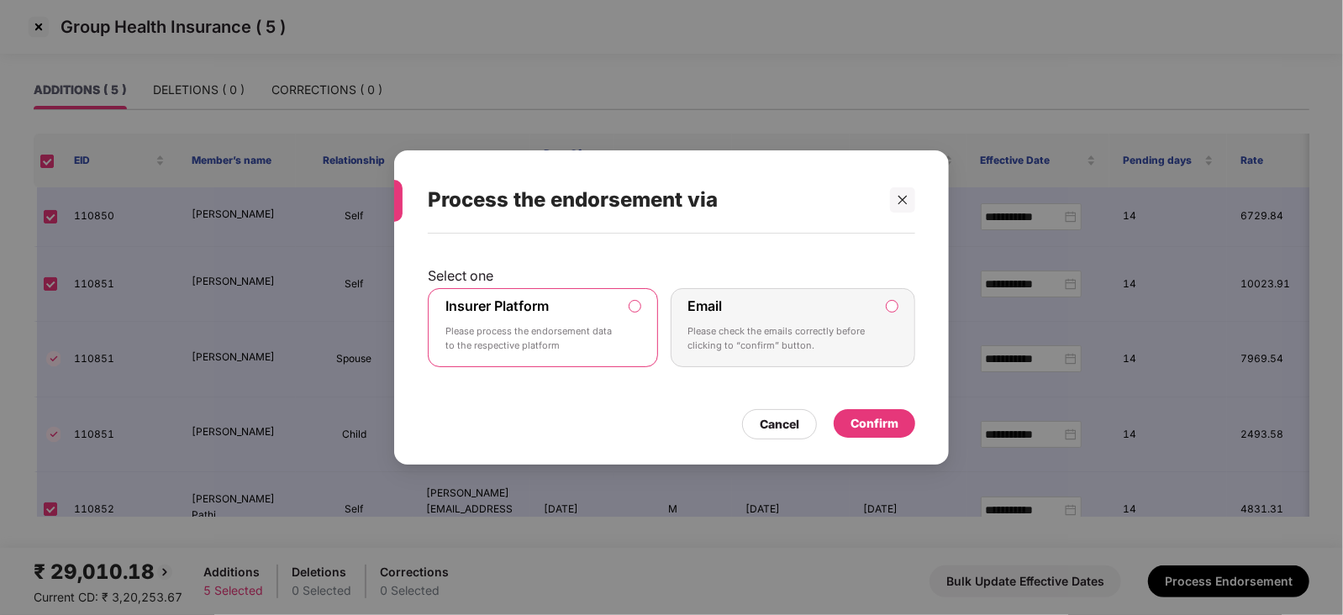
click at [856, 409] on div "Confirm" at bounding box center [875, 423] width 82 height 29
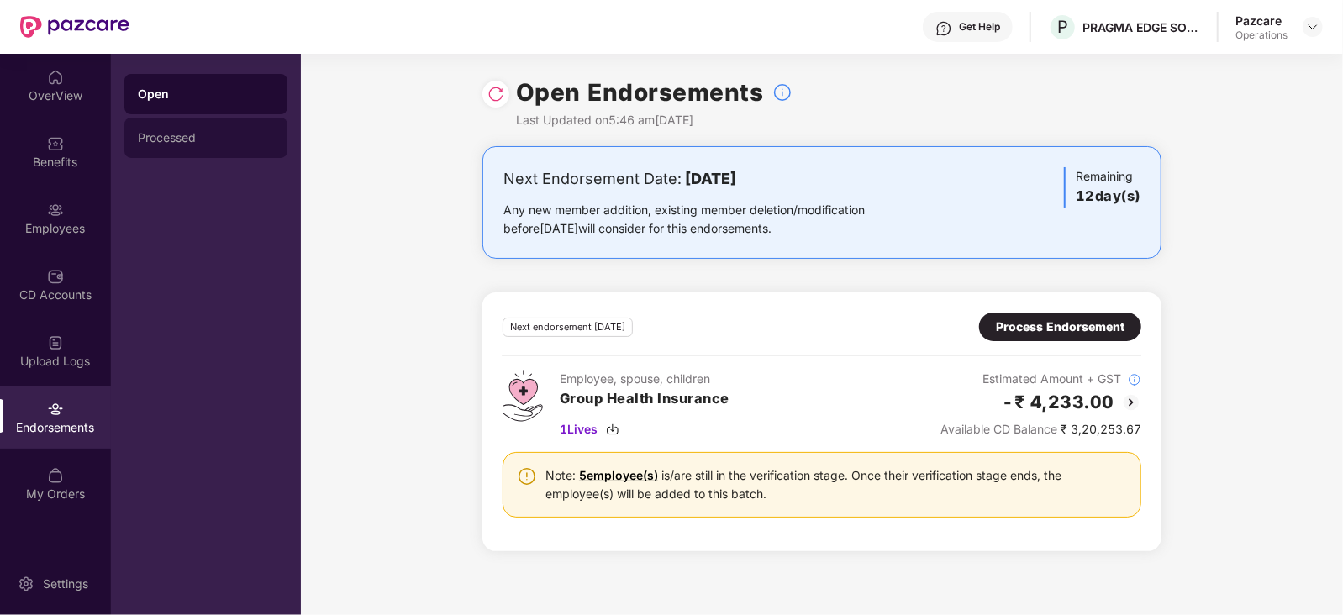
click at [150, 140] on div "Processed" at bounding box center [206, 137] width 136 height 13
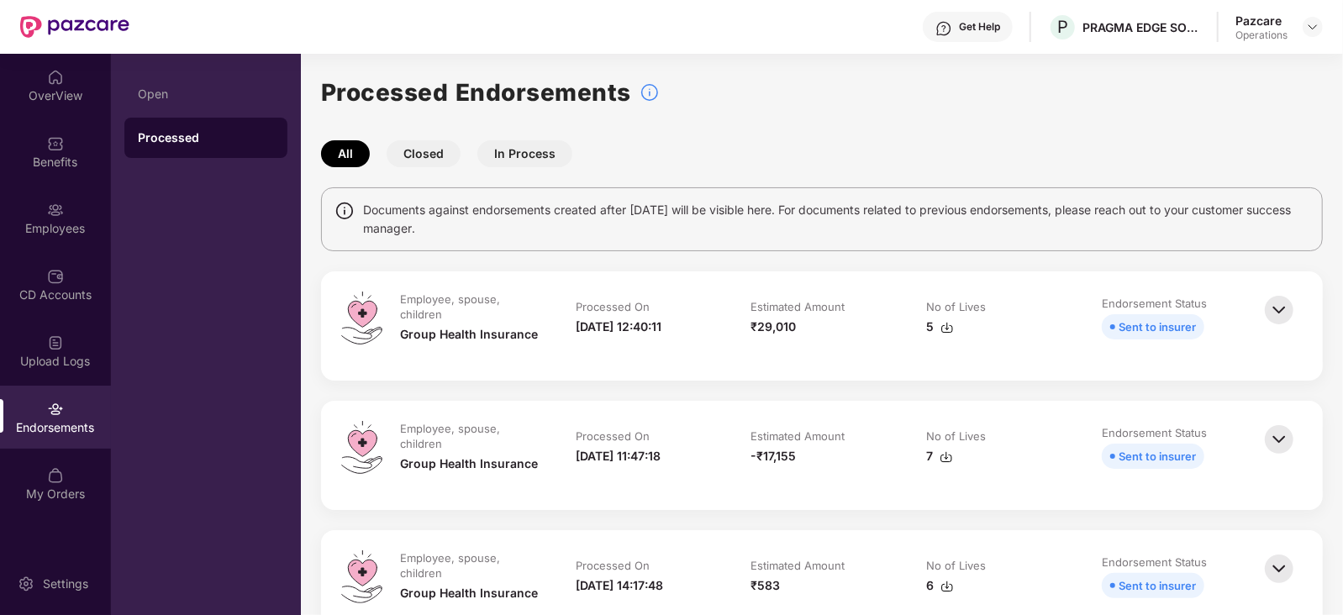
click at [947, 332] on img at bounding box center [947, 327] width 13 height 13
click at [1300, 25] on div "Pazcare Operations" at bounding box center [1279, 27] width 87 height 29
click at [1319, 27] on img at bounding box center [1312, 26] width 13 height 13
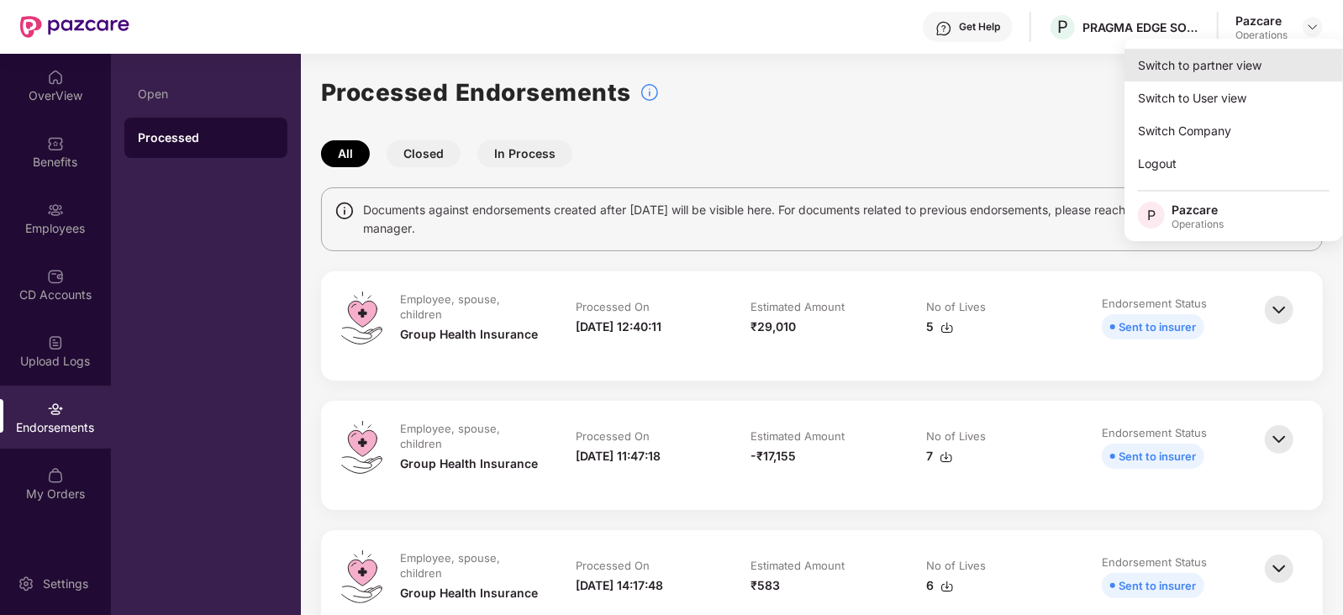
click at [1258, 61] on div "Switch to partner view" at bounding box center [1234, 65] width 219 height 33
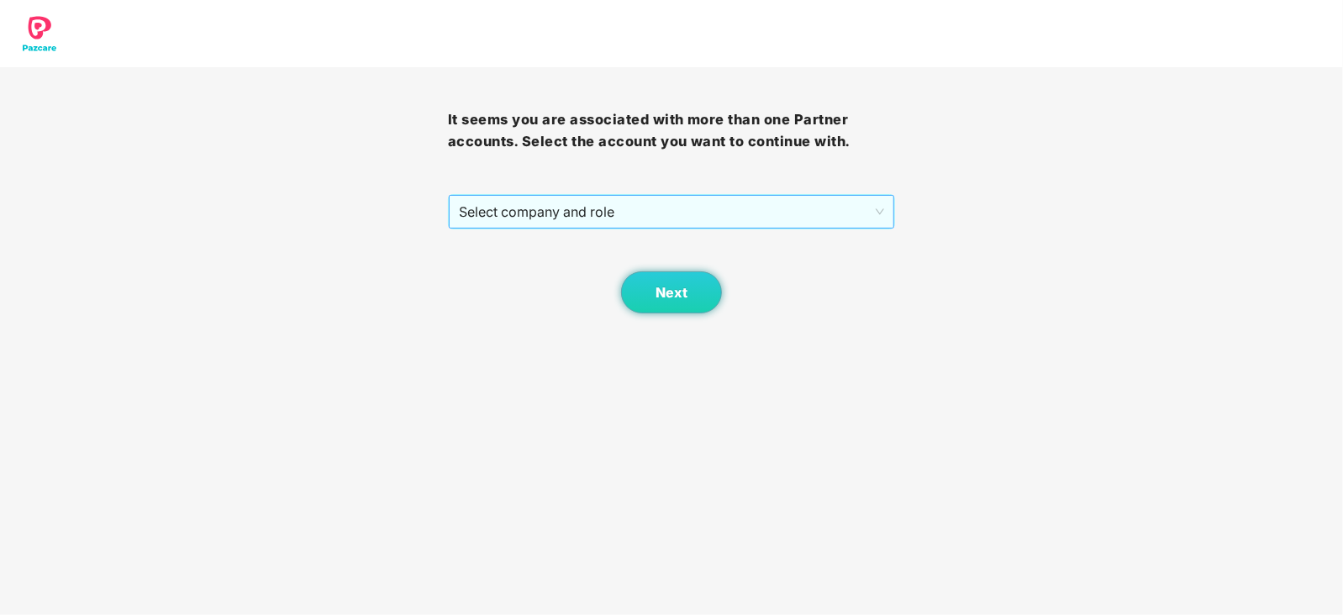
click at [616, 220] on span "Select company and role" at bounding box center [672, 212] width 426 height 32
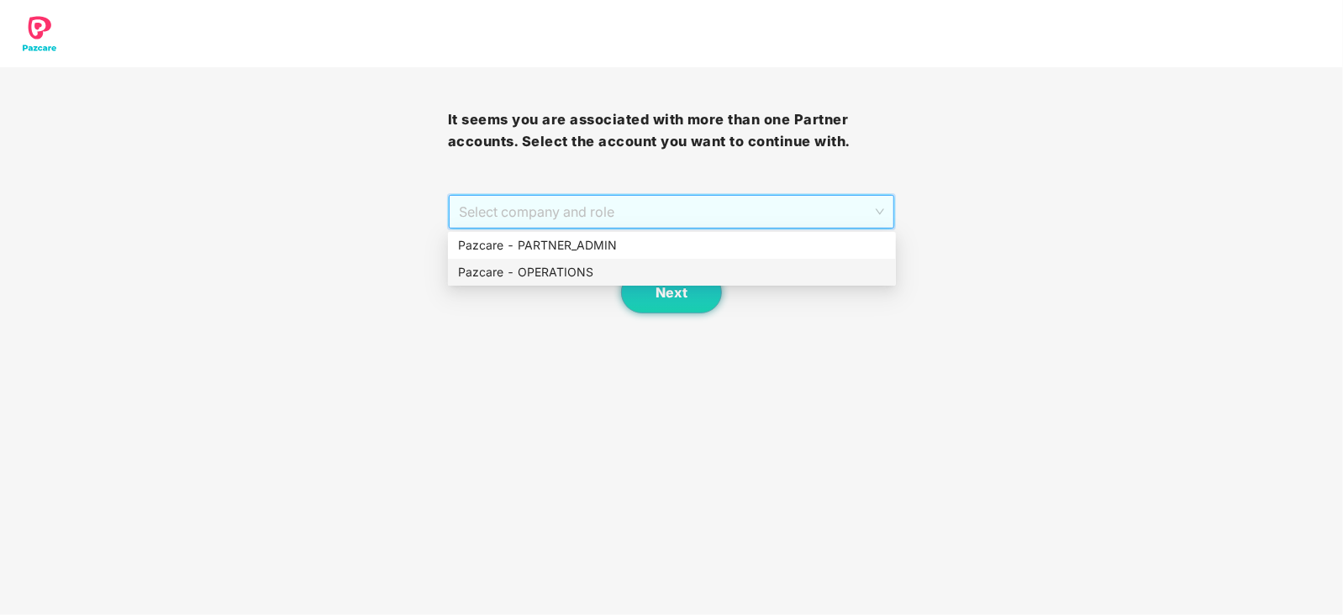
click at [570, 271] on div "Pazcare - OPERATIONS" at bounding box center [672, 272] width 428 height 18
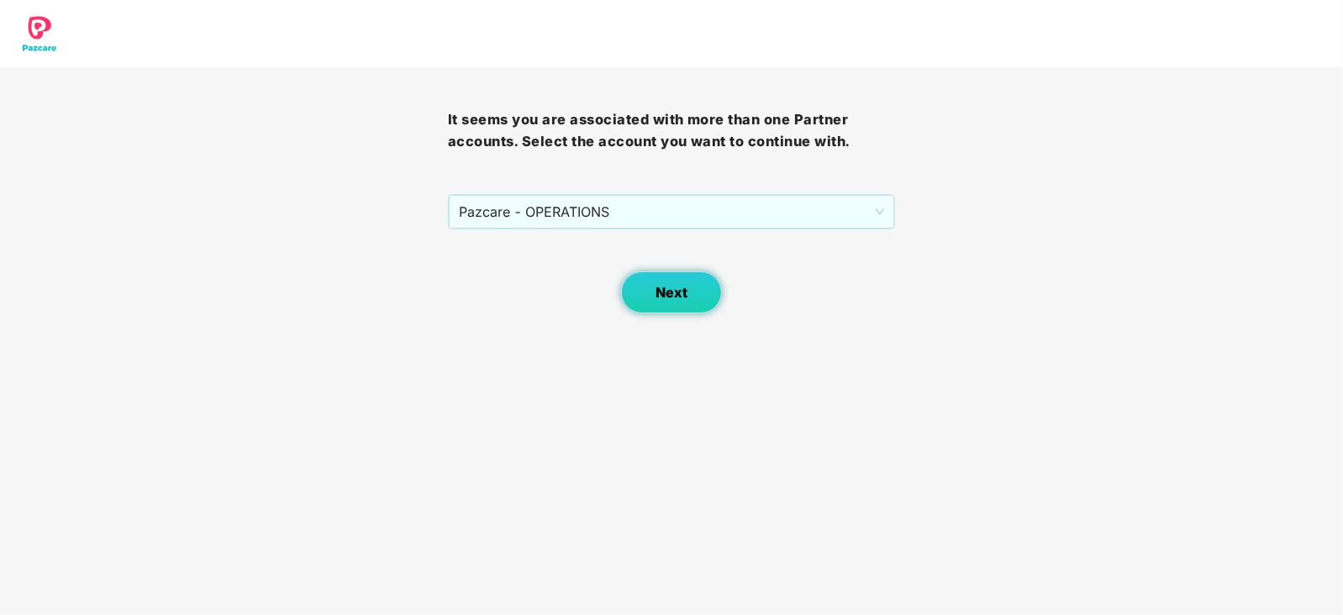
click at [656, 291] on span "Next" at bounding box center [672, 293] width 32 height 16
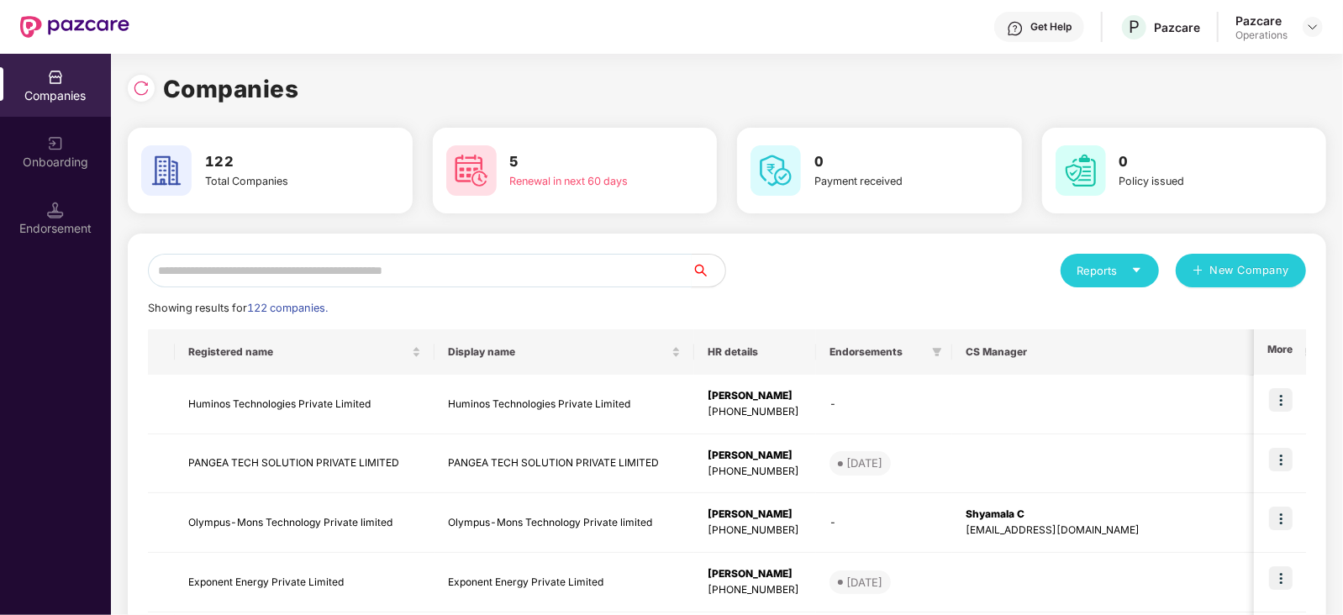
click at [454, 261] on input "text" at bounding box center [420, 271] width 544 height 34
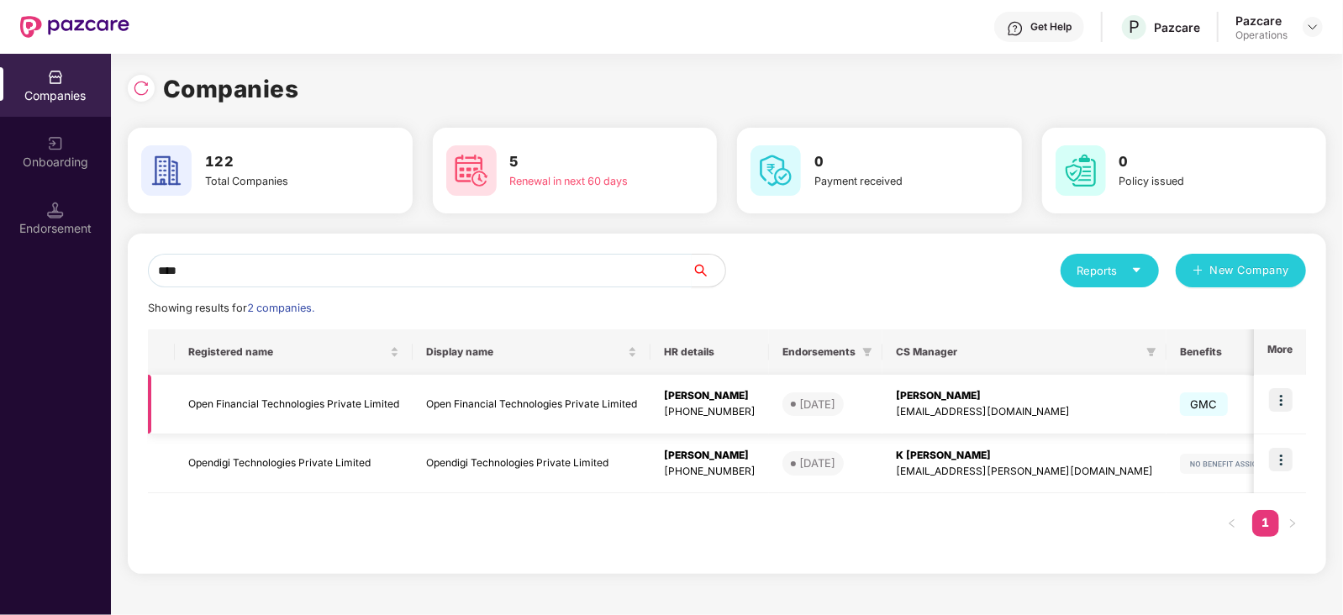
type input "****"
click at [1289, 399] on img at bounding box center [1281, 400] width 24 height 24
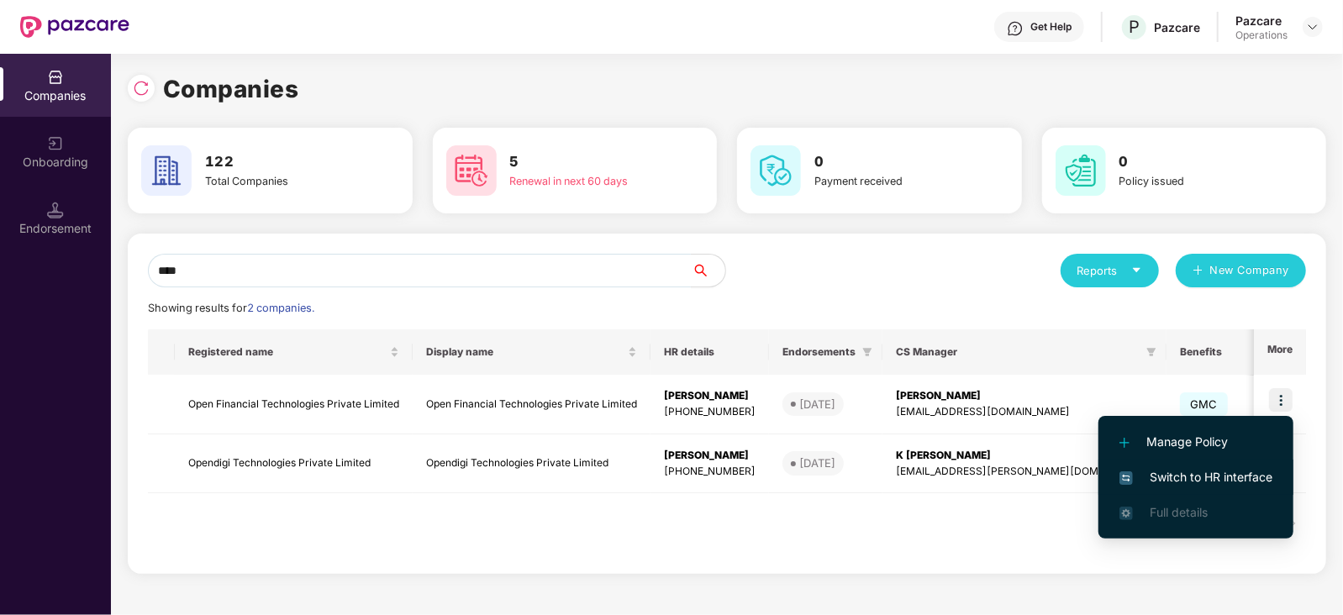
click at [1232, 472] on span "Switch to HR interface" at bounding box center [1196, 477] width 153 height 18
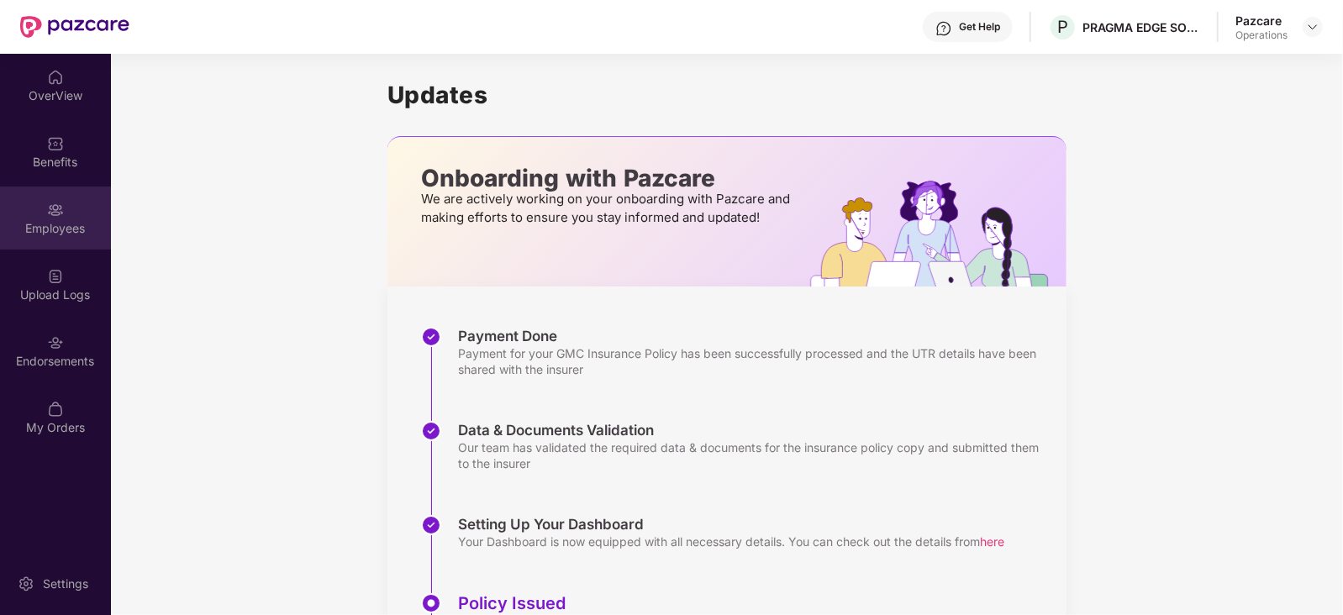
click at [30, 239] on div "Employees" at bounding box center [55, 218] width 111 height 63
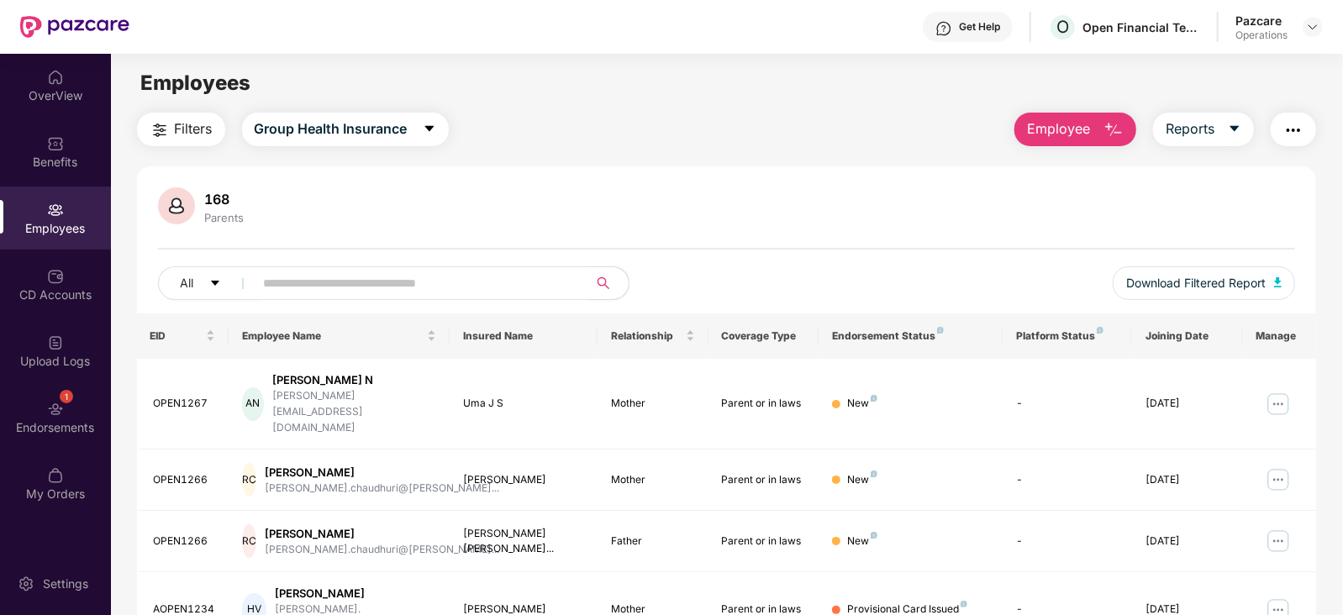
click at [330, 272] on input "text" at bounding box center [415, 283] width 302 height 25
paste input "********"
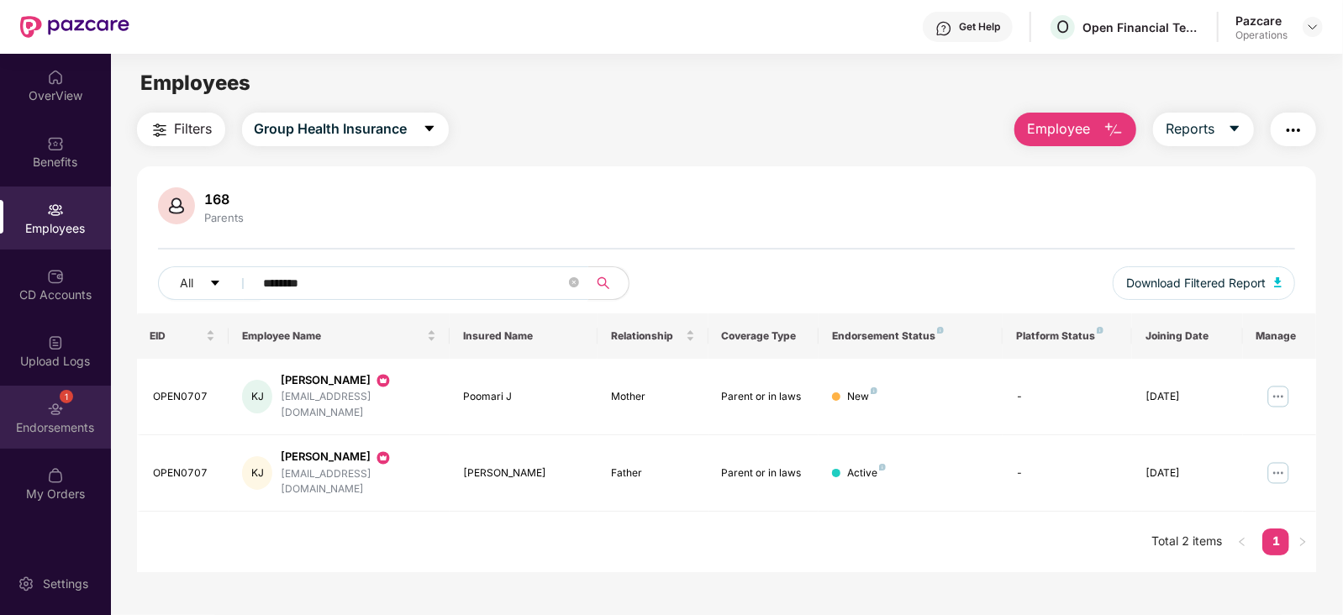
type input "********"
click at [66, 435] on div "Endorsements" at bounding box center [55, 428] width 111 height 17
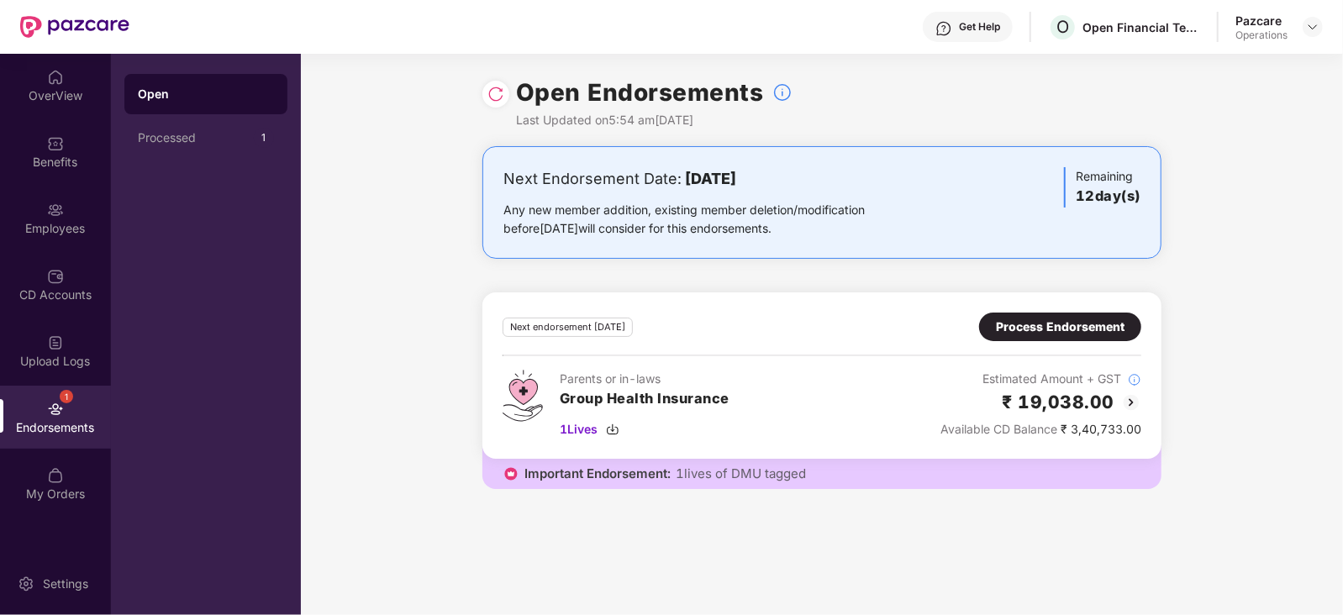
click at [1030, 325] on div "Process Endorsement" at bounding box center [1060, 327] width 129 height 18
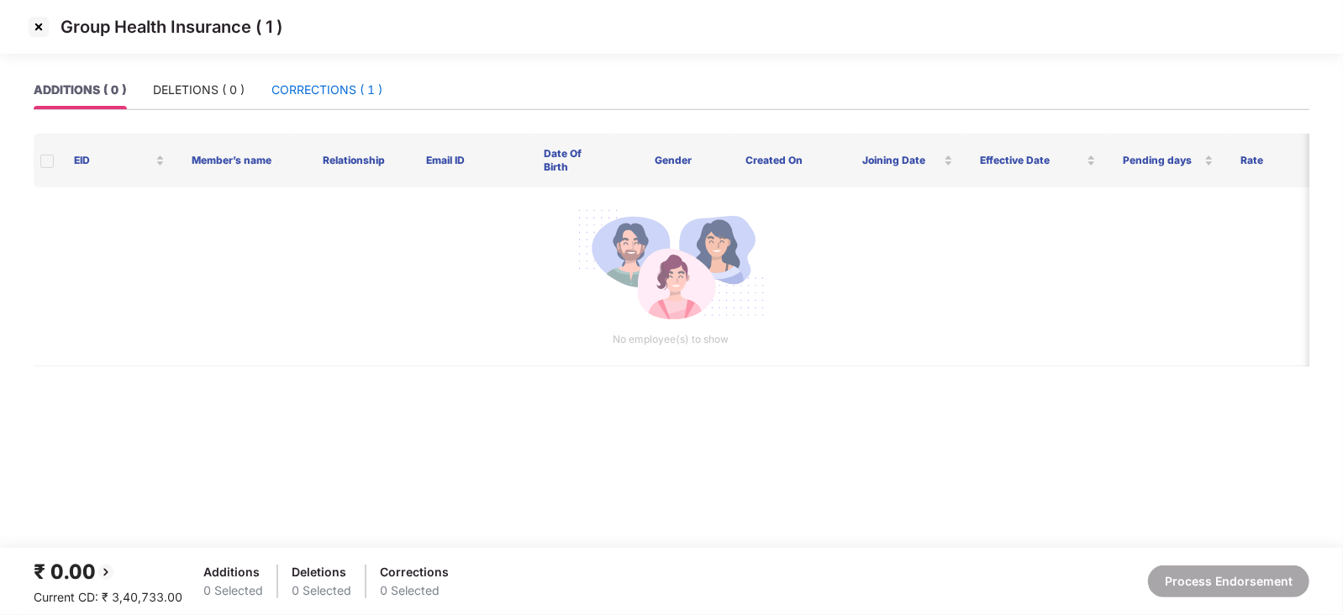
click at [340, 98] on div "CORRECTIONS ( 1 )" at bounding box center [327, 90] width 111 height 18
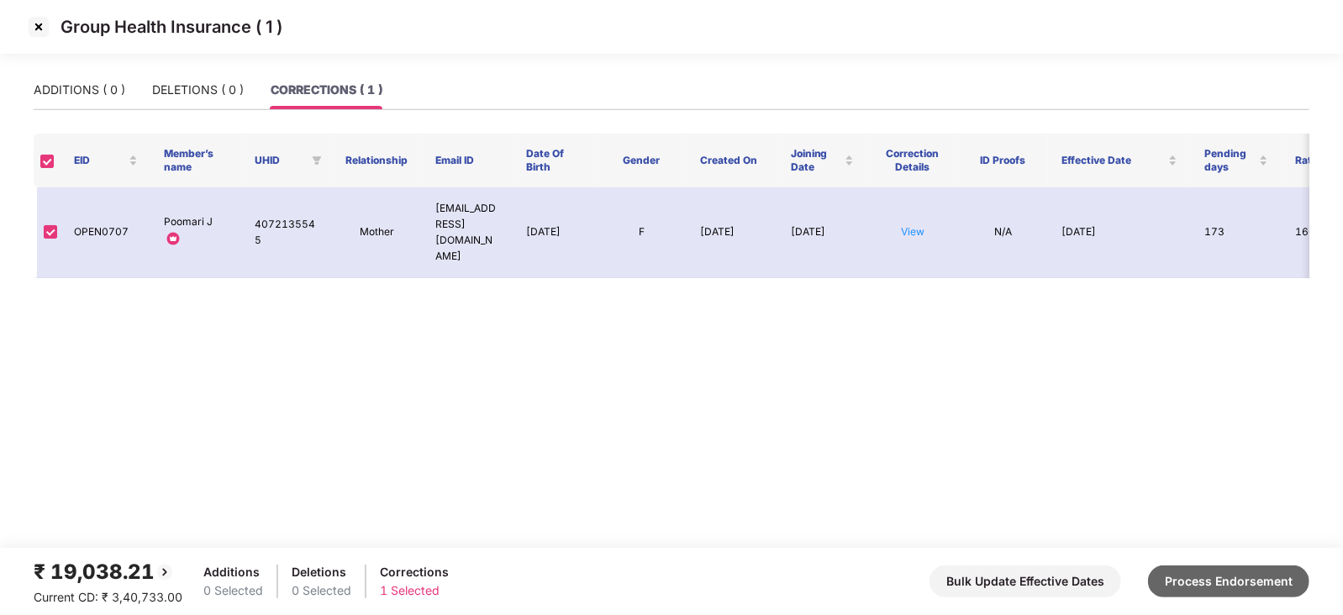
click at [1196, 577] on button "Process Endorsement" at bounding box center [1228, 582] width 161 height 32
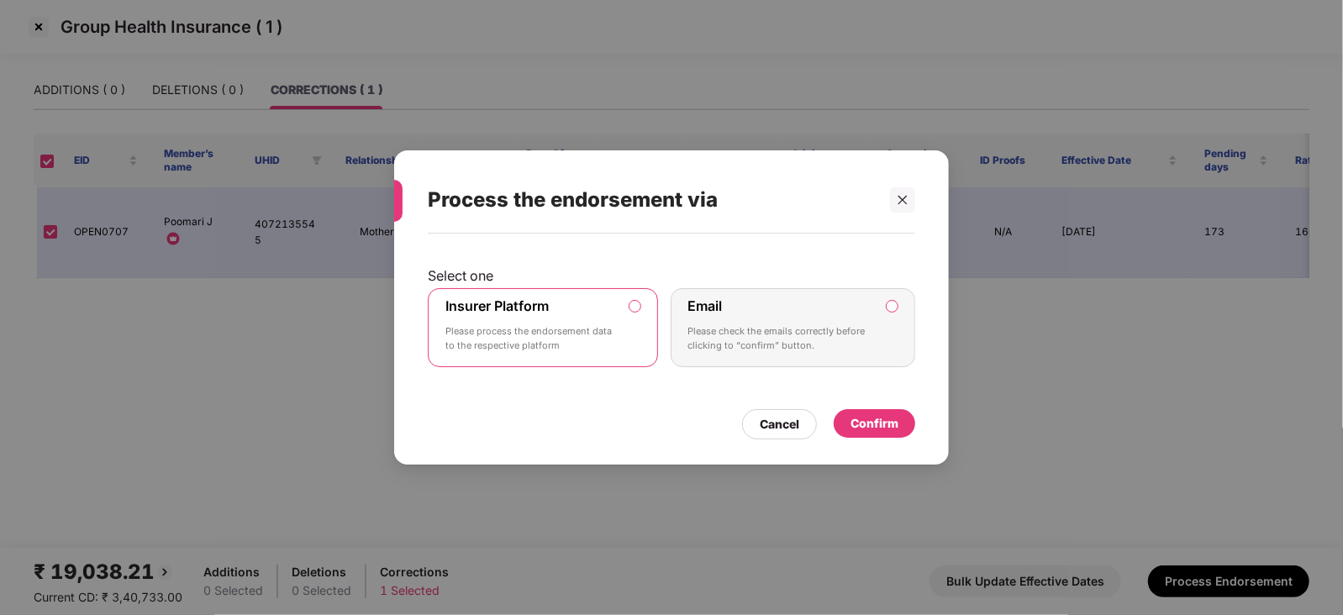
click at [879, 421] on div "Confirm" at bounding box center [875, 423] width 48 height 18
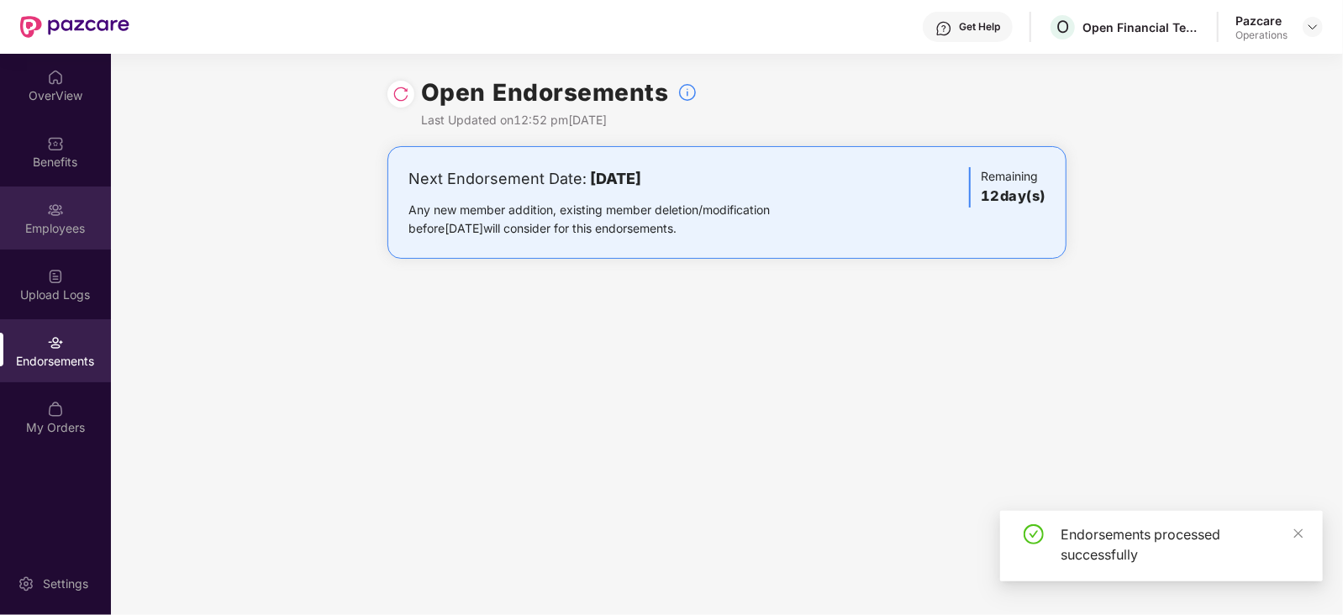
click at [50, 238] on div "Employees" at bounding box center [55, 218] width 111 height 63
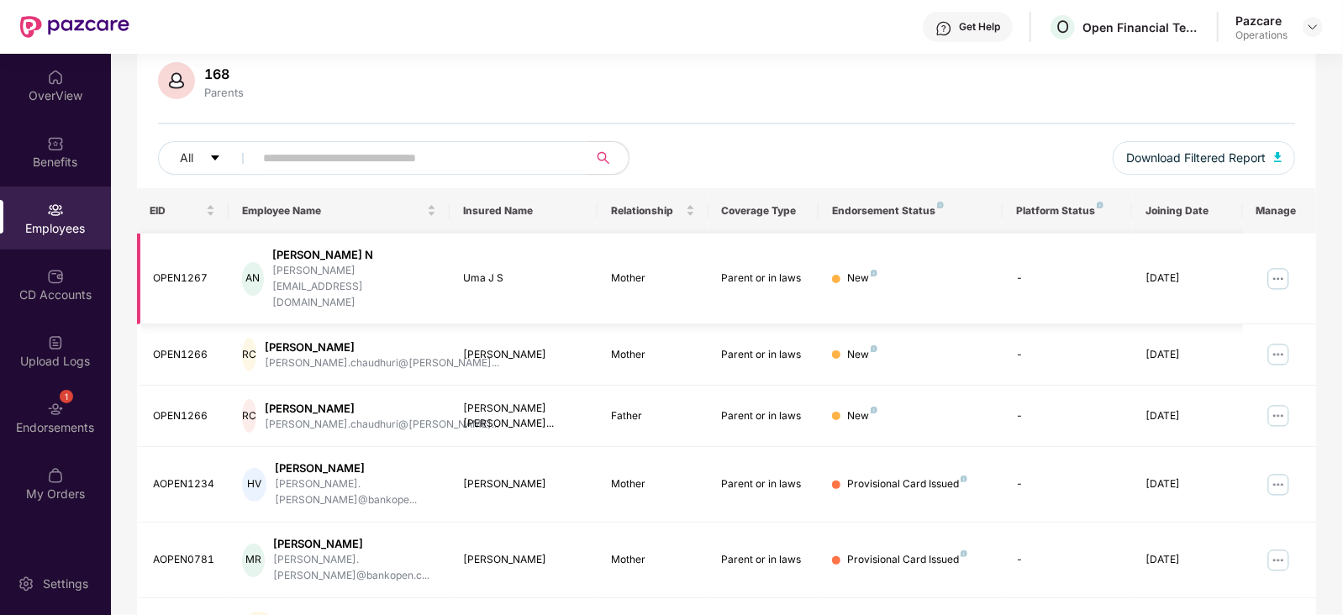
scroll to position [104, 0]
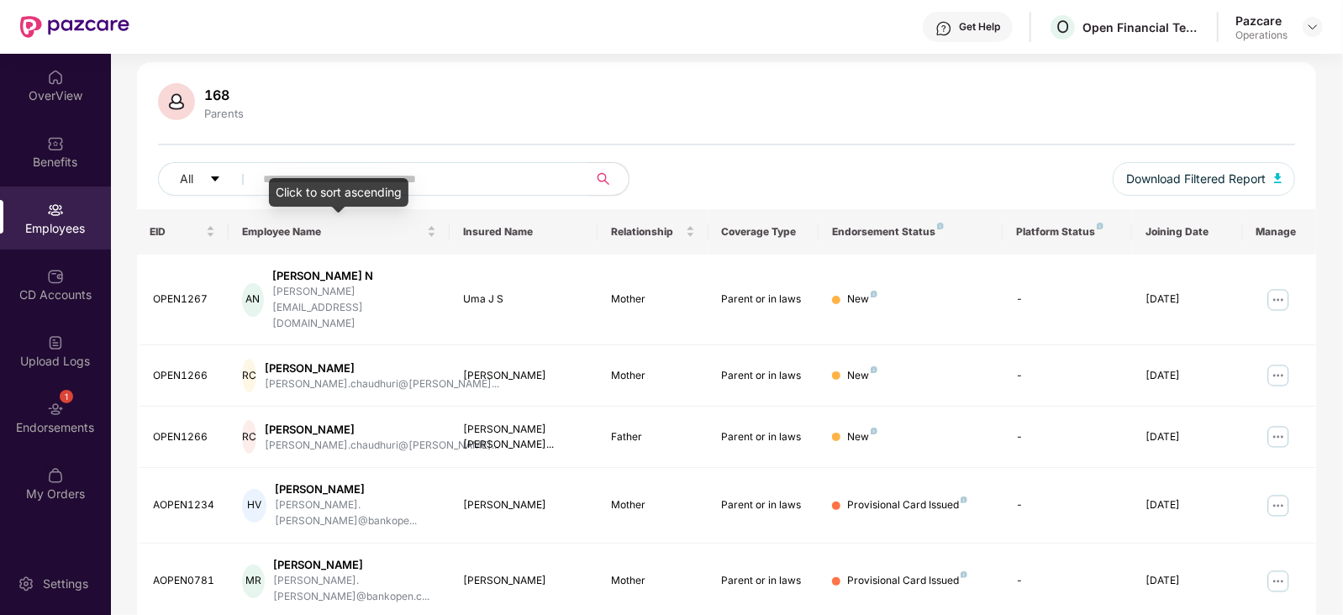
click at [298, 182] on div "Click to sort ascending" at bounding box center [339, 192] width 140 height 29
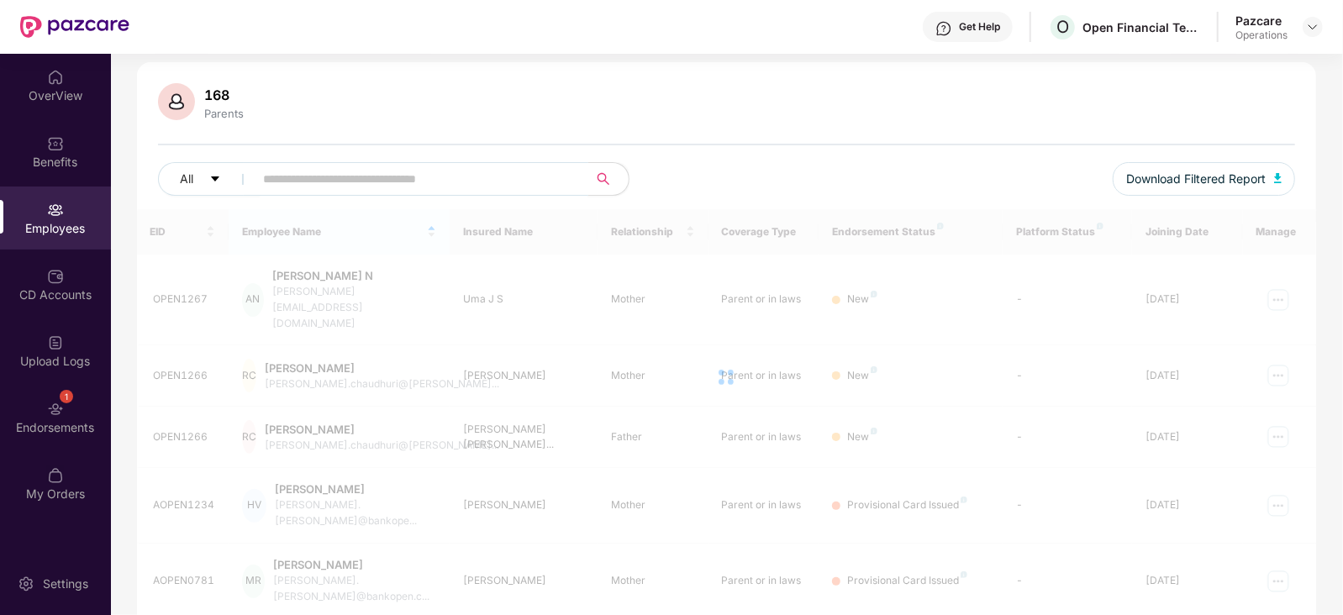
click at [295, 176] on input "text" at bounding box center [415, 178] width 302 height 25
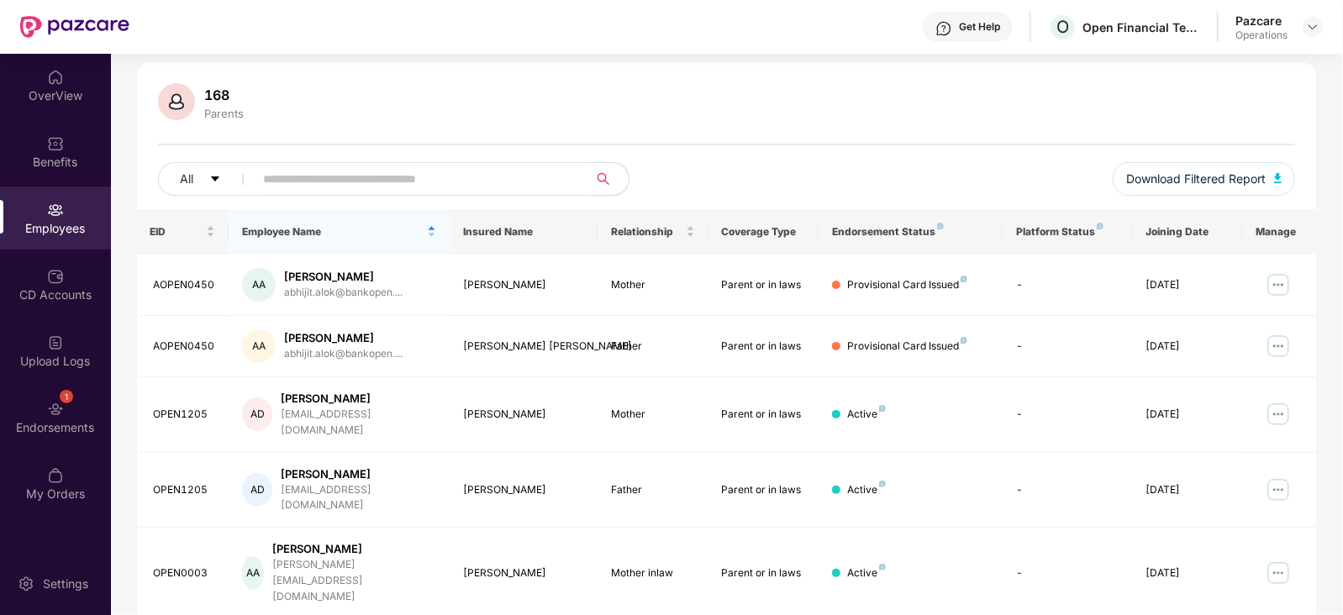
paste input "********"
type input "********"
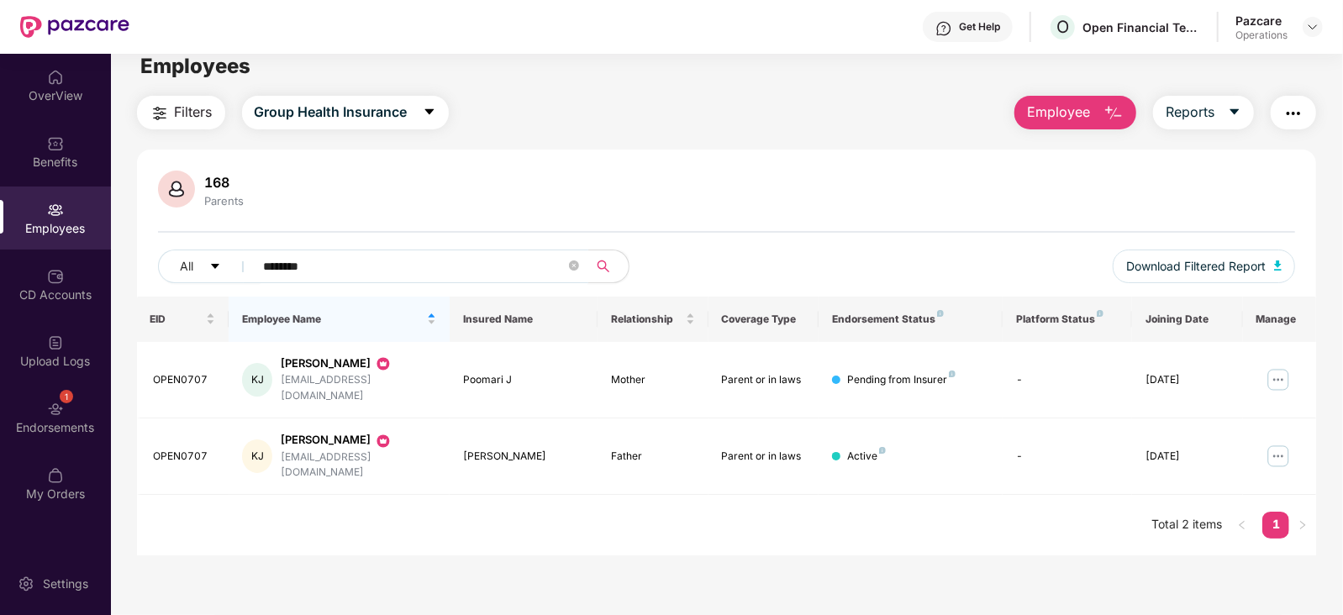
scroll to position [0, 0]
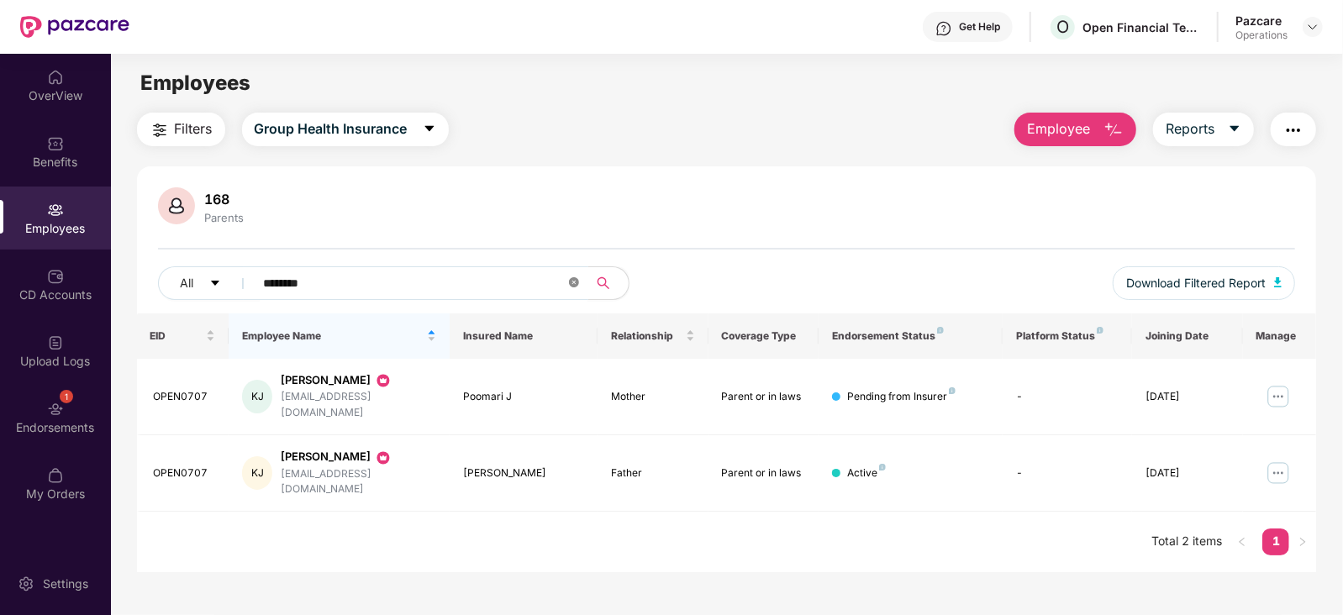
click at [577, 281] on icon "close-circle" at bounding box center [574, 282] width 10 height 10
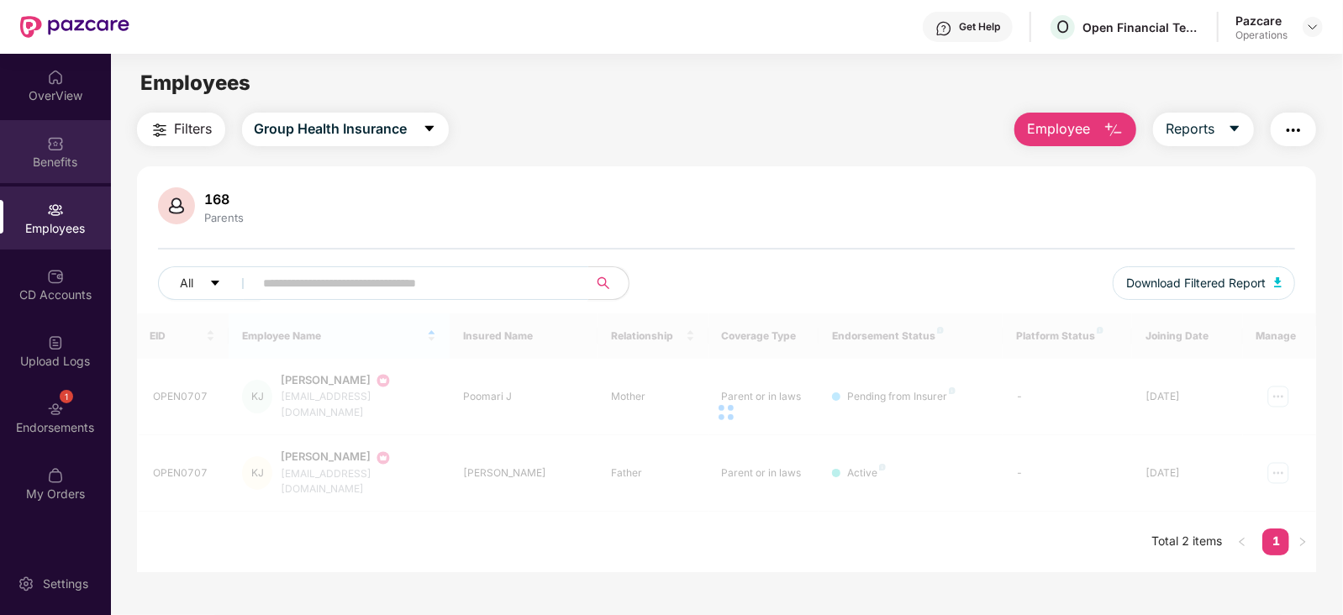
click at [25, 161] on div "Benefits" at bounding box center [55, 162] width 111 height 17
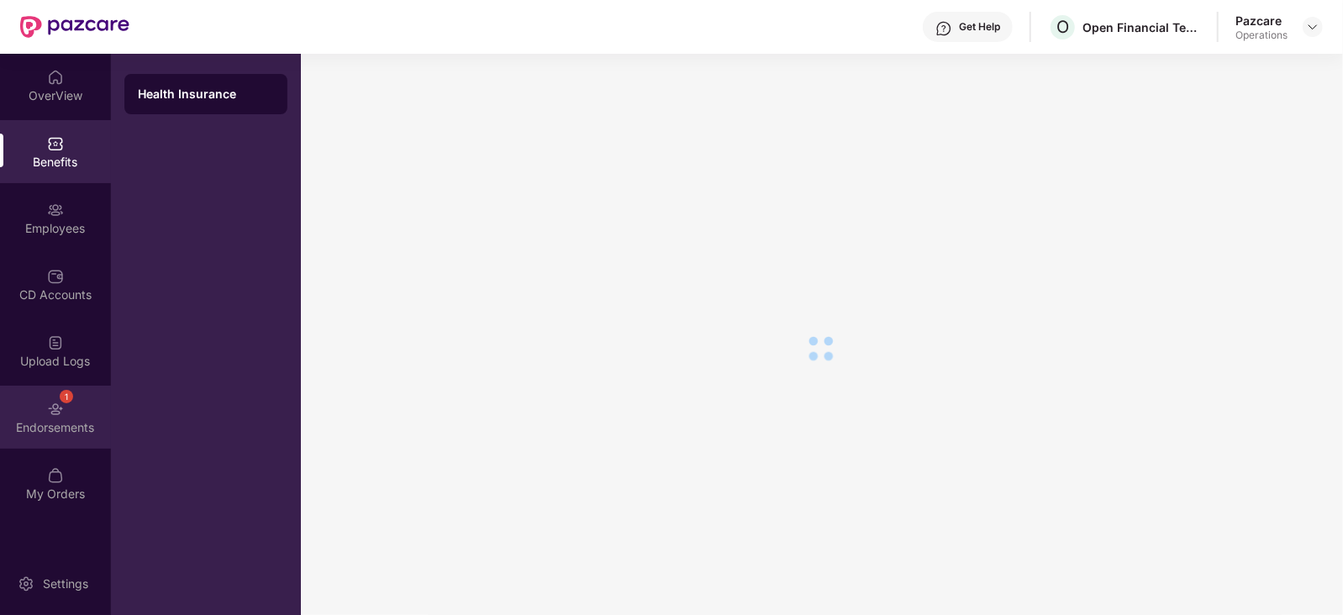
click at [55, 420] on div "Endorsements" at bounding box center [55, 428] width 111 height 17
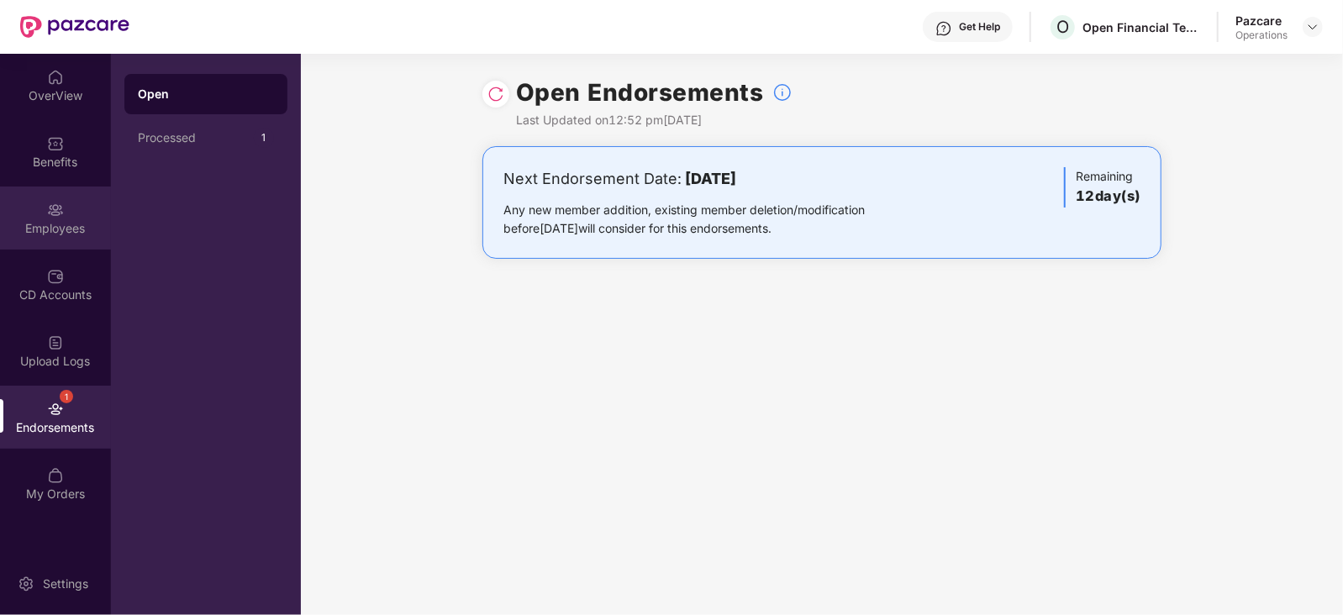
click at [54, 207] on img at bounding box center [55, 210] width 17 height 17
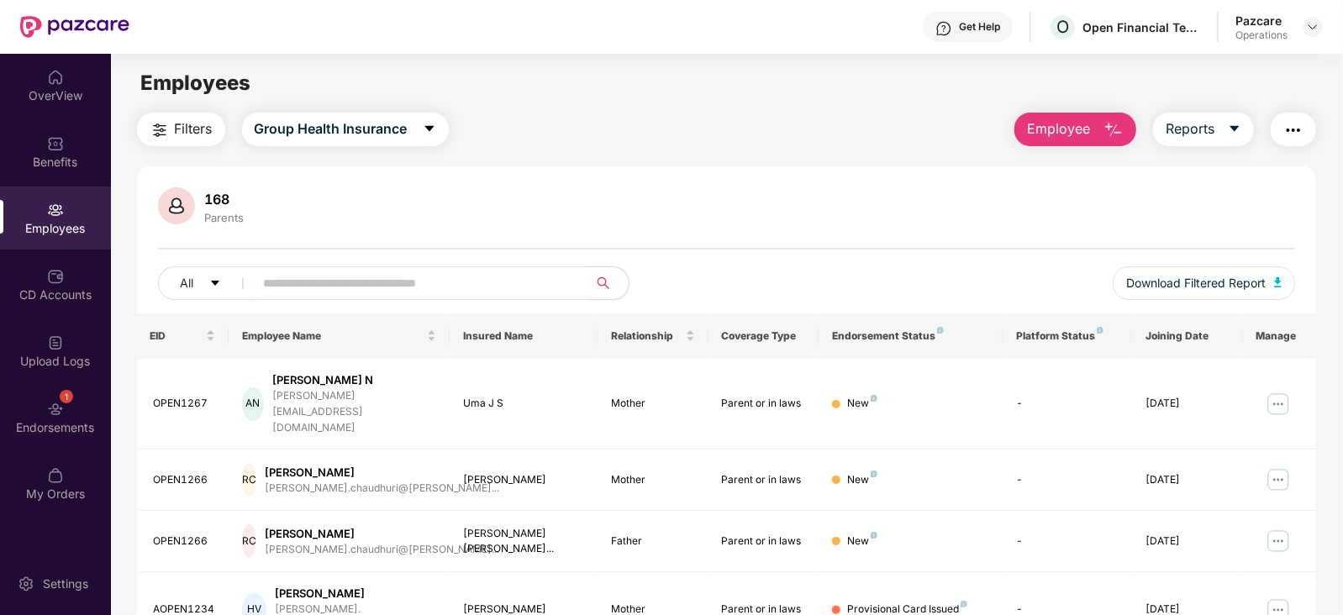
click at [1296, 128] on img "button" at bounding box center [1294, 130] width 20 height 20
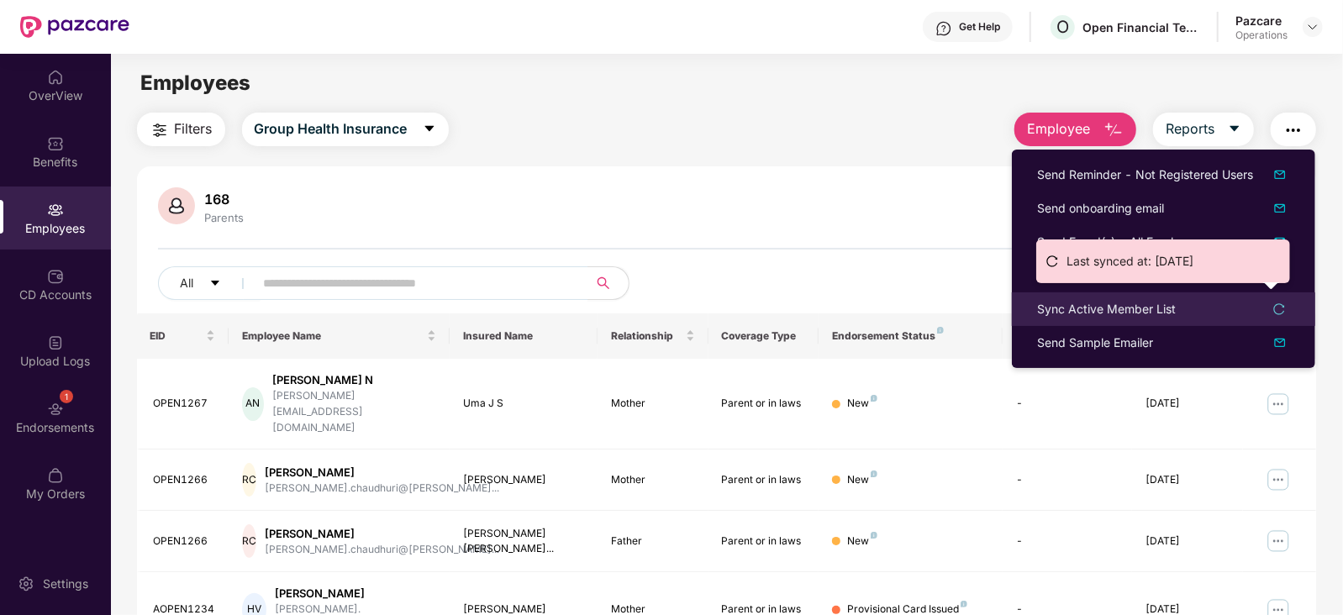
click at [1157, 304] on div "Sync Active Member List" at bounding box center [1106, 309] width 139 height 18
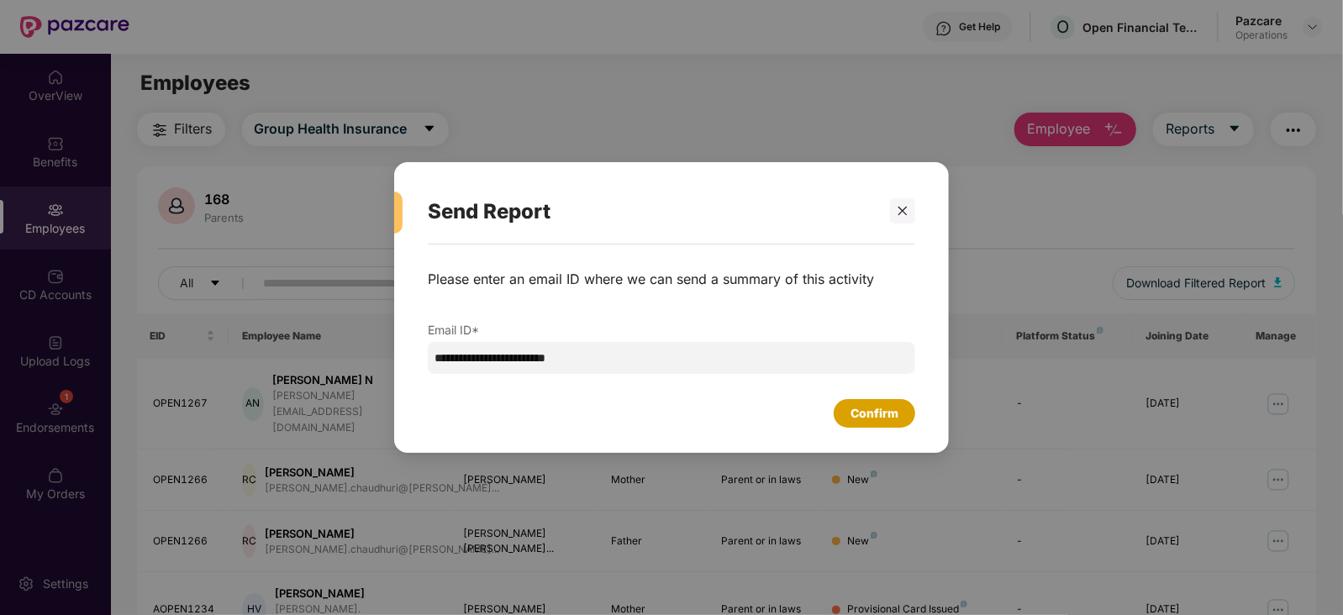
click at [887, 409] on div "Confirm" at bounding box center [875, 413] width 48 height 18
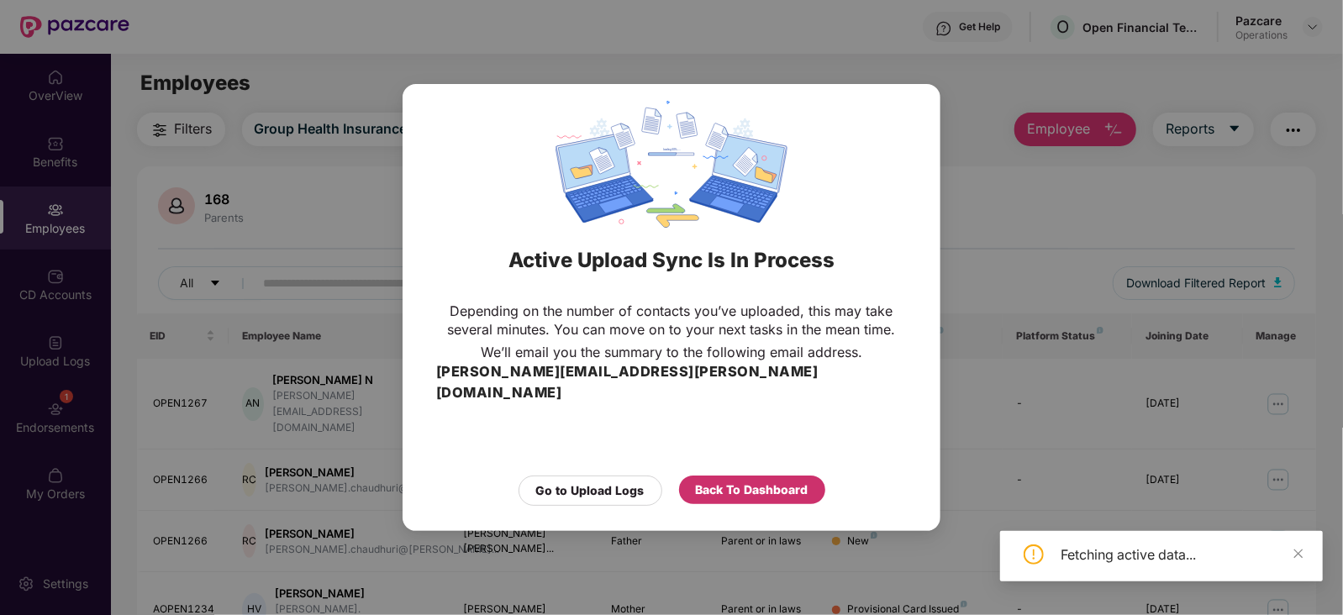
click at [765, 481] on div "Back To Dashboard" at bounding box center [752, 490] width 113 height 18
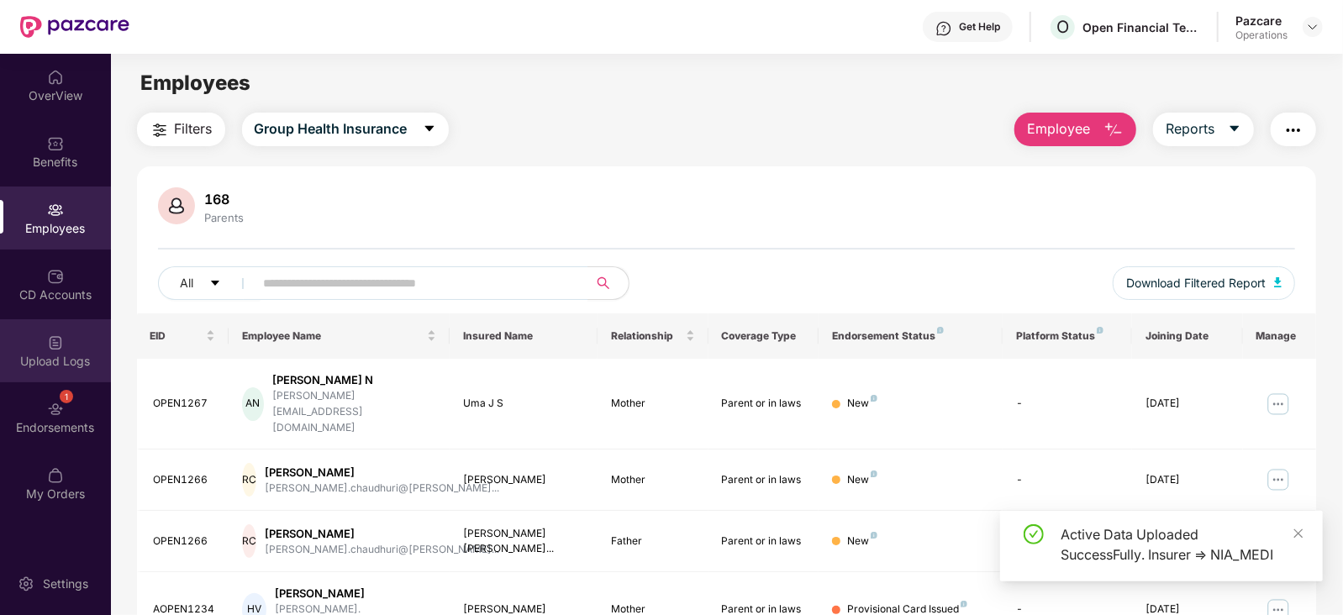
click at [8, 372] on div "Upload Logs" at bounding box center [55, 350] width 111 height 63
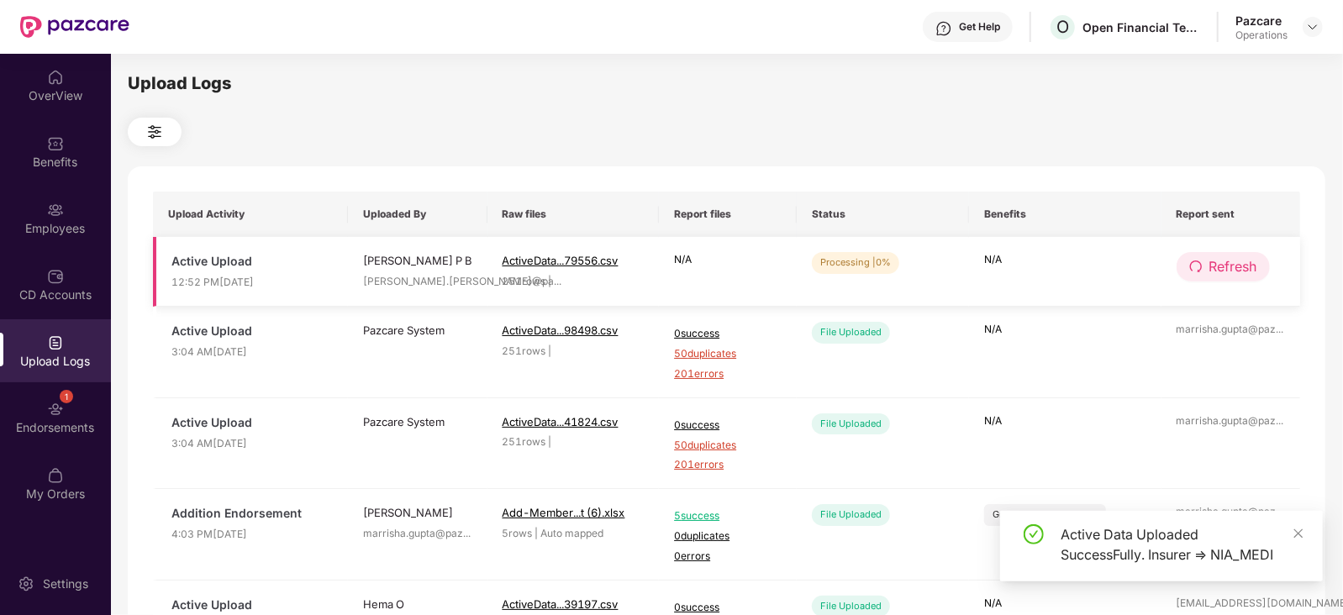
click at [1238, 261] on span "Refresh" at bounding box center [1234, 266] width 48 height 21
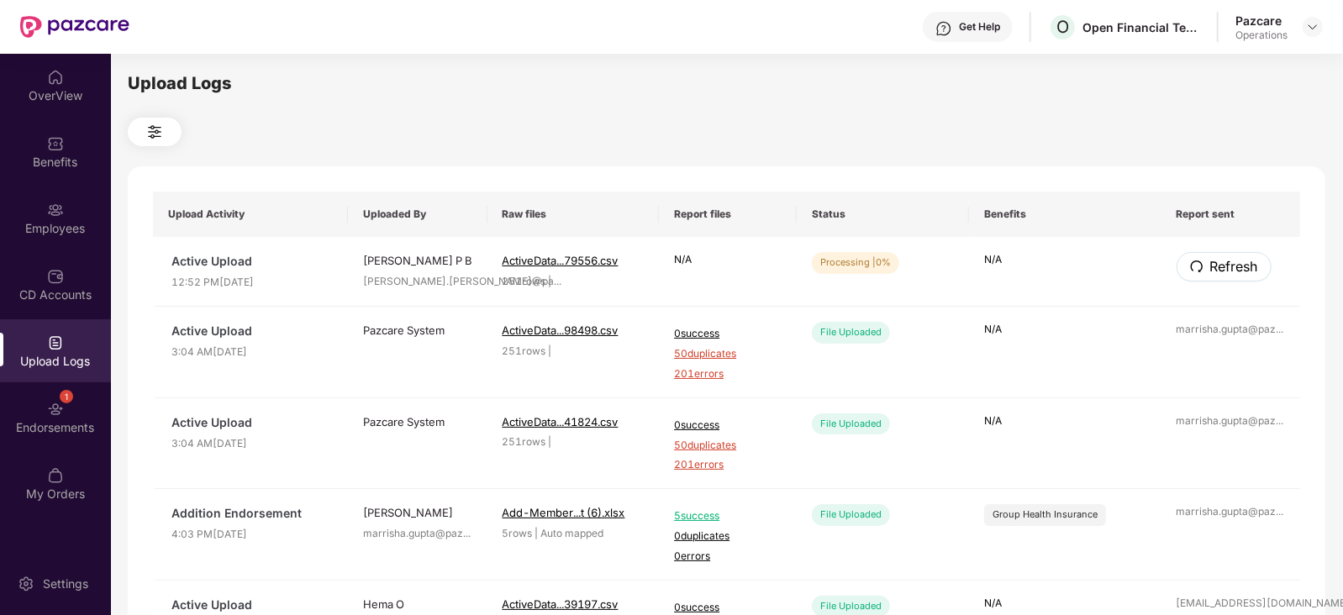
click at [1238, 261] on span "Refresh" at bounding box center [1235, 266] width 48 height 21
click at [1239, 273] on span "Refresh" at bounding box center [1234, 266] width 48 height 21
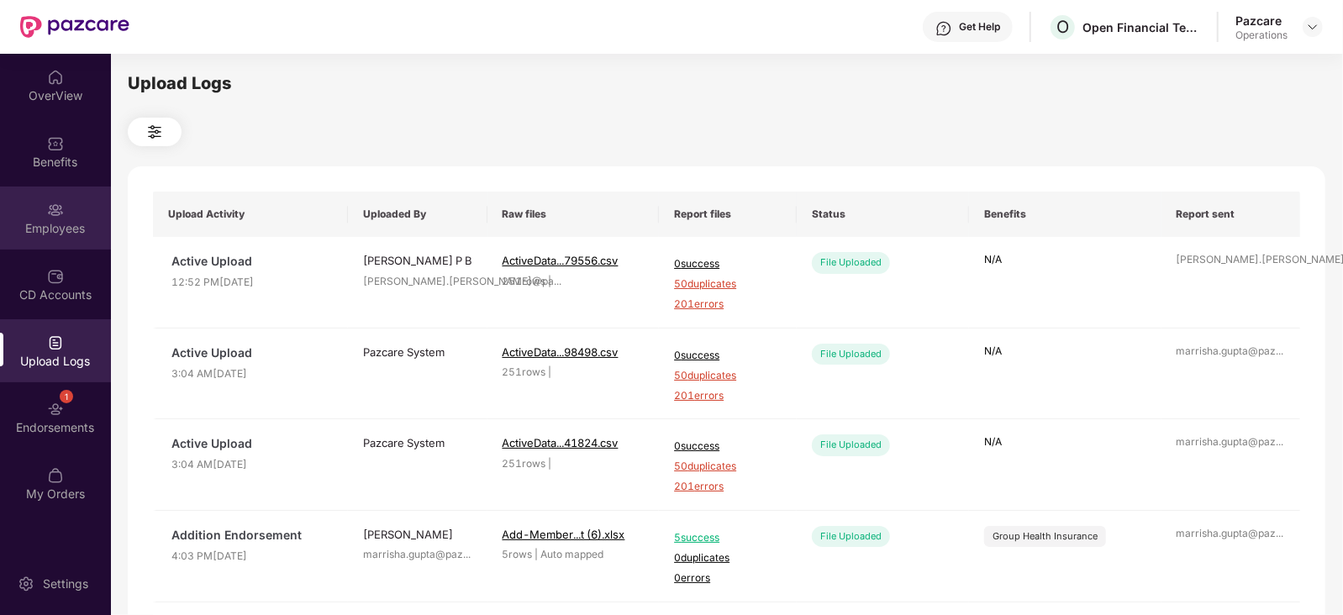
click at [46, 240] on div "Employees" at bounding box center [55, 218] width 111 height 63
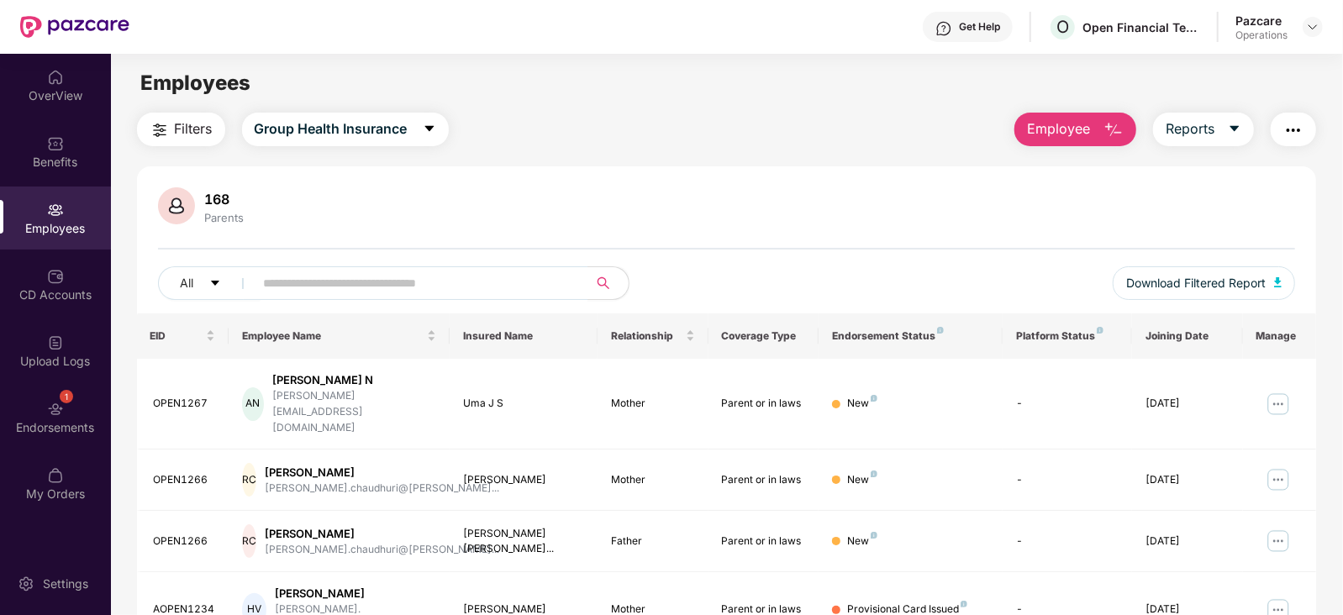
click at [187, 137] on span "Filters" at bounding box center [194, 129] width 38 height 21
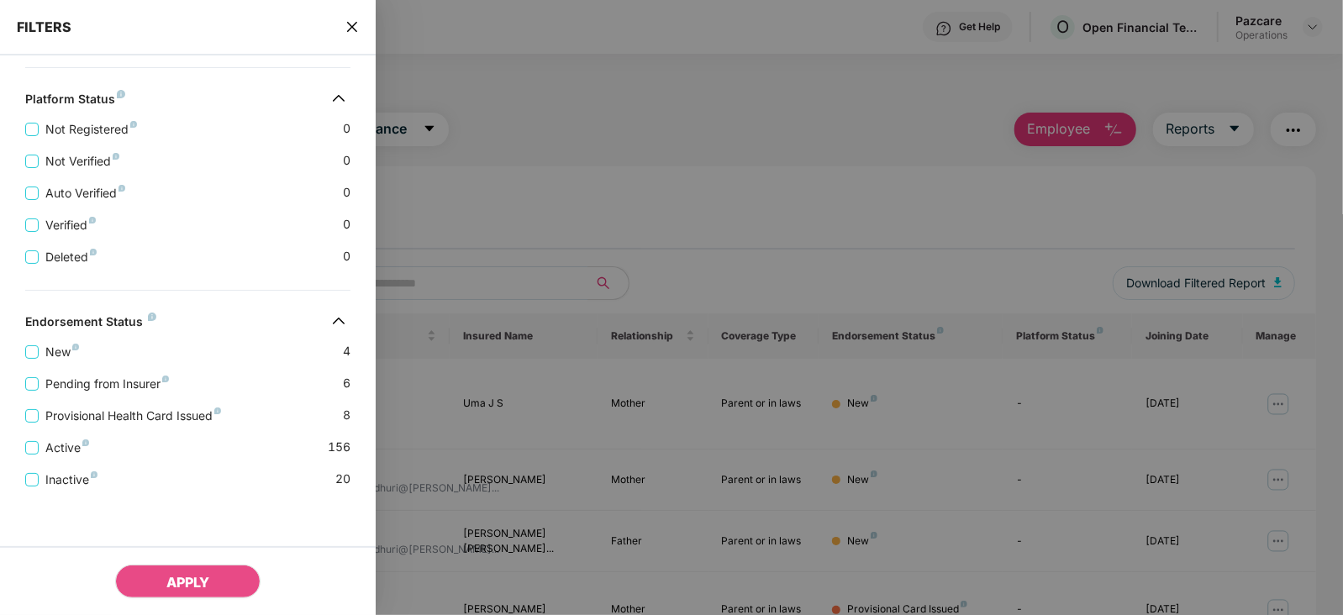
scroll to position [482, 0]
click at [112, 387] on span "Pending from Insurer" at bounding box center [107, 384] width 137 height 18
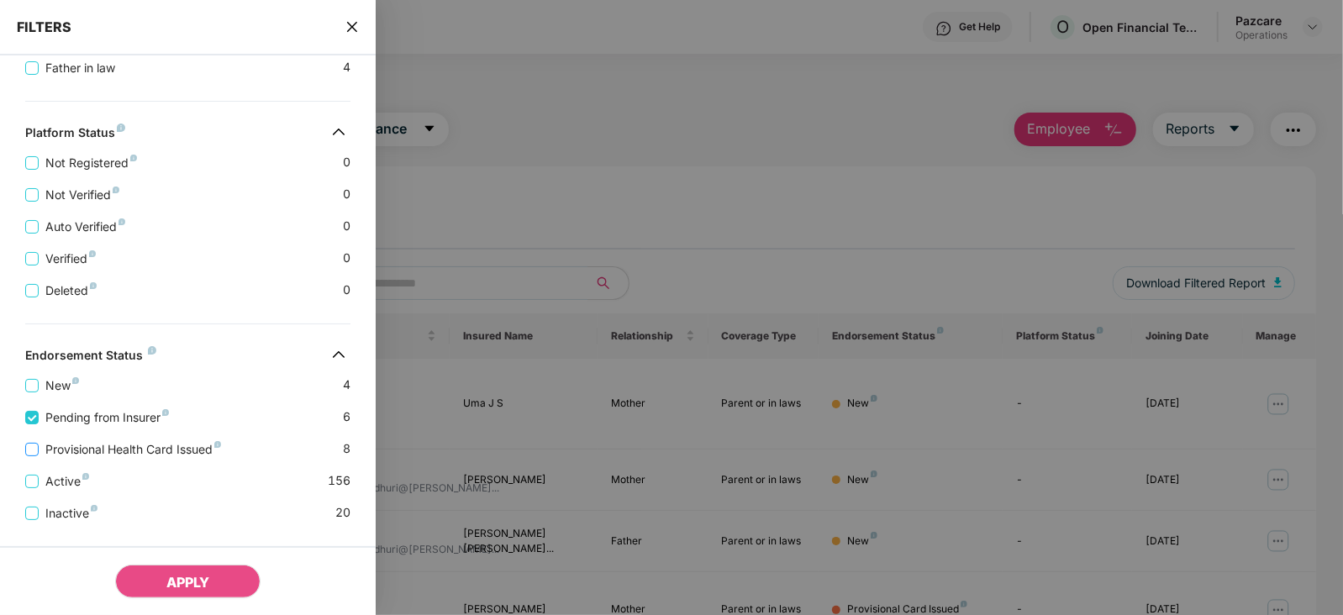
click at [131, 457] on div "New 4 Pending from Insurer 6 Provisional Health Card Issued 8 Active 156 Inacti…" at bounding box center [188, 443] width 376 height 160
click at [124, 446] on span "Provisional Health Card Issued" at bounding box center [133, 450] width 189 height 18
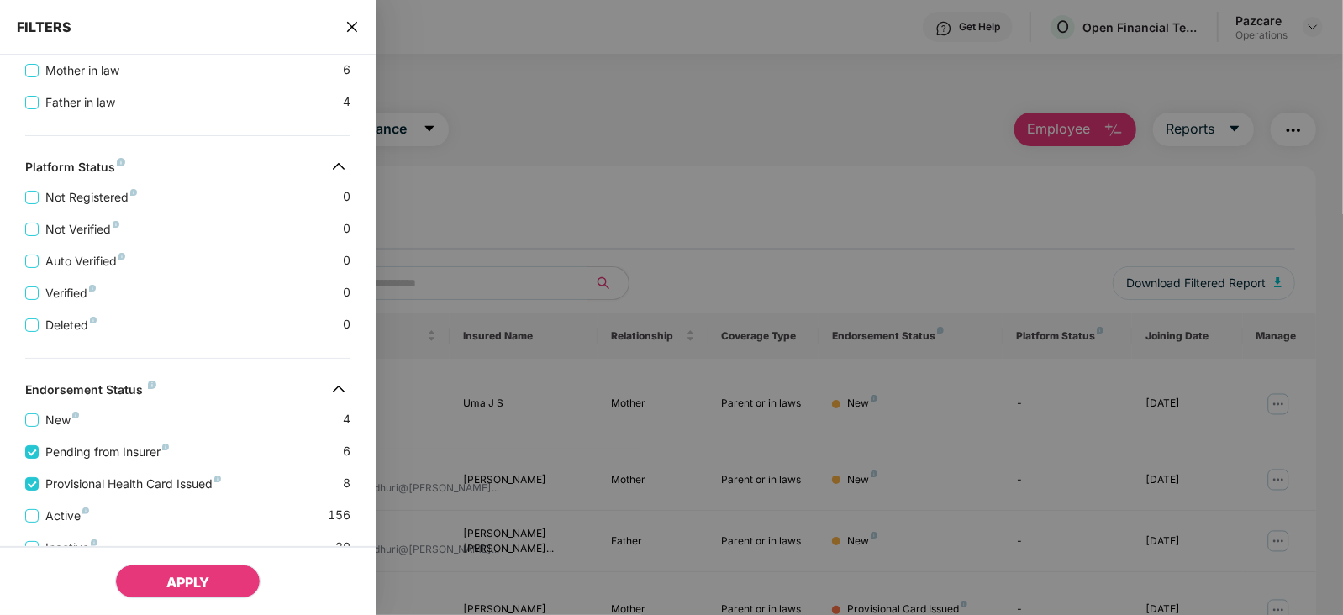
click at [187, 566] on button "APPLY" at bounding box center [187, 582] width 145 height 34
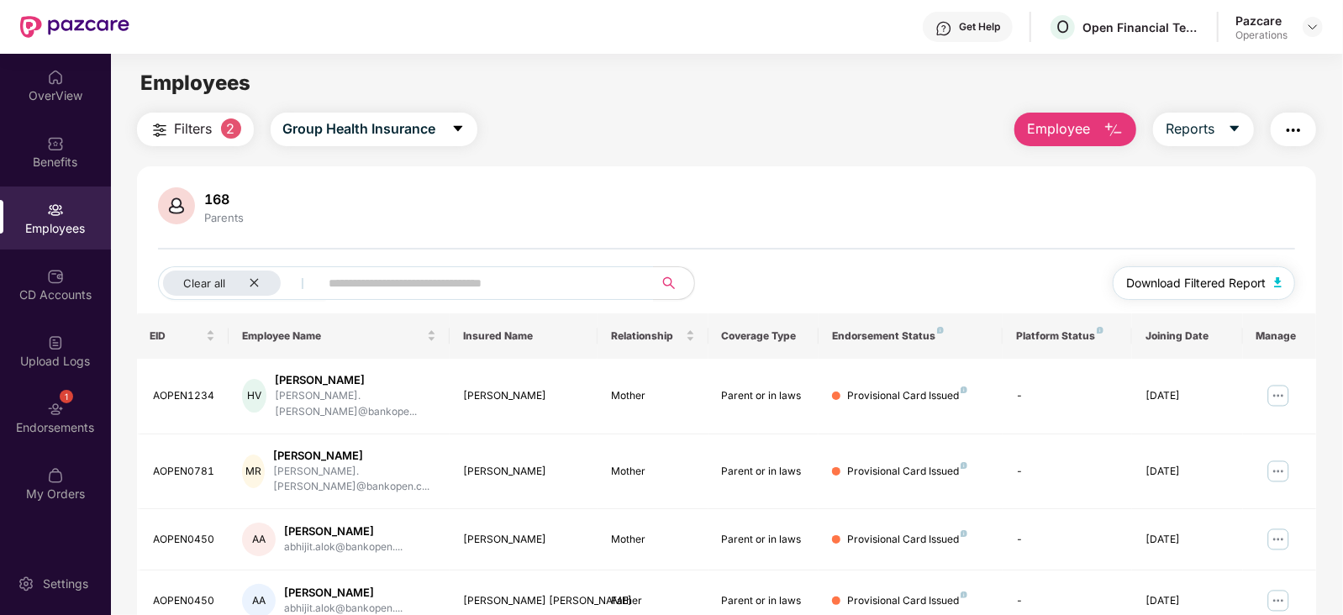
click at [1272, 282] on button "Download Filtered Report" at bounding box center [1204, 284] width 183 height 34
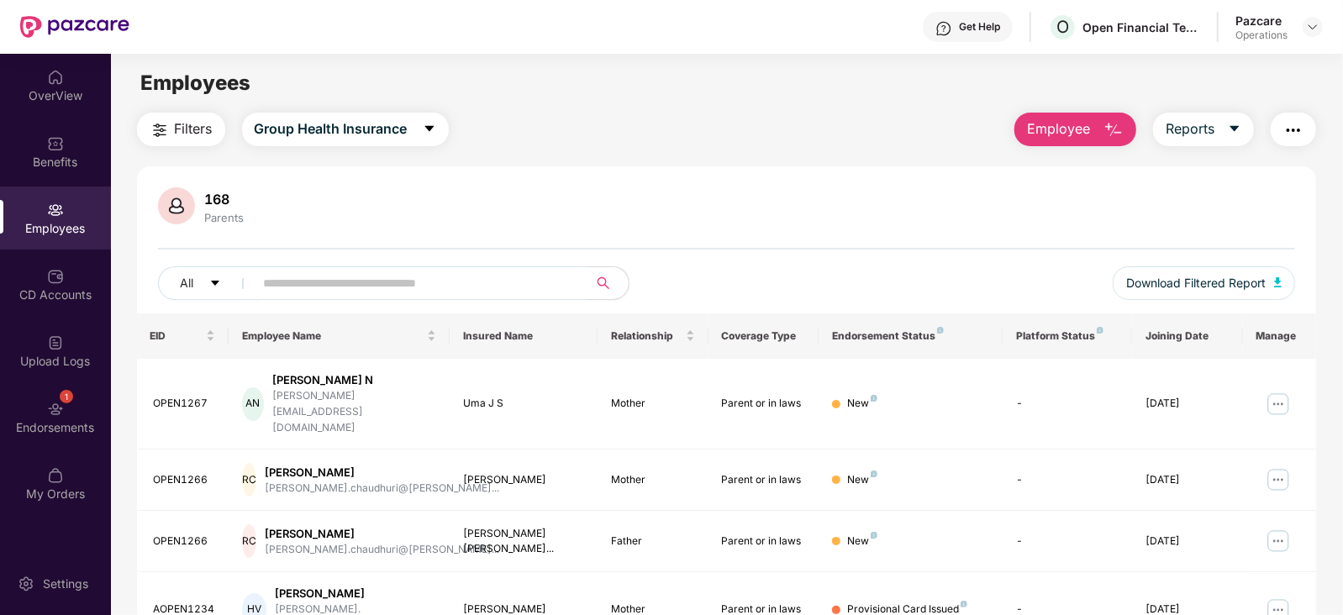
click at [172, 133] on button "Filters" at bounding box center [181, 130] width 88 height 34
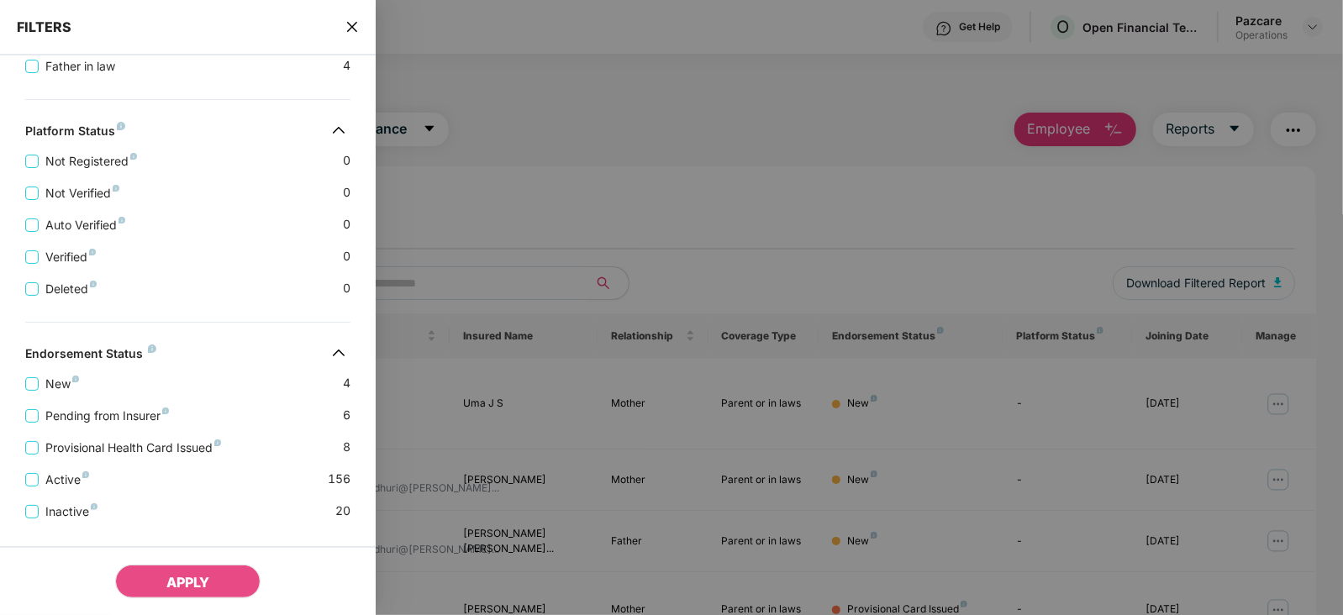
scroll to position [482, 0]
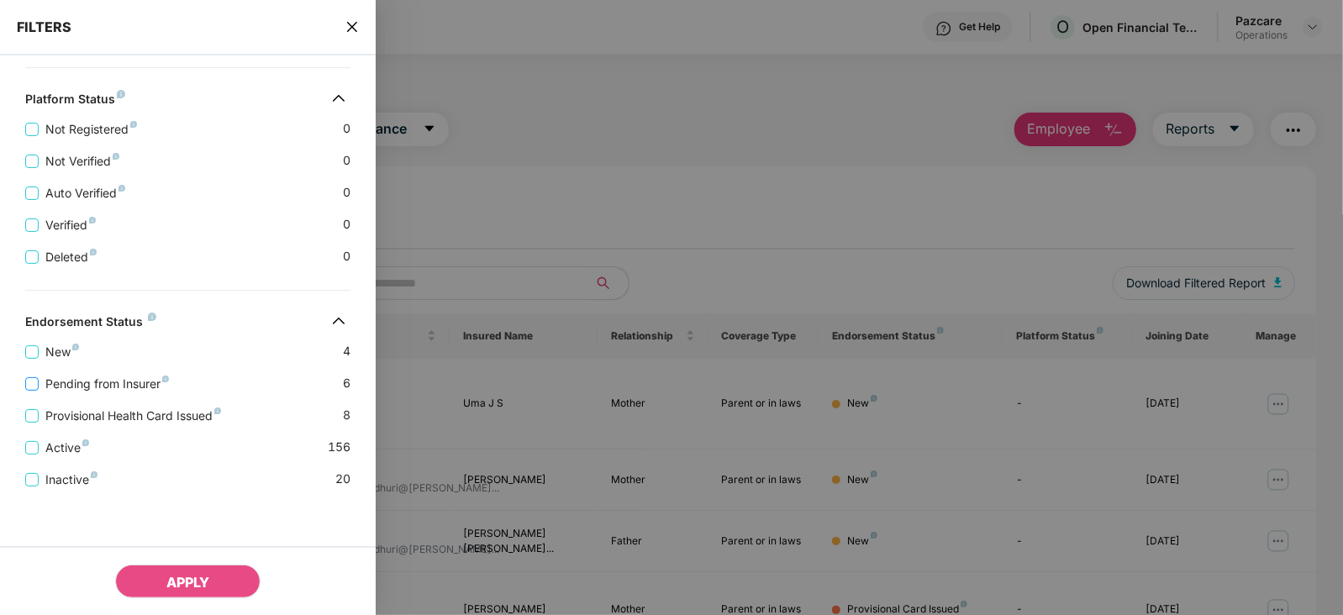
click at [113, 388] on span "Pending from Insurer" at bounding box center [107, 384] width 137 height 18
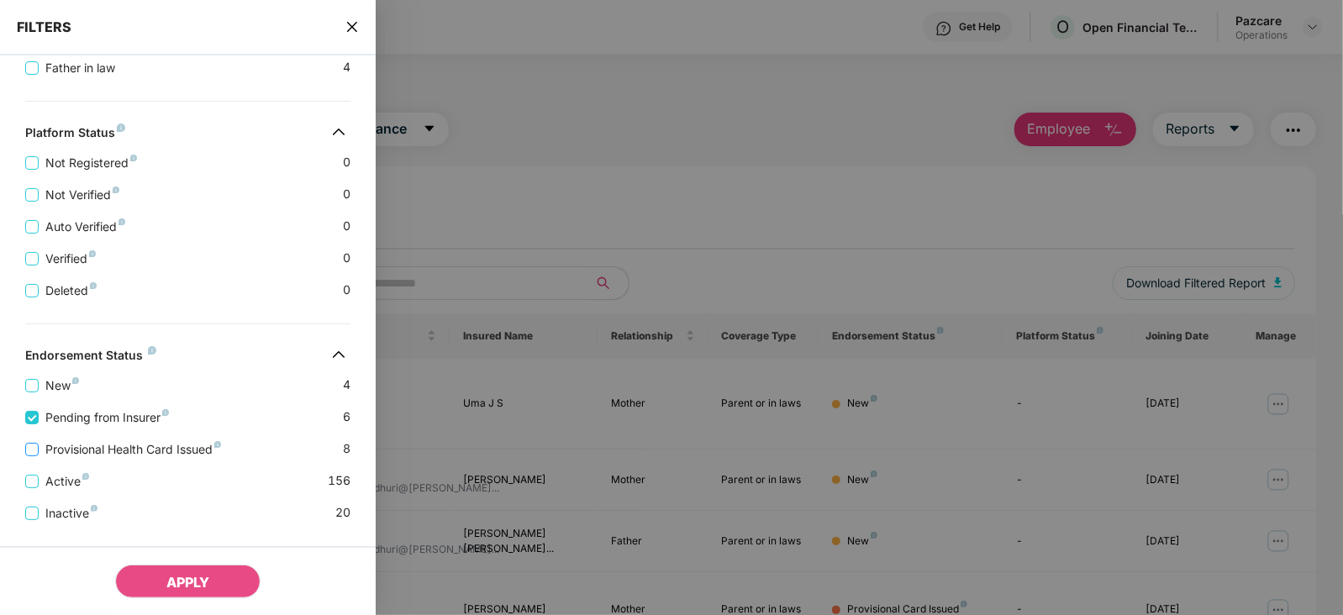
click at [126, 452] on span "Provisional Health Card Issued" at bounding box center [133, 450] width 189 height 18
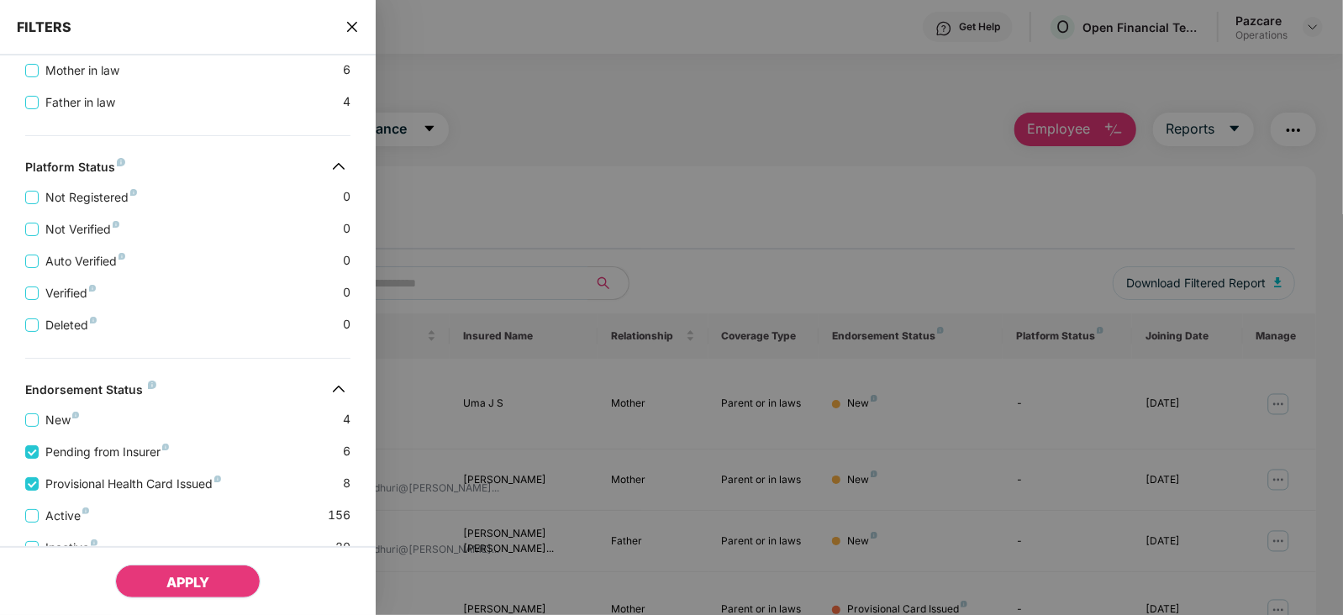
click at [152, 586] on button "APPLY" at bounding box center [187, 582] width 145 height 34
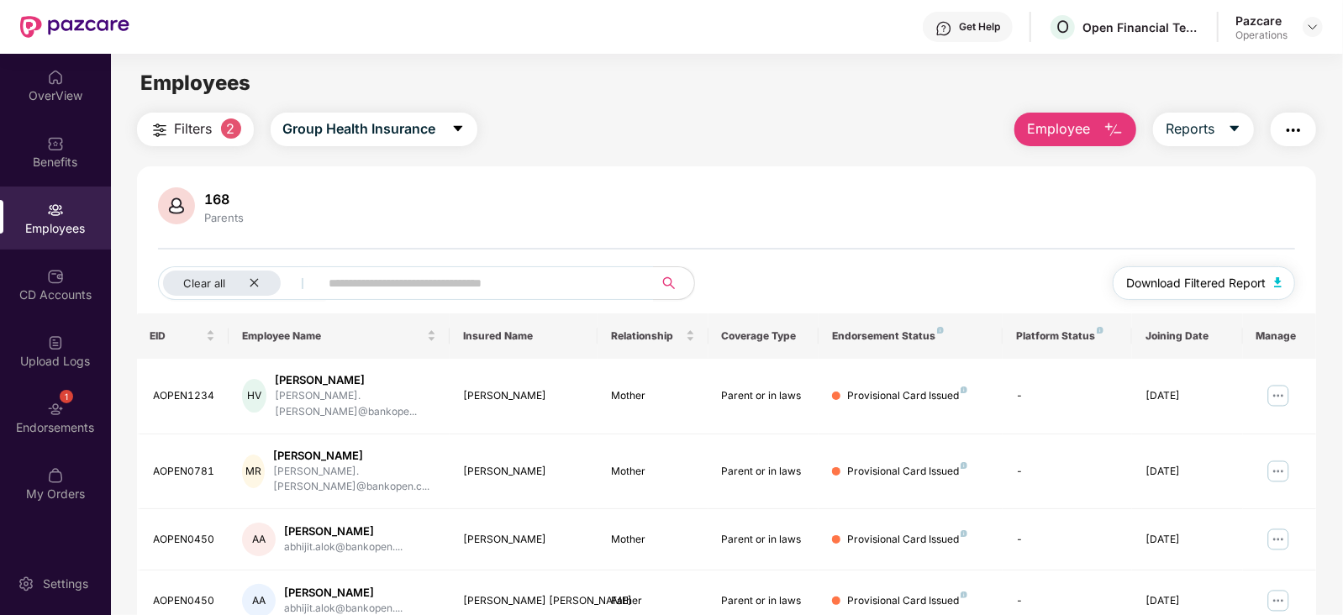
click at [1264, 288] on span "Download Filtered Report" at bounding box center [1197, 283] width 140 height 18
click at [1295, 135] on img "button" at bounding box center [1294, 130] width 20 height 20
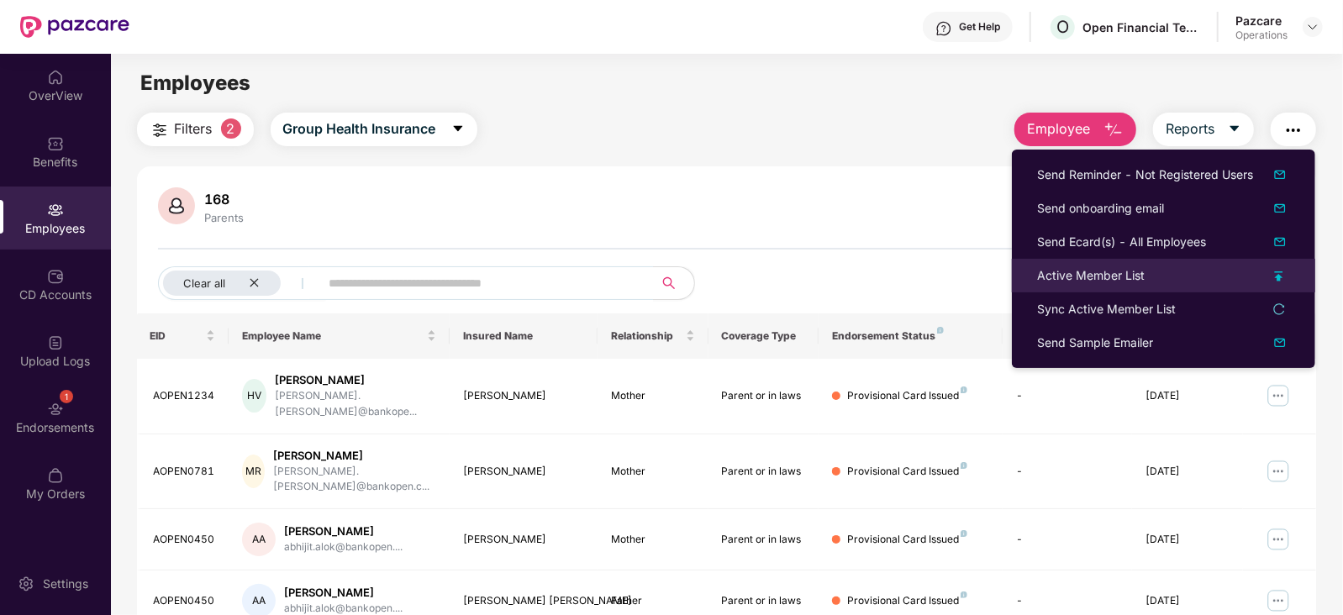
click at [1095, 277] on div "Active Member List" at bounding box center [1091, 276] width 108 height 18
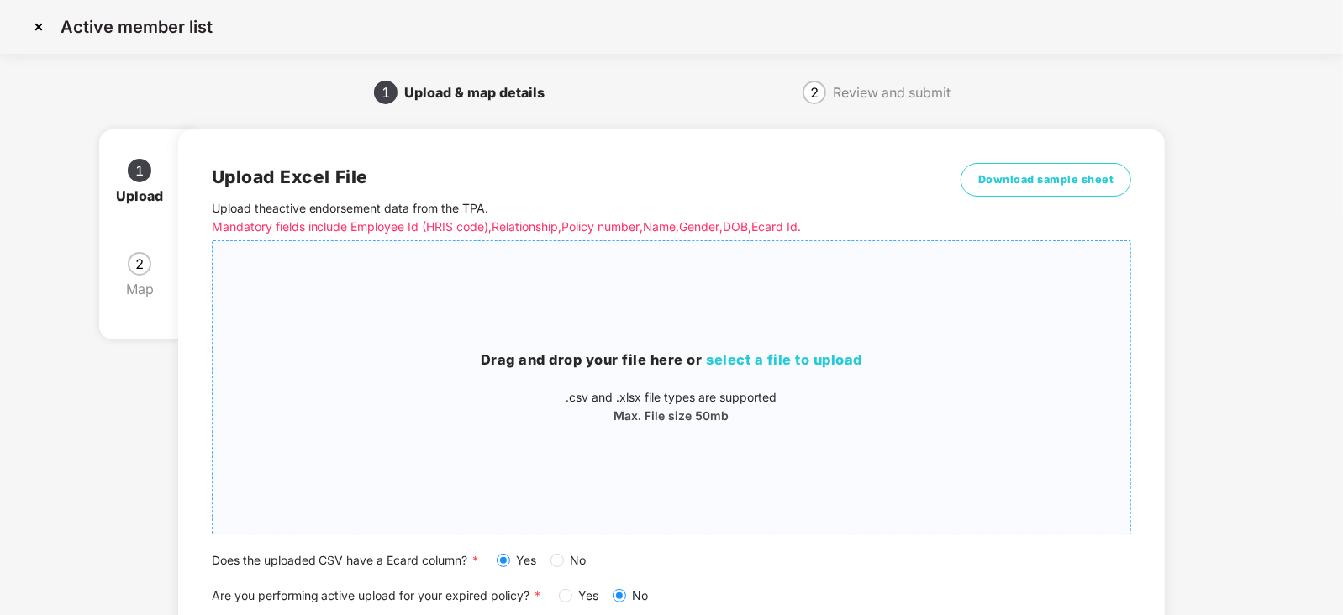
click at [725, 373] on div "Drag and drop your file here or select a file to upload .csv and .xlsx file typ…" at bounding box center [672, 388] width 919 height 76
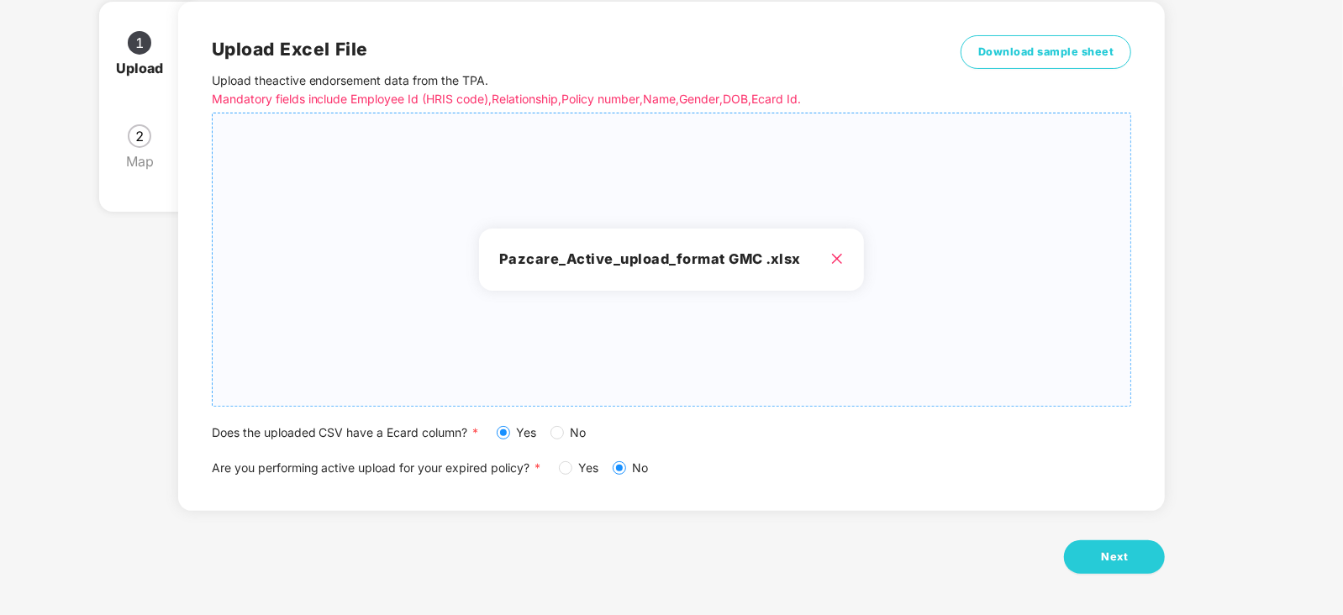
scroll to position [129, 0]
click at [1113, 550] on span "Next" at bounding box center [1114, 556] width 27 height 17
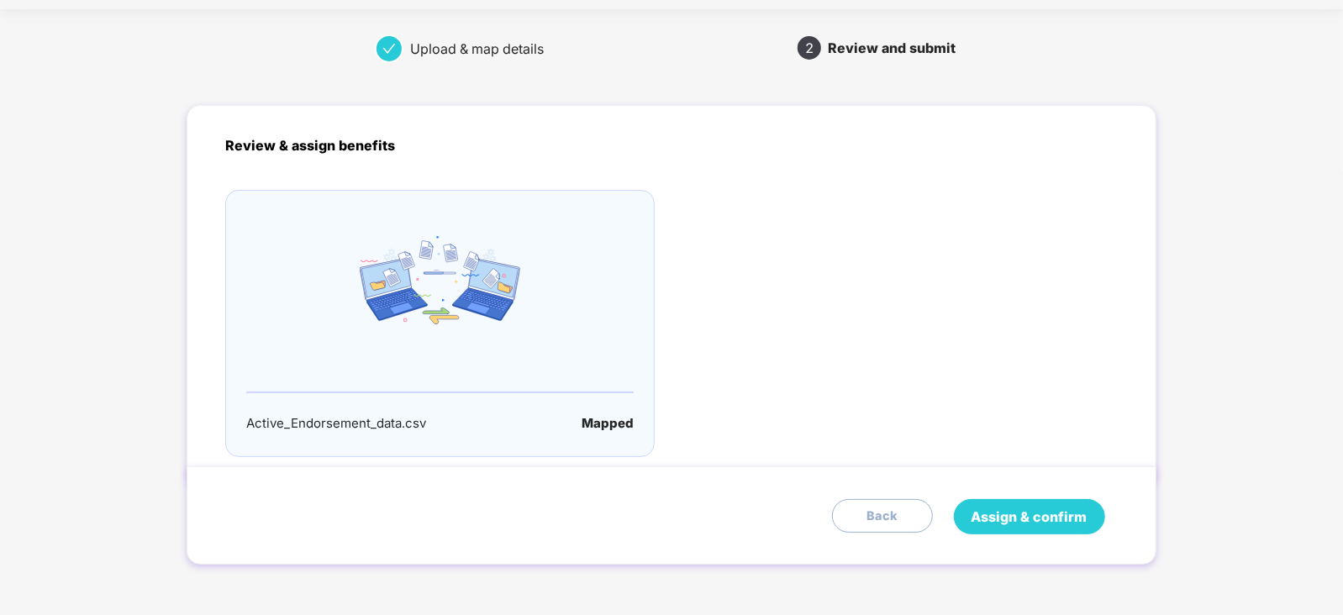
scroll to position [0, 0]
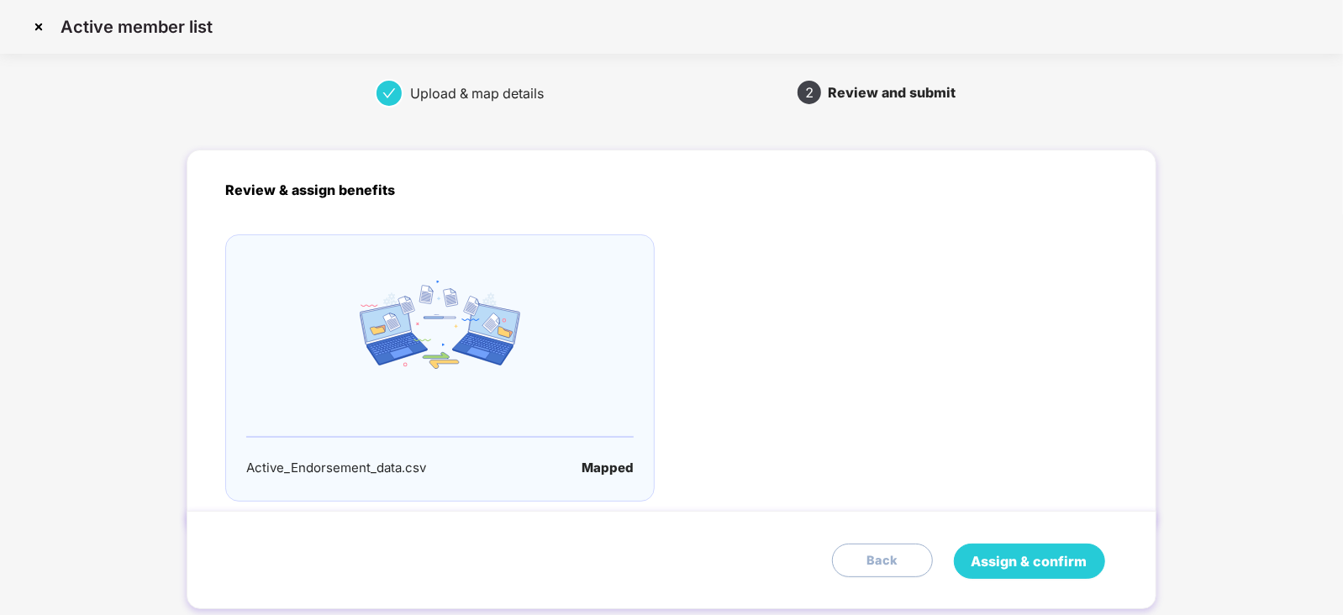
click at [1057, 562] on span "Assign & confirm" at bounding box center [1030, 562] width 116 height 21
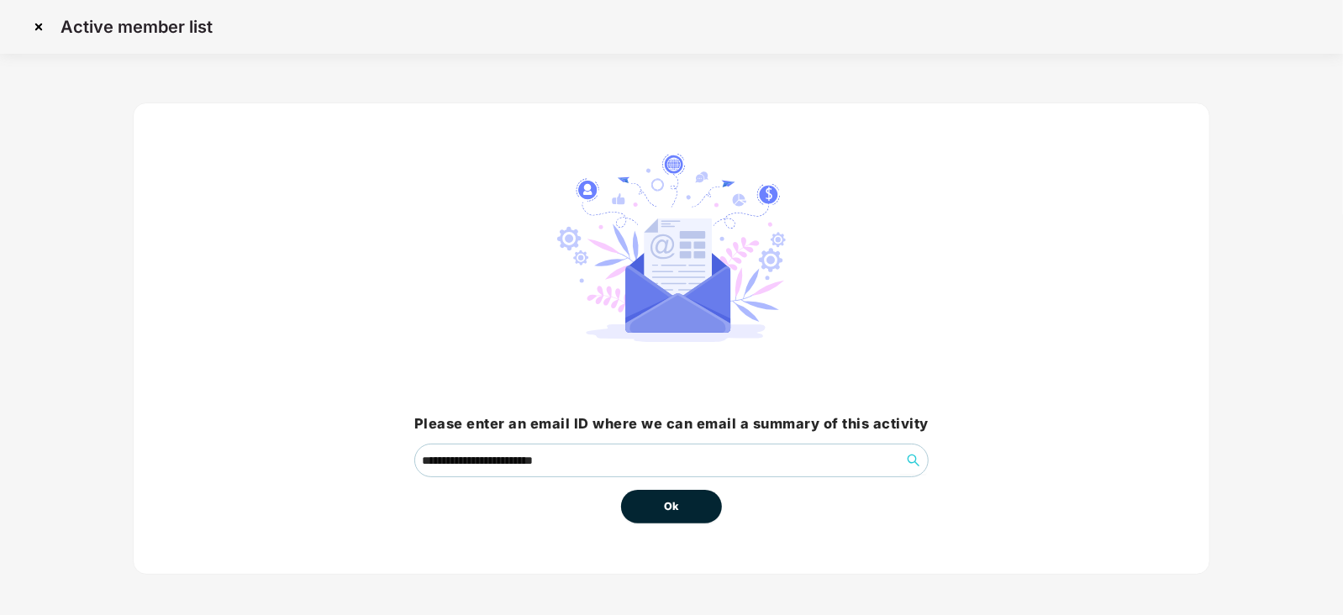
click at [676, 510] on span "Ok" at bounding box center [671, 507] width 15 height 17
click at [673, 510] on span "Ok" at bounding box center [671, 507] width 15 height 17
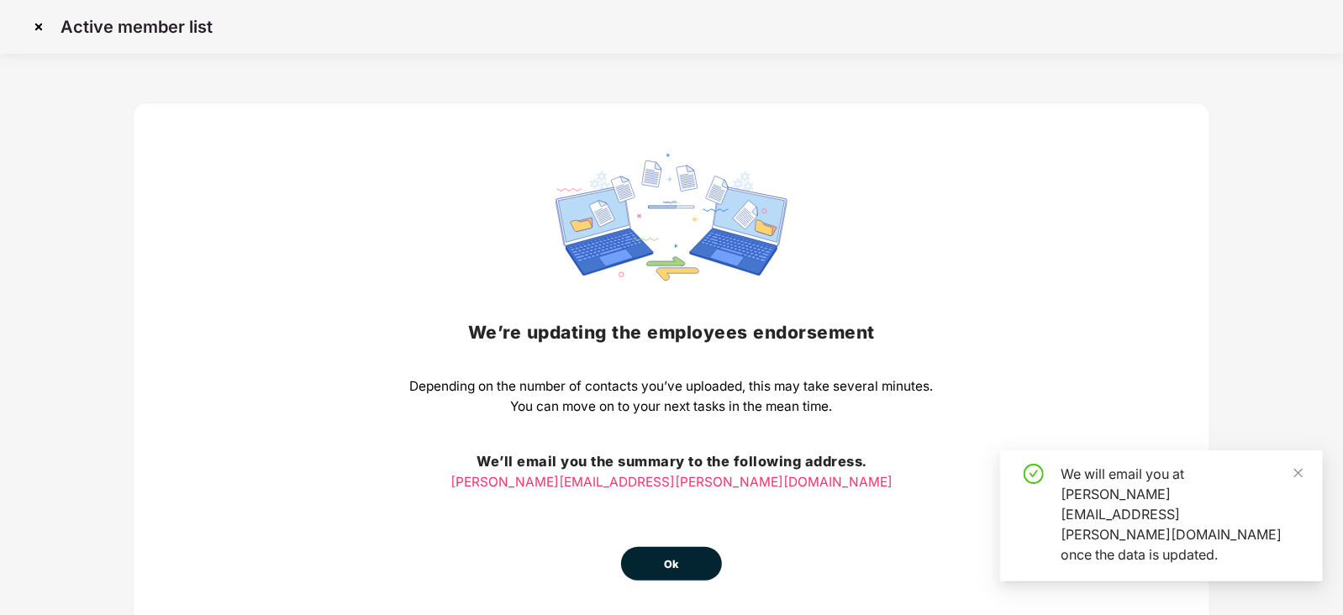
click at [668, 572] on span "Ok" at bounding box center [671, 565] width 15 height 17
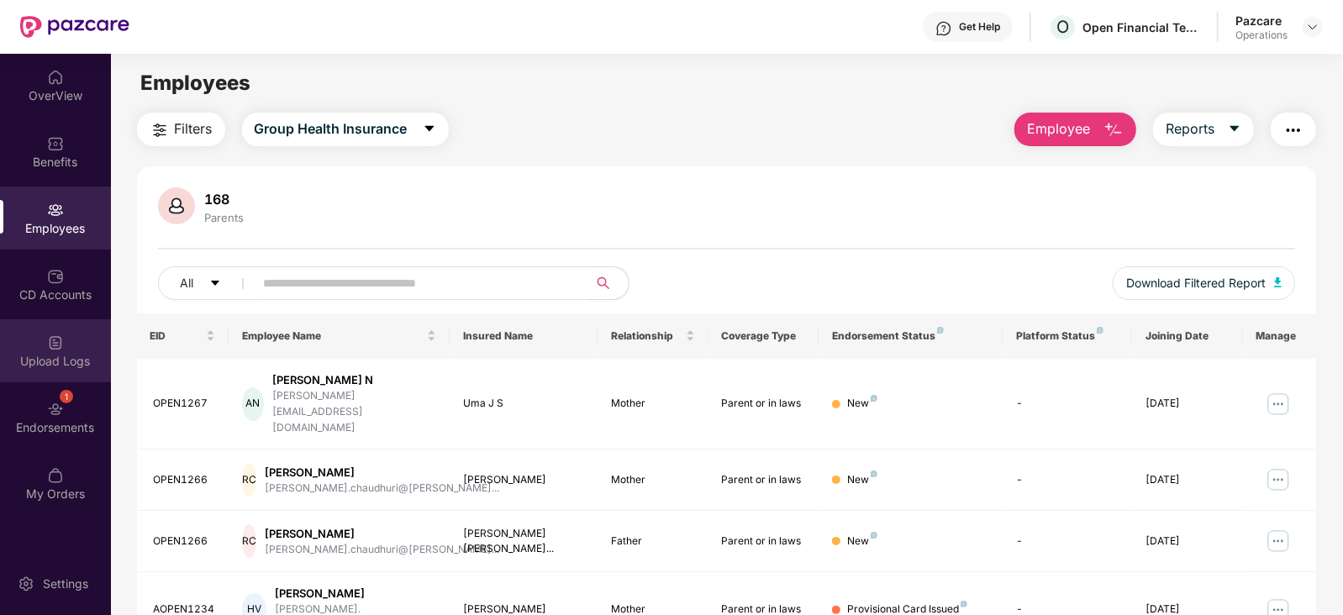
click at [67, 357] on div "Upload Logs" at bounding box center [55, 361] width 111 height 17
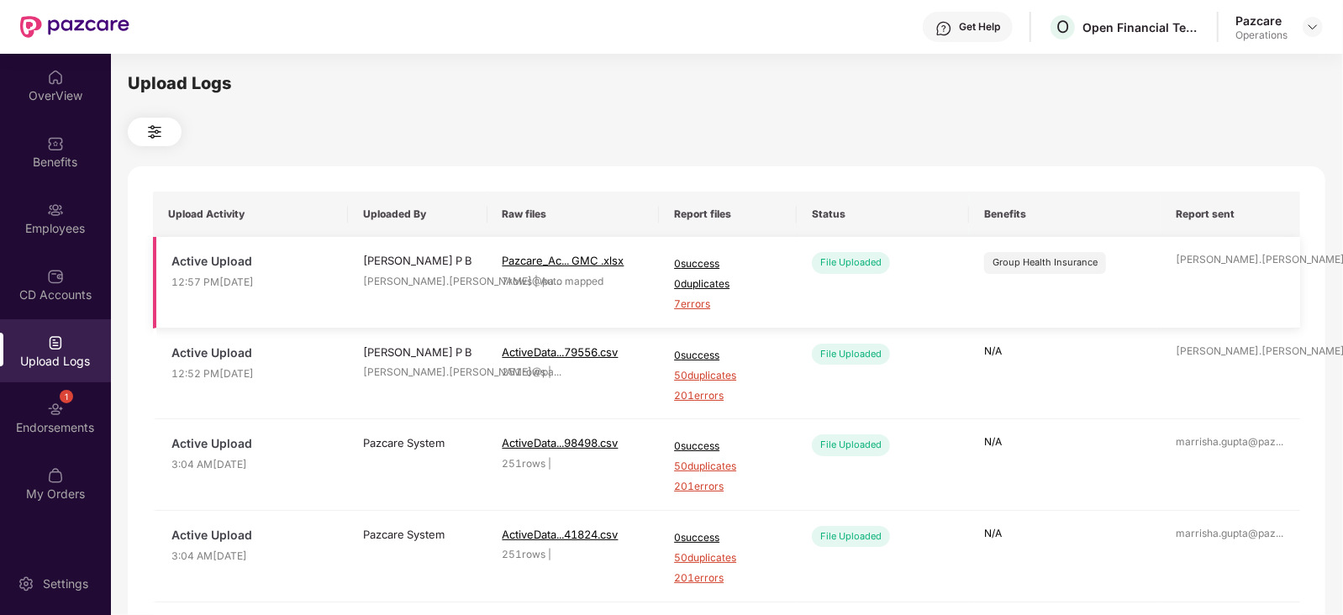
click at [699, 308] on span "7 errors" at bounding box center [728, 305] width 108 height 16
